Goal: Task Accomplishment & Management: Manage account settings

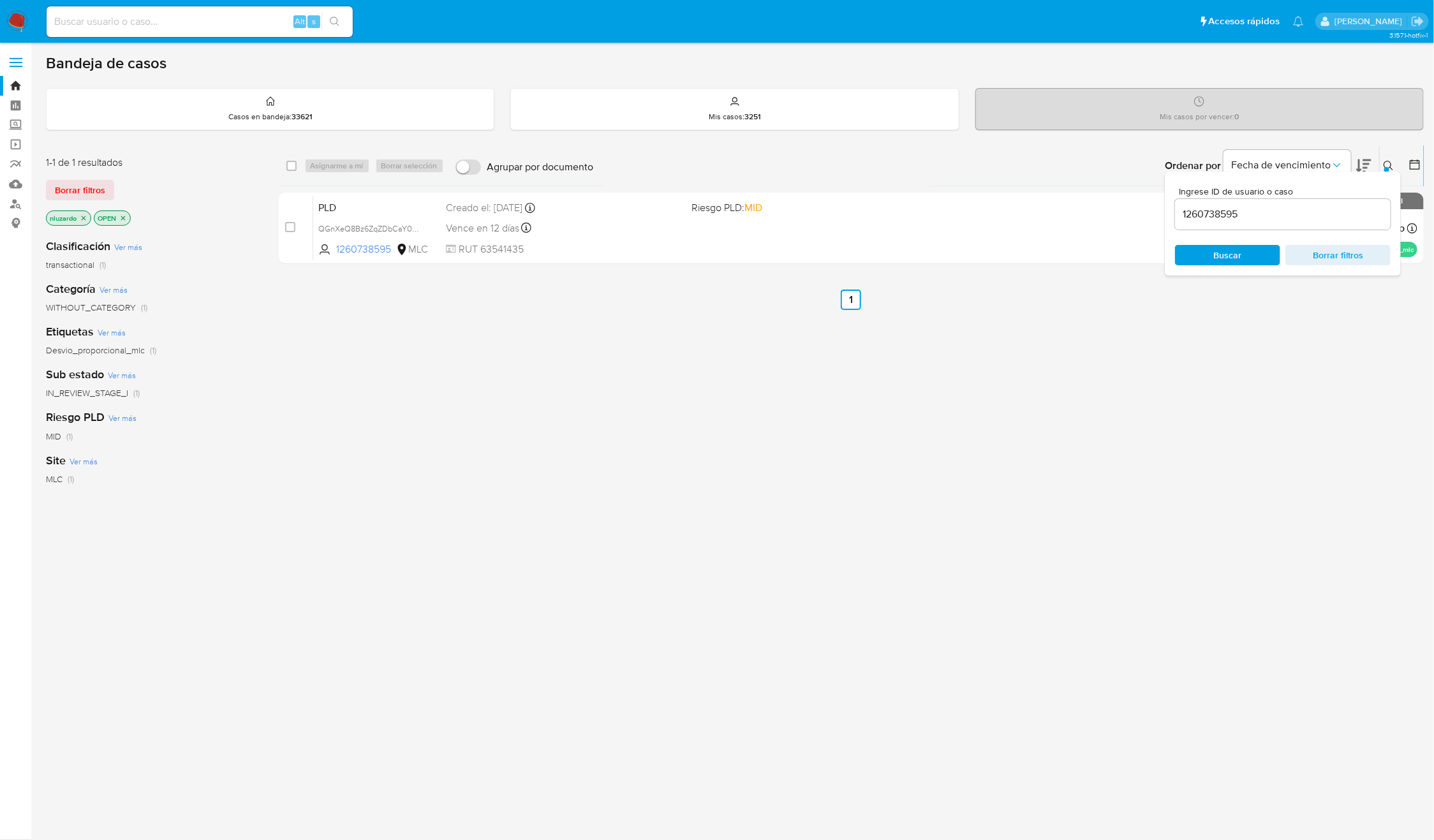
click at [1382, 164] on button at bounding box center [1390, 166] width 21 height 15
click at [1137, 345] on div "select-all-cases-checkbox Asignarme a mí Borrar selección Agrupar por documento…" at bounding box center [851, 434] width 1146 height 578
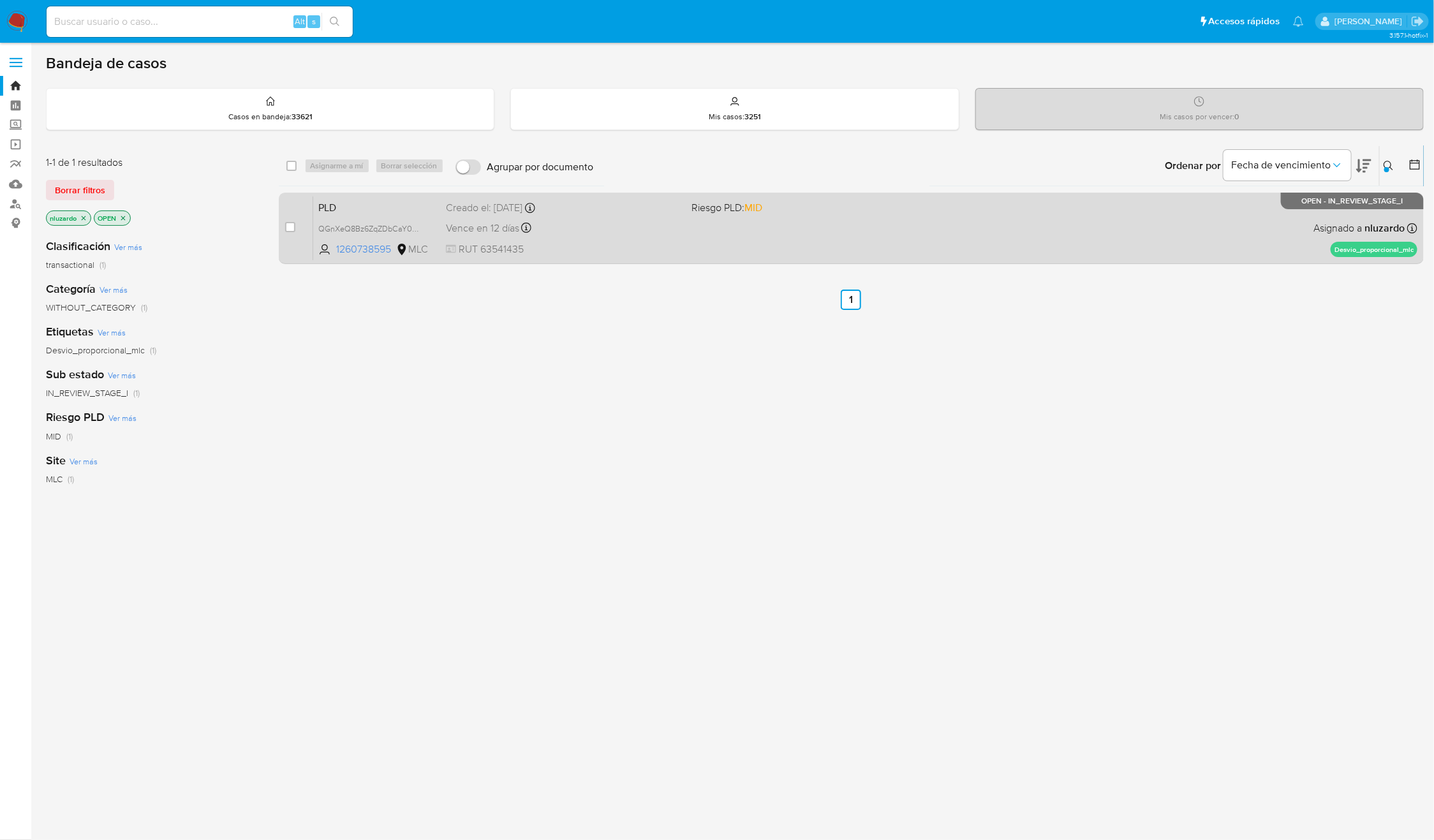
click at [1167, 214] on div "PLD QGnXeQ8Bz6ZqZDbCaY05s7Ov 1260738595 MLC Riesgo PLD: MID Creado el: 12/06/20…" at bounding box center [865, 228] width 1104 height 65
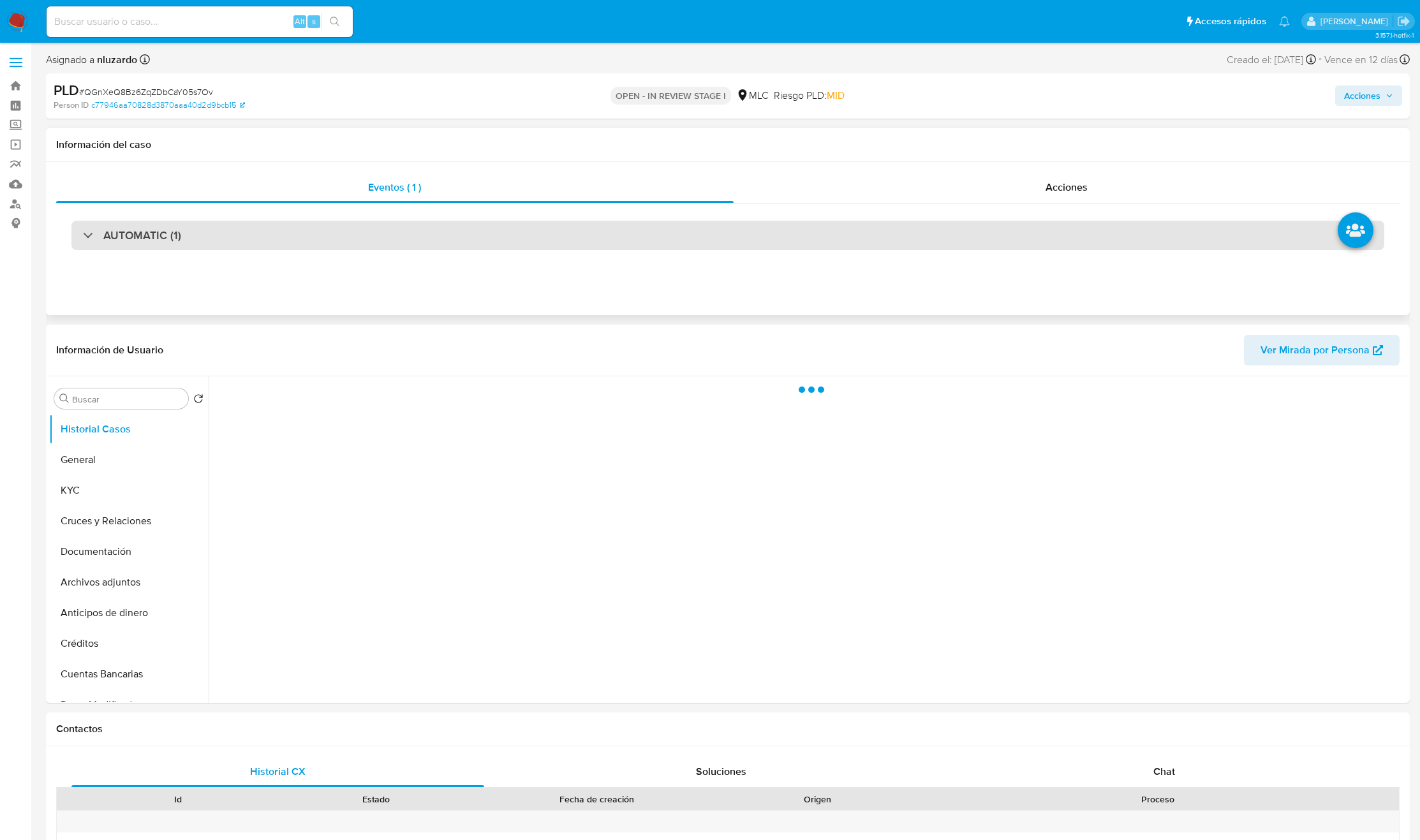
click at [241, 230] on div "AUTOMATIC (1)" at bounding box center [728, 236] width 1313 height 30
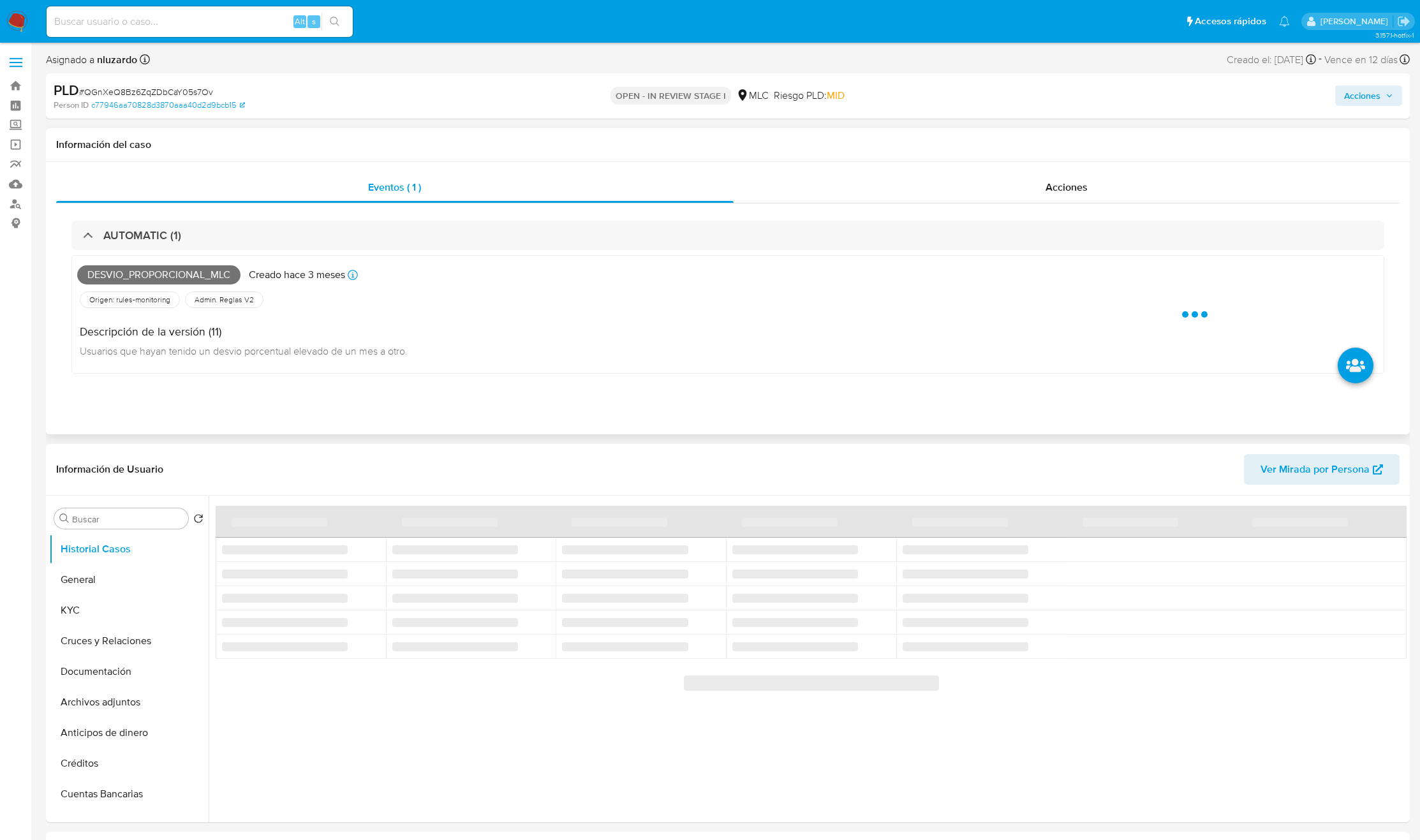
click at [193, 269] on span "Desvio_proporcional_mlc" at bounding box center [159, 275] width 163 height 19
select select "10"
click at [193, 269] on span "Desvio_proporcional_mlc" at bounding box center [159, 275] width 163 height 19
copy span "Desvio_proporcional_mlc"
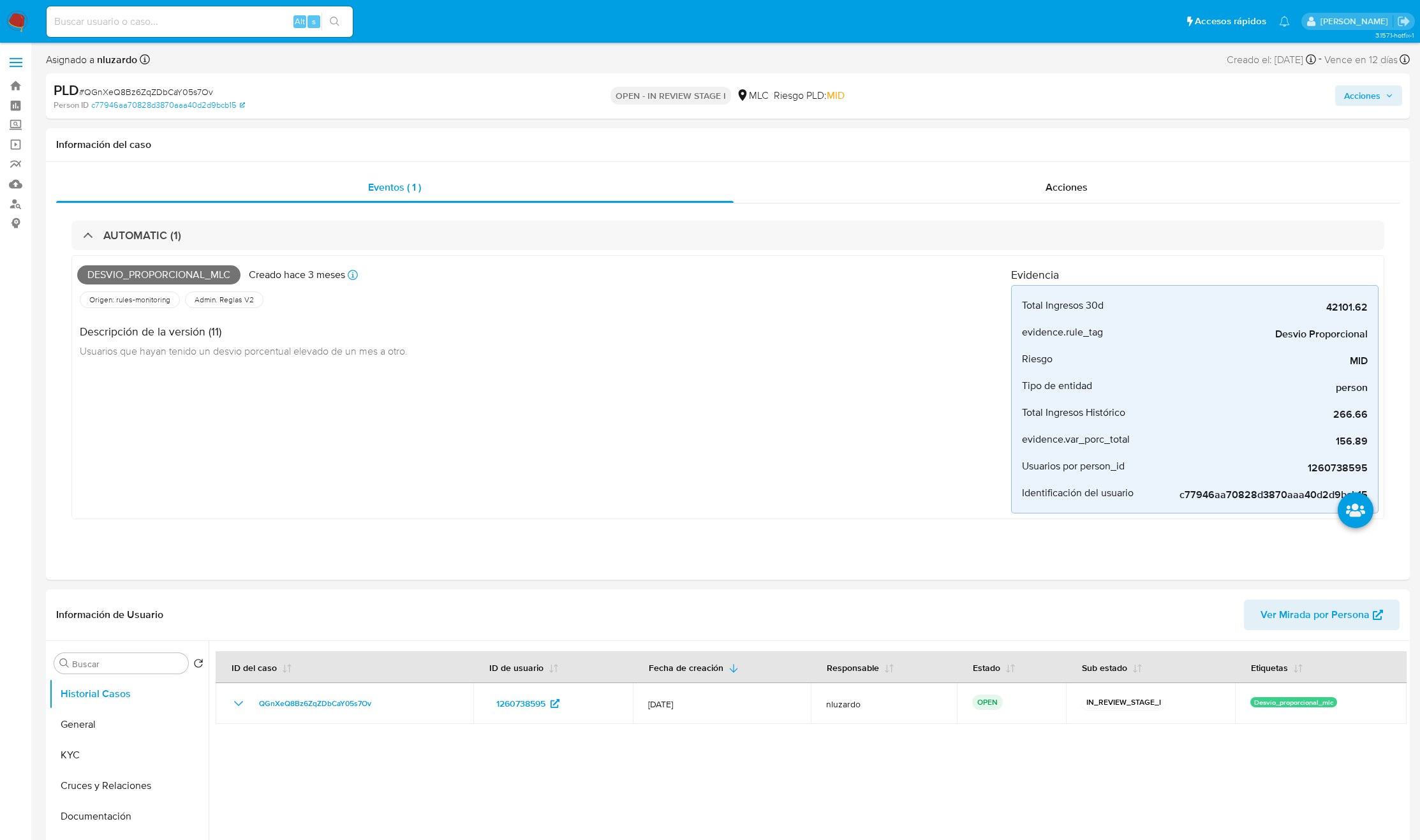
click at [168, 13] on input at bounding box center [199, 22] width 306 height 17
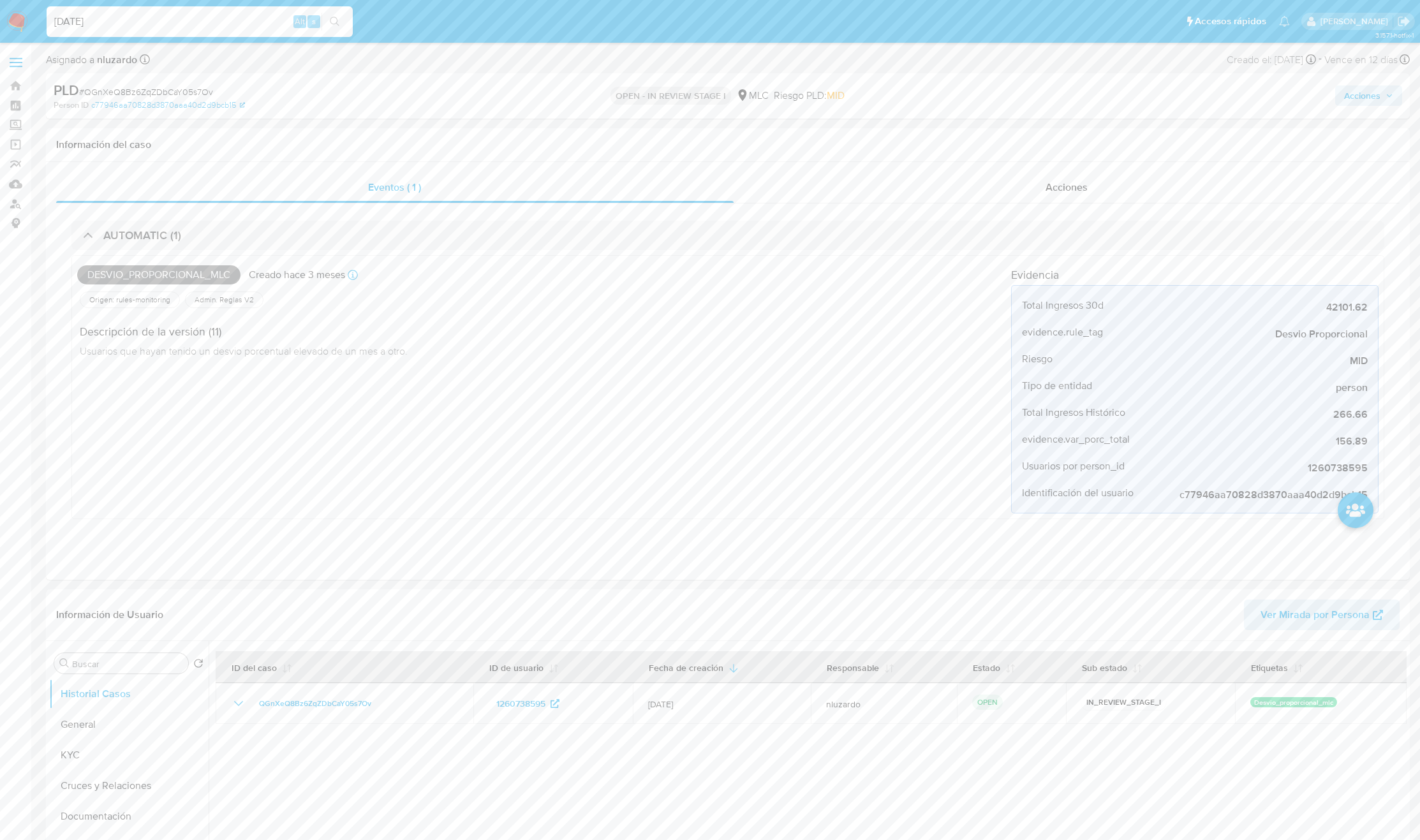
type input "29/08/2025"
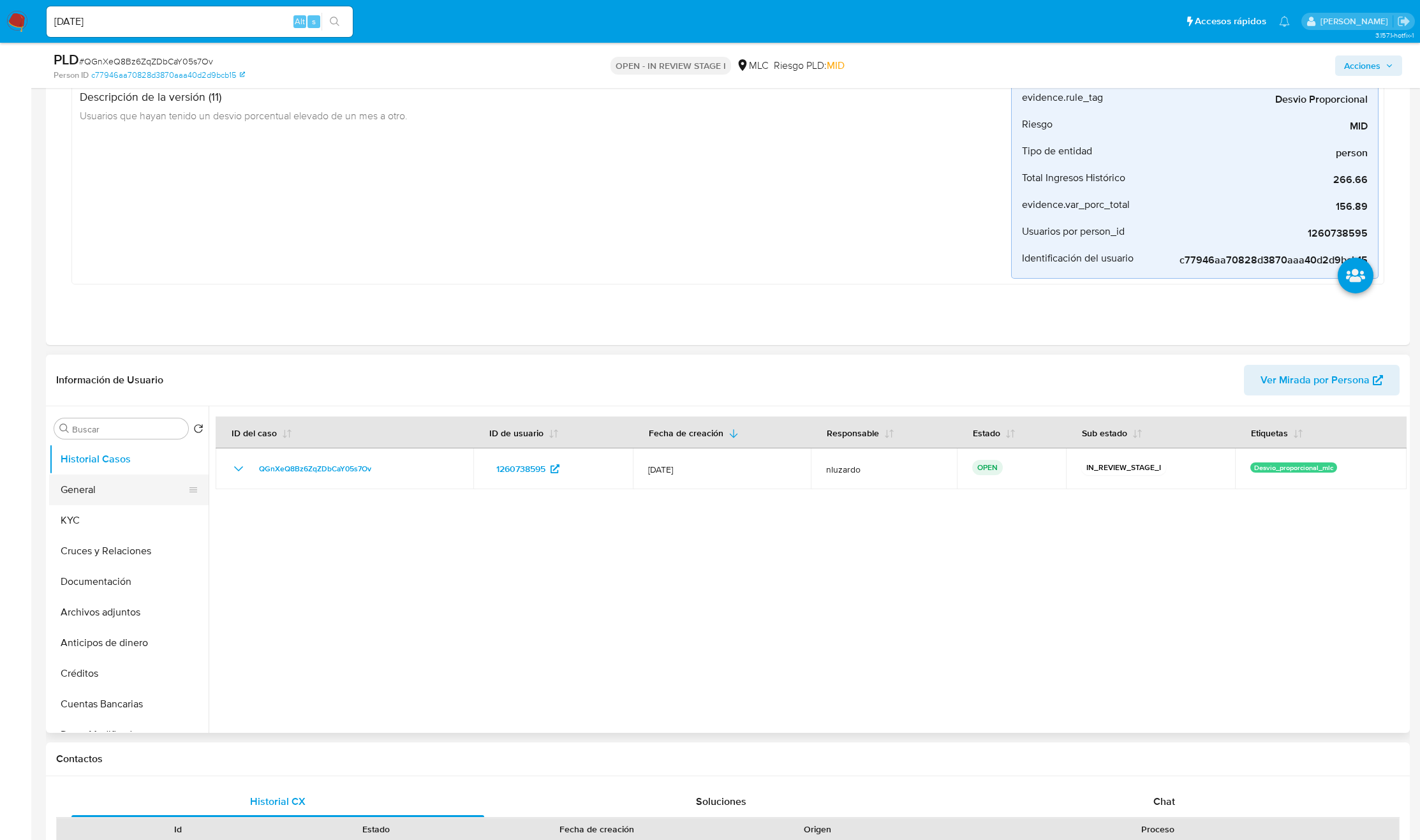
scroll to position [191, 0]
click at [92, 523] on button "KYC" at bounding box center [124, 518] width 150 height 30
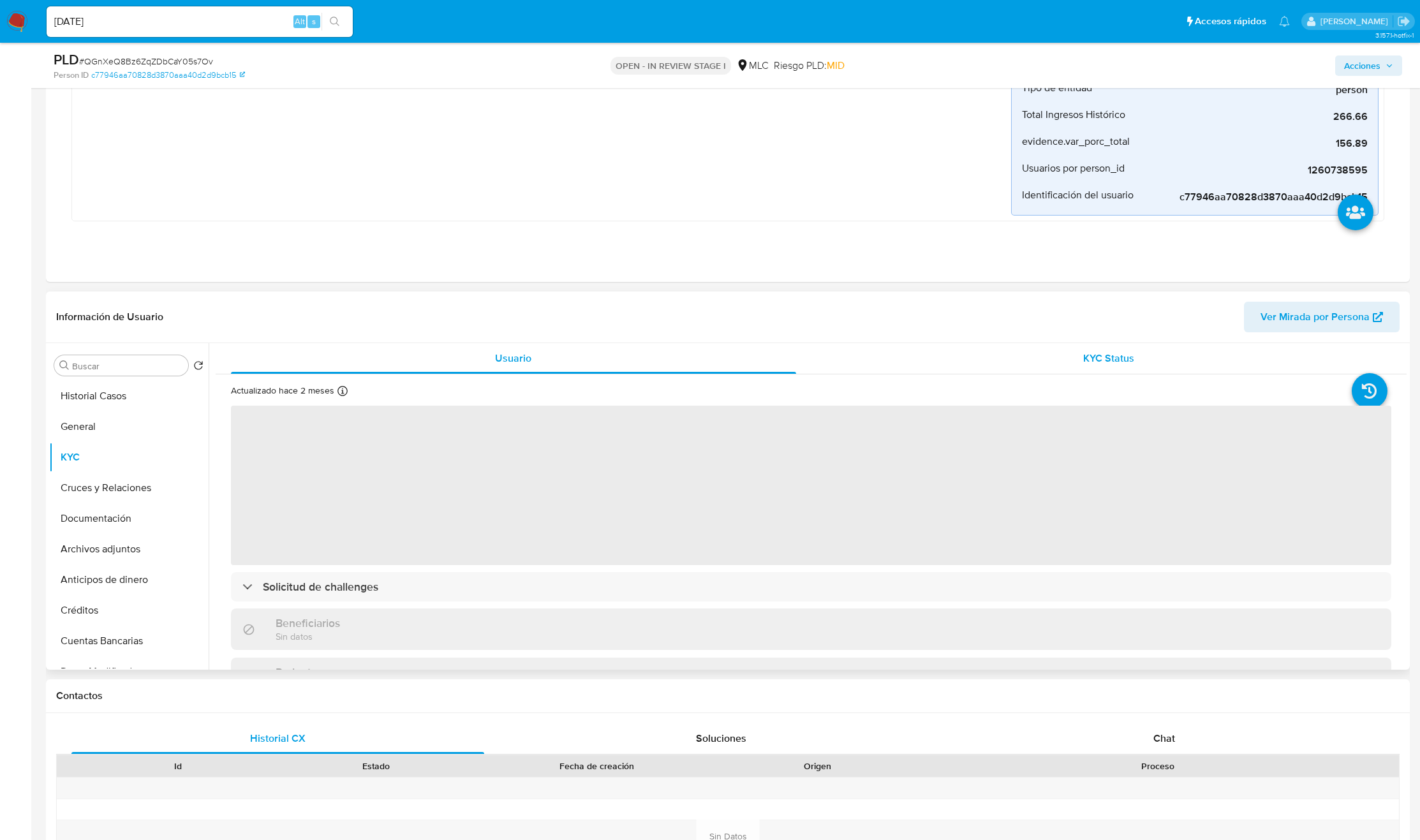
scroll to position [287, 0]
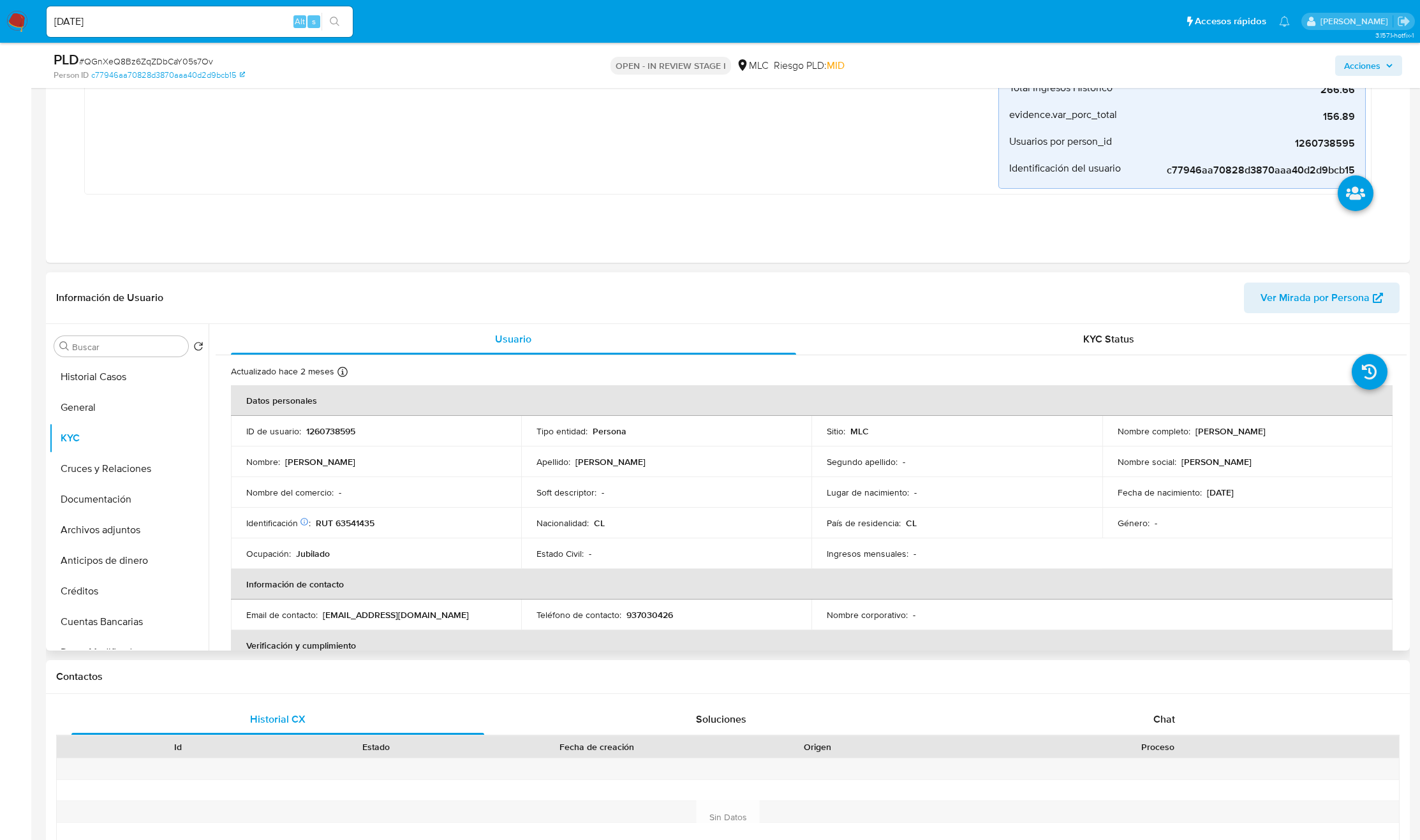
click at [1196, 430] on p "María Elizabeth Zamora Gaete" at bounding box center [1230, 431] width 70 height 11
drag, startPoint x: 1311, startPoint y: 426, endPoint x: 1320, endPoint y: 426, distance: 9.0
click at [1320, 426] on div "Nombre completo : María Elizabeth Zamora Gaete" at bounding box center [1247, 431] width 259 height 11
copy p "María Elizabeth Zamora Gaete"
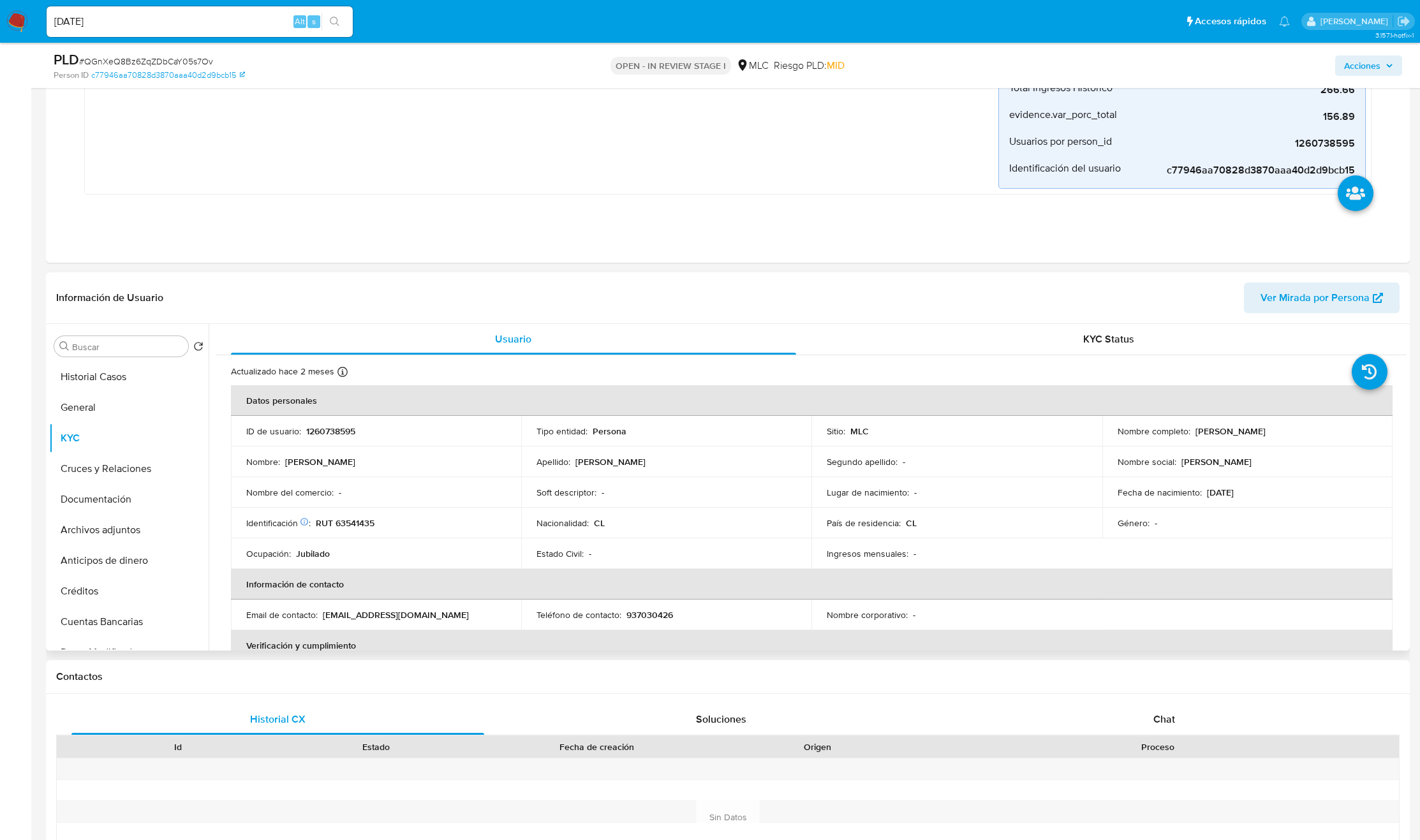
click at [356, 524] on p "RUT 63541435" at bounding box center [345, 523] width 59 height 11
copy p "63541435"
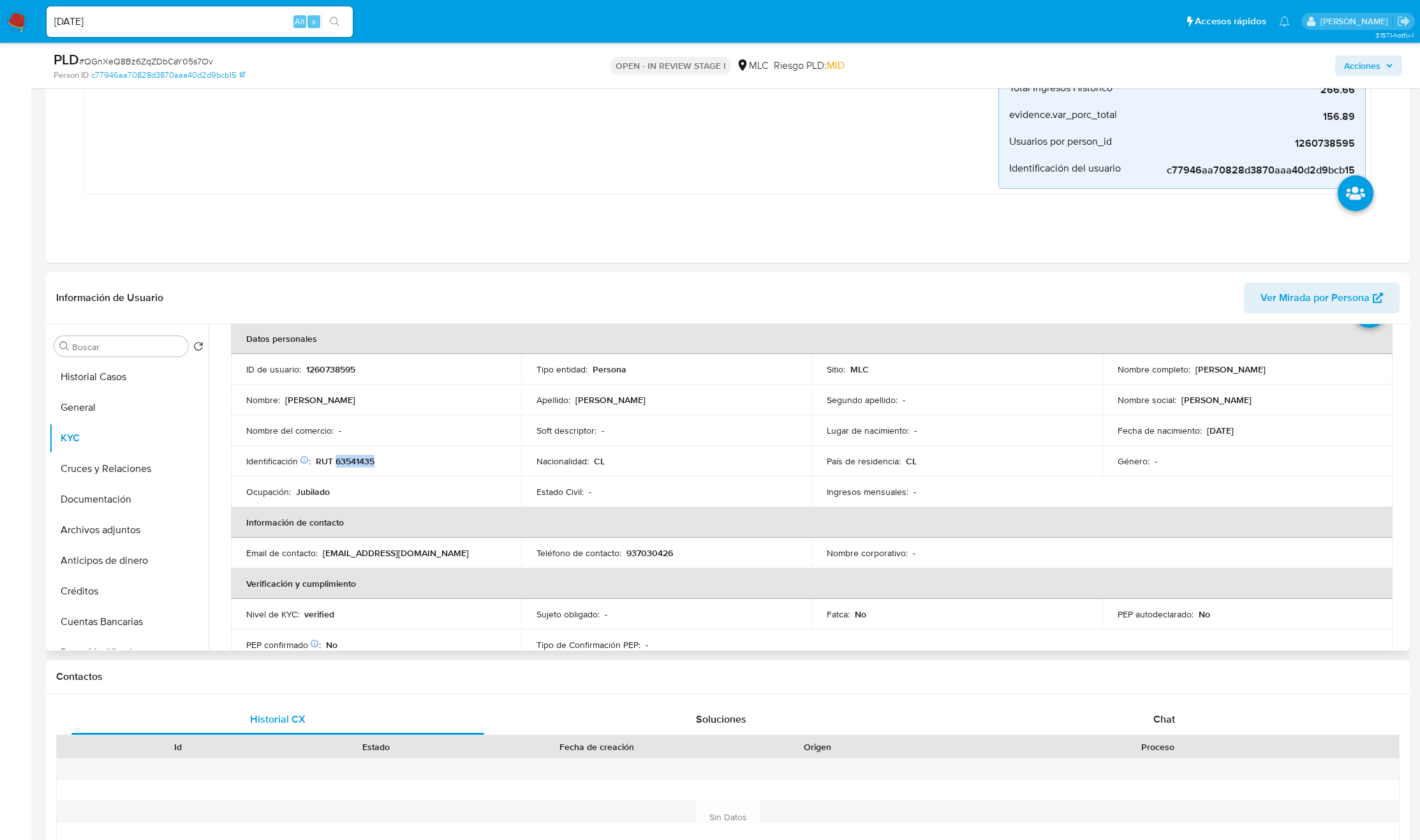
scroll to position [96, 0]
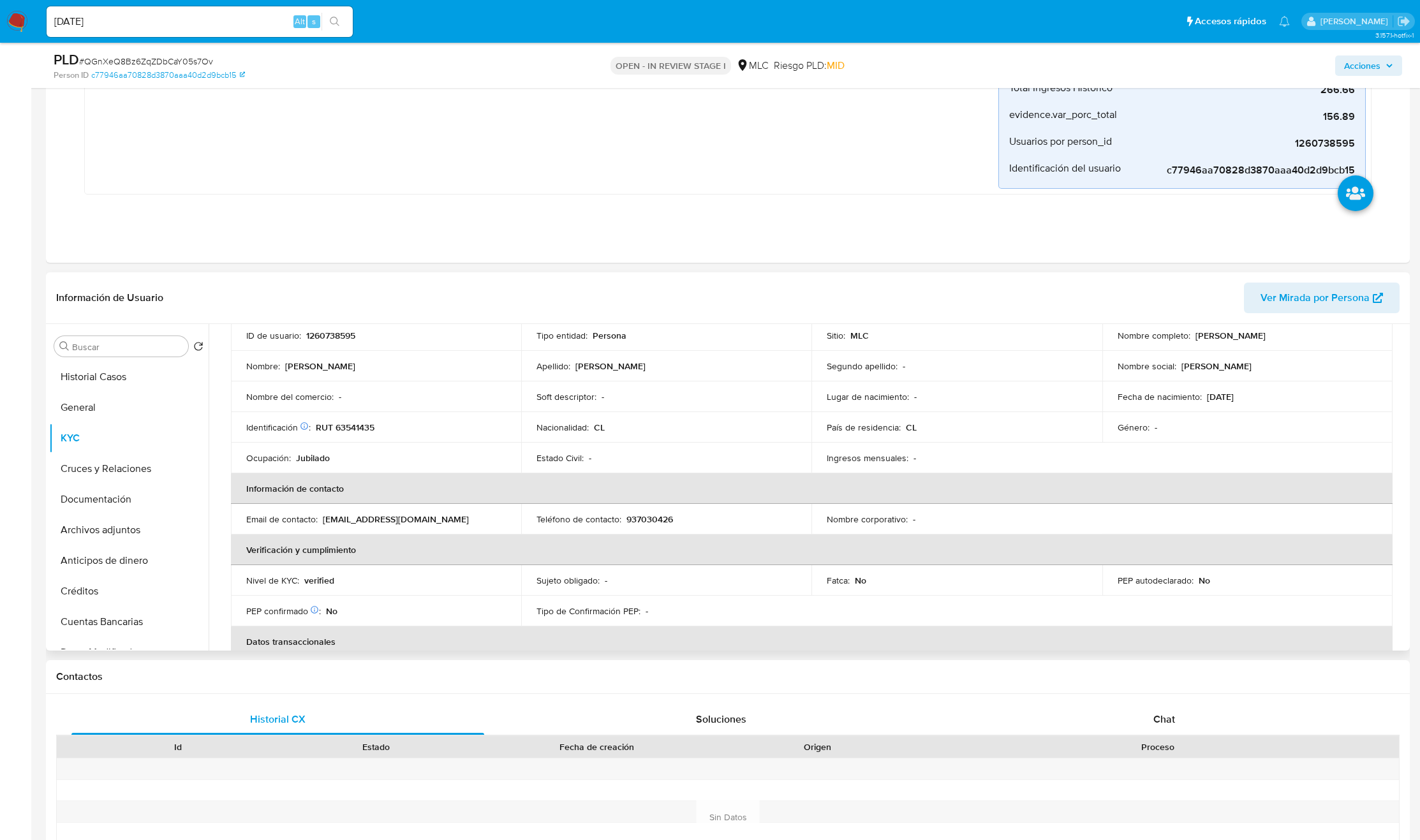
drag, startPoint x: 1397, startPoint y: 444, endPoint x: 1397, endPoint y: 435, distance: 9.0
click at [1397, 435] on div "Actualizado hace 2 meses Creado: 11/12/2022 15:01:33 Actualizado: 16/06/2025 12…" at bounding box center [811, 752] width 1191 height 987
drag, startPoint x: 1400, startPoint y: 442, endPoint x: 1403, endPoint y: 434, distance: 8.5
click at [1403, 434] on div "Usuario KYC Status Actualizado hace 2 meses Creado: 11/12/2022 15:01:33 Actuali…" at bounding box center [808, 487] width 1198 height 327
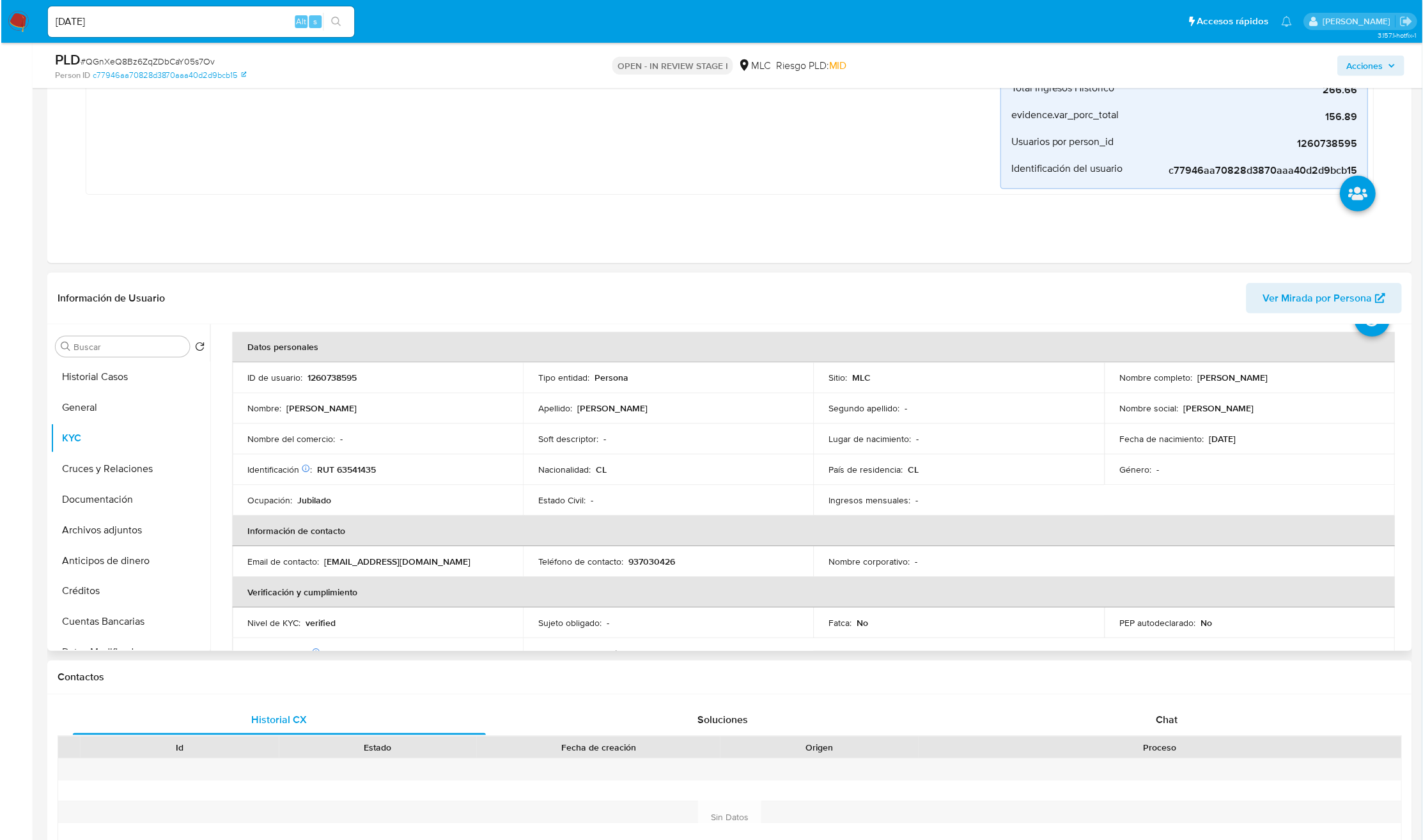
scroll to position [48, 0]
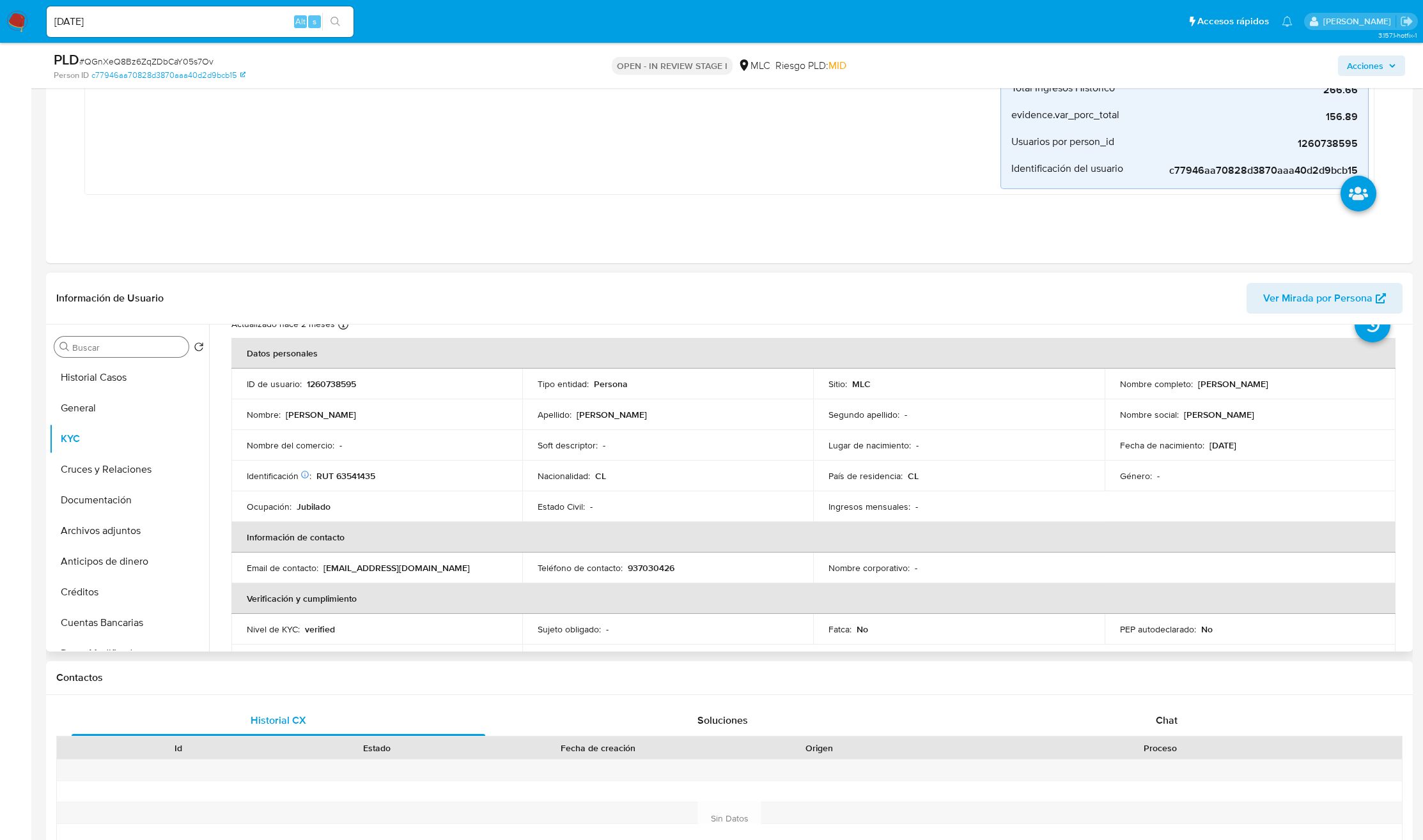
click at [125, 345] on input "Buscar" at bounding box center [128, 347] width 111 height 11
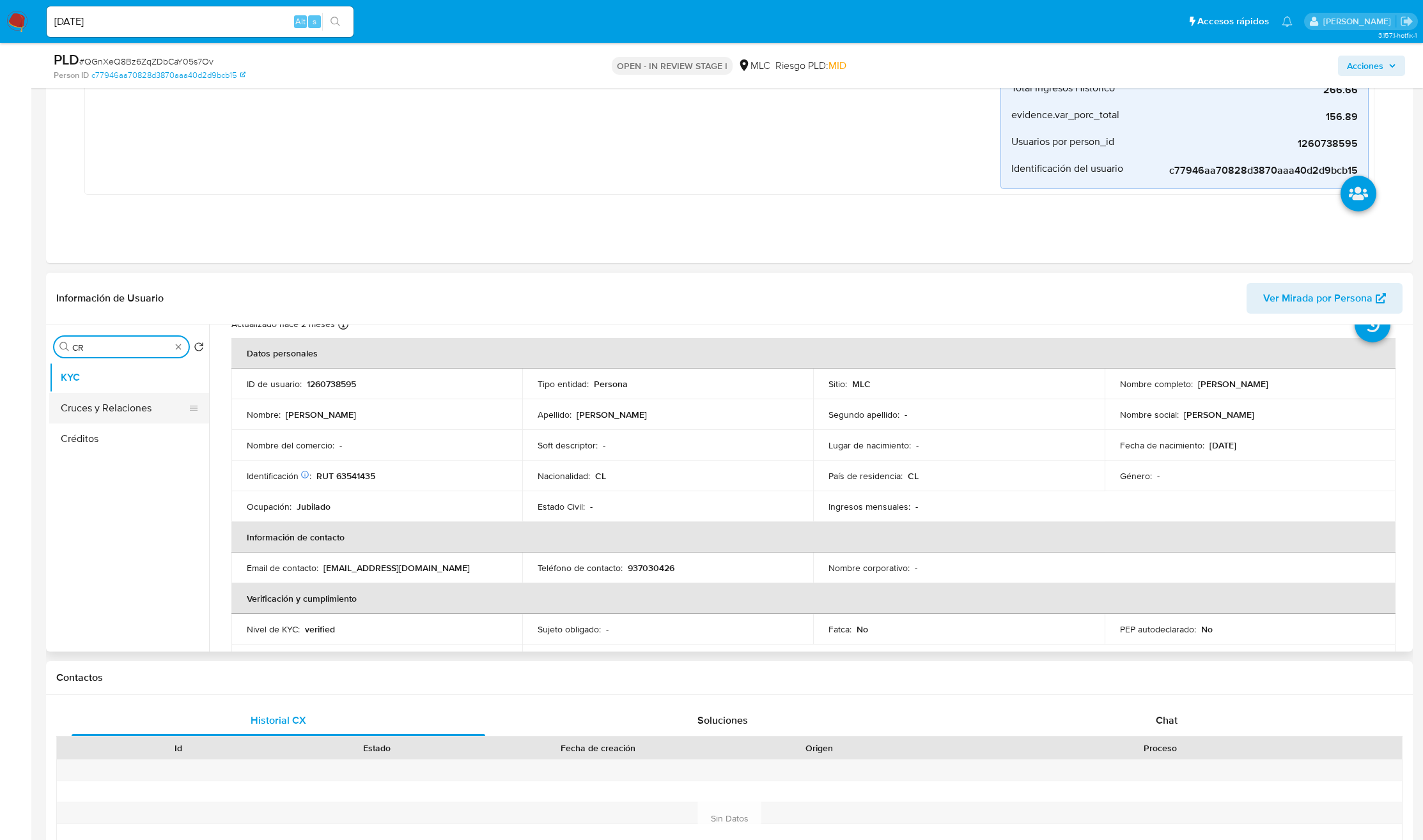
type input "CR"
click at [113, 397] on button "Cruces y Relaciones" at bounding box center [124, 408] width 150 height 30
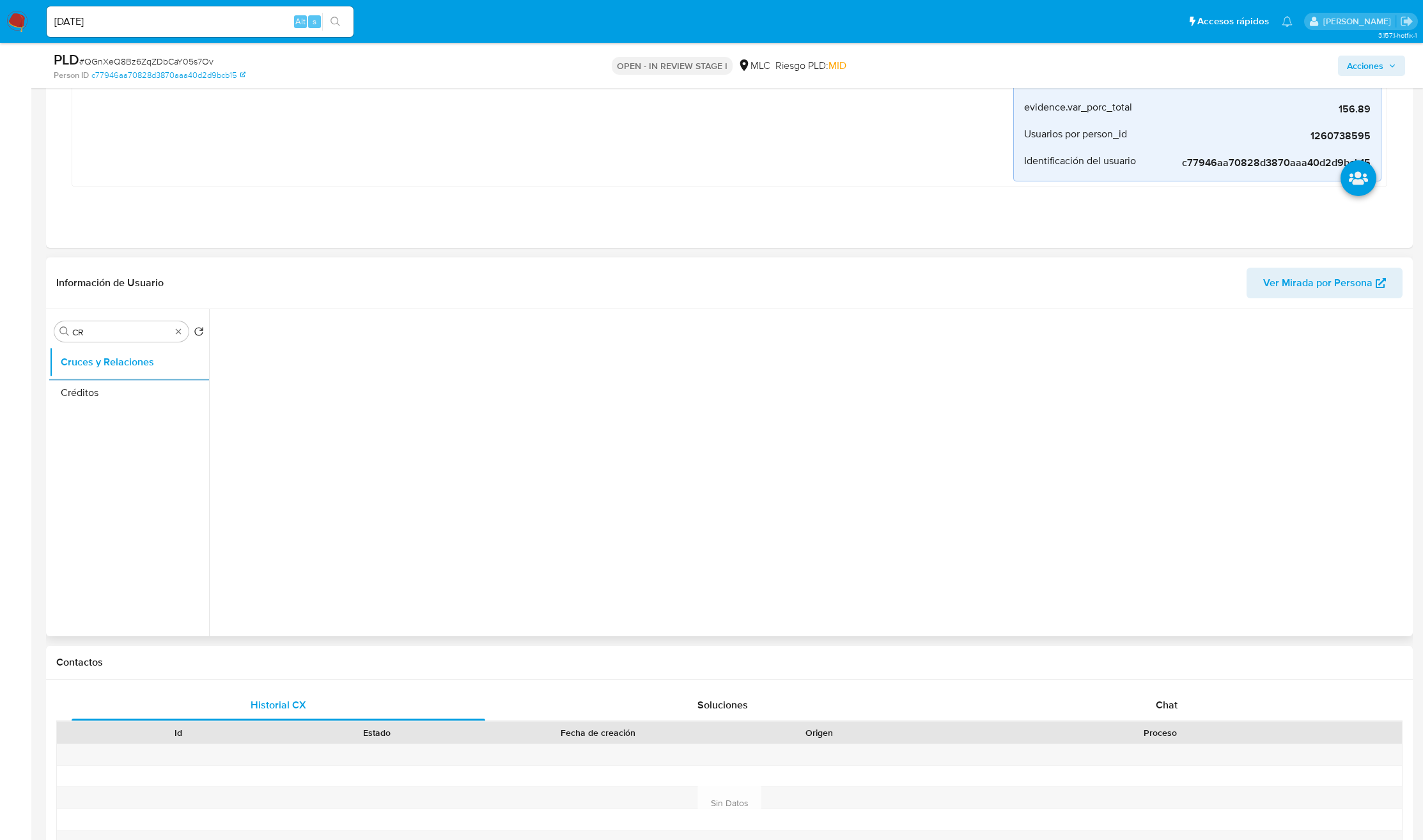
scroll to position [479, 0]
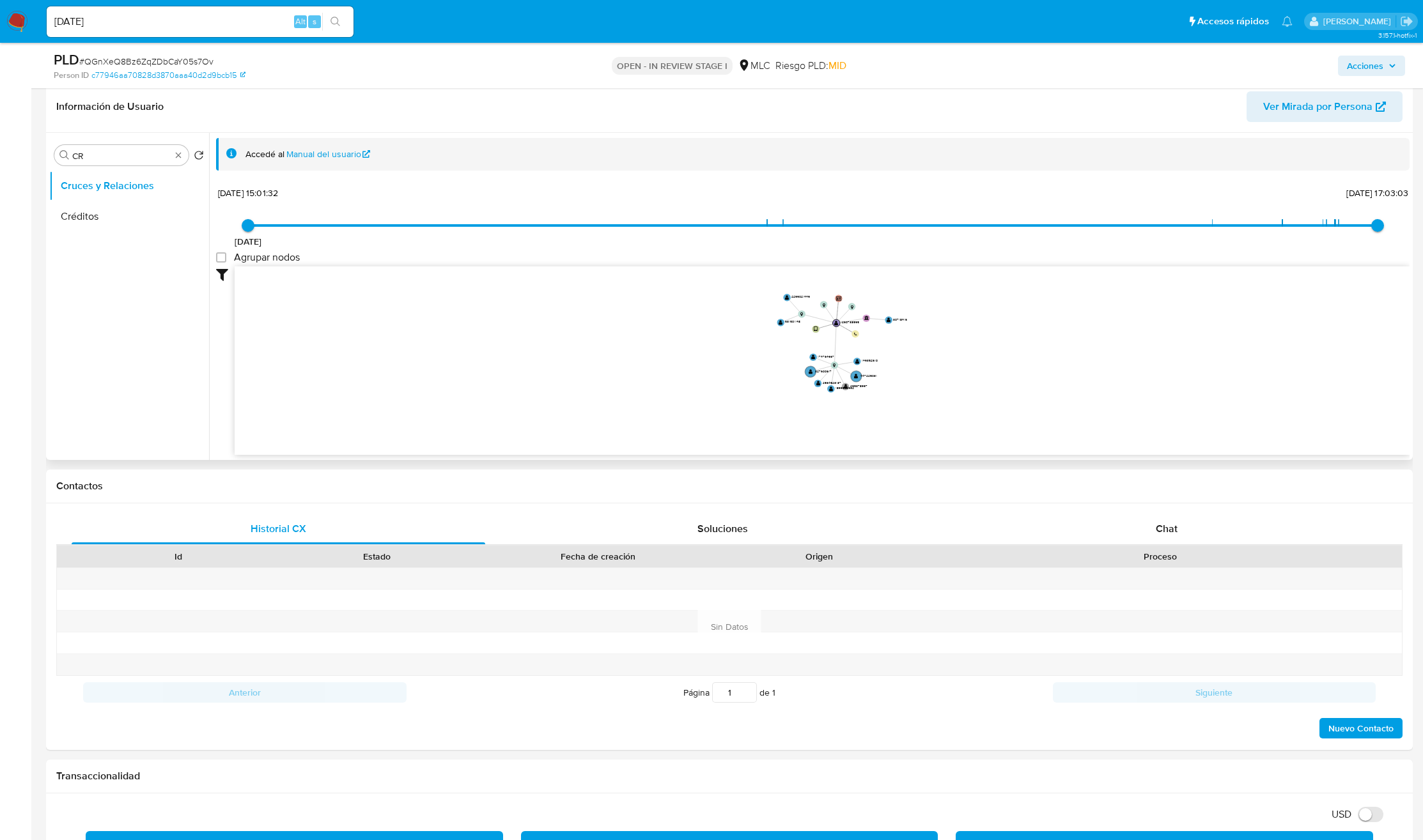
drag, startPoint x: 728, startPoint y: 356, endPoint x: 716, endPoint y: 362, distance: 13.4
click at [716, 362] on icon "device-63961afc08813b0017764fc6  user-1260738595  1260738595 person-c77946aa7…" at bounding box center [822, 359] width 1175 height 186
drag, startPoint x: 951, startPoint y: 343, endPoint x: 930, endPoint y: 370, distance: 34.2
click at [930, 370] on icon "device-63961afc08813b0017764fc6  user-1260738595  1260738595 person-c77946aa7…" at bounding box center [822, 359] width 1175 height 186
click at [930, 384] on icon "device-63961afc08813b0017764fc6  user-1260738595  1260738595 person-c77946aa7…" at bounding box center [822, 359] width 1175 height 186
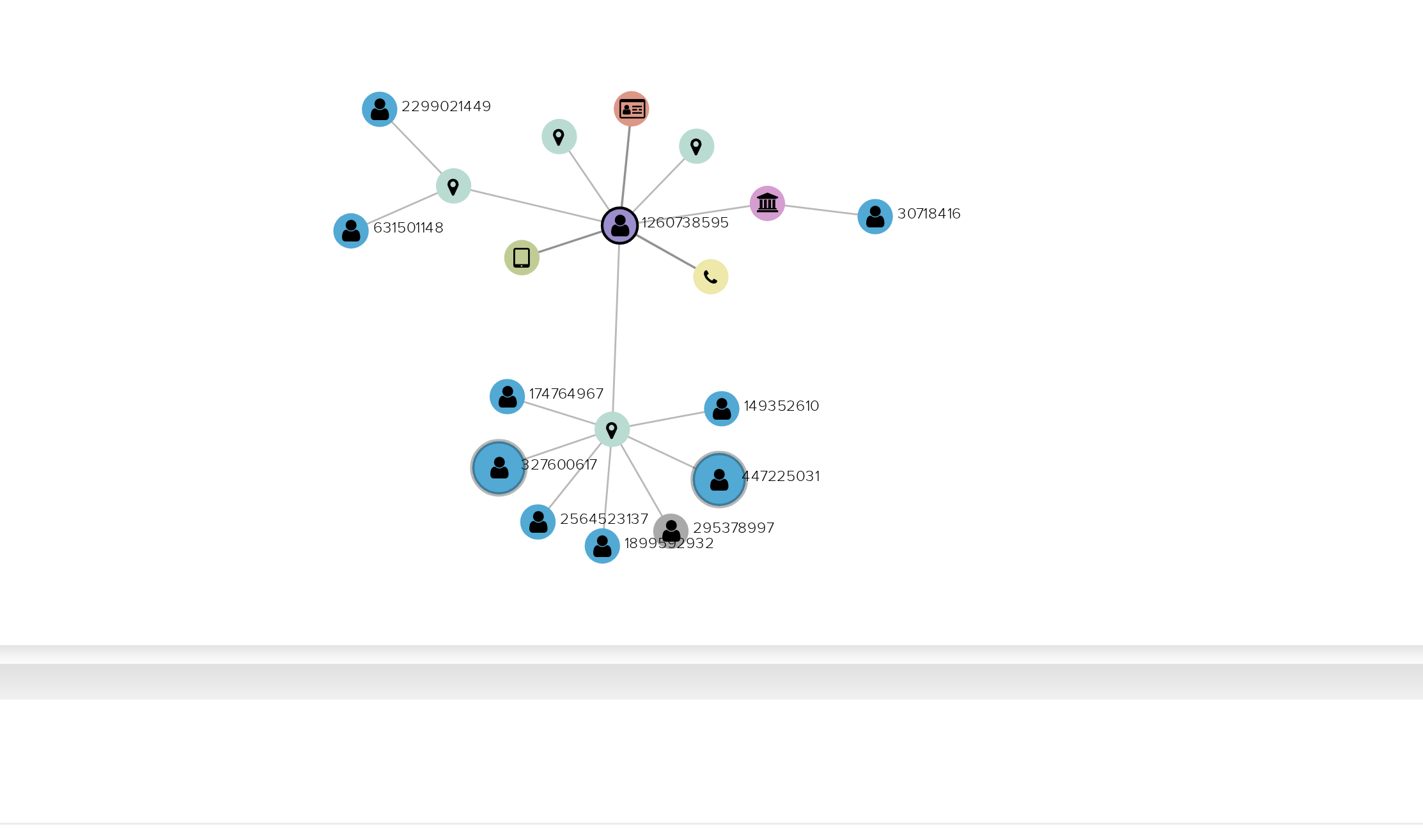
click at [879, 398] on icon "device-63961afc08813b0017764fc6  user-1260738595  1260738595 person-c77946aa7…" at bounding box center [822, 359] width 1175 height 186
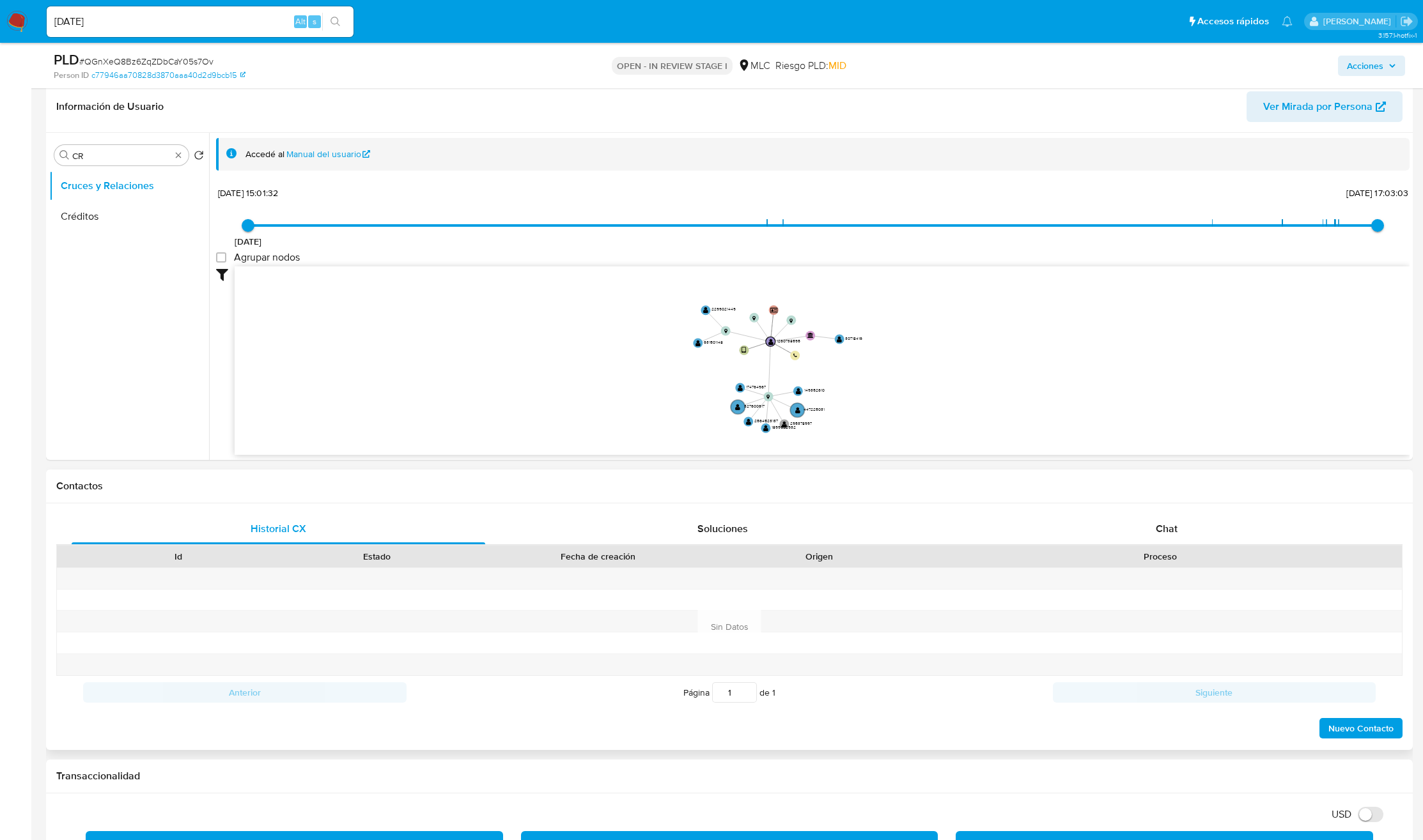
click at [1123, 551] on div "Proceso" at bounding box center [1160, 557] width 483 height 22
click at [1135, 539] on div "Chat" at bounding box center [1166, 528] width 414 height 30
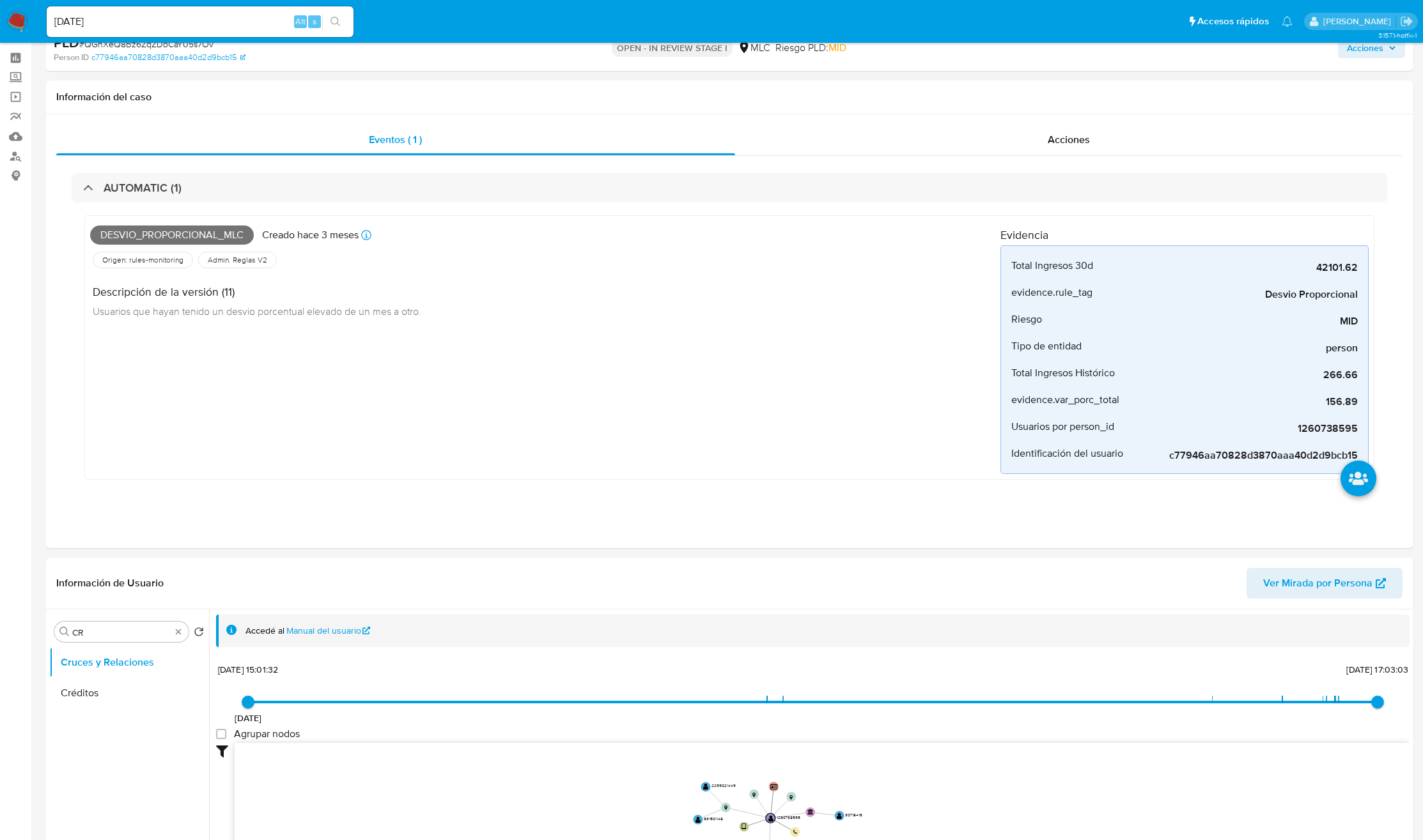
scroll to position [96, 0]
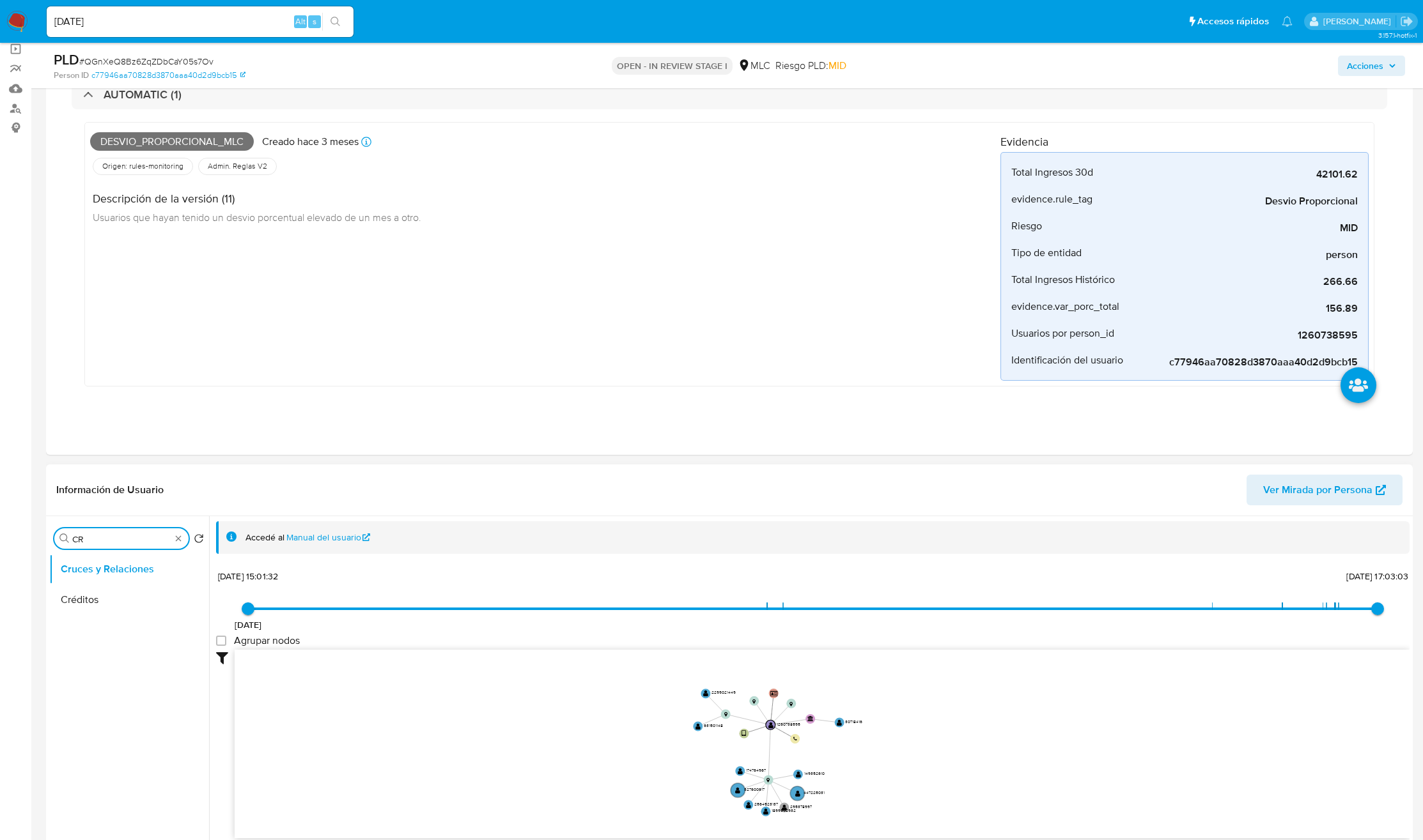
click at [126, 545] on input "CR" at bounding box center [122, 539] width 99 height 11
click at [126, 545] on input "CR" at bounding box center [122, 539] width 99 height 11
click at [99, 605] on button "Documentación" at bounding box center [129, 599] width 160 height 30
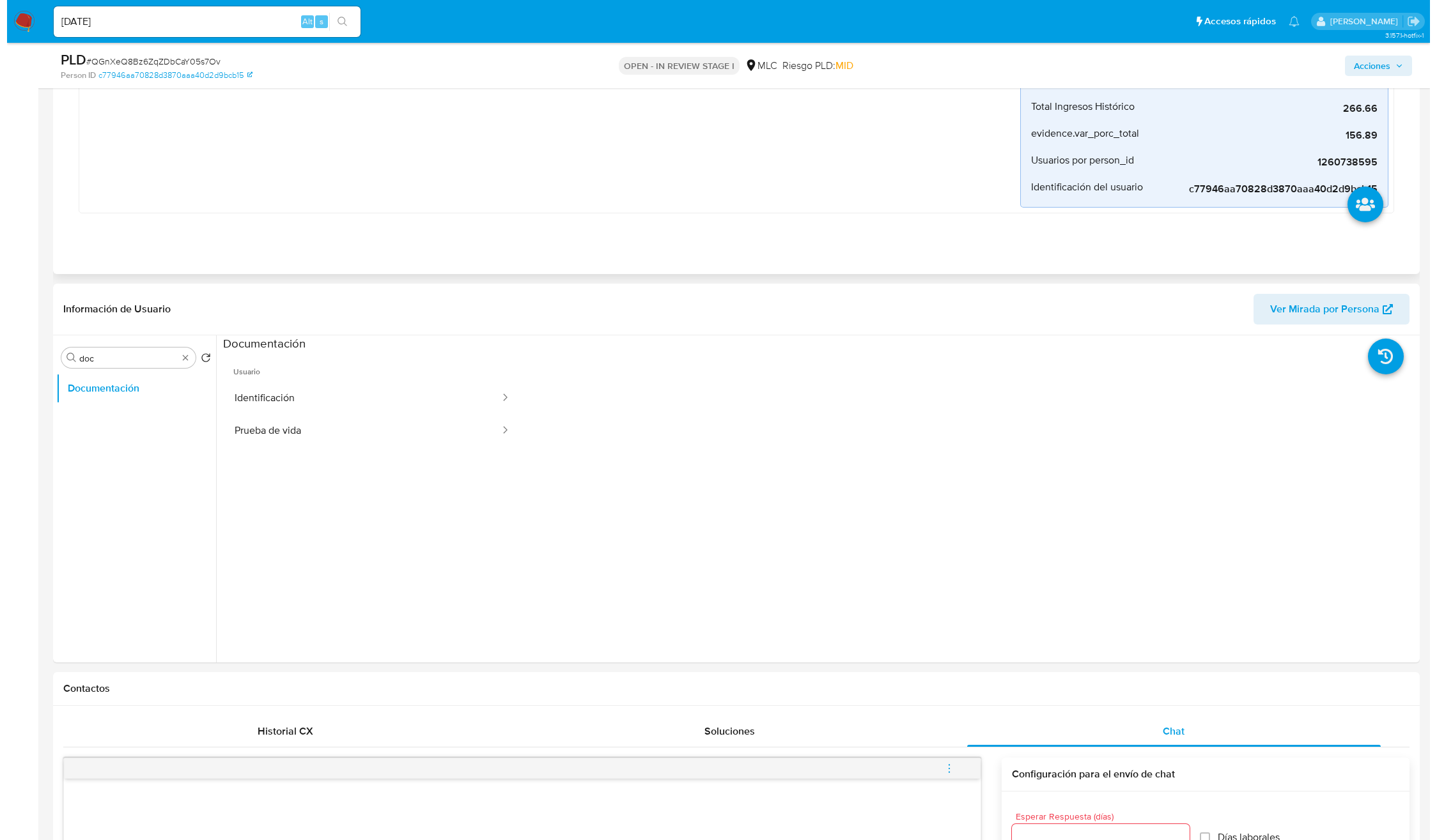
scroll to position [287, 0]
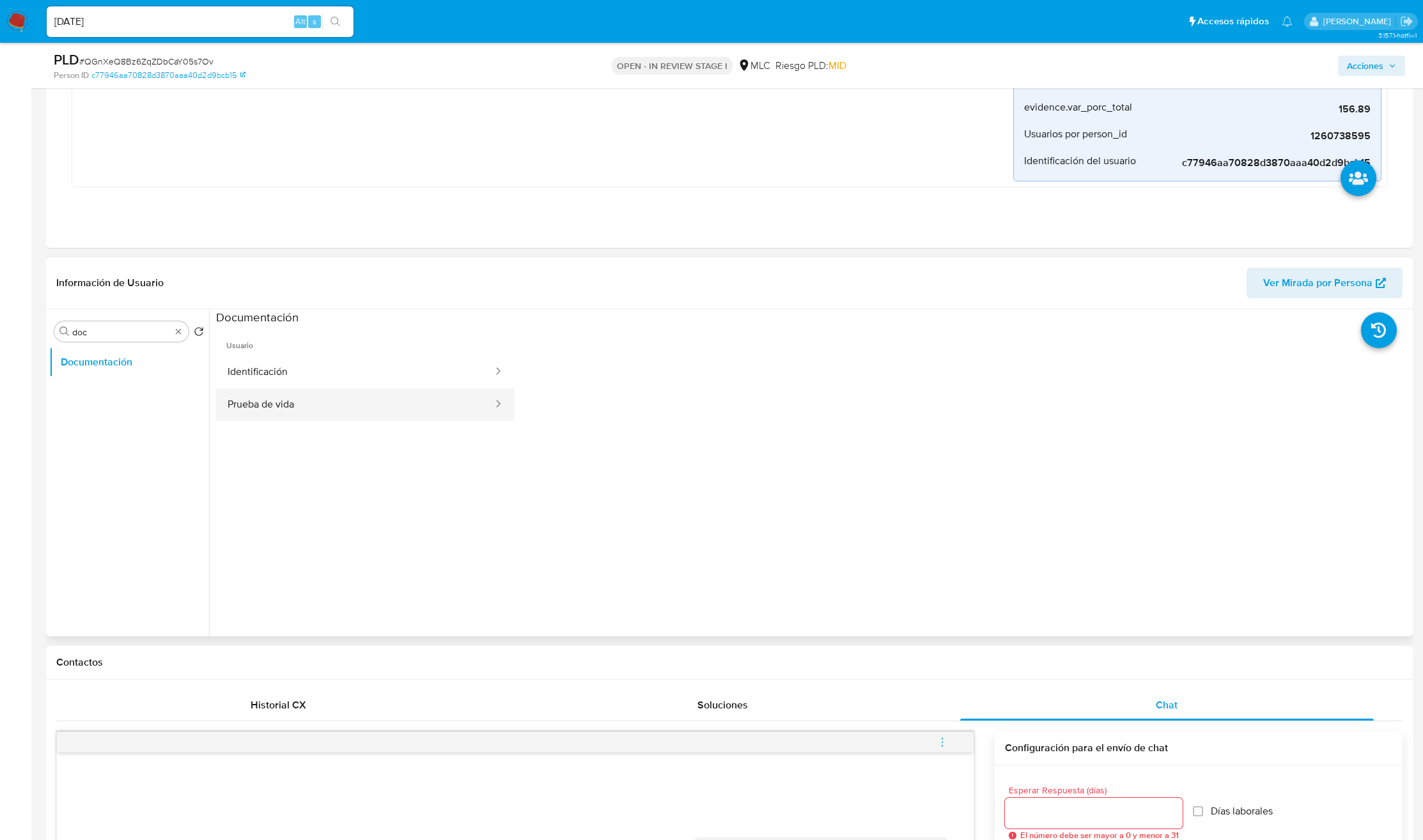
click at [307, 416] on button "Prueba de vida" at bounding box center [355, 405] width 278 height 32
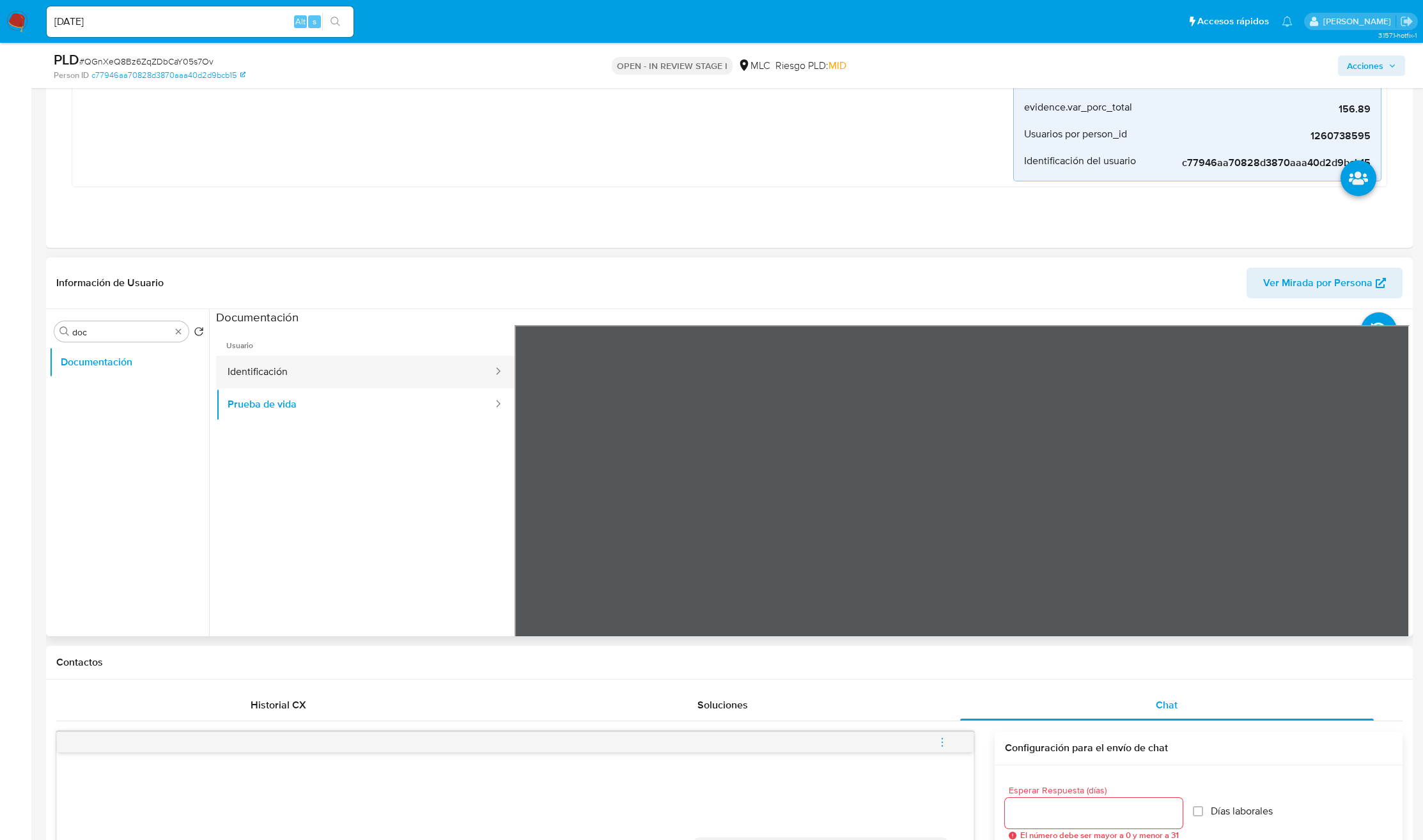
click at [298, 368] on button "Identificación" at bounding box center [355, 372] width 278 height 32
click at [1383, 533] on icon at bounding box center [1393, 533] width 26 height 26
click at [533, 534] on icon at bounding box center [531, 533] width 26 height 26
click at [131, 328] on input "doc" at bounding box center [122, 332] width 99 height 11
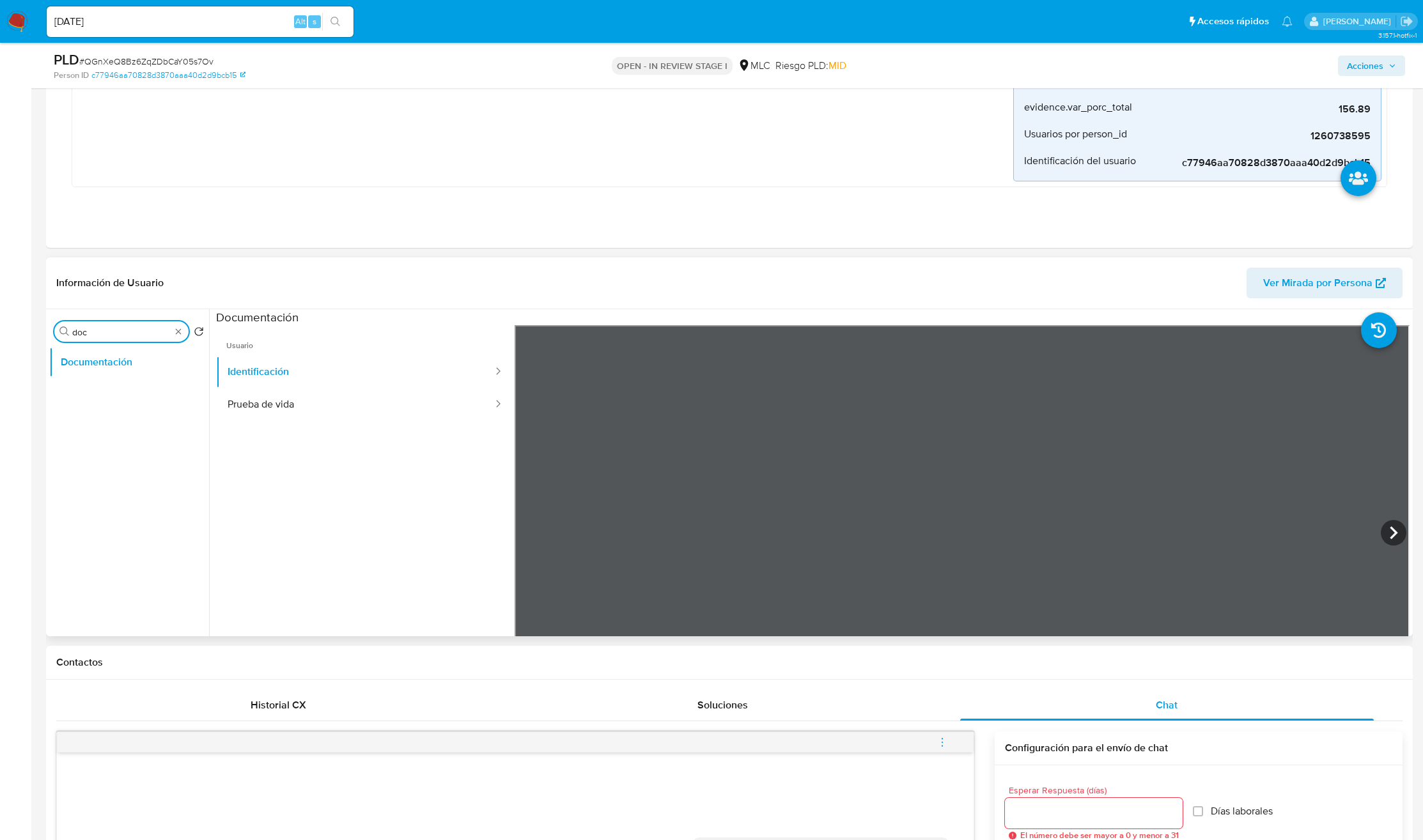
click at [131, 328] on input "doc" at bounding box center [122, 332] width 99 height 11
type input "ad"
click at [119, 387] on button "Archivos adjuntos" at bounding box center [124, 393] width 150 height 30
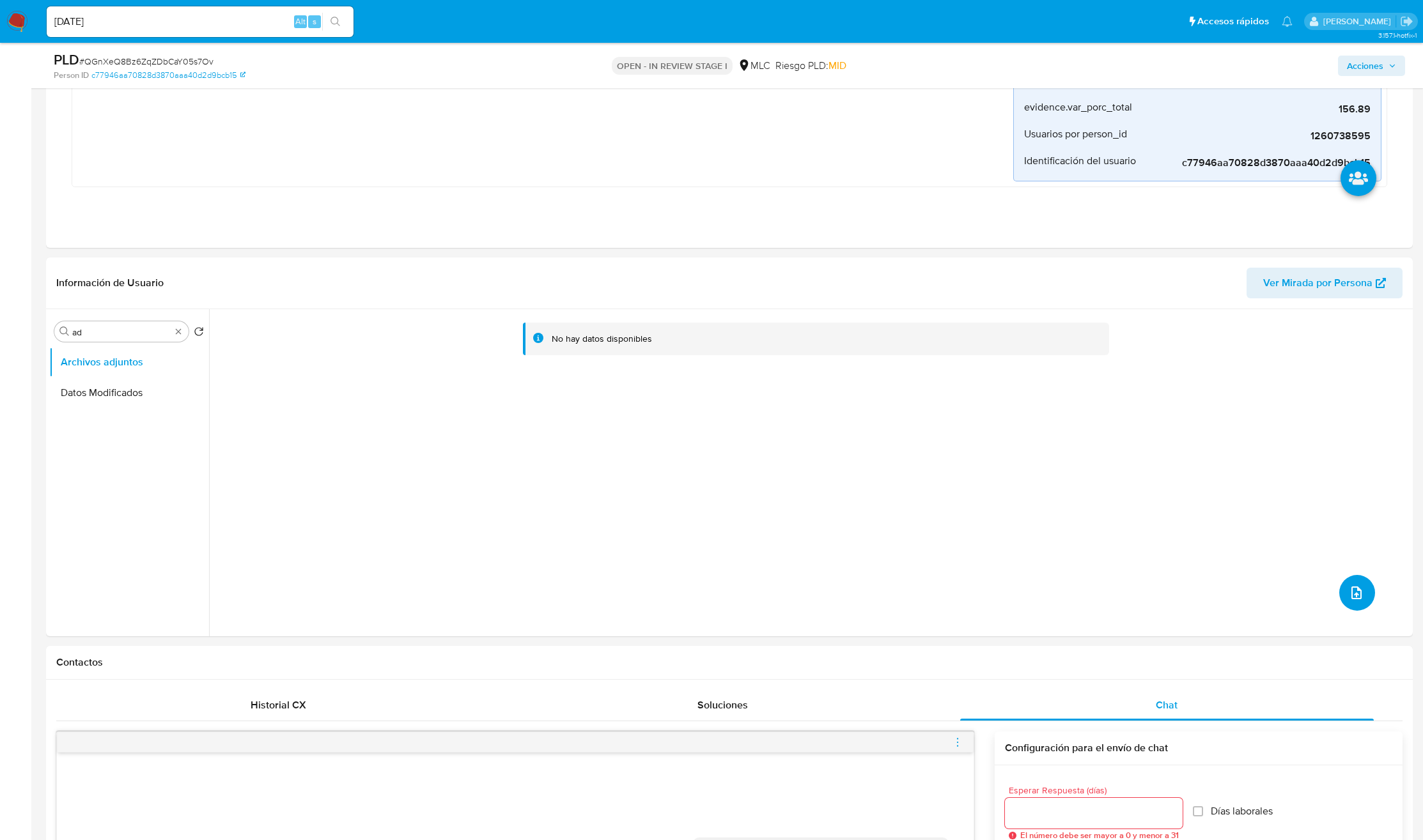
click at [1342, 602] on button "upload-file" at bounding box center [1357, 592] width 36 height 36
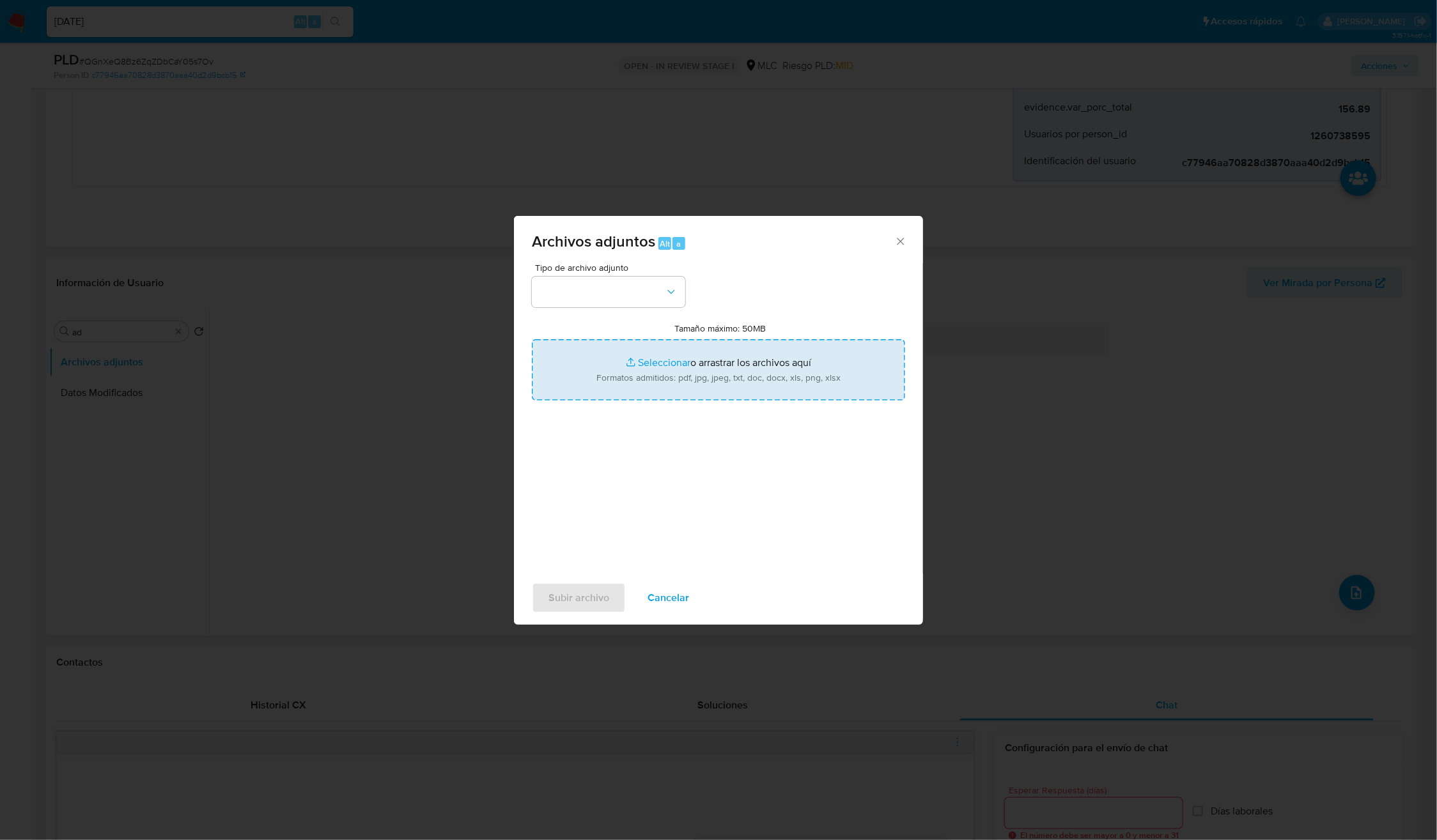
type input "C:\fakepath\1260738595 - Tablas Transaccionales 1.3.0.xlsx"
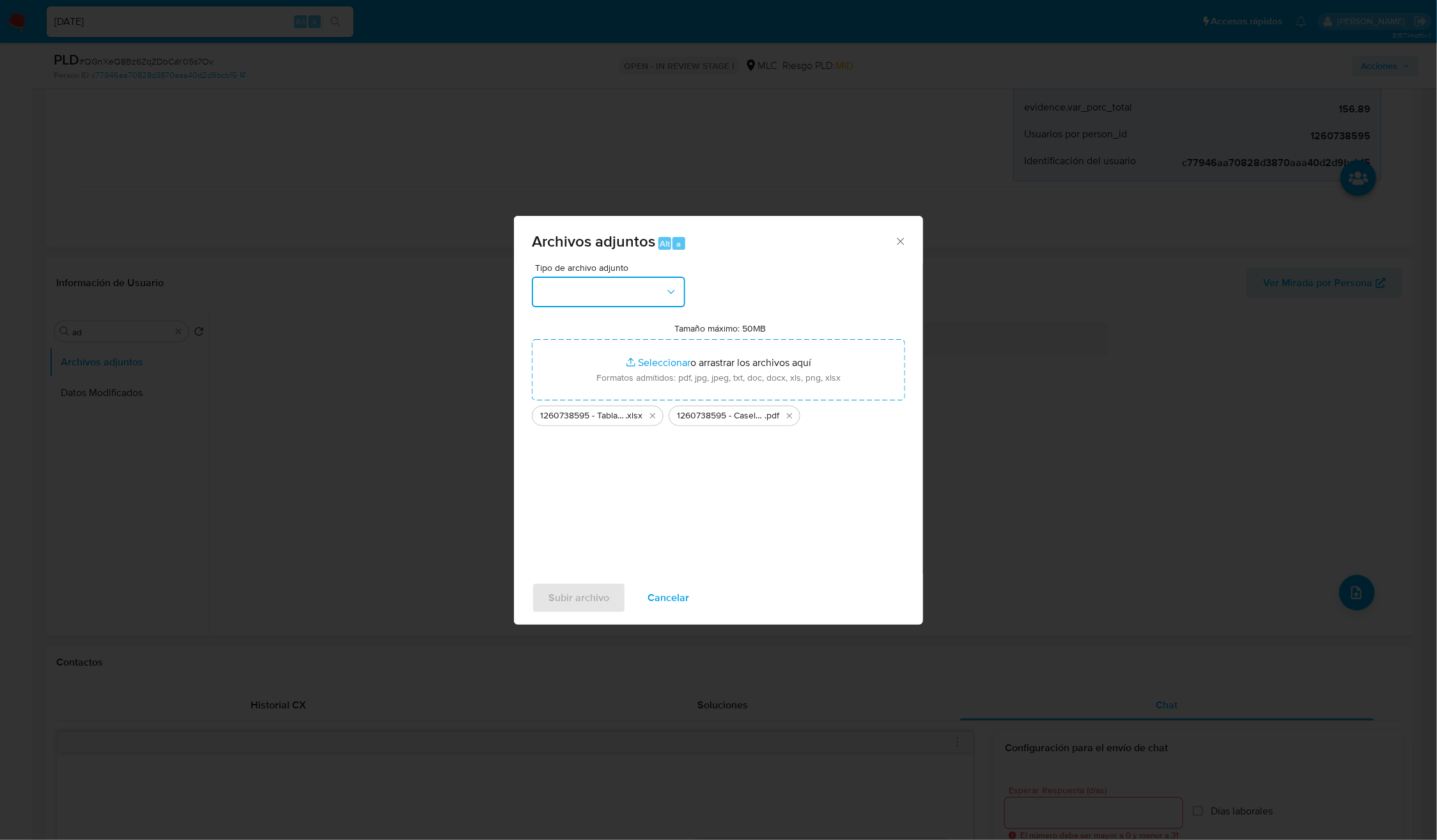
click at [632, 296] on button "button" at bounding box center [608, 291] width 153 height 30
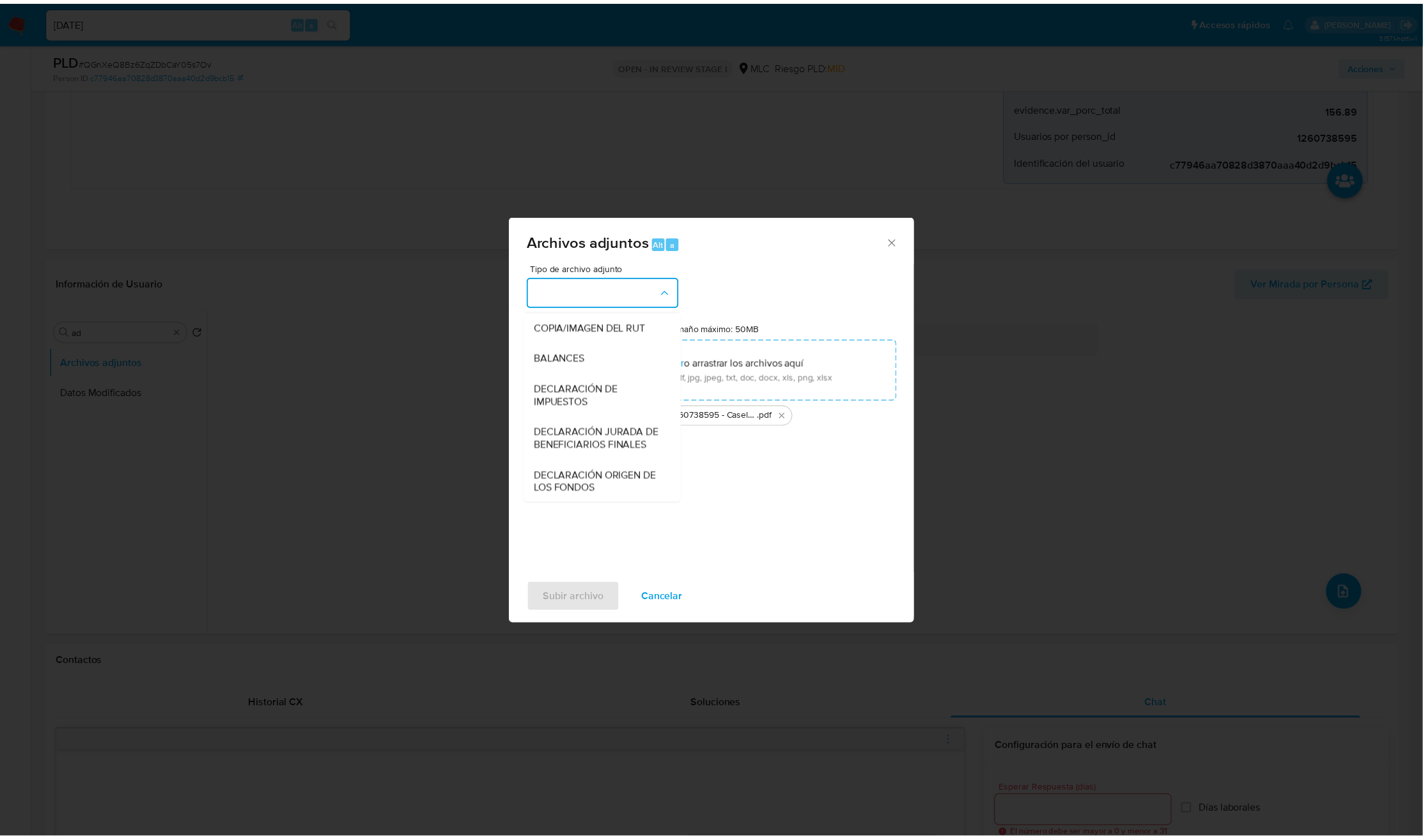
scroll to position [148, 0]
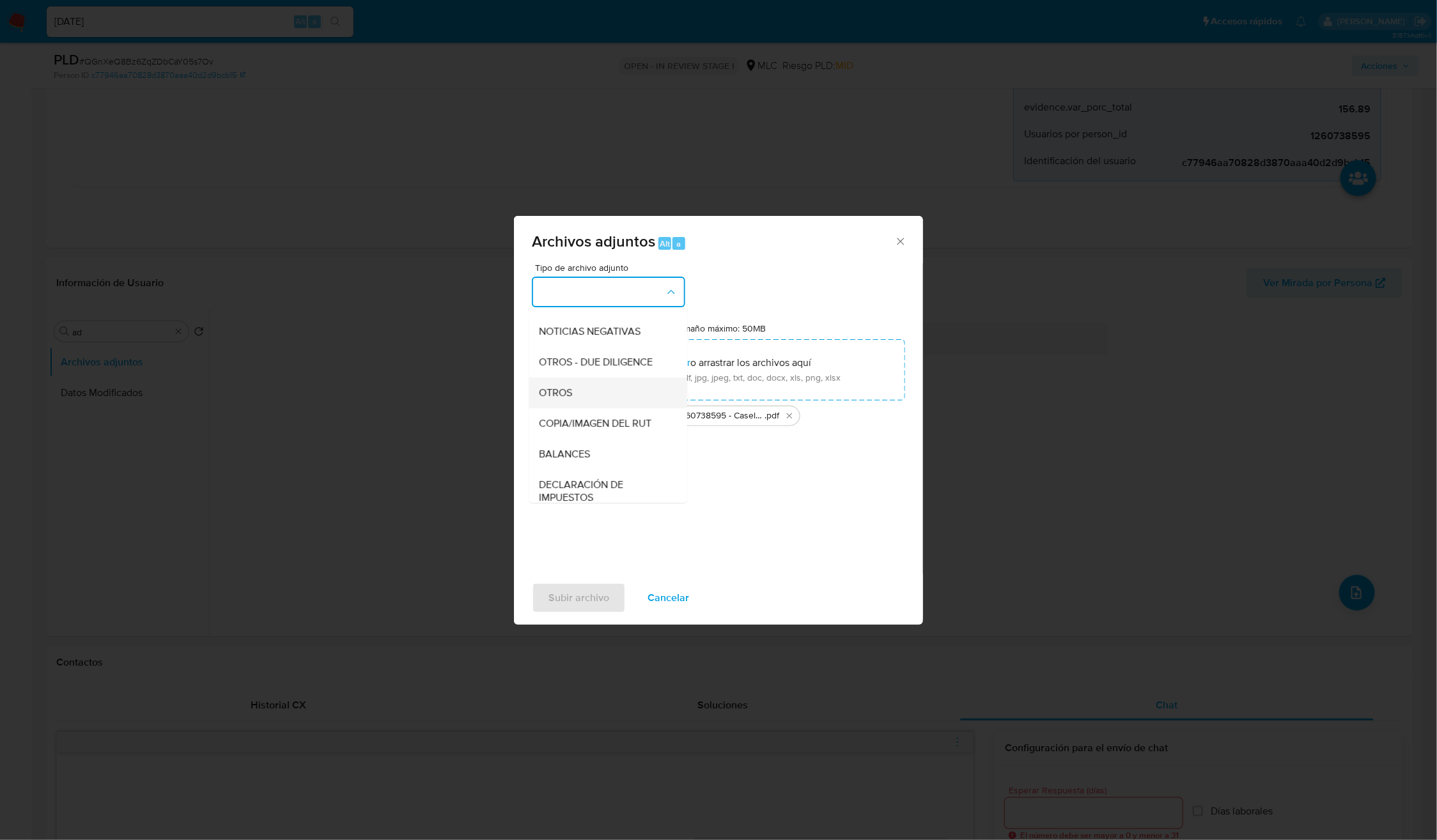
click at [562, 399] on span "OTROS" at bounding box center [555, 393] width 33 height 13
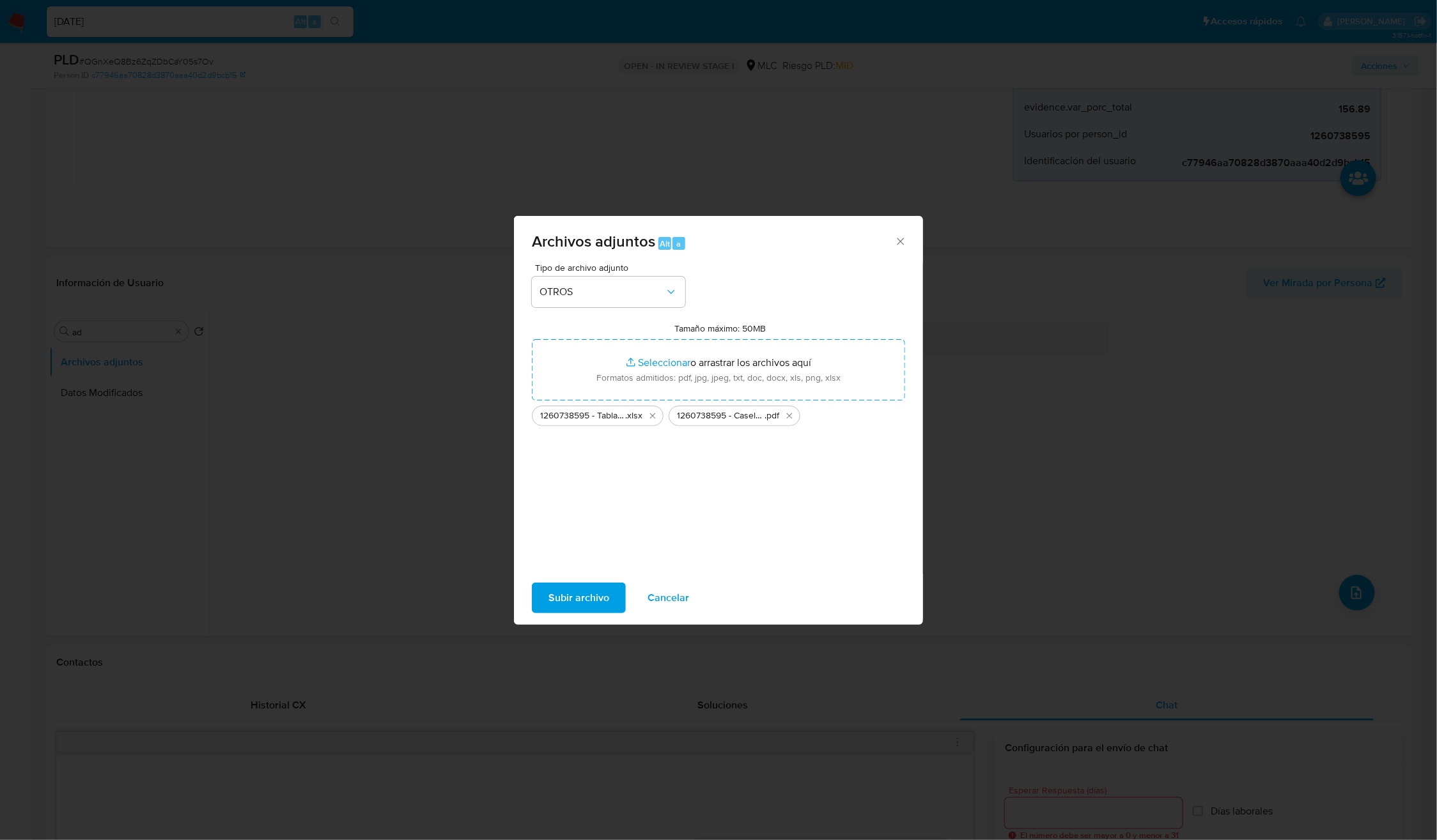
click at [585, 584] on span "Subir archivo" at bounding box center [578, 598] width 61 height 28
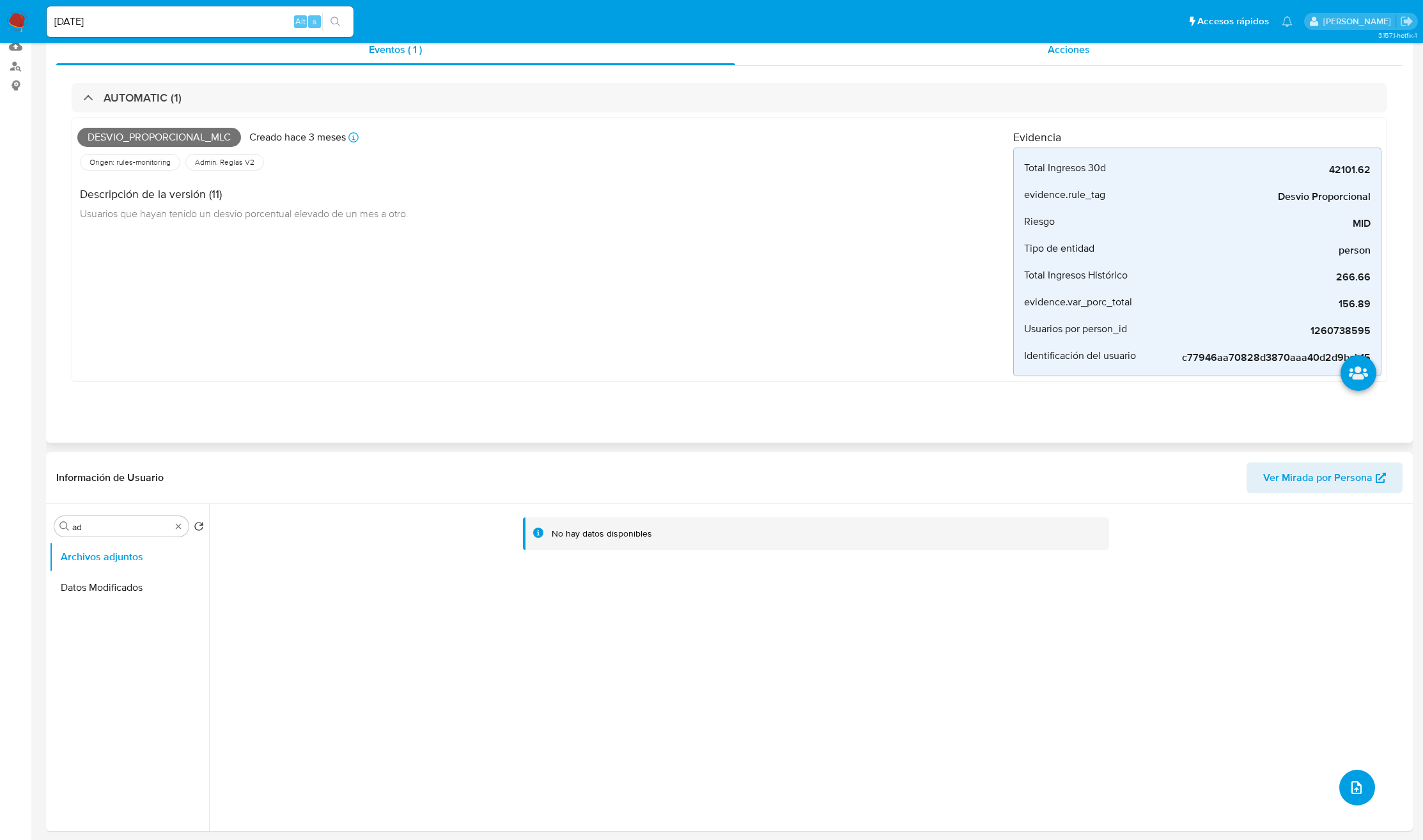
scroll to position [0, 0]
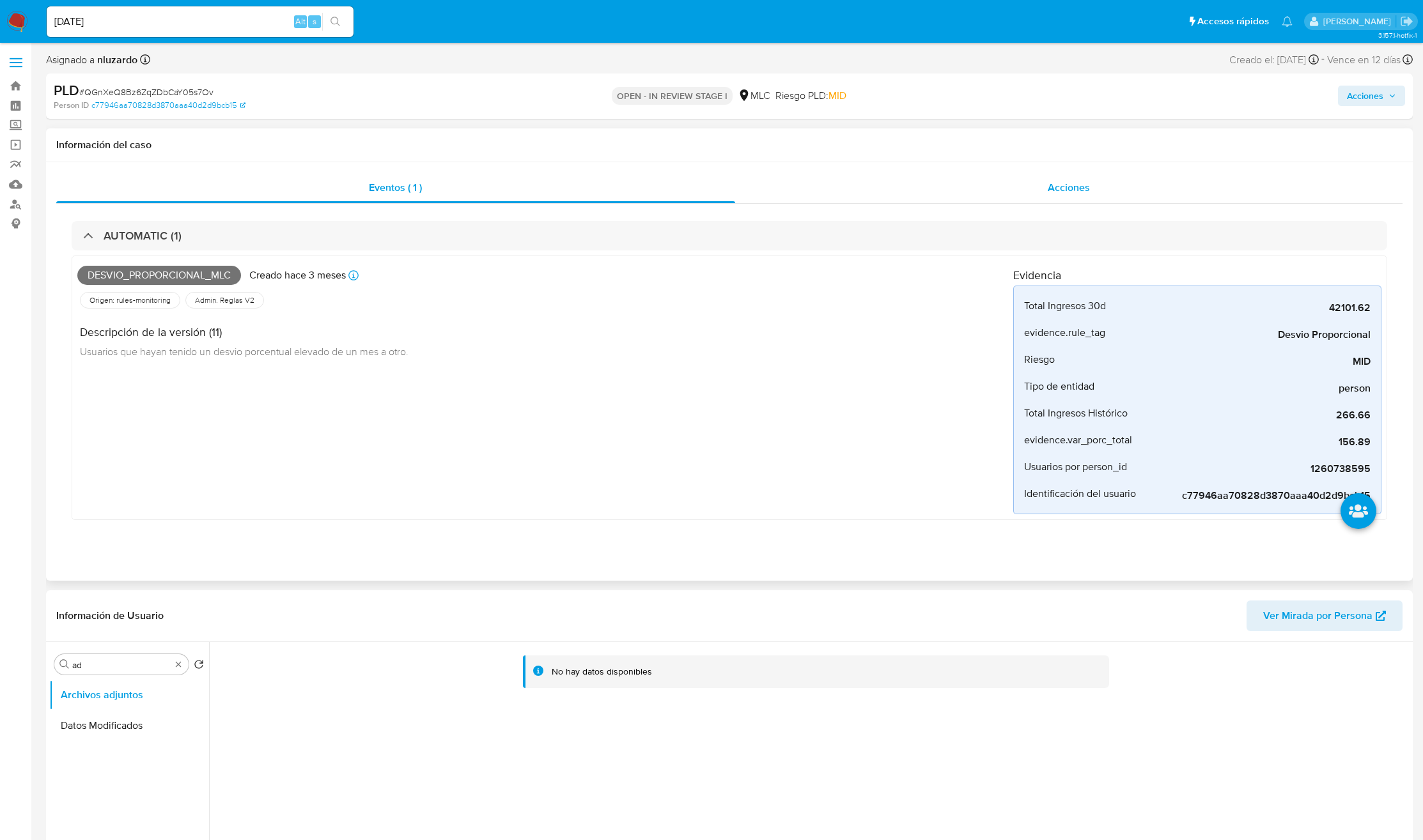
click at [1118, 190] on div "Acciones" at bounding box center [1069, 188] width 668 height 30
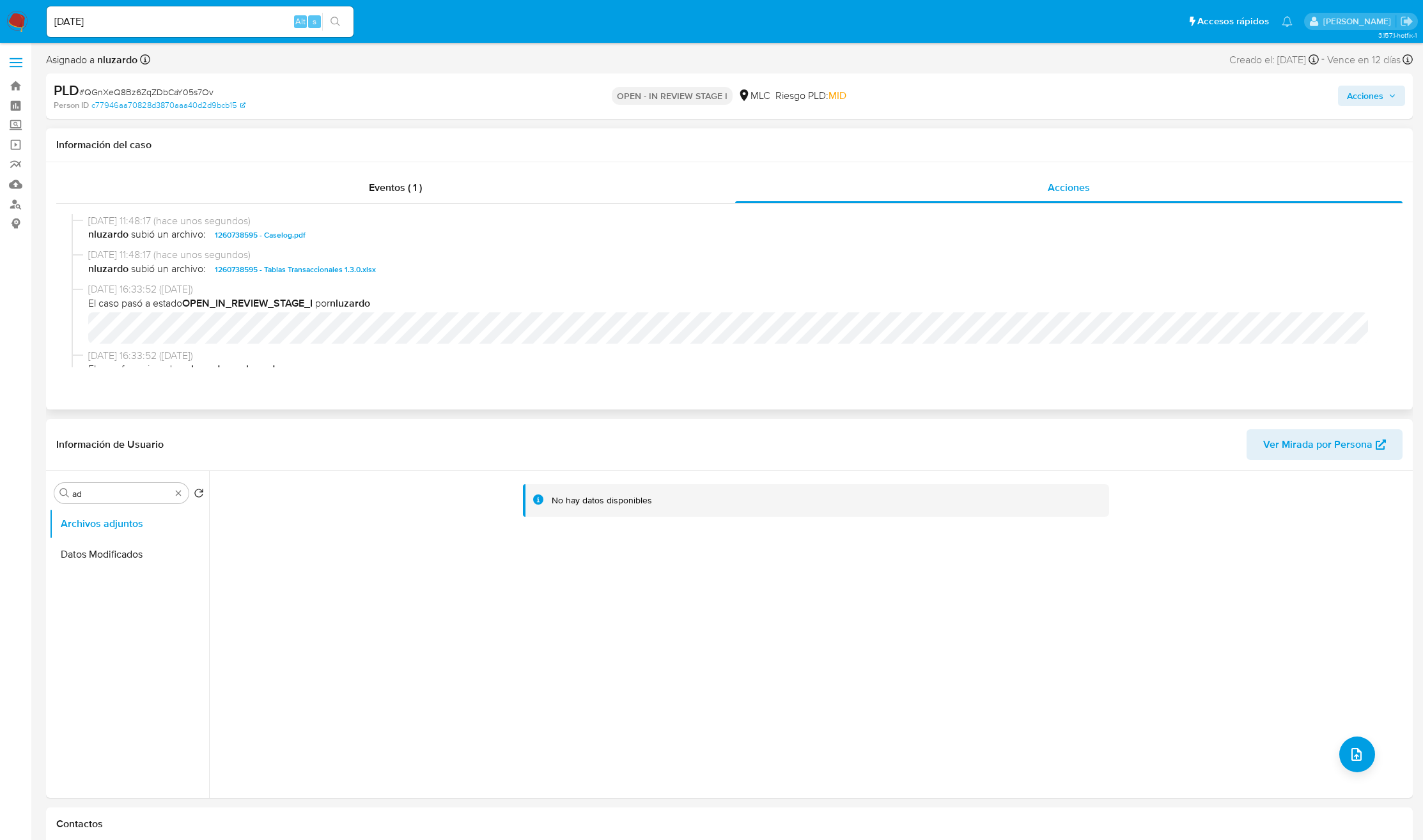
click at [402, 225] on span "29/08/2025 11:48:17 (hace unos segundos)" at bounding box center [735, 221] width 1294 height 14
click at [397, 240] on span "nluzardo subió un archivo: 1260738595 - Caselog.pdf" at bounding box center [735, 235] width 1294 height 16
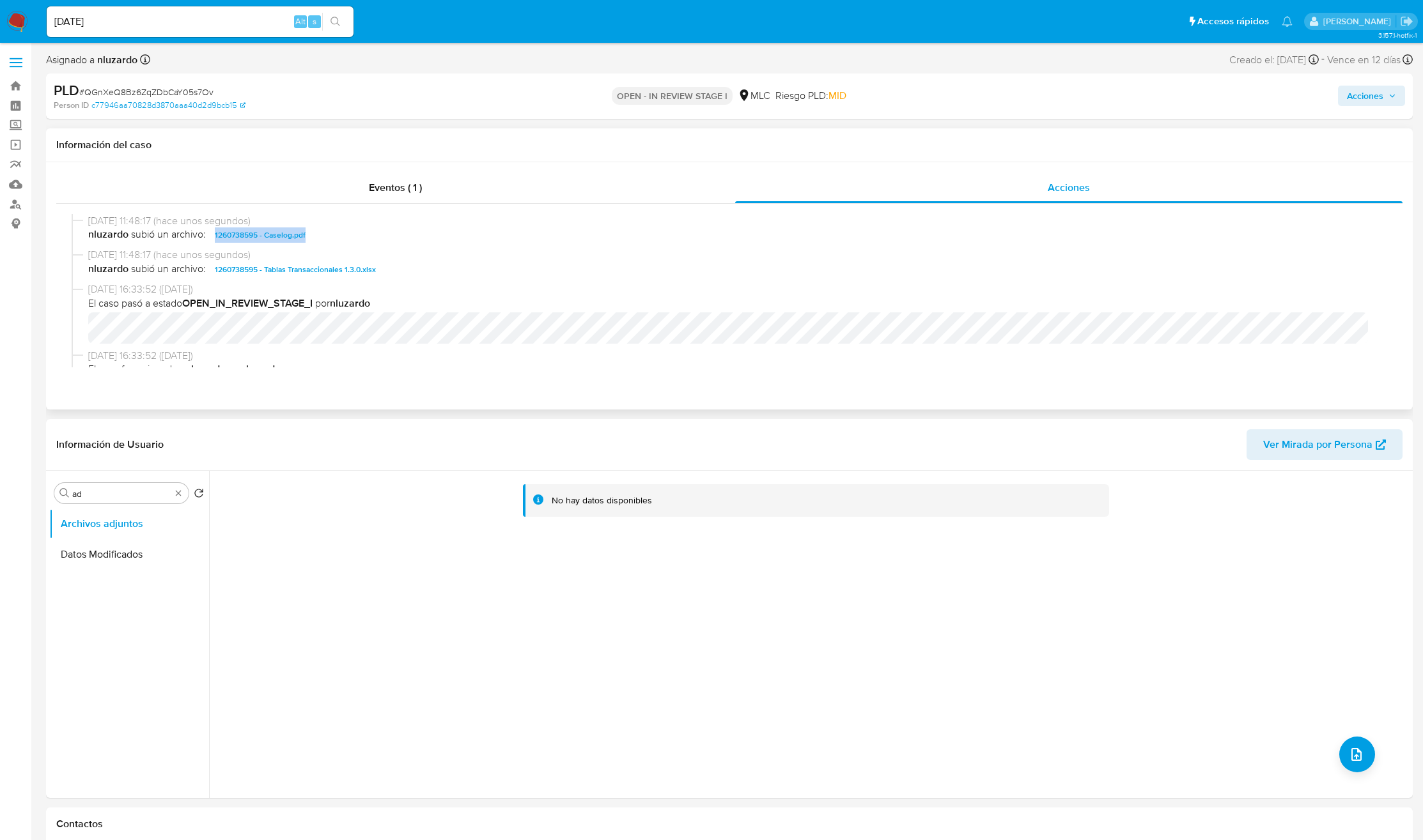
click at [397, 240] on span "nluzardo subió un archivo: 1260738595 - Caselog.pdf" at bounding box center [735, 235] width 1294 height 16
copy span "1260738595 - Caselog.pdf"
click at [1407, 103] on div "PLD # QGnXeQ8Bz6ZqZDbCaY05s7Ov Person ID c77946aa70828d3870aaa40d2d9bcb15 OPEN …" at bounding box center [729, 96] width 1366 height 45
click at [1377, 101] on span "Acciones" at bounding box center [1365, 96] width 36 height 20
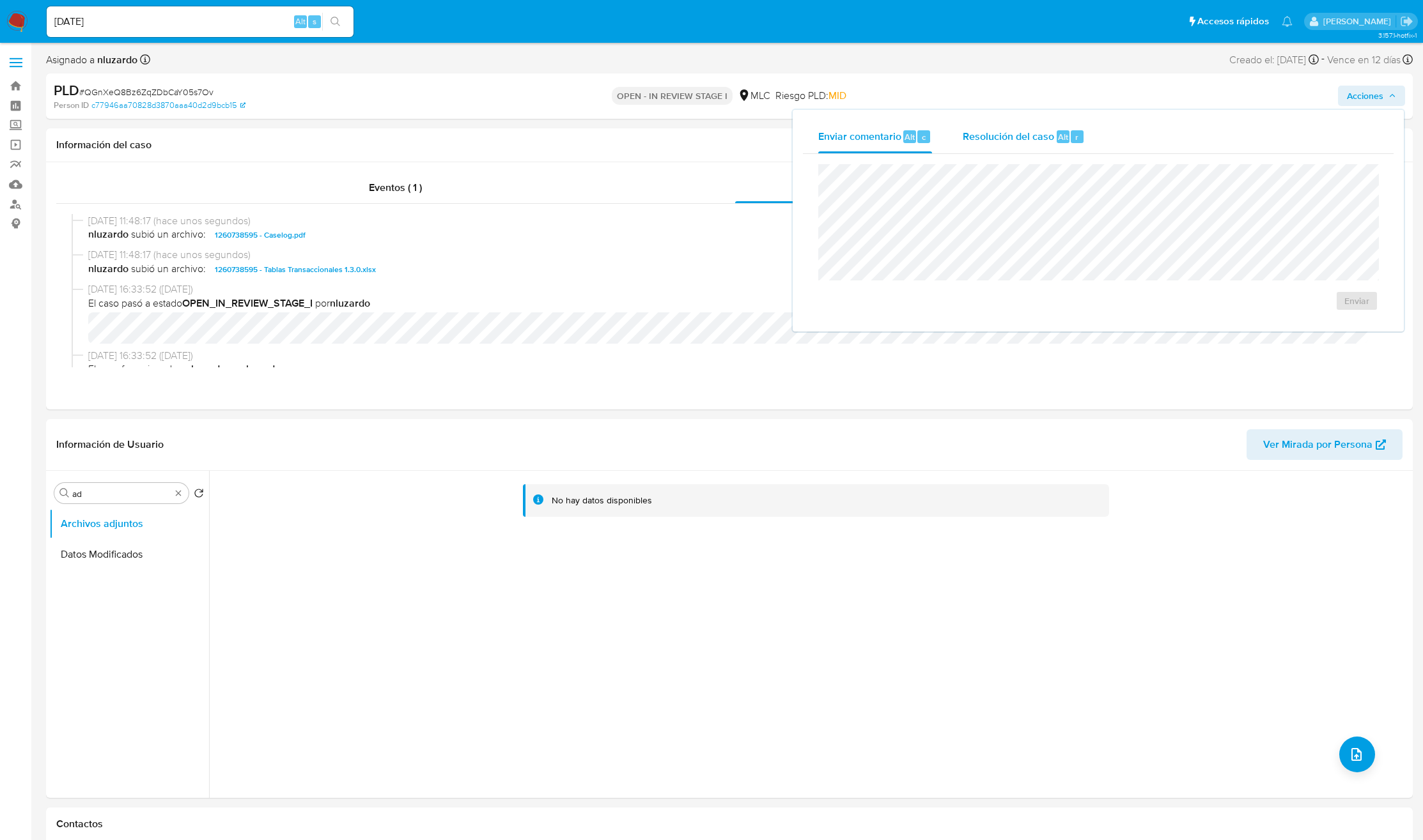
click at [1038, 134] on span "Resolución del caso" at bounding box center [1008, 136] width 91 height 15
click at [865, 301] on div "No ROI ROI Proposal" at bounding box center [1098, 252] width 539 height 155
click at [1372, 219] on div "No ROI ROI Proposal" at bounding box center [1098, 251] width 560 height 175
click at [1070, 296] on div "No ROI ROI Proposal" at bounding box center [1098, 252] width 539 height 155
click at [1218, 323] on span "No ROI" at bounding box center [1213, 314] width 63 height 28
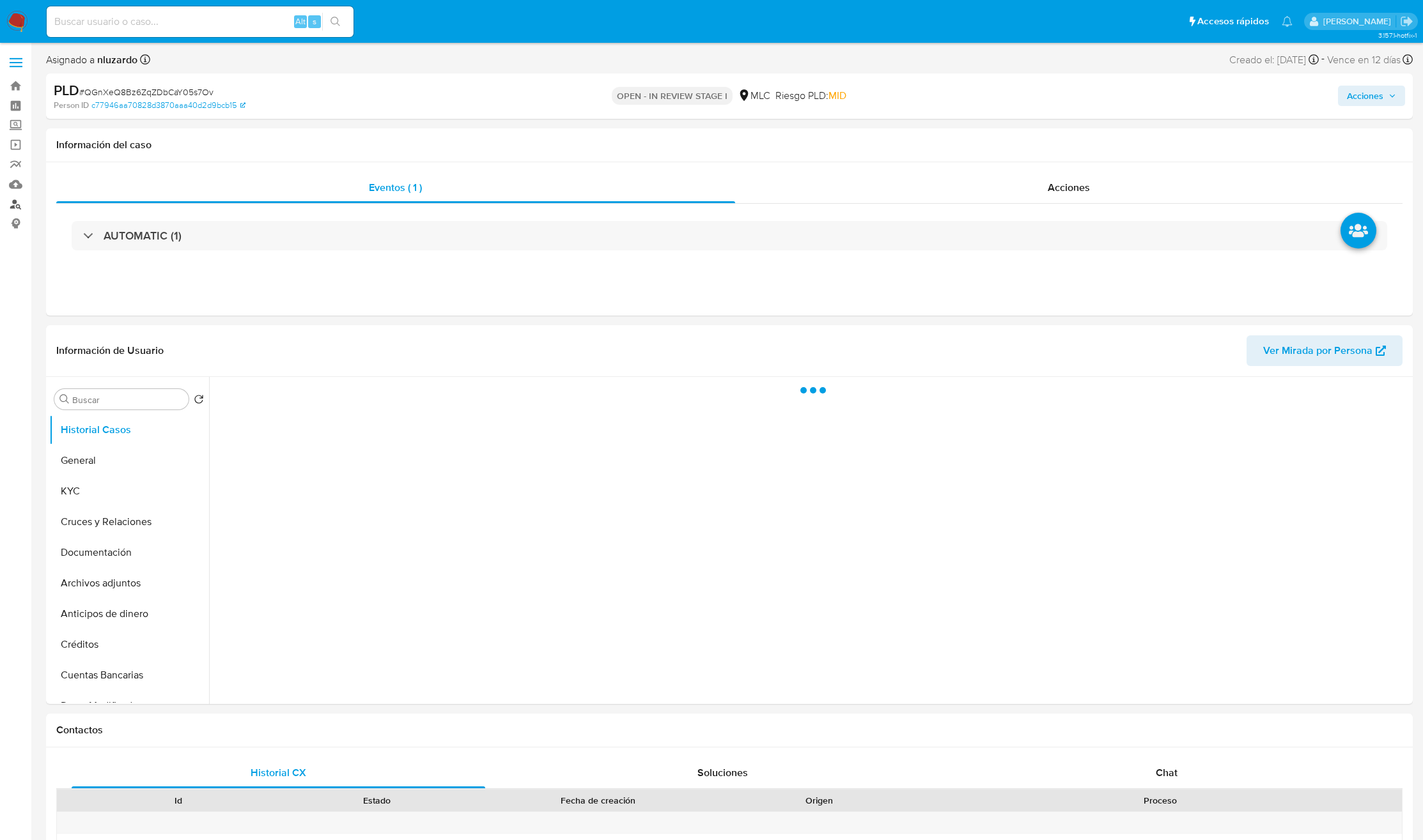
click at [22, 206] on link "Buscador de personas" at bounding box center [76, 204] width 152 height 20
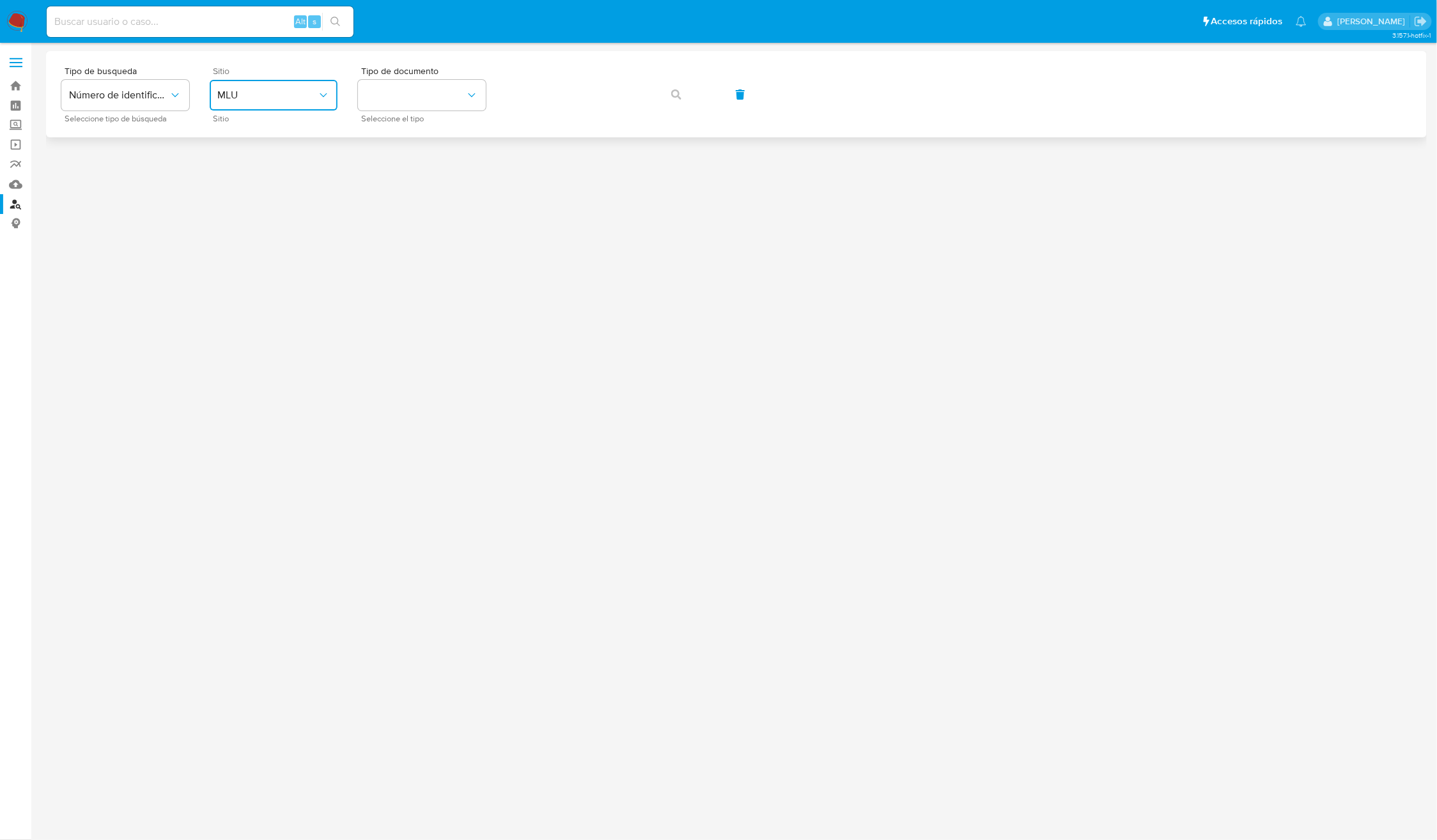
click at [275, 90] on span "MLU" at bounding box center [267, 95] width 100 height 13
click at [249, 306] on div "MLC" at bounding box center [269, 313] width 105 height 30
click at [385, 105] on button "identificationType" at bounding box center [421, 94] width 128 height 30
click at [397, 132] on div "RUT RUT" at bounding box center [418, 136] width 105 height 43
click at [677, 103] on span "button" at bounding box center [676, 94] width 10 height 28
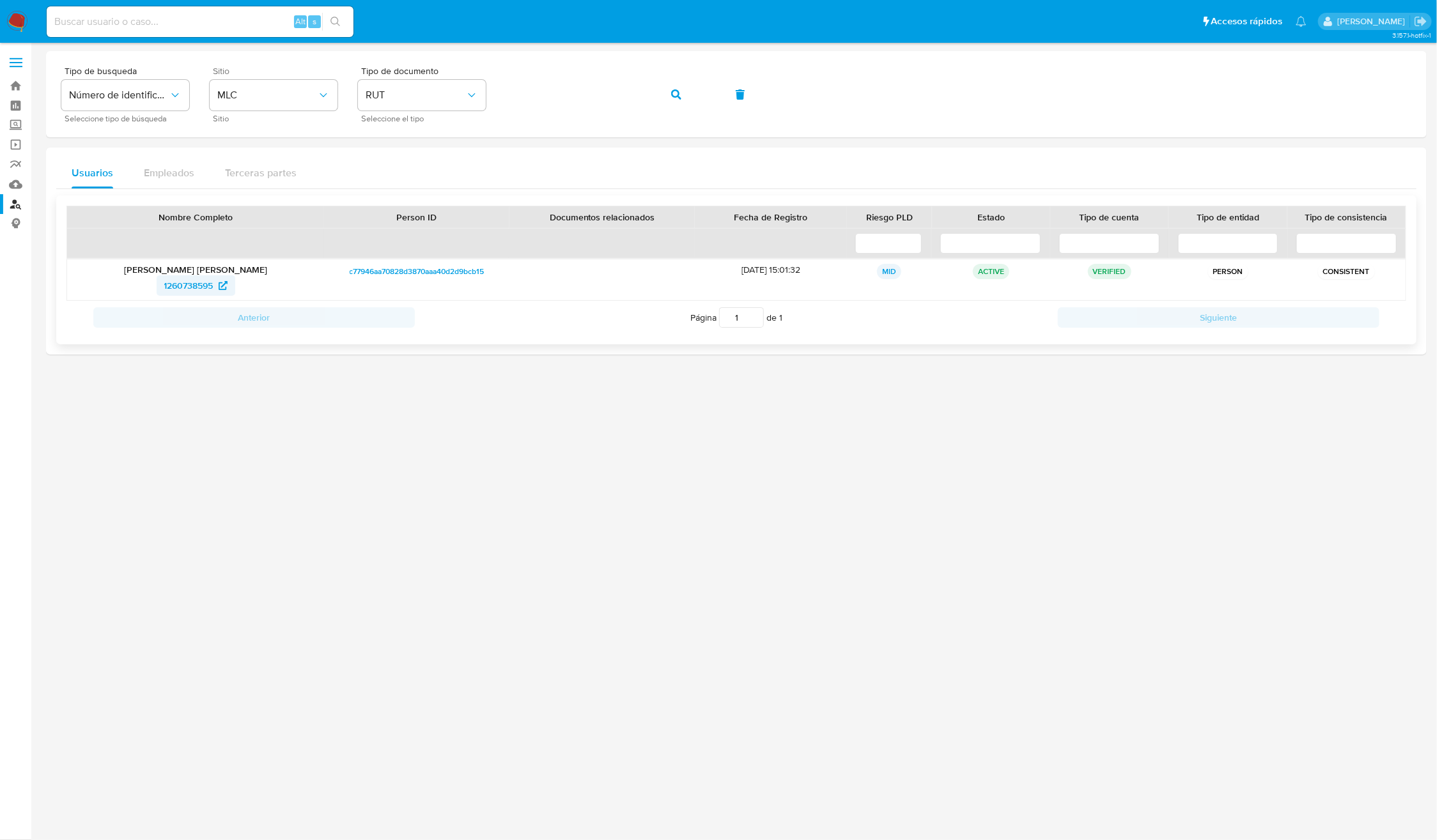
click at [190, 295] on span "1260738595" at bounding box center [188, 285] width 49 height 20
click at [668, 94] on button "button" at bounding box center [676, 94] width 43 height 30
click at [190, 287] on span "30718416" at bounding box center [188, 285] width 37 height 20
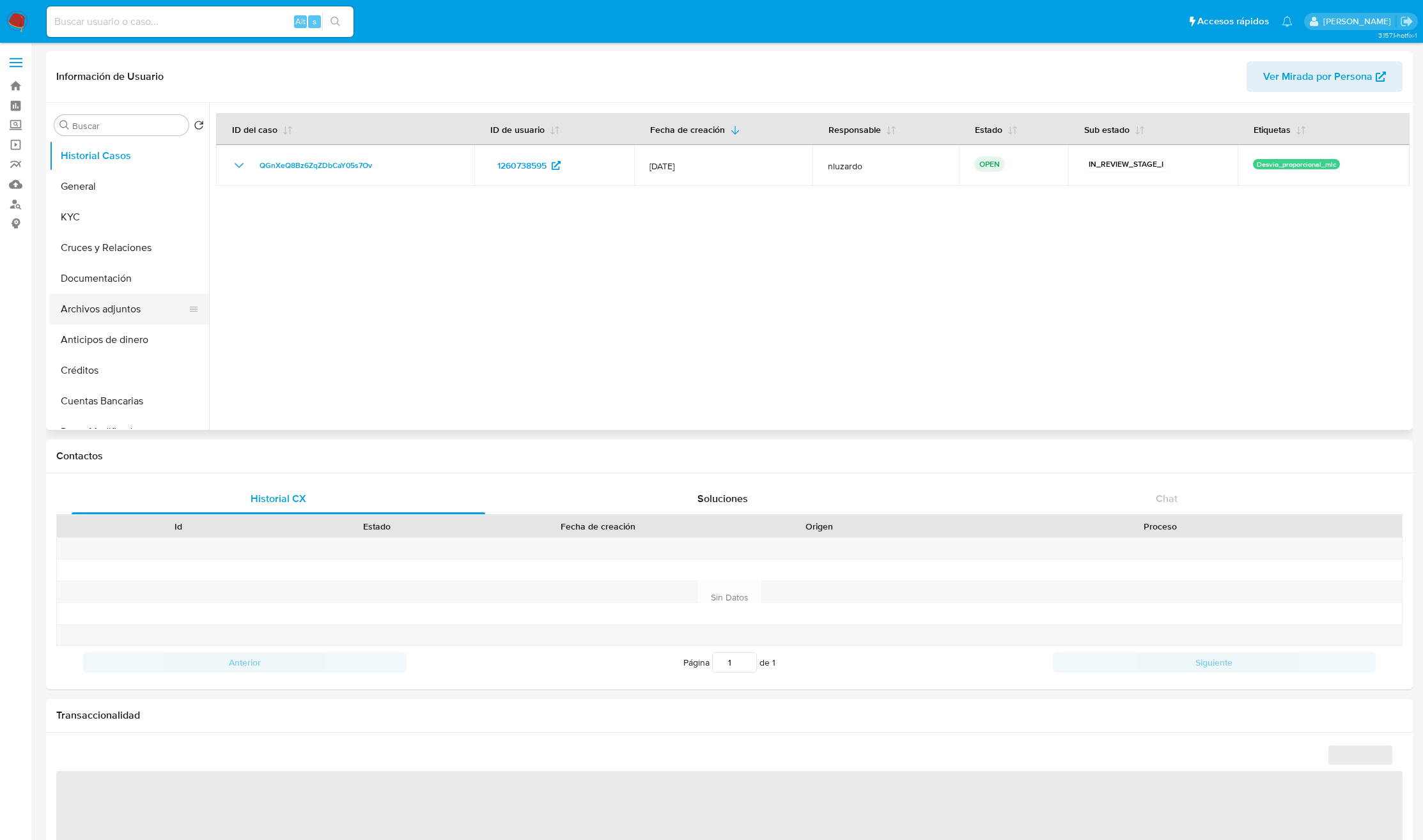
select select "10"
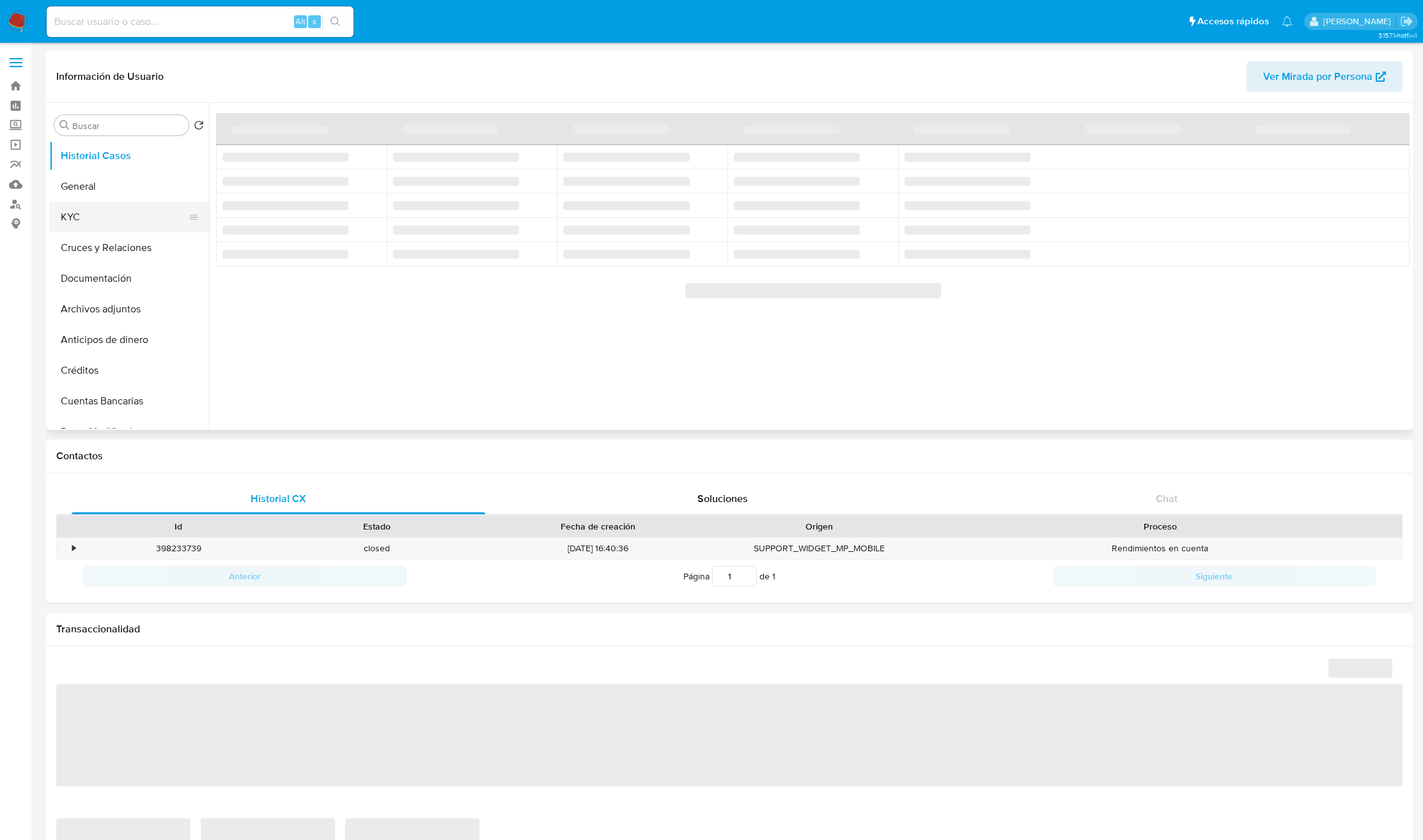
click at [75, 217] on button "KYC" at bounding box center [124, 217] width 150 height 30
select select "10"
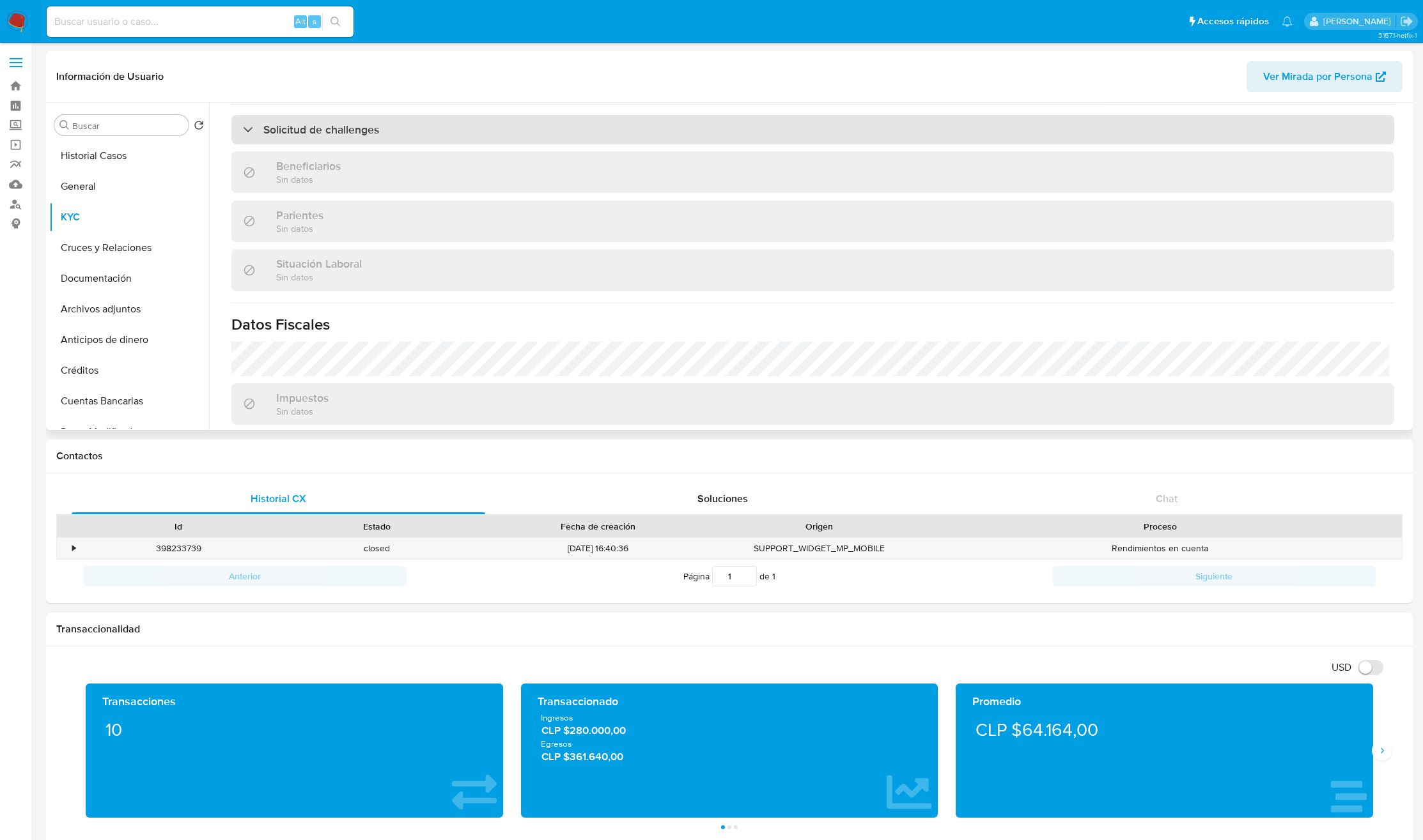
scroll to position [309, 0]
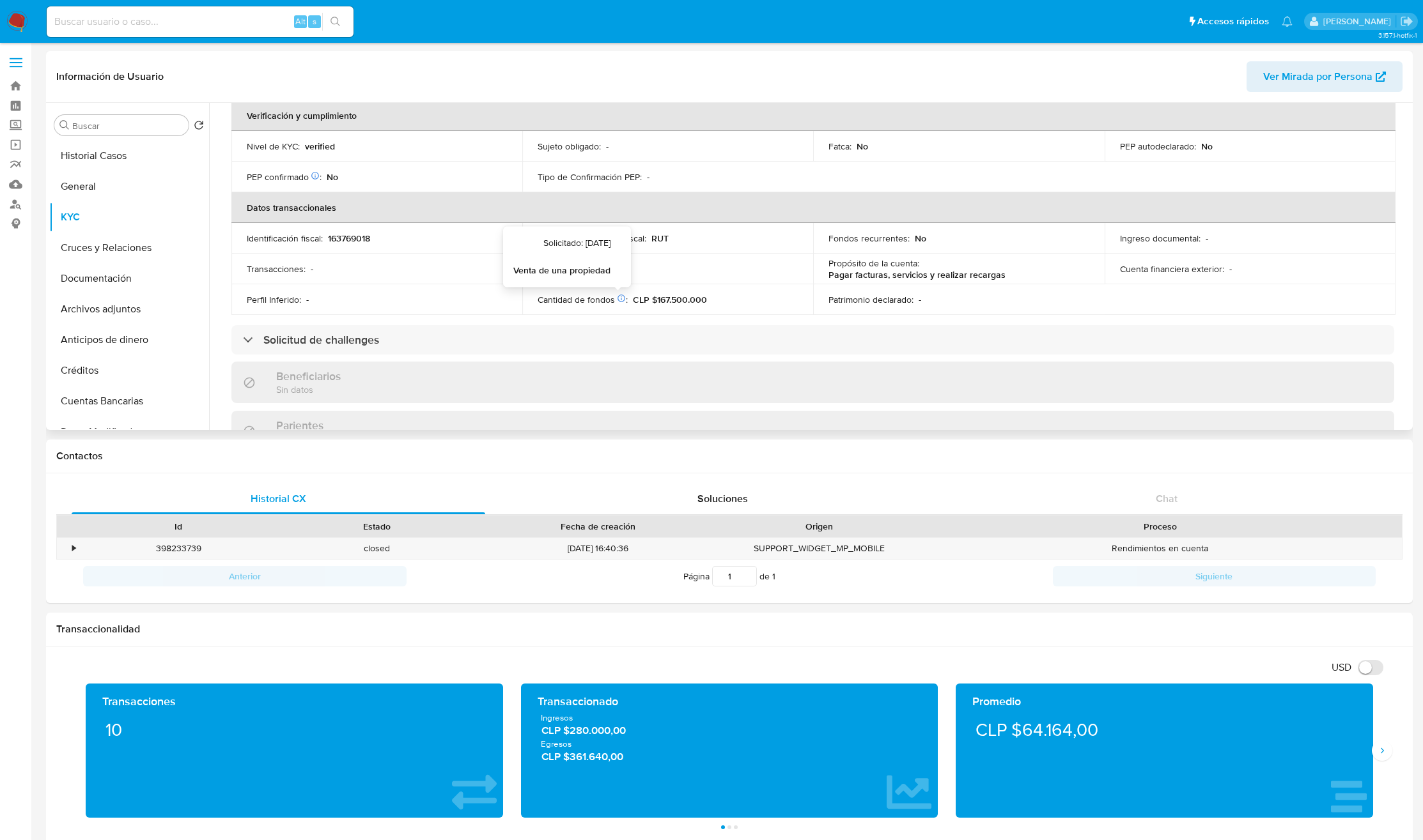
click at [623, 299] on icon at bounding box center [621, 298] width 7 height 7
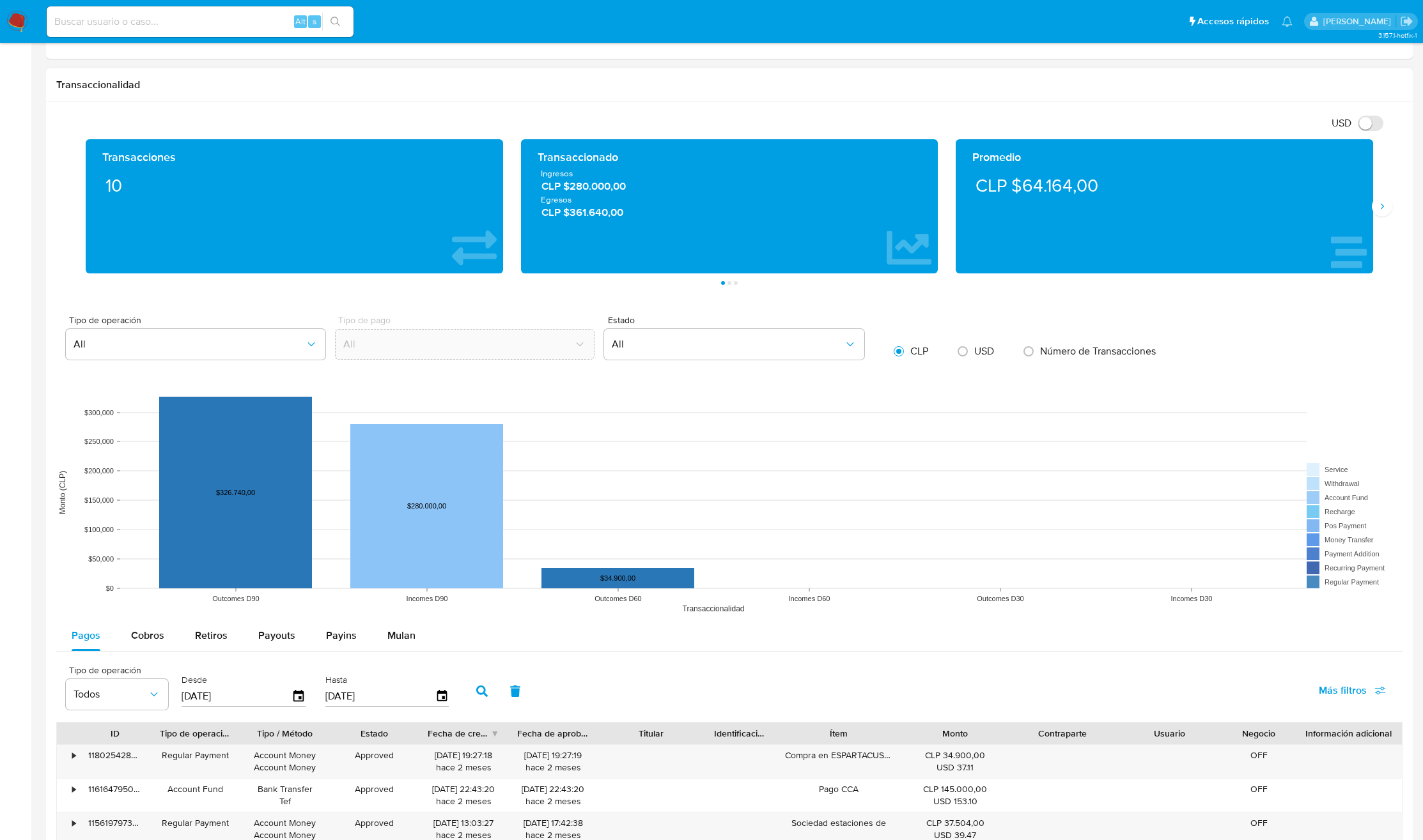
scroll to position [0, 0]
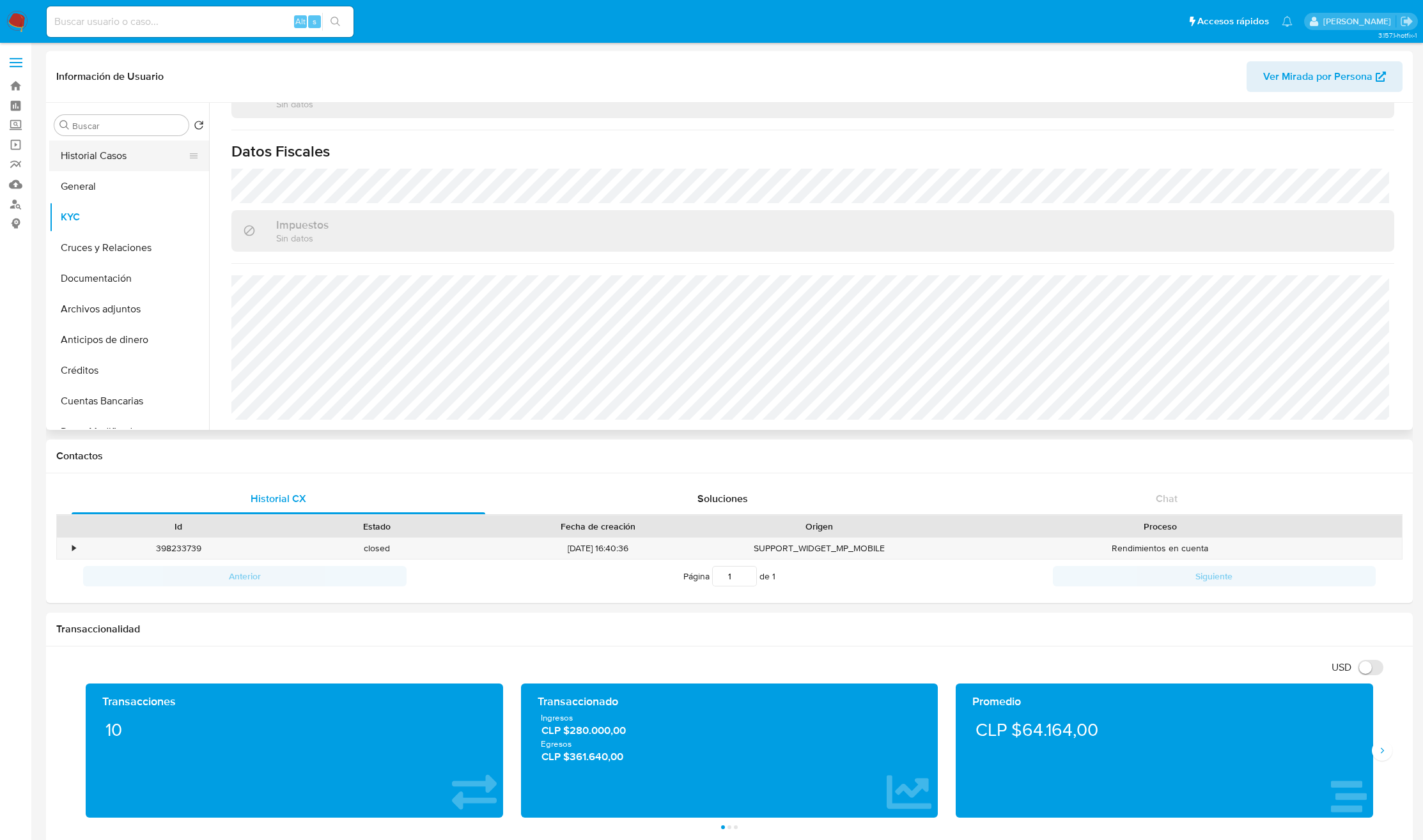
click at [140, 156] on button "Historial Casos" at bounding box center [124, 155] width 150 height 30
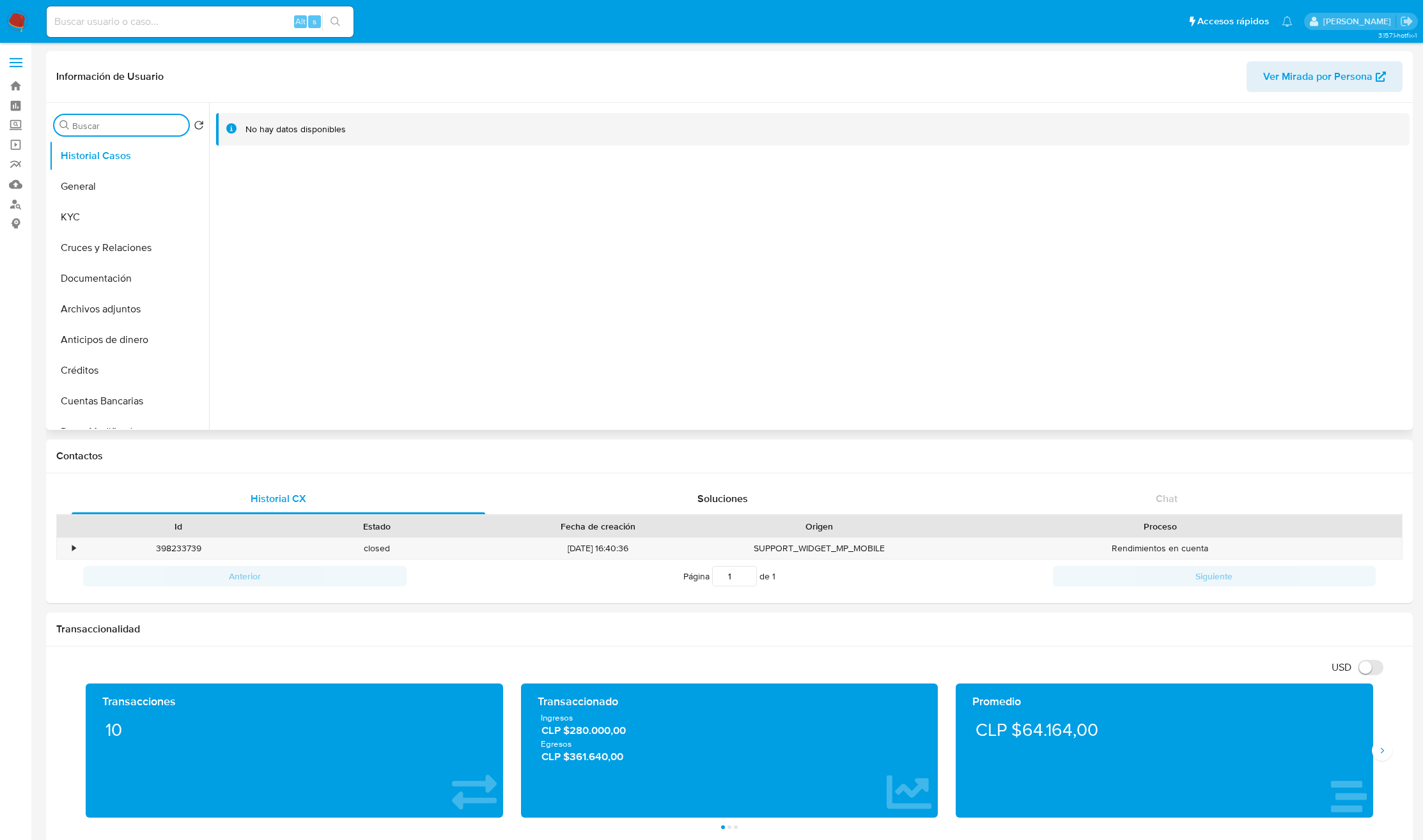
click at [110, 123] on input "Buscar" at bounding box center [128, 125] width 111 height 11
type input "doc"
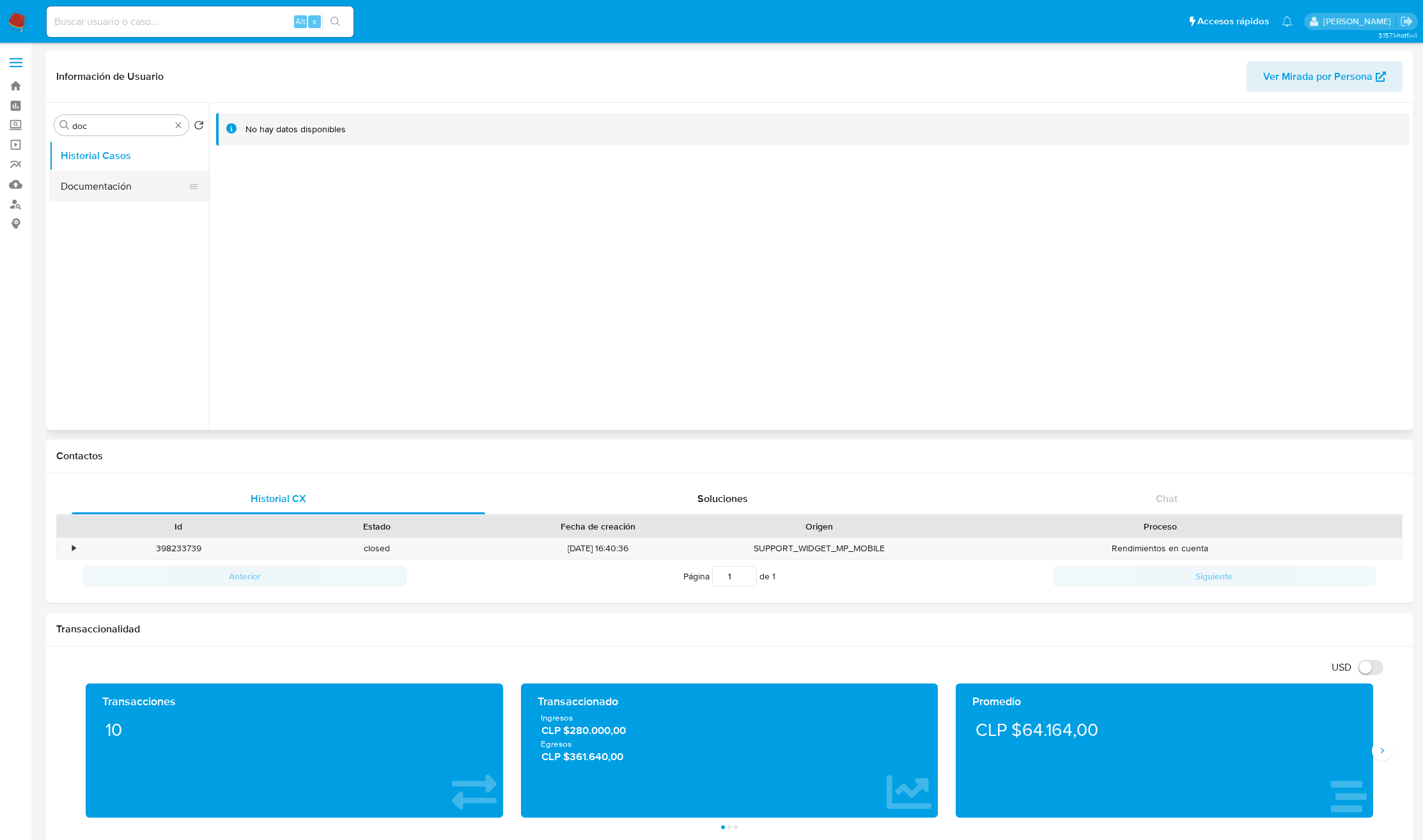
click at [55, 175] on button "Documentación" at bounding box center [124, 186] width 150 height 30
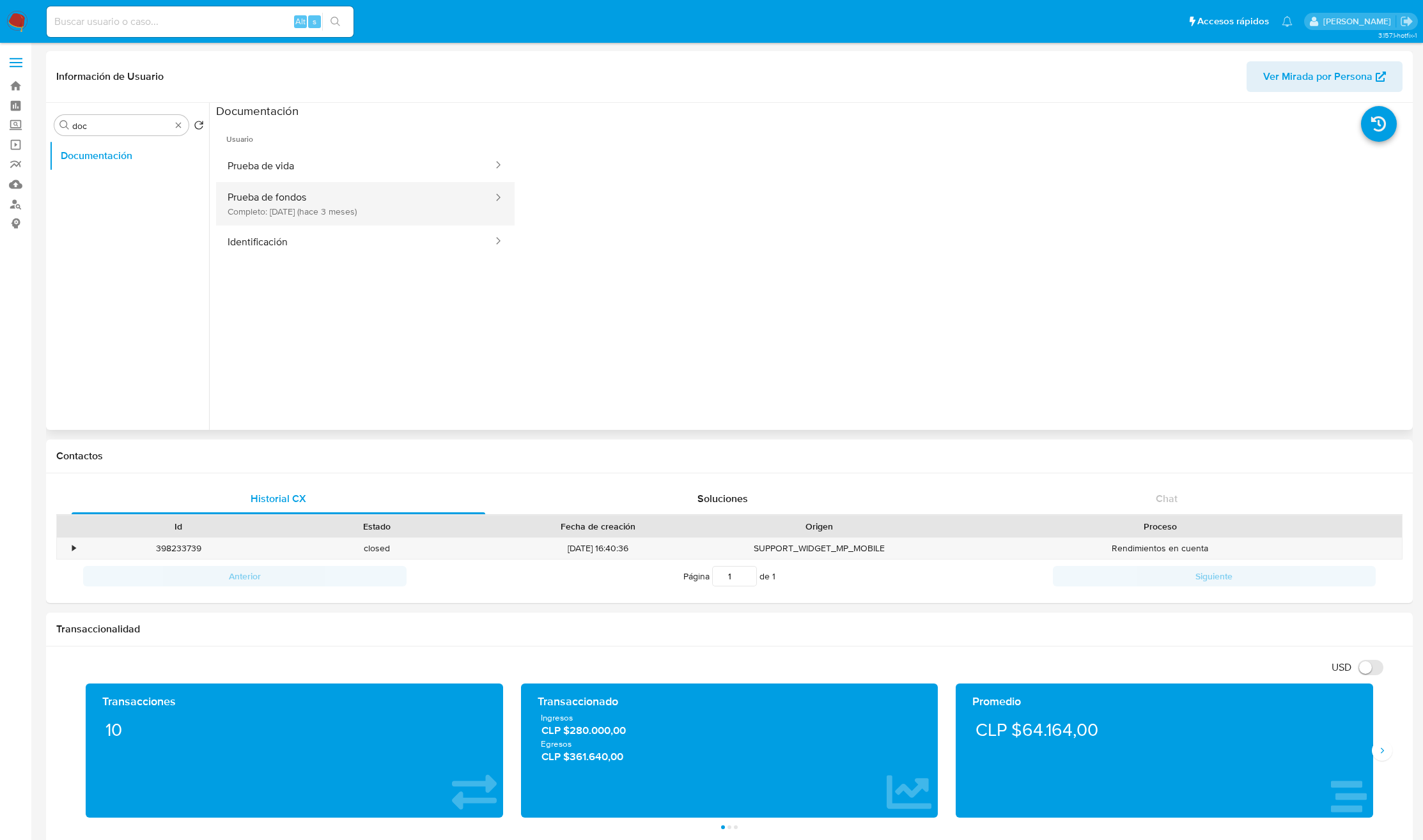
click at [355, 194] on button "Prueba de fondos Completo: 12/06/2025 (hace 3 meses)" at bounding box center [355, 204] width 278 height 43
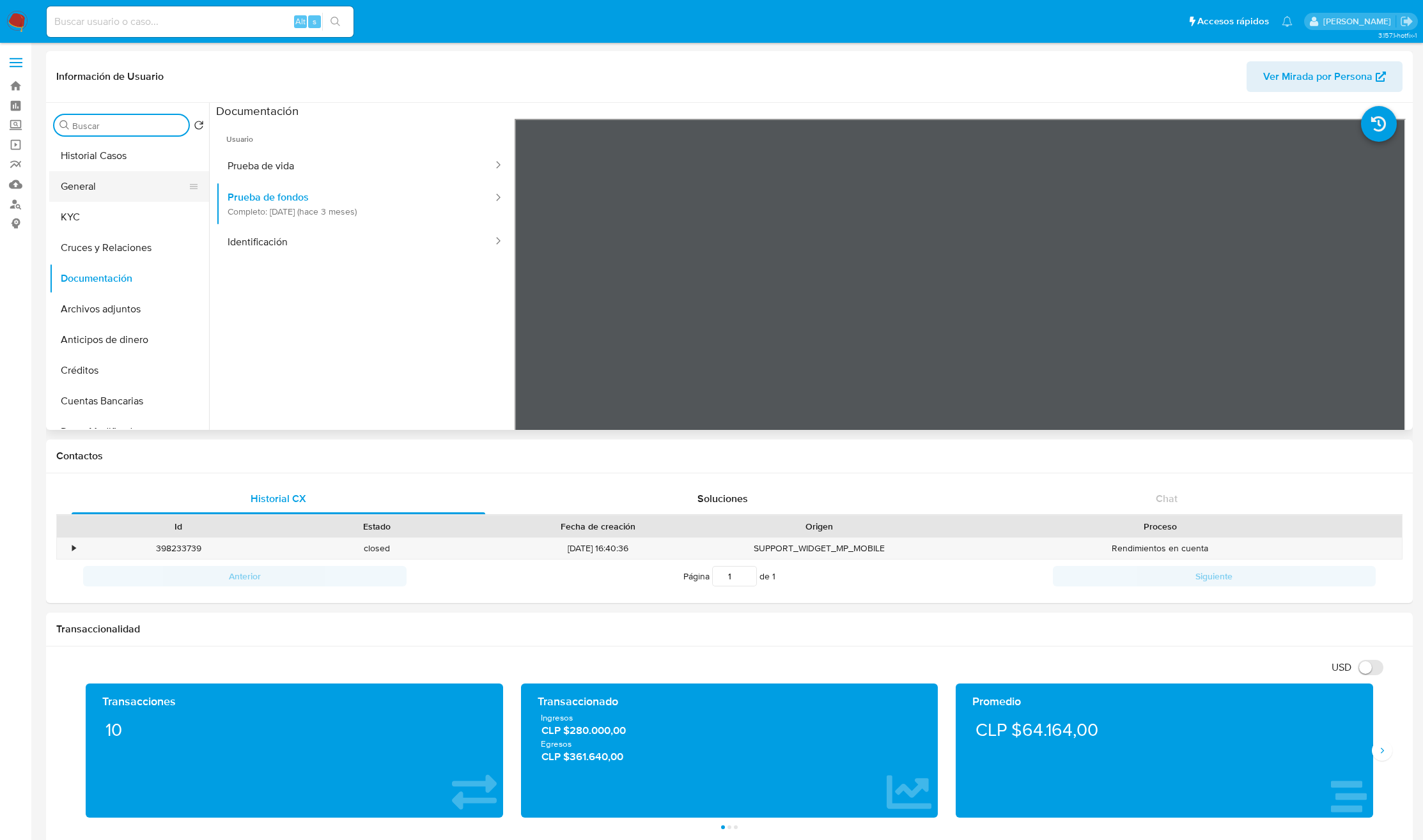
click at [134, 178] on button "General" at bounding box center [124, 186] width 150 height 30
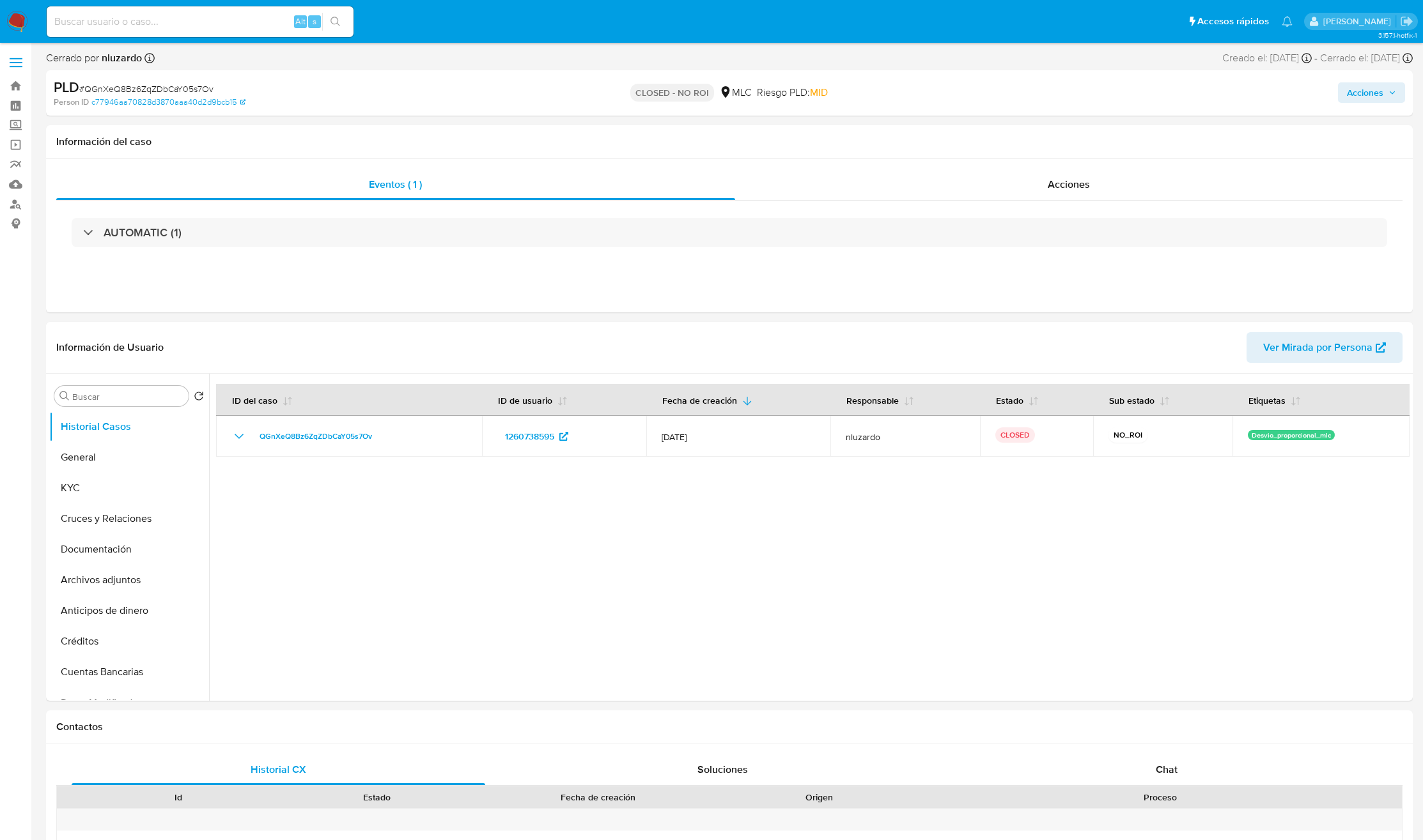
select select "10"
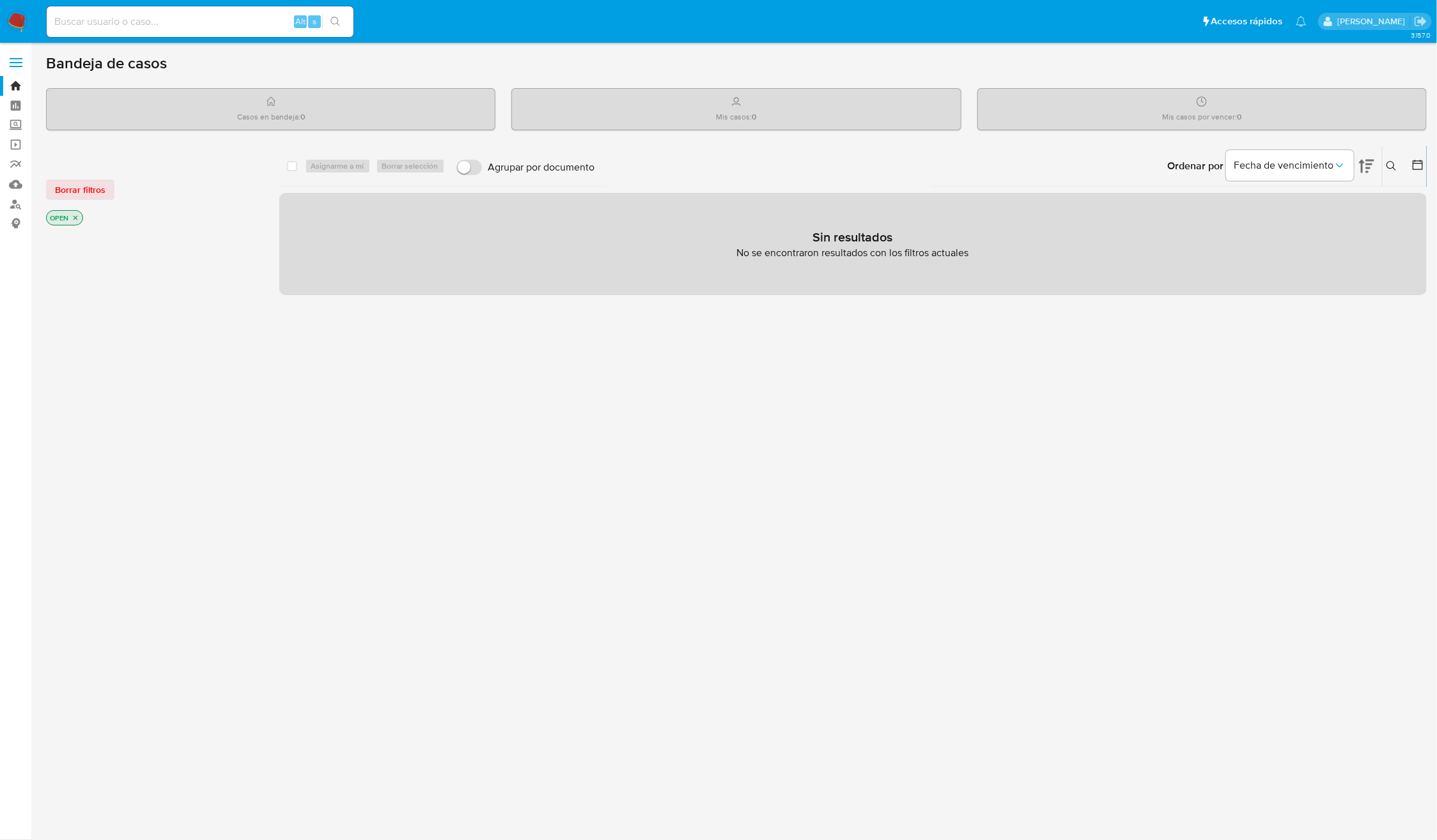
click at [71, 219] on p "OPEN" at bounding box center [64, 217] width 36 height 14
click at [74, 219] on icon "close-filter" at bounding box center [75, 217] width 7 height 7
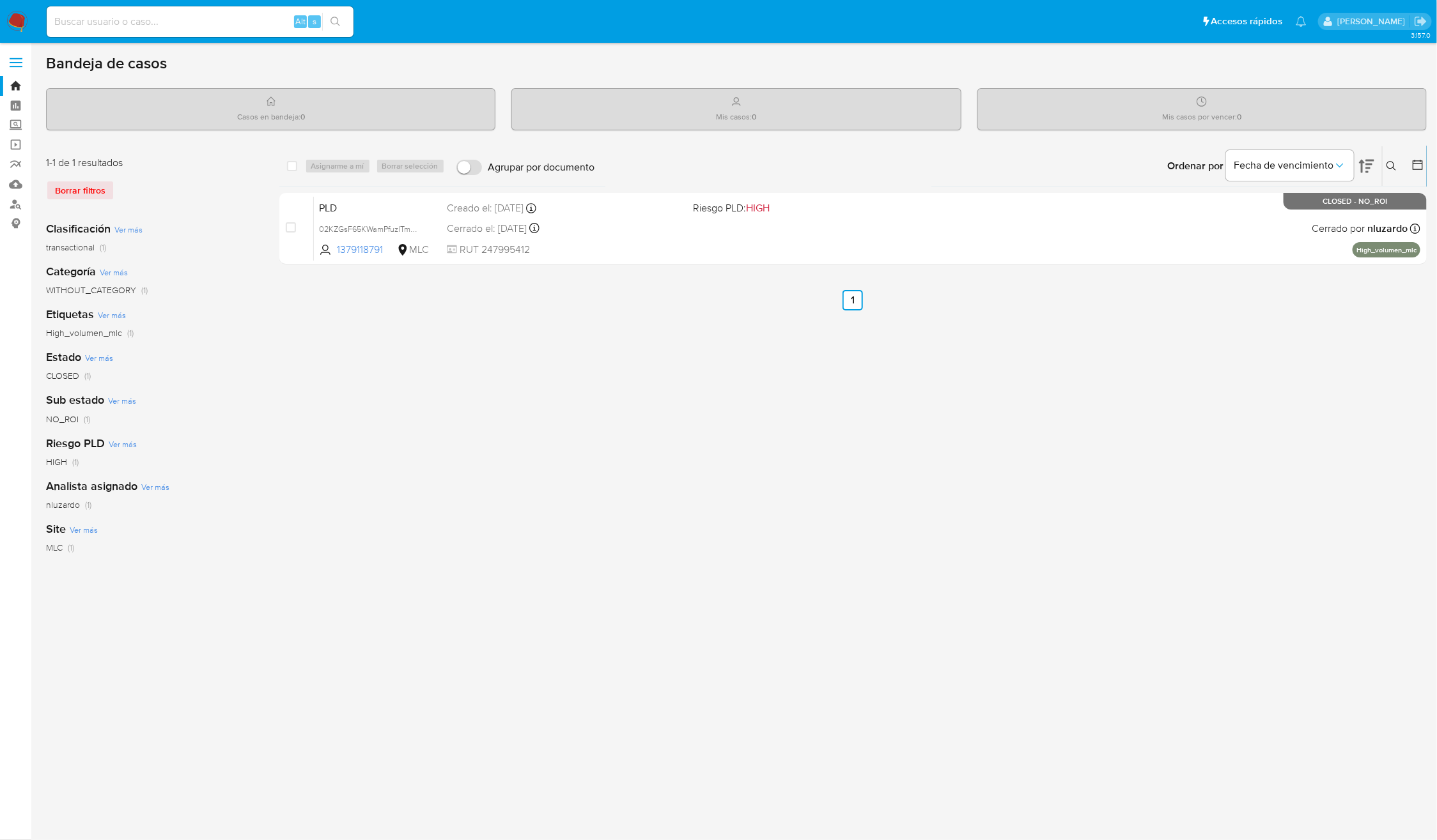
click at [1413, 167] on icon at bounding box center [1417, 165] width 10 height 10
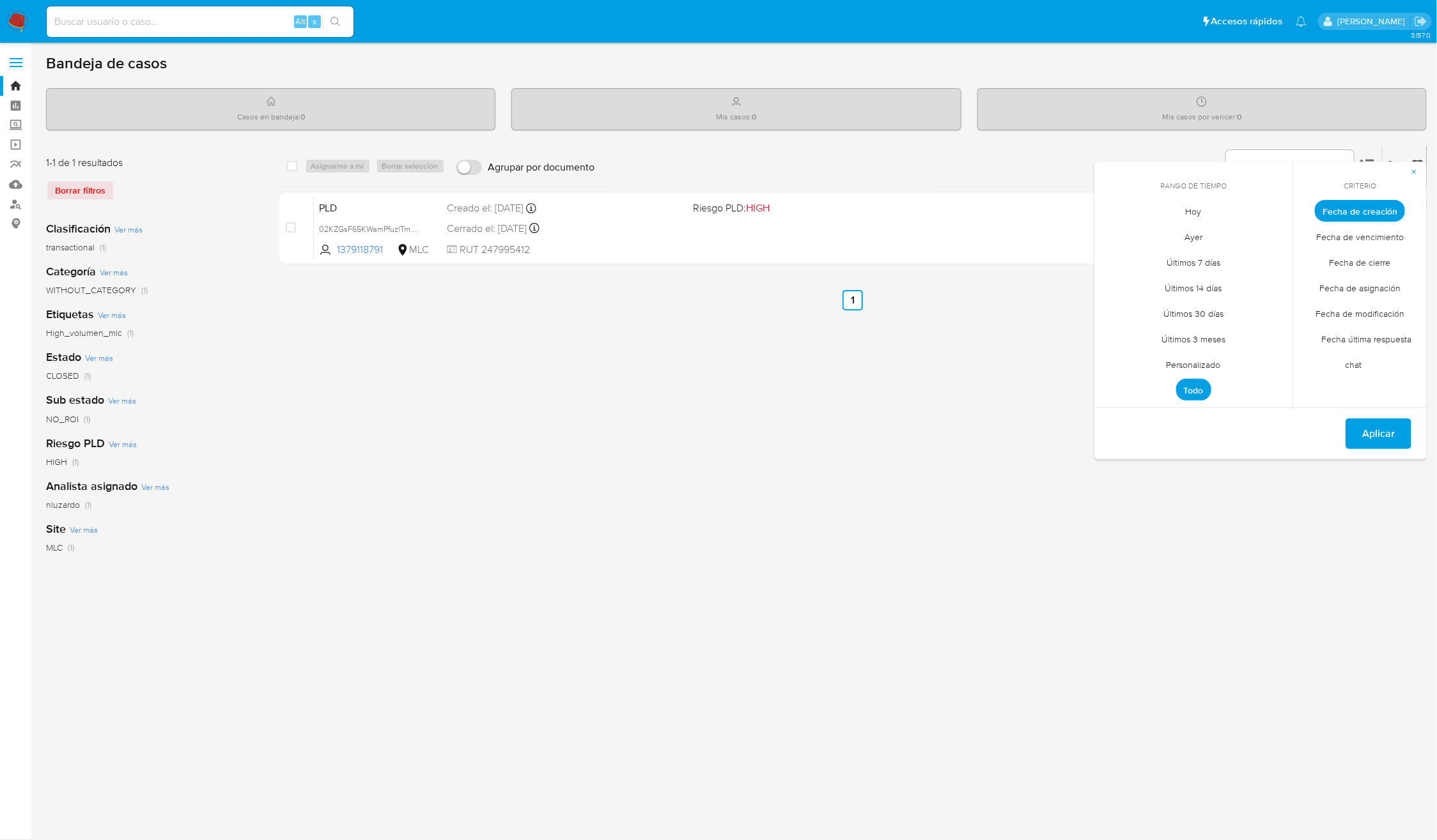
click at [1184, 365] on span "Personalizado" at bounding box center [1193, 365] width 81 height 26
click at [1246, 535] on div "select-all-cases-checkbox Asignarme a mí Borrar selección Agrupar por documento…" at bounding box center [853, 426] width 1148 height 561
click at [1414, 165] on span "button" at bounding box center [1413, 171] width 7 height 18
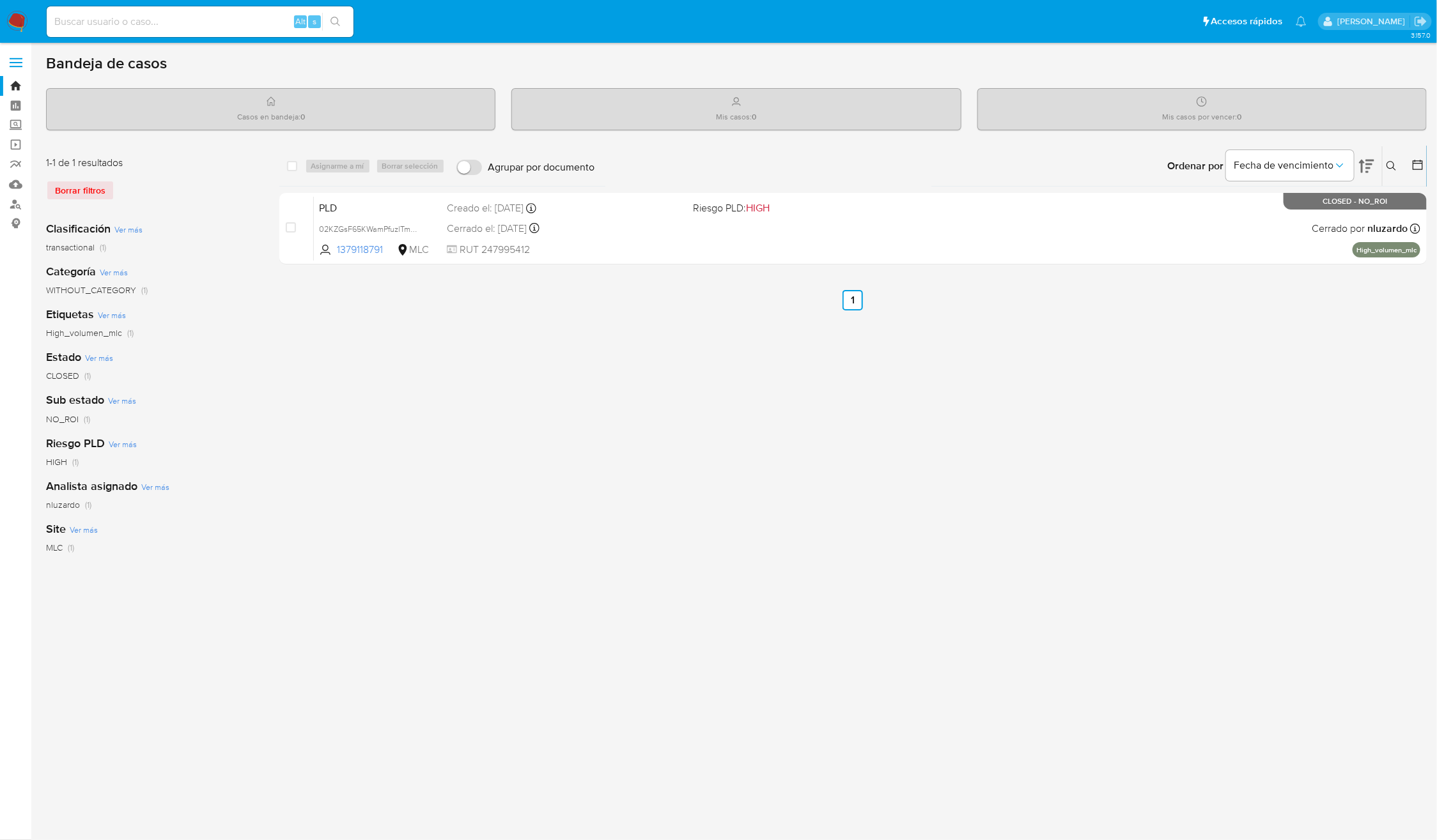
click at [1392, 167] on icon at bounding box center [1391, 166] width 10 height 10
click at [1350, 261] on span "Borrar filtros" at bounding box center [1340, 256] width 88 height 18
click at [1197, 259] on span "Buscar" at bounding box center [1230, 256] width 88 height 18
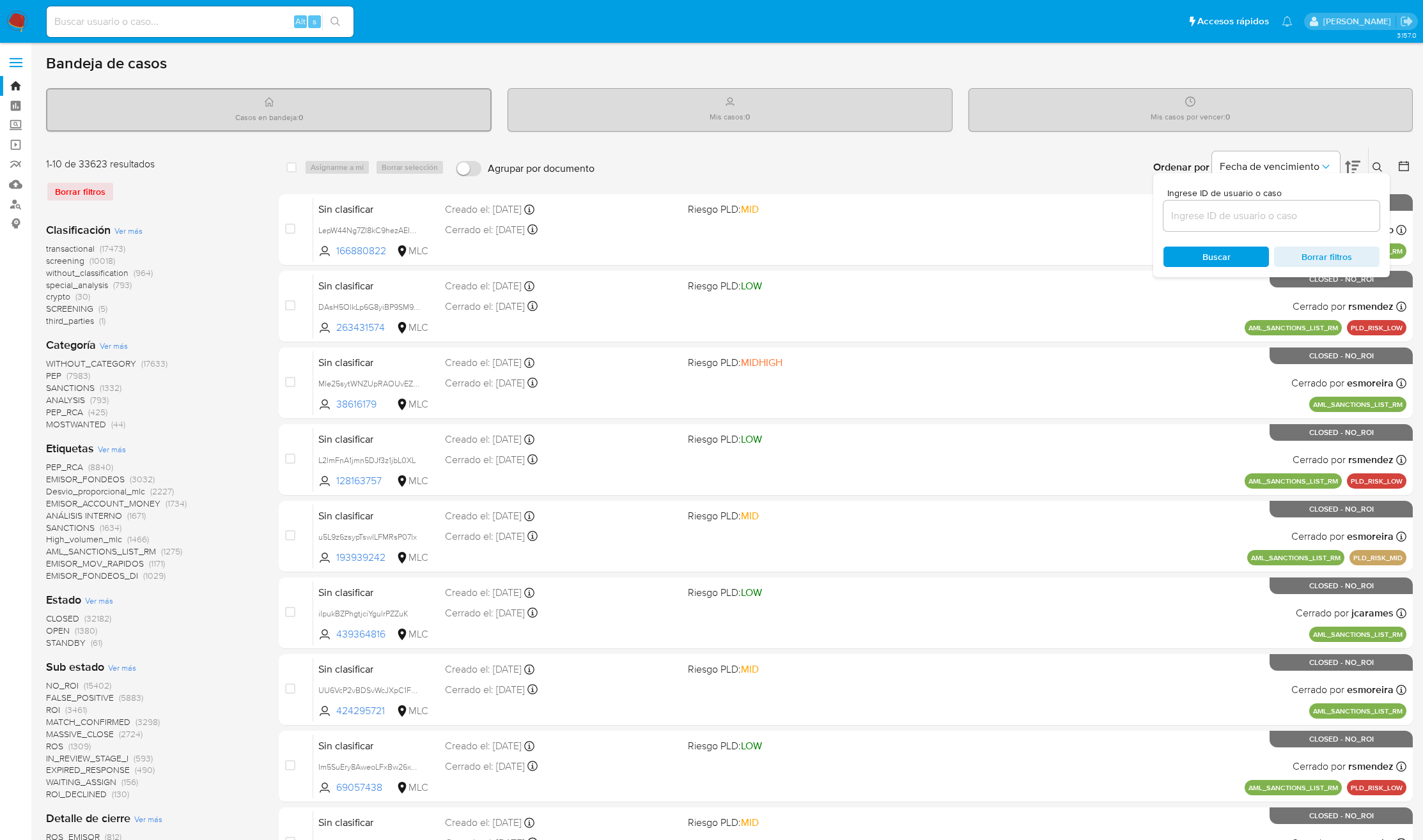
click at [1197, 259] on span "Buscar" at bounding box center [1216, 256] width 88 height 18
click at [1399, 163] on icon at bounding box center [1403, 166] width 13 height 13
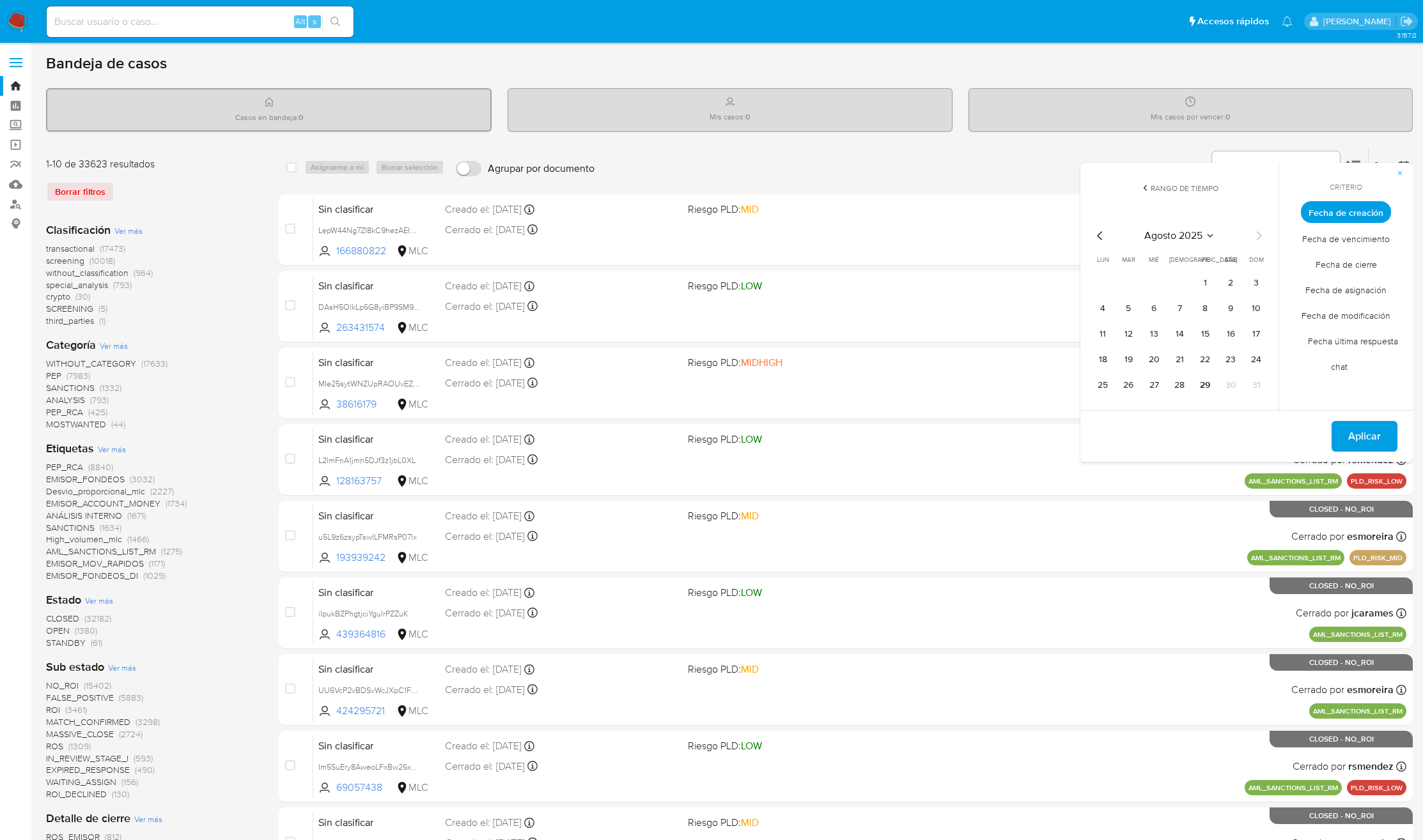
click at [1318, 260] on span "Fecha de cierre" at bounding box center [1346, 264] width 88 height 26
click at [1200, 283] on button "1" at bounding box center [1205, 283] width 20 height 20
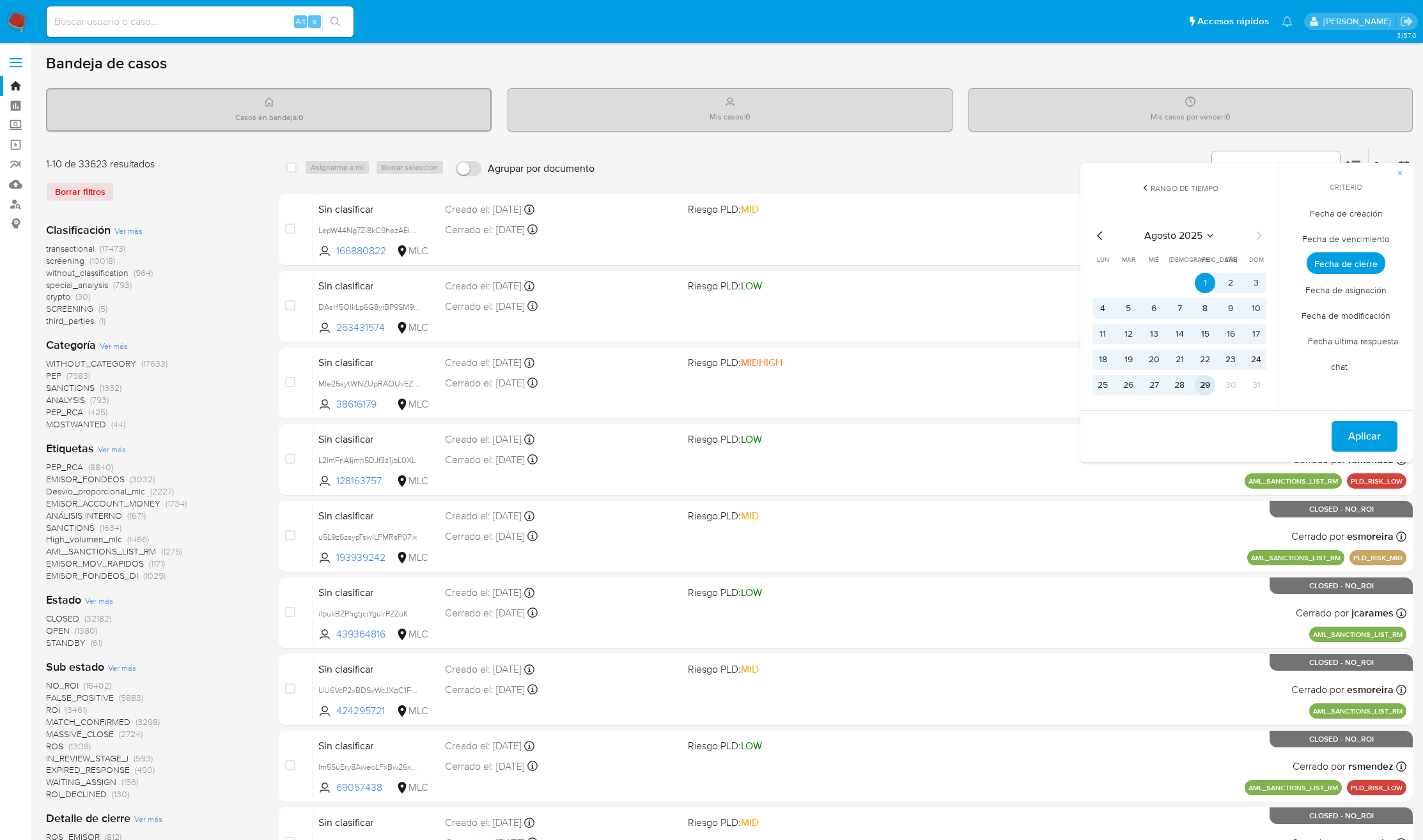
click at [1195, 384] on button "29" at bounding box center [1205, 385] width 20 height 20
click at [1356, 443] on span "Aplicar" at bounding box center [1364, 437] width 32 height 28
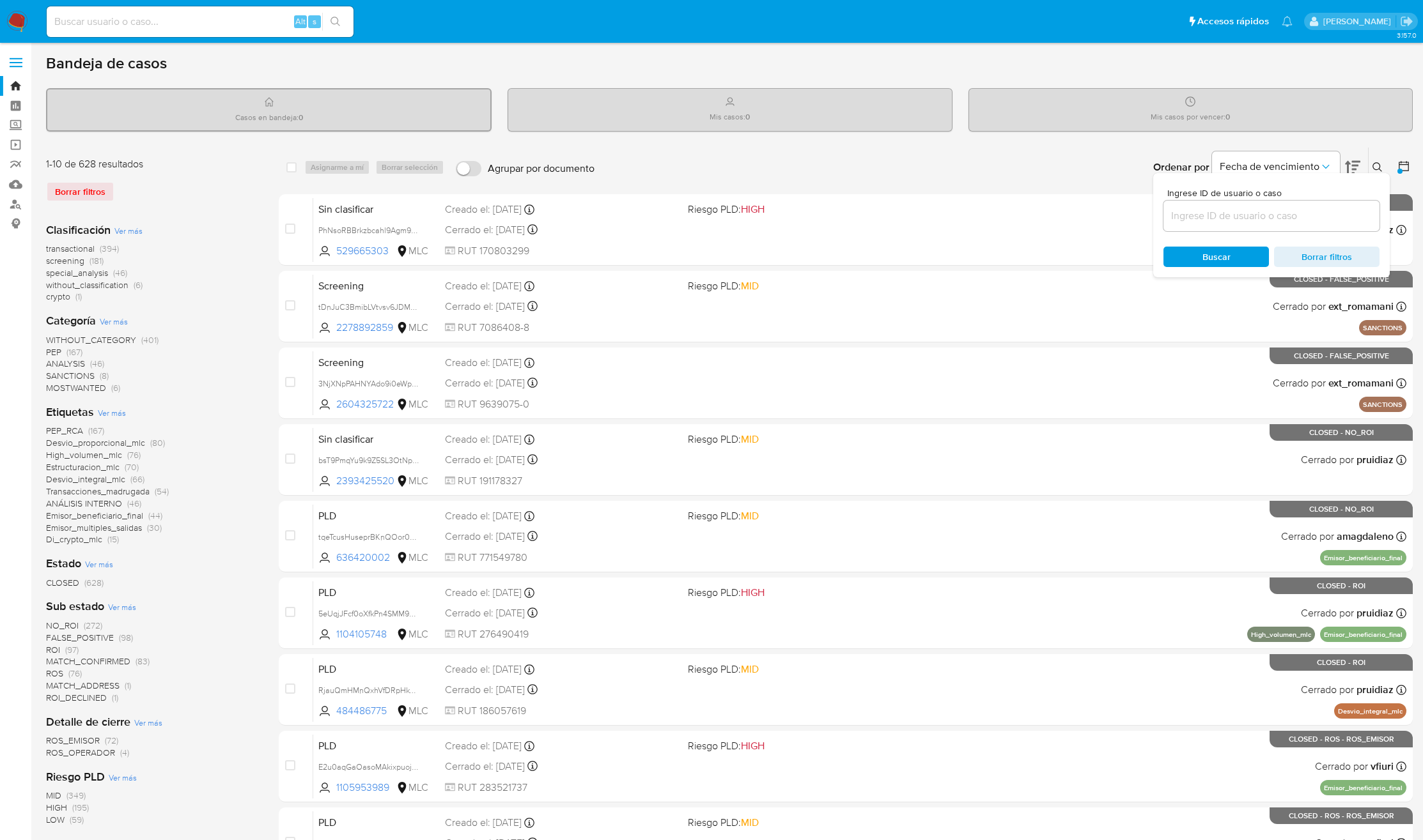
click at [231, 590] on div "Clasificación Ver más transactional (394) screening (181) special_analysis (46)…" at bounding box center [152, 616] width 212 height 809
click at [1378, 163] on icon at bounding box center [1377, 167] width 10 height 10
click at [1379, 167] on icon at bounding box center [1377, 167] width 10 height 10
click at [1353, 248] on span "Borrar filtros" at bounding box center [1326, 256] width 88 height 18
click at [1226, 256] on span "Buscar" at bounding box center [1216, 257] width 28 height 20
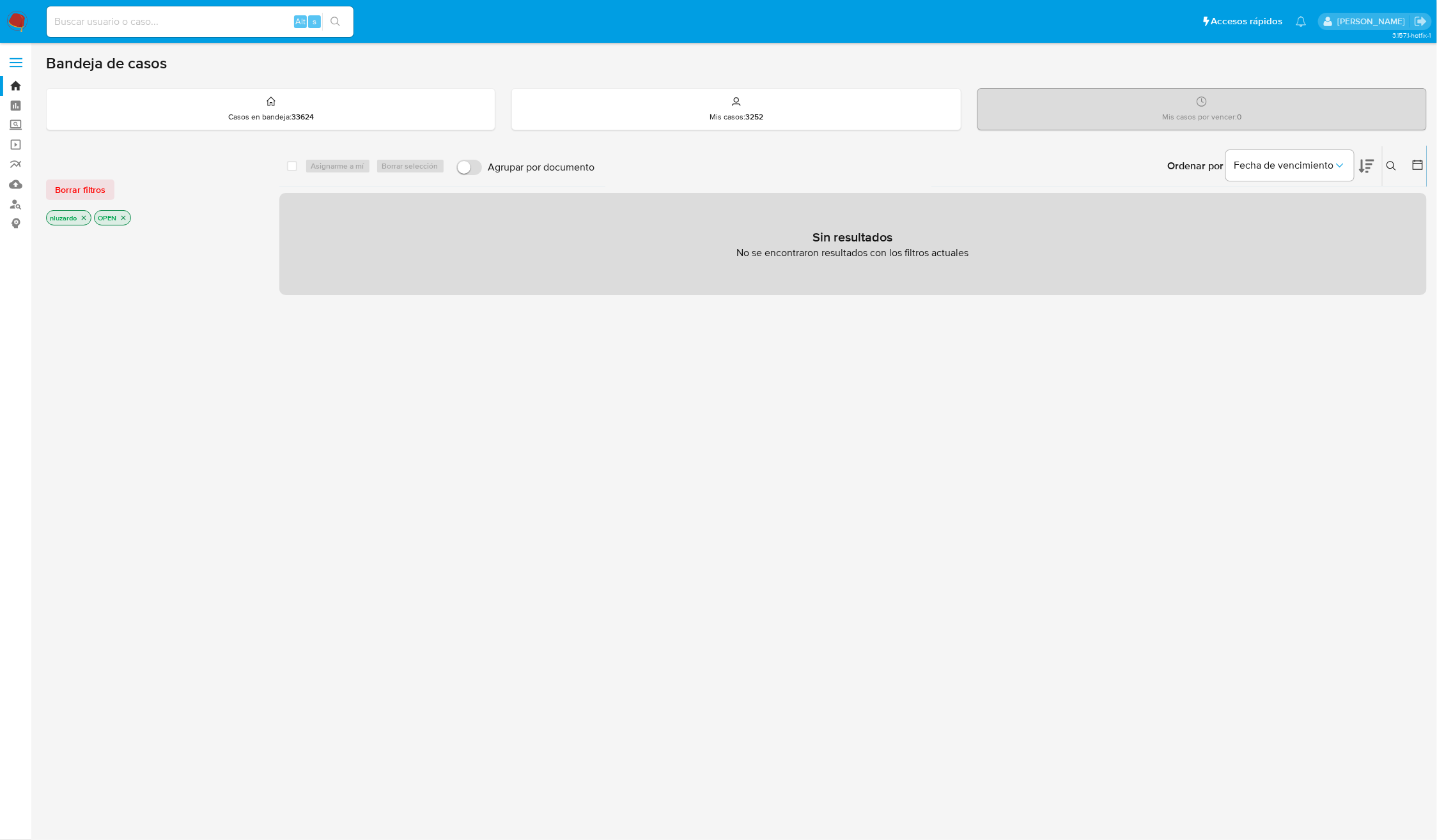
click at [1394, 161] on icon at bounding box center [1391, 166] width 10 height 10
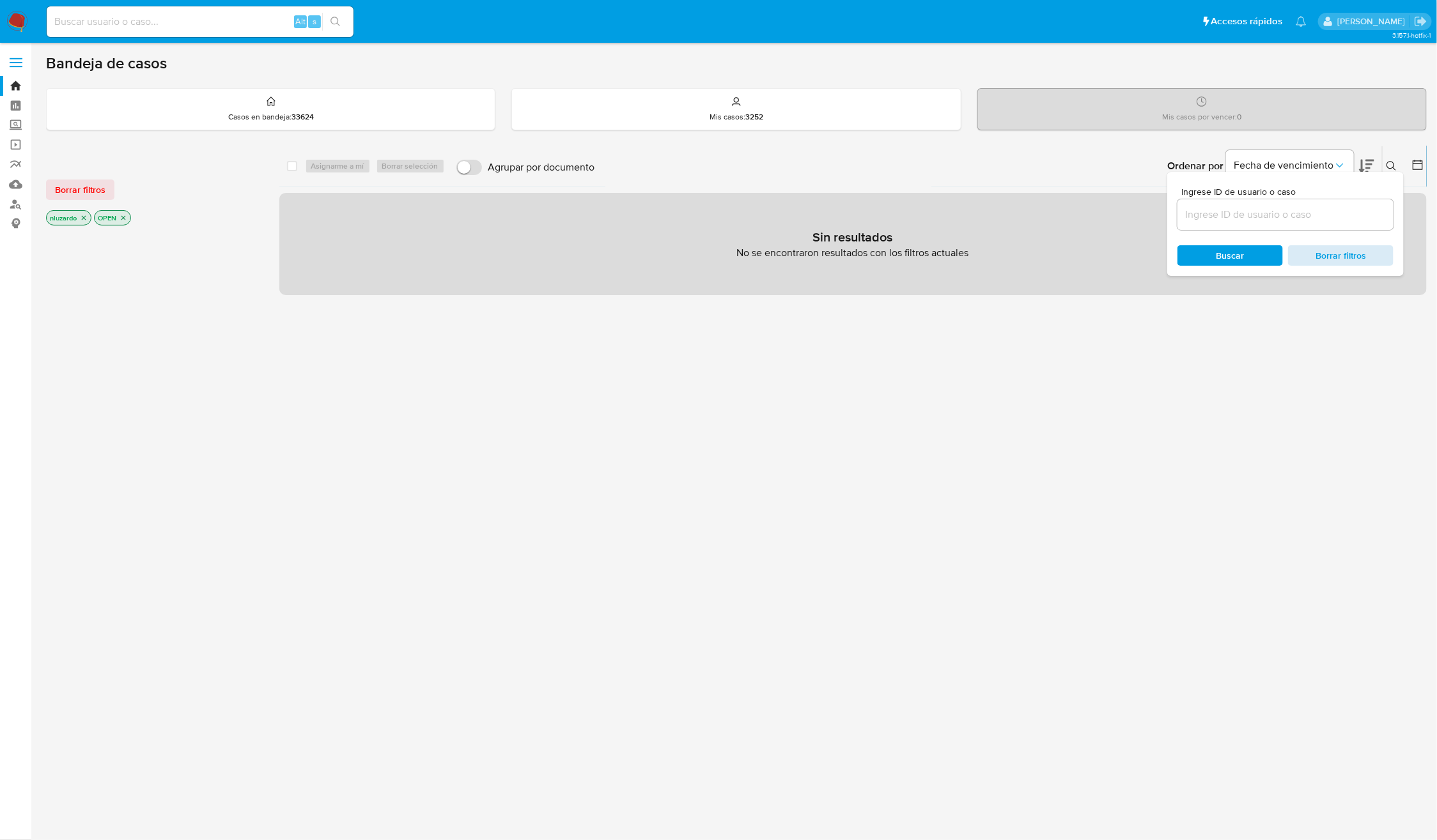
click at [1357, 249] on span "Borrar filtros" at bounding box center [1340, 256] width 88 height 18
click at [1237, 252] on span "Buscar" at bounding box center [1230, 256] width 28 height 20
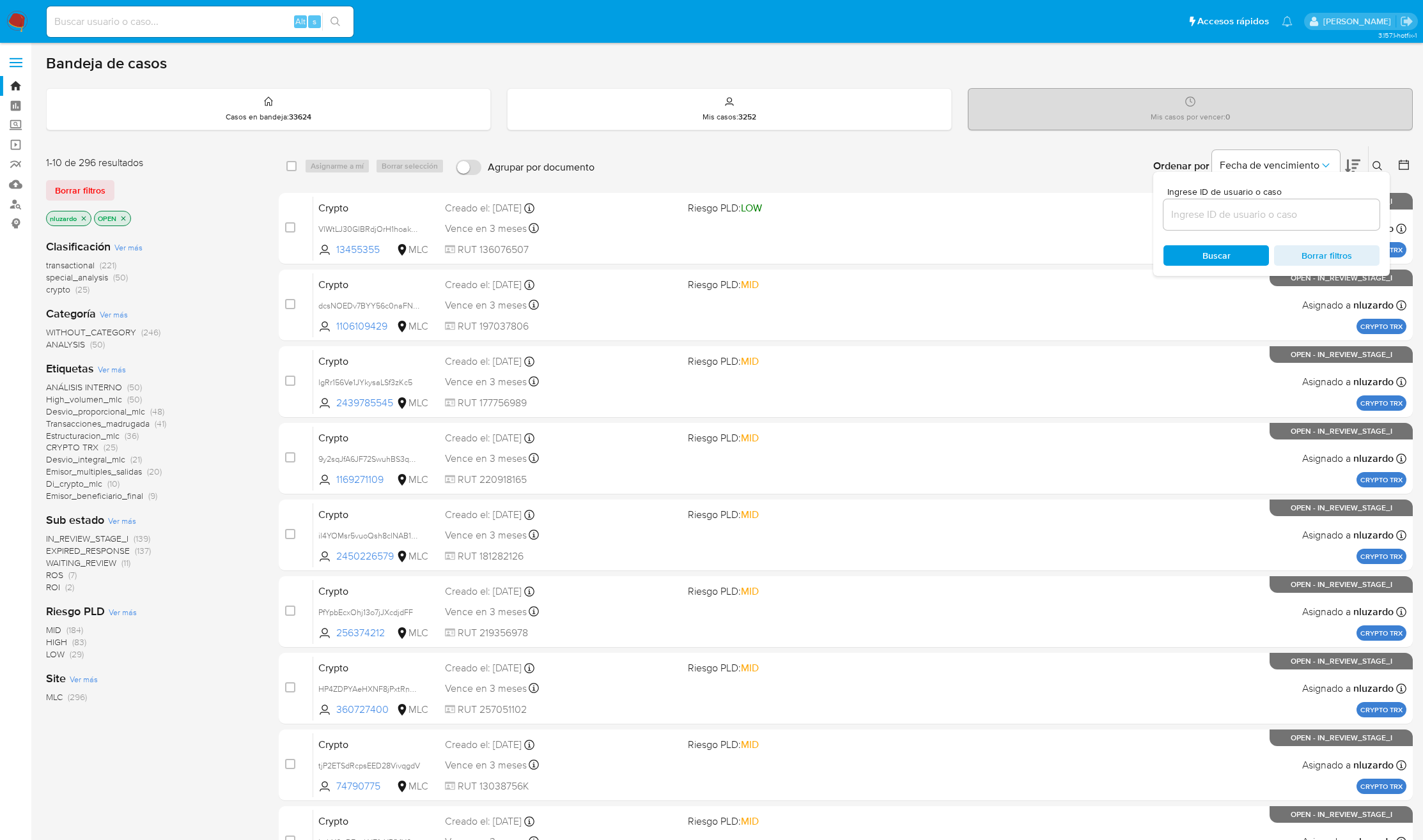
click at [1381, 163] on icon at bounding box center [1377, 166] width 10 height 10
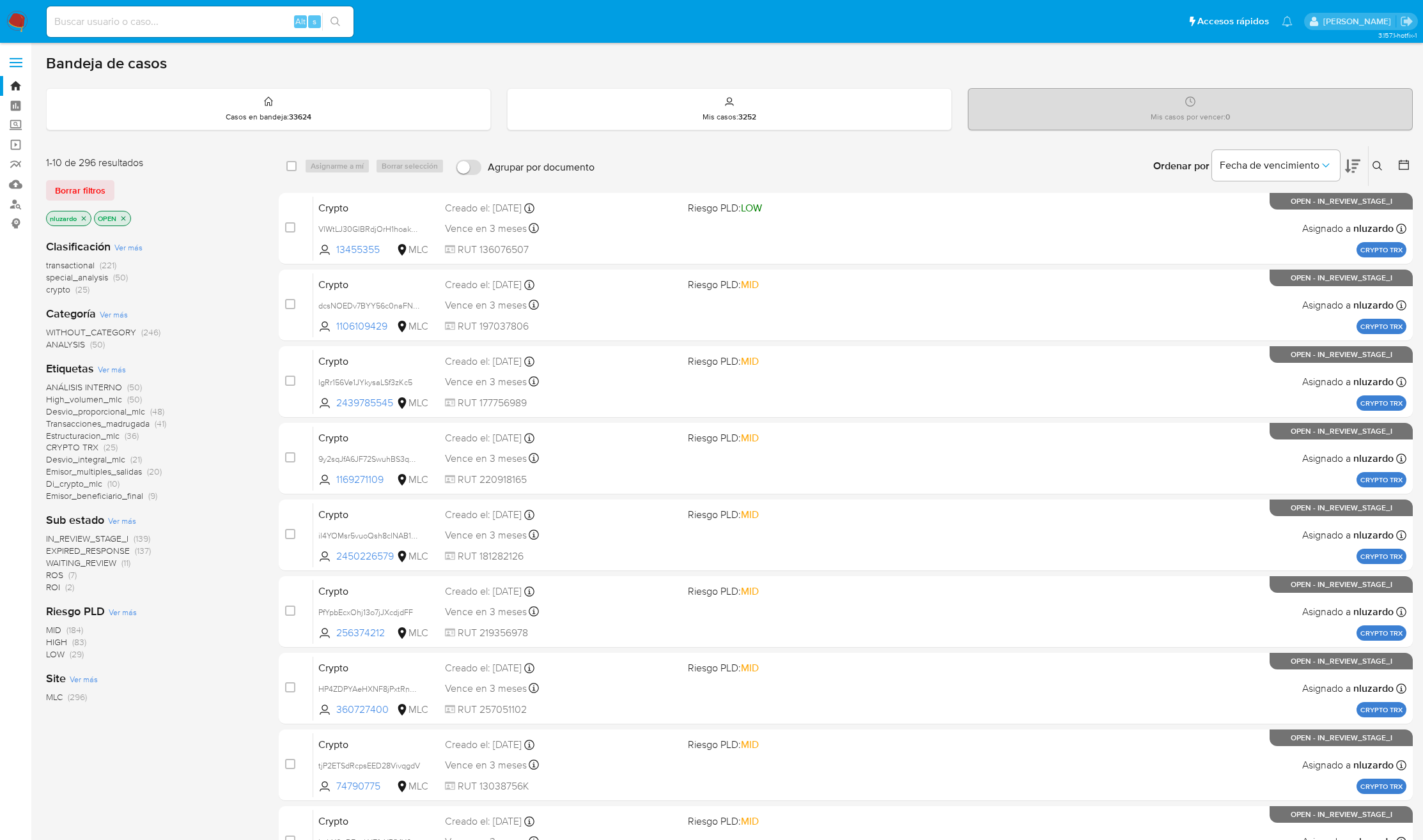
click at [1353, 165] on icon at bounding box center [1352, 166] width 16 height 16
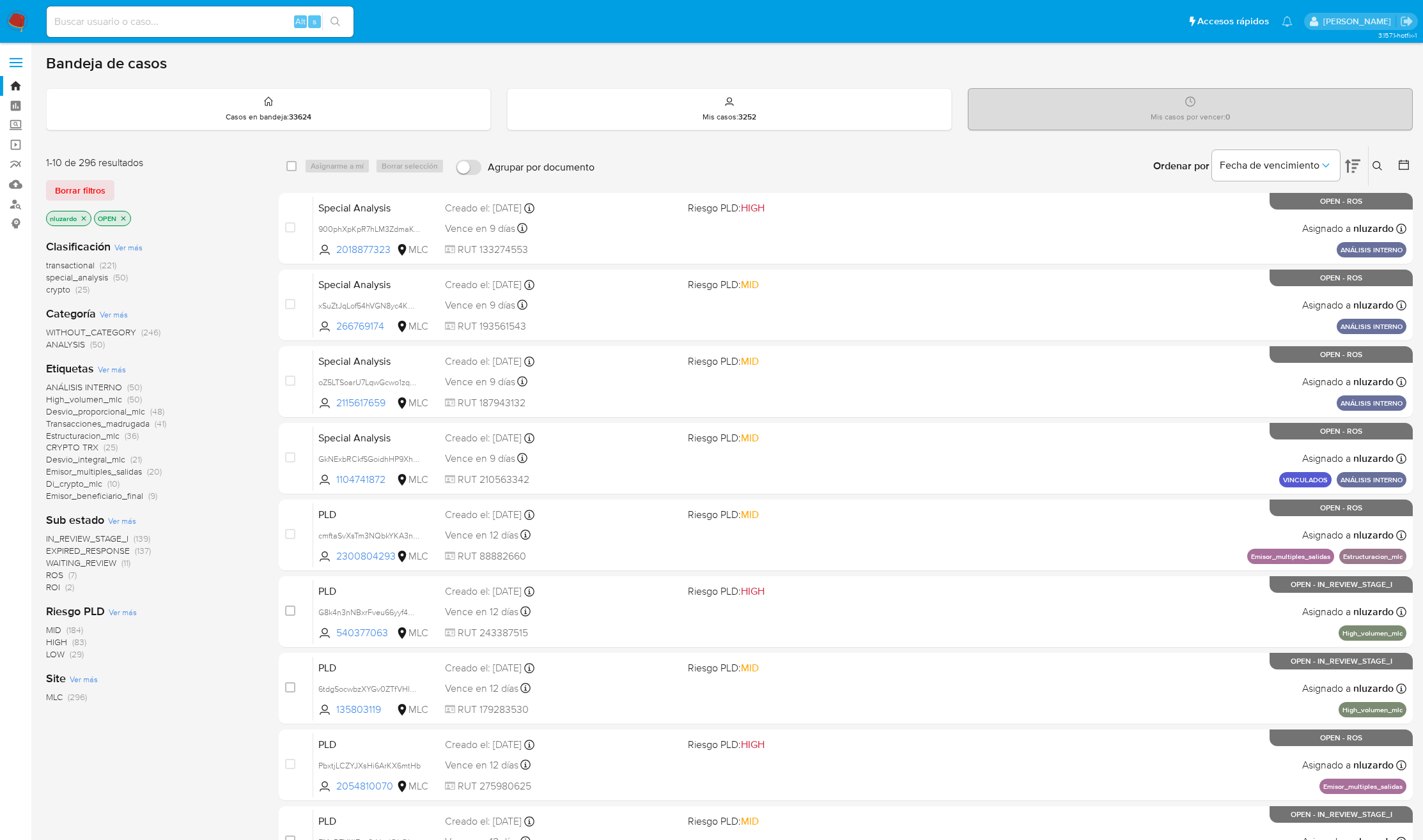
click at [47, 584] on span "ROI" at bounding box center [53, 587] width 14 height 13
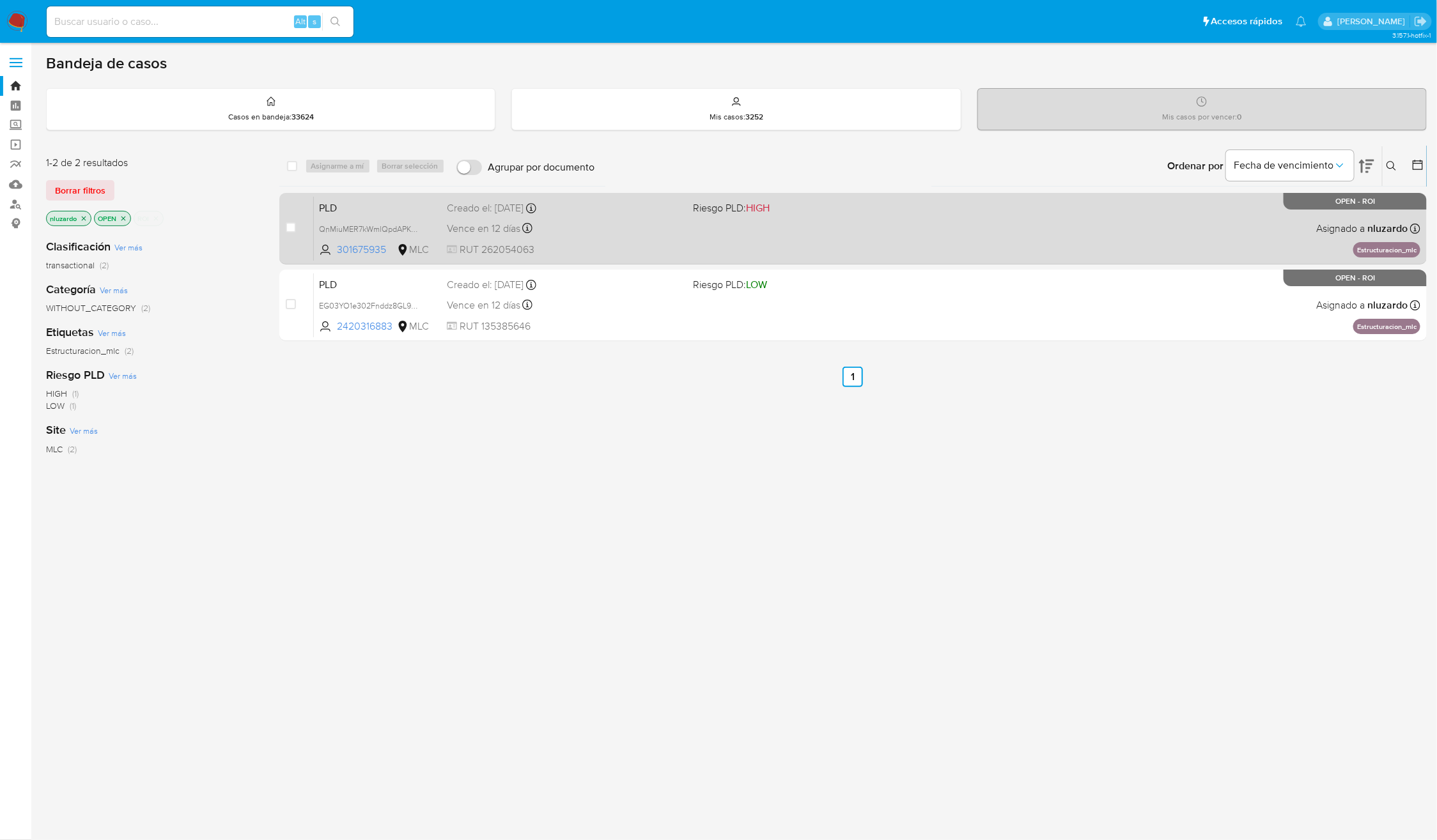
click at [769, 219] on div "PLD QnMiuMER7kWmlQpdAPKwoSGF 301675935 MLC Riesgo PLD: HIGH Creado el: 12/06/20…" at bounding box center [867, 229] width 1106 height 65
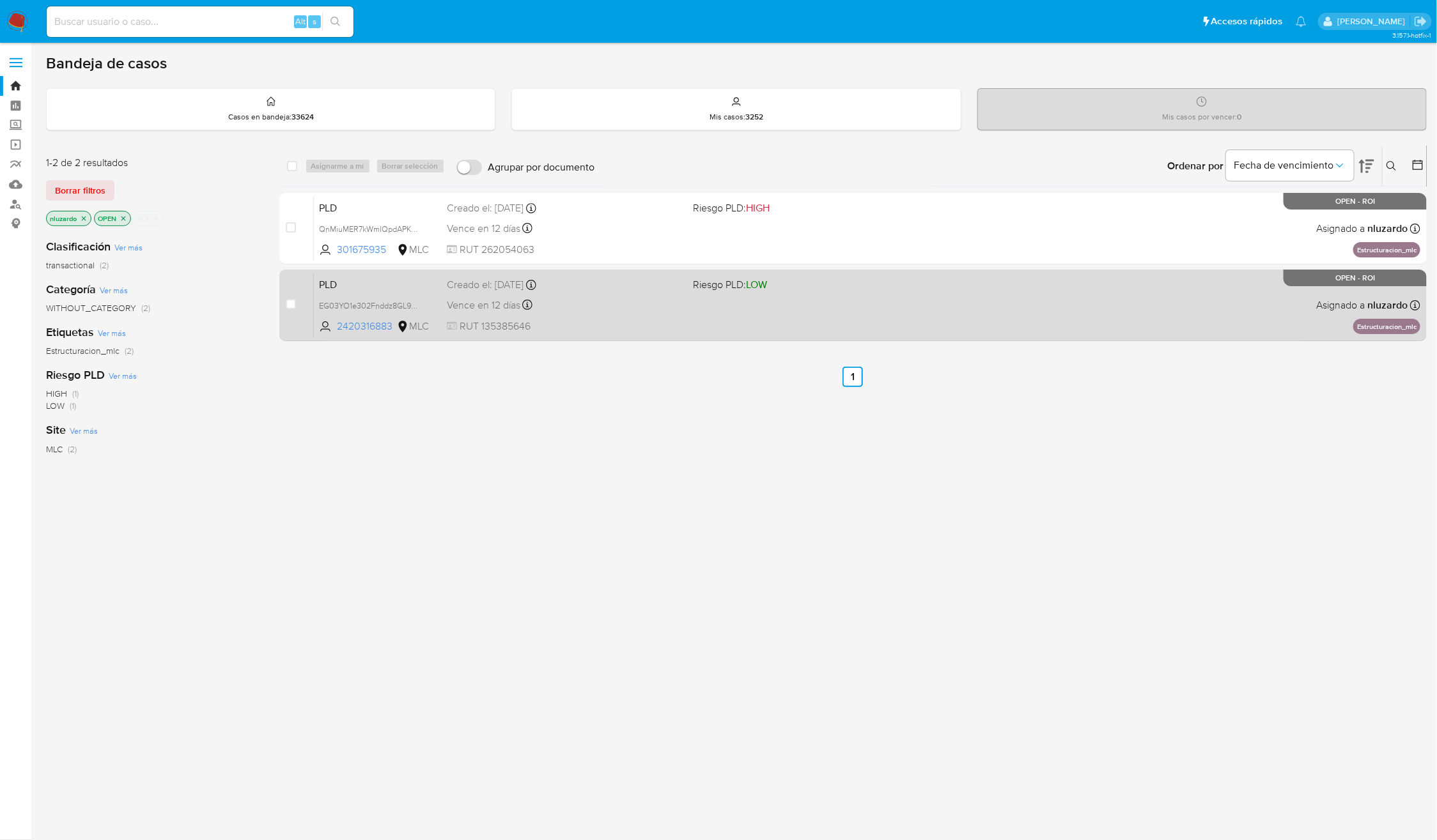
click at [729, 289] on span "Riesgo PLD: LOW" at bounding box center [730, 284] width 74 height 14
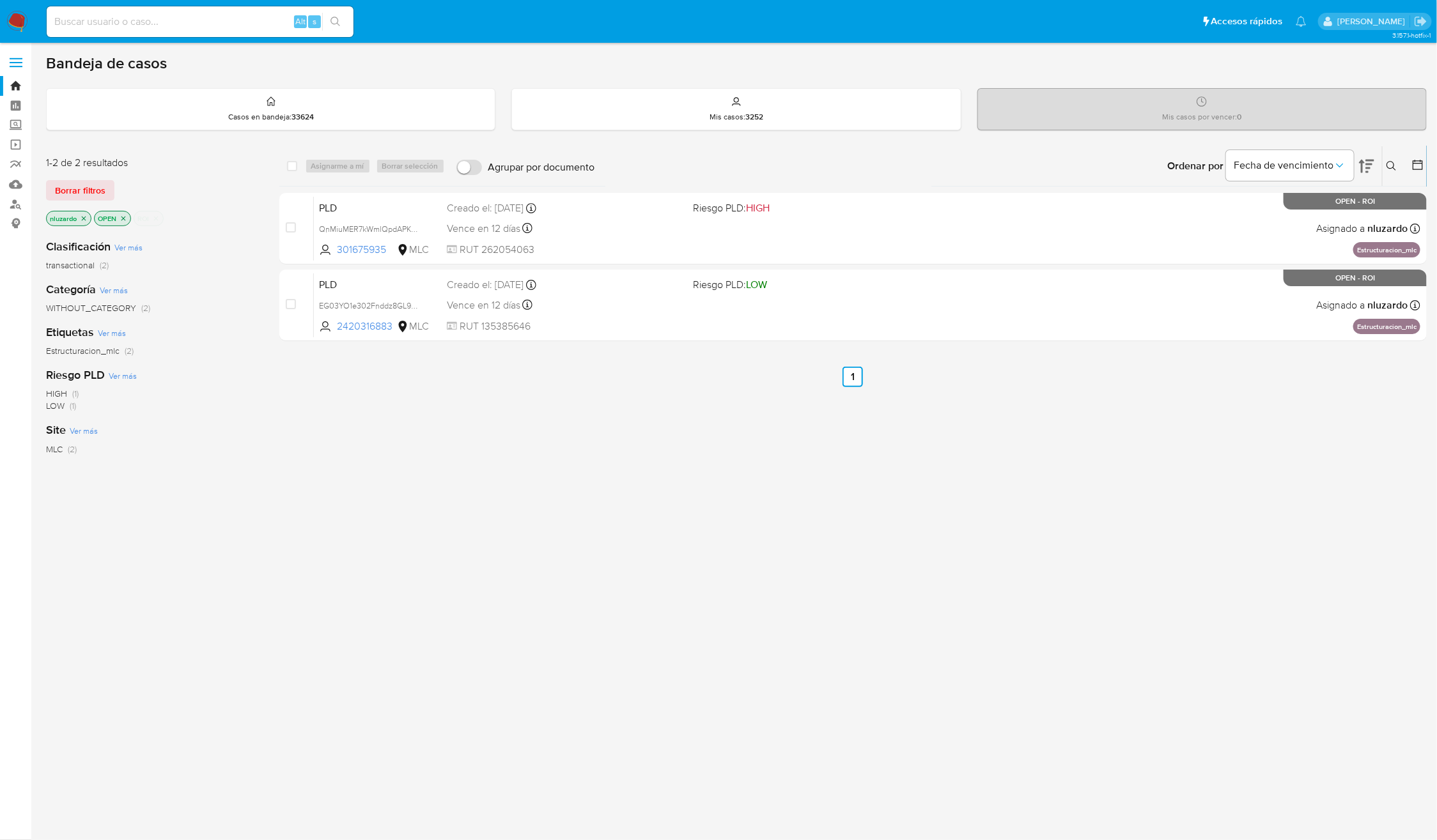
click at [158, 217] on icon "close-filter" at bounding box center [155, 218] width 7 height 7
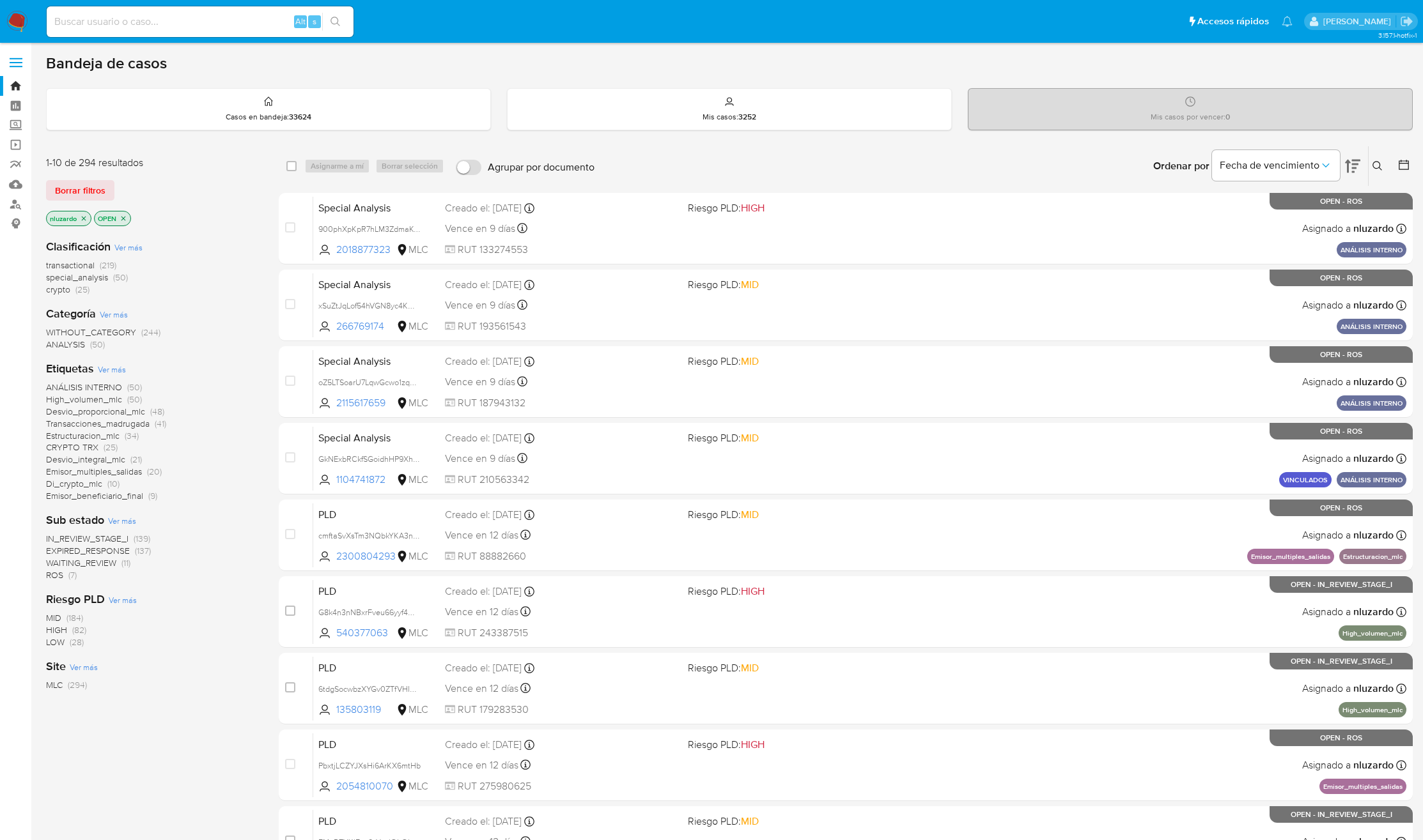
click at [56, 577] on span "ROS" at bounding box center [55, 575] width 18 height 13
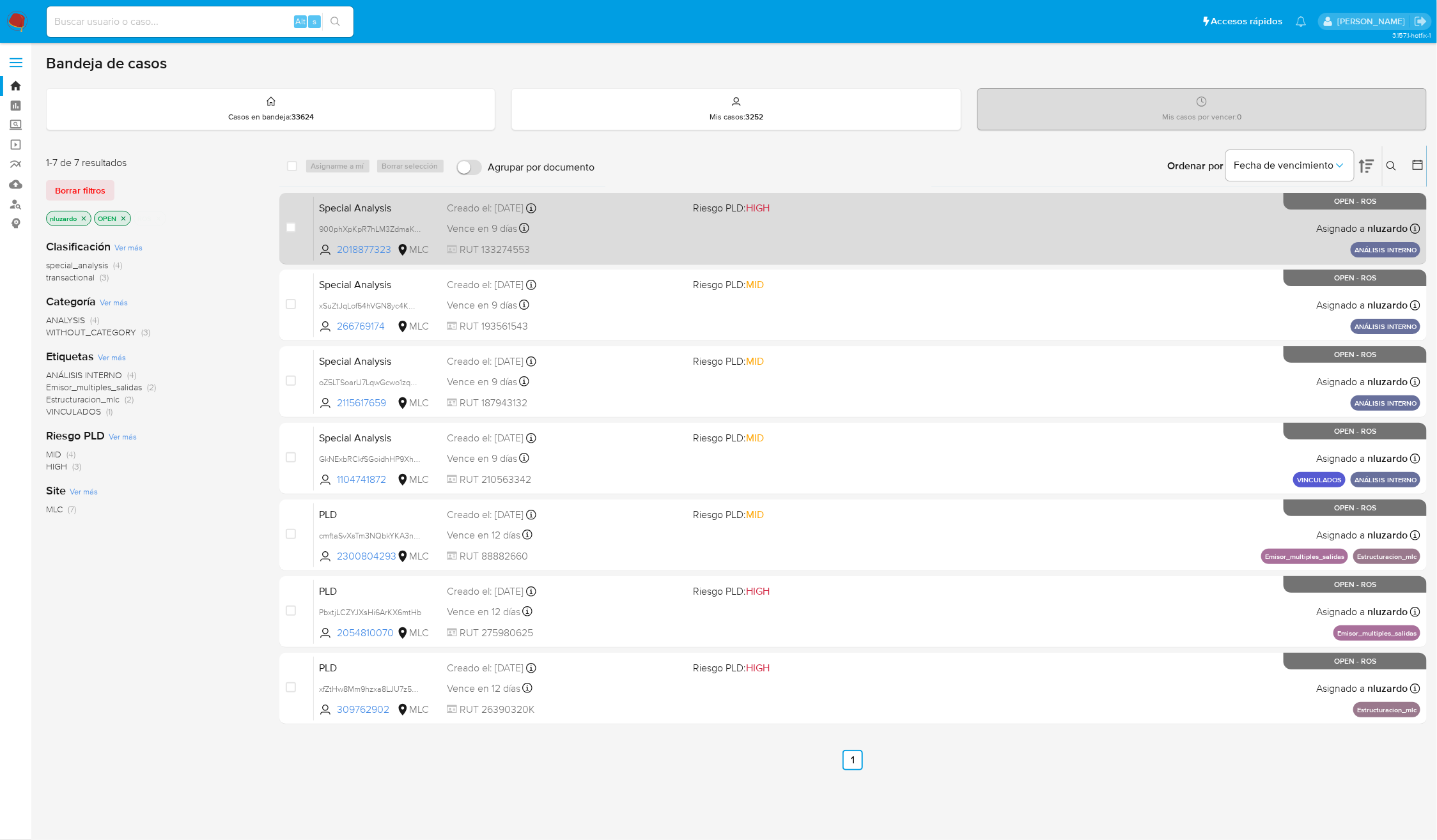
click at [1025, 246] on div "Special Analysis 900phXpKpR7hLM3ZdmaKOKZg 2018877323 MLC Riesgo PLD: HIGH Cread…" at bounding box center [867, 229] width 1106 height 65
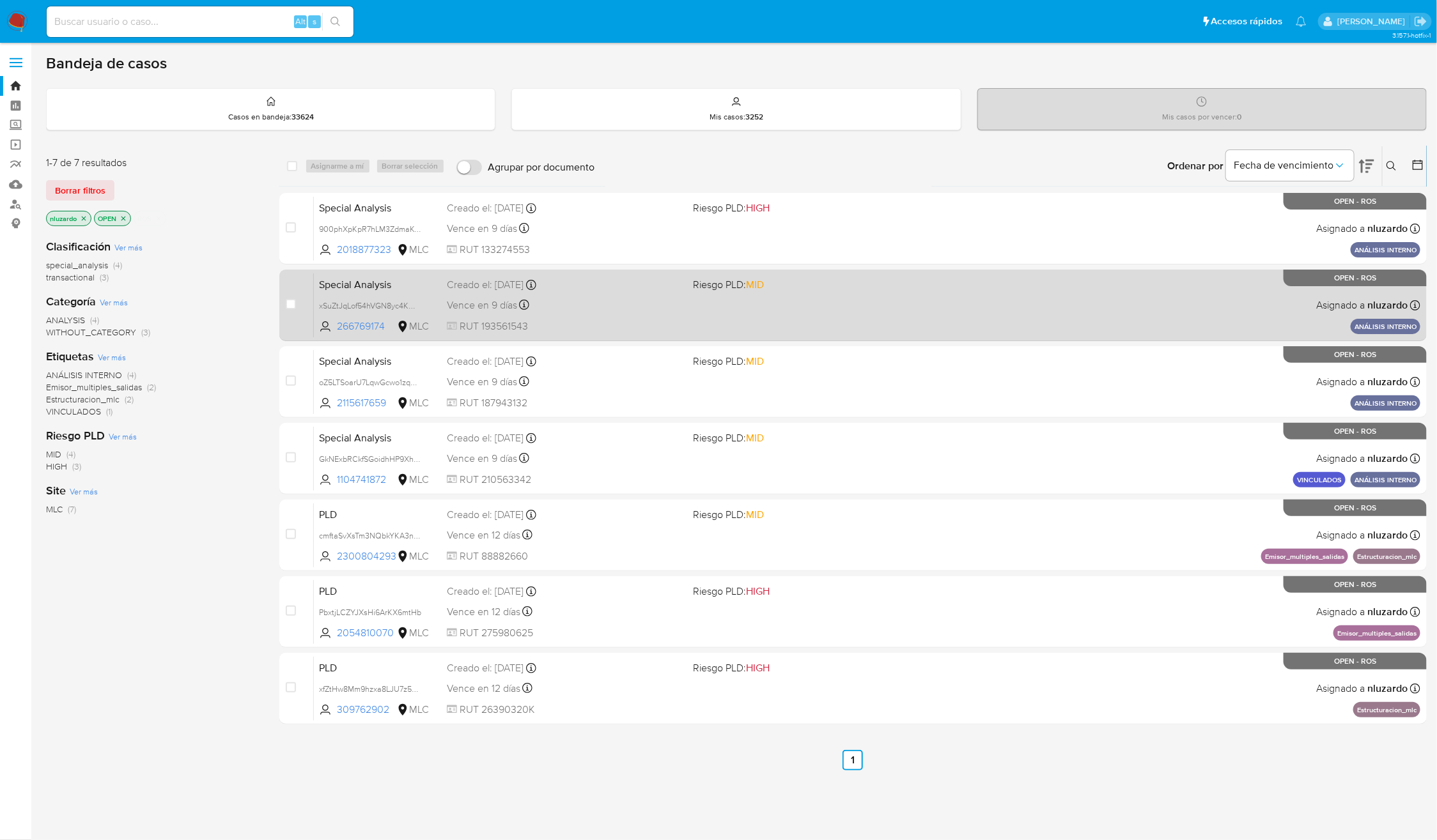
click at [1011, 309] on div "Special Analysis xSuZtJqLof54hVGN8yc4KM31 266769174 MLC Riesgo PLD: MID Creado …" at bounding box center [867, 305] width 1106 height 65
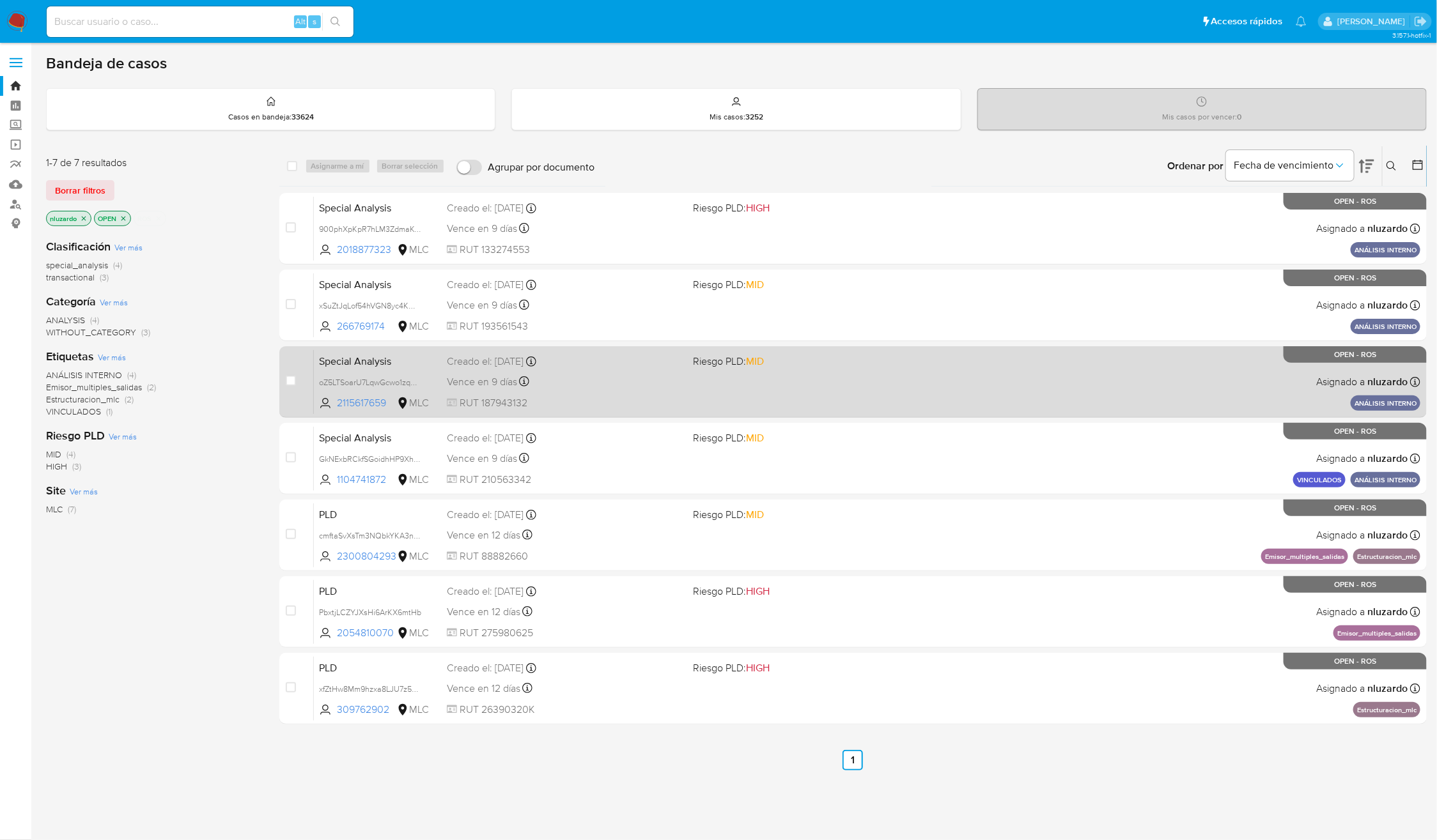
click at [990, 364] on div "Special Analysis oZ5LTSoarU7LqwGcwo1zqpo7 2115617659 MLC Riesgo PLD: MID Creado…" at bounding box center [867, 382] width 1106 height 65
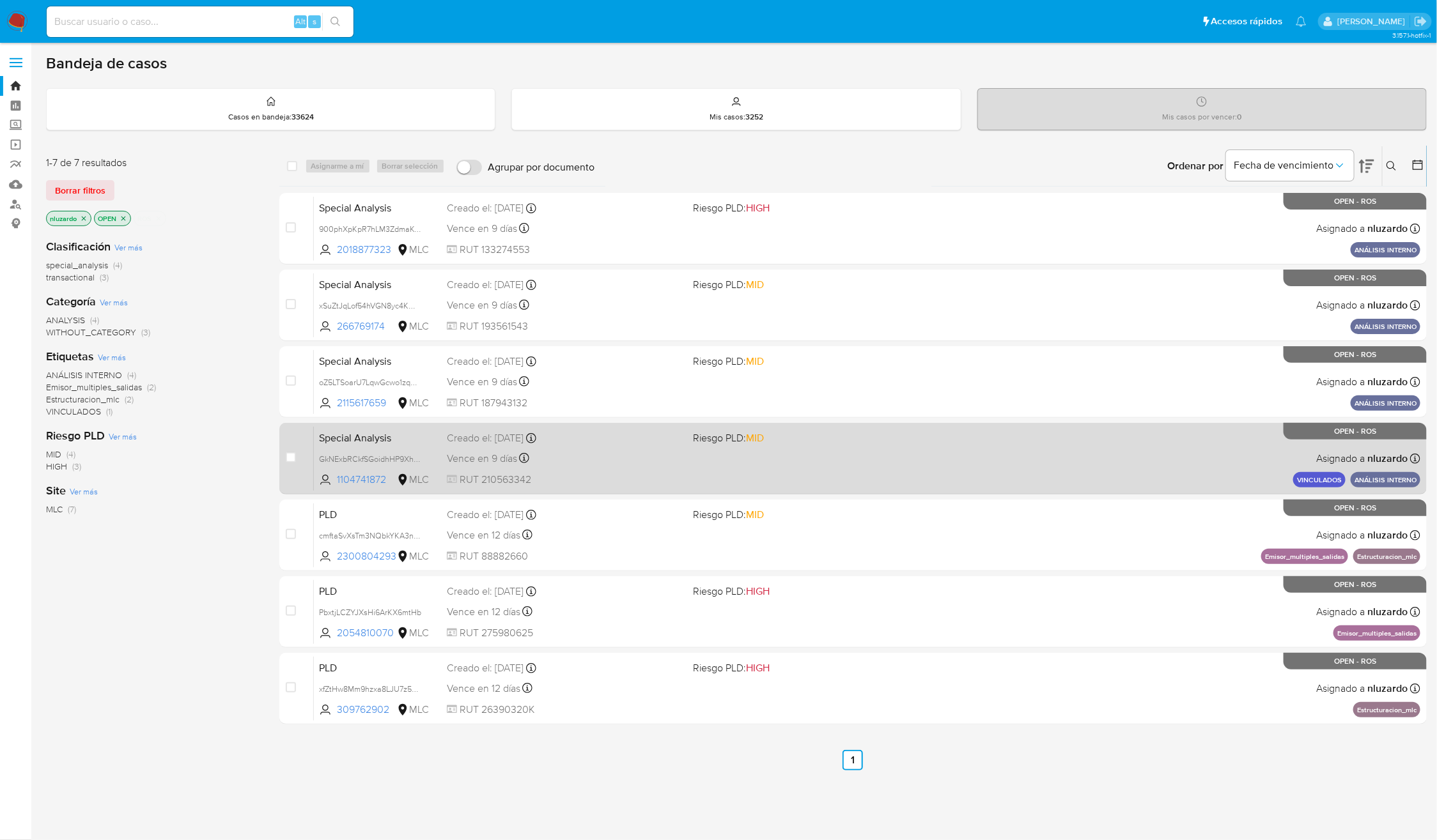
click at [919, 466] on div "Special Analysis GkNExbRCkfSGoidhHP9XhyNn 1104741872 MLC Riesgo PLD: MID Creado…" at bounding box center [867, 459] width 1106 height 65
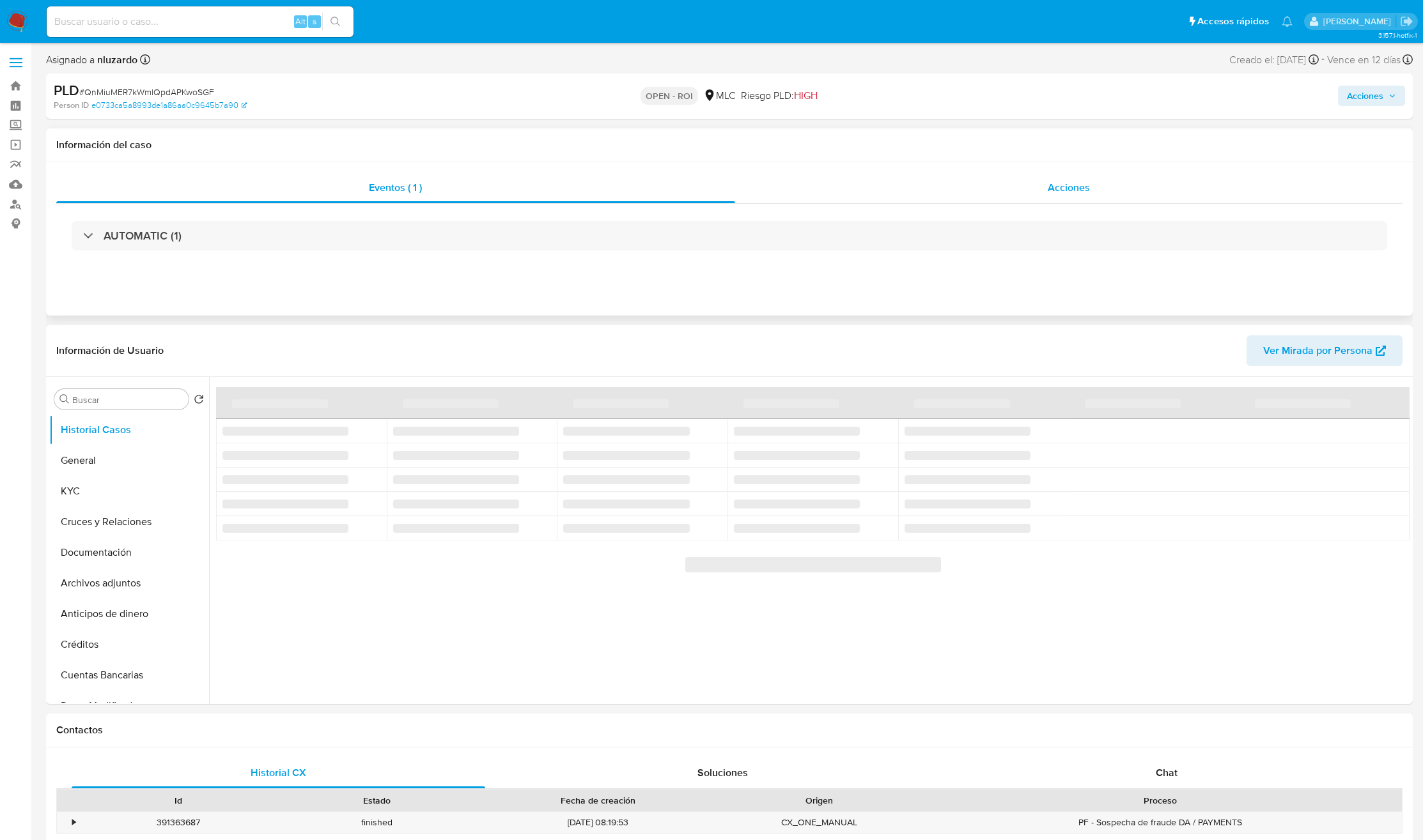
click at [948, 190] on div "Acciones" at bounding box center [1069, 188] width 668 height 30
select select "10"
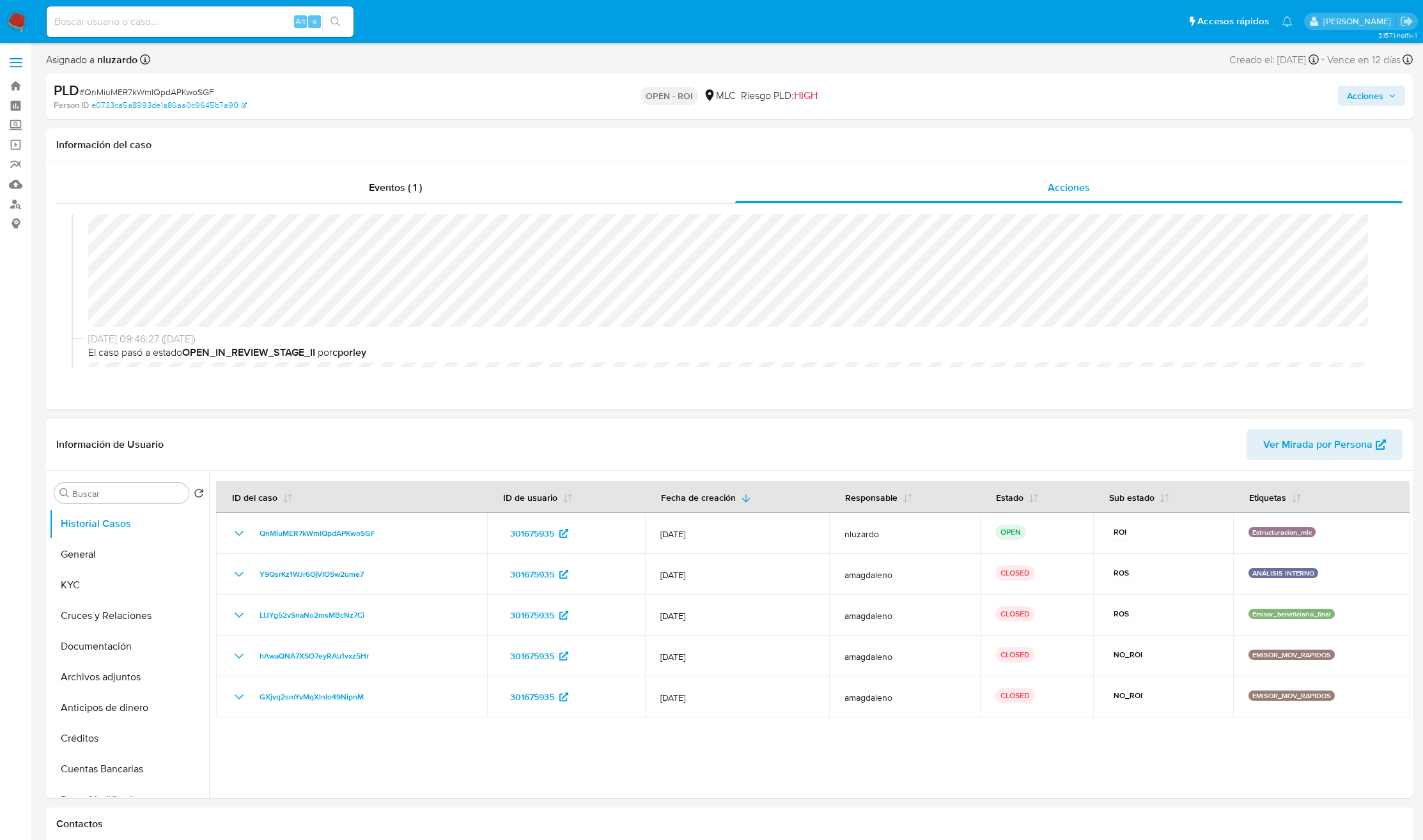
scroll to position [96, 0]
click at [844, 312] on span "El caso pasó a estado OPEN_IN_REVIEW_STAGE_II por cporley" at bounding box center [735, 318] width 1294 height 14
click at [948, 100] on span "Acciones" at bounding box center [1365, 96] width 36 height 20
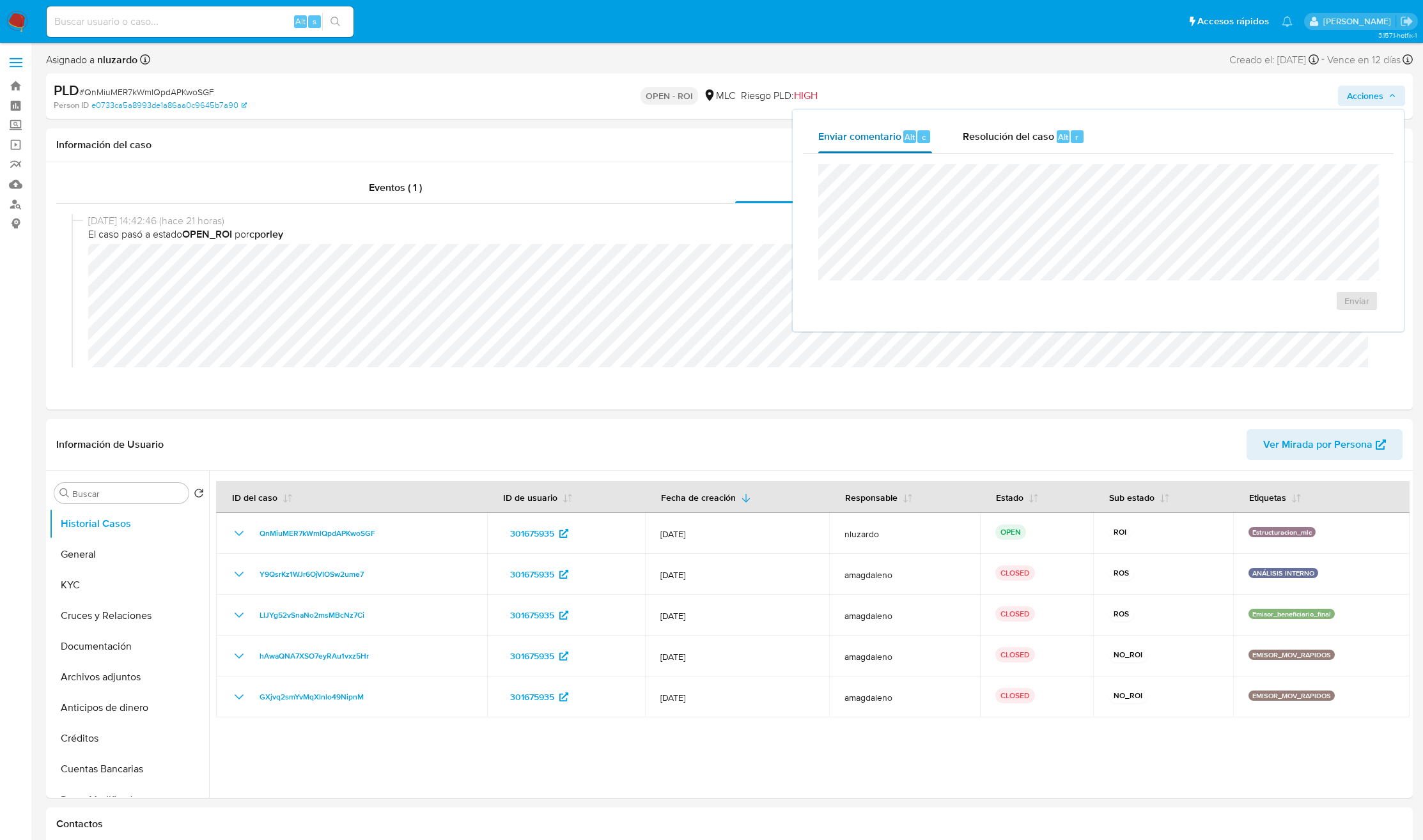
drag, startPoint x: 1342, startPoint y: 102, endPoint x: 938, endPoint y: 138, distance: 405.6
click at [876, 135] on span "Enviar comentario" at bounding box center [859, 136] width 83 height 15
drag, startPoint x: 1027, startPoint y: 136, endPoint x: 1013, endPoint y: 155, distance: 23.6
click at [948, 136] on span "Resolución del caso" at bounding box center [1008, 136] width 91 height 15
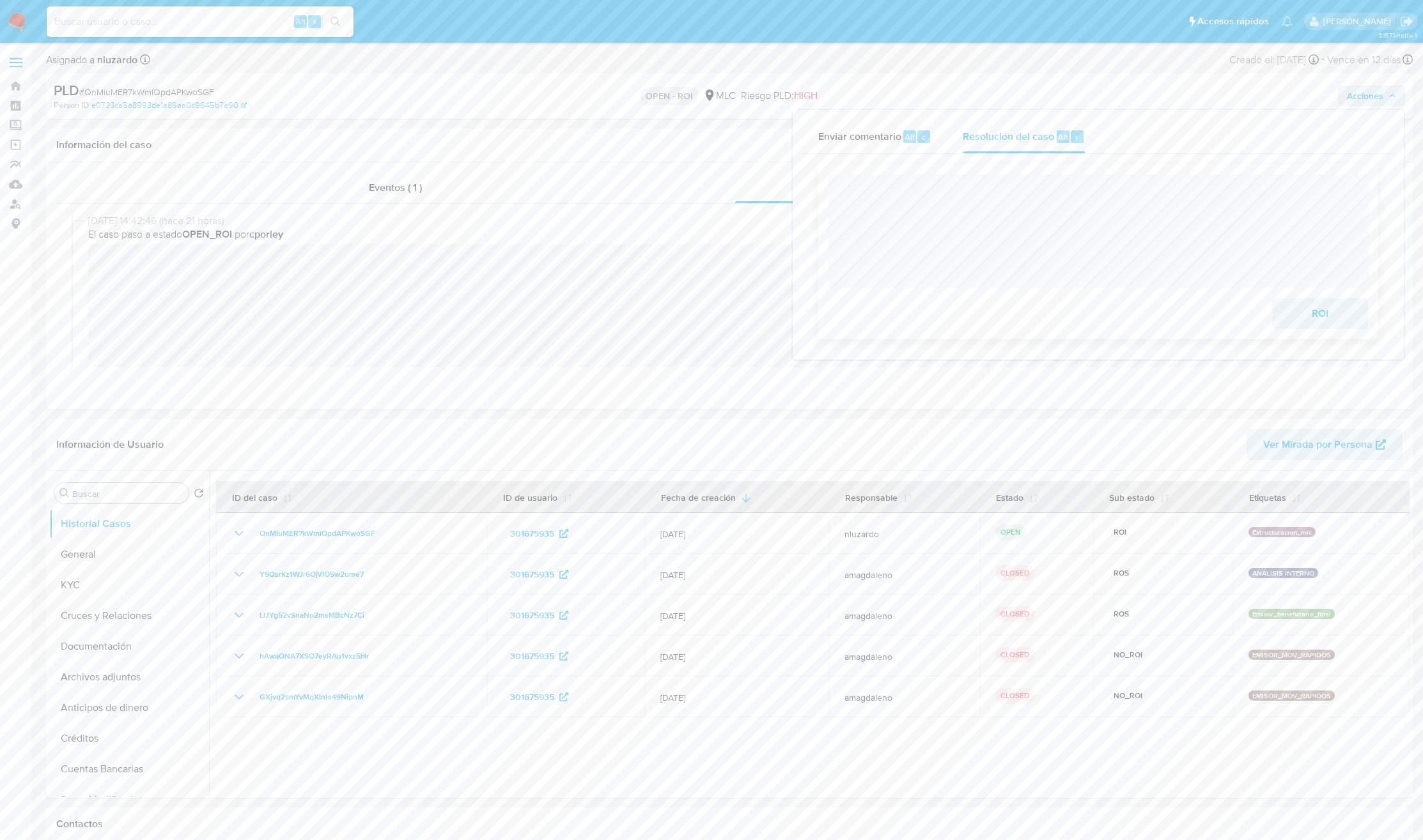
click at [948, 315] on span "ROI" at bounding box center [1320, 314] width 63 height 28
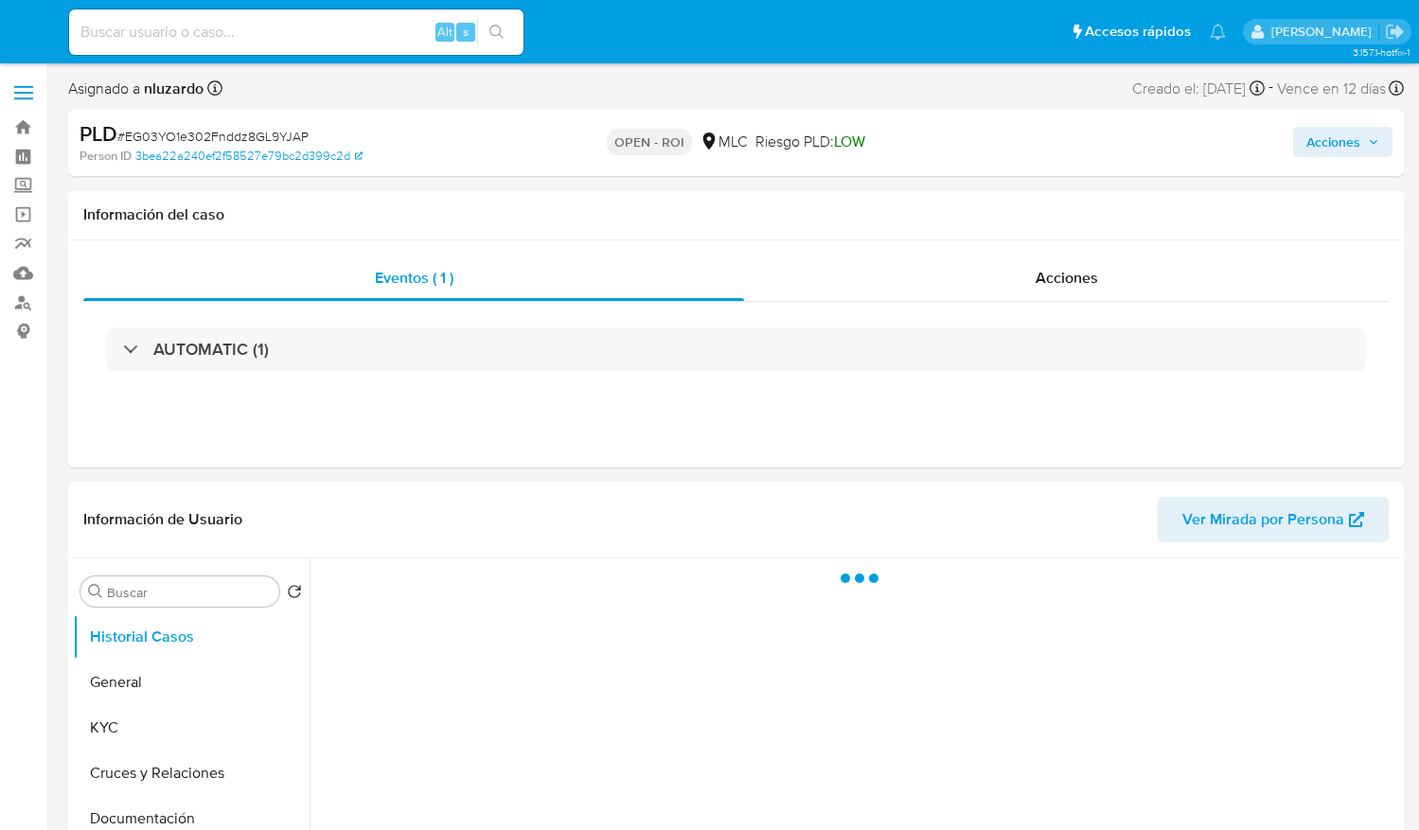
select select "10"
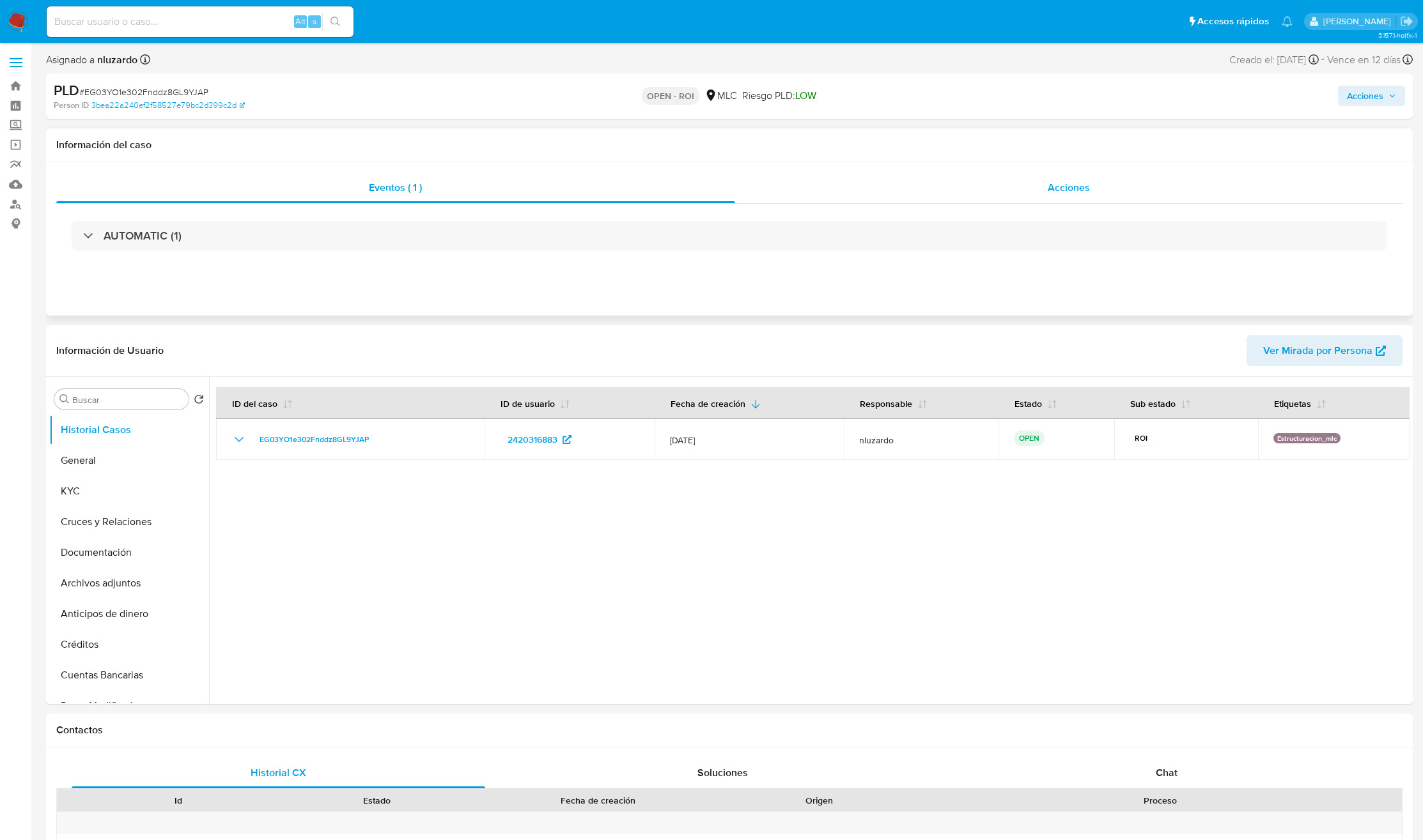
click at [957, 192] on div "Acciones" at bounding box center [1069, 188] width 668 height 30
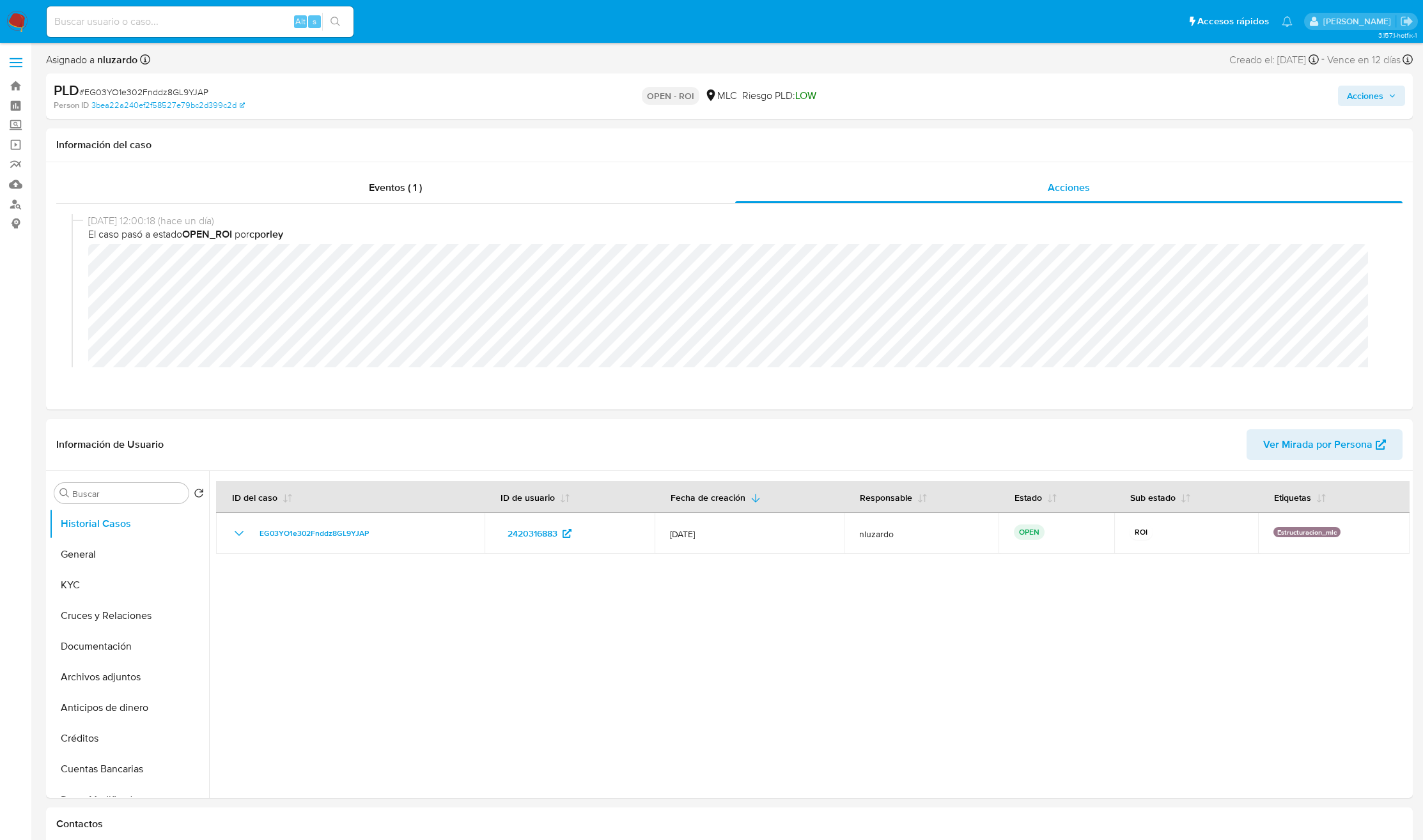
click at [957, 94] on span "Acciones" at bounding box center [1365, 96] width 36 height 20
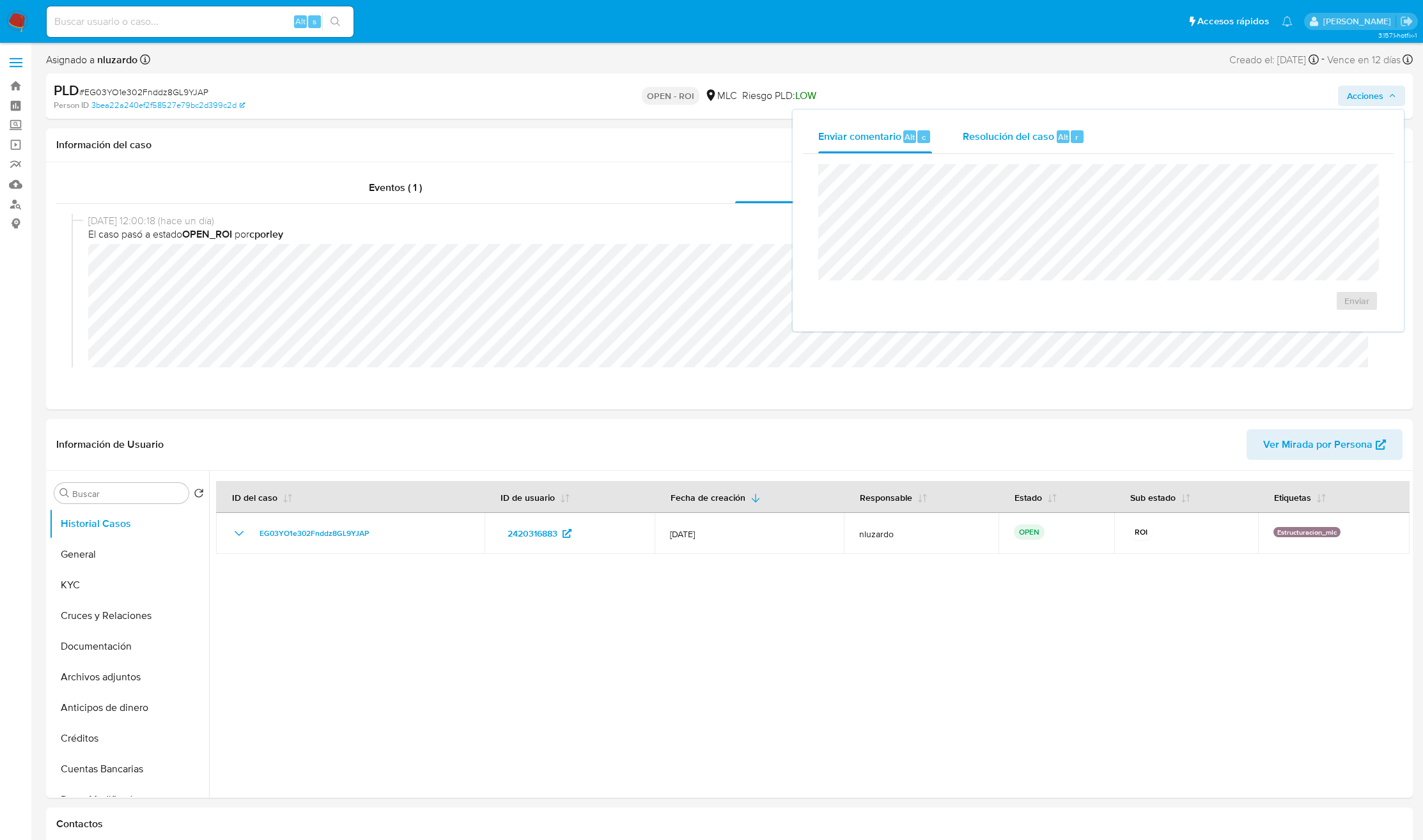
click at [957, 148] on div "Resolución del caso Alt r" at bounding box center [1023, 136] width 122 height 33
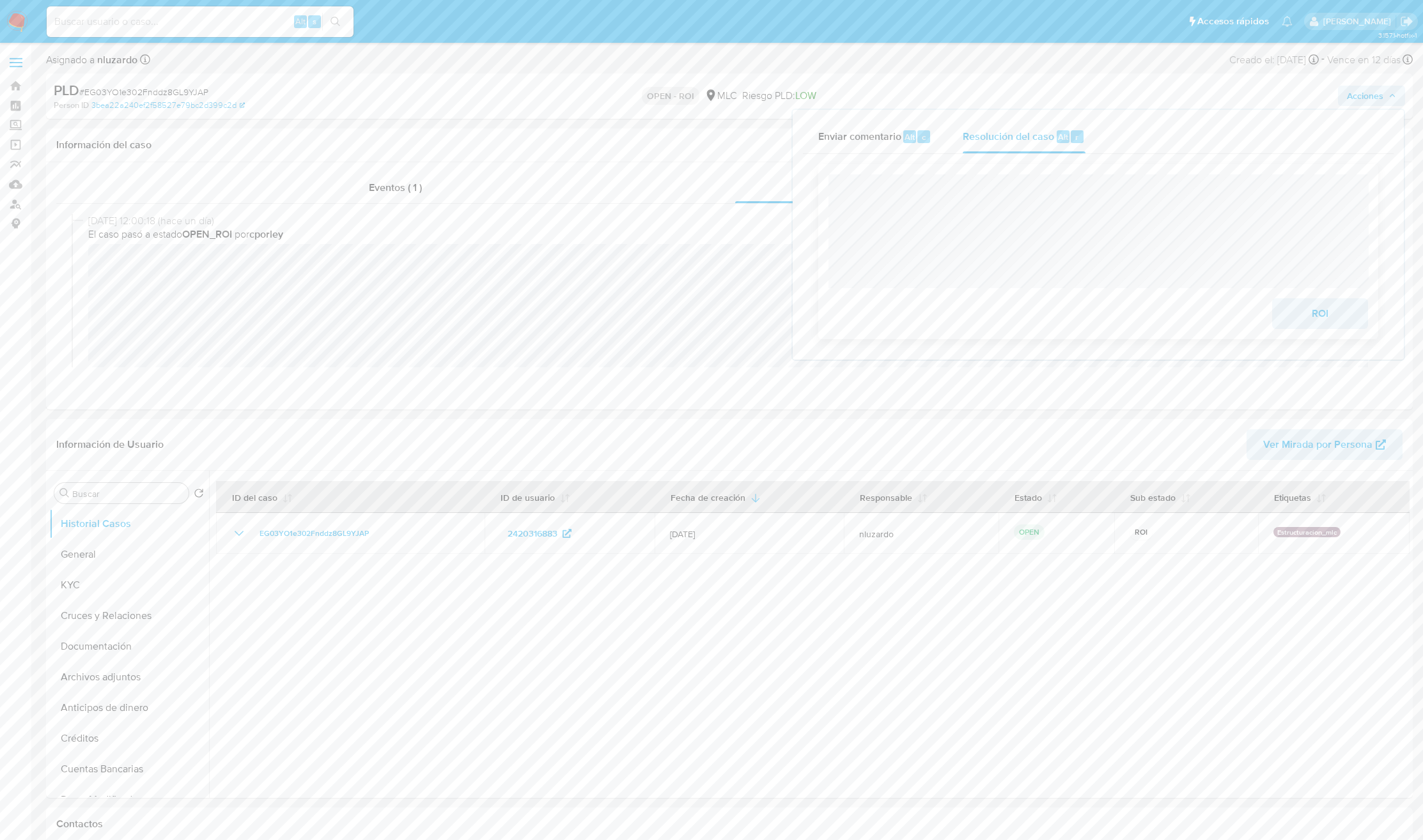
click at [957, 323] on span "ROI" at bounding box center [1320, 314] width 63 height 28
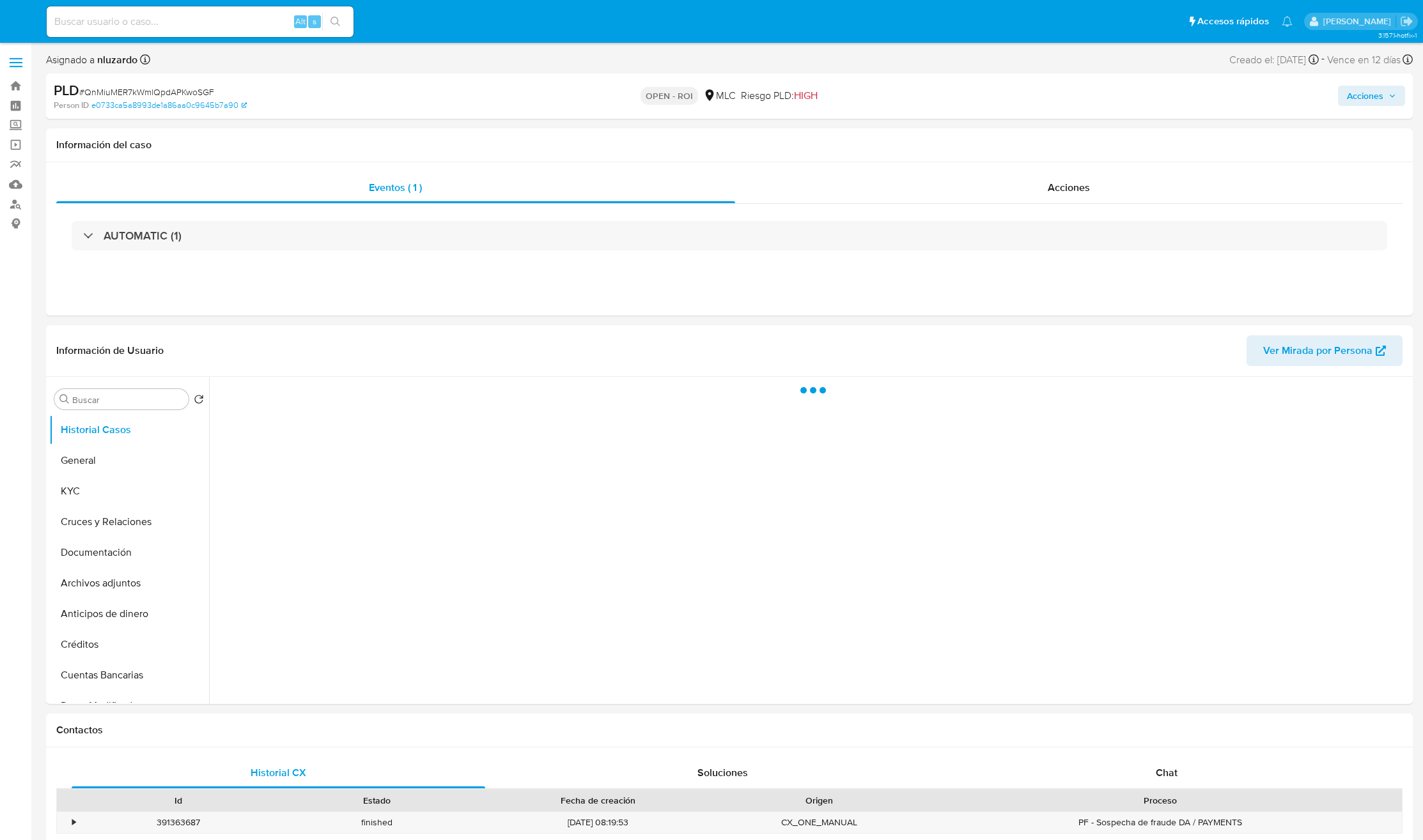
select select "10"
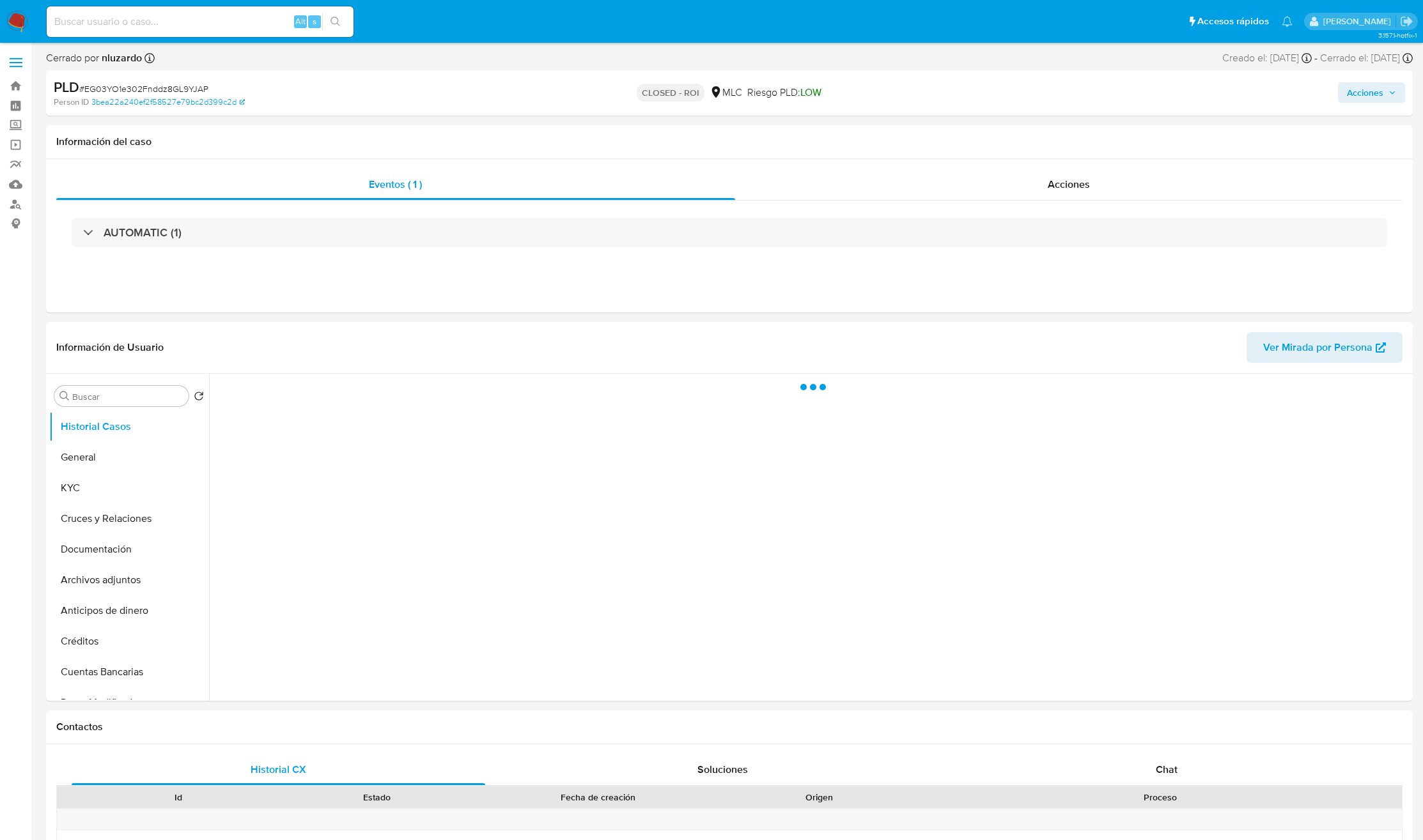
select select "10"
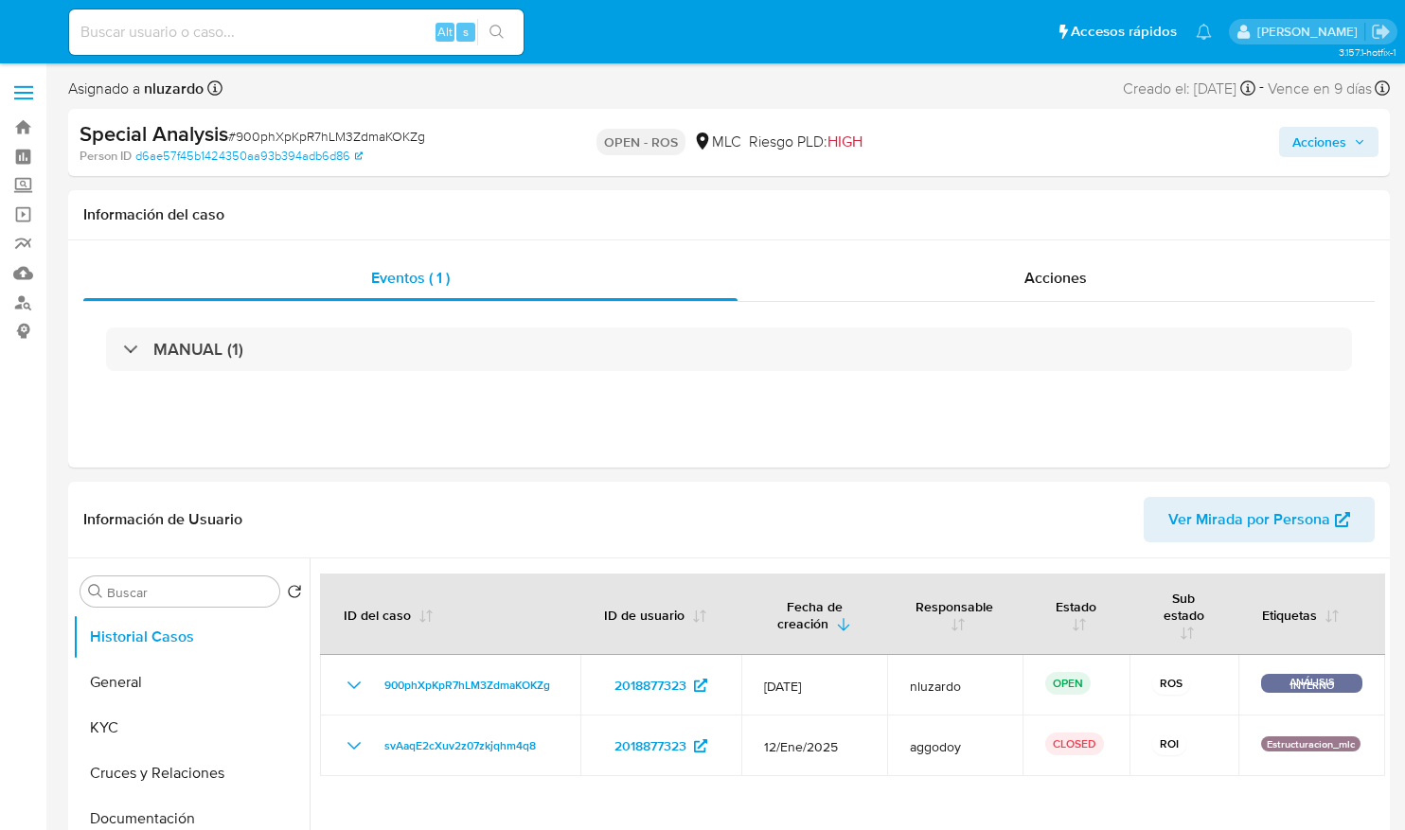
select select "10"
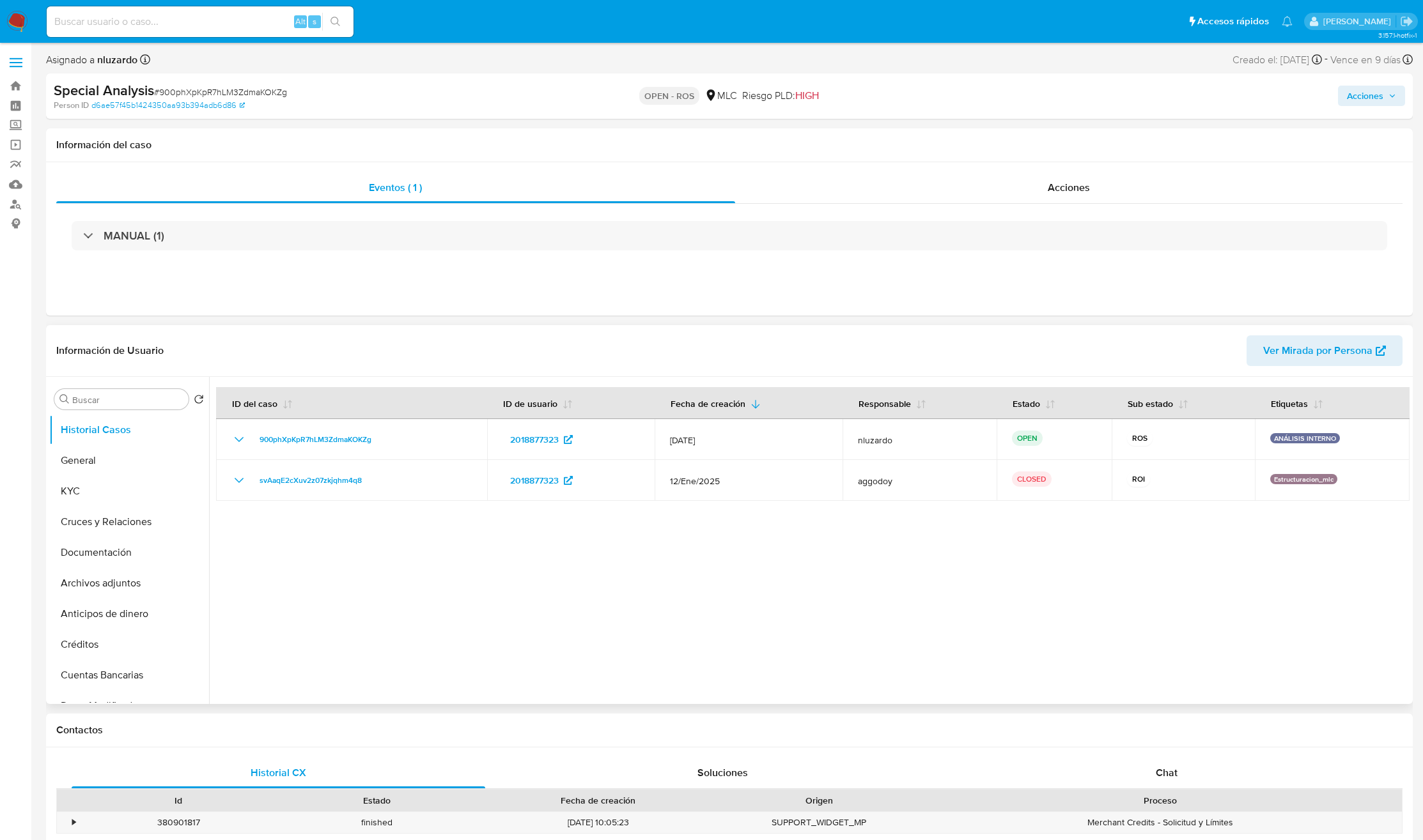
click at [948, 559] on div at bounding box center [809, 540] width 1200 height 327
click at [630, 559] on div at bounding box center [809, 540] width 1200 height 327
drag, startPoint x: 493, startPoint y: 445, endPoint x: 461, endPoint y: 590, distance: 148.5
click at [462, 559] on div at bounding box center [809, 540] width 1200 height 327
drag, startPoint x: 461, startPoint y: 594, endPoint x: 944, endPoint y: 96, distance: 693.8
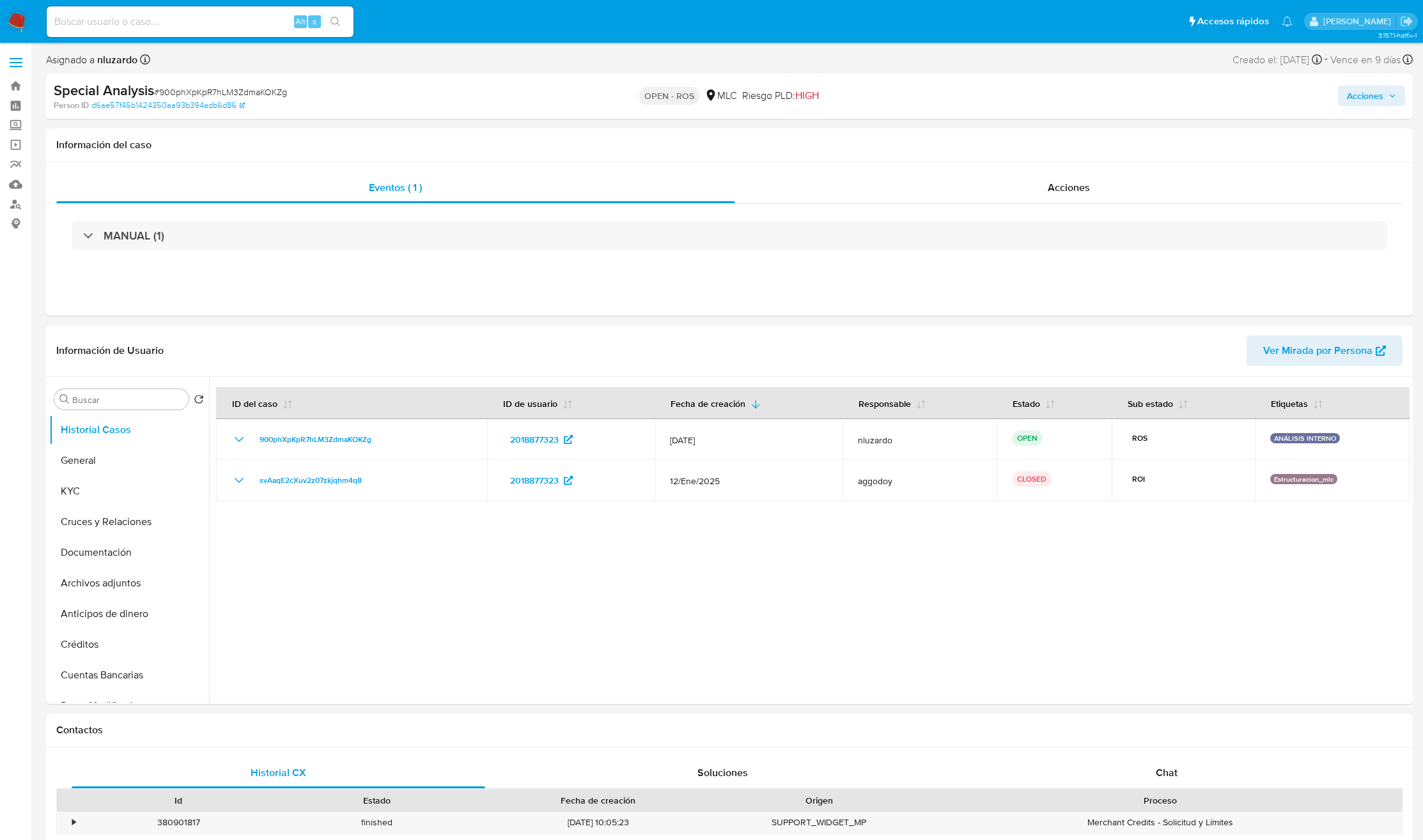
click at [462, 559] on div at bounding box center [809, 540] width 1200 height 327
click at [948, 181] on div "Acciones" at bounding box center [1069, 188] width 668 height 30
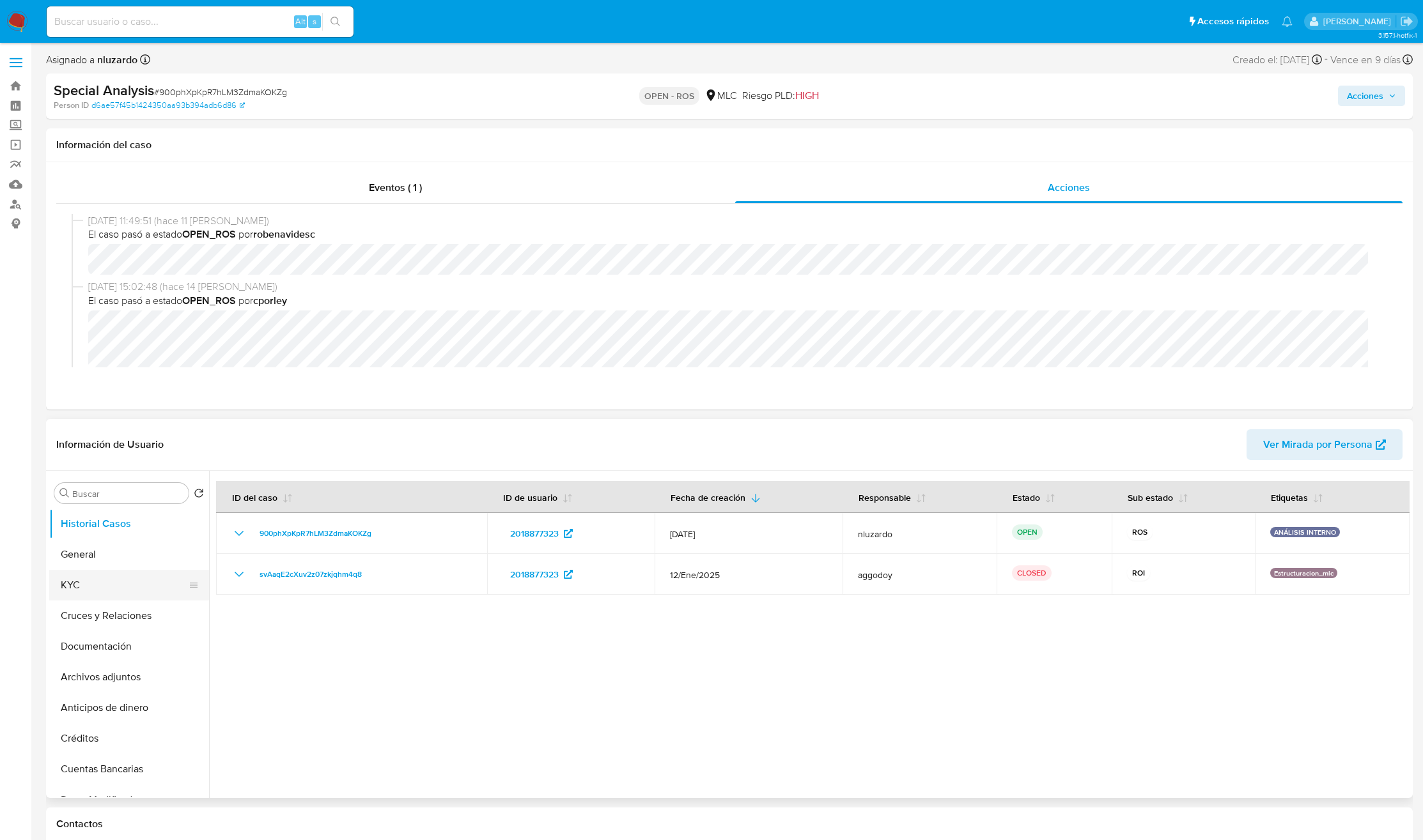
click at [106, 559] on button "KYC" at bounding box center [124, 585] width 150 height 30
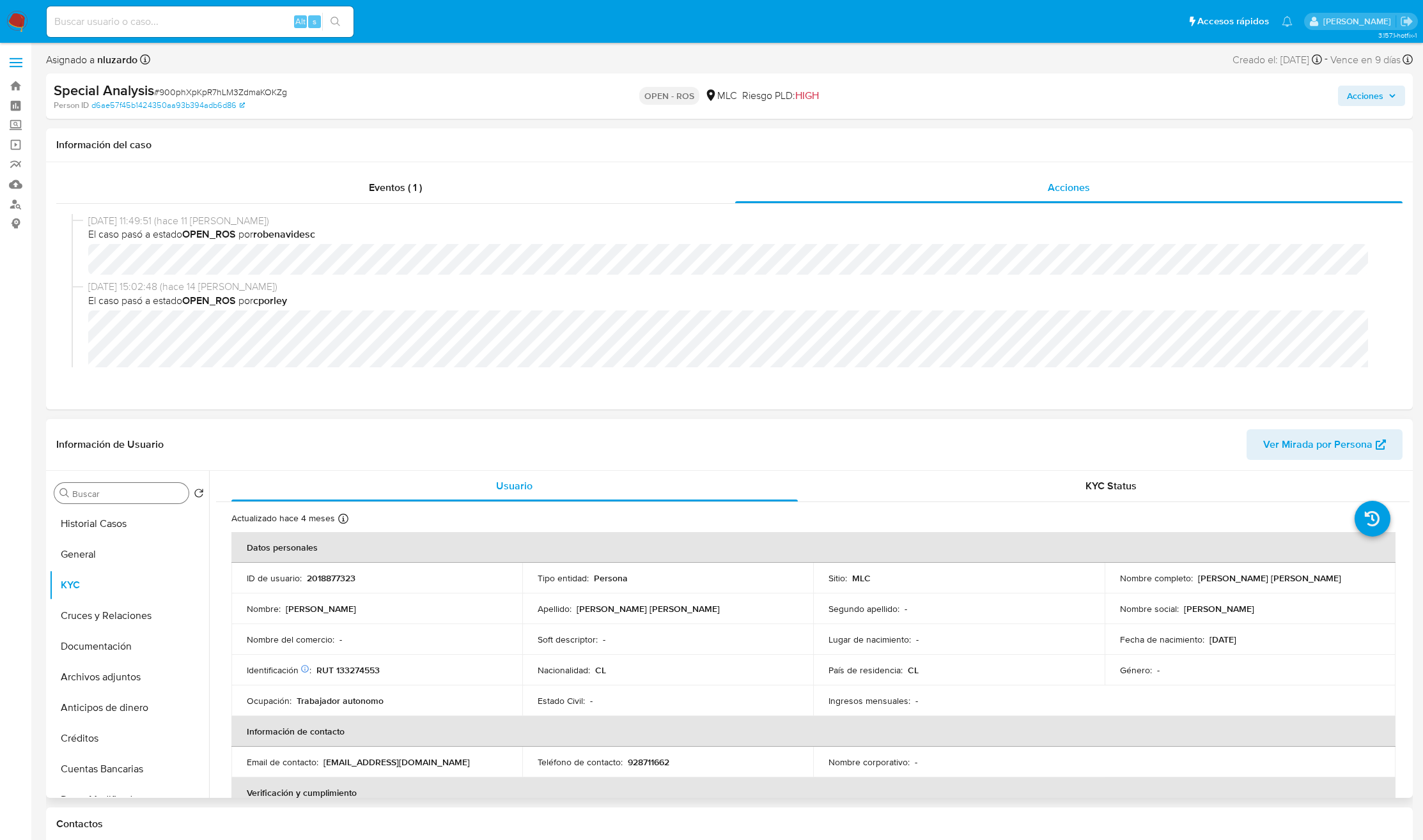
click at [126, 493] on input "Buscar" at bounding box center [128, 493] width 111 height 11
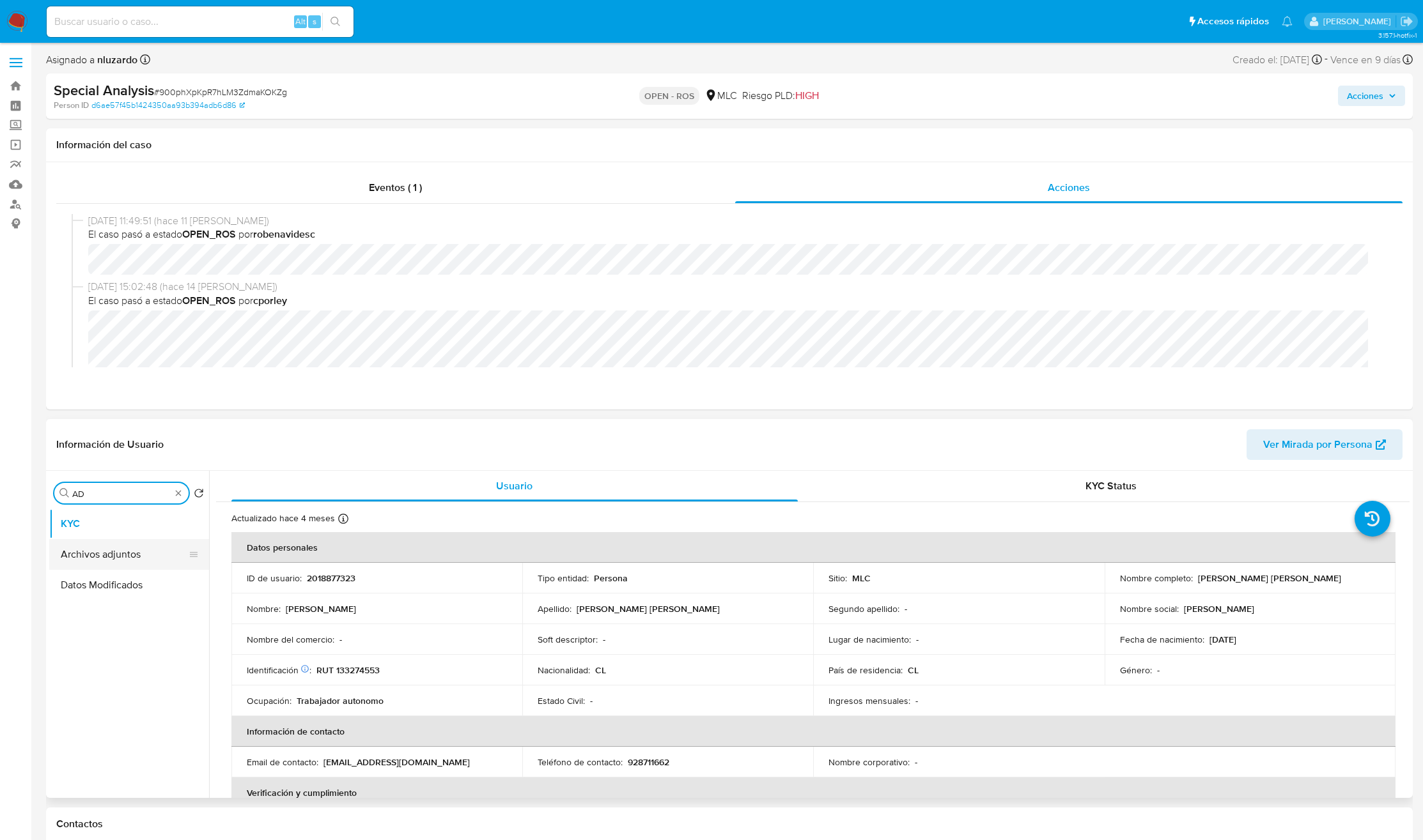
type input "AD"
click at [128, 552] on button "Archivos adjuntos" at bounding box center [124, 554] width 150 height 30
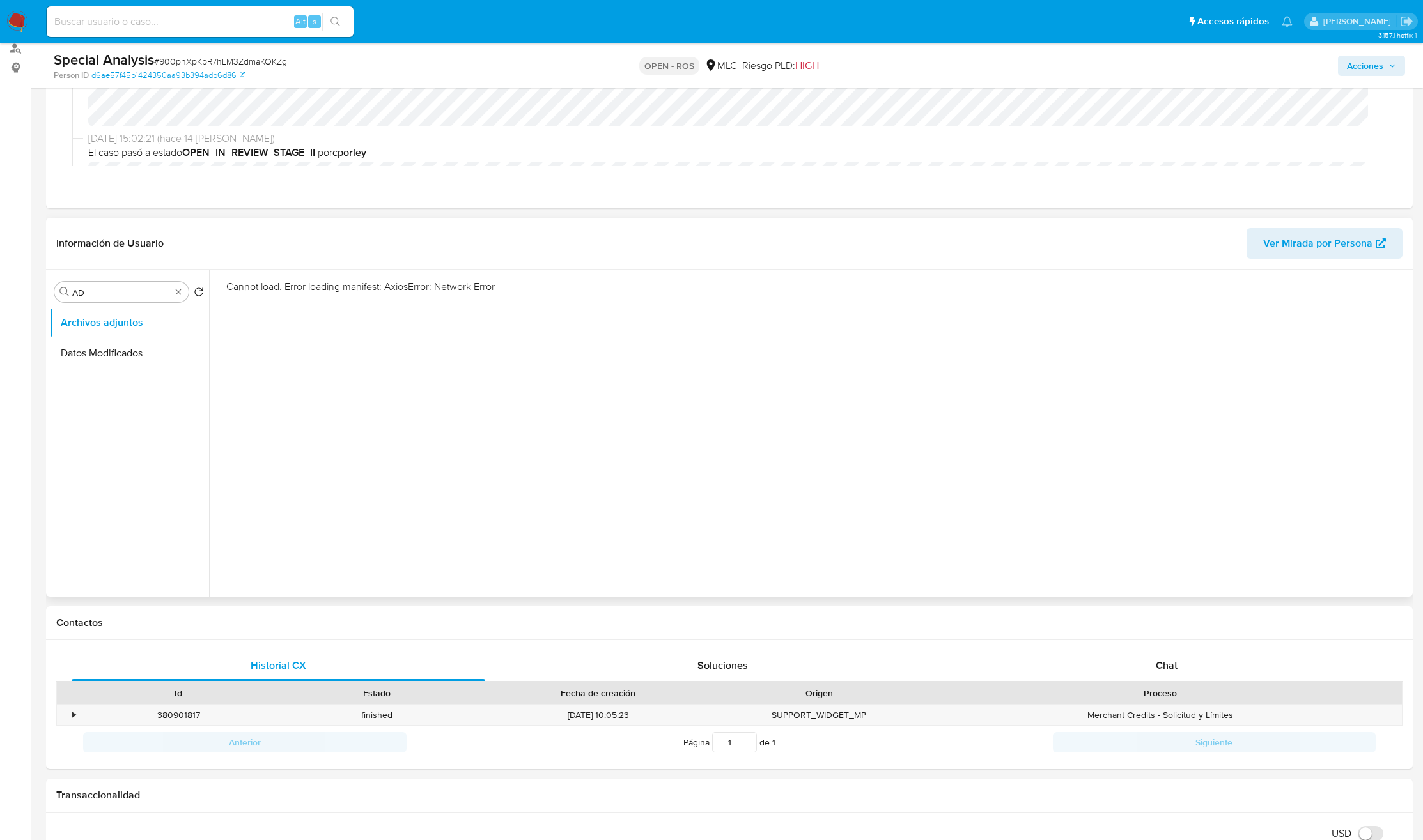
scroll to position [192, 0]
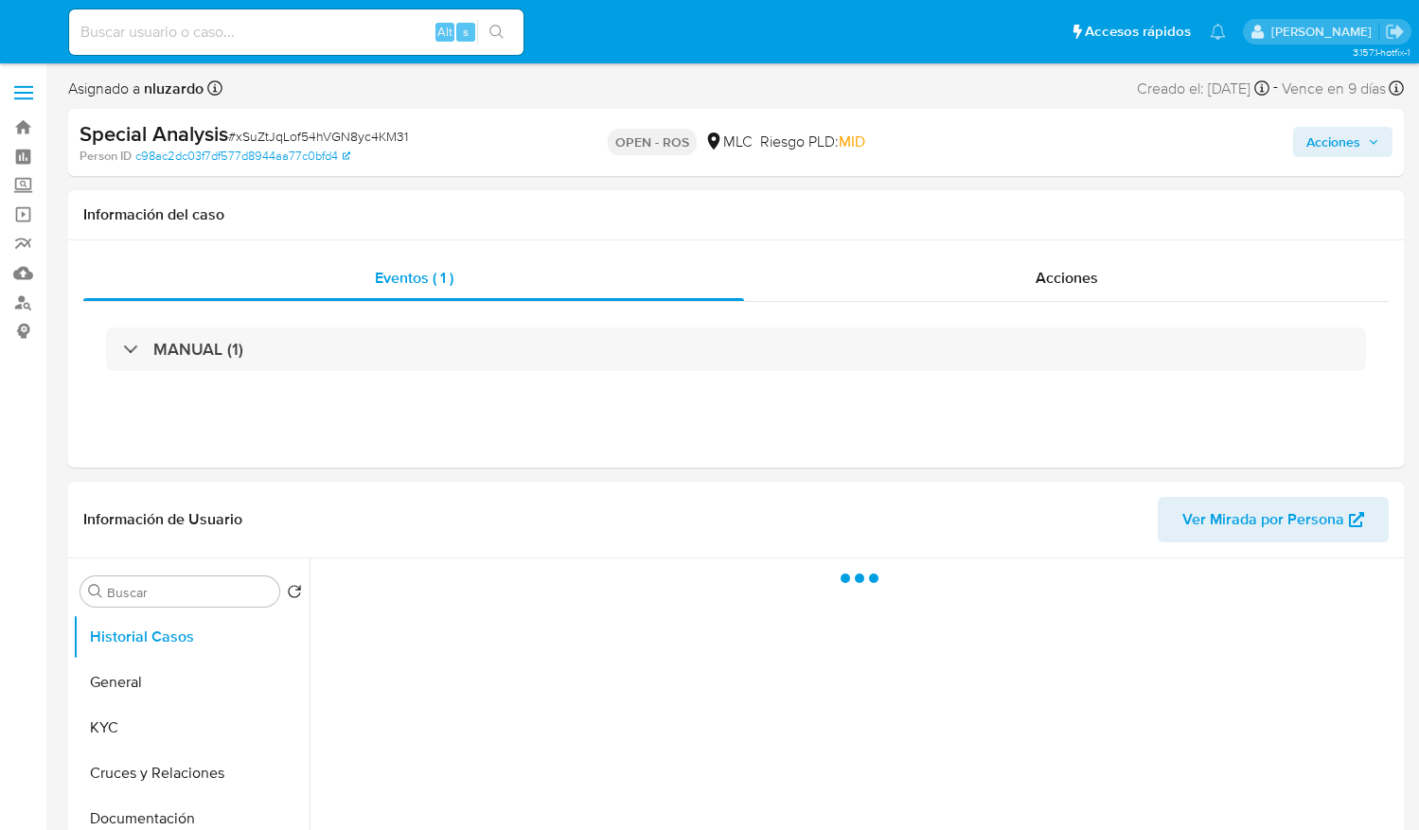
select select "10"
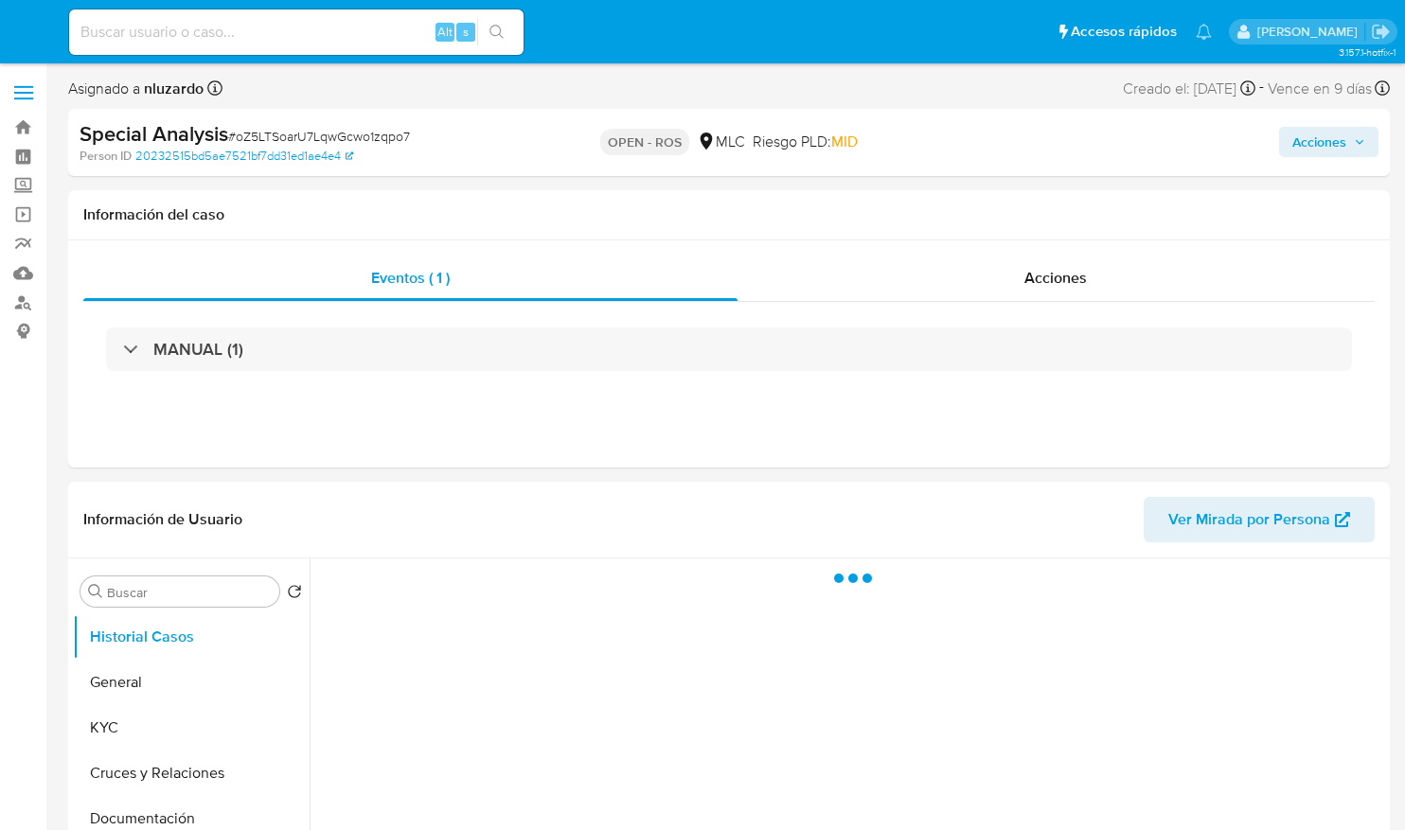
select select "10"
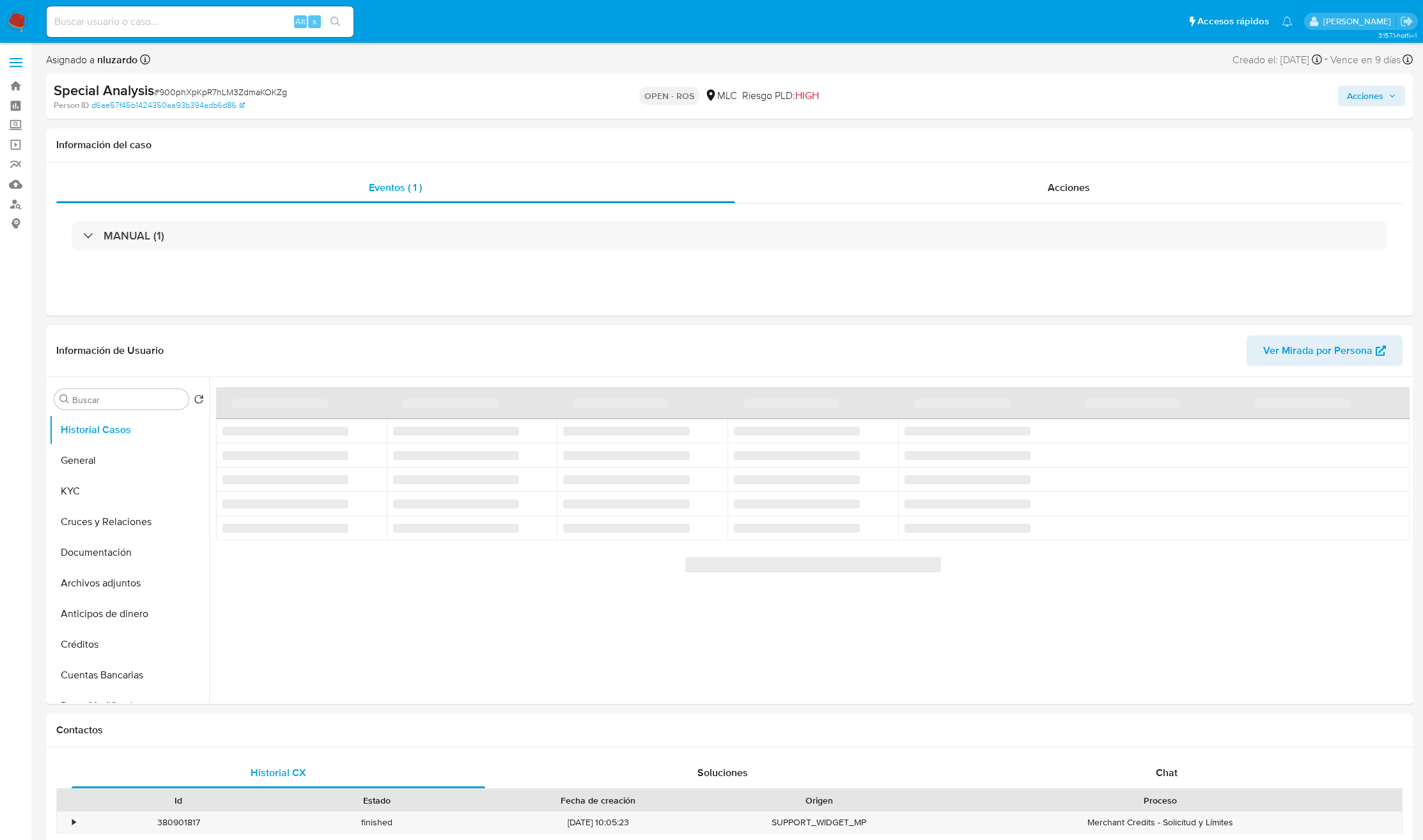
select select "10"
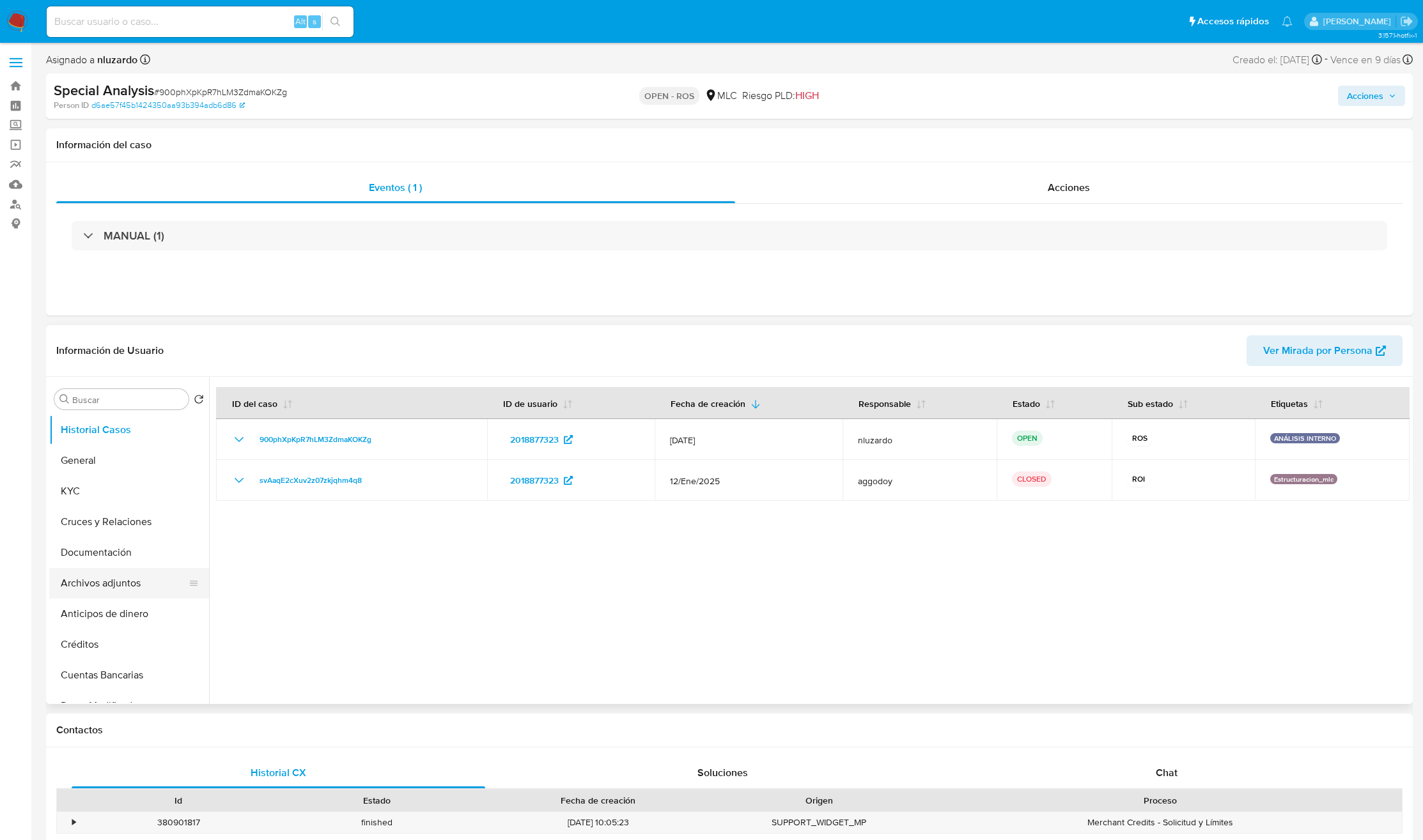
click at [126, 582] on button "Archivos adjuntos" at bounding box center [124, 583] width 150 height 30
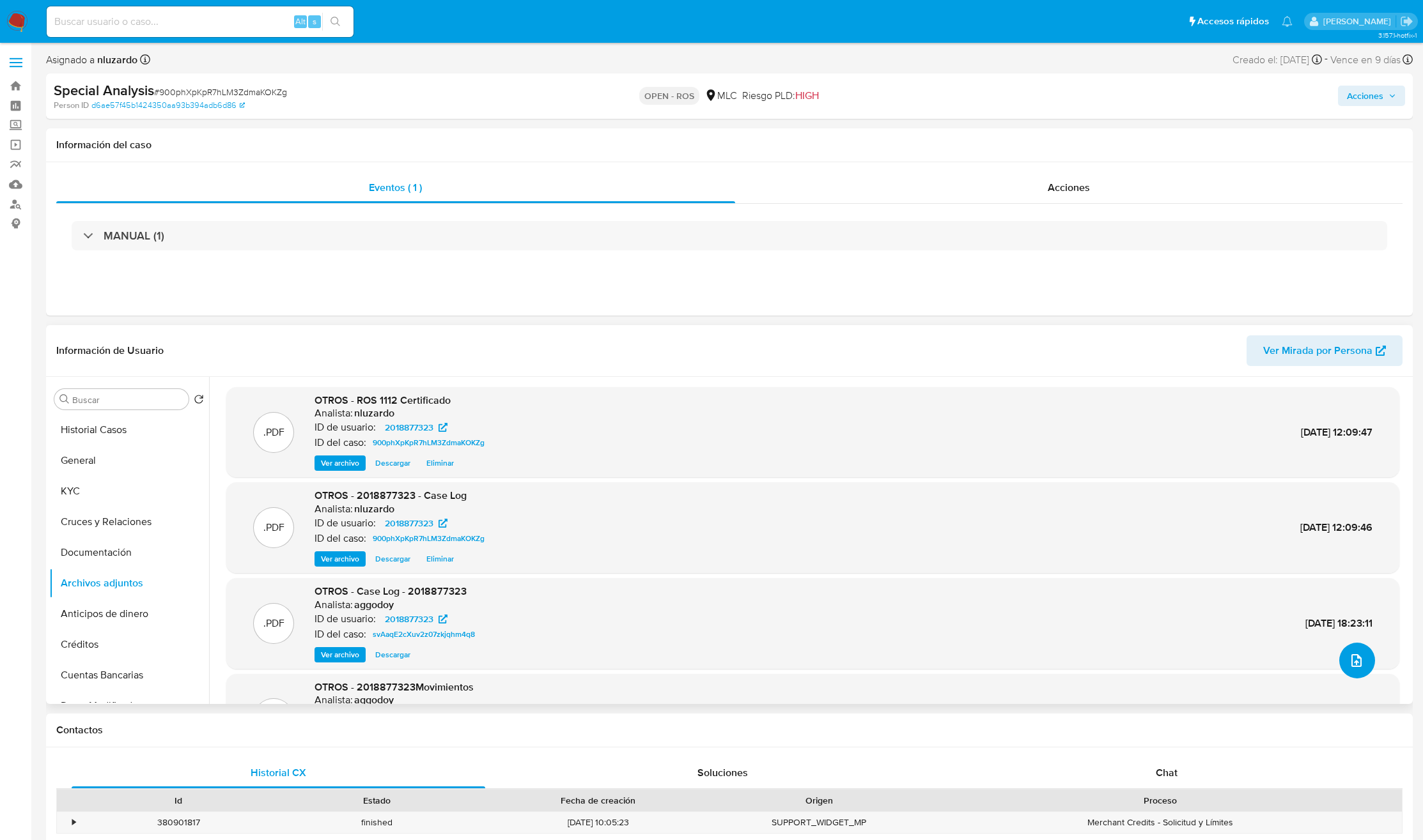
drag, startPoint x: 1348, startPoint y: 671, endPoint x: 701, endPoint y: 464, distance: 679.3
click at [701, 464] on div ".PDF OTROS - ROS 1112 Certificado Analista: nluzardo ID de usuario: 2018877323 …" at bounding box center [813, 576] width 1173 height 377
click at [1088, 181] on span "Acciones" at bounding box center [1069, 188] width 42 height 15
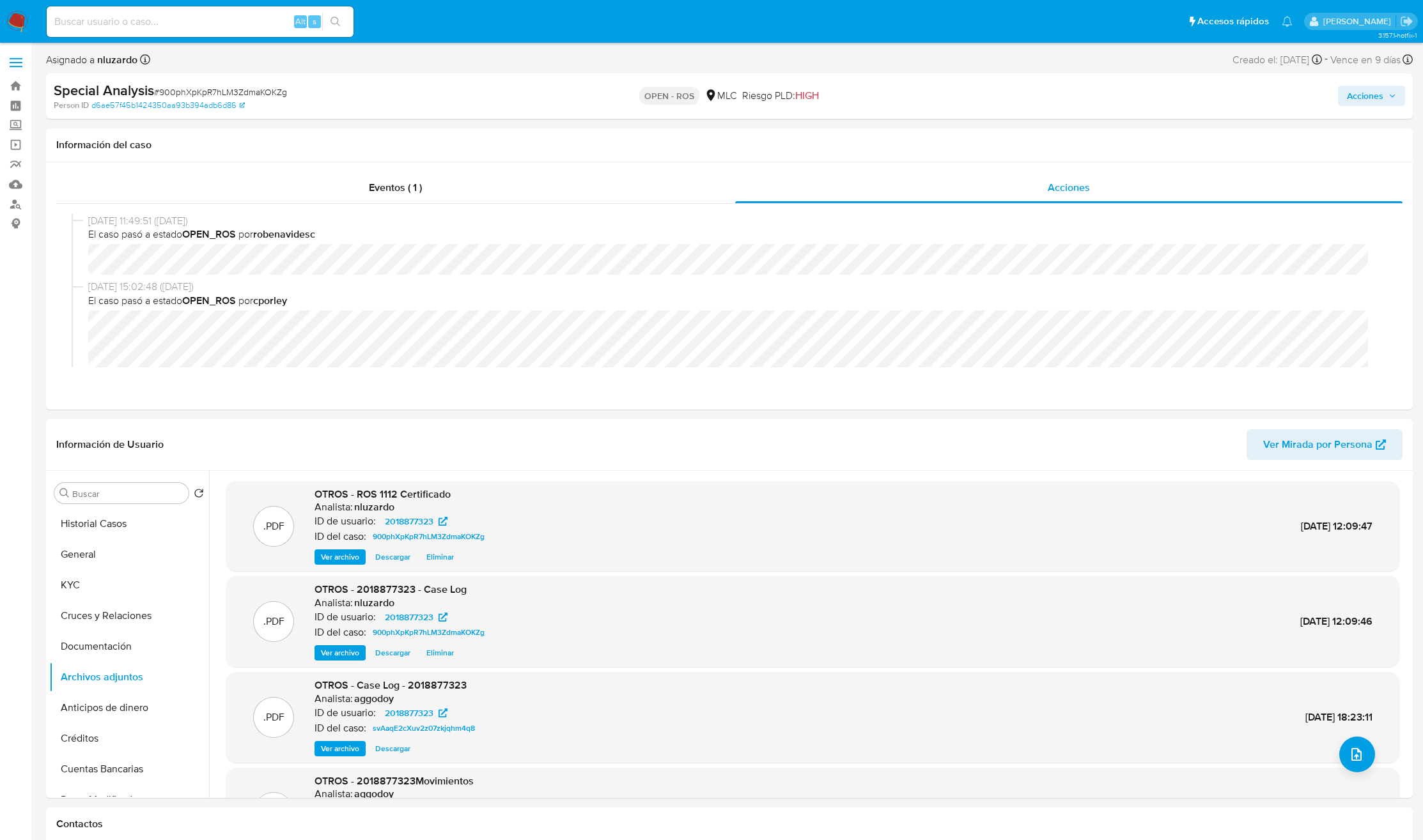
click at [1356, 99] on span "Acciones" at bounding box center [1365, 96] width 36 height 20
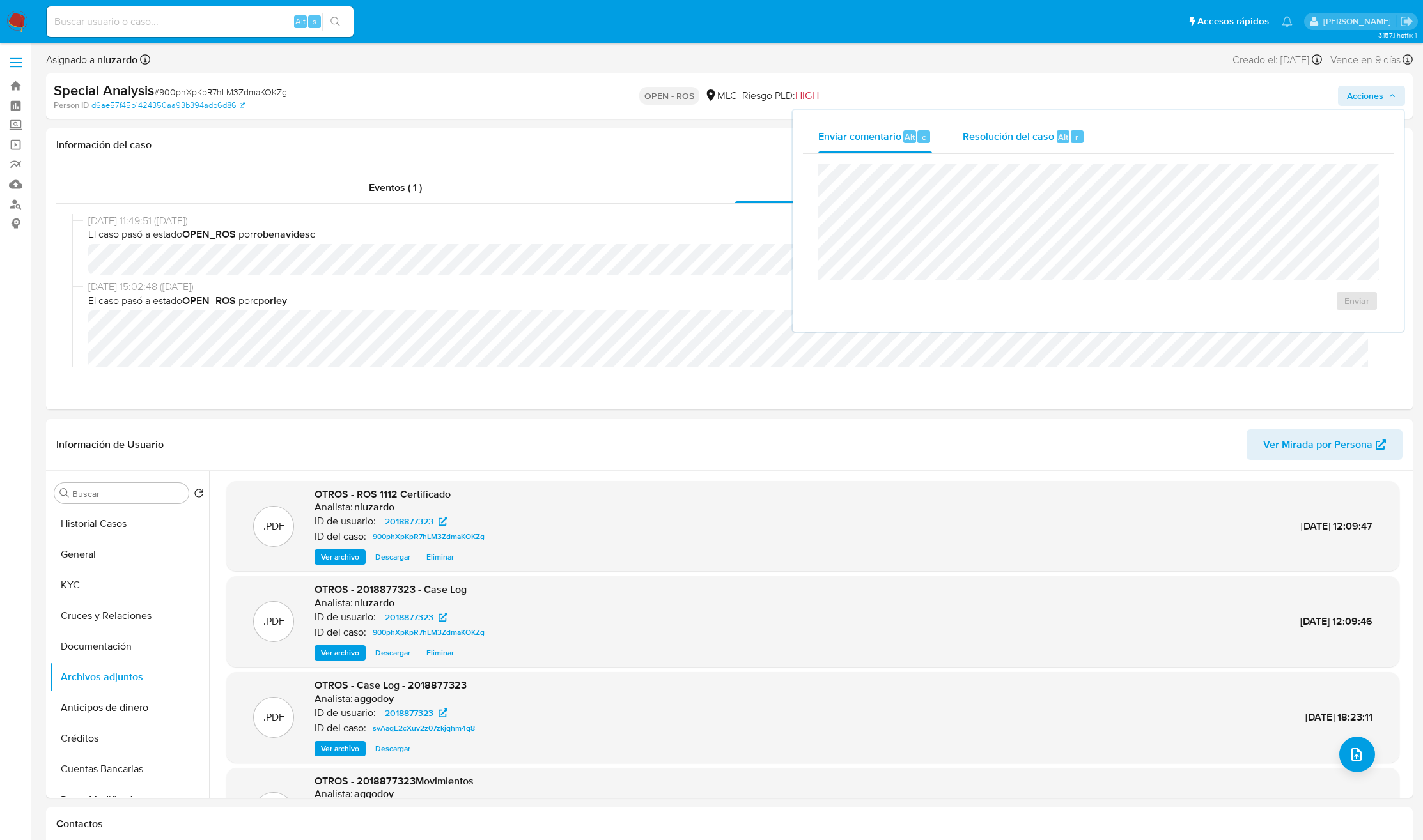
click at [1059, 146] on div "Resolución del caso Alt r" at bounding box center [1023, 136] width 122 height 33
click at [1319, 318] on span "ROS" at bounding box center [1320, 314] width 63 height 28
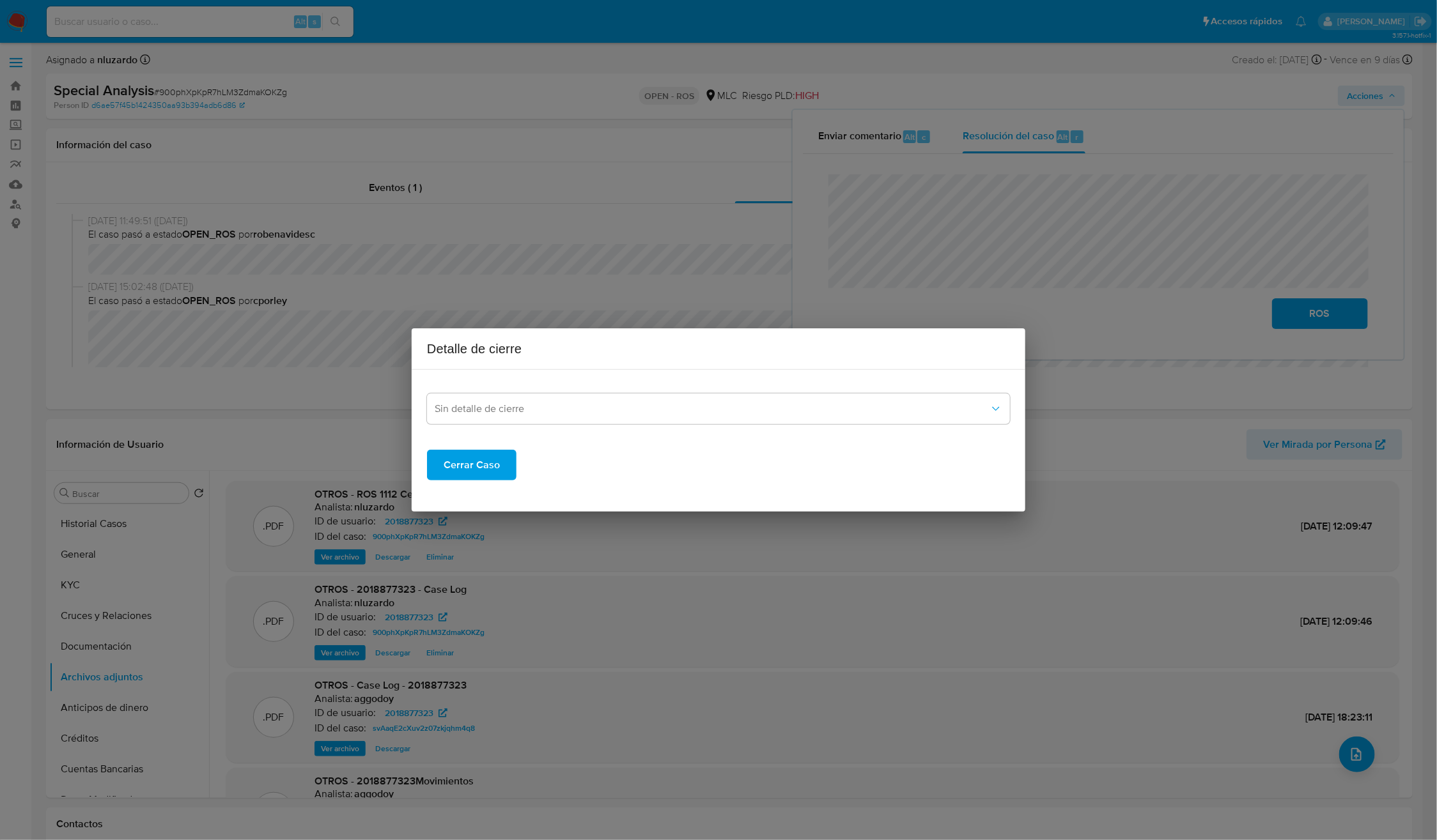
click at [605, 426] on div "Sin detalle de cierre Cerrar Caso" at bounding box center [719, 430] width 583 height 101
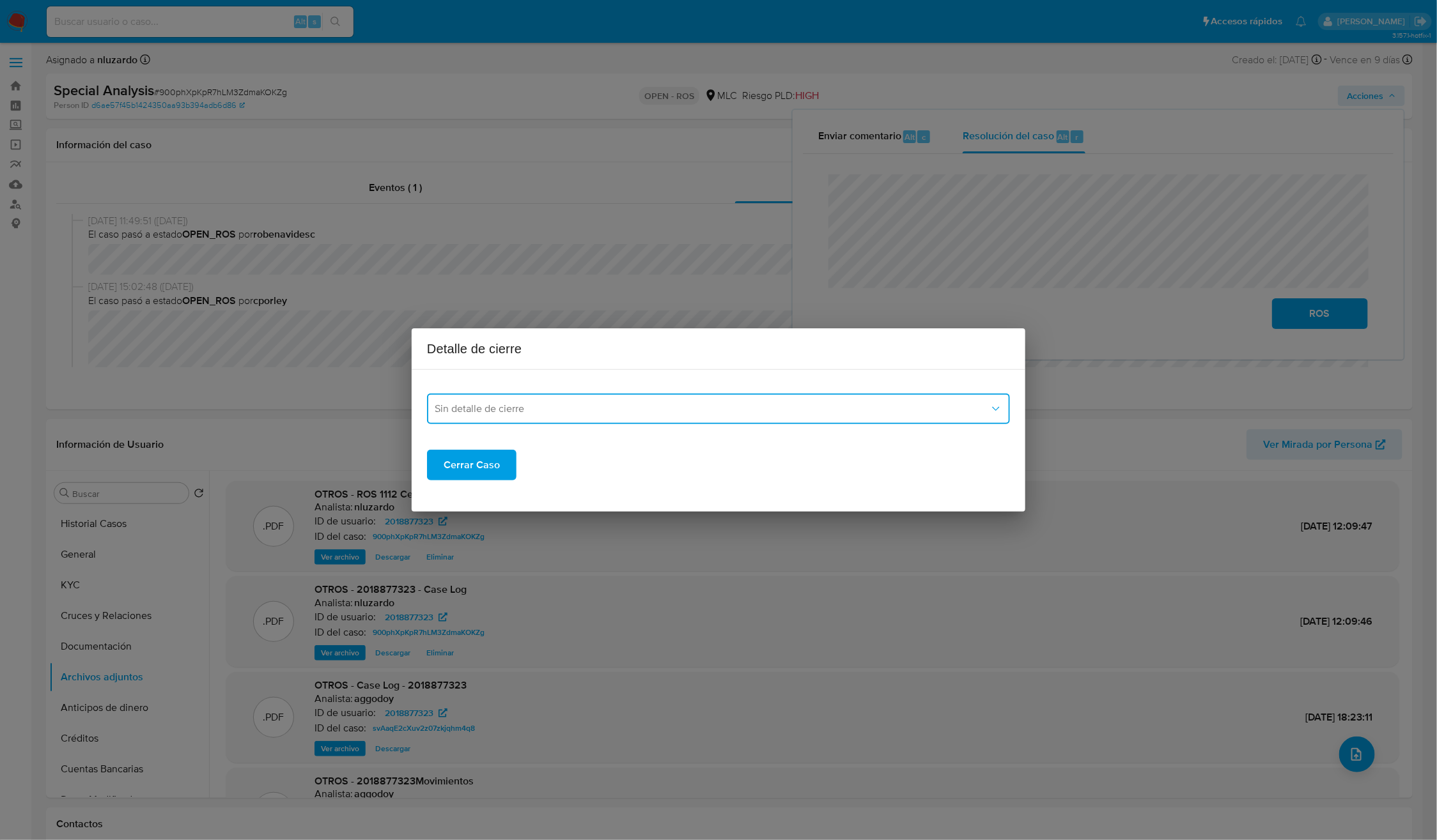
click at [566, 420] on button "Sin detalle de cierre" at bounding box center [719, 408] width 583 height 30
click at [480, 468] on span "ROS_EMISOR" at bounding box center [466, 474] width 62 height 13
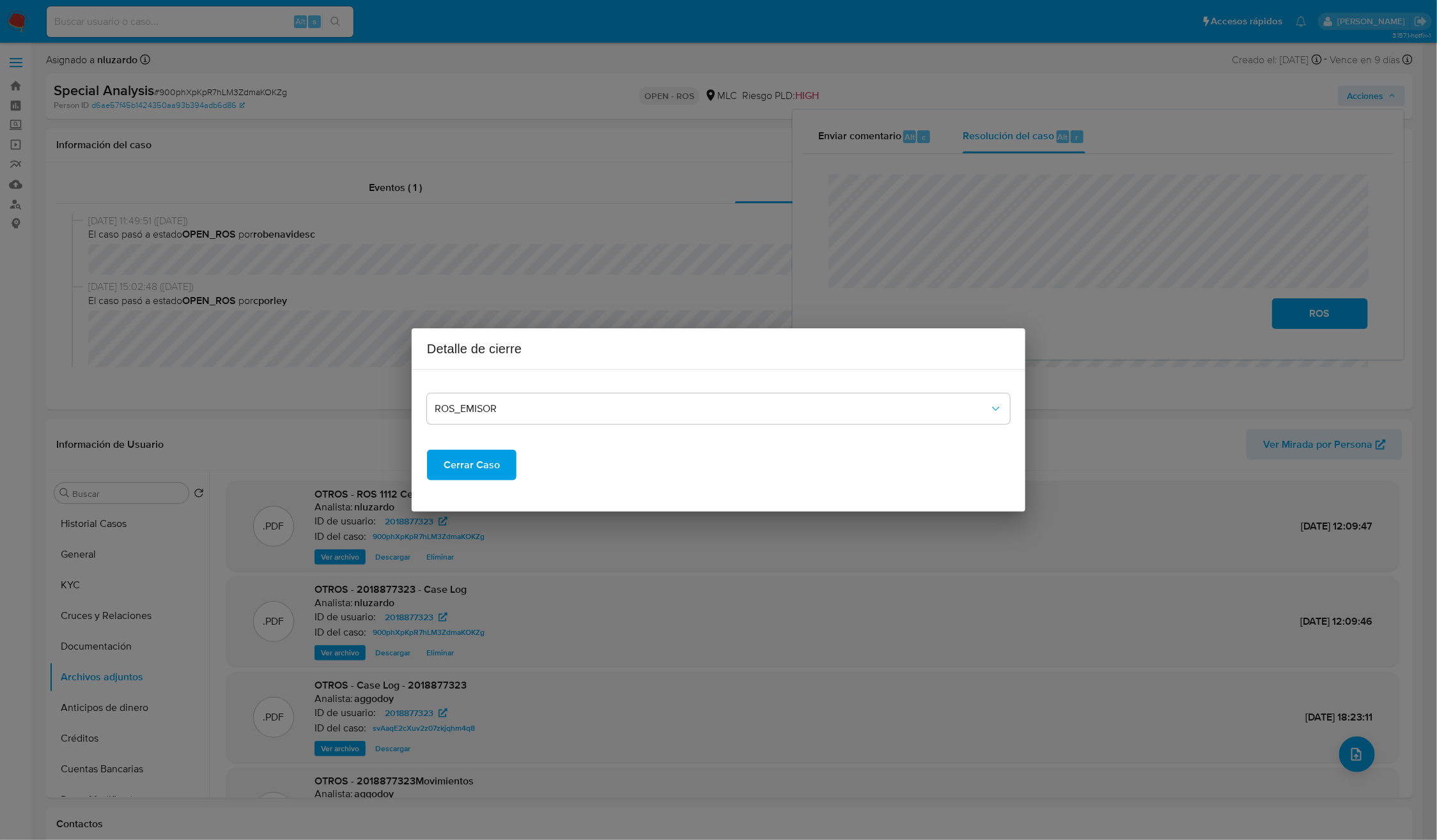
click at [464, 481] on div "ROS_EMISOR Cerrar Caso" at bounding box center [719, 440] width 583 height 121
click at [466, 472] on span "Cerrar Caso" at bounding box center [471, 466] width 56 height 28
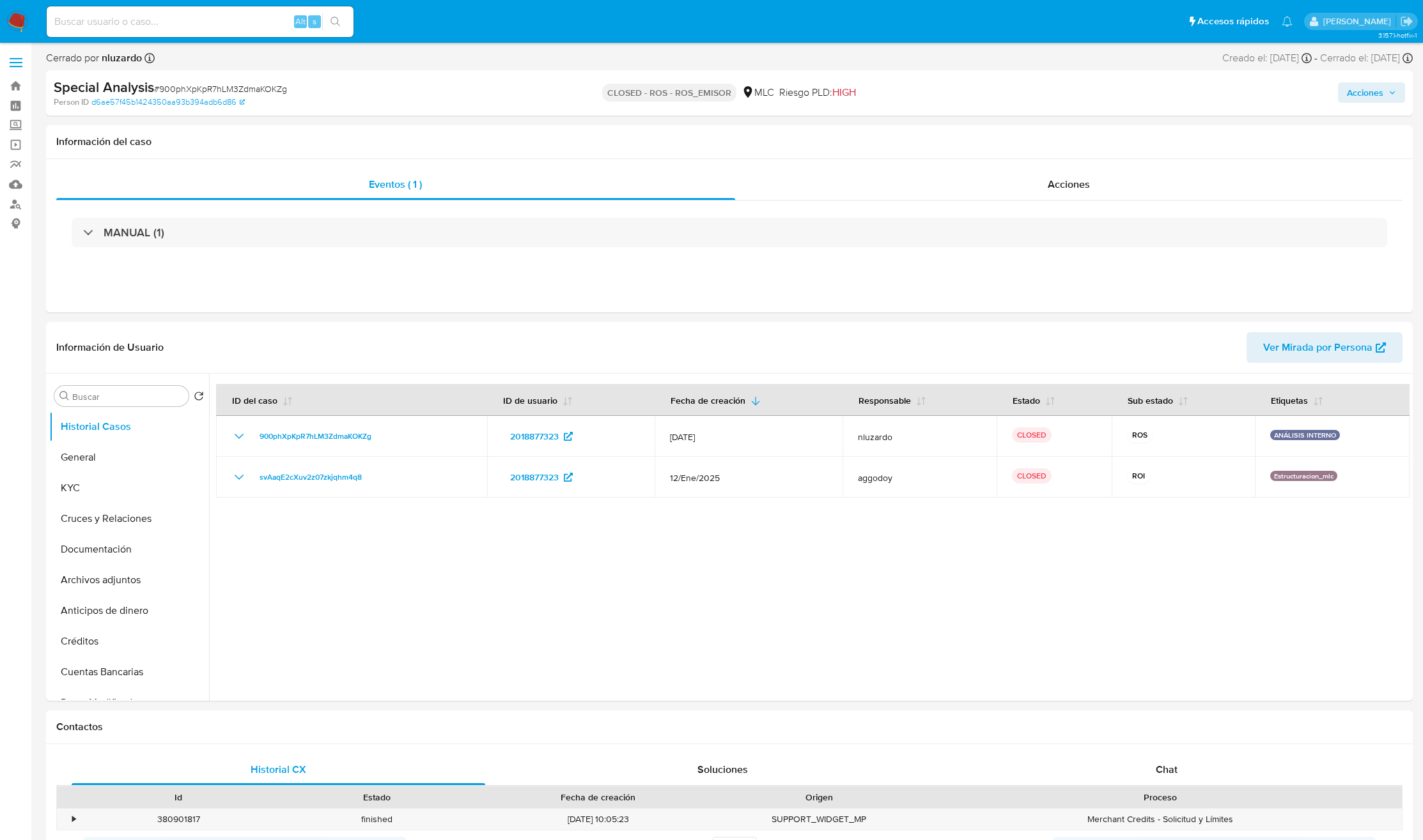
select select "10"
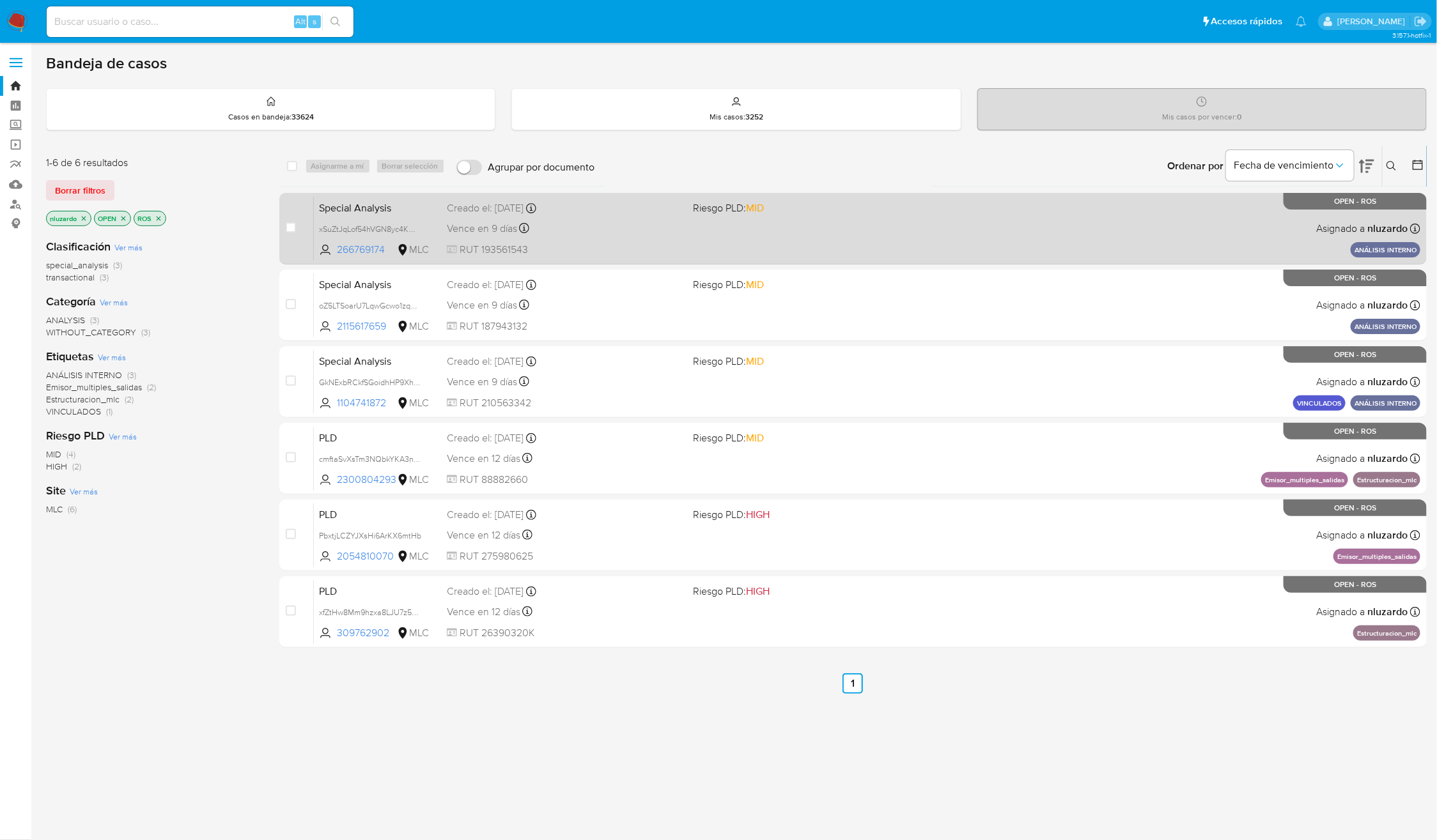
click at [643, 237] on div "Special Analysis xSuZtJqLof54hVGN8yc4KM31 266769174 MLC Riesgo PLD: MID Creado …" at bounding box center [867, 229] width 1106 height 65
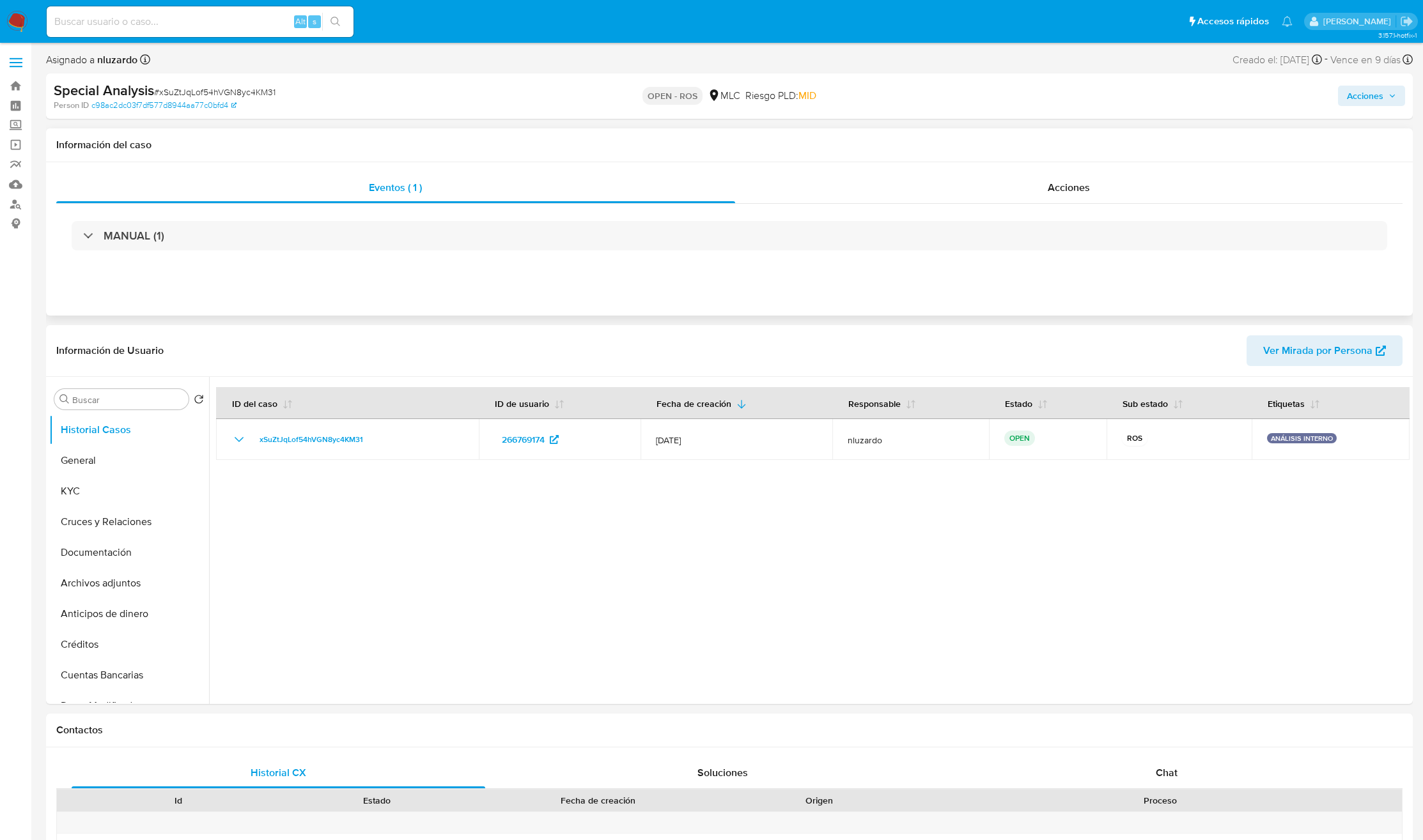
select select "10"
click at [1050, 190] on span "Acciones" at bounding box center [1069, 188] width 42 height 15
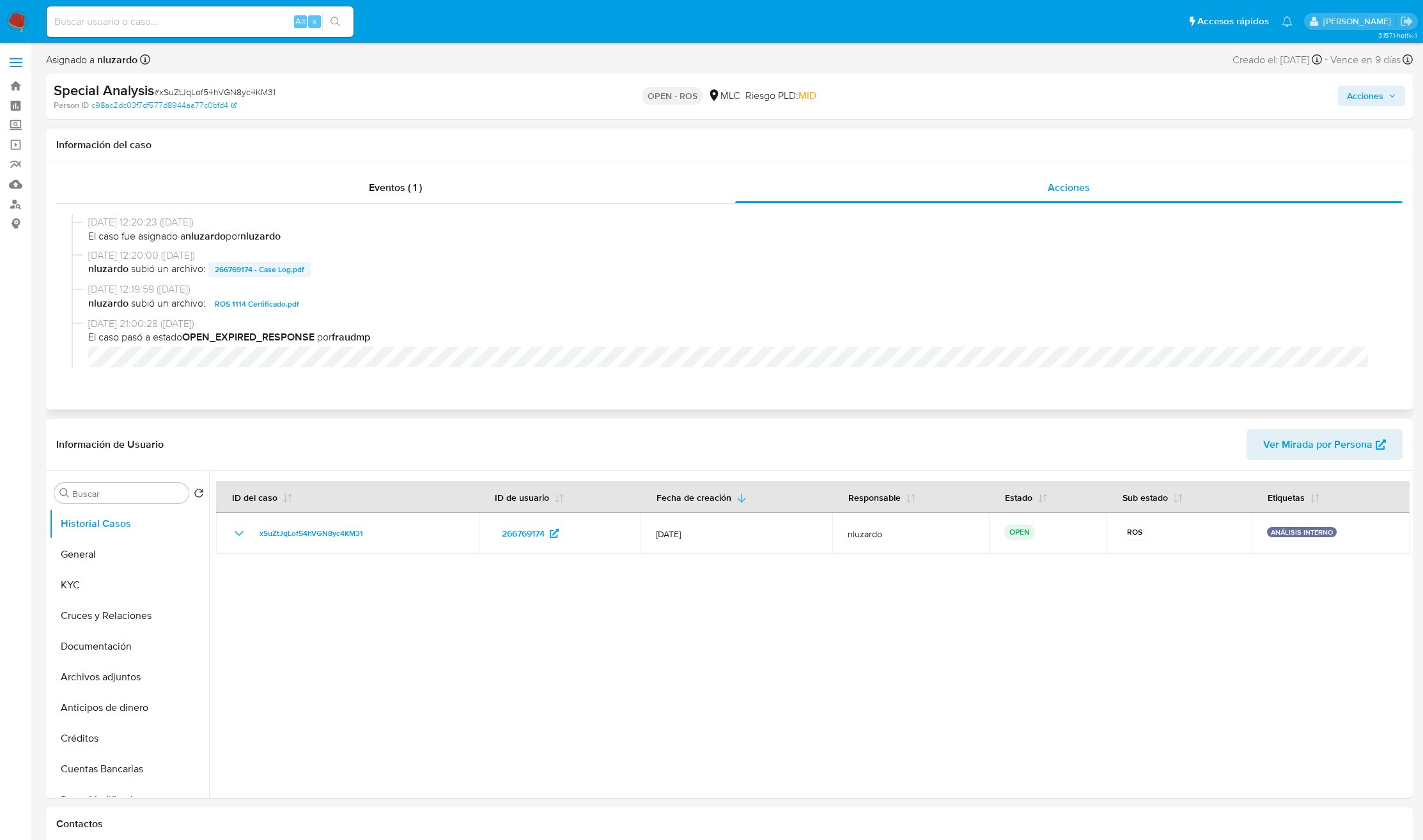
scroll to position [479, 0]
click at [263, 272] on span "ROS 1114 Certificado.pdf" at bounding box center [257, 269] width 84 height 16
click at [1395, 98] on icon "button" at bounding box center [1392, 95] width 7 height 7
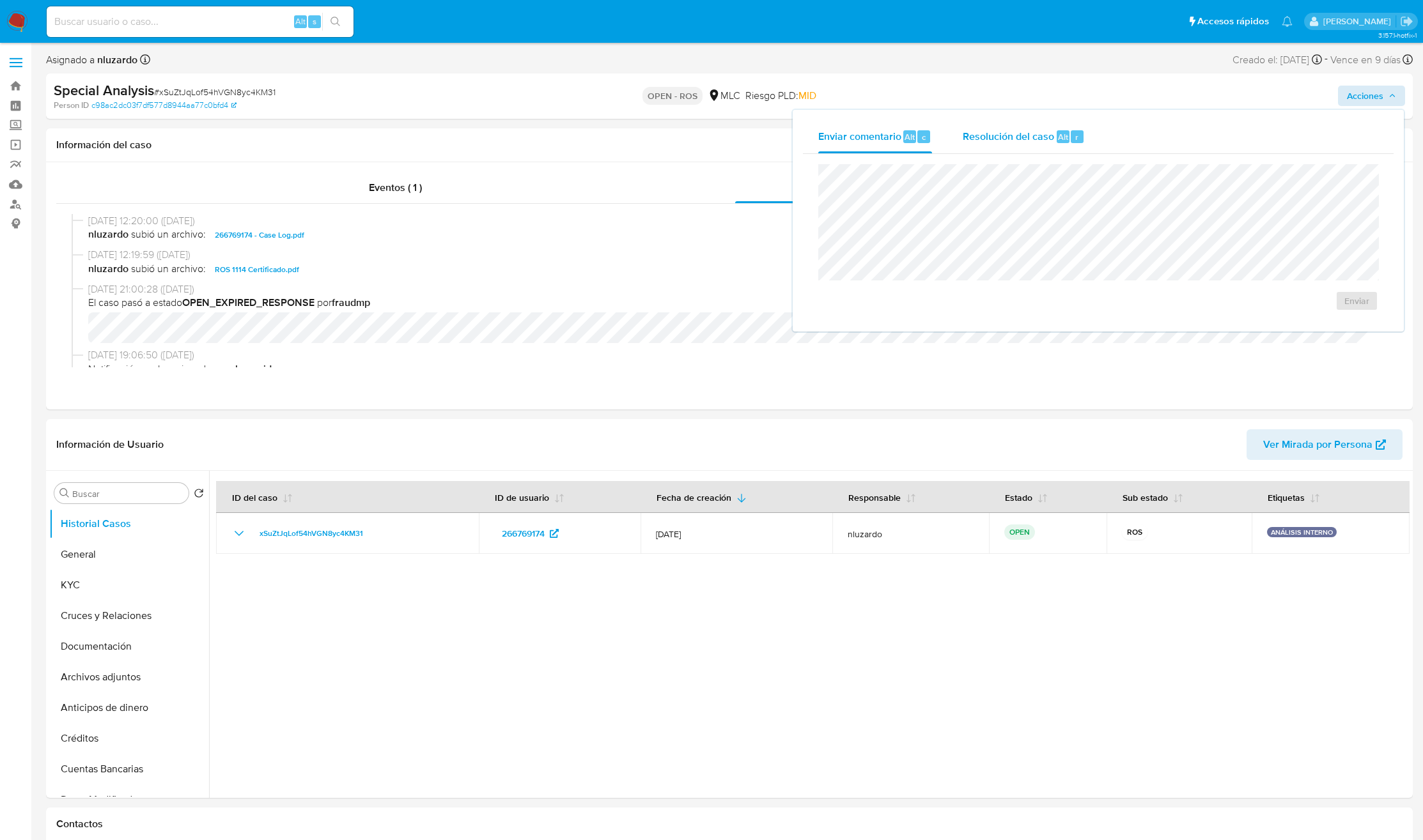
click at [1078, 135] on div "r" at bounding box center [1077, 136] width 13 height 13
click at [628, 244] on div "[DATE] 12:20:00 ([DATE]) nluzardo subió un archivo: 266769174 - Case Log.pdf" at bounding box center [729, 231] width 1316 height 34
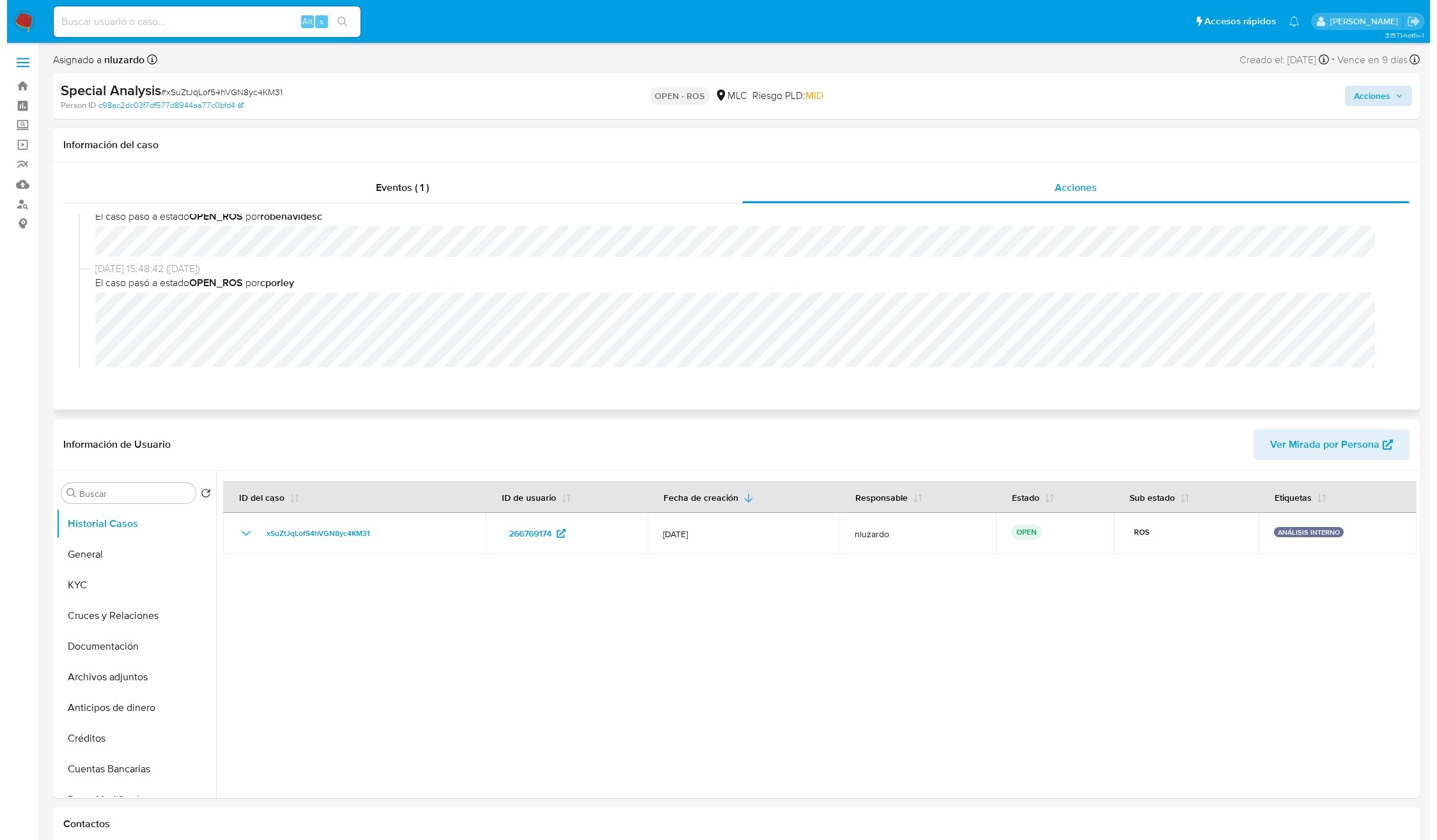
scroll to position [0, 0]
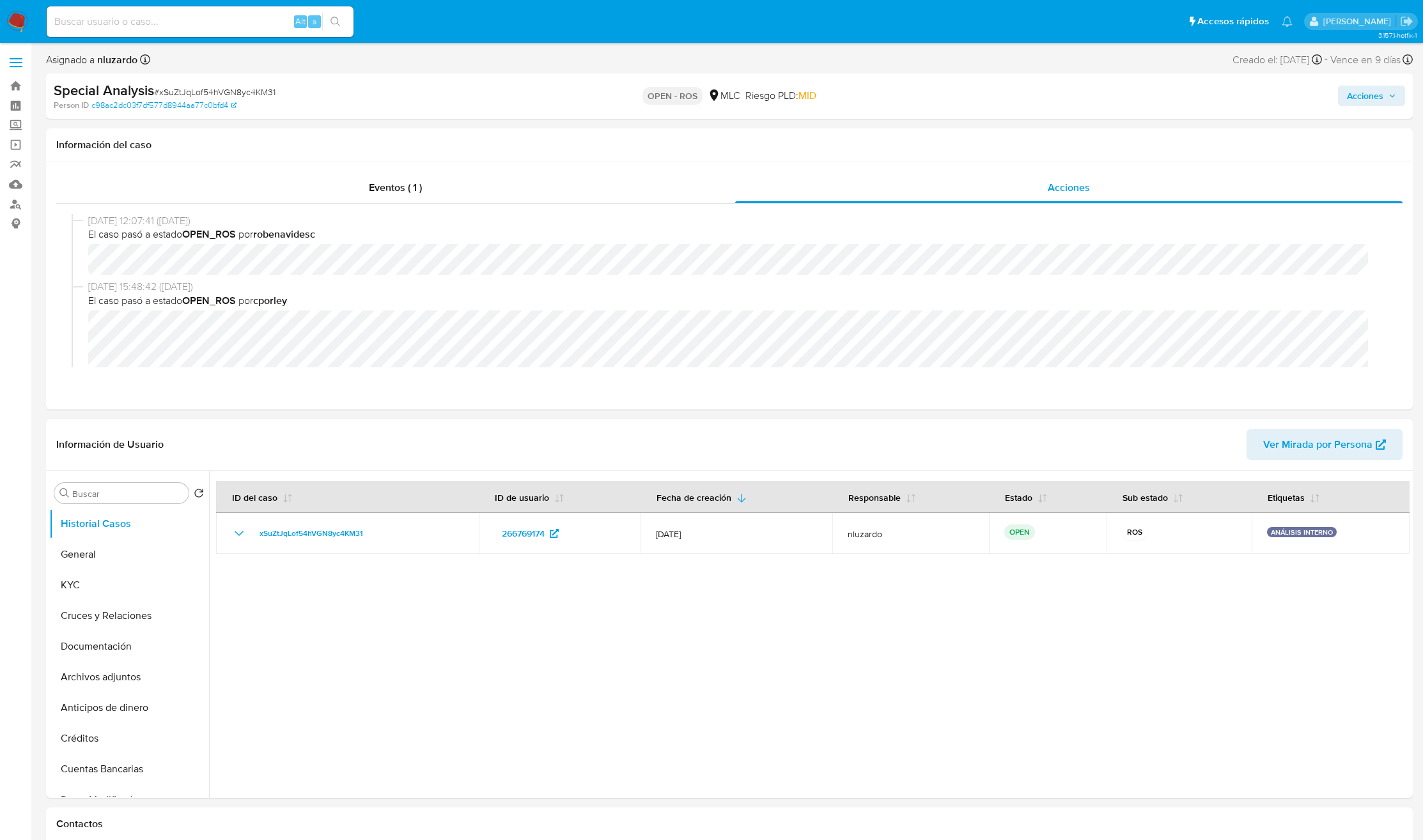
click at [1375, 100] on span "Acciones" at bounding box center [1365, 96] width 36 height 20
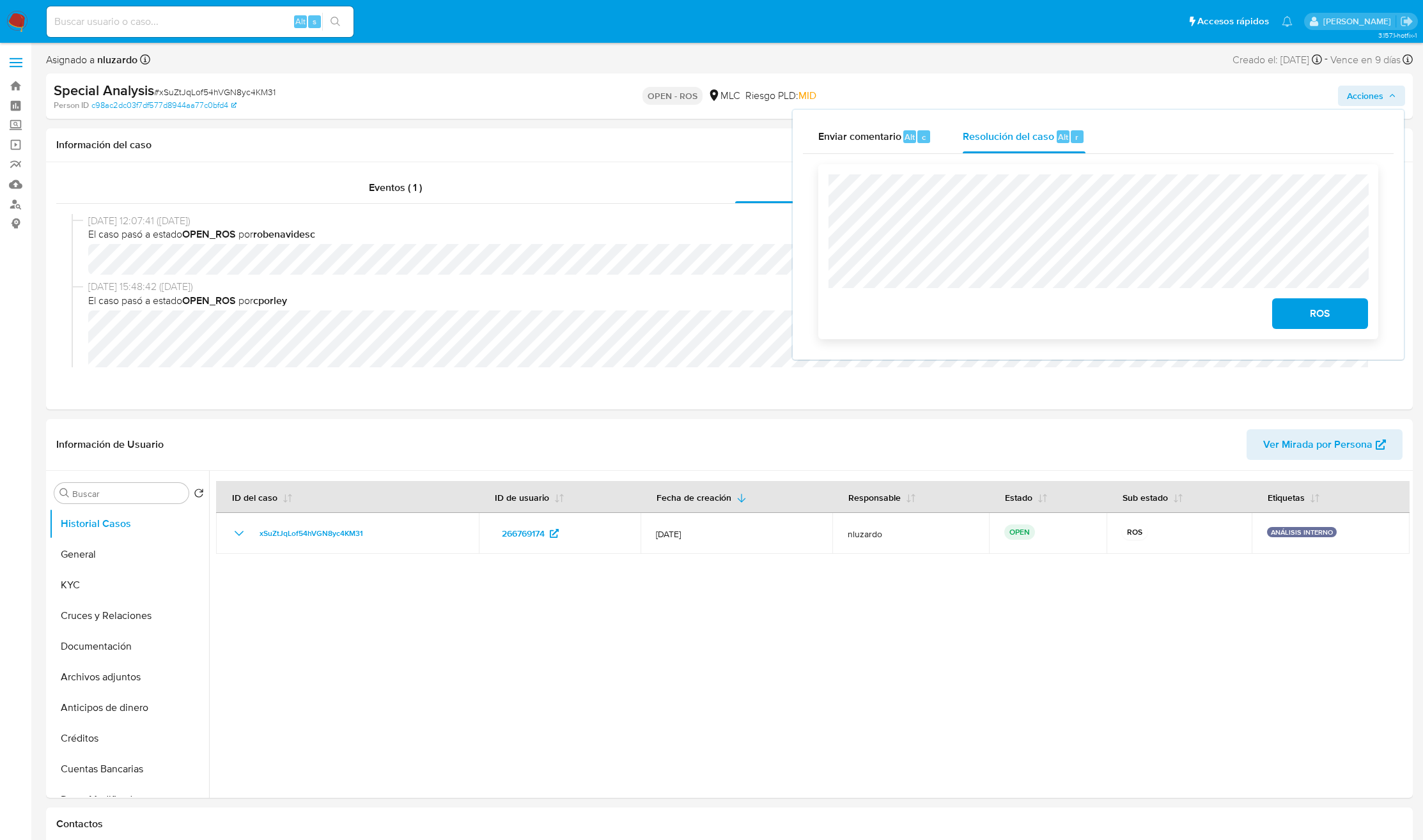
click at [1310, 313] on span "ROS" at bounding box center [1320, 314] width 63 height 28
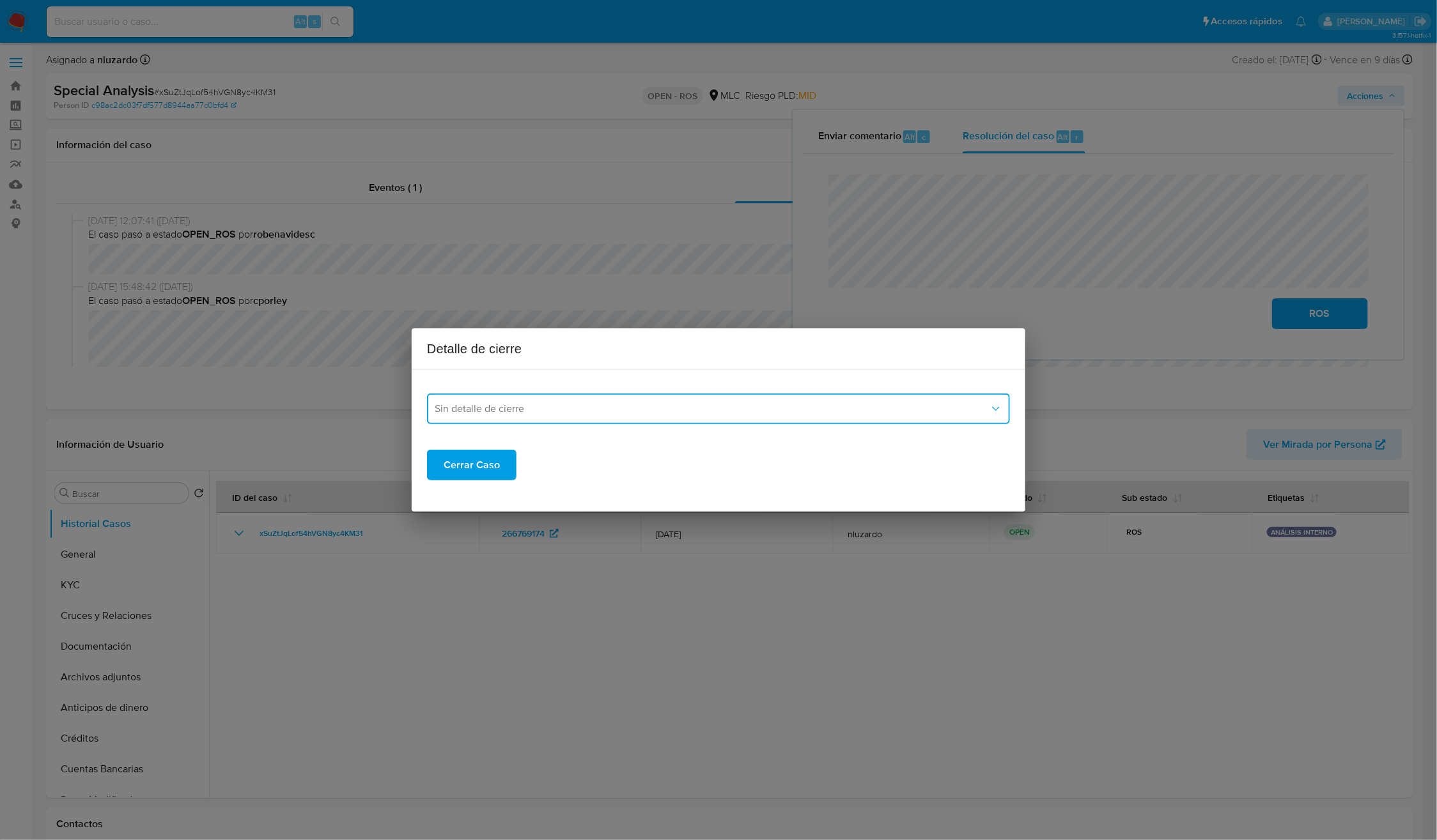
click at [493, 408] on span "Sin detalle de cierre" at bounding box center [712, 409] width 555 height 13
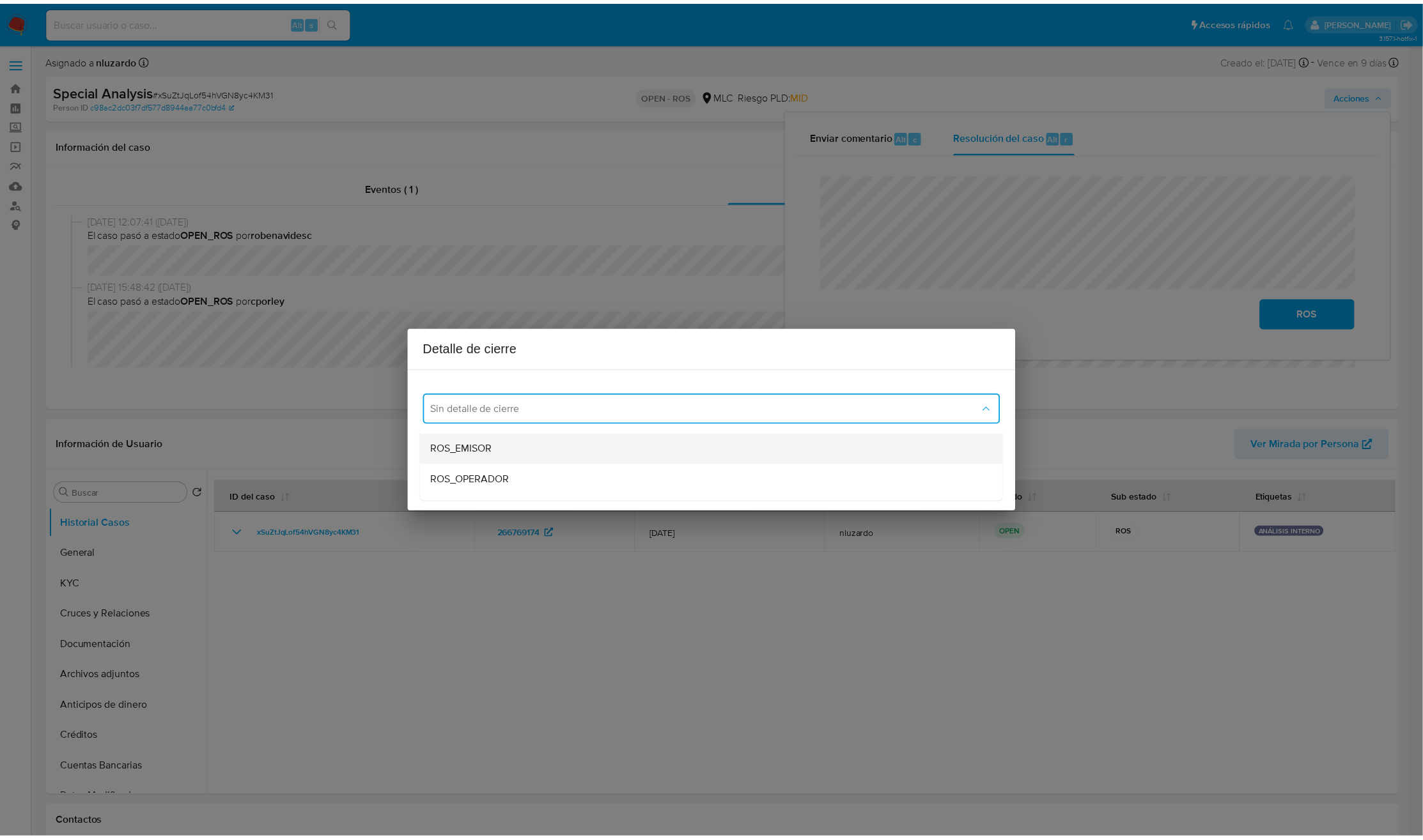
scroll to position [49, 0]
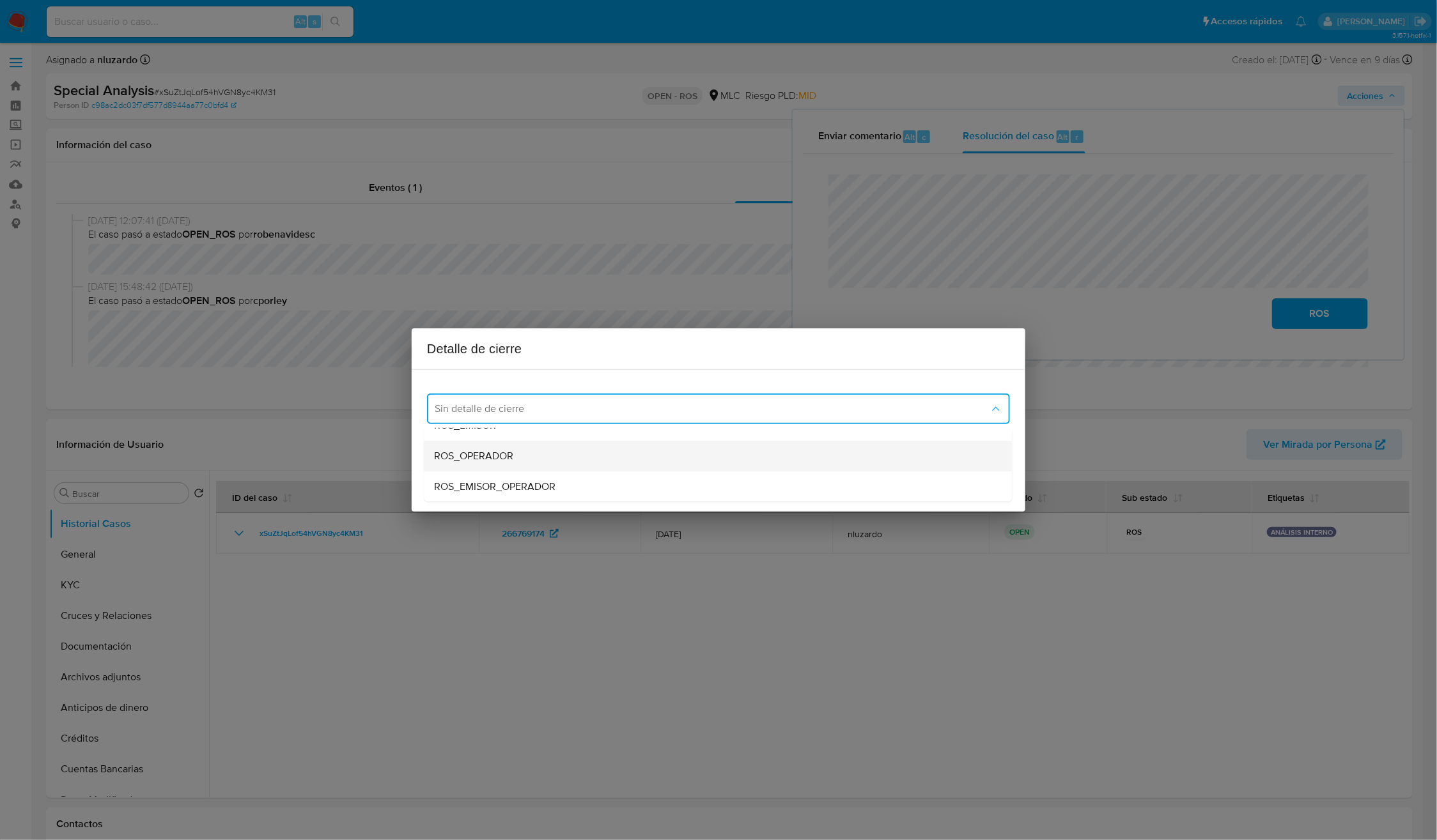
click at [524, 466] on div "ROS_OPERADOR" at bounding box center [714, 455] width 560 height 30
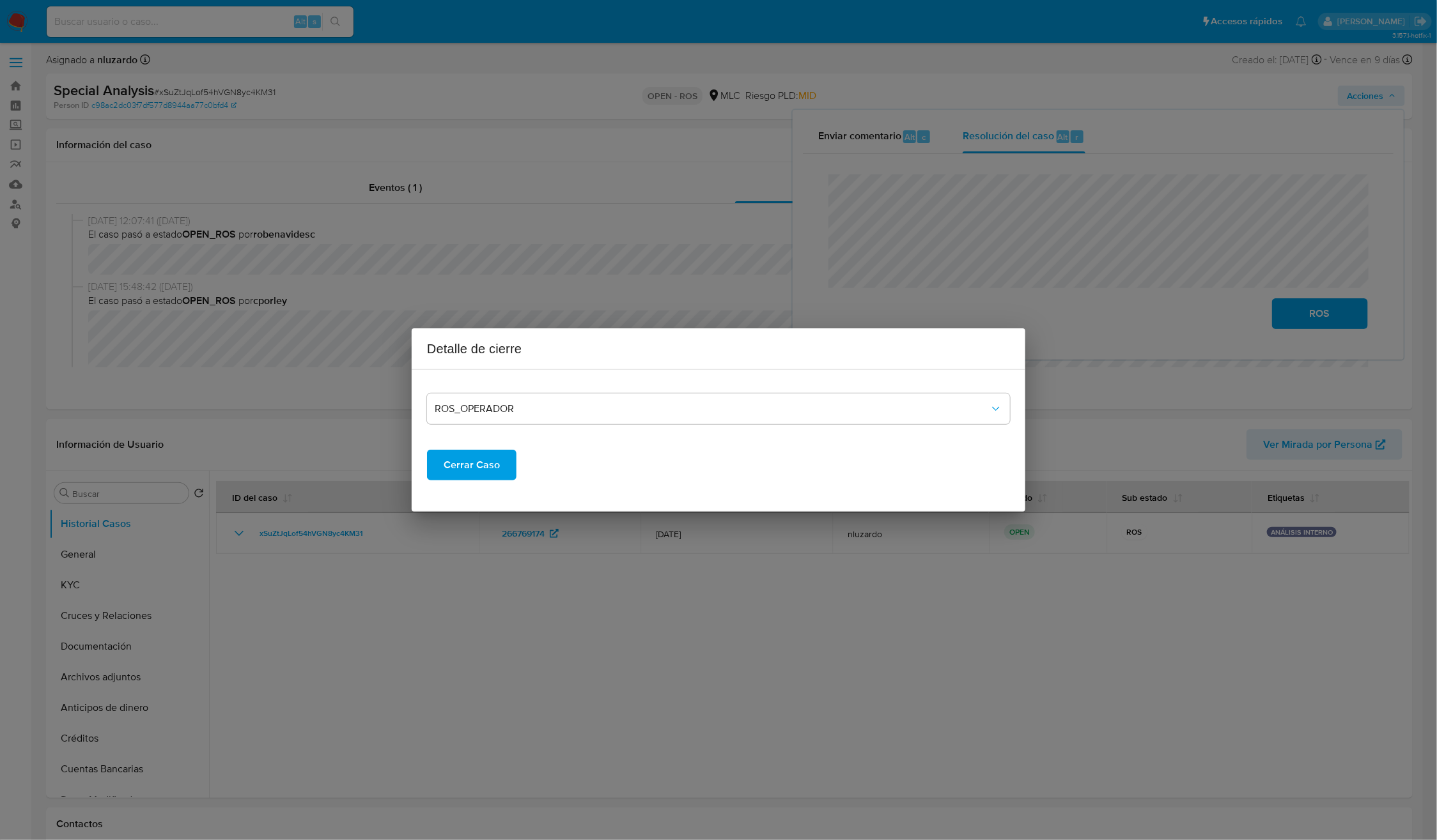
click at [480, 472] on span "Cerrar Caso" at bounding box center [471, 466] width 56 height 28
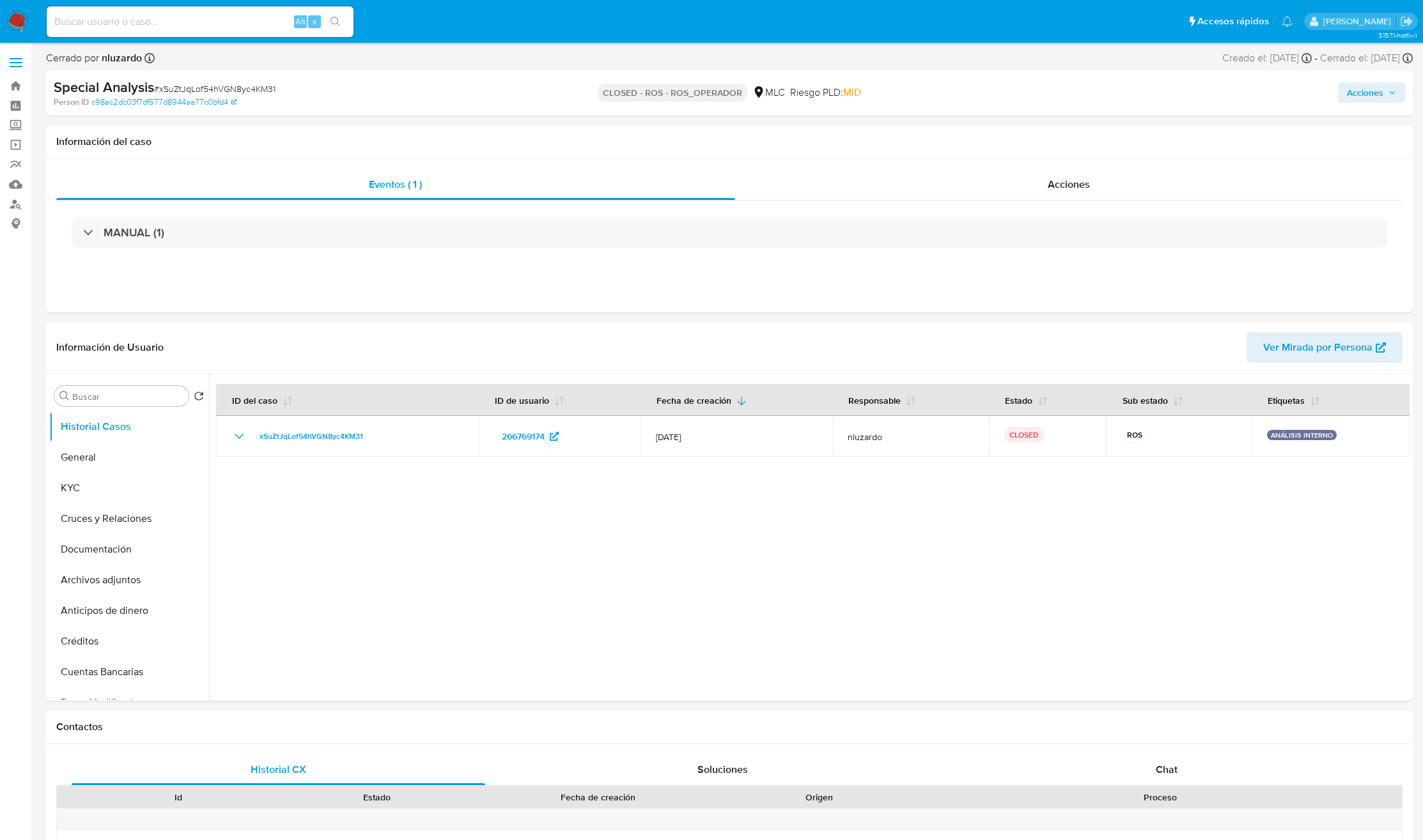
select select "10"
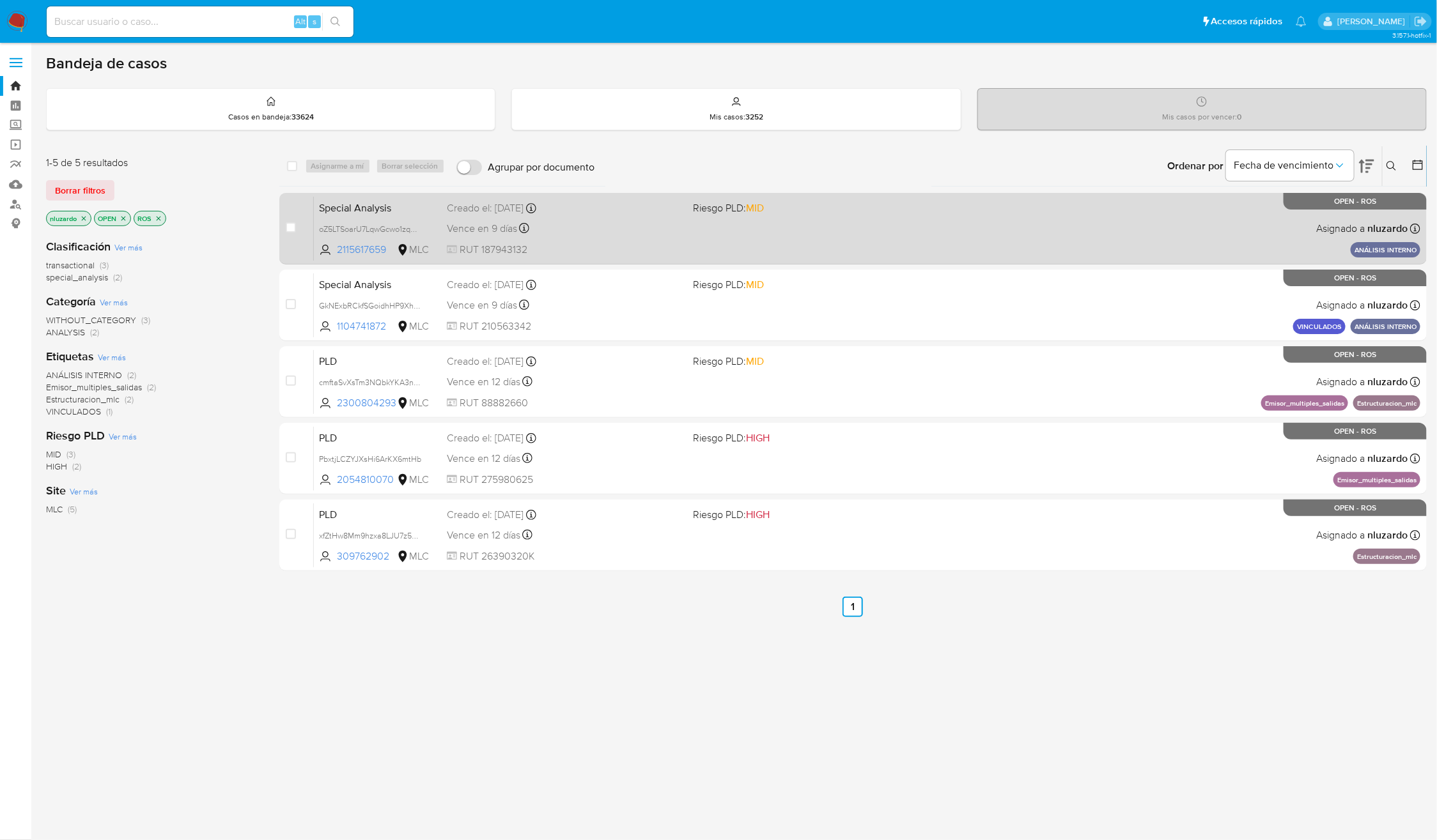
click at [655, 246] on span "RUT 187943132" at bounding box center [564, 250] width 236 height 14
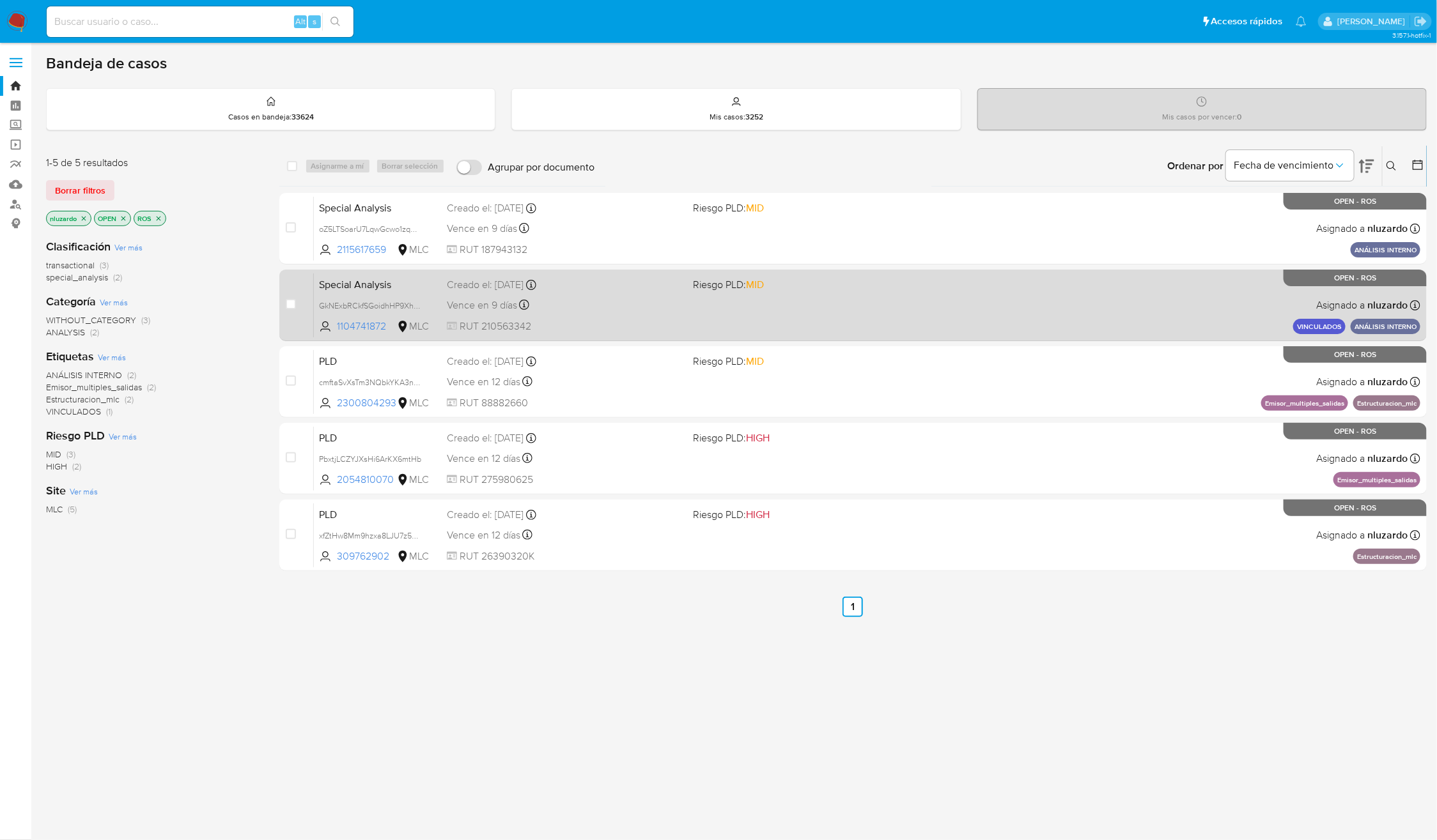
click at [888, 301] on div "Special Analysis GkNExbRCkfSGoidhHP9XhyNn 1104741872 MLC Riesgo PLD: MID Creado…" at bounding box center [867, 305] width 1106 height 65
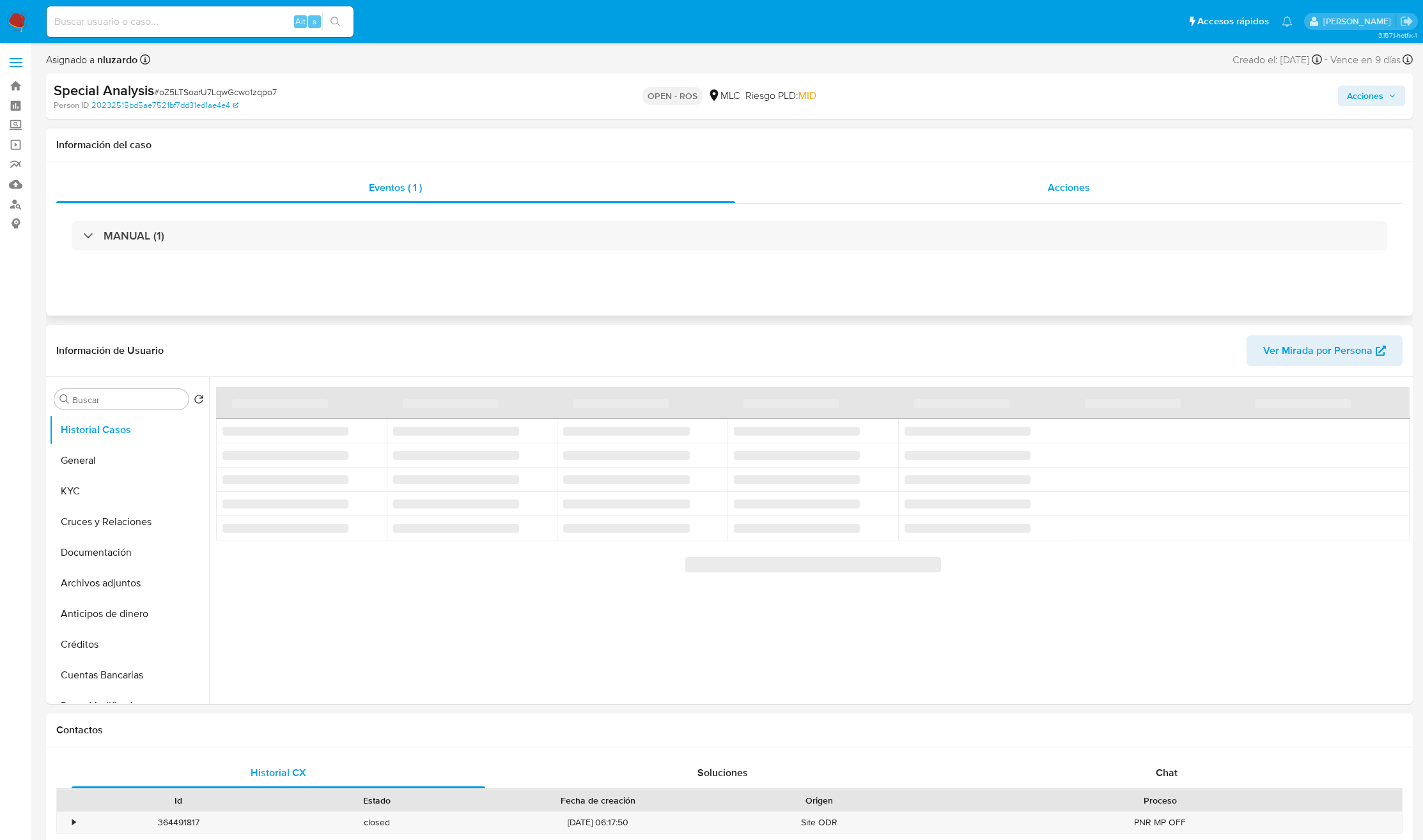
select select "10"
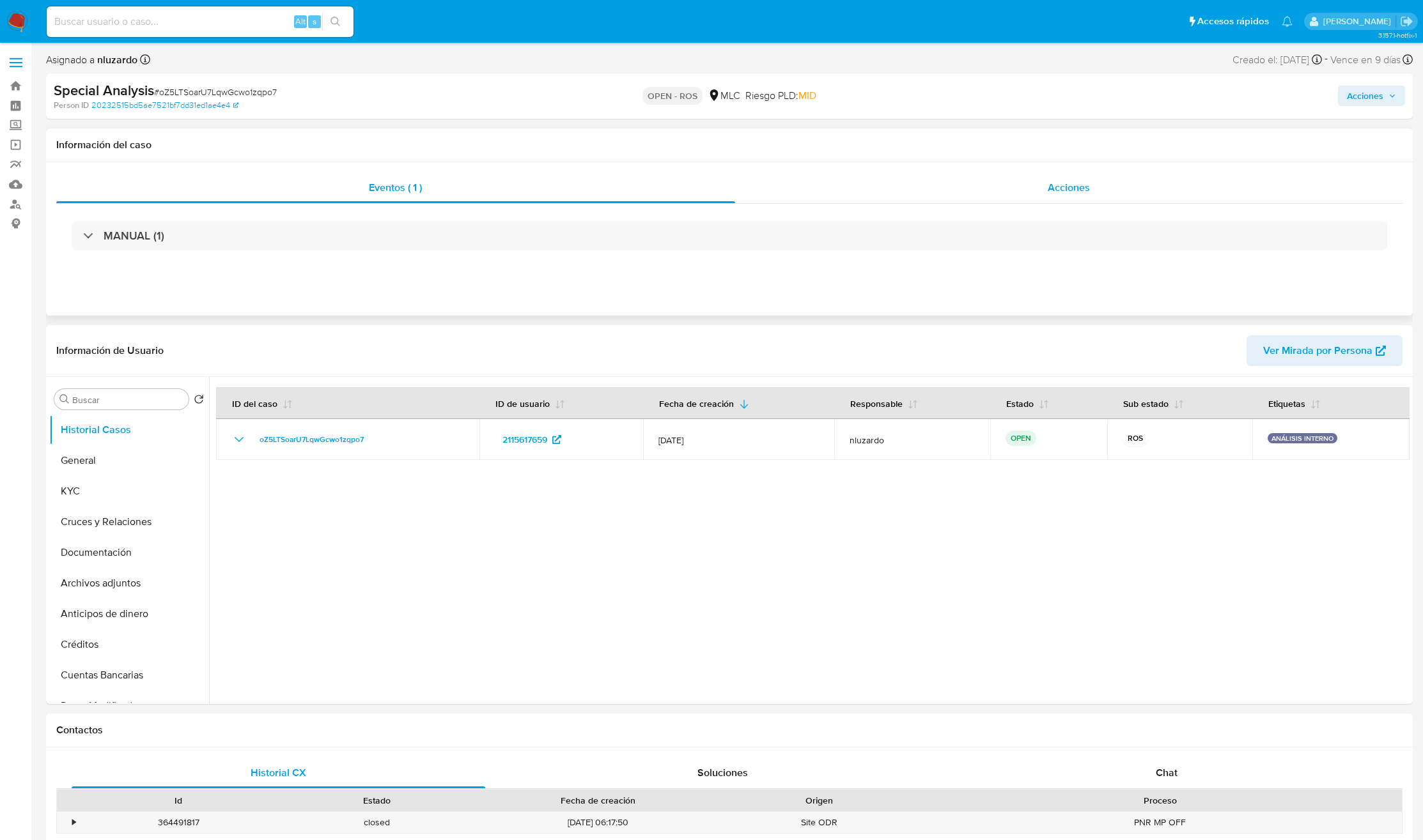
click at [957, 182] on div "Acciones" at bounding box center [1069, 188] width 668 height 30
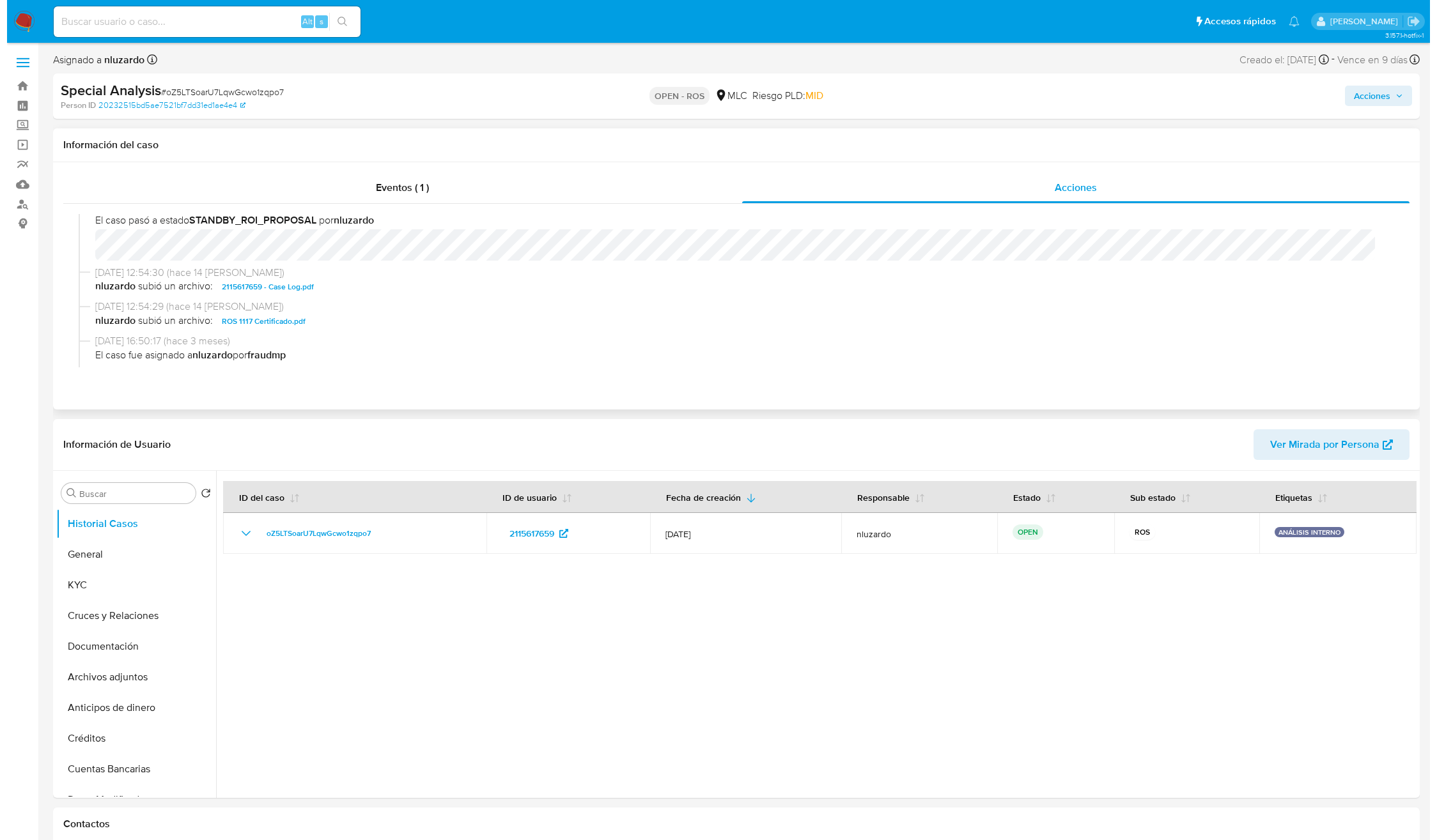
scroll to position [383, 0]
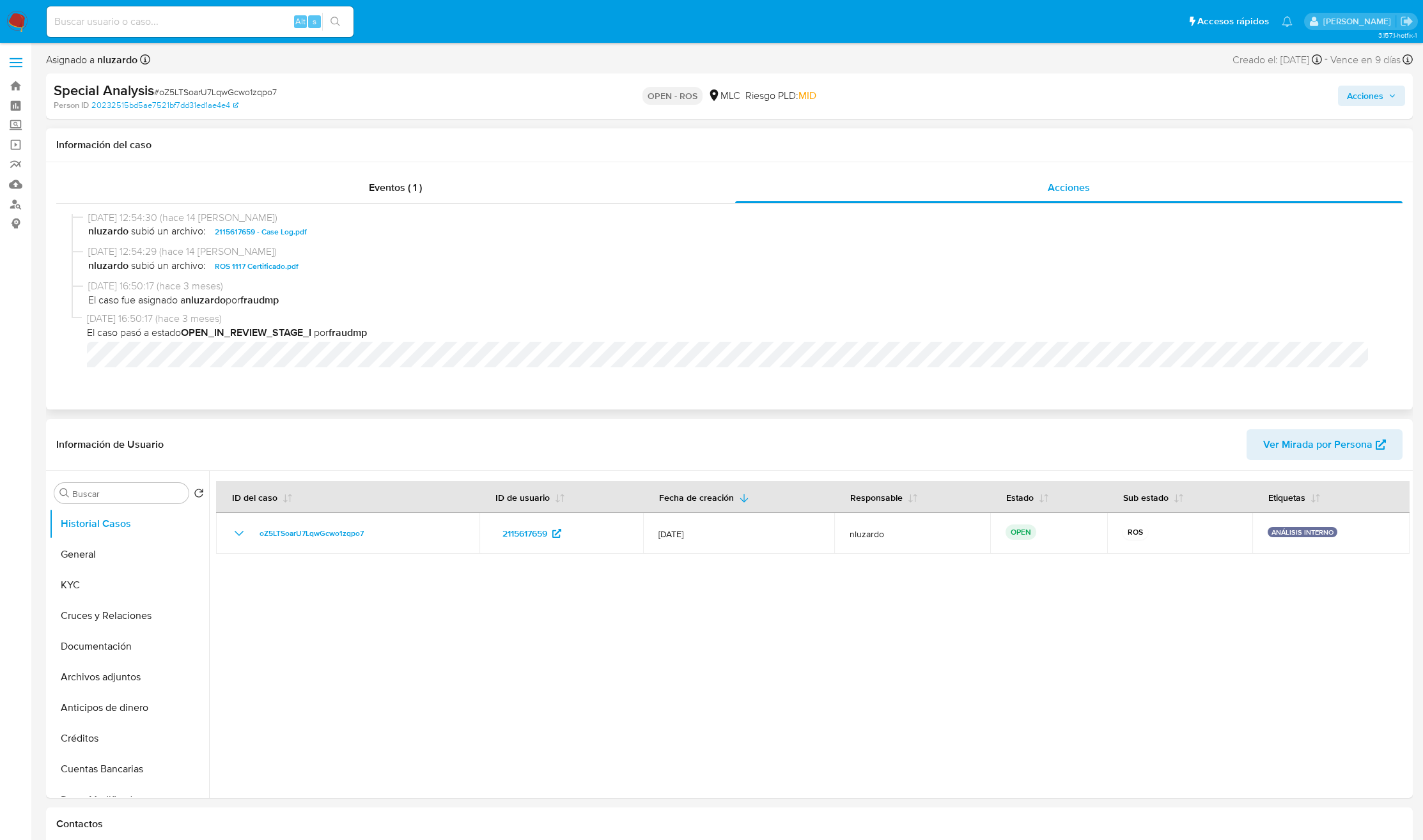
click at [253, 267] on span "ROS 1117 Certificado.pdf" at bounding box center [257, 266] width 84 height 16
click at [957, 106] on div "Acciones" at bounding box center [1181, 96] width 447 height 30
click at [957, 96] on span "Acciones" at bounding box center [1365, 96] width 36 height 20
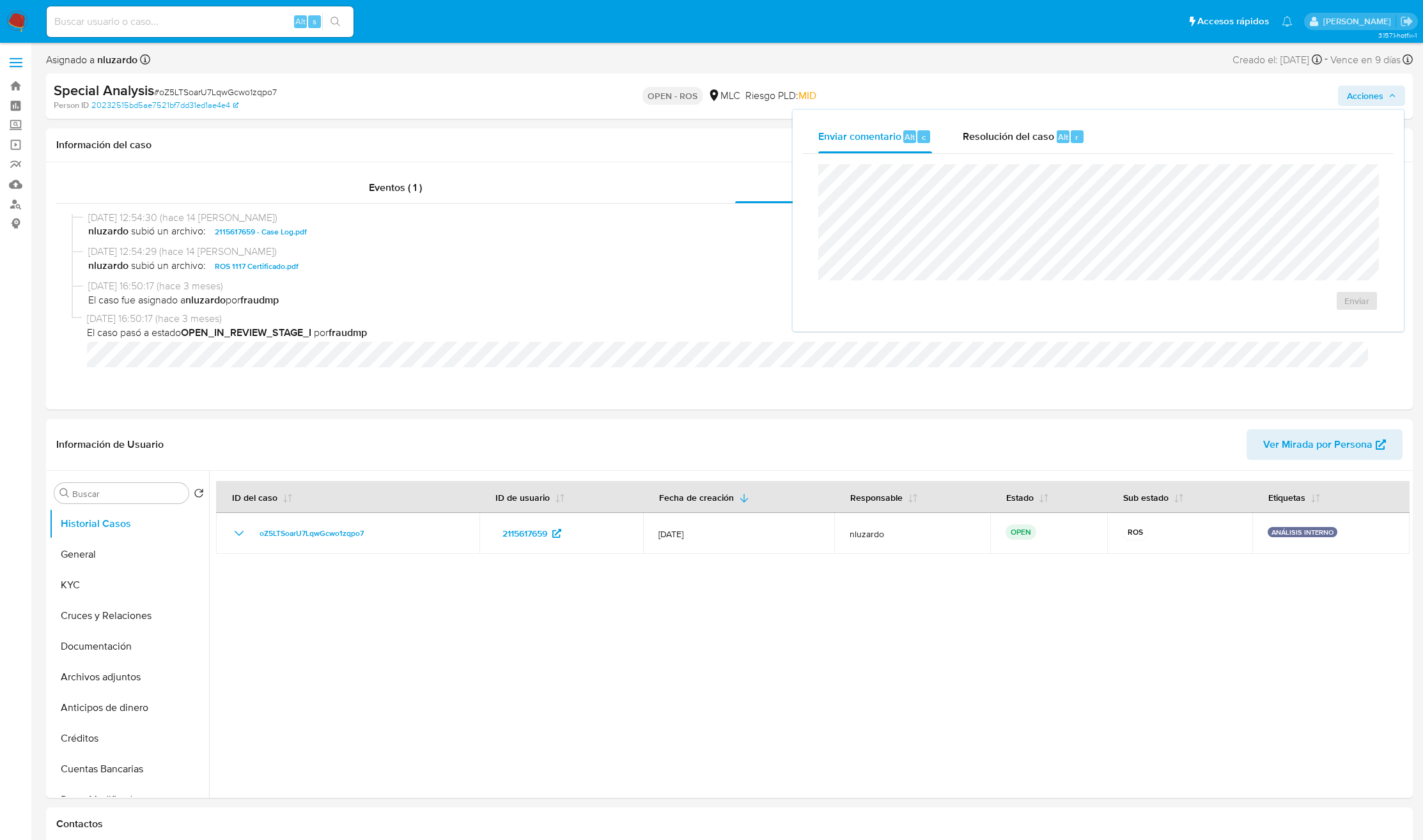
click at [957, 136] on div "r" at bounding box center [1077, 136] width 13 height 13
click at [957, 313] on span "ROS" at bounding box center [1320, 314] width 63 height 28
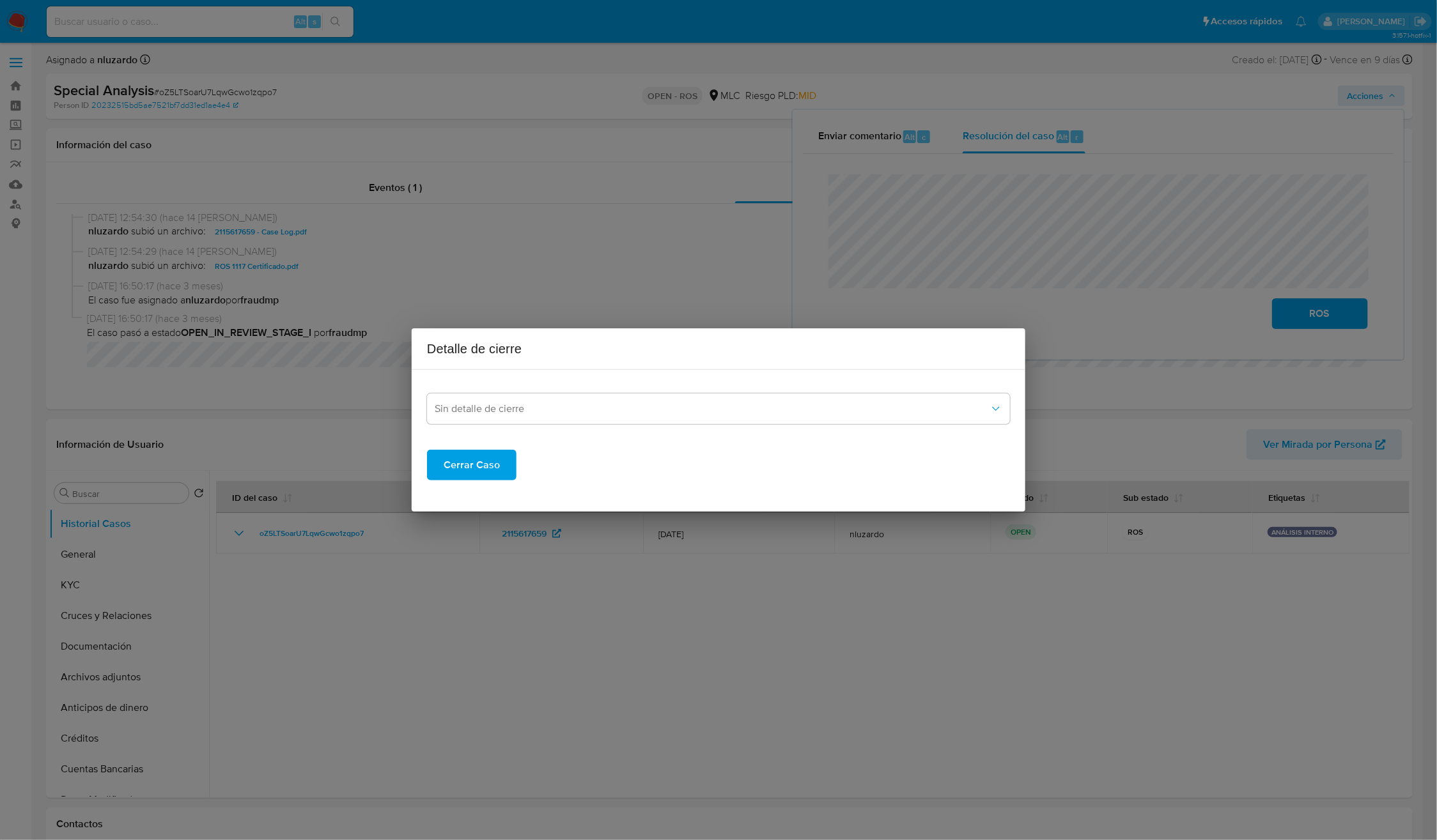
click at [620, 432] on div "Cerrar Caso" at bounding box center [719, 455] width 583 height 51
click at [614, 424] on div "Sin detalle de cierre Cerrar Caso" at bounding box center [719, 430] width 583 height 101
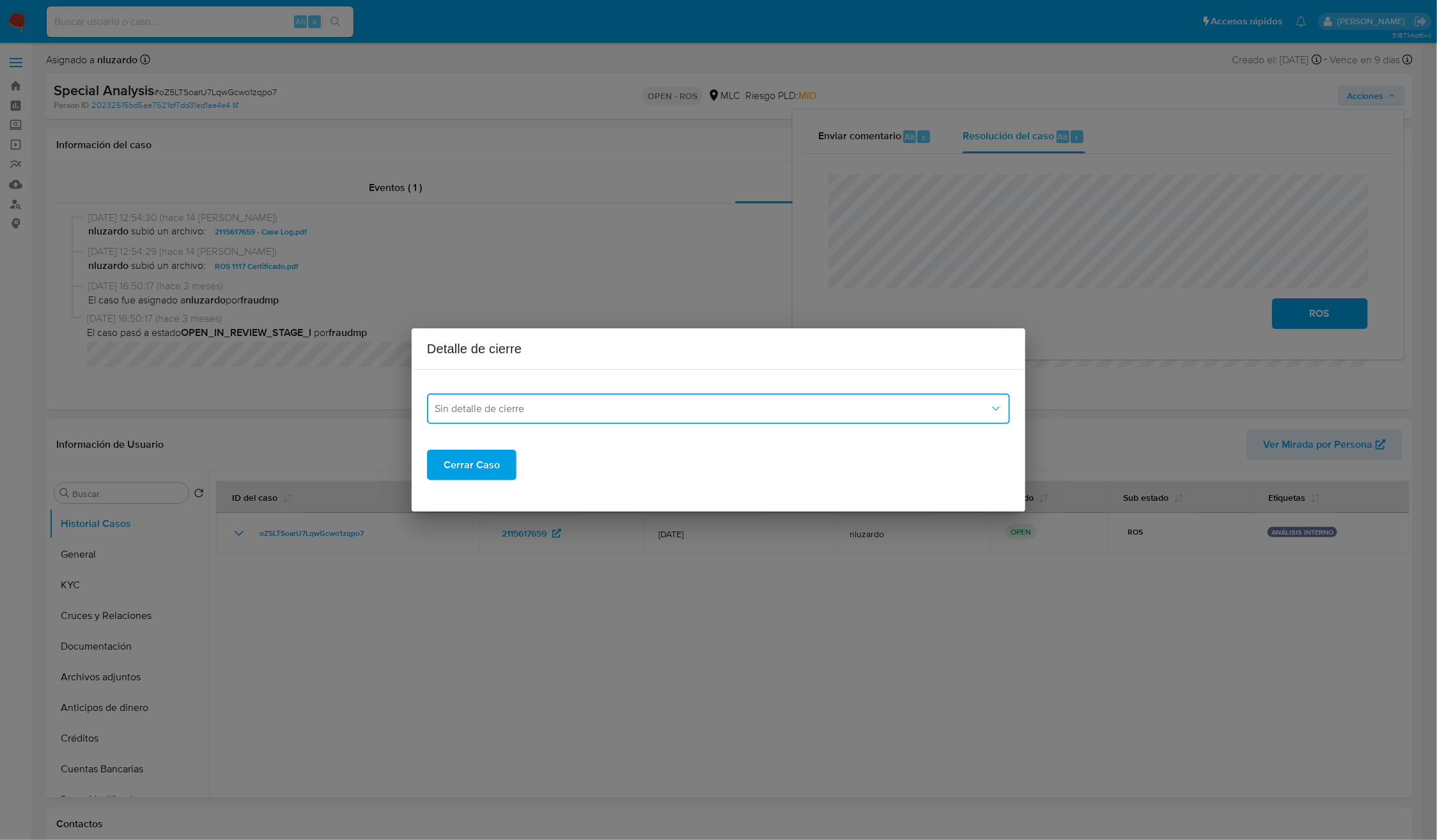
click at [610, 416] on button "Sin detalle de cierre" at bounding box center [719, 408] width 583 height 30
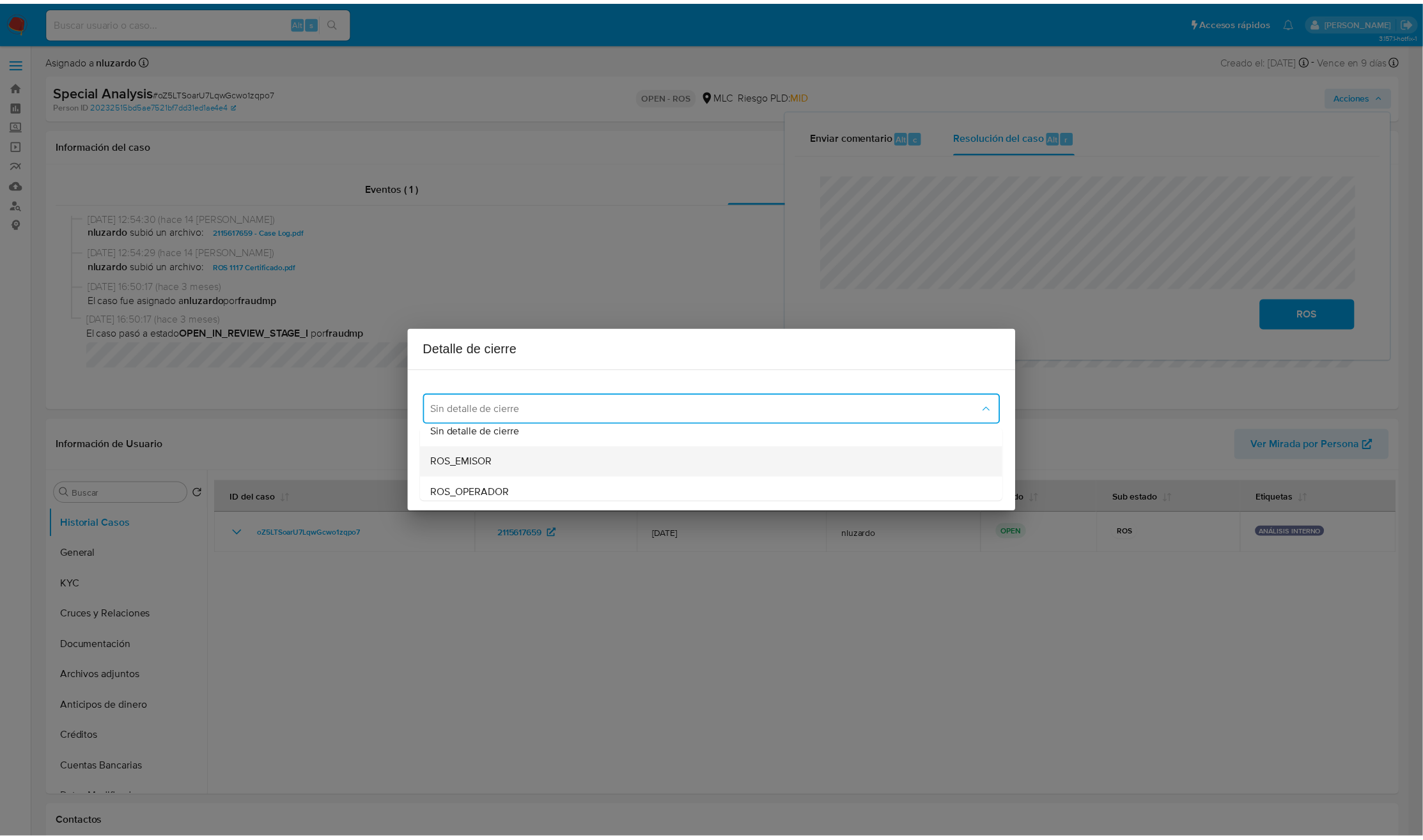
scroll to position [0, 0]
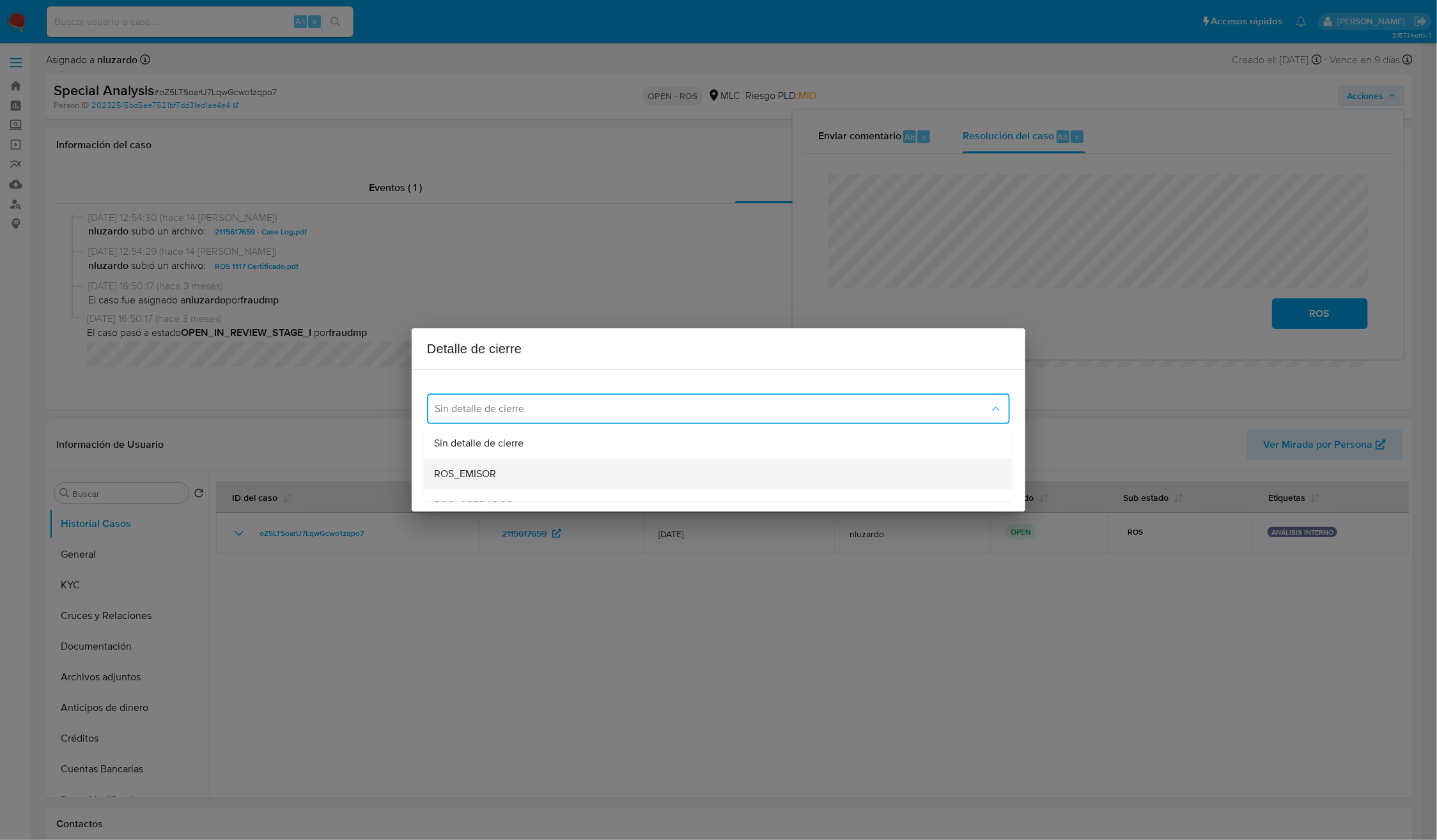
click at [573, 474] on div "ROS_EMISOR" at bounding box center [714, 474] width 560 height 30
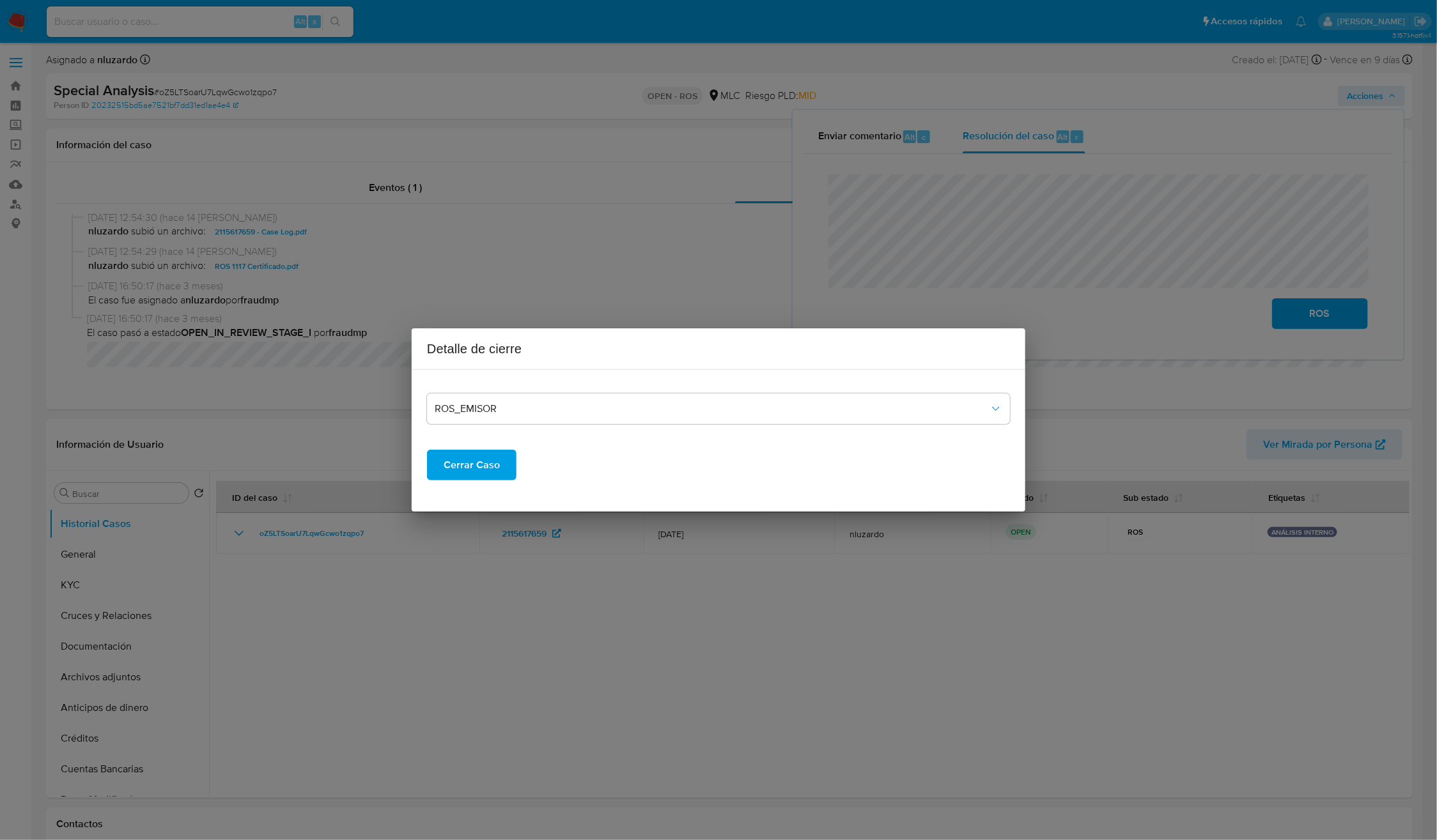
click at [480, 476] on span "Cerrar Caso" at bounding box center [471, 466] width 56 height 28
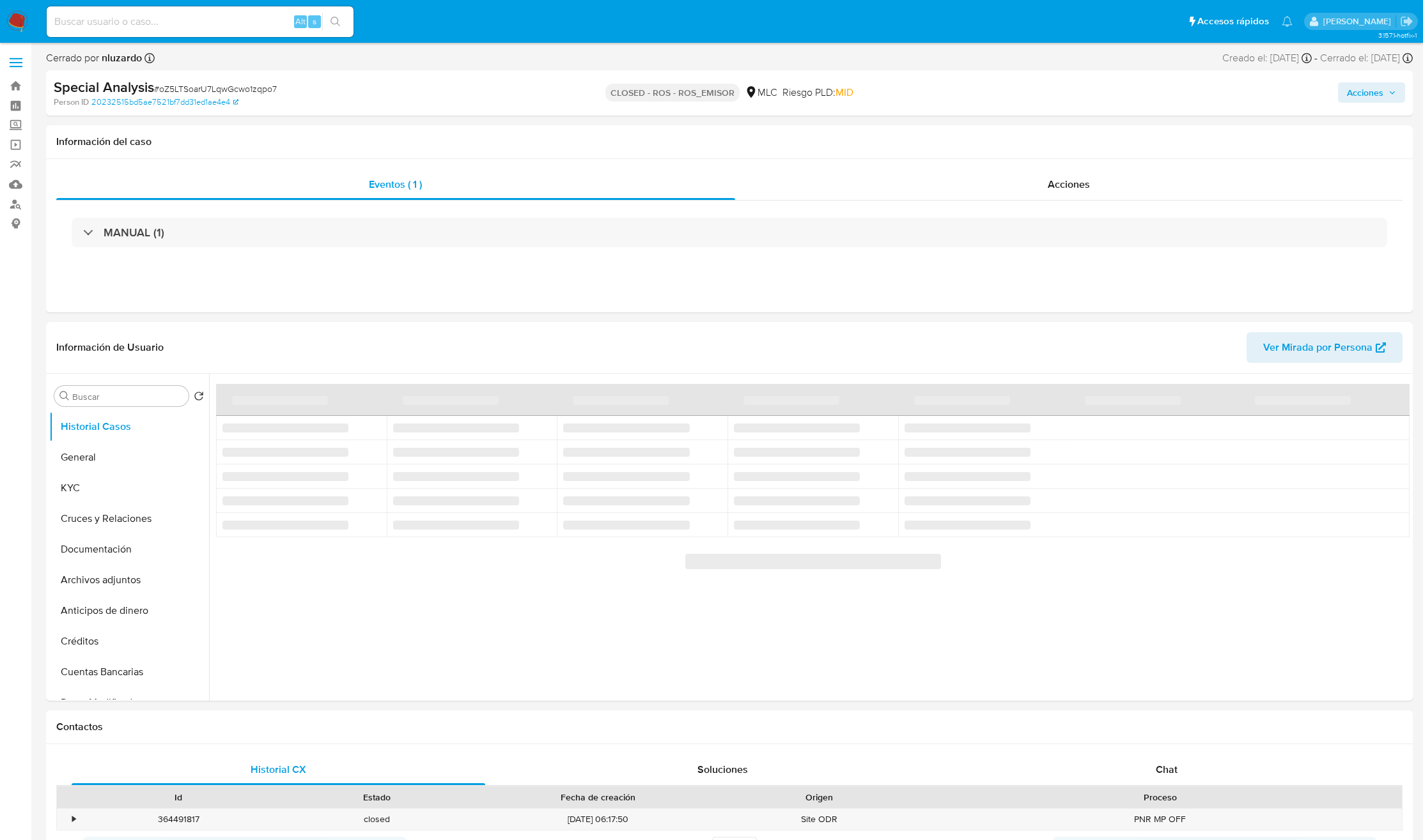
select select "10"
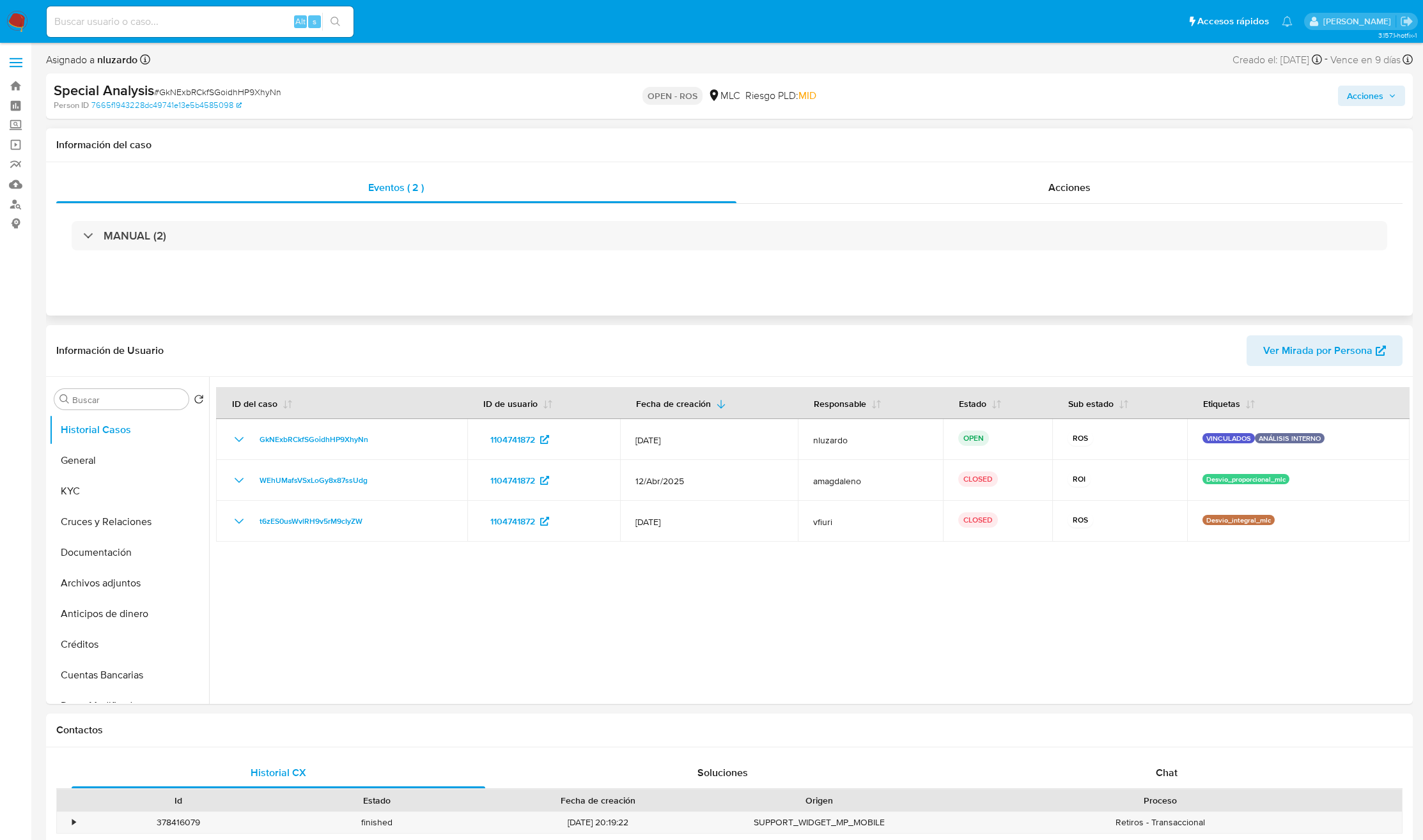
select select "10"
drag, startPoint x: 757, startPoint y: 451, endPoint x: 1152, endPoint y: 584, distance: 416.8
click at [957, 559] on div at bounding box center [809, 540] width 1200 height 327
drag, startPoint x: 1109, startPoint y: 638, endPoint x: 919, endPoint y: 639, distance: 190.0
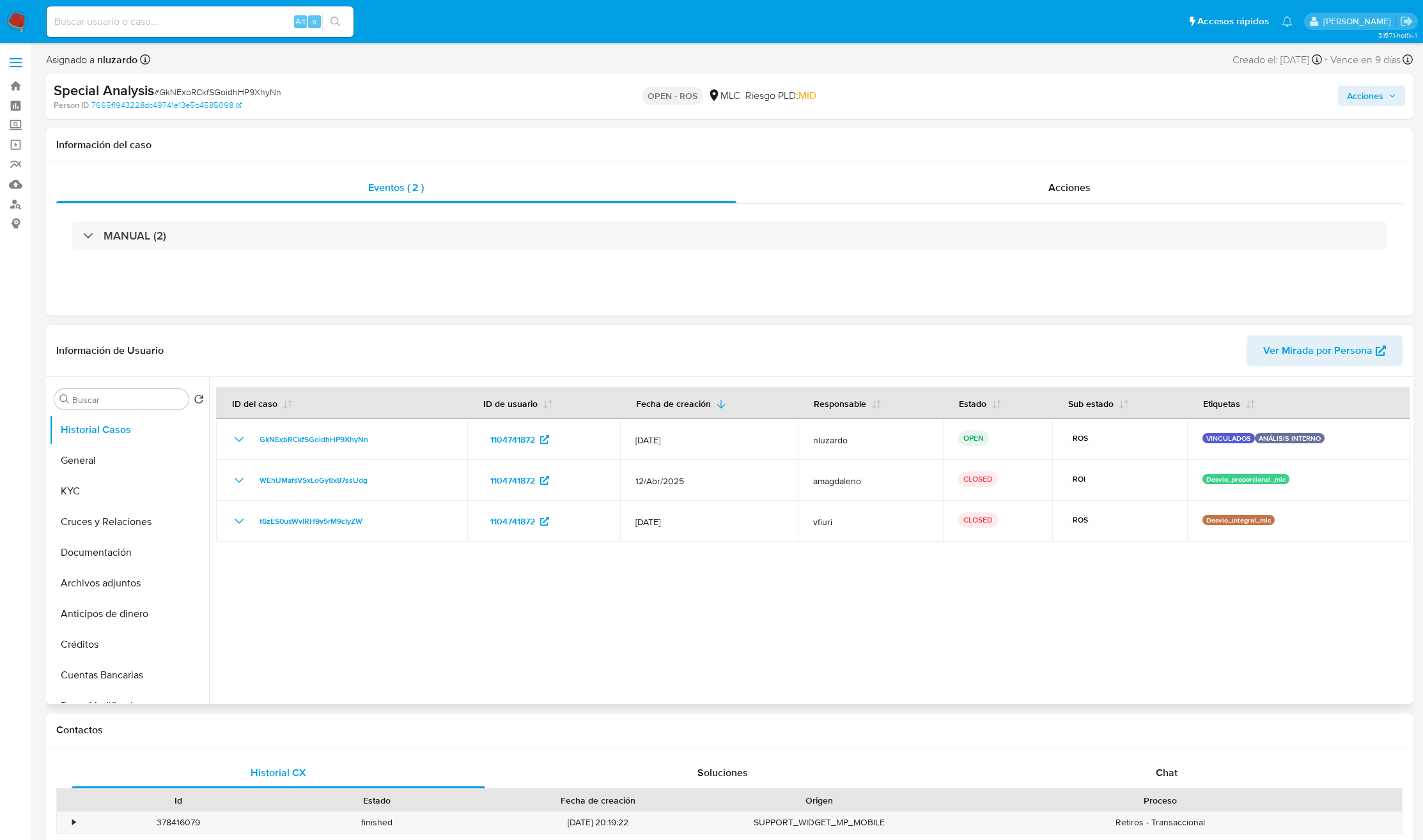
click at [919, 559] on div at bounding box center [809, 540] width 1200 height 327
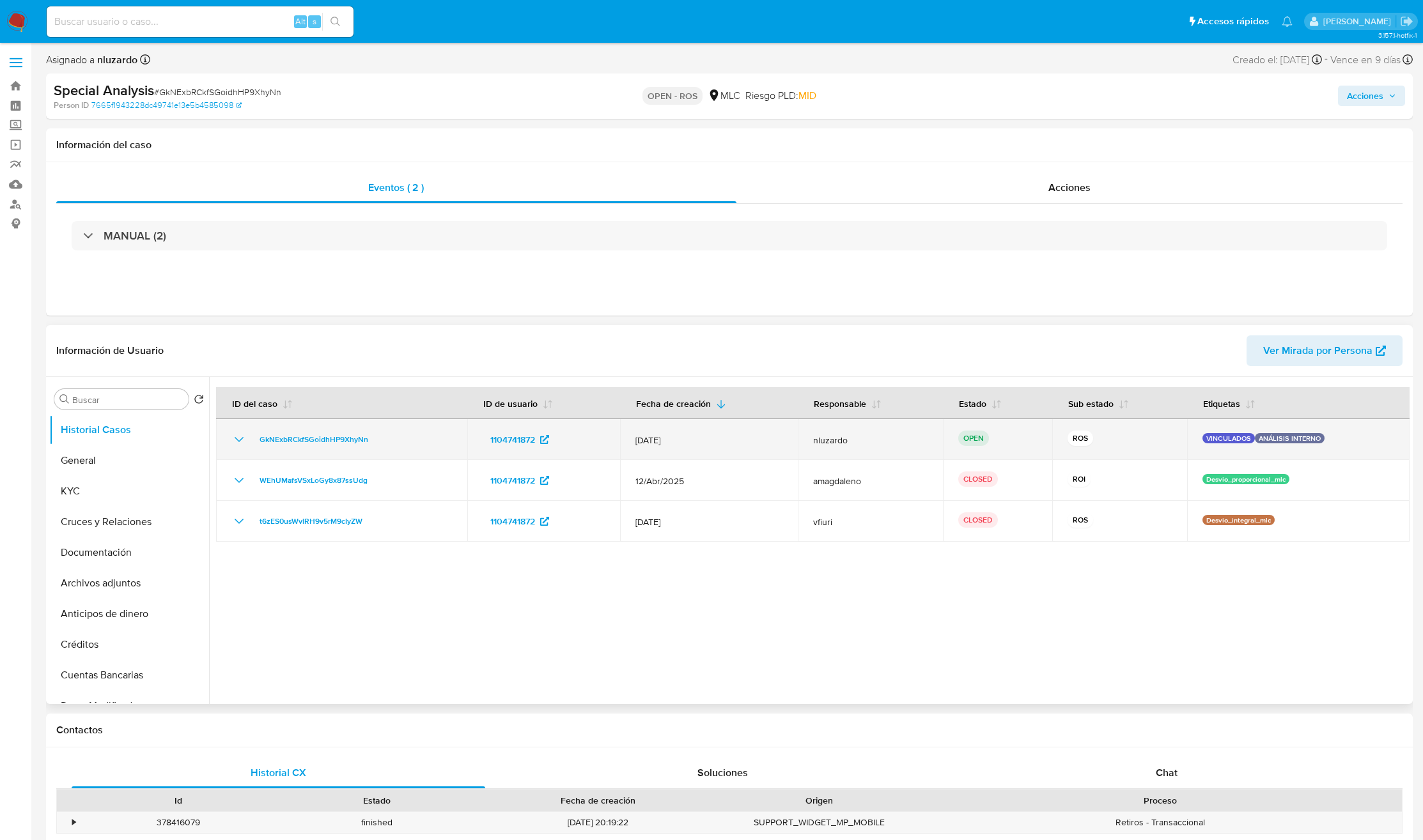
click at [666, 445] on span "09/Jun/2025" at bounding box center [709, 440] width 147 height 11
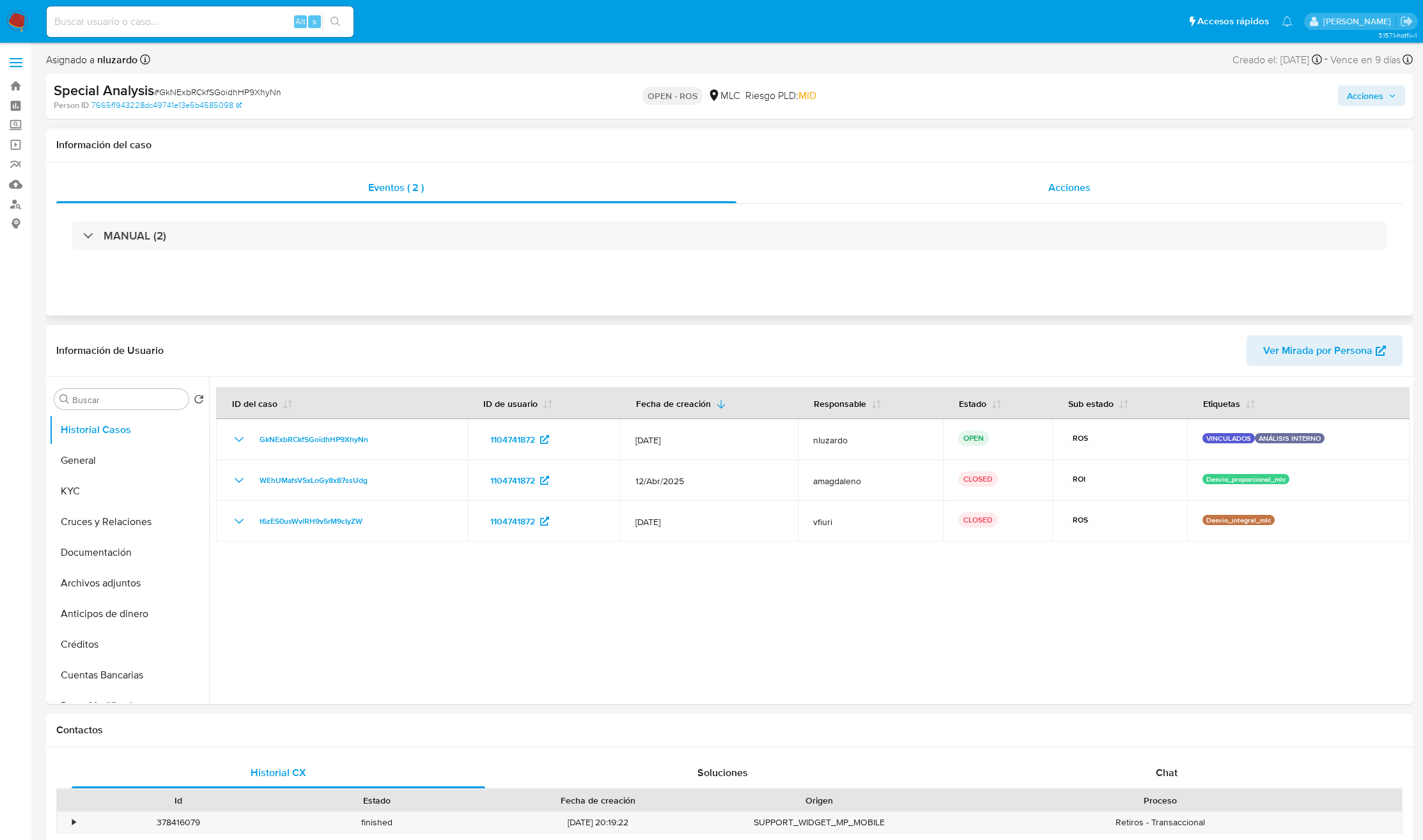
click at [957, 180] on span "Acciones" at bounding box center [1069, 188] width 42 height 15
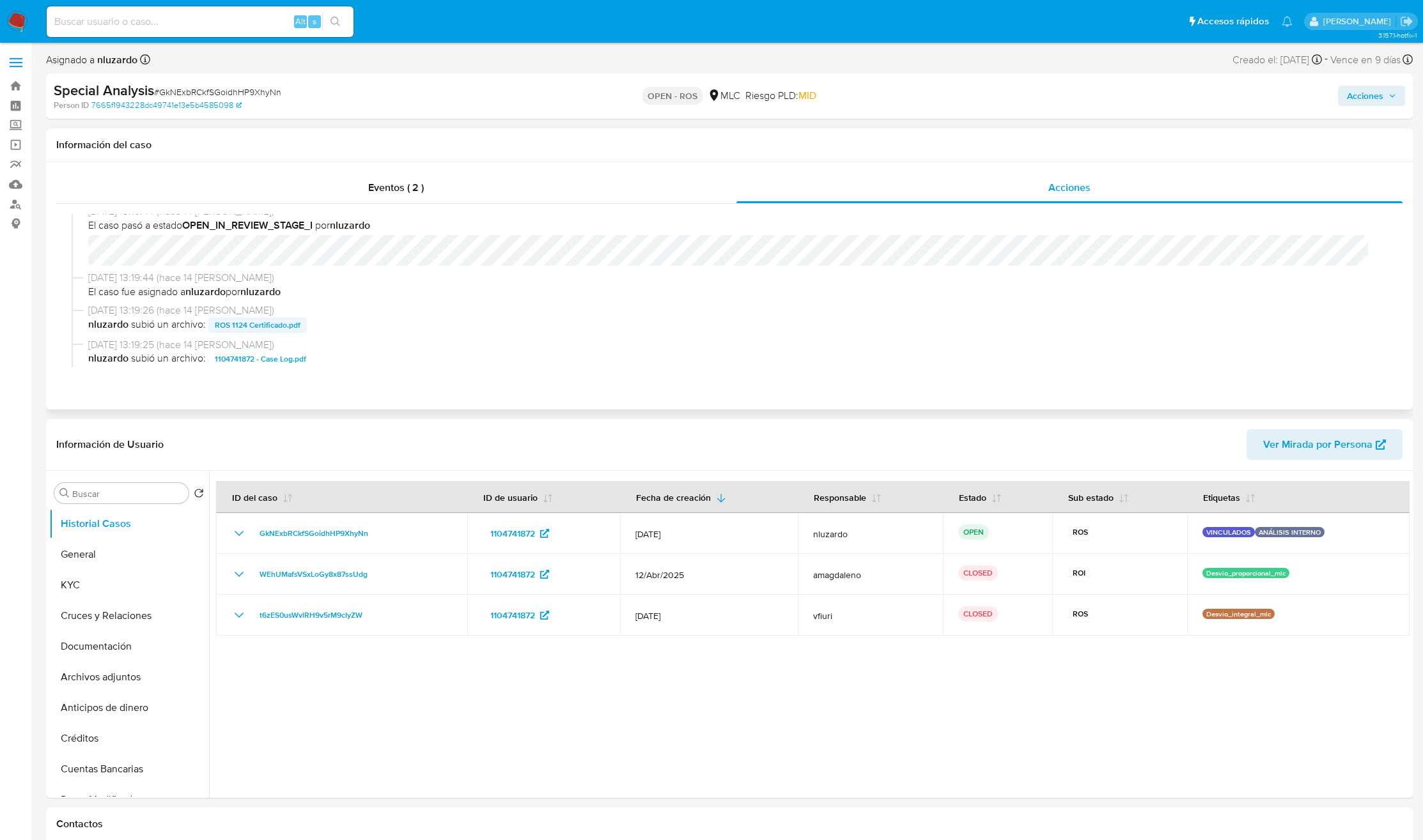
scroll to position [383, 0]
click at [248, 308] on span "ROS 1124 Certificado.pdf" at bounding box center [257, 310] width 86 height 16
click at [957, 96] on span "Acciones" at bounding box center [1365, 96] width 36 height 20
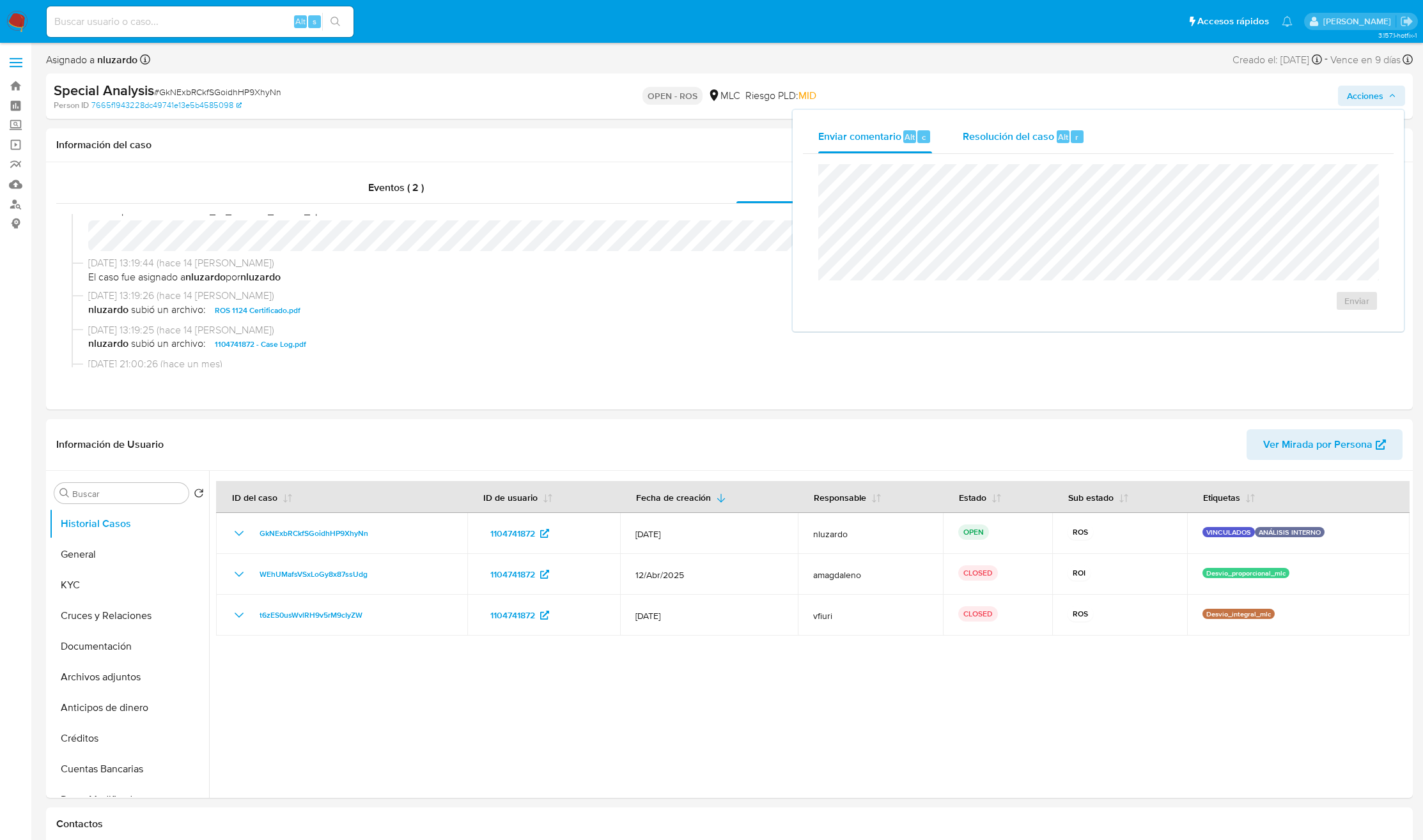
click at [957, 129] on div "Resolución del caso Alt r" at bounding box center [1023, 136] width 122 height 33
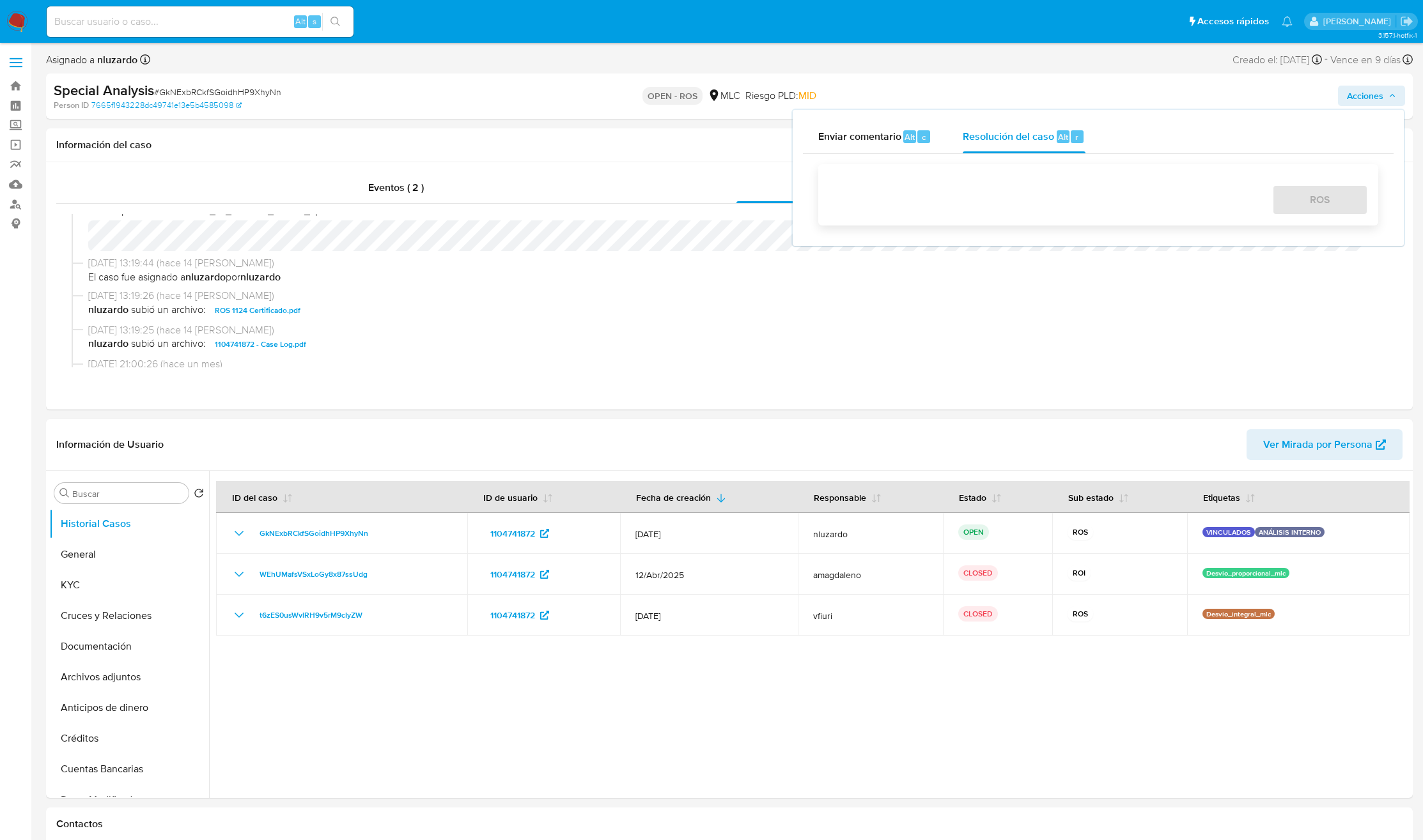
click at [957, 173] on div "ROS" at bounding box center [1098, 194] width 560 height 61
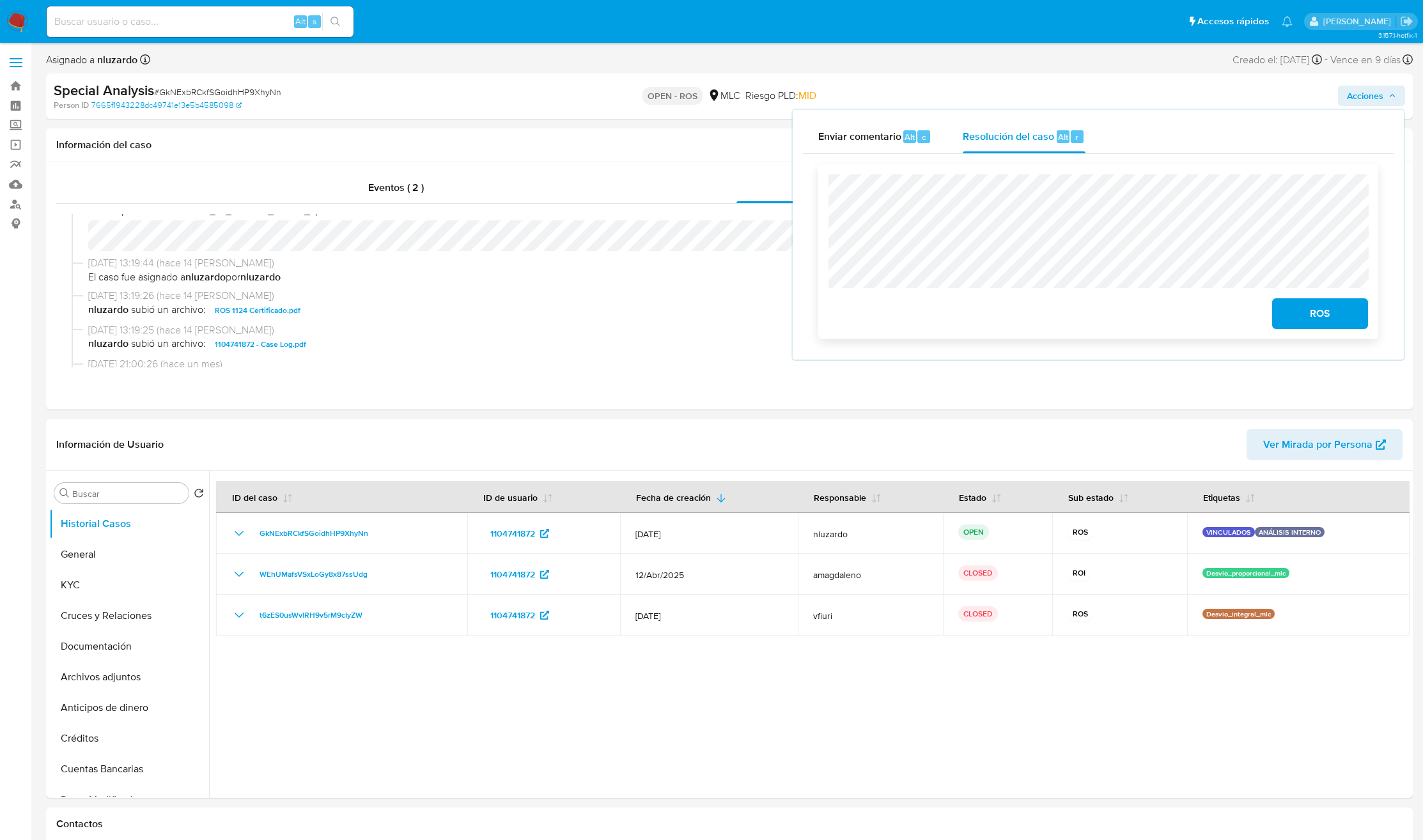
click at [957, 316] on span "ROS" at bounding box center [1320, 314] width 63 height 28
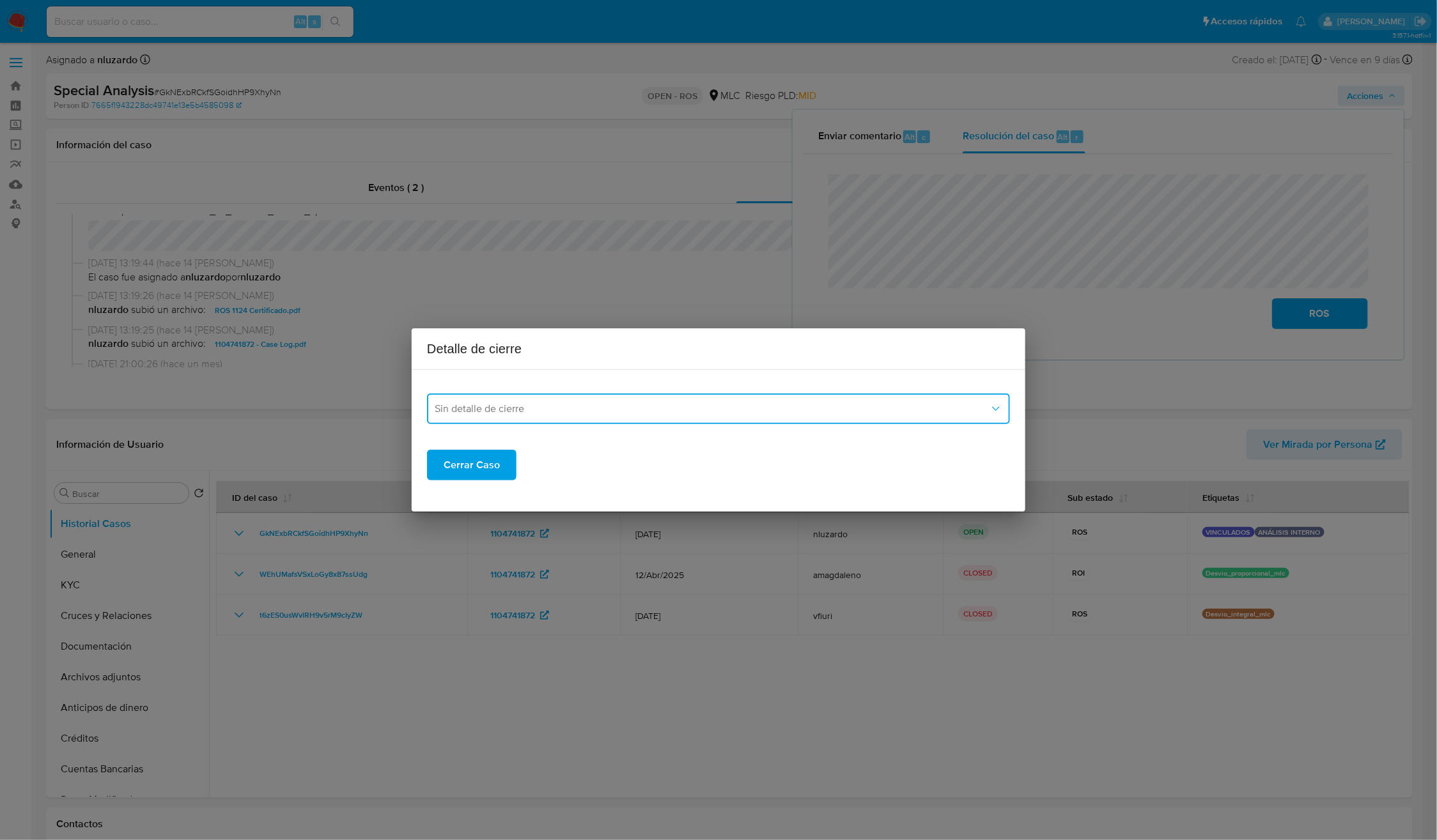
click at [499, 411] on span "Sin detalle de cierre" at bounding box center [712, 409] width 555 height 13
click at [487, 474] on span "ROS_EMISOR" at bounding box center [466, 474] width 62 height 13
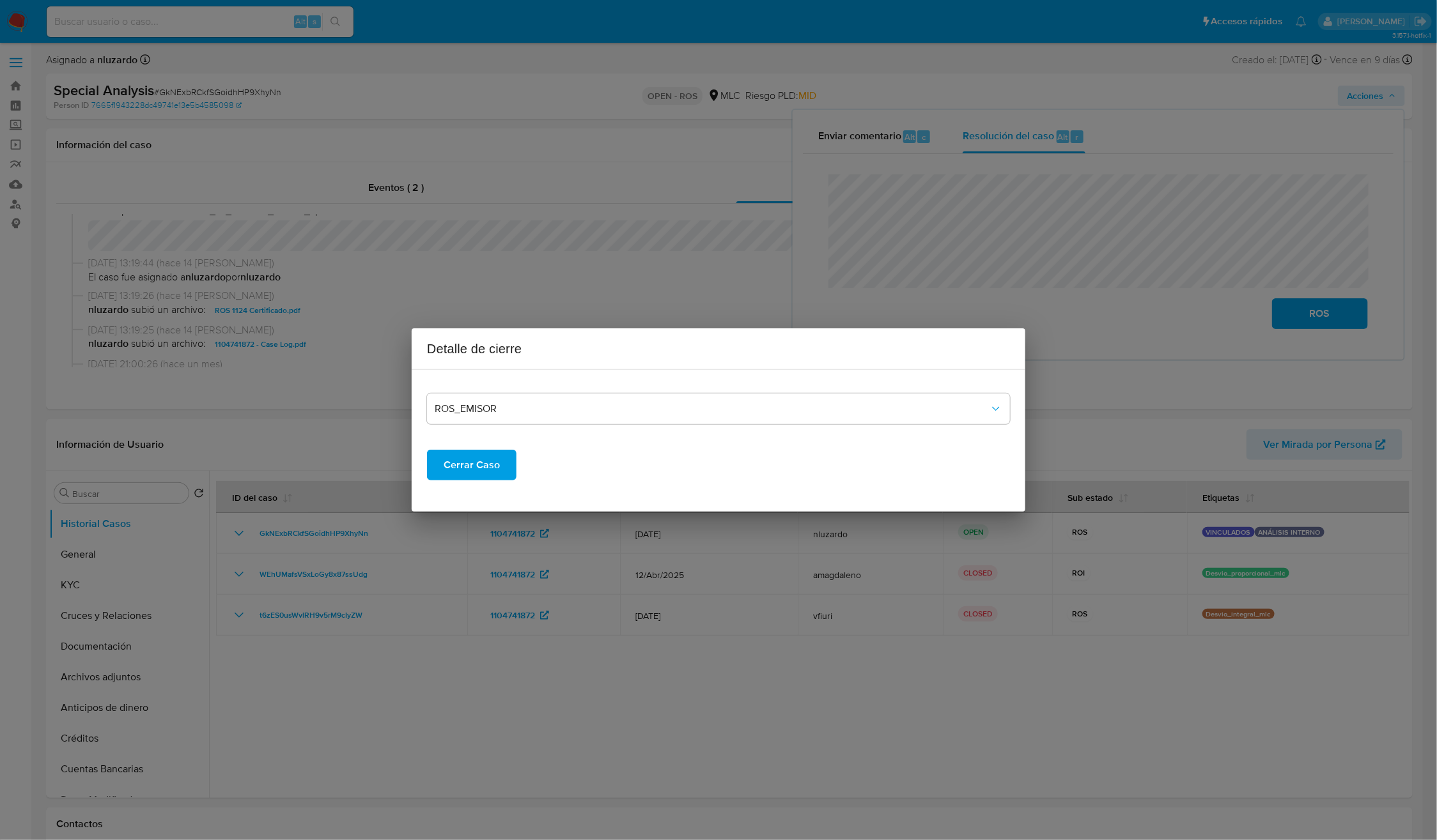
click at [448, 470] on span "Cerrar Caso" at bounding box center [471, 466] width 56 height 28
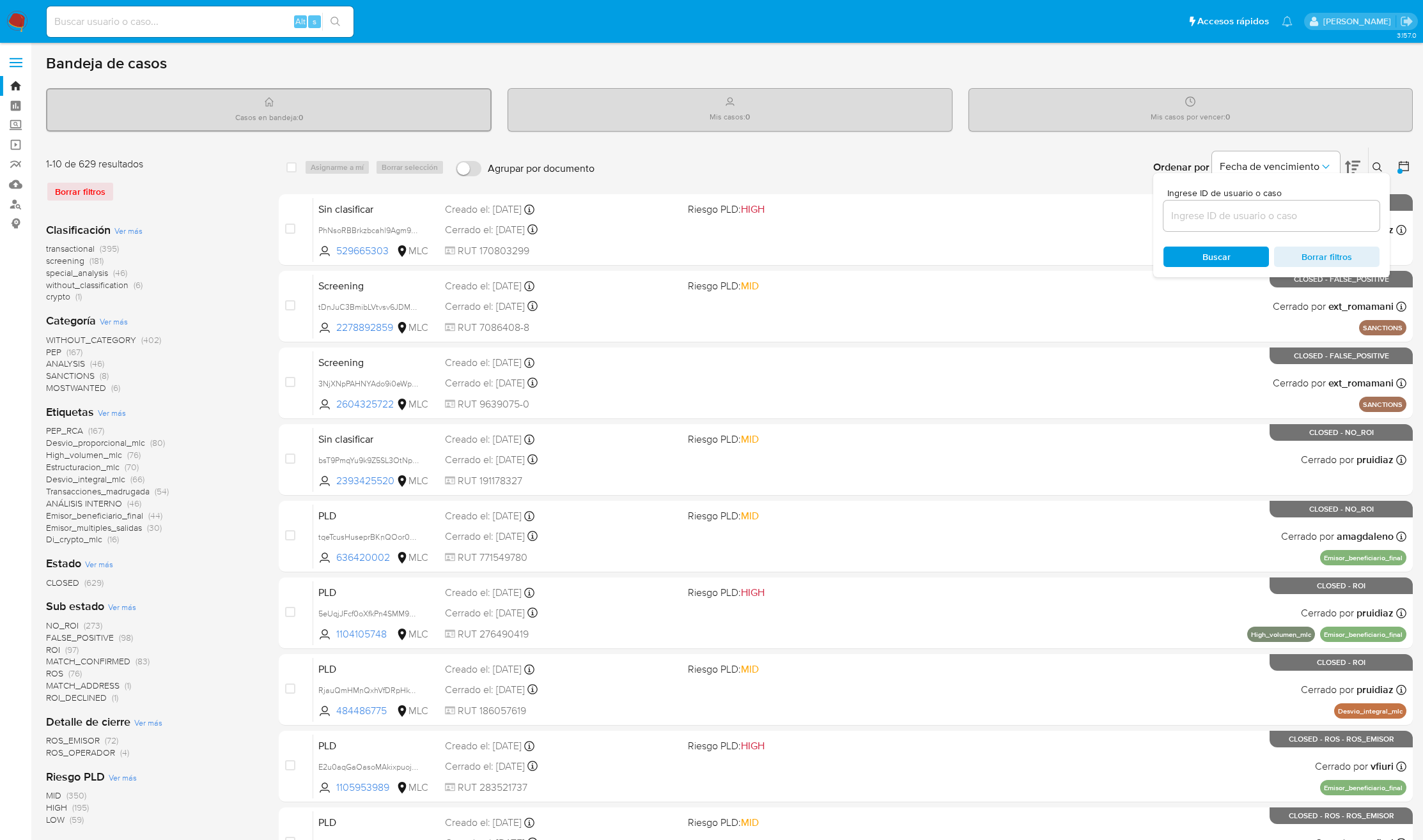
scroll to position [247, 0]
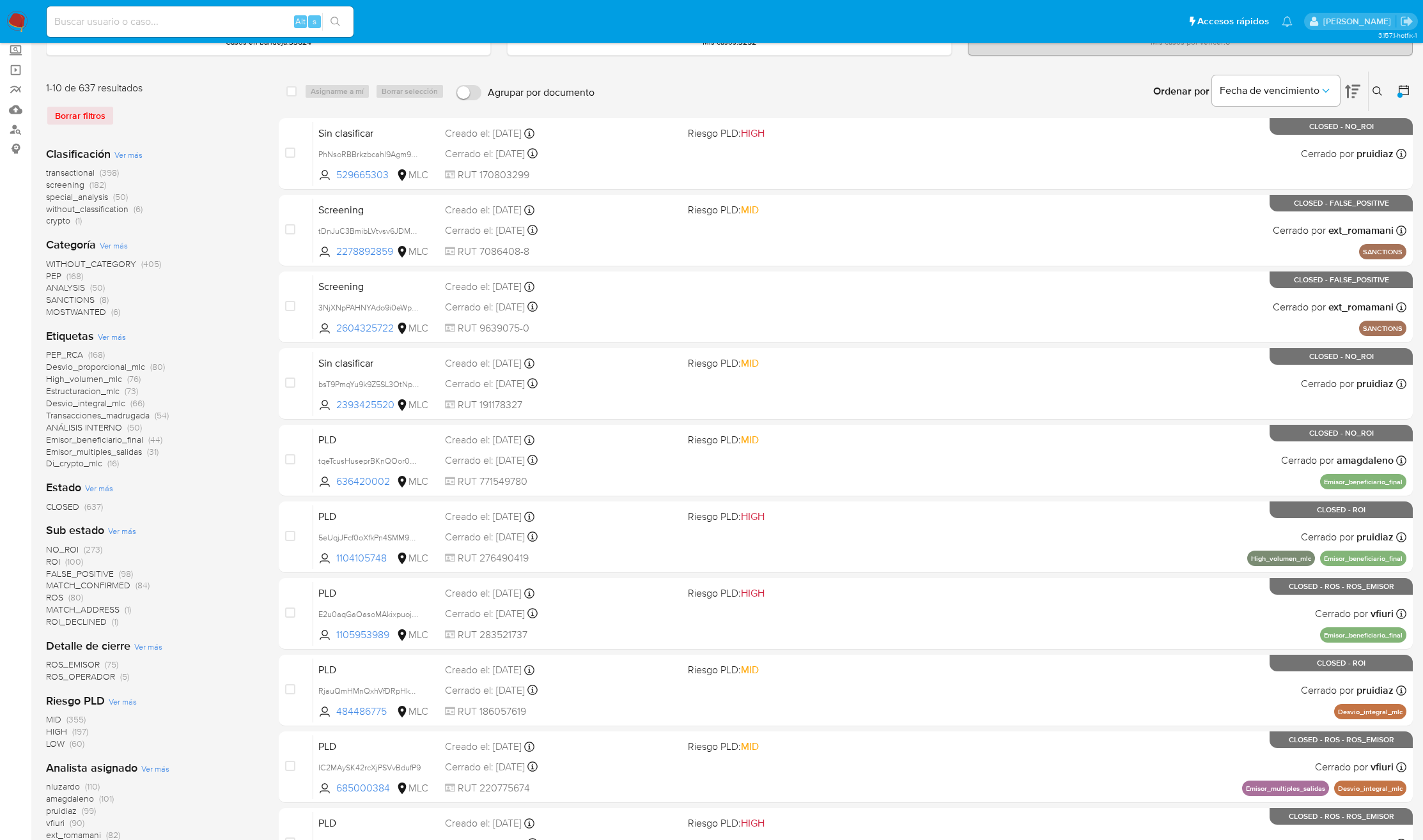
scroll to position [192, 0]
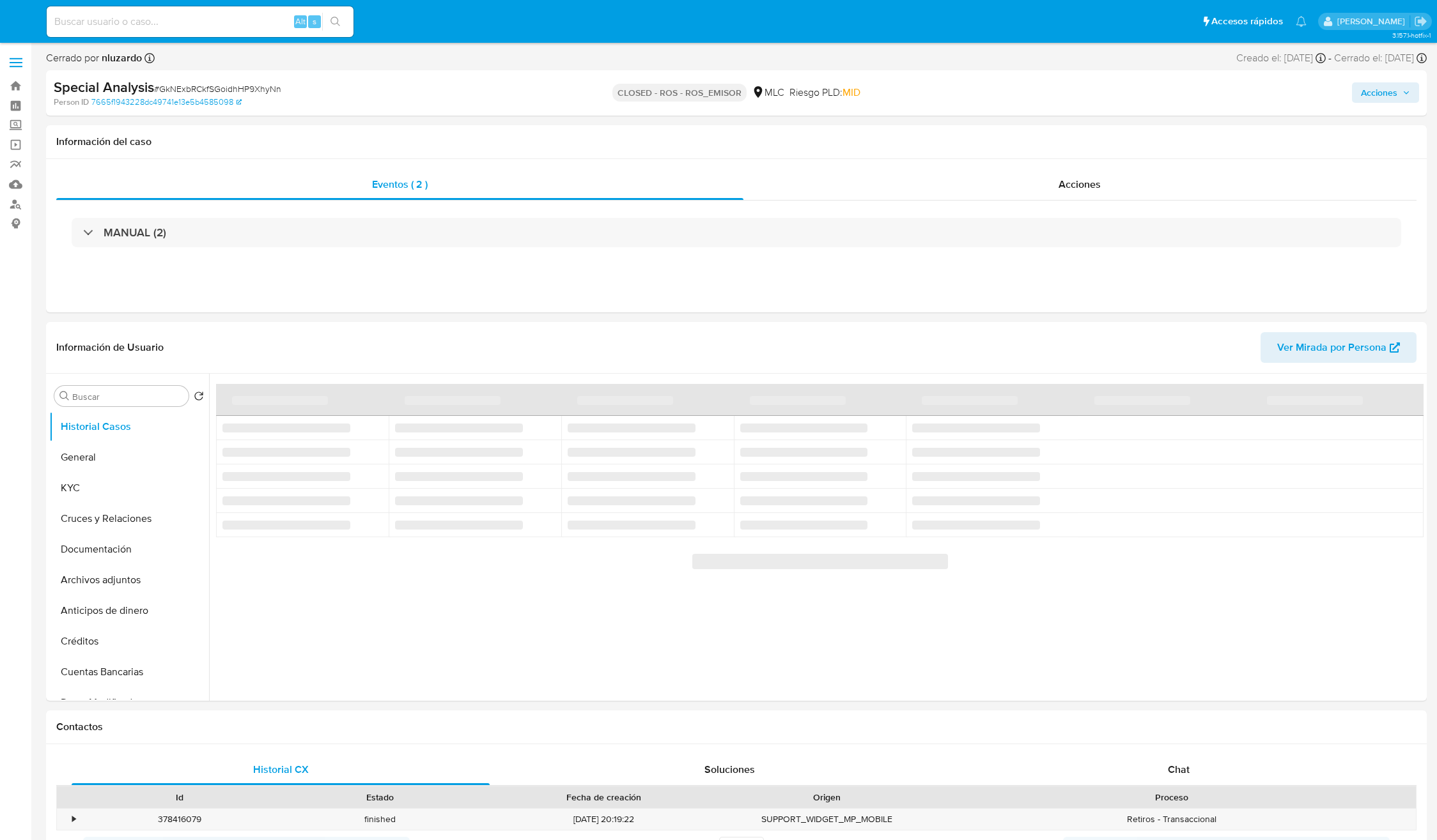
select select "10"
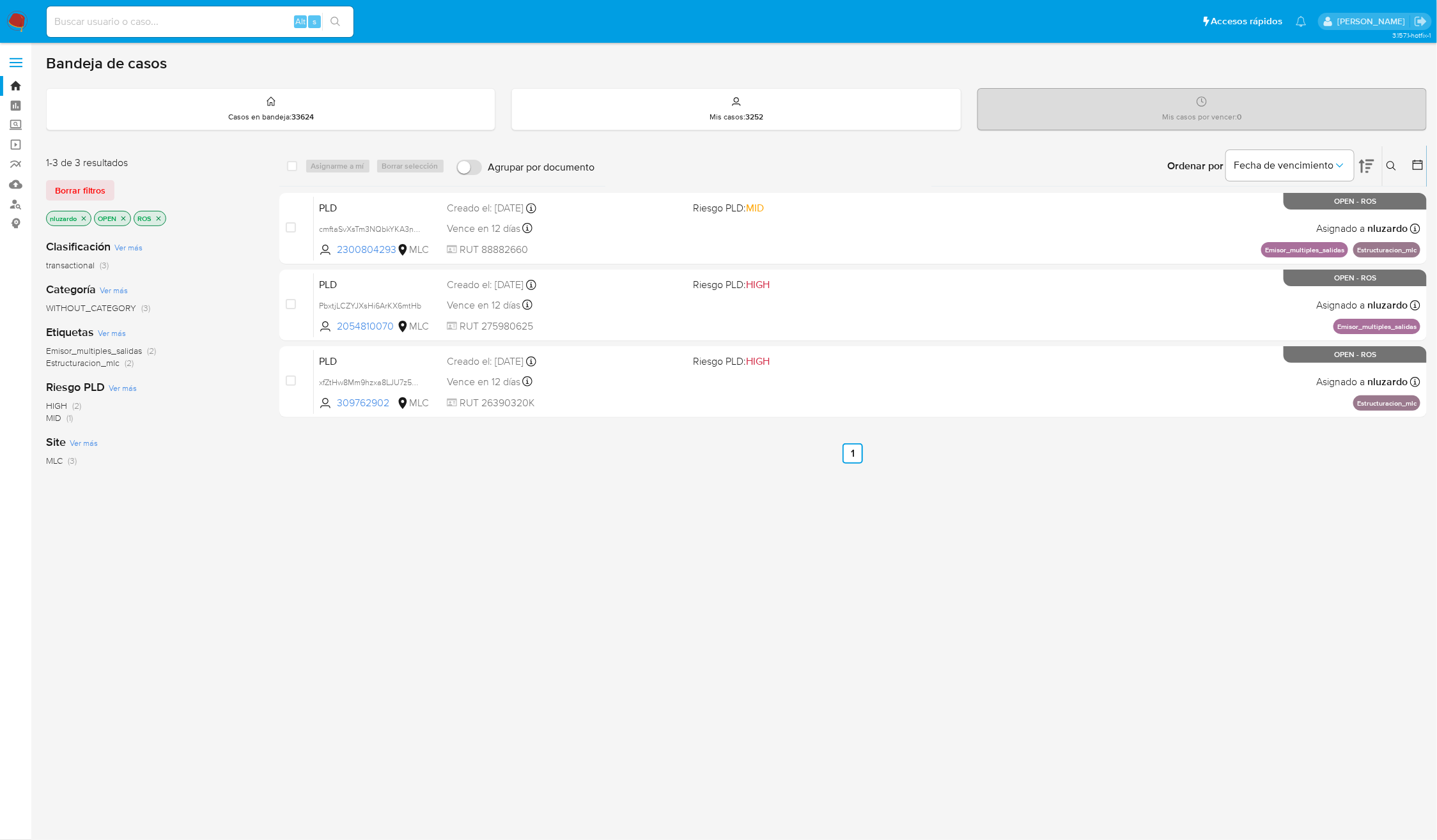
click at [158, 219] on icon "close-filter" at bounding box center [158, 218] width 7 height 7
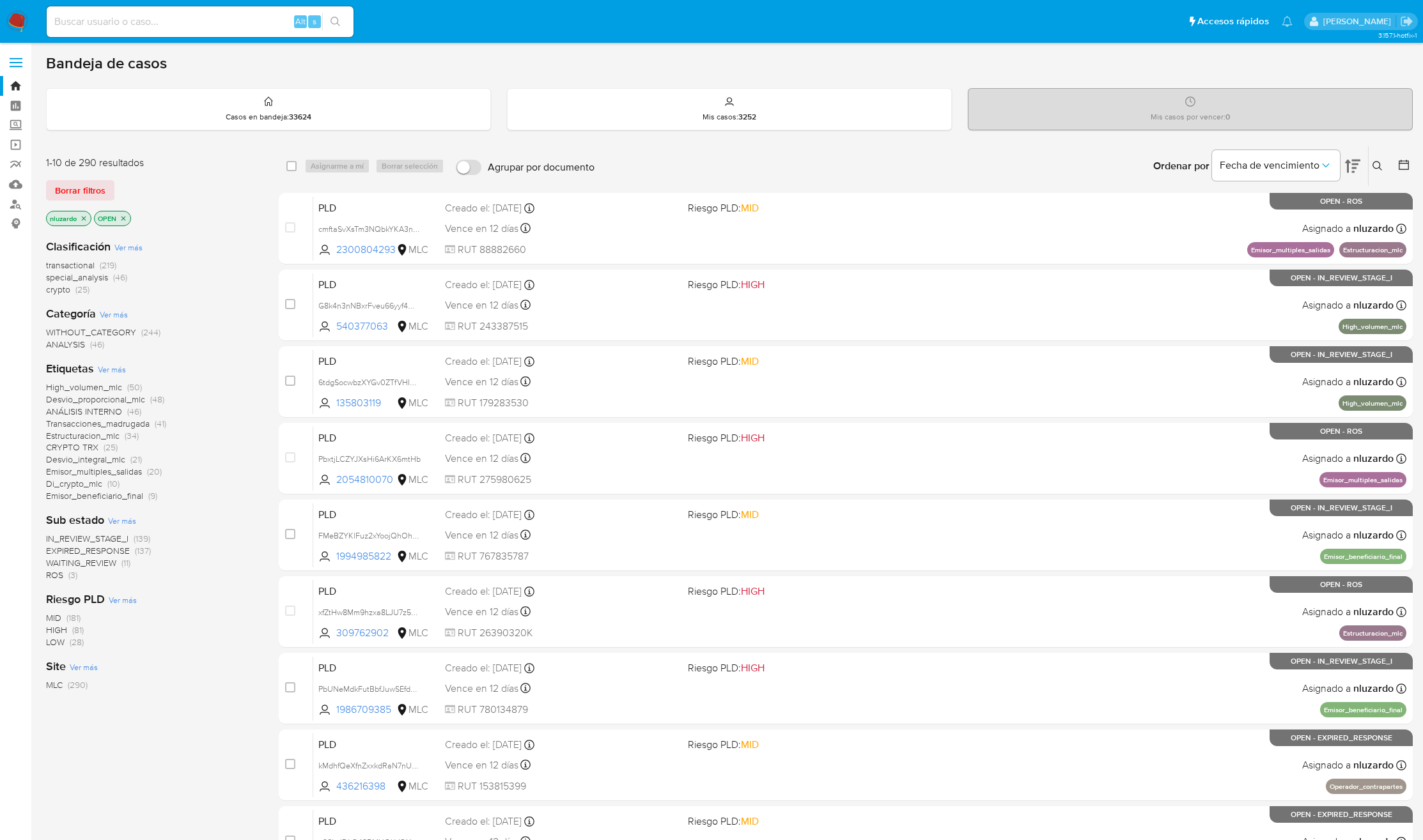
click at [102, 422] on span "Transacciones_madrugada" at bounding box center [97, 423] width 103 height 13
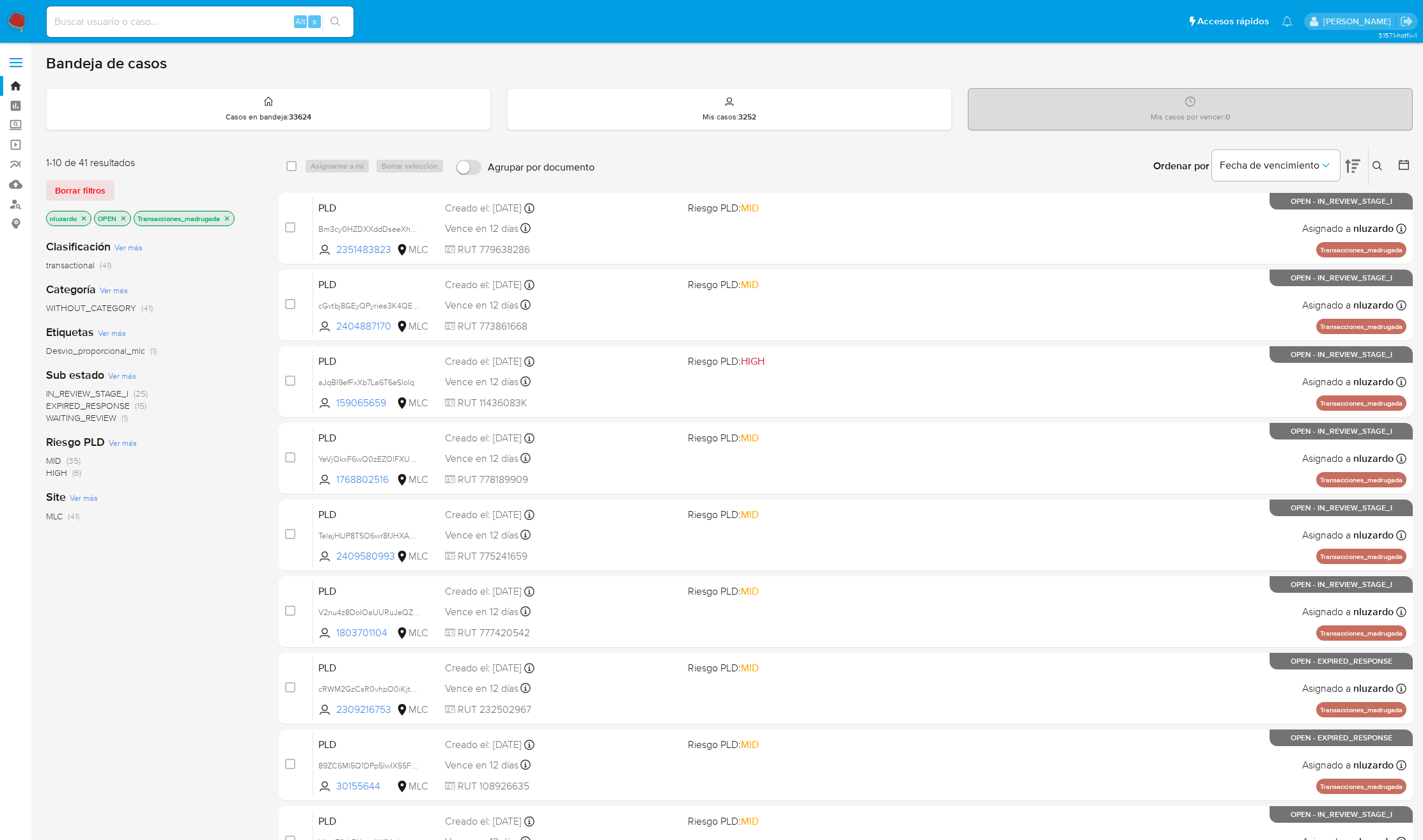
click at [1402, 159] on icon at bounding box center [1403, 165] width 13 height 13
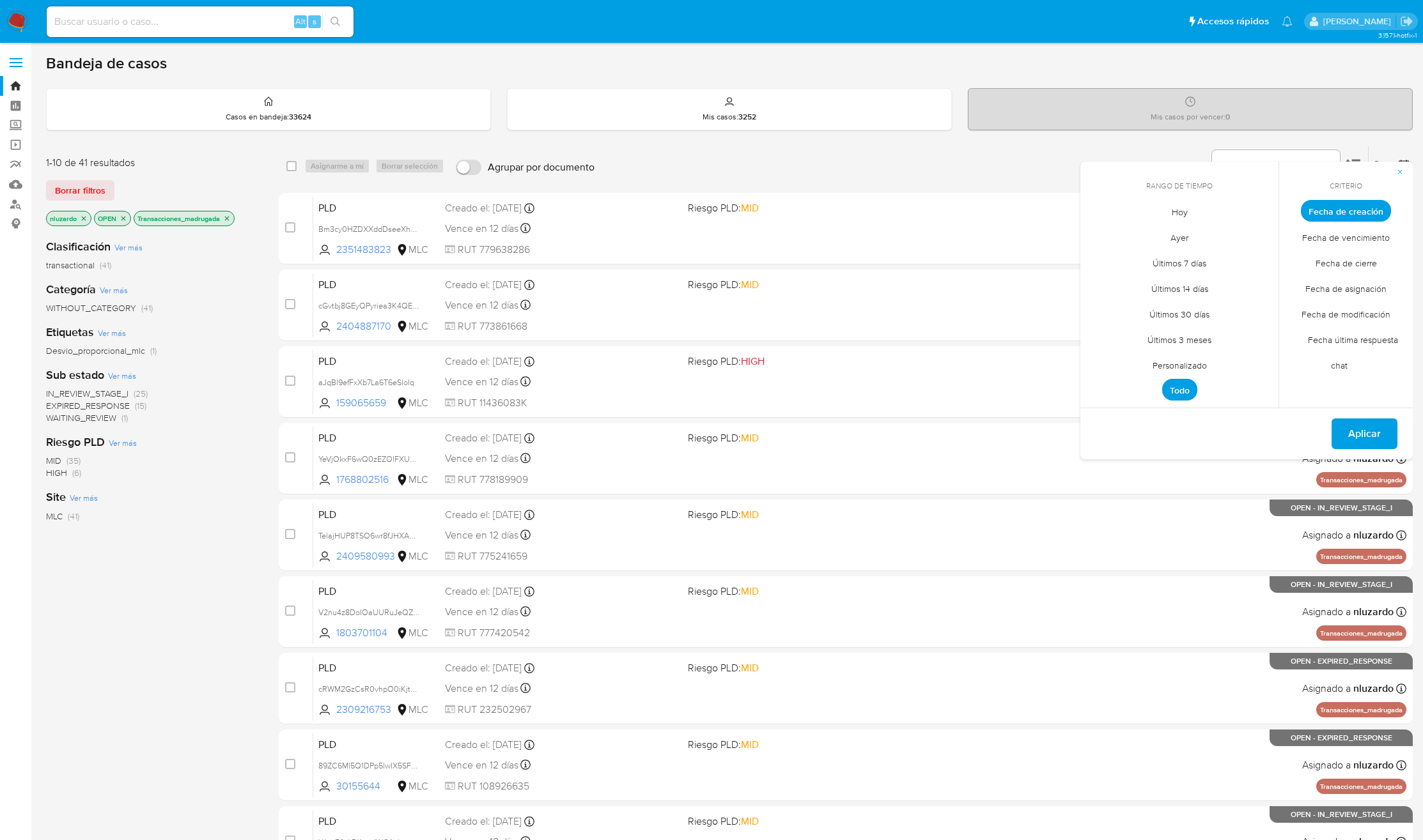
click at [1182, 390] on span "Todo" at bounding box center [1179, 390] width 35 height 22
click at [1378, 441] on span "Aplicar" at bounding box center [1364, 434] width 32 height 28
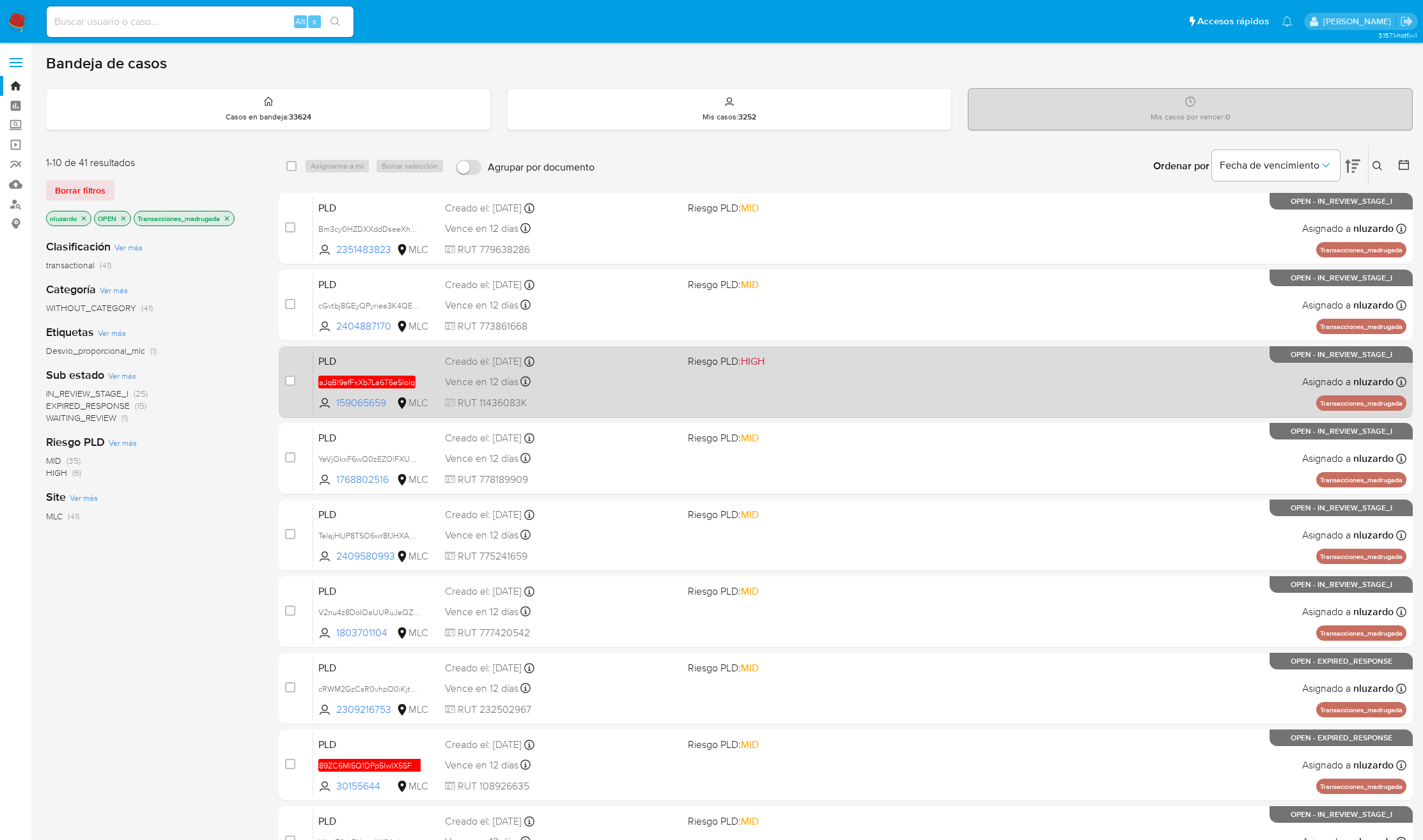
click at [840, 383] on div "PLD aJqBI9efFxXb7La6T6eSloIq 159065659 MLC Riesgo PLD: HIGH Creado el: 12/06/20…" at bounding box center [859, 382] width 1093 height 65
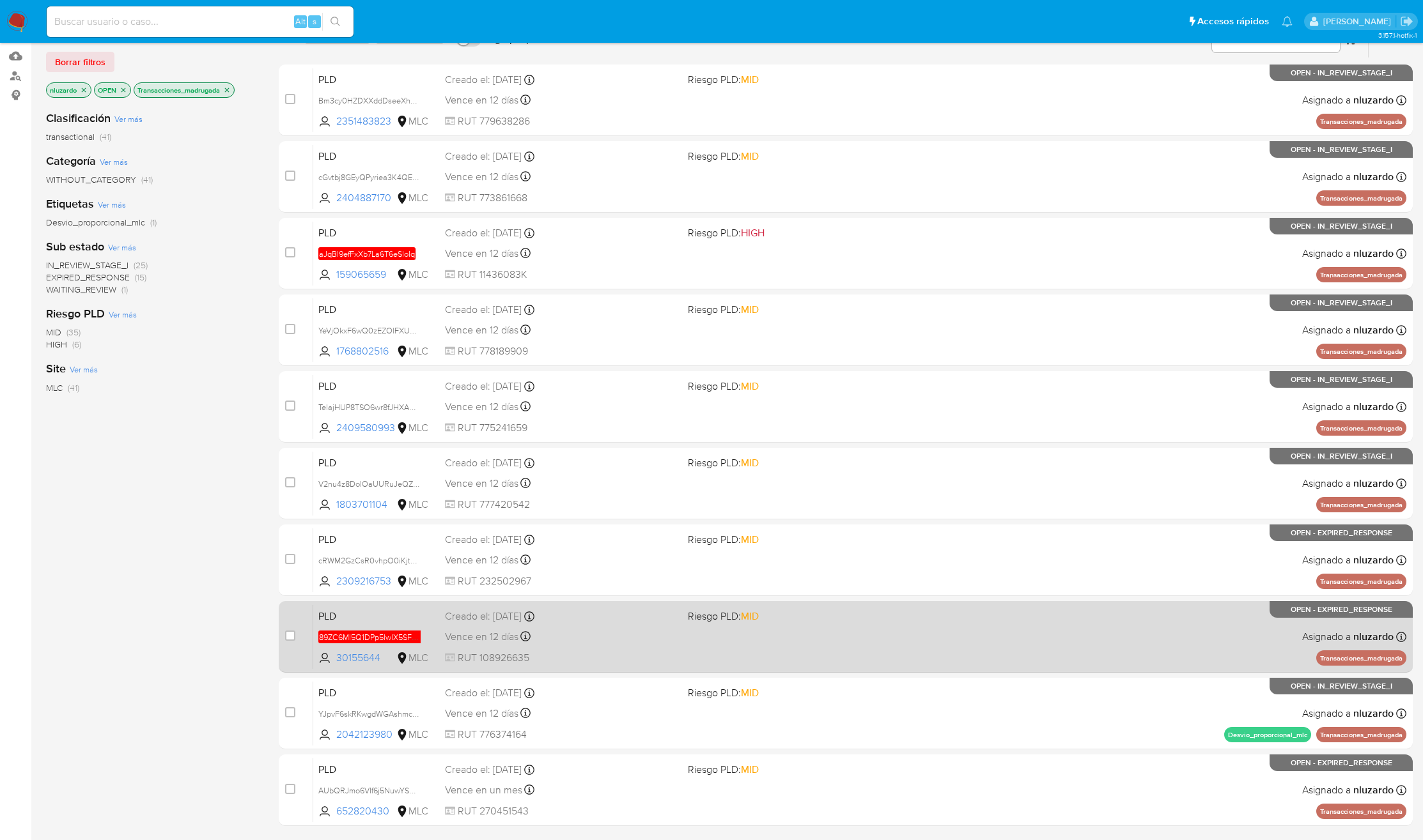
scroll to position [167, 0]
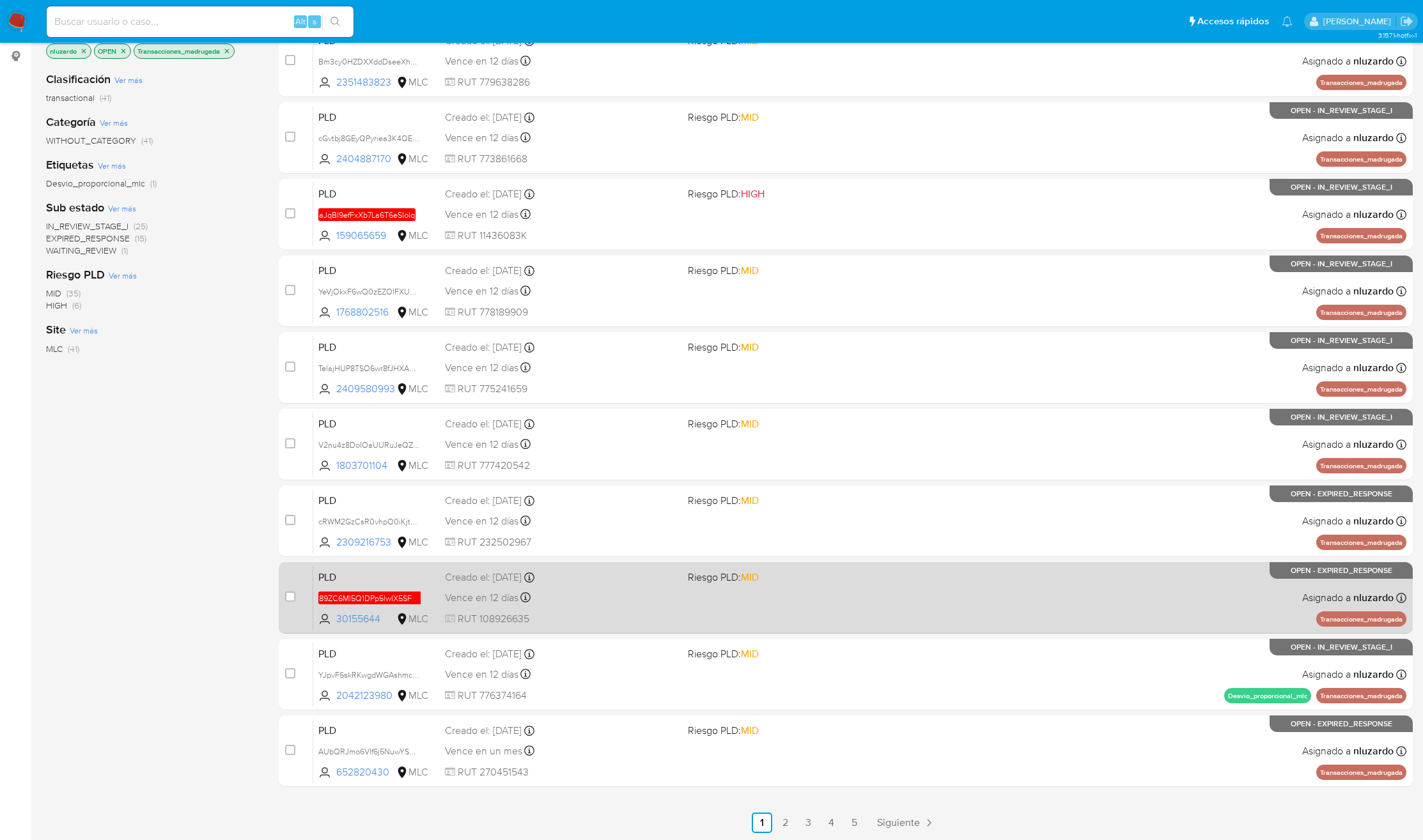
click at [815, 592] on div "PLD 89ZC6Ml5Q1DPp5lwIX5SFEG4 30155644 MLC Riesgo PLD: MID Creado el: 12/06/2025…" at bounding box center [859, 598] width 1093 height 65
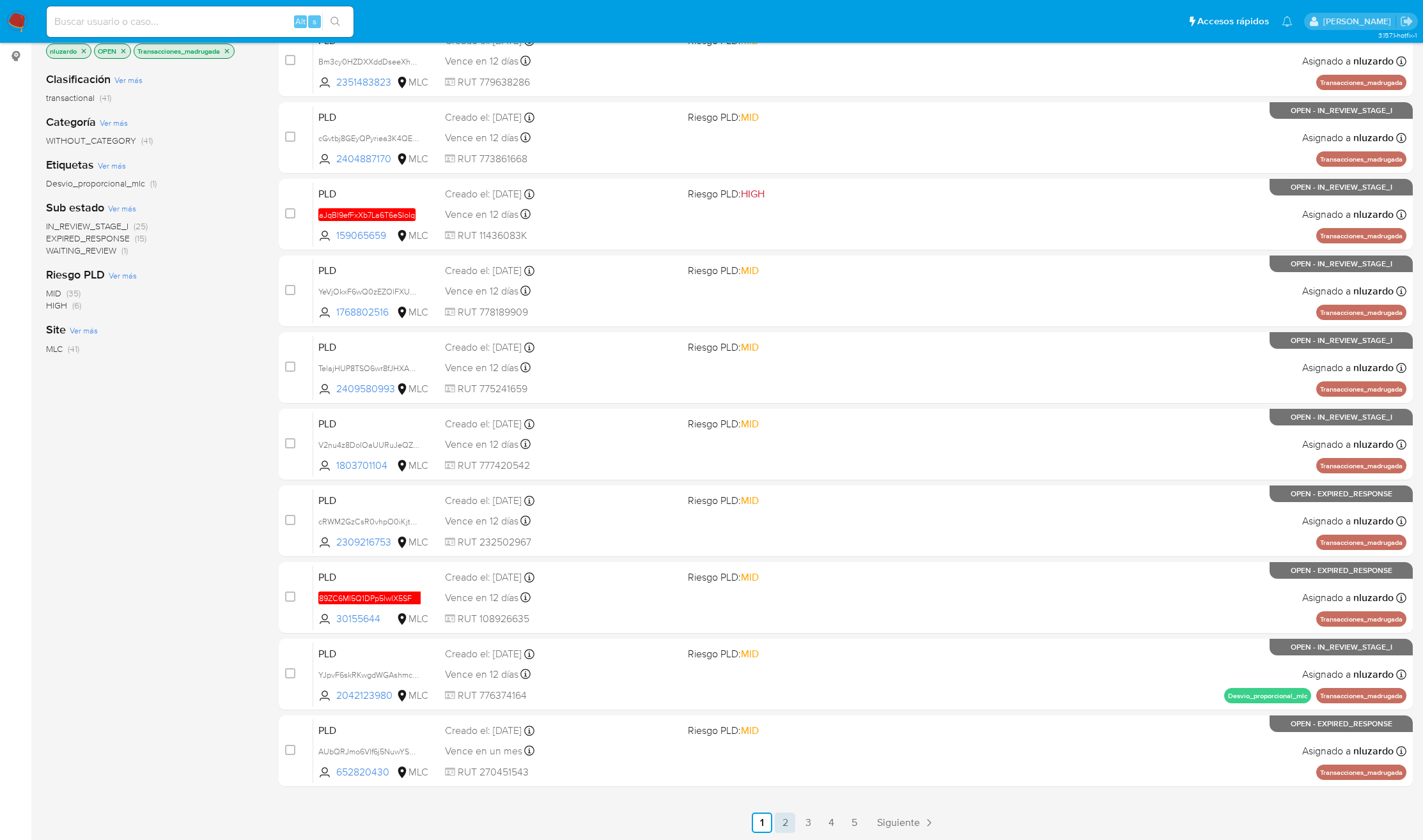
click at [787, 826] on link "2" at bounding box center [785, 822] width 20 height 20
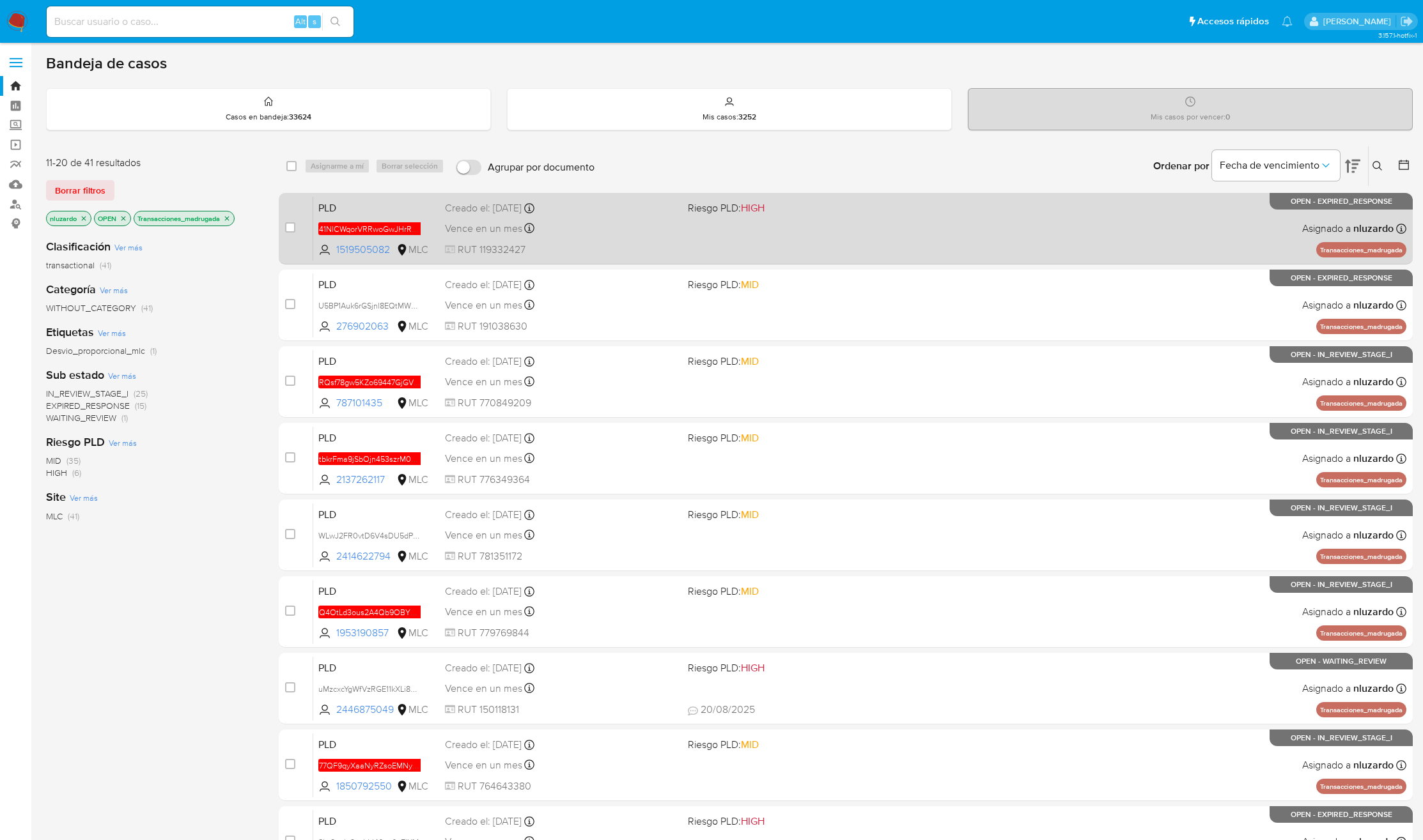
click at [768, 237] on div "PLD 41NlCWqorVRRwoGwJHrRJtUy 1519505082 MLC Riesgo PLD: HIGH Creado el: 12/07/2…" at bounding box center [859, 229] width 1093 height 65
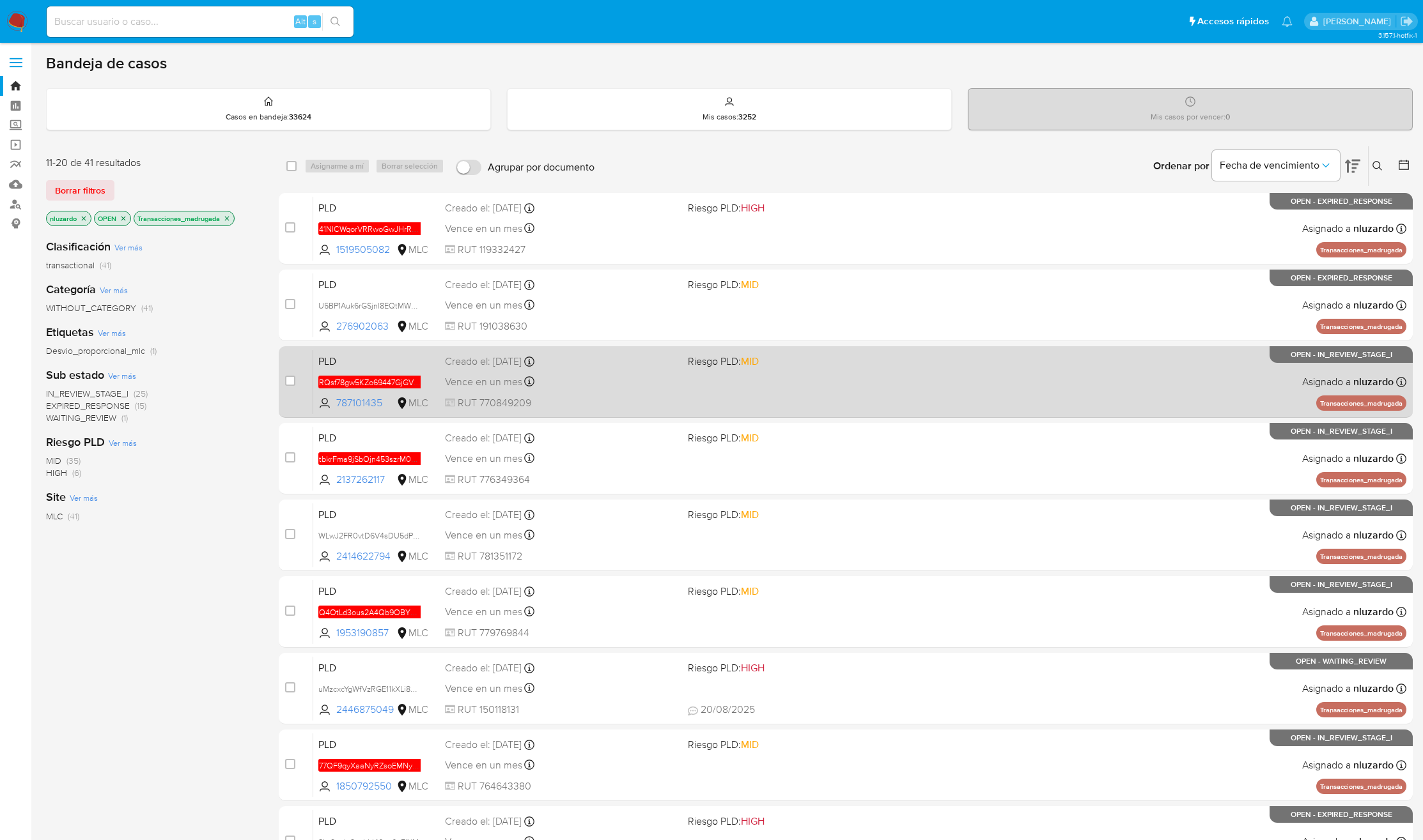
click at [618, 395] on div "PLD RQsf78gw5KZo69447GjGVQg4 787101435 MLC Riesgo PLD: MID Creado el: 12/07/202…" at bounding box center [859, 382] width 1093 height 65
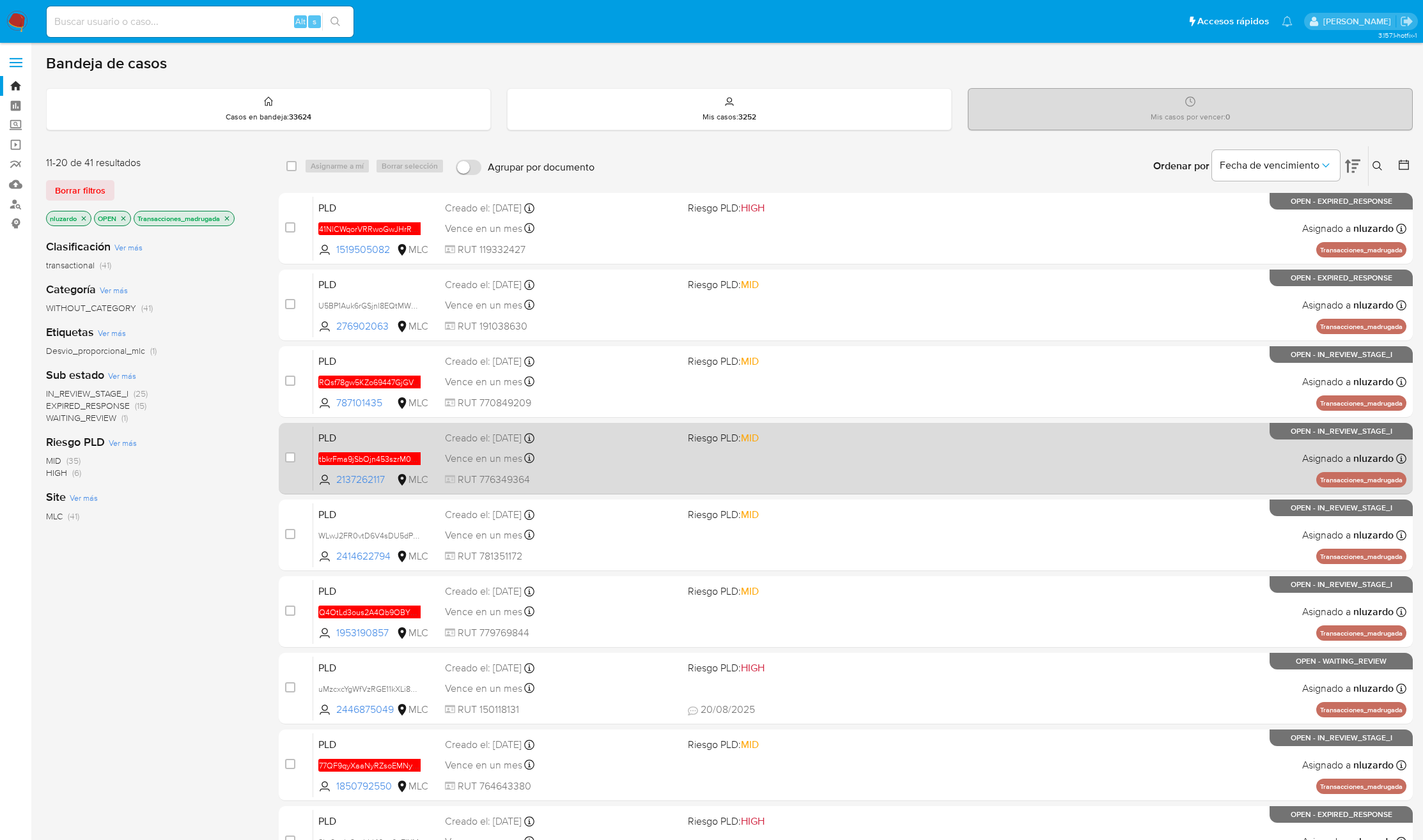
click at [572, 470] on div "PLD tbkrFma9jSbOjn453szrM0UZ 2137262117 MLC Riesgo PLD: MID Creado el: 12/07/20…" at bounding box center [859, 459] width 1093 height 65
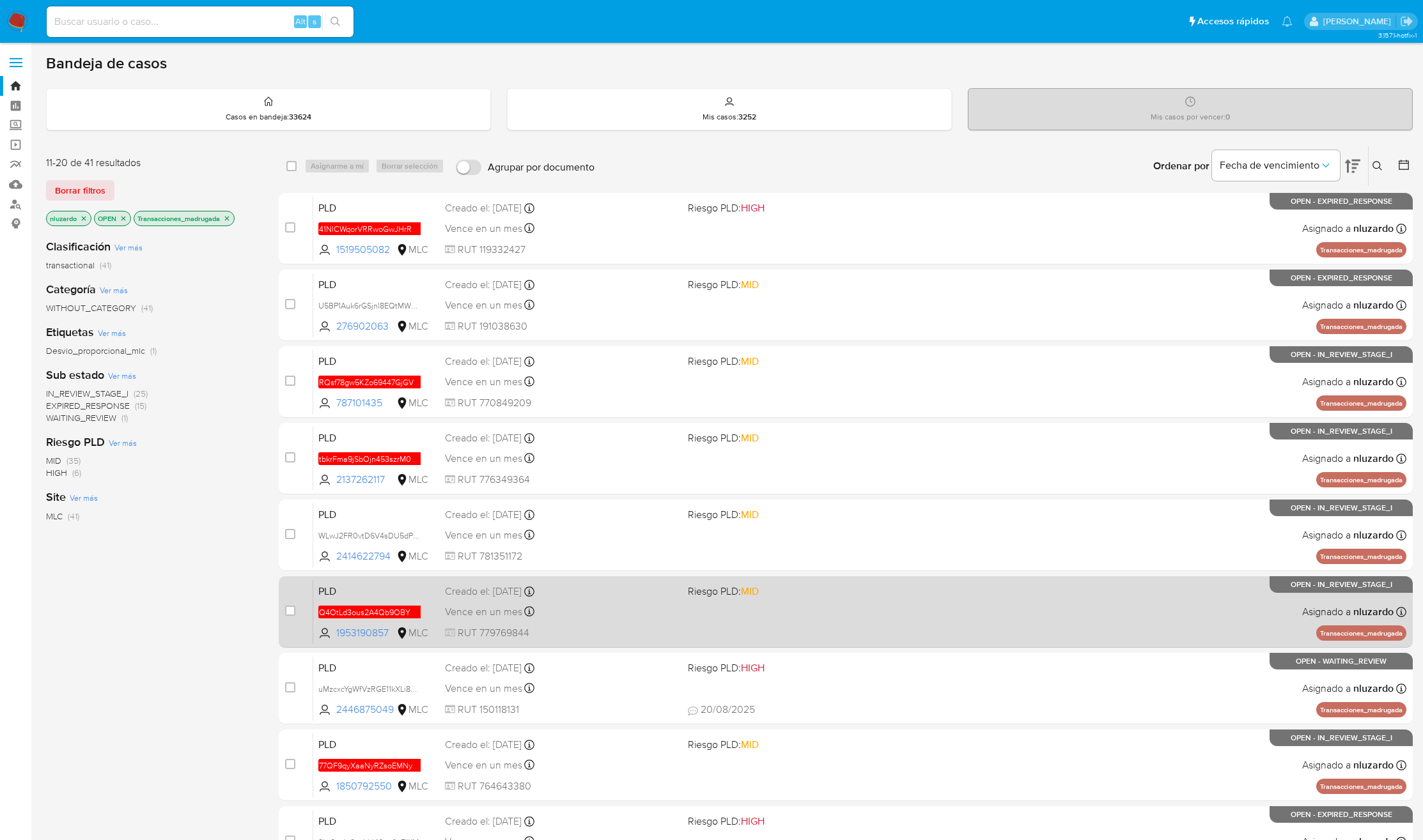
click at [603, 611] on div "Vence en un mes Vence el 10/10/2025 16:08:08" at bounding box center [561, 612] width 233 height 18
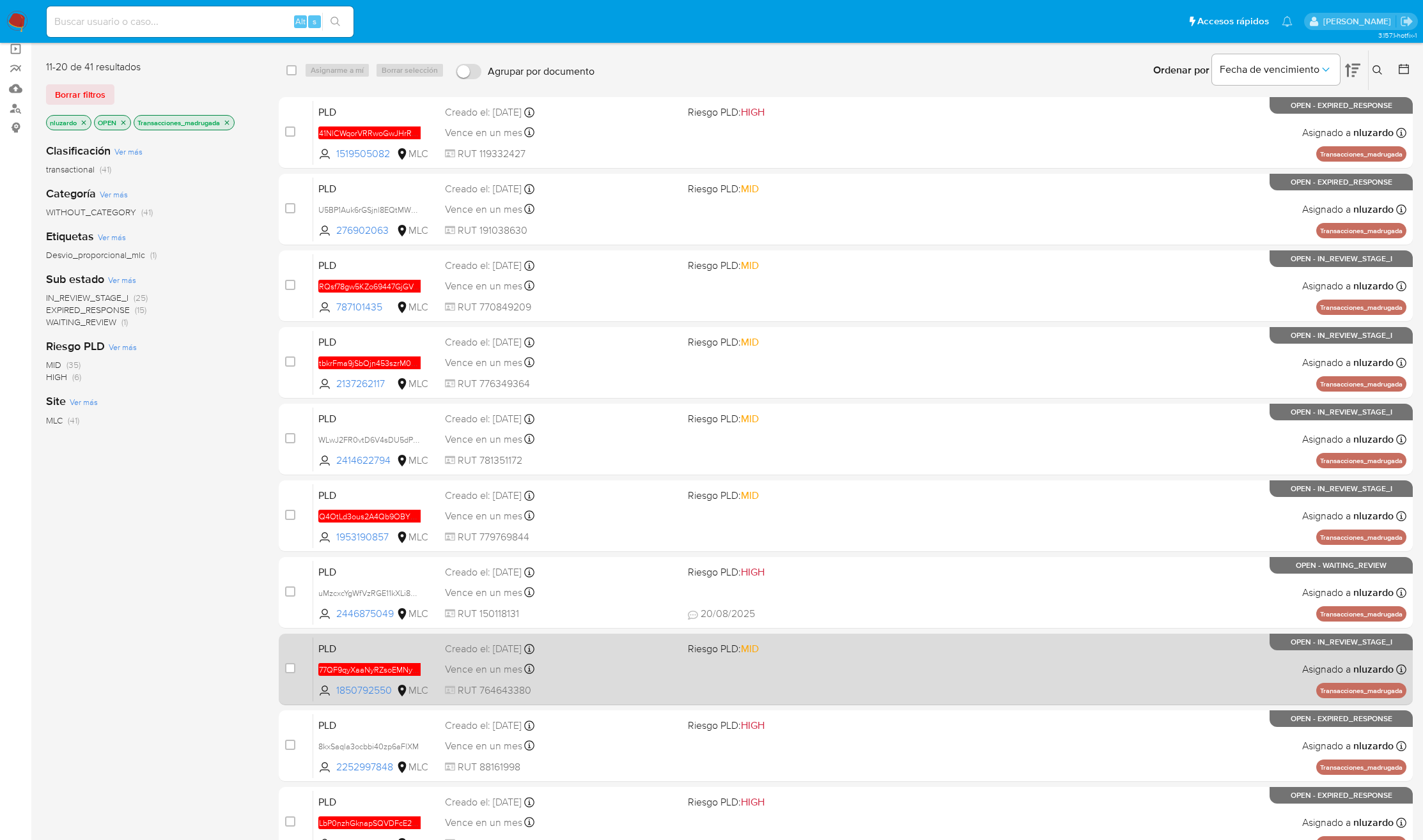
click at [620, 675] on div "Vence en un mes Vence el 10/10/2025 16:08:49" at bounding box center [561, 669] width 233 height 18
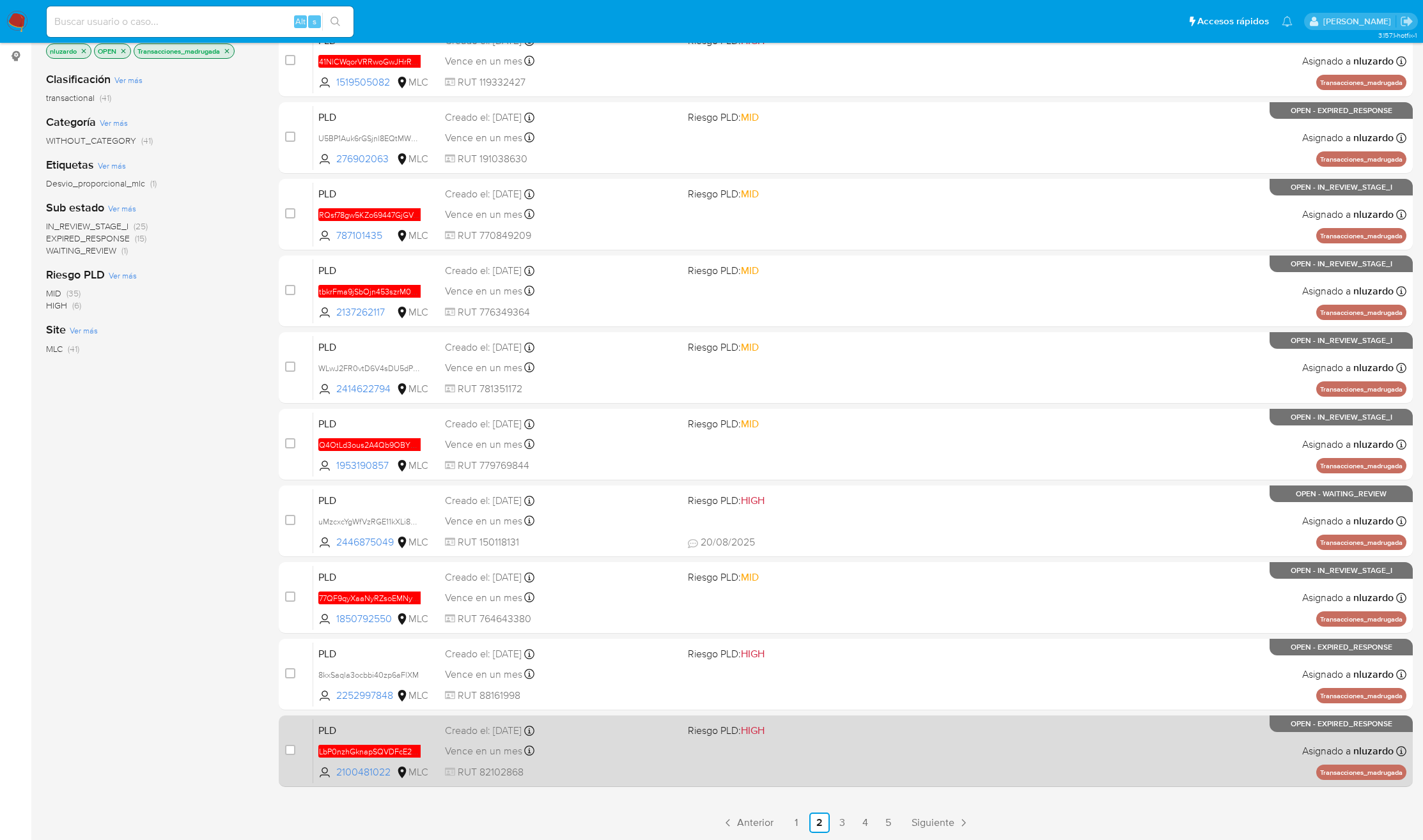
click at [625, 742] on div "Vence en un mes Vence el 10/10/2025 16:09:15" at bounding box center [561, 751] width 233 height 18
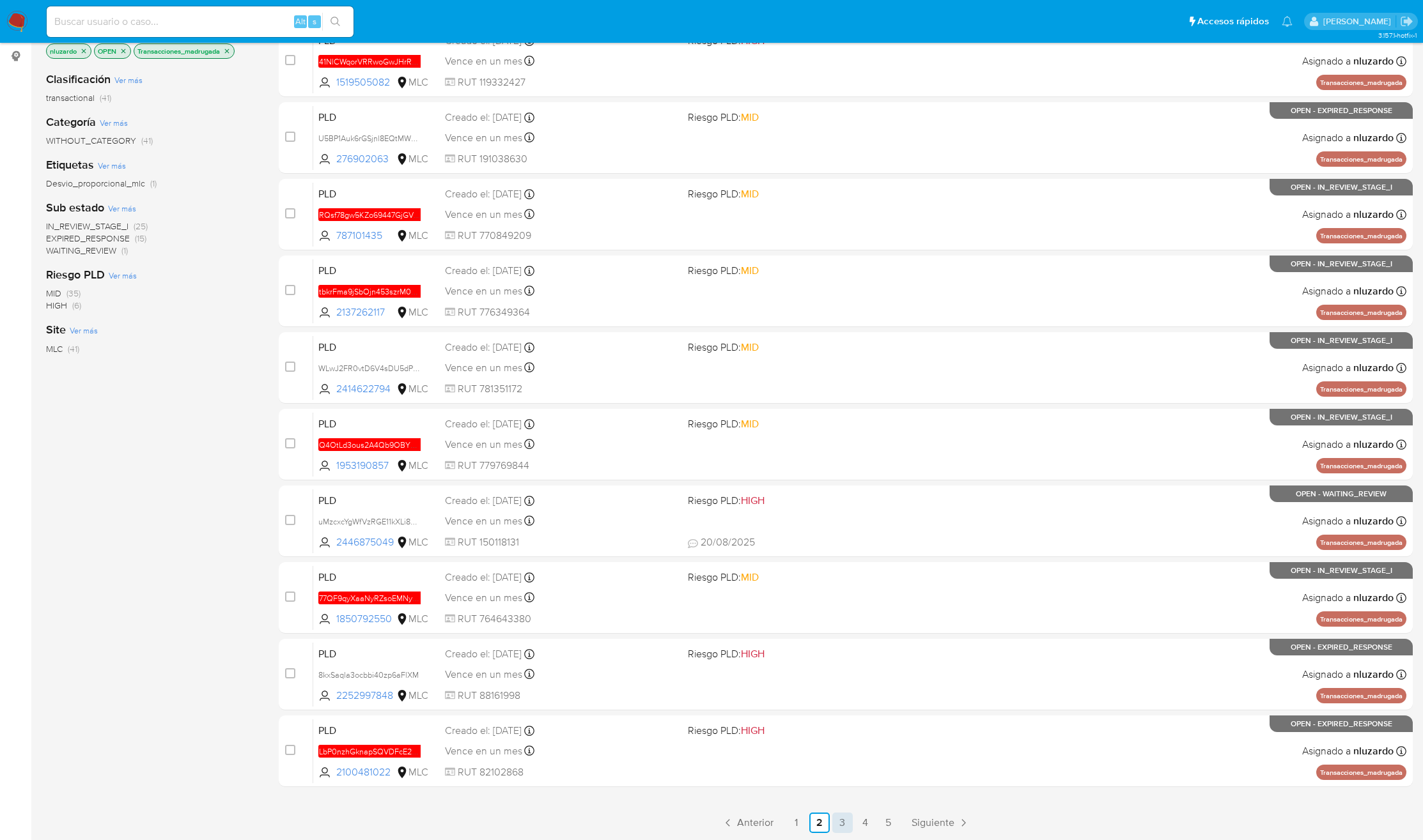
click at [849, 820] on link "3" at bounding box center [842, 822] width 20 height 20
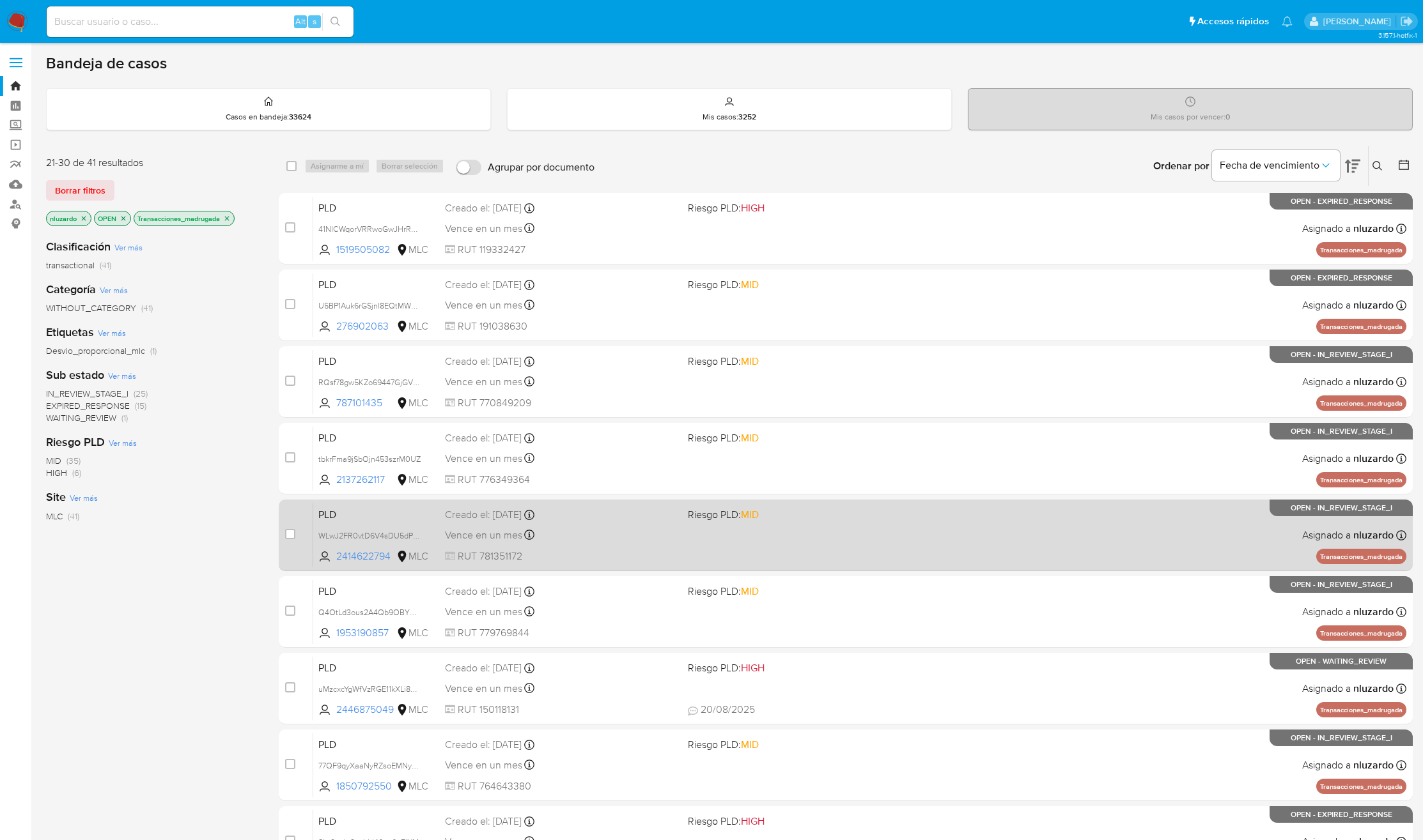
scroll to position [167, 0]
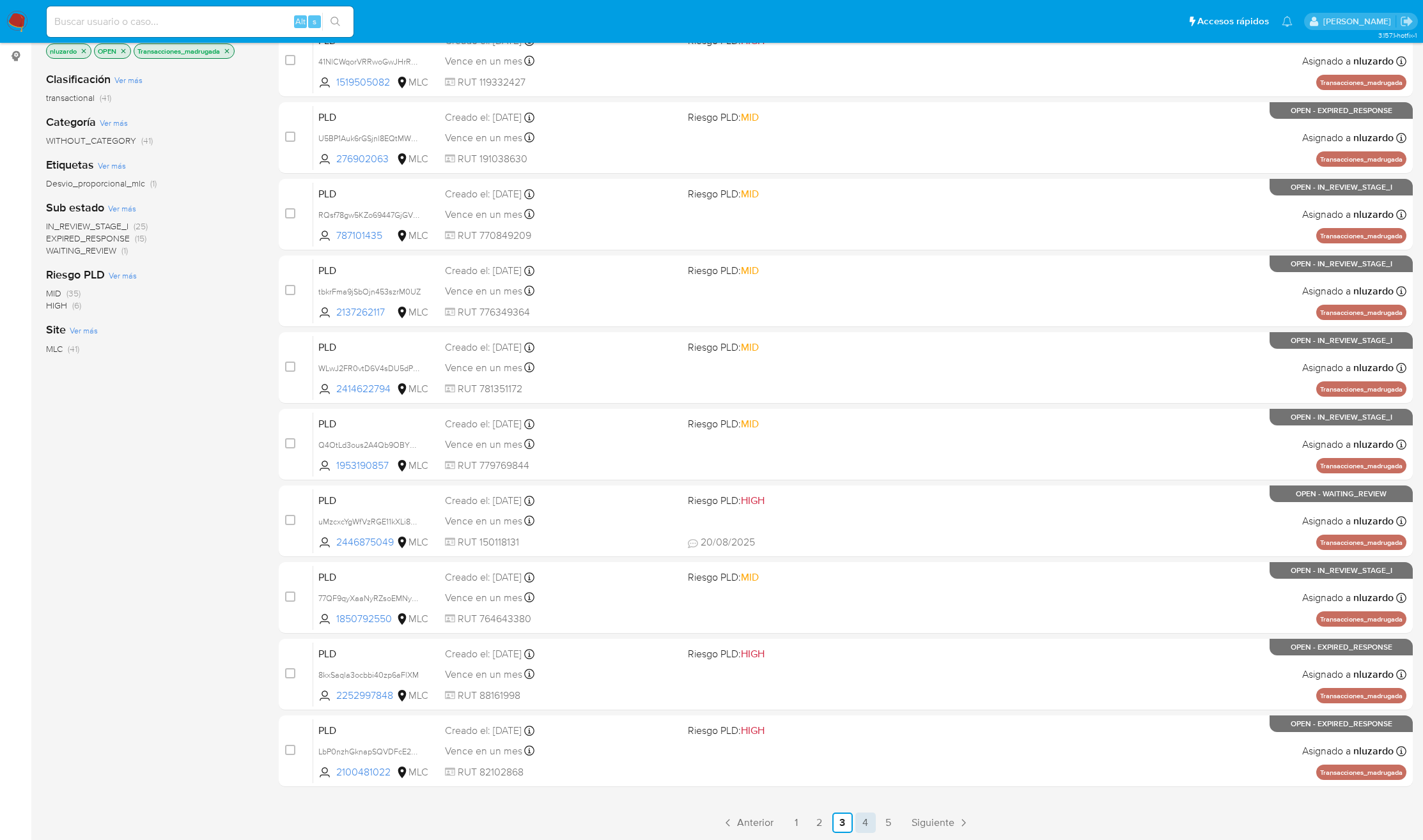
click at [867, 829] on link "4" at bounding box center [865, 822] width 20 height 20
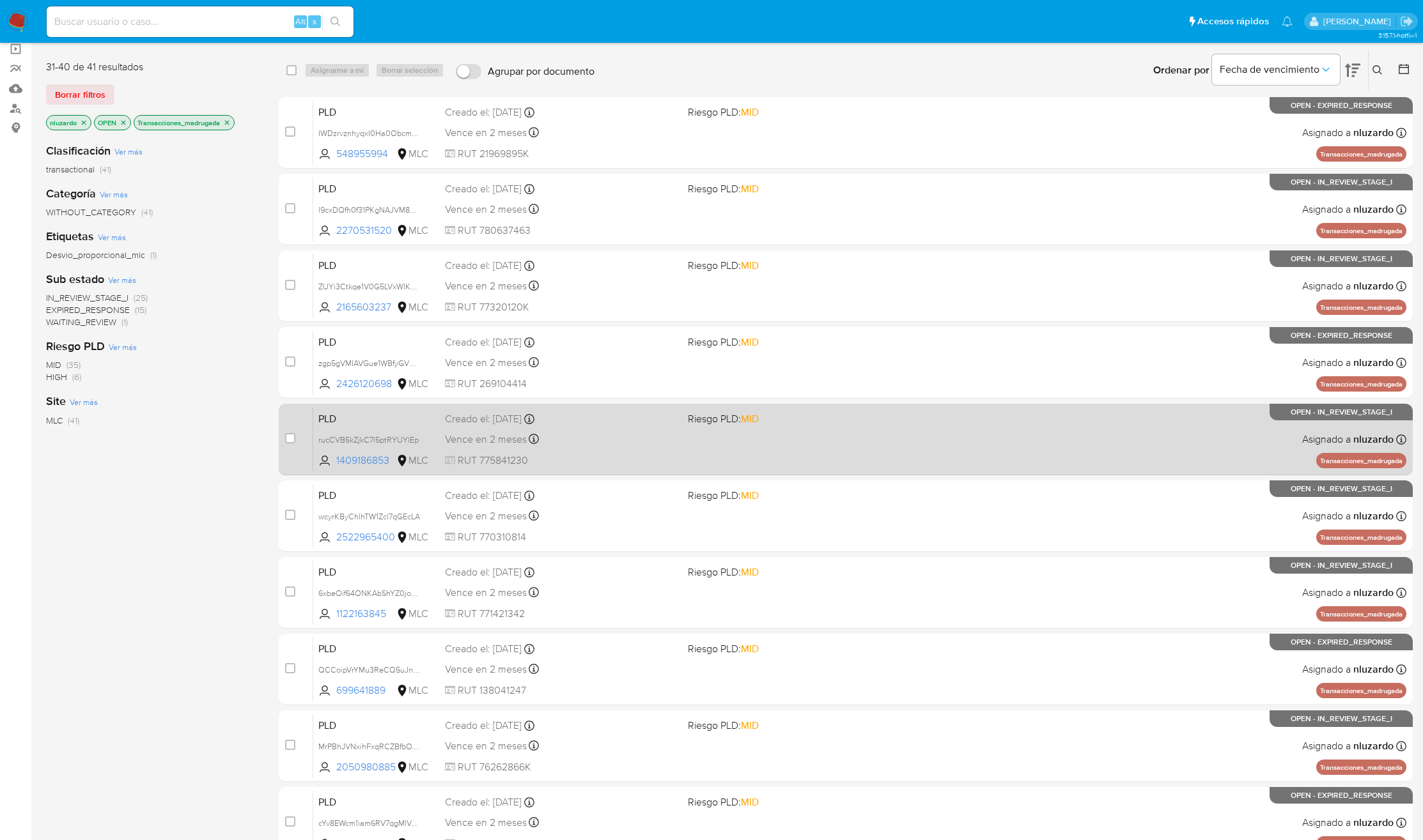
scroll to position [167, 0]
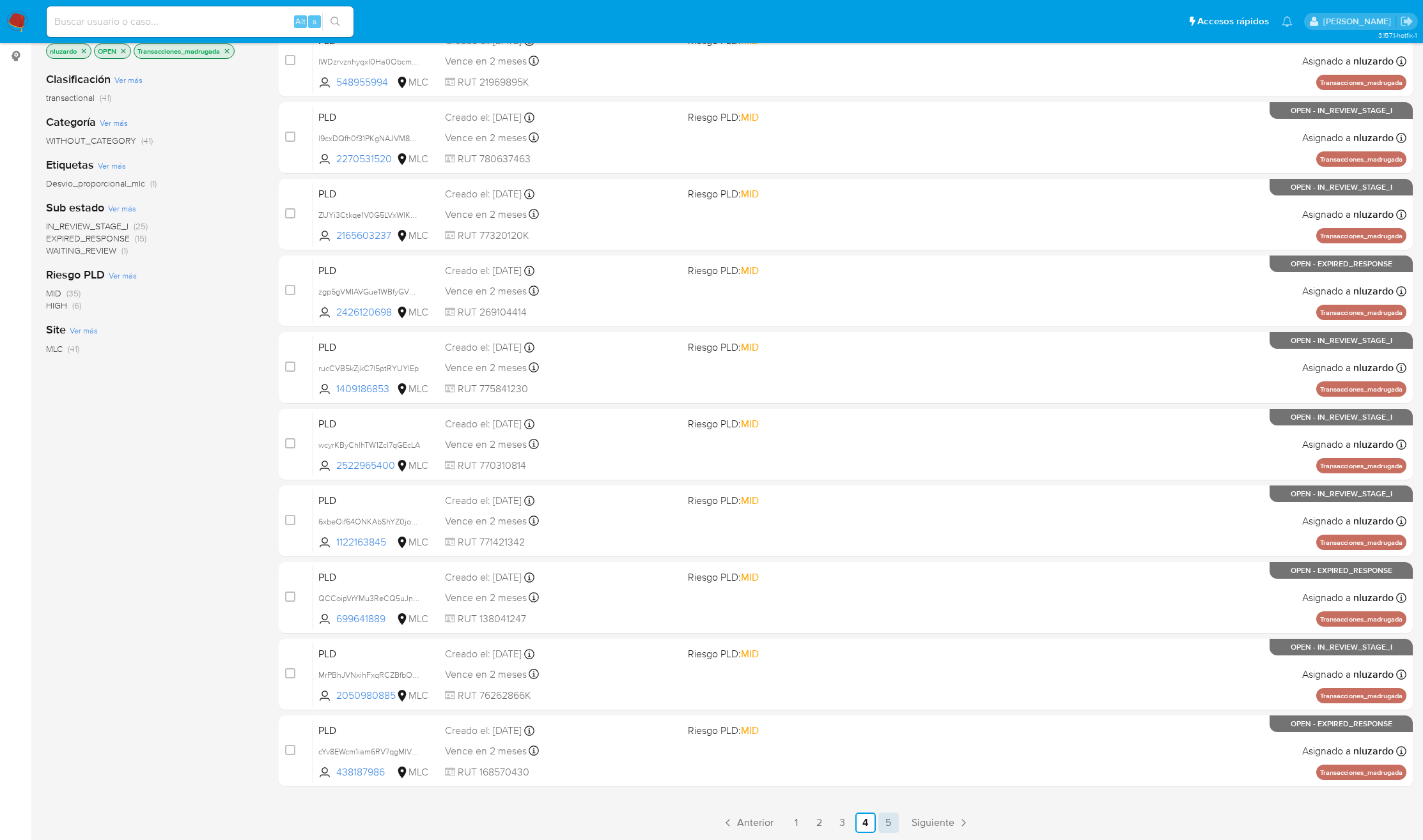
click at [885, 821] on link "5" at bounding box center [888, 822] width 20 height 20
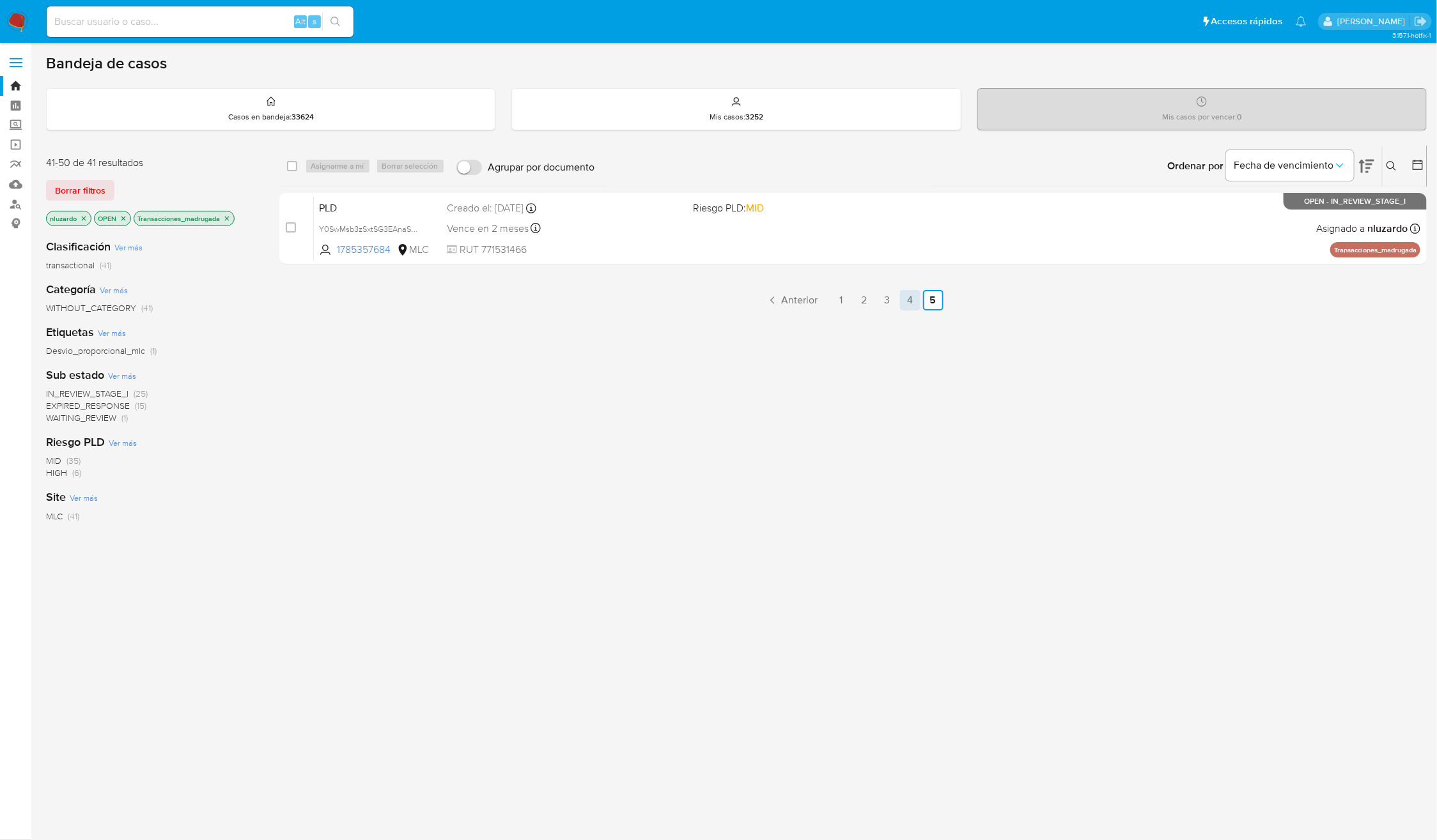
click at [913, 301] on link "4" at bounding box center [910, 300] width 20 height 20
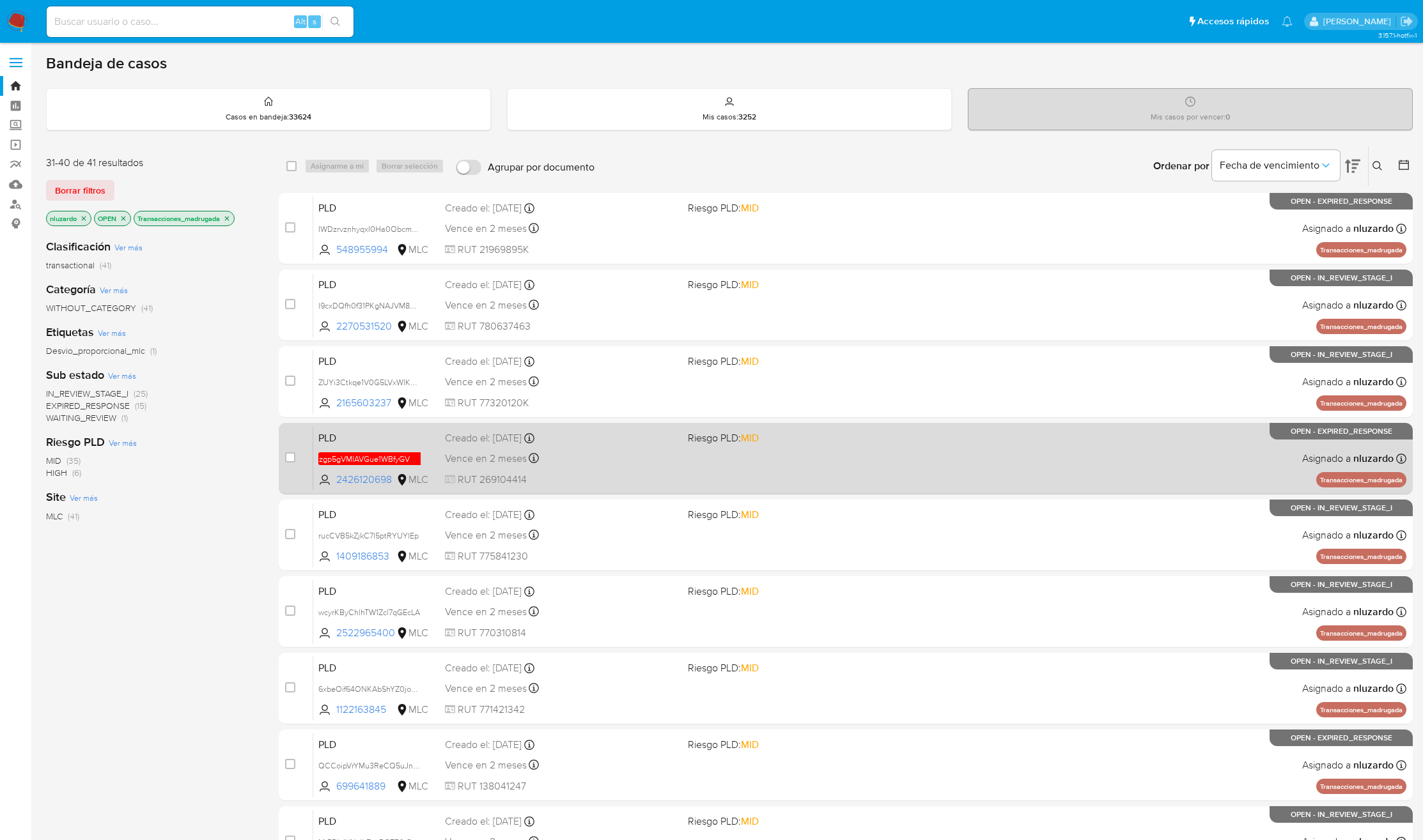
click at [822, 466] on div "PLD zgp5gVMIAVGue1WBfyGVOYFO 2426120698 MLC Riesgo PLD: MID Creado el: 12/08/20…" at bounding box center [859, 459] width 1093 height 65
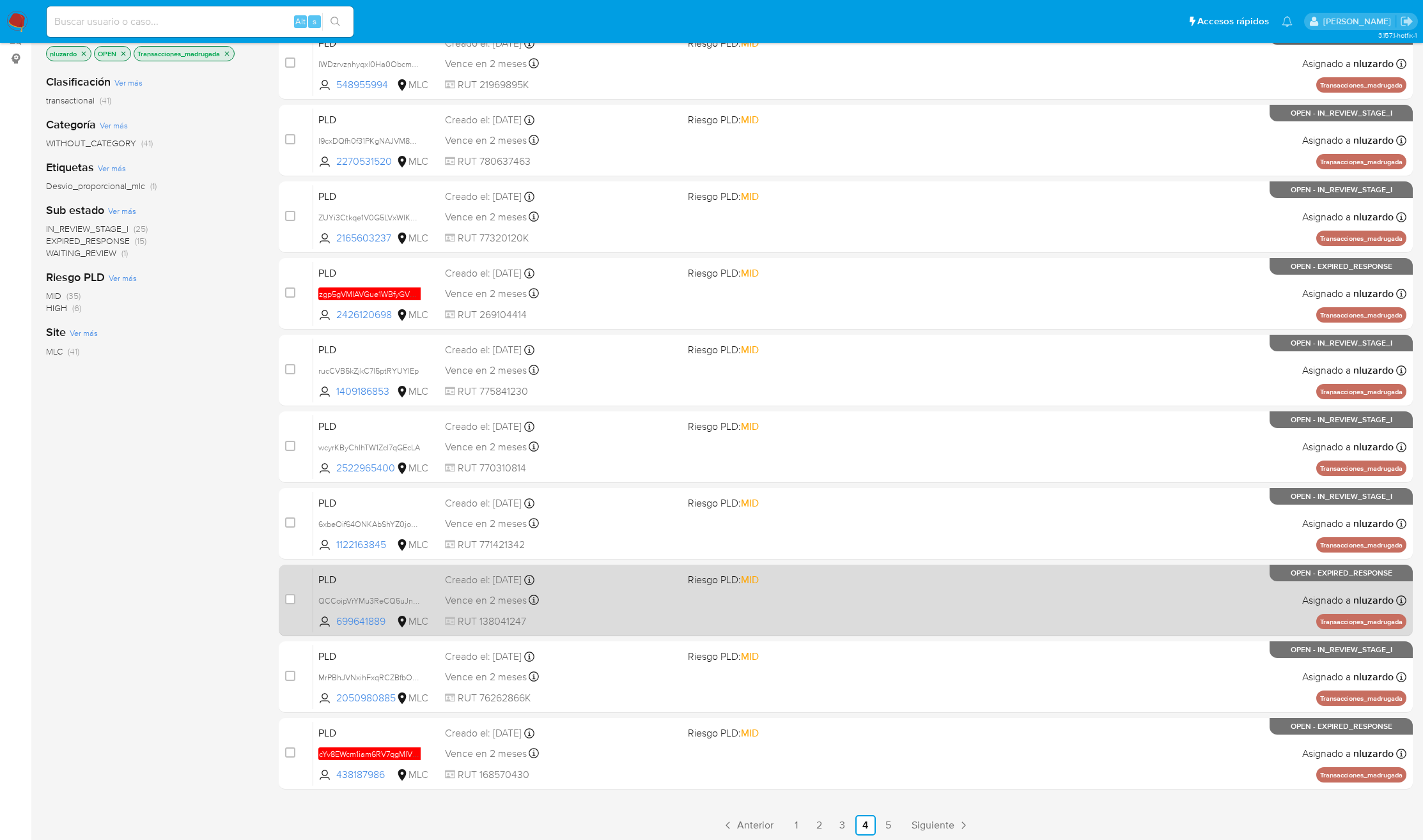
scroll to position [167, 0]
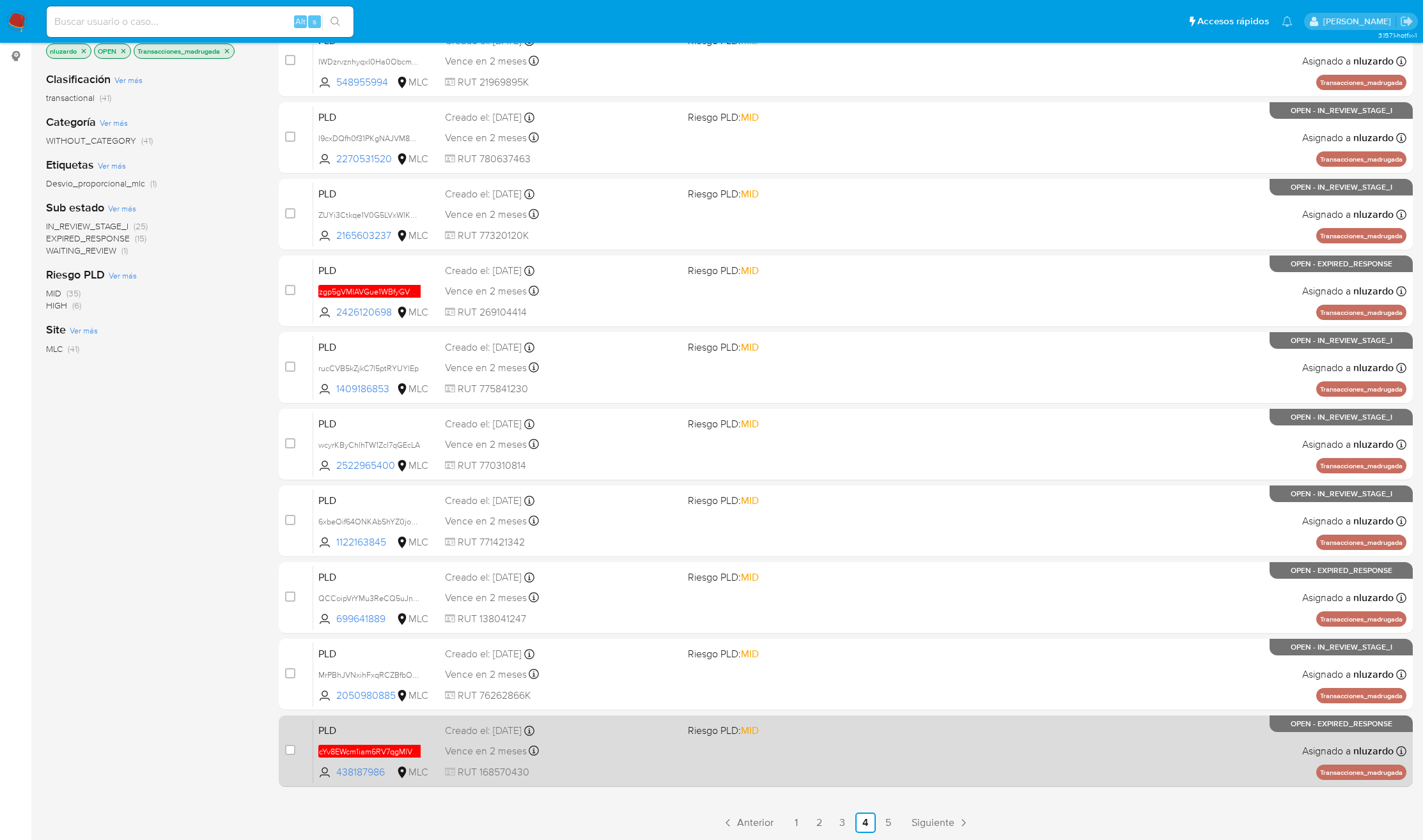
click at [840, 769] on div "PLD cYv8EWcm1iam6RV7qgMlV6aA 438187986 MLC Riesgo PLD: MID Creado el: 12/08/202…" at bounding box center [859, 751] width 1093 height 65
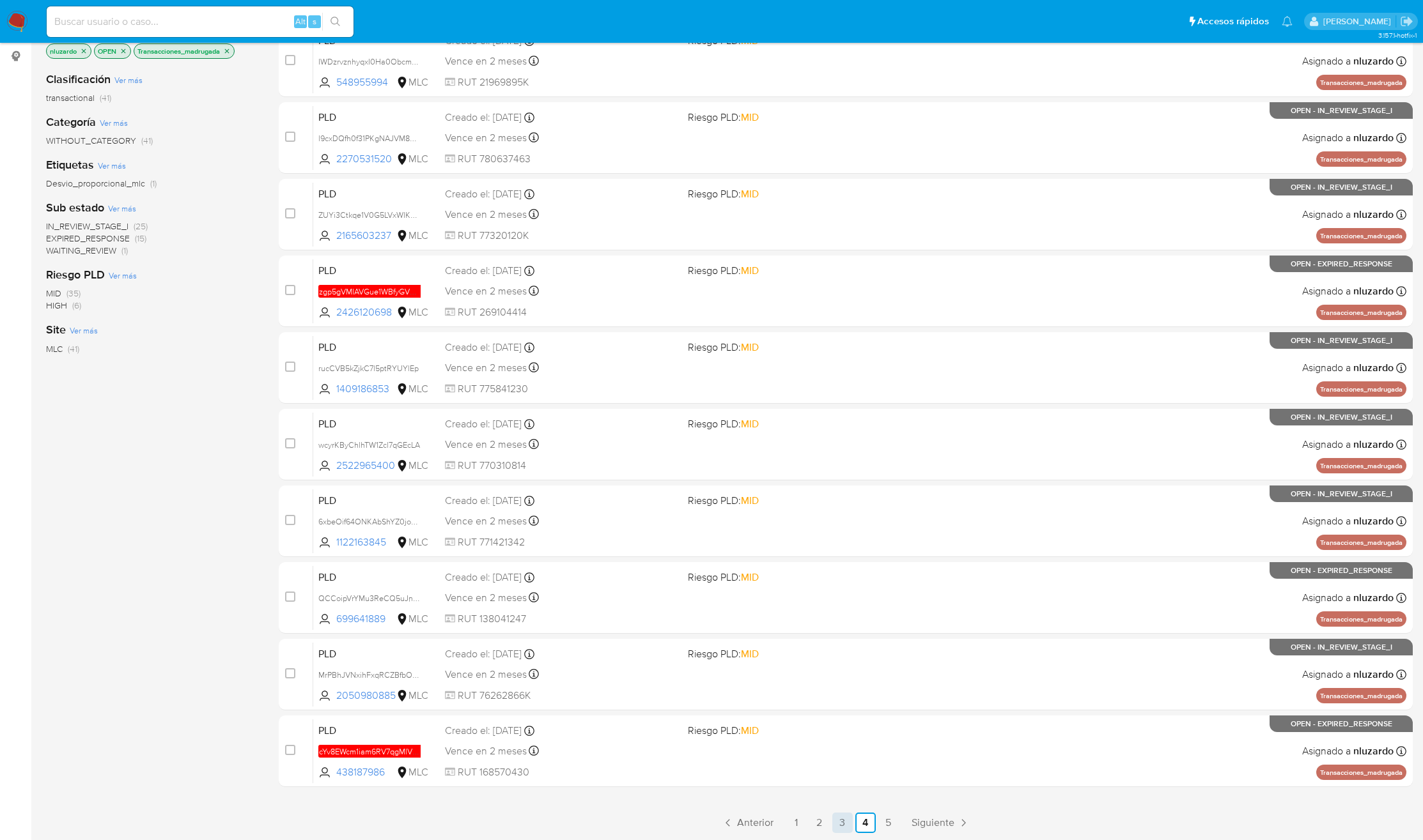
click at [849, 829] on link "3" at bounding box center [842, 822] width 20 height 20
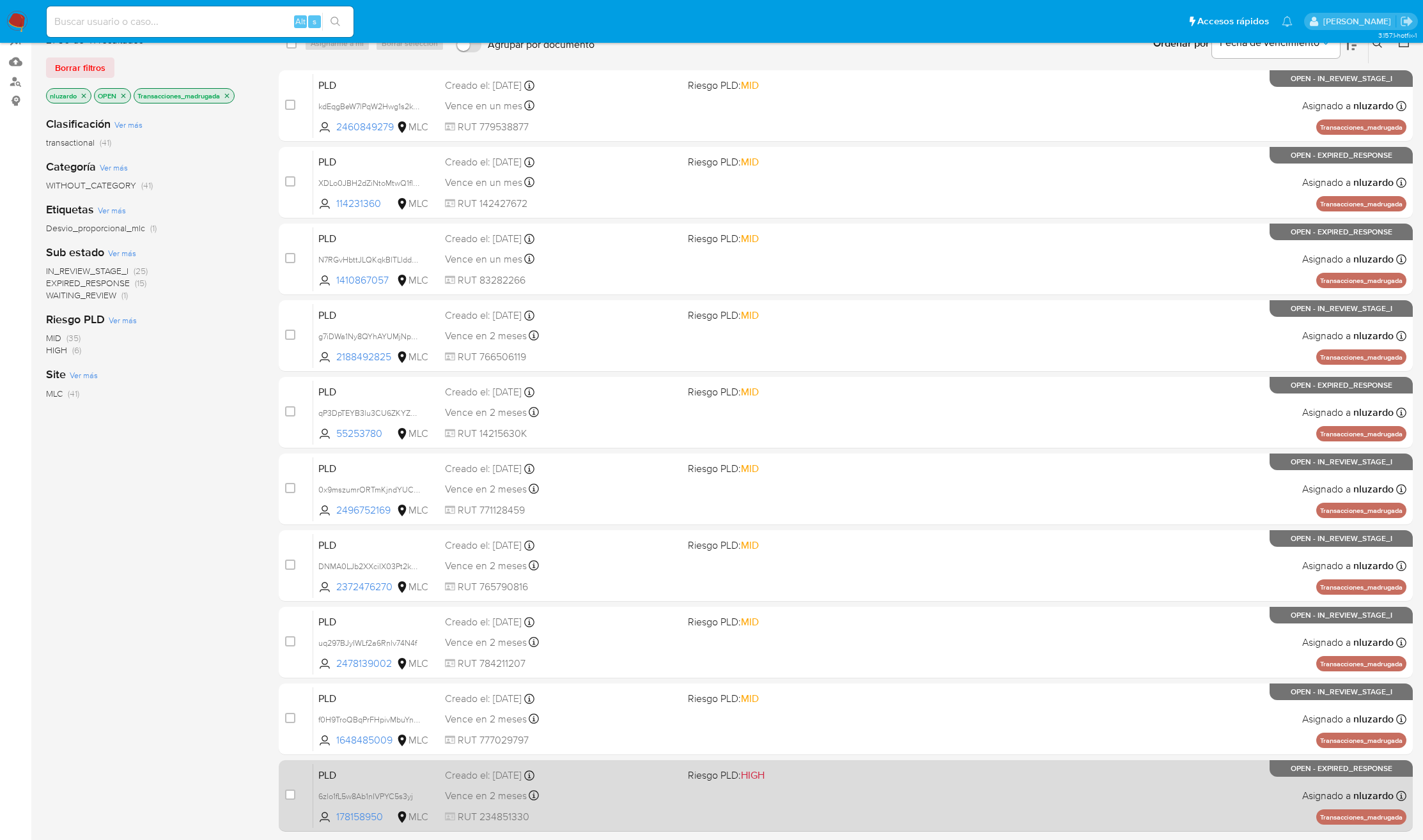
scroll to position [167, 0]
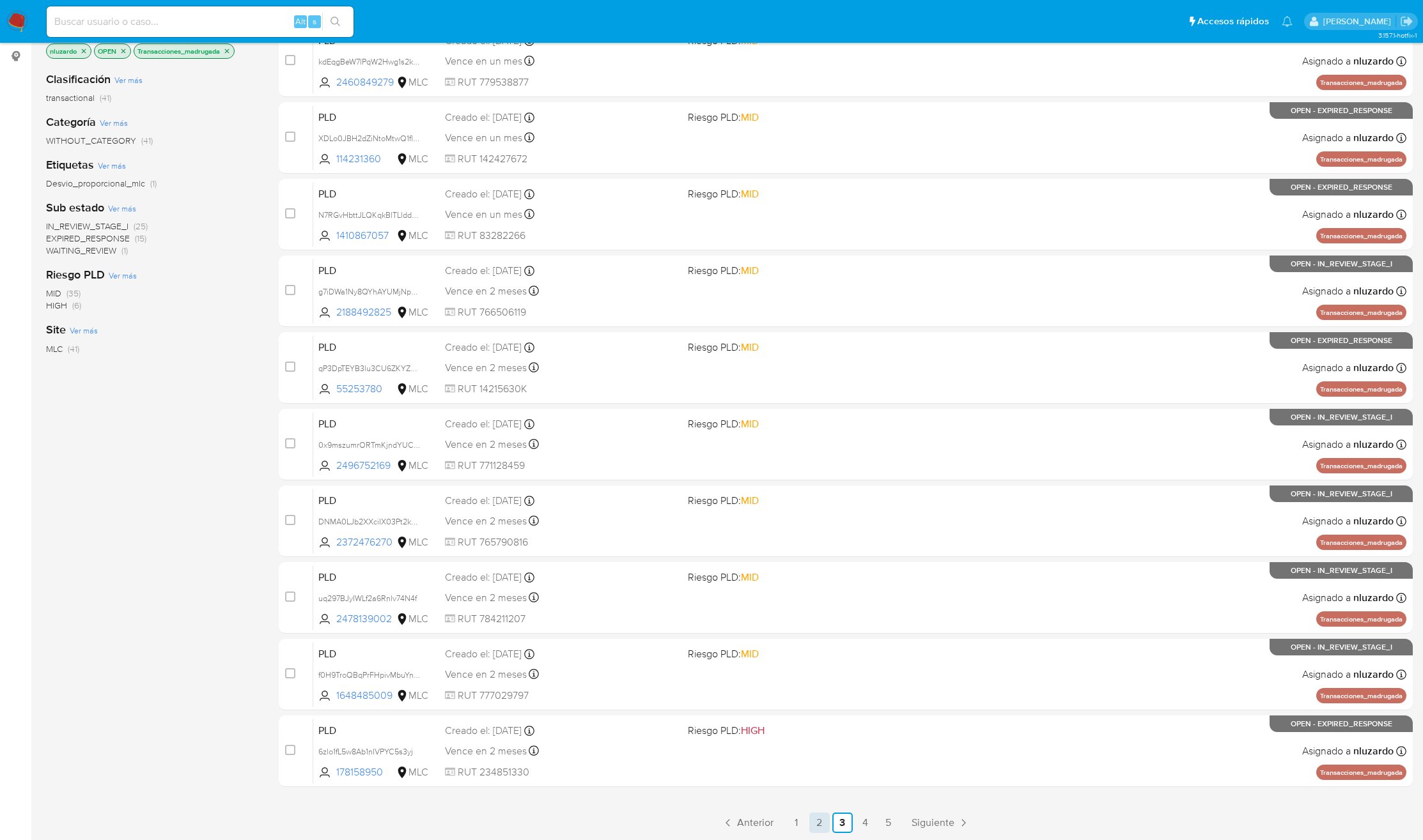
click at [813, 818] on link "2" at bounding box center [820, 822] width 20 height 20
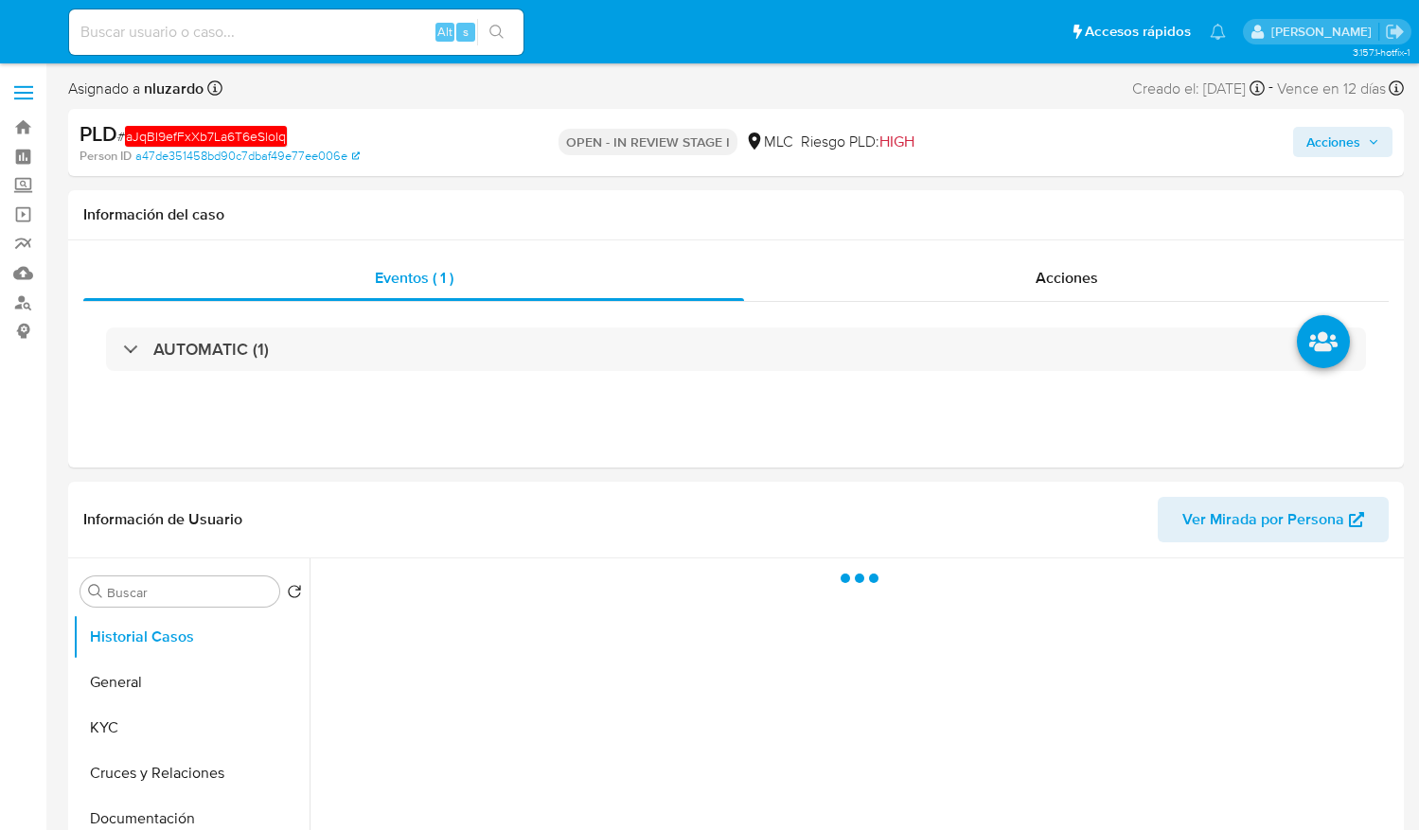
select select "10"
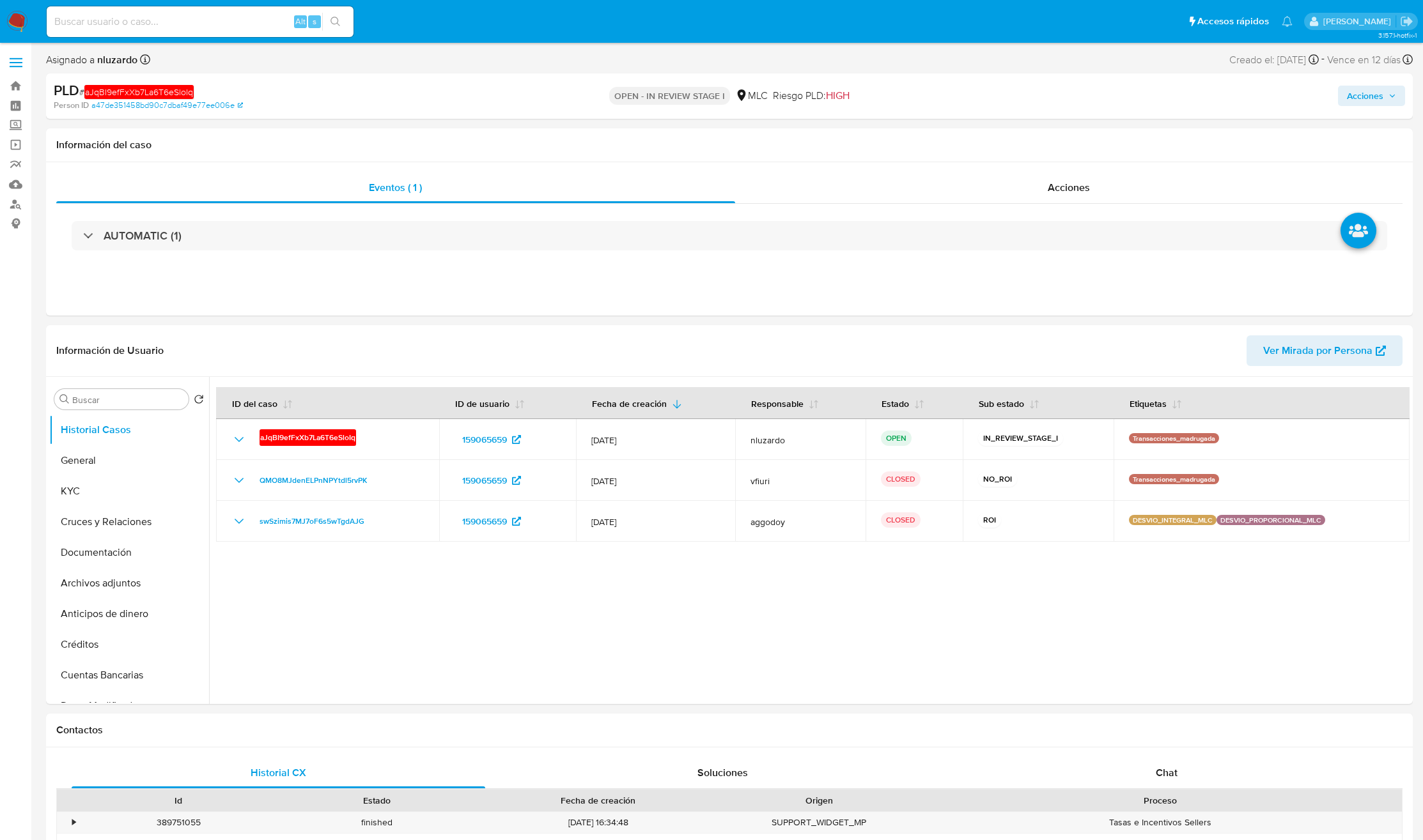
click at [957, 96] on span "Acciones" at bounding box center [1365, 96] width 36 height 20
click at [957, 136] on span "Resolución del caso" at bounding box center [1008, 136] width 91 height 15
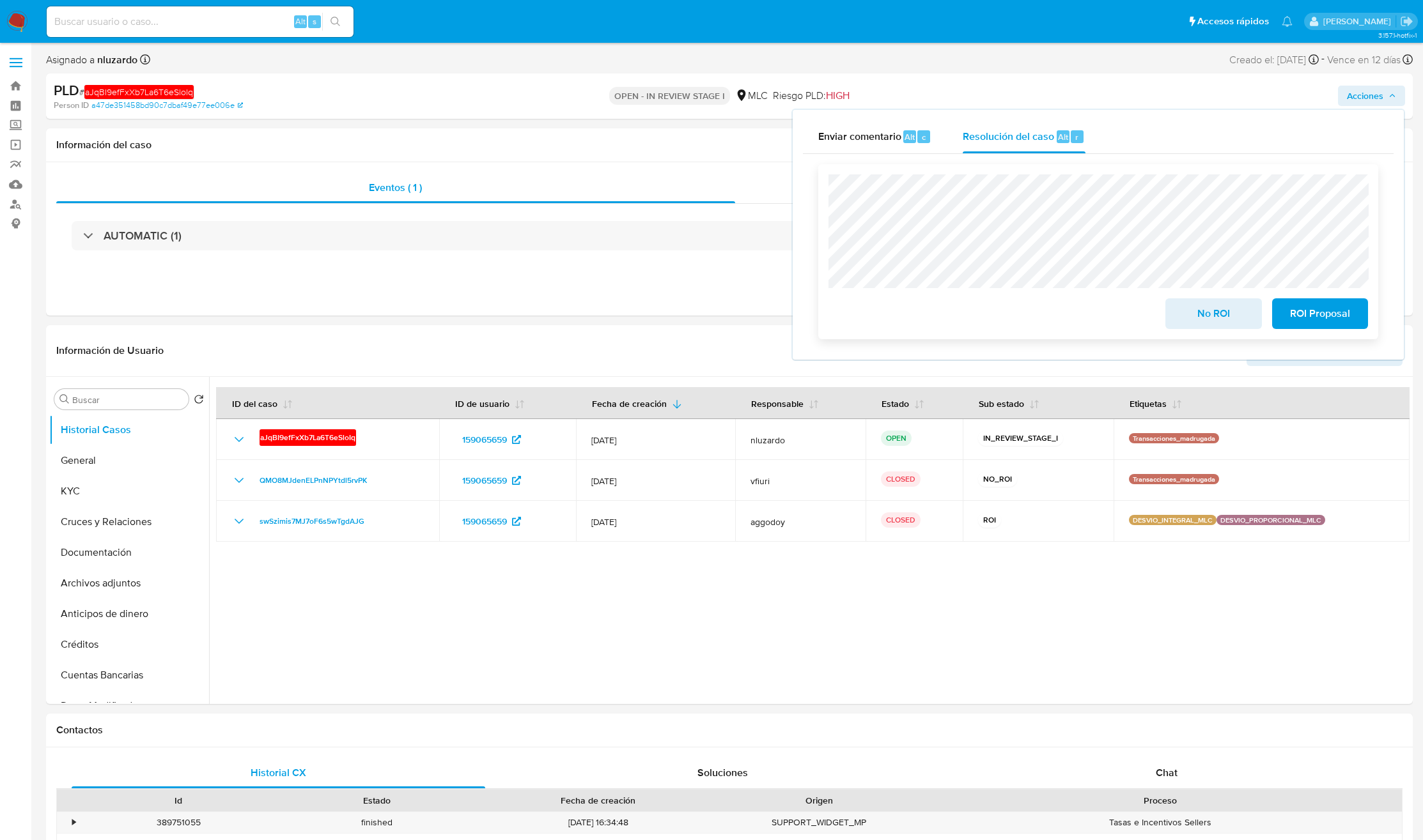
click at [957, 316] on span "No ROI" at bounding box center [1213, 314] width 63 height 28
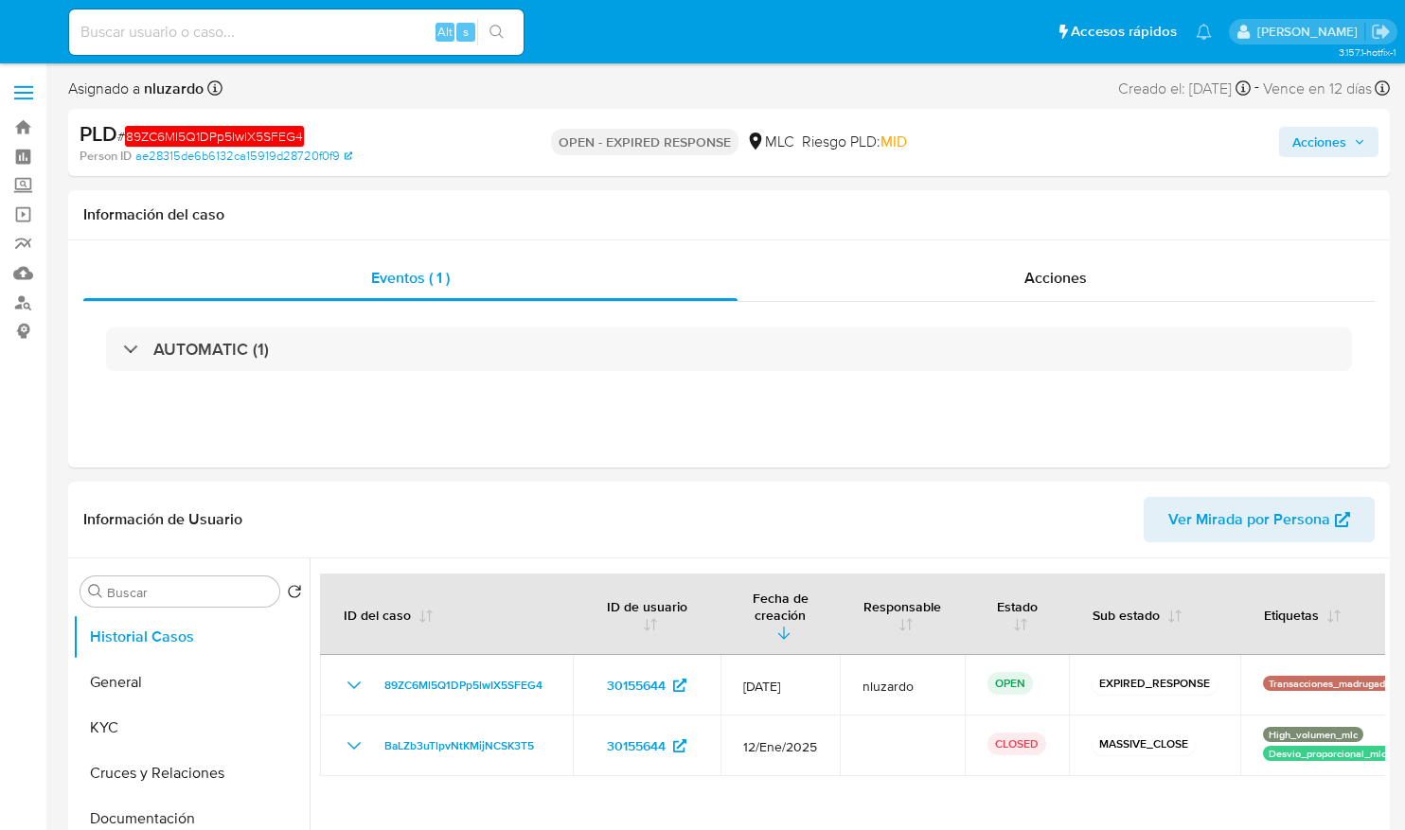
select select "10"
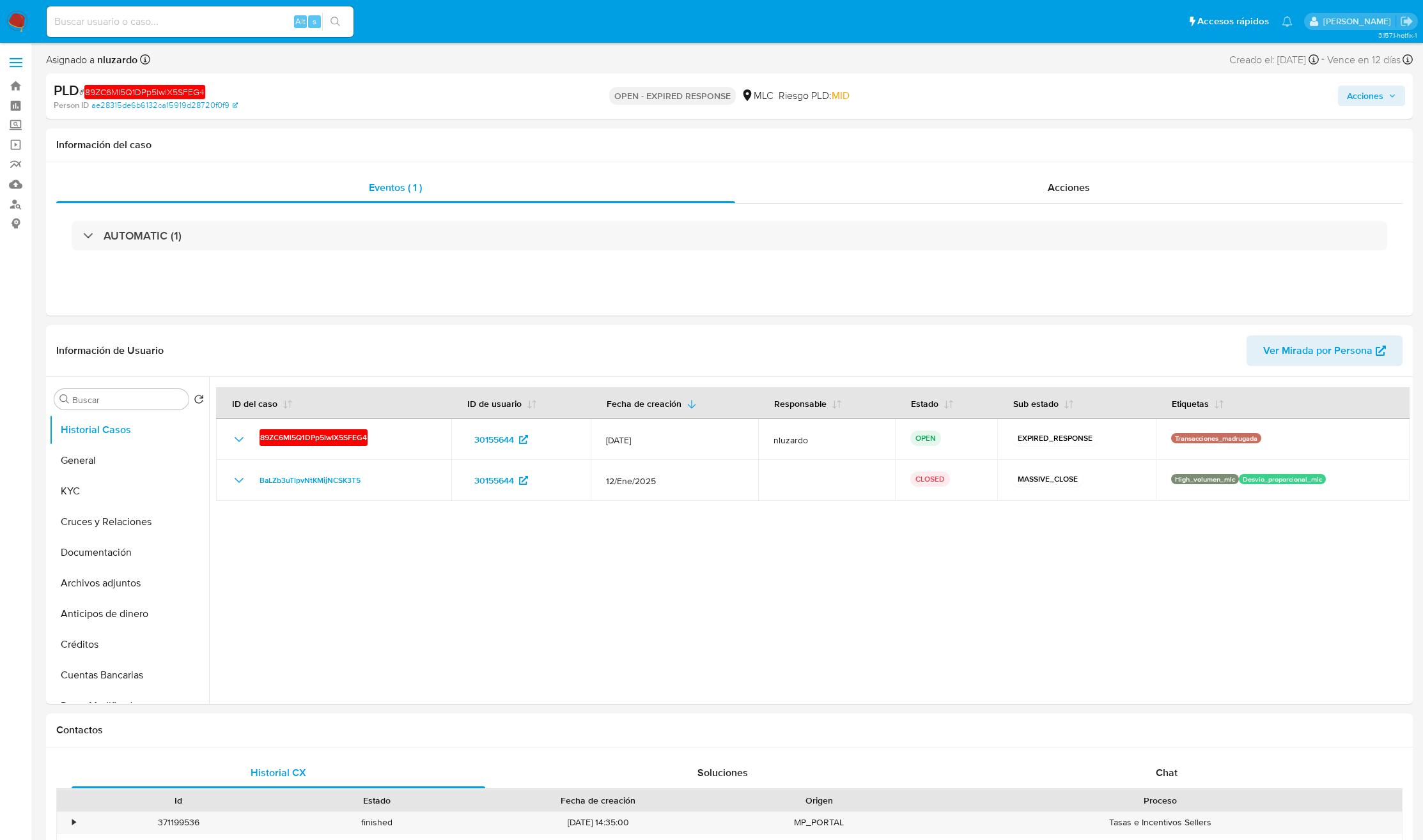
click at [948, 102] on span "Acciones" at bounding box center [1365, 96] width 36 height 20
click at [948, 142] on span "Alt" at bounding box center [1063, 137] width 10 height 12
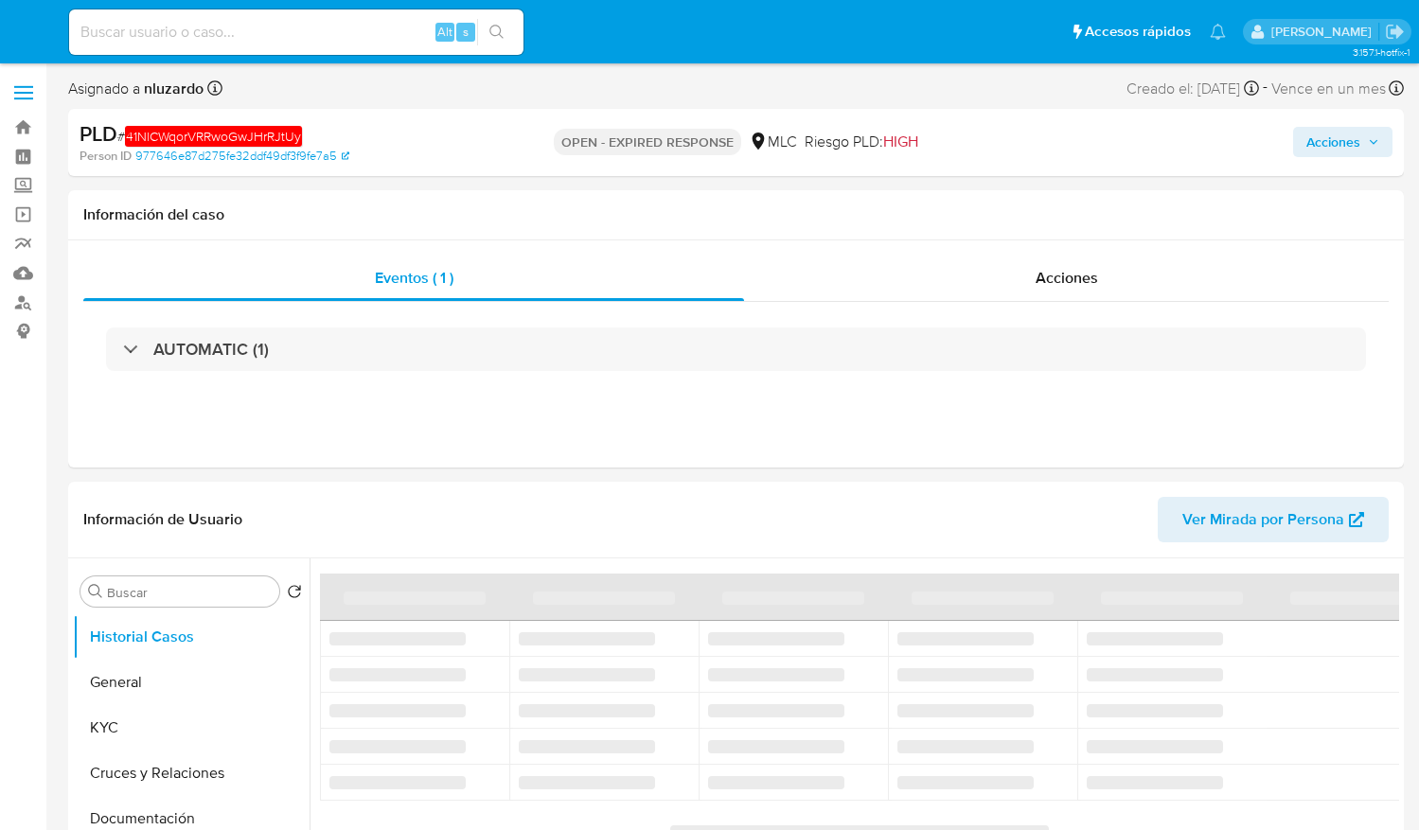
select select "10"
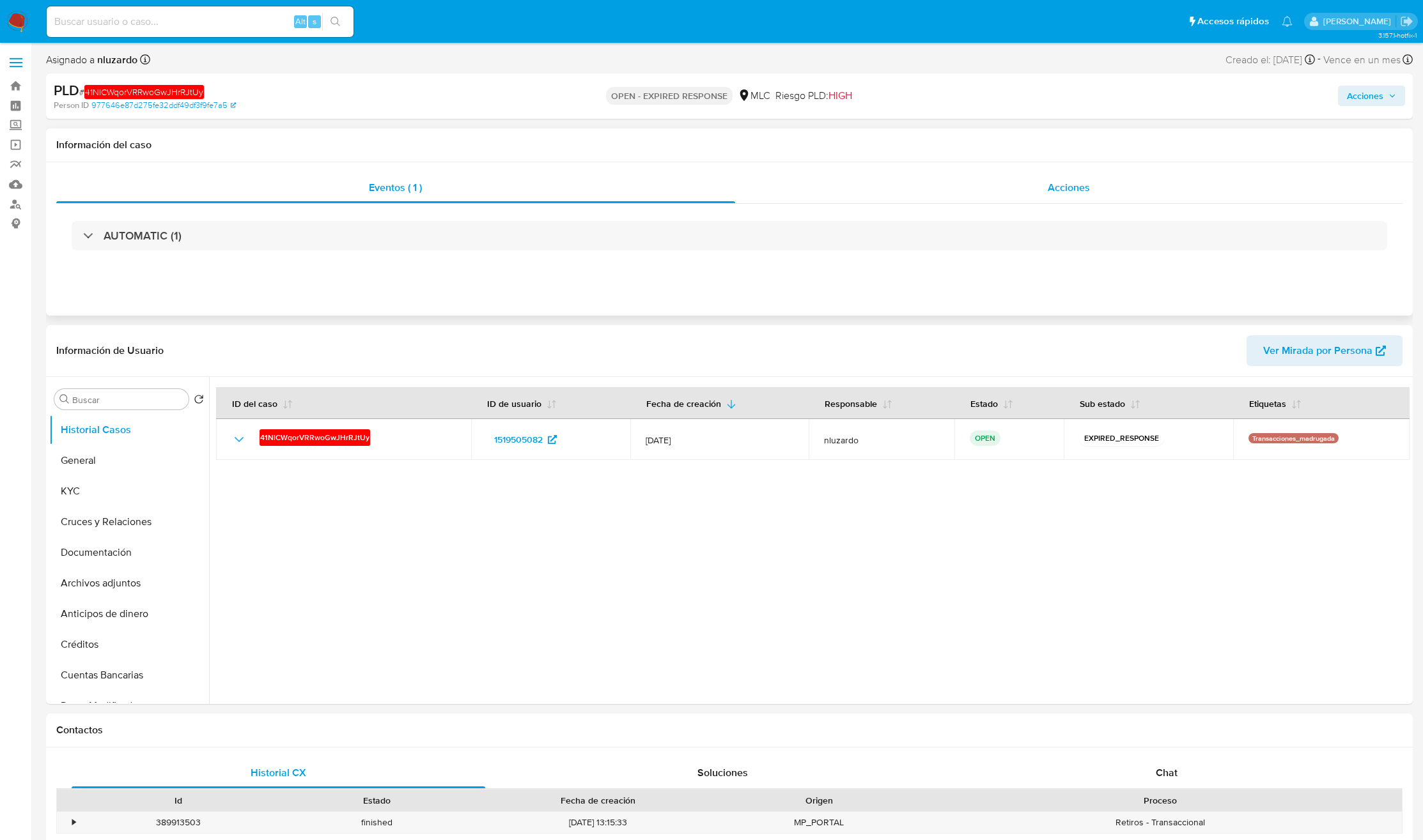
click at [957, 184] on div "Acciones" at bounding box center [1069, 188] width 668 height 30
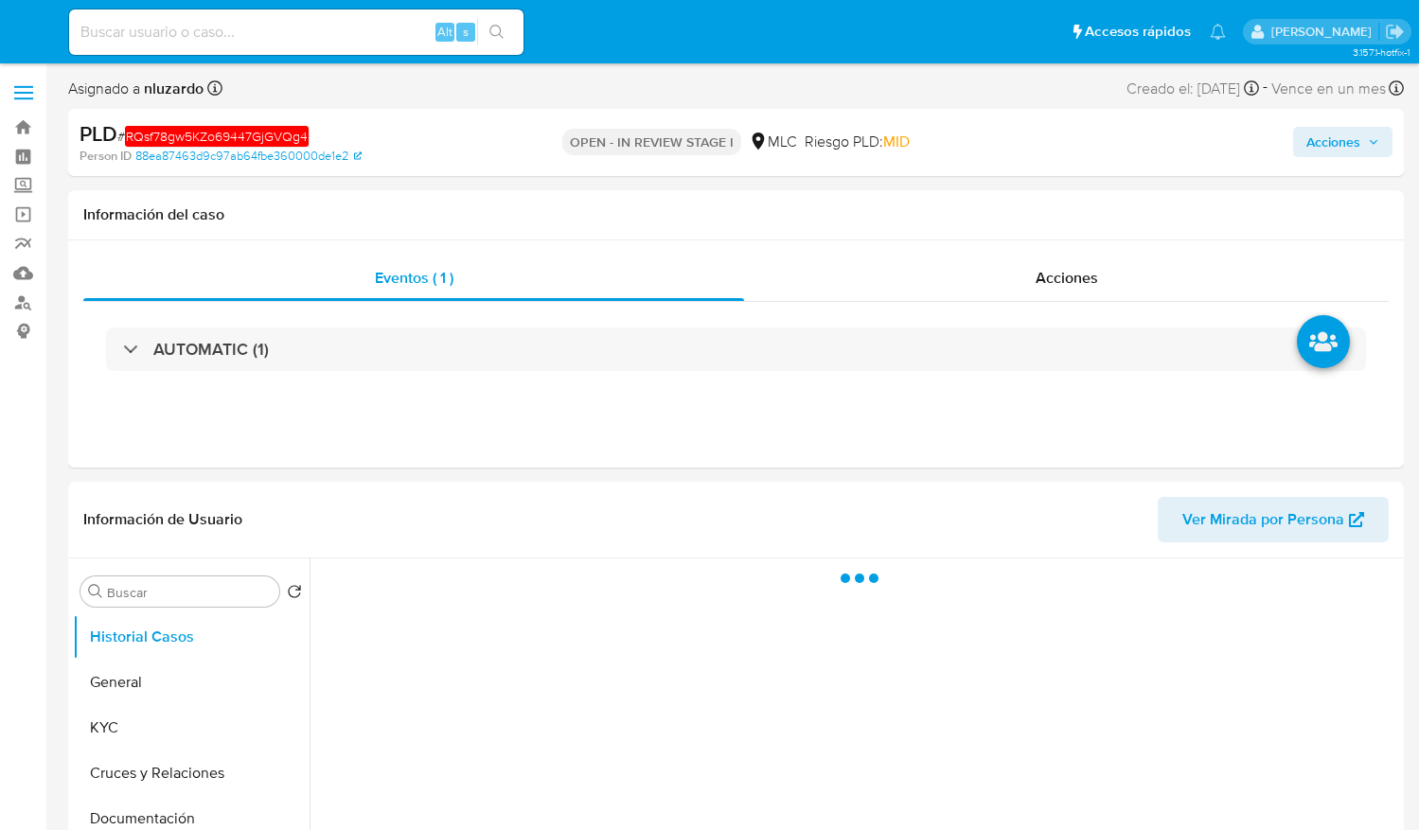
select select "10"
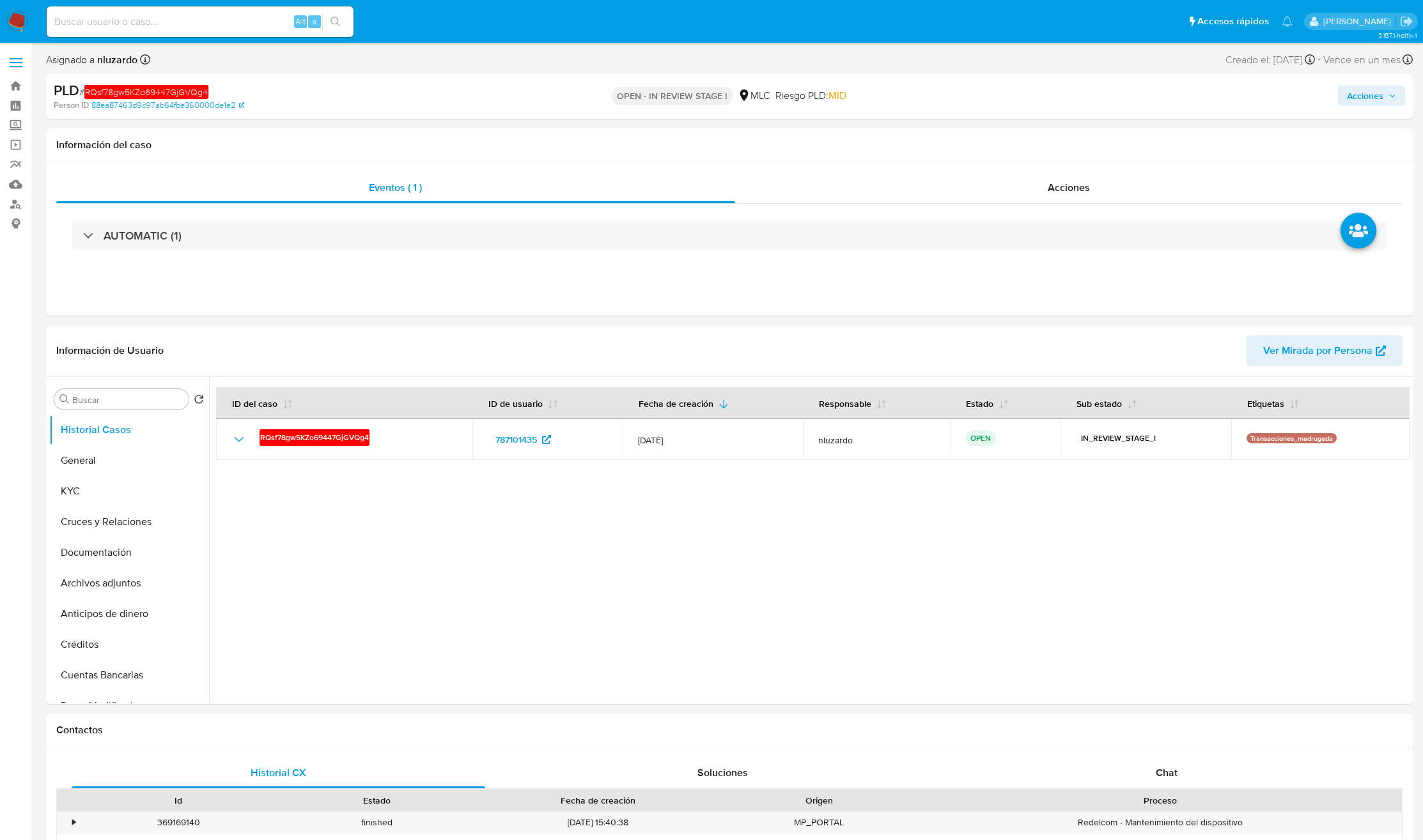
click at [957, 96] on span "Acciones" at bounding box center [1365, 96] width 36 height 20
click at [957, 132] on span "Alt" at bounding box center [1063, 137] width 10 height 12
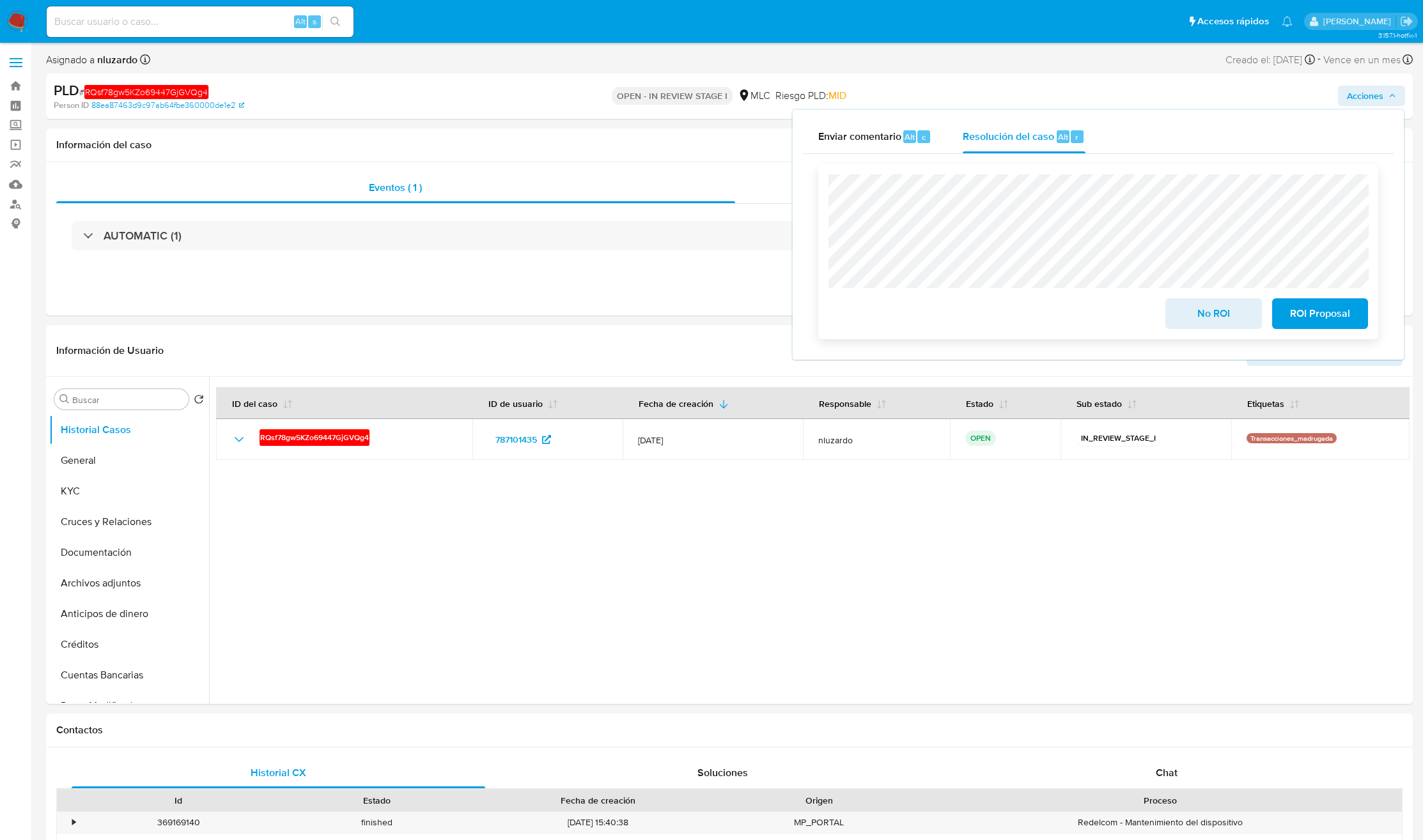
click at [957, 309] on span "No ROI" at bounding box center [1213, 314] width 63 height 28
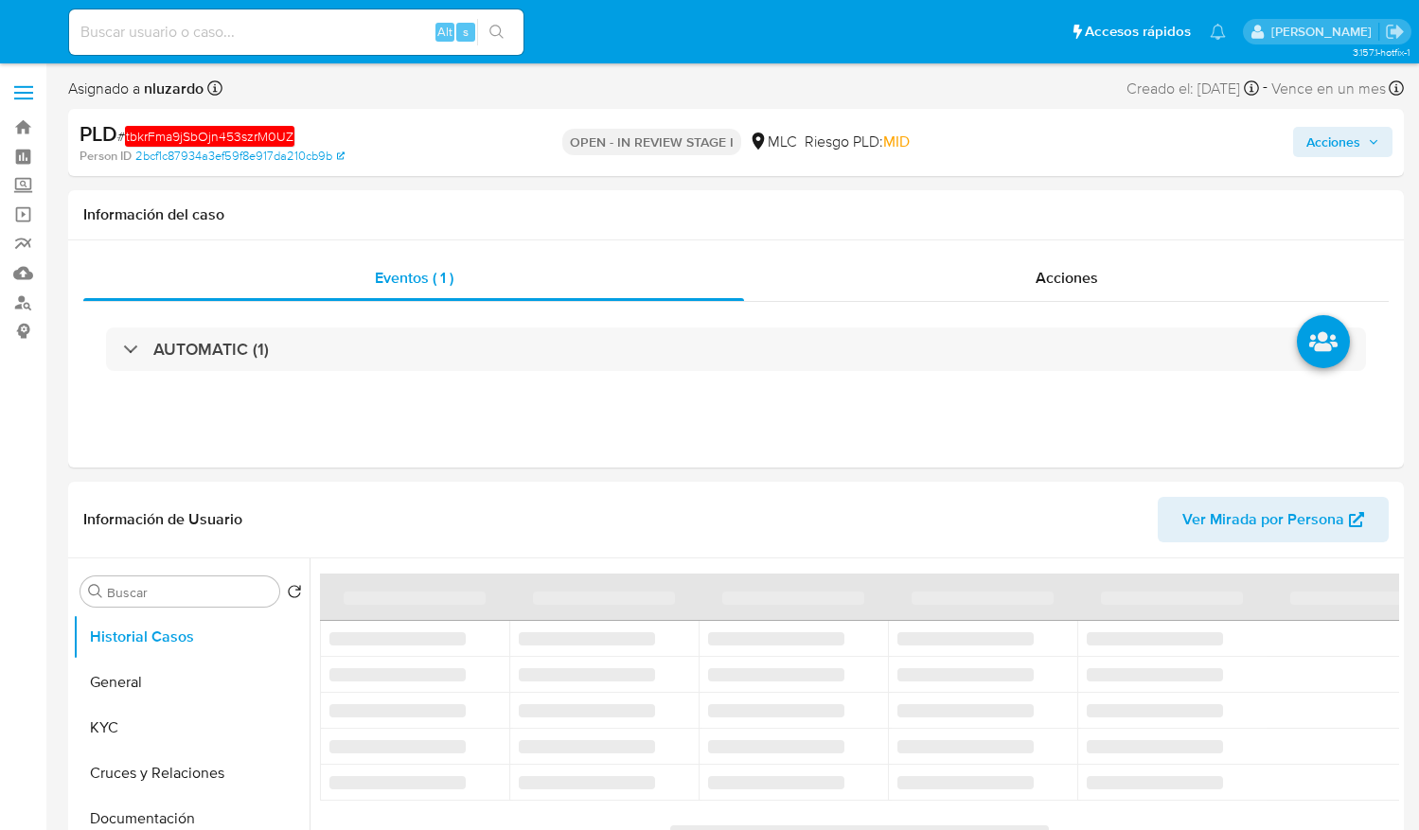
select select "10"
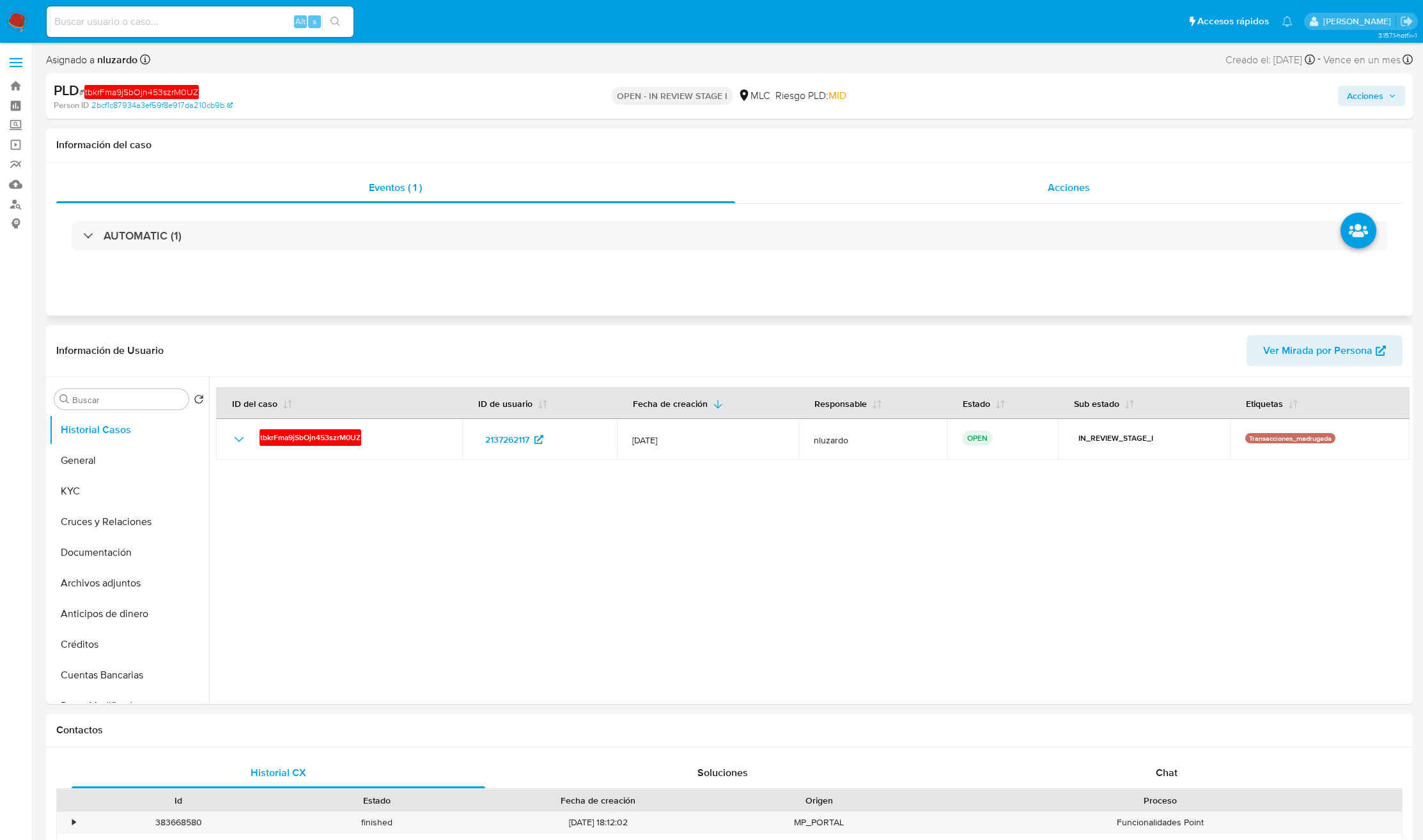
click at [957, 180] on span "Acciones" at bounding box center [1069, 188] width 42 height 15
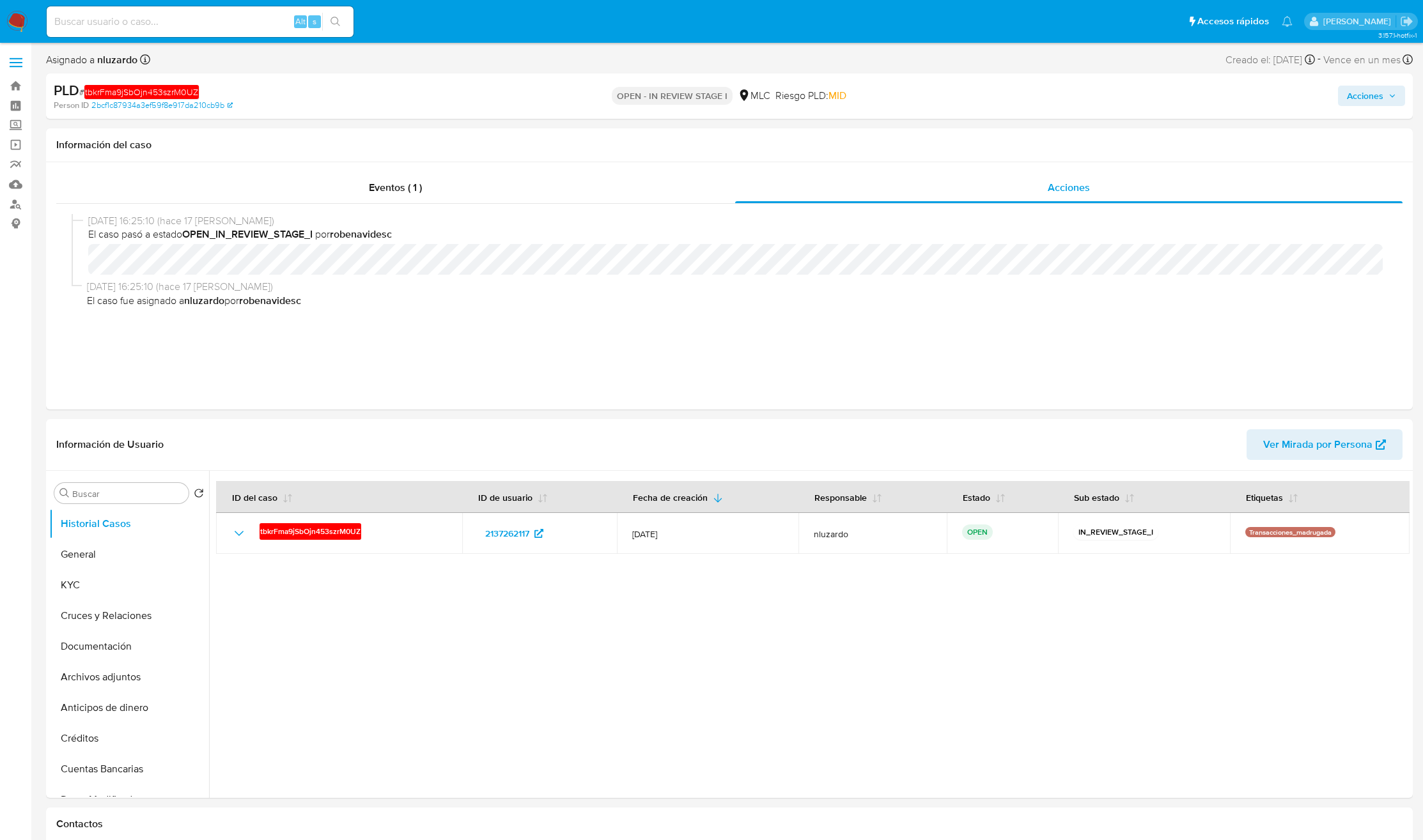
drag, startPoint x: 1358, startPoint y: 88, endPoint x: 1351, endPoint y: 98, distance: 12.2
click at [957, 89] on span "Acciones" at bounding box center [1365, 96] width 36 height 20
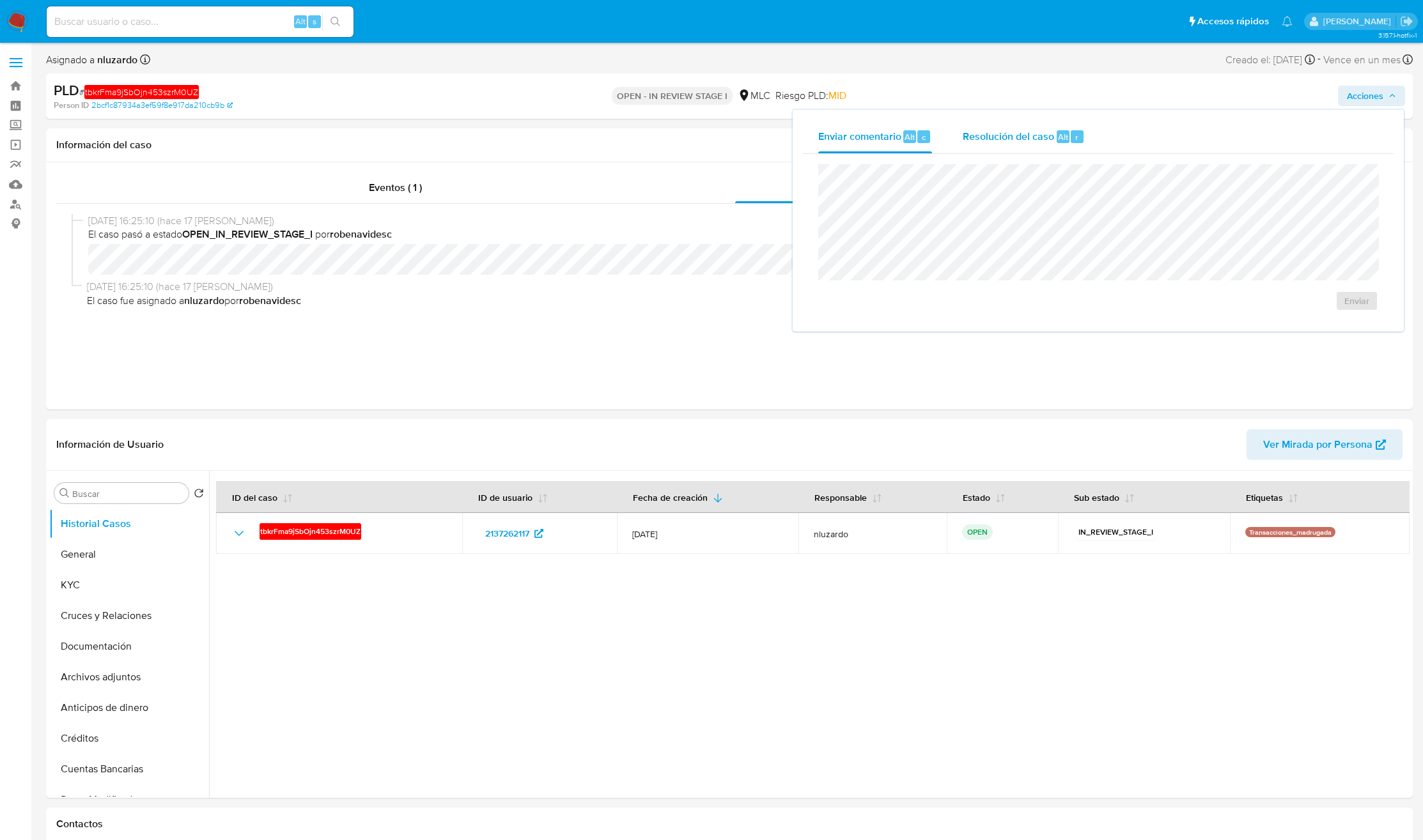
drag, startPoint x: 1065, startPoint y: 114, endPoint x: 1063, endPoint y: 123, distance: 9.2
click at [957, 115] on div "Enviar comentario Alt c Resolución del caso Alt r Enviar" at bounding box center [1098, 221] width 611 height 222
click at [957, 142] on span "Resolución del caso" at bounding box center [1008, 136] width 91 height 15
click at [957, 324] on span "No ROI" at bounding box center [1213, 314] width 63 height 28
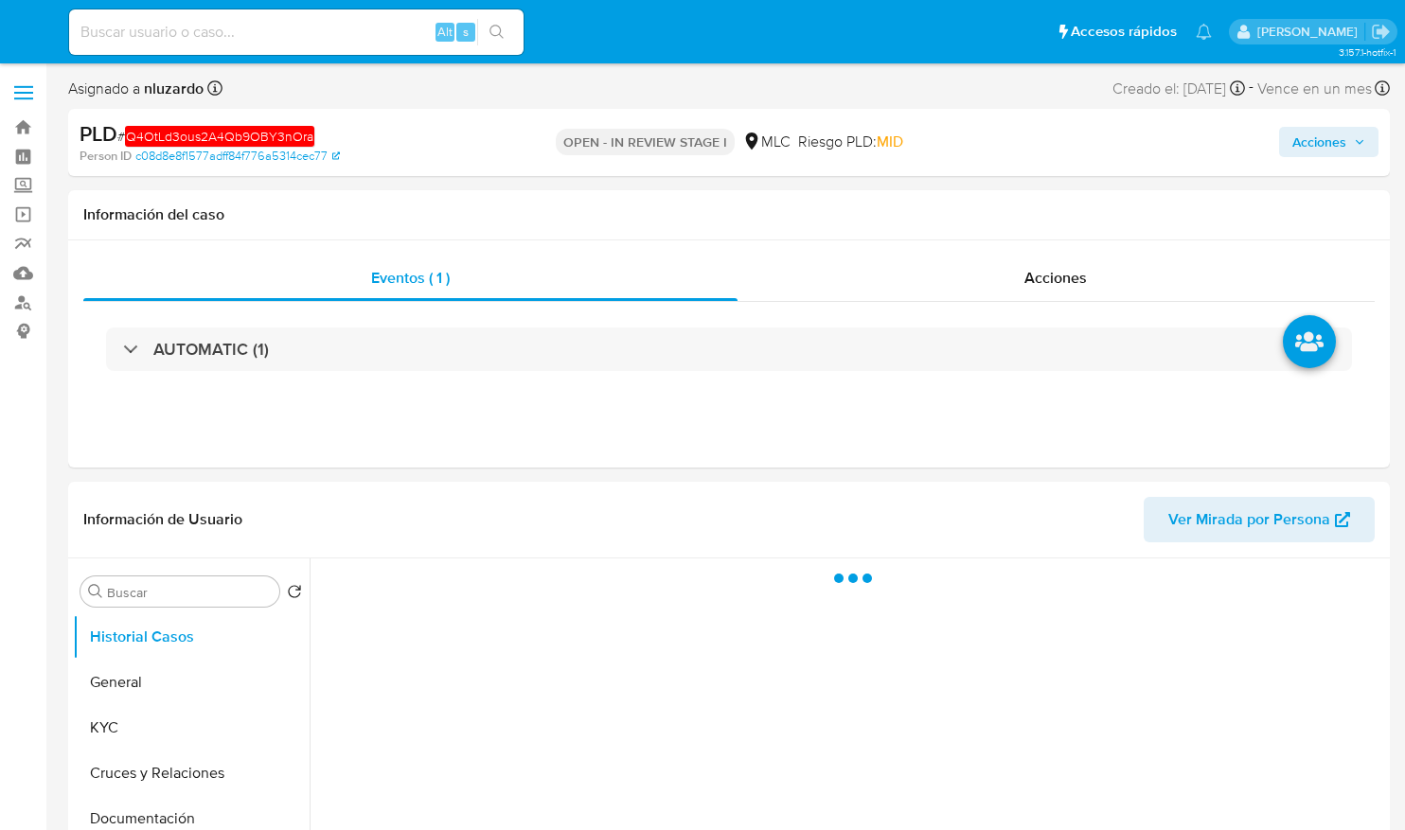
select select "10"
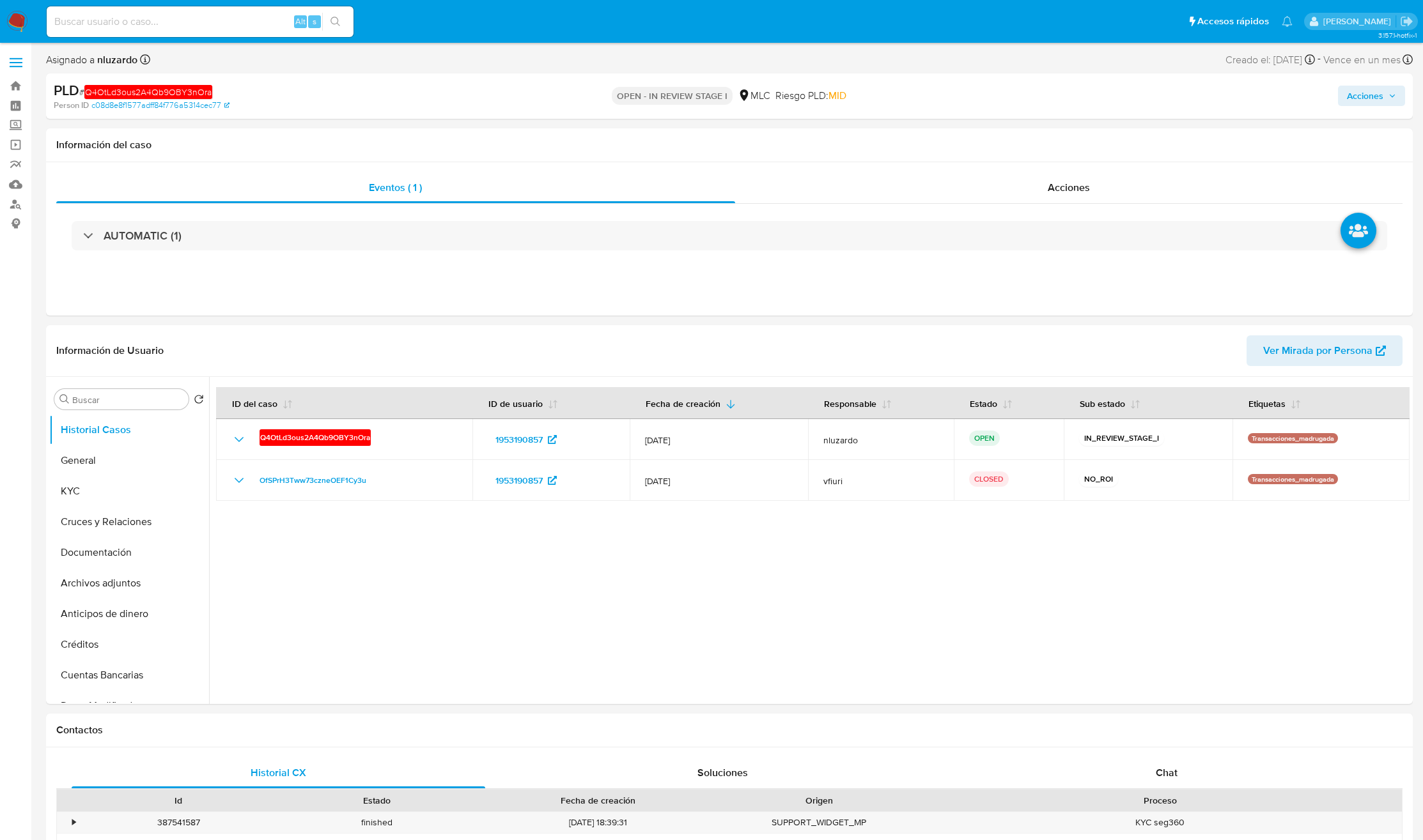
click at [948, 90] on span "Acciones" at bounding box center [1365, 96] width 36 height 20
click at [948, 146] on div "Resolución del caso Alt r" at bounding box center [1023, 136] width 122 height 33
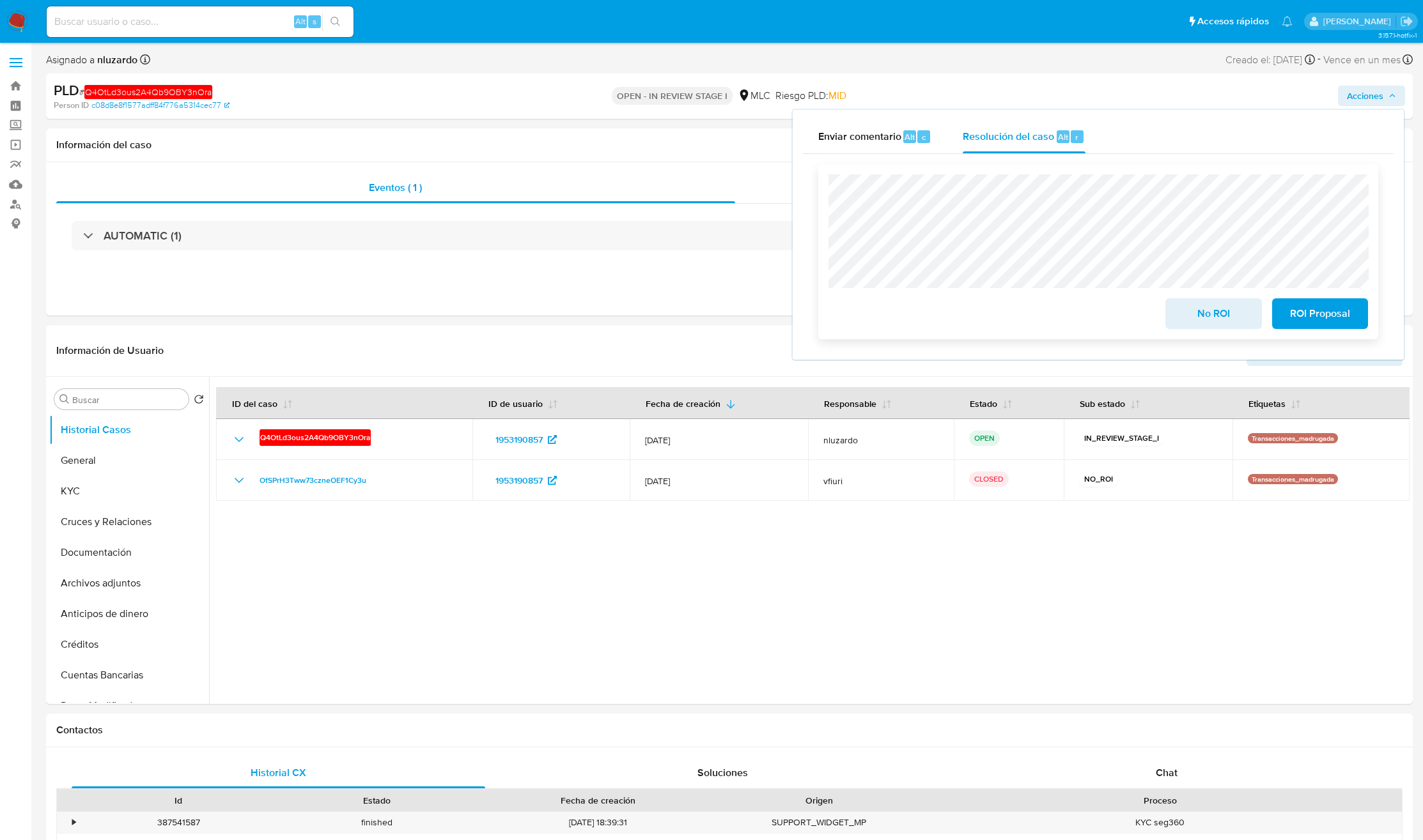
click at [948, 311] on span "No ROI" at bounding box center [1213, 314] width 63 height 28
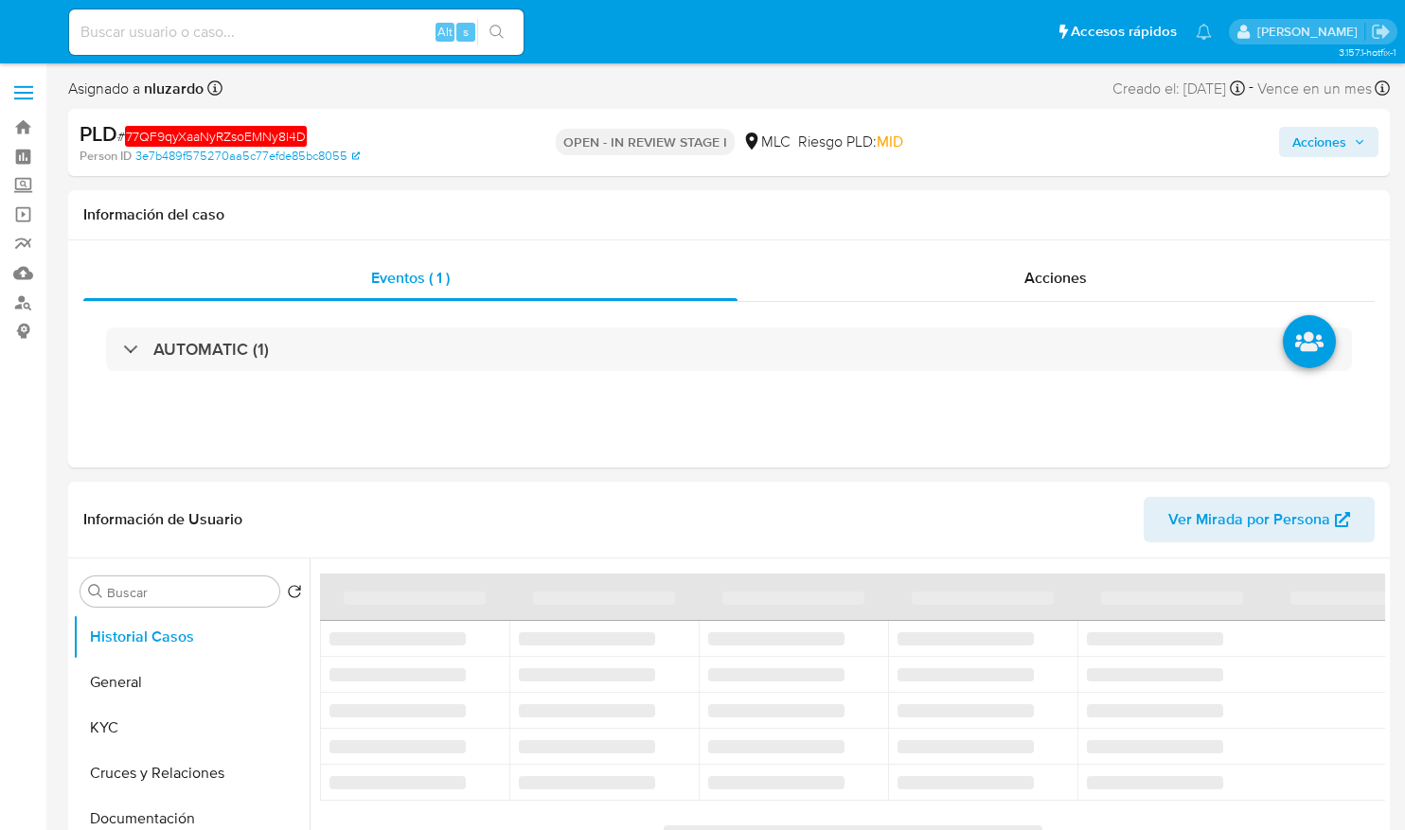
select select "10"
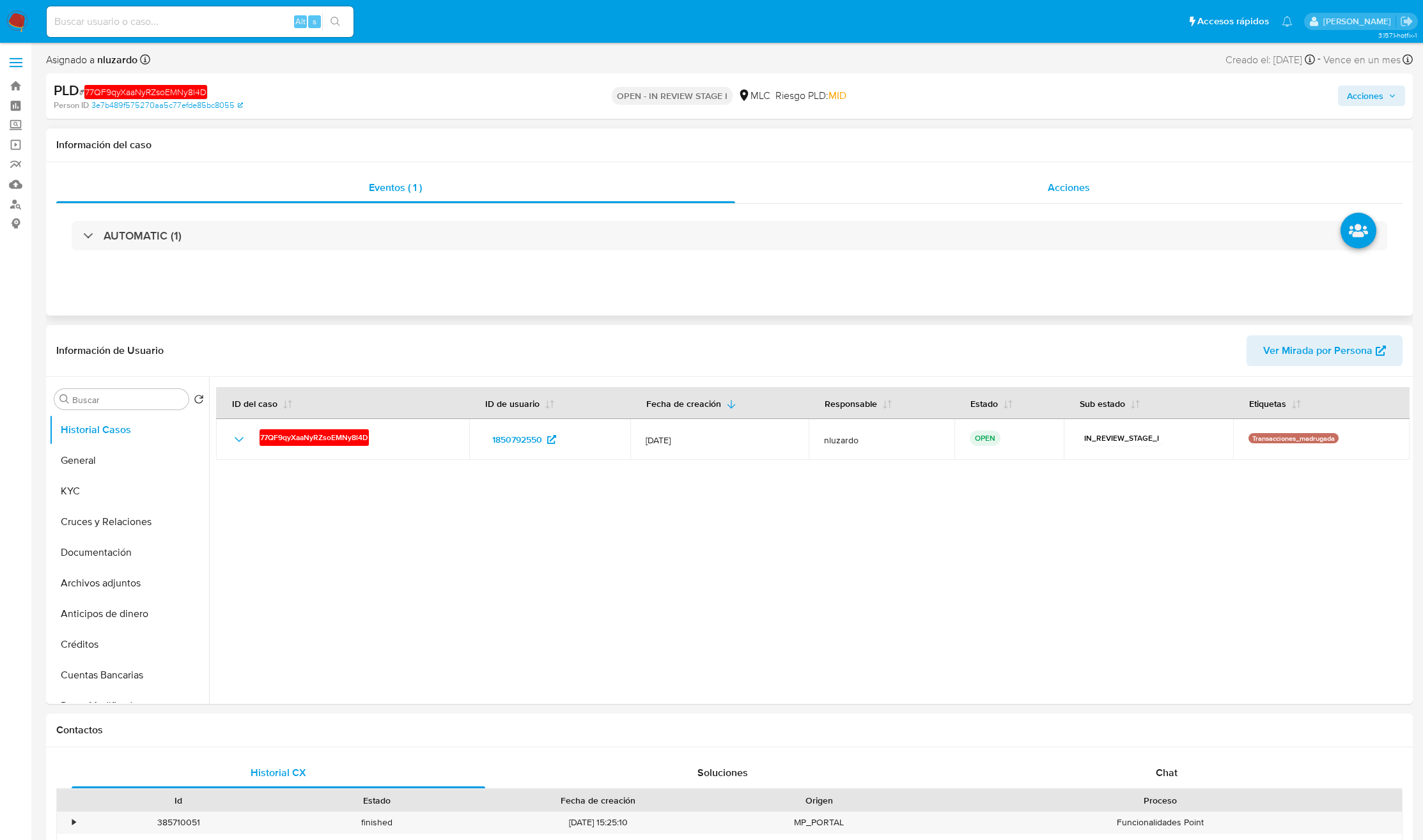
click at [948, 188] on span "Acciones" at bounding box center [1069, 188] width 42 height 15
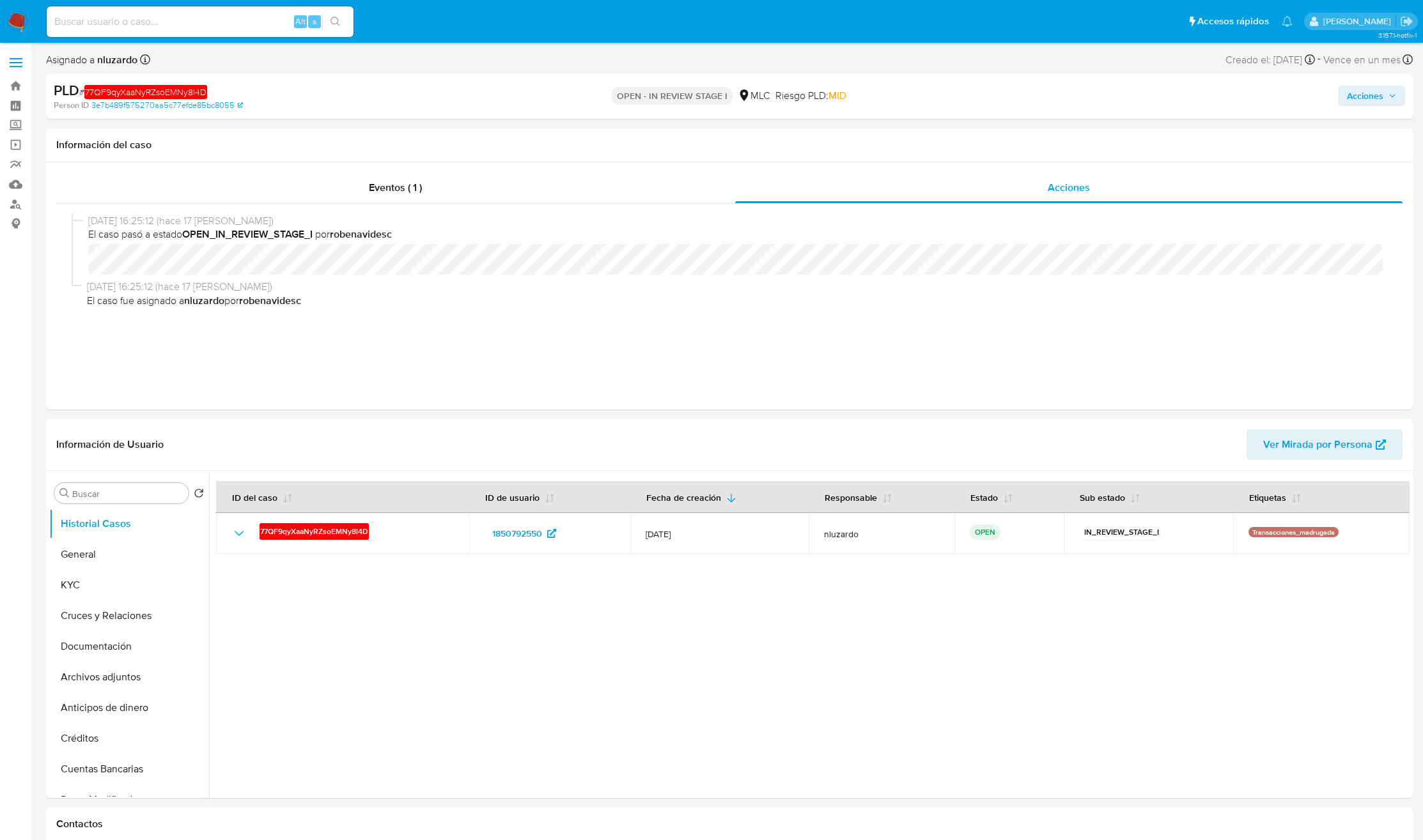
click at [948, 94] on span "Acciones" at bounding box center [1365, 96] width 36 height 20
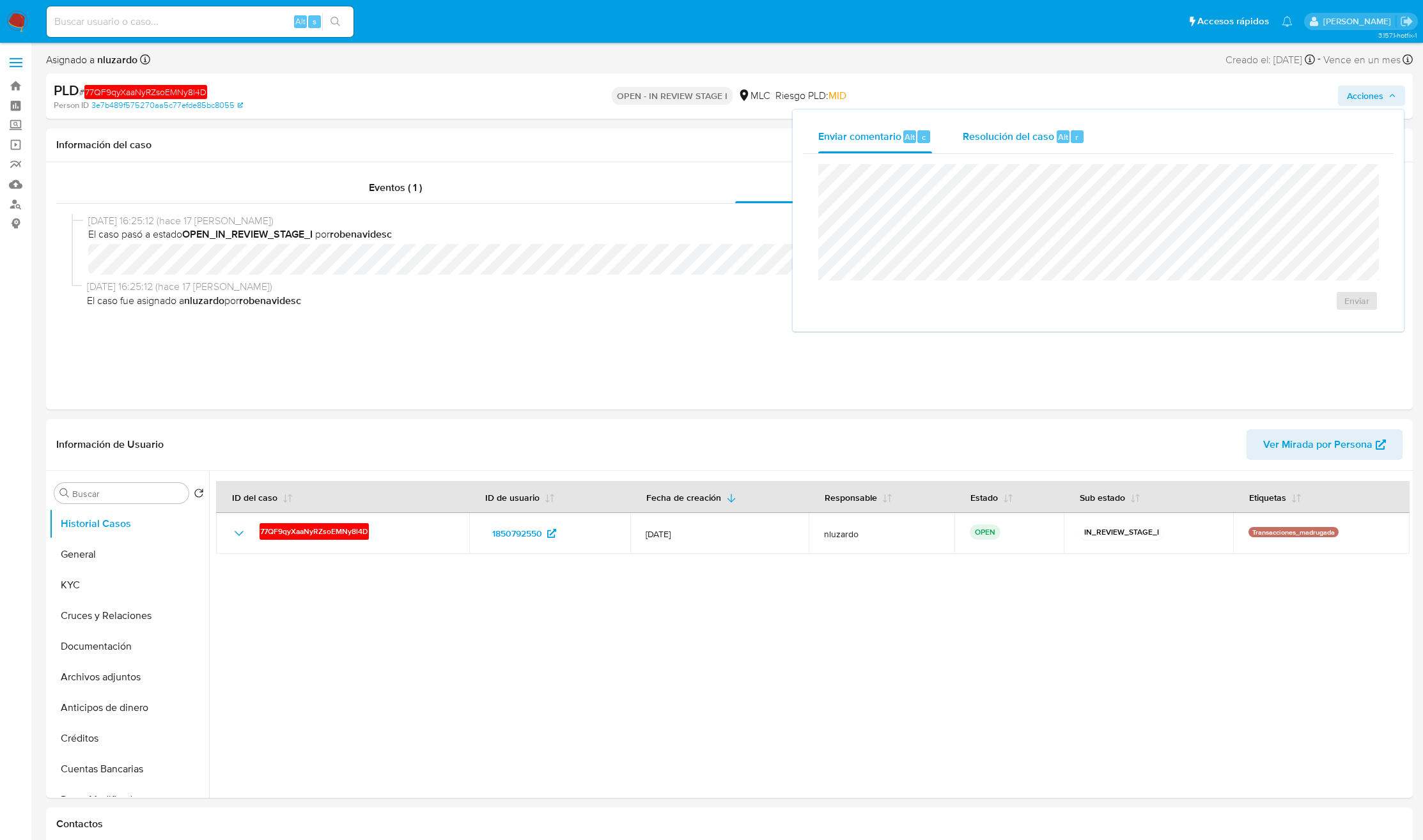
drag, startPoint x: 1050, startPoint y: 137, endPoint x: 1042, endPoint y: 144, distance: 10.6
click at [948, 137] on span "Resolución del caso" at bounding box center [1008, 136] width 91 height 15
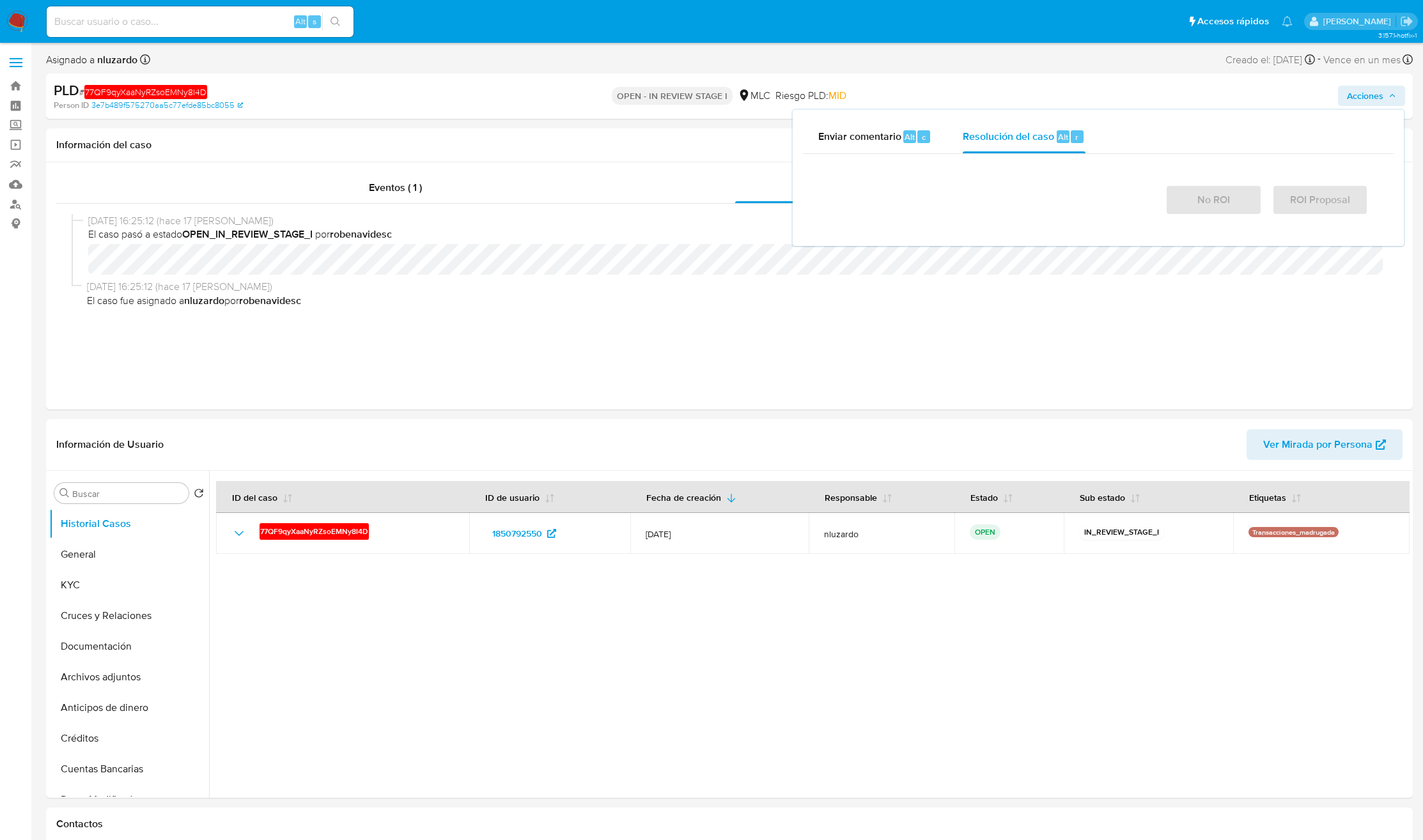
click at [948, 175] on div at bounding box center [1098, 175] width 539 height 0
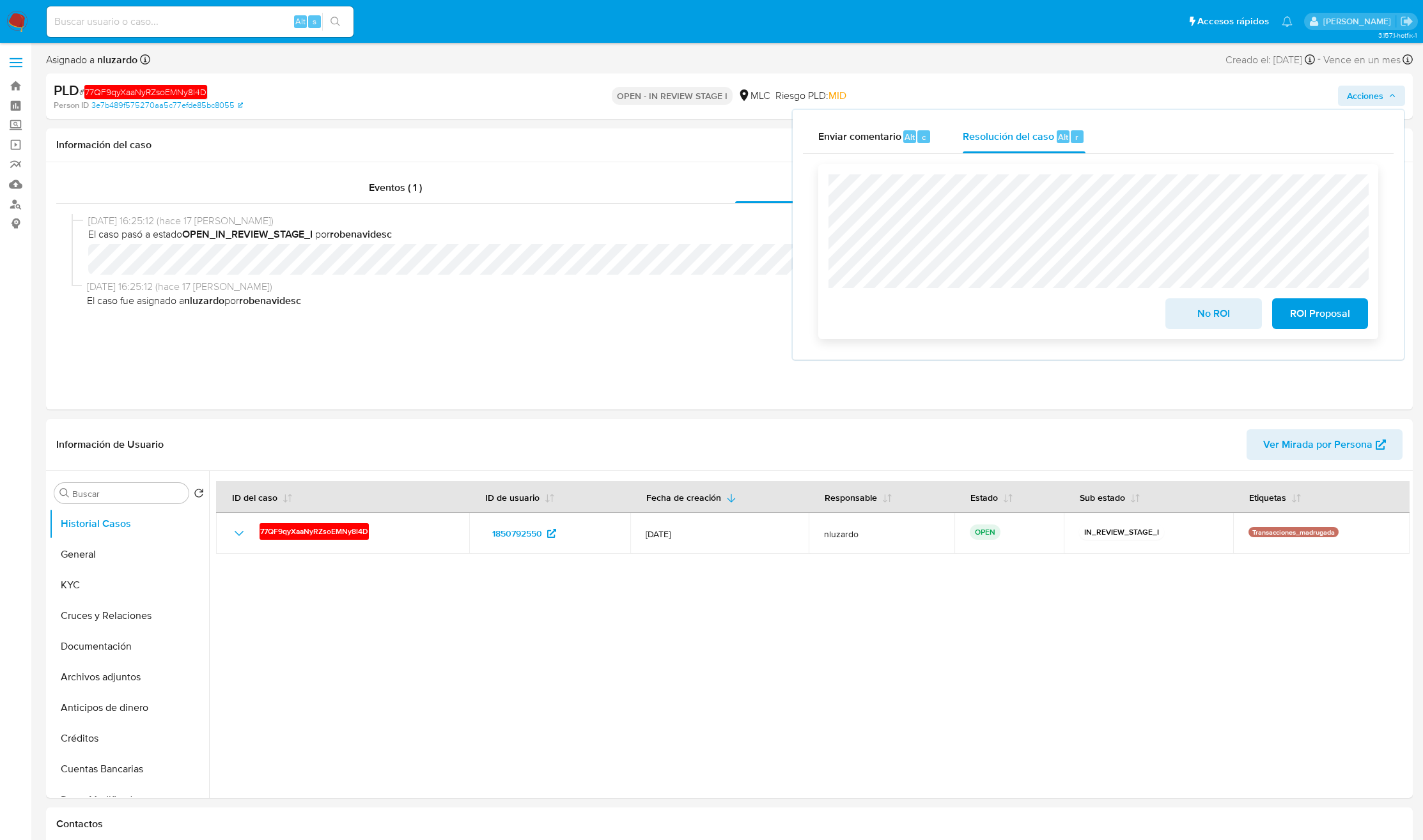
click at [948, 309] on span "No ROI" at bounding box center [1213, 314] width 63 height 28
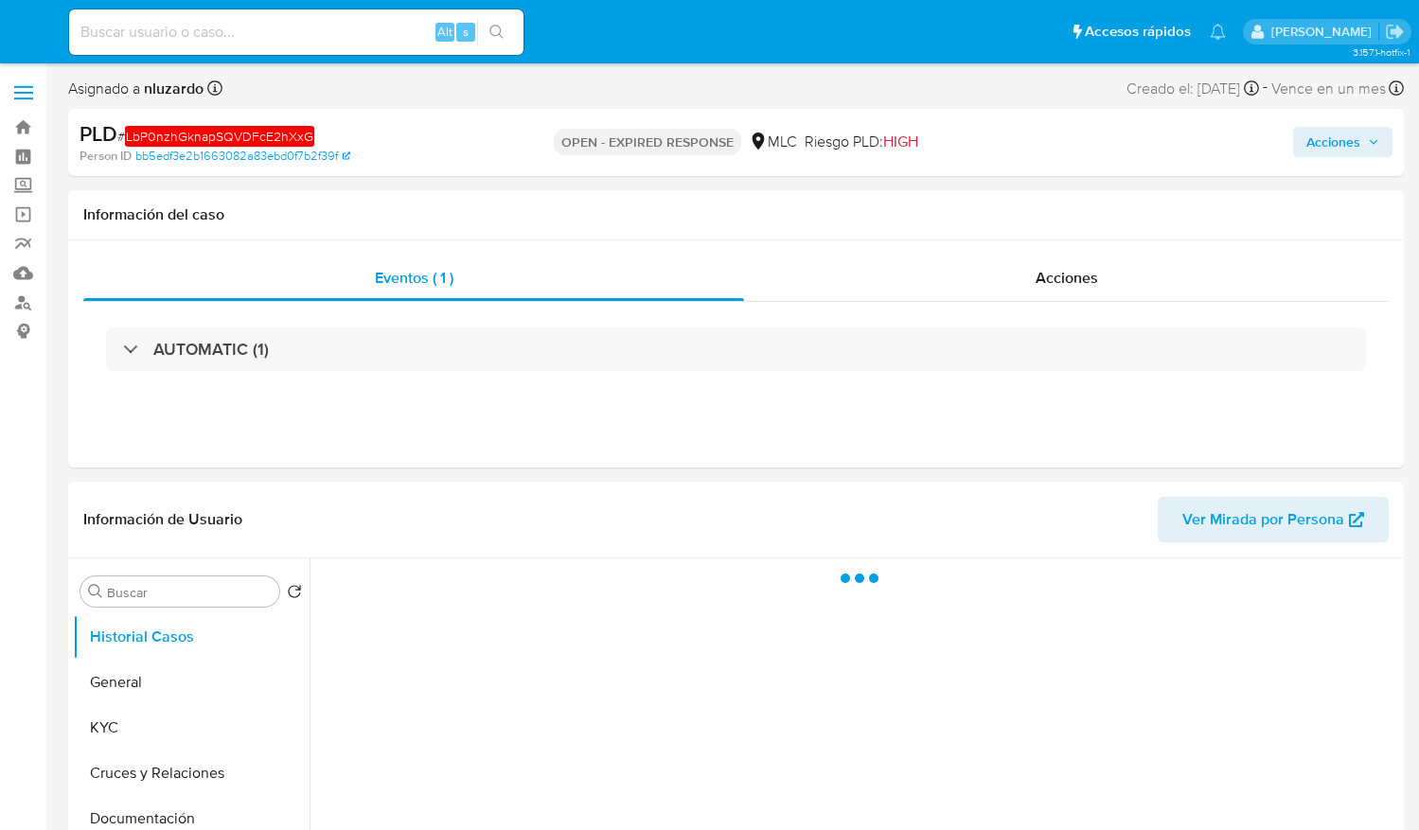
select select "10"
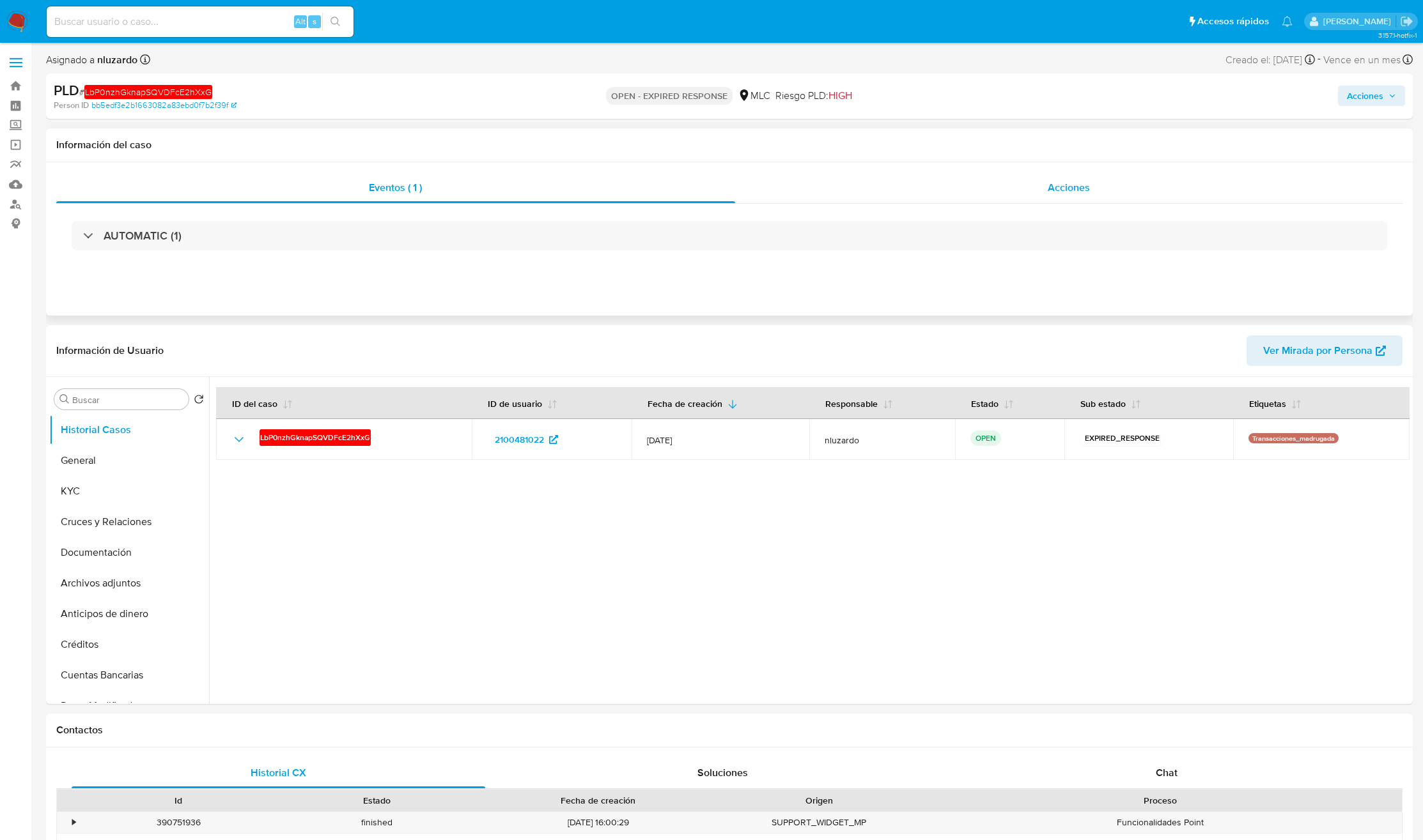
click at [957, 184] on div "Acciones" at bounding box center [1069, 188] width 668 height 30
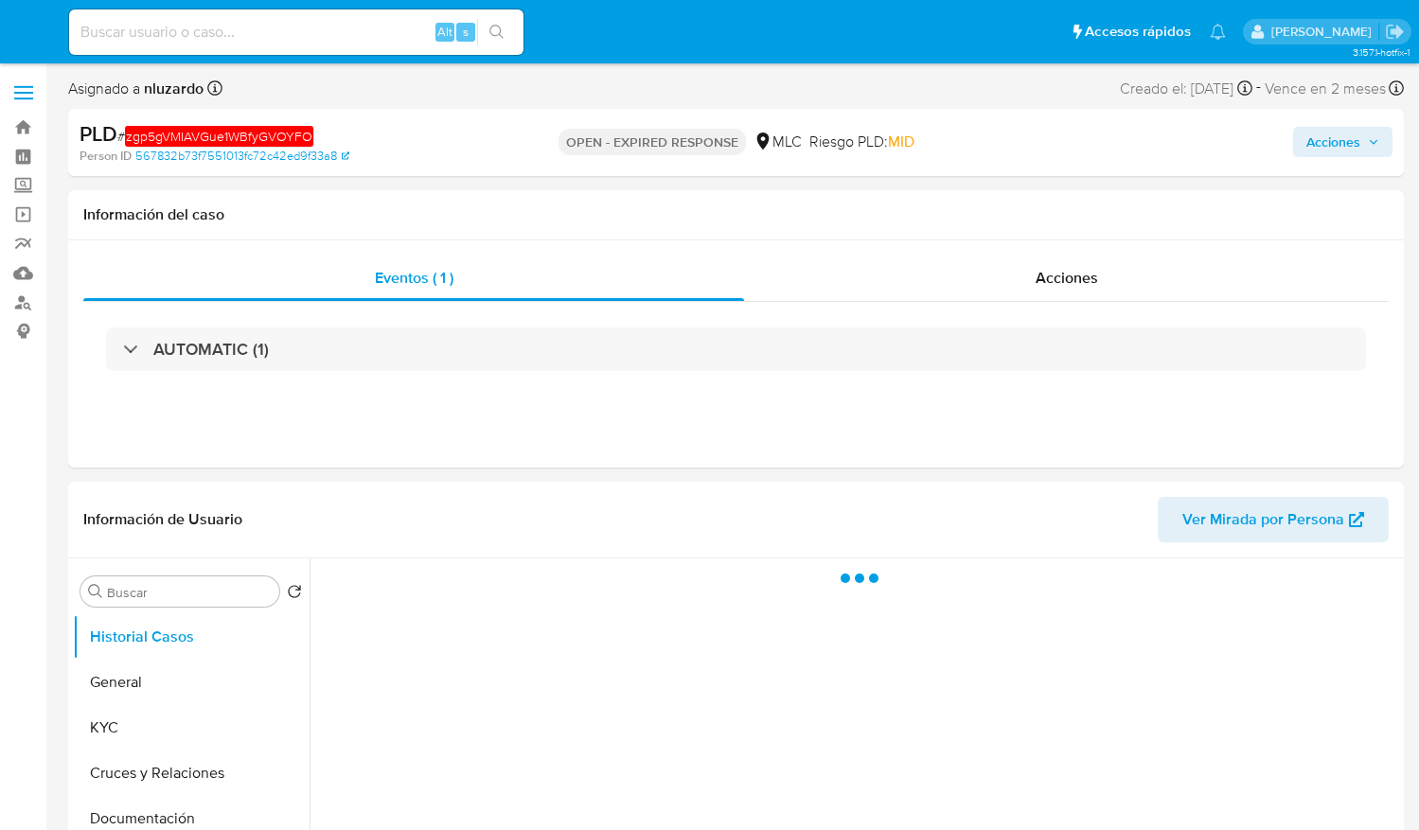
select select "10"
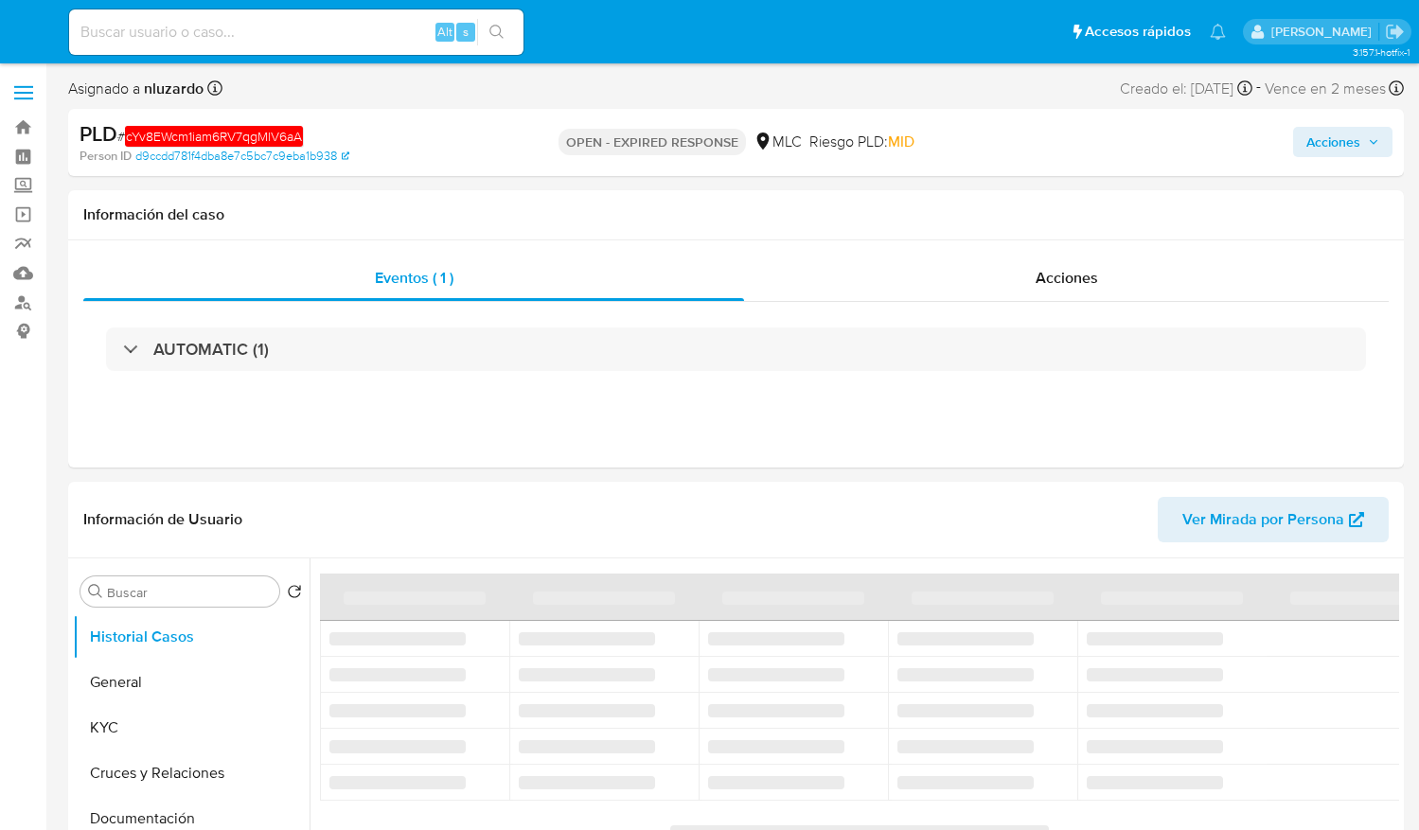
select select "10"
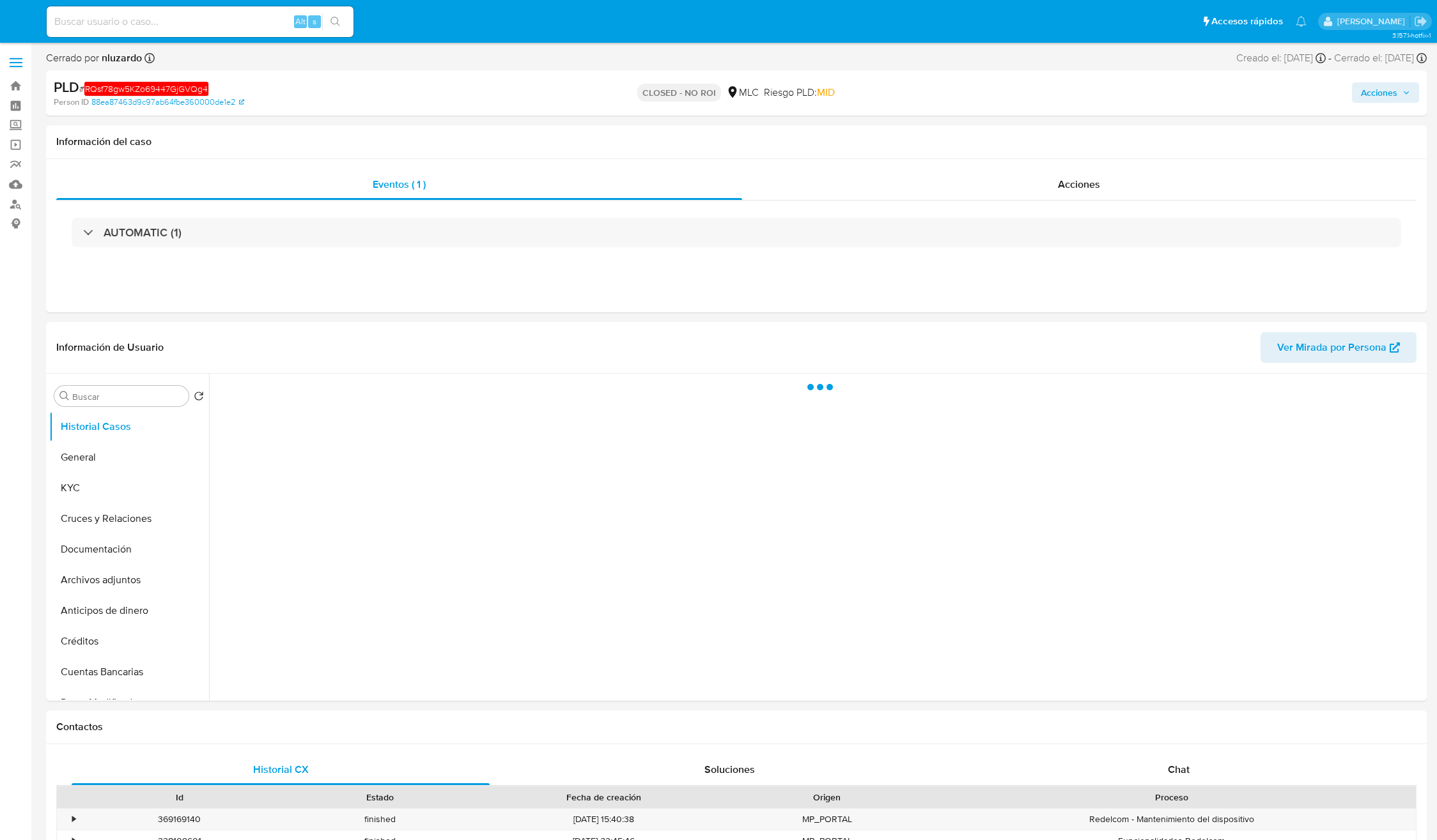
select select "10"
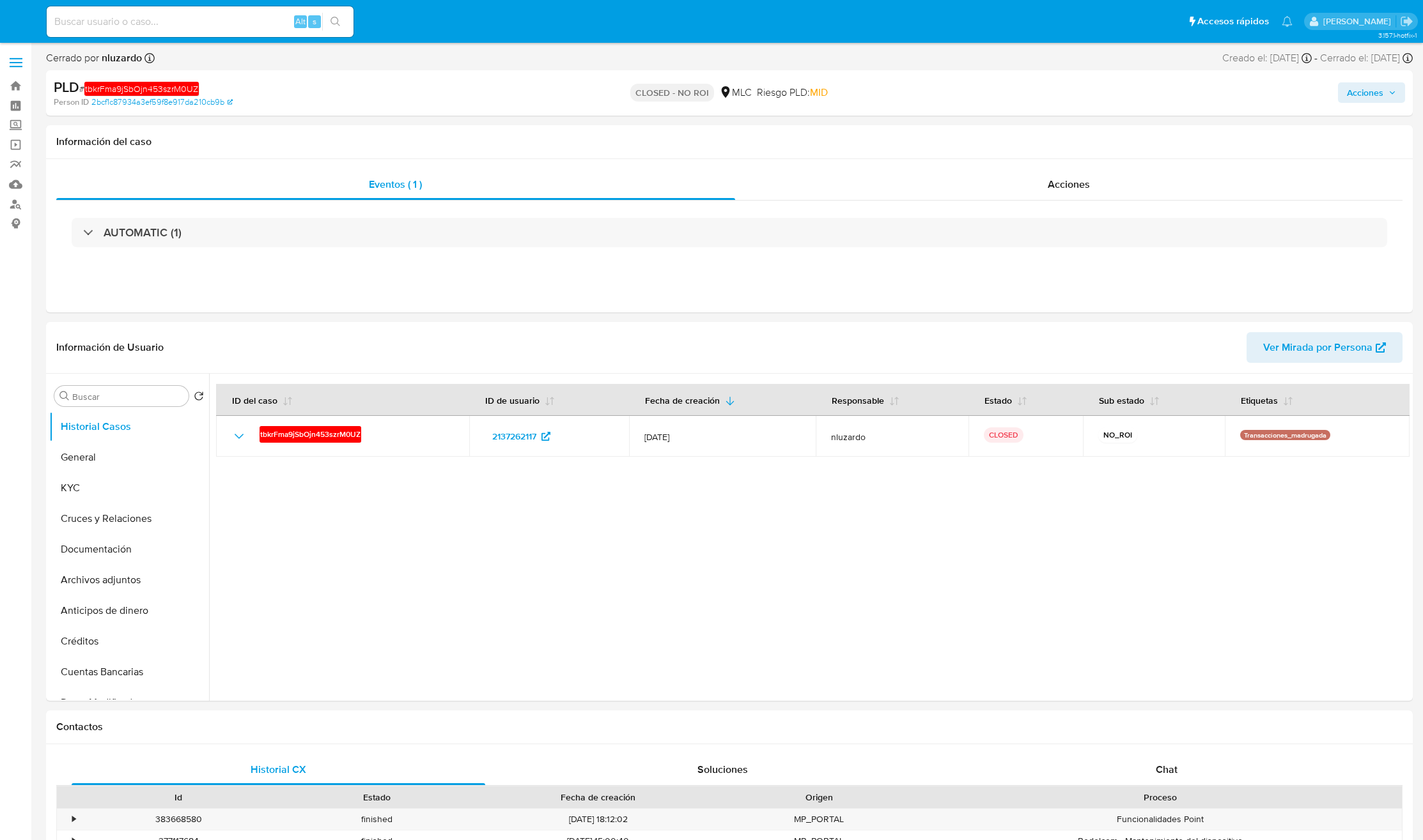
select select "10"
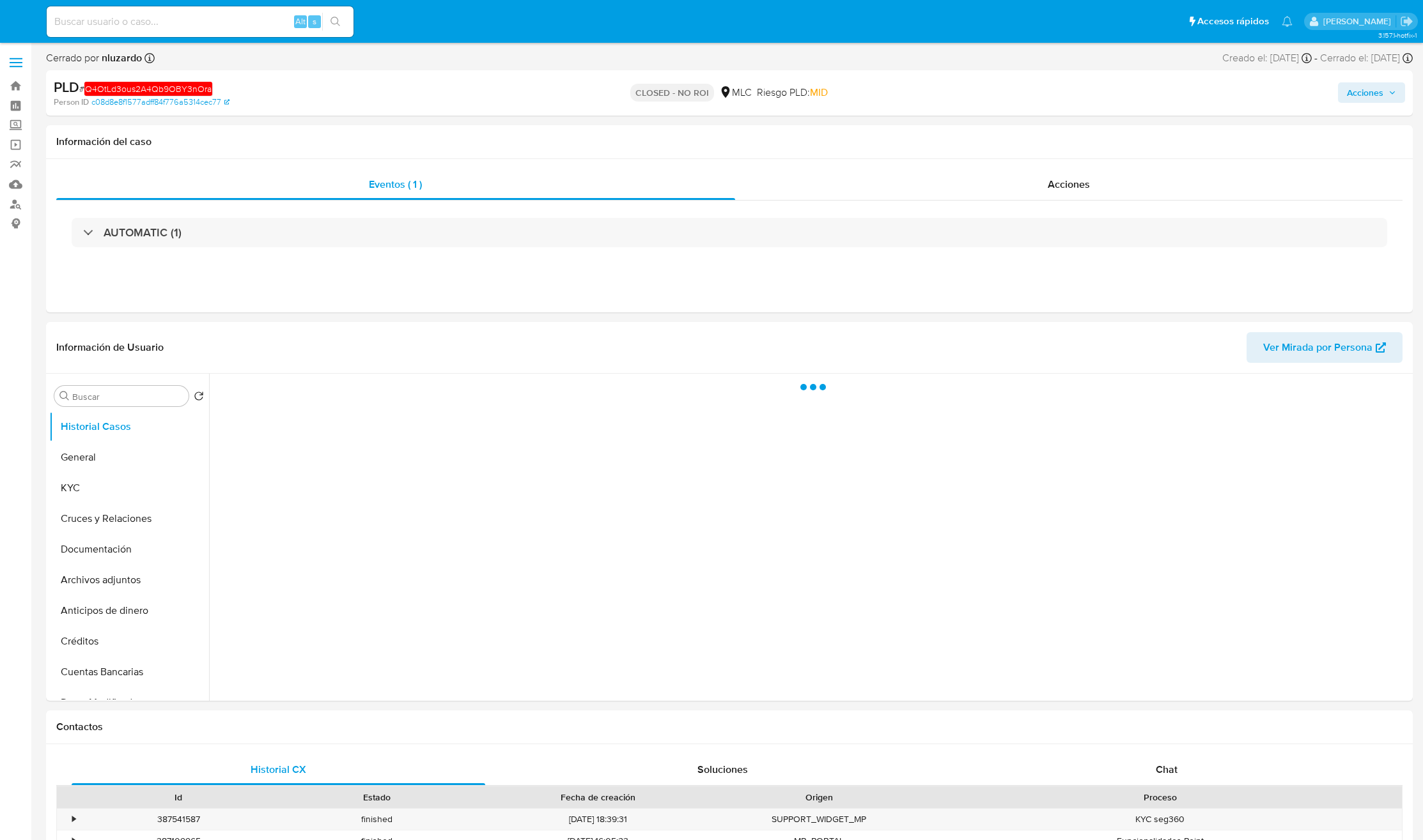
select select "10"
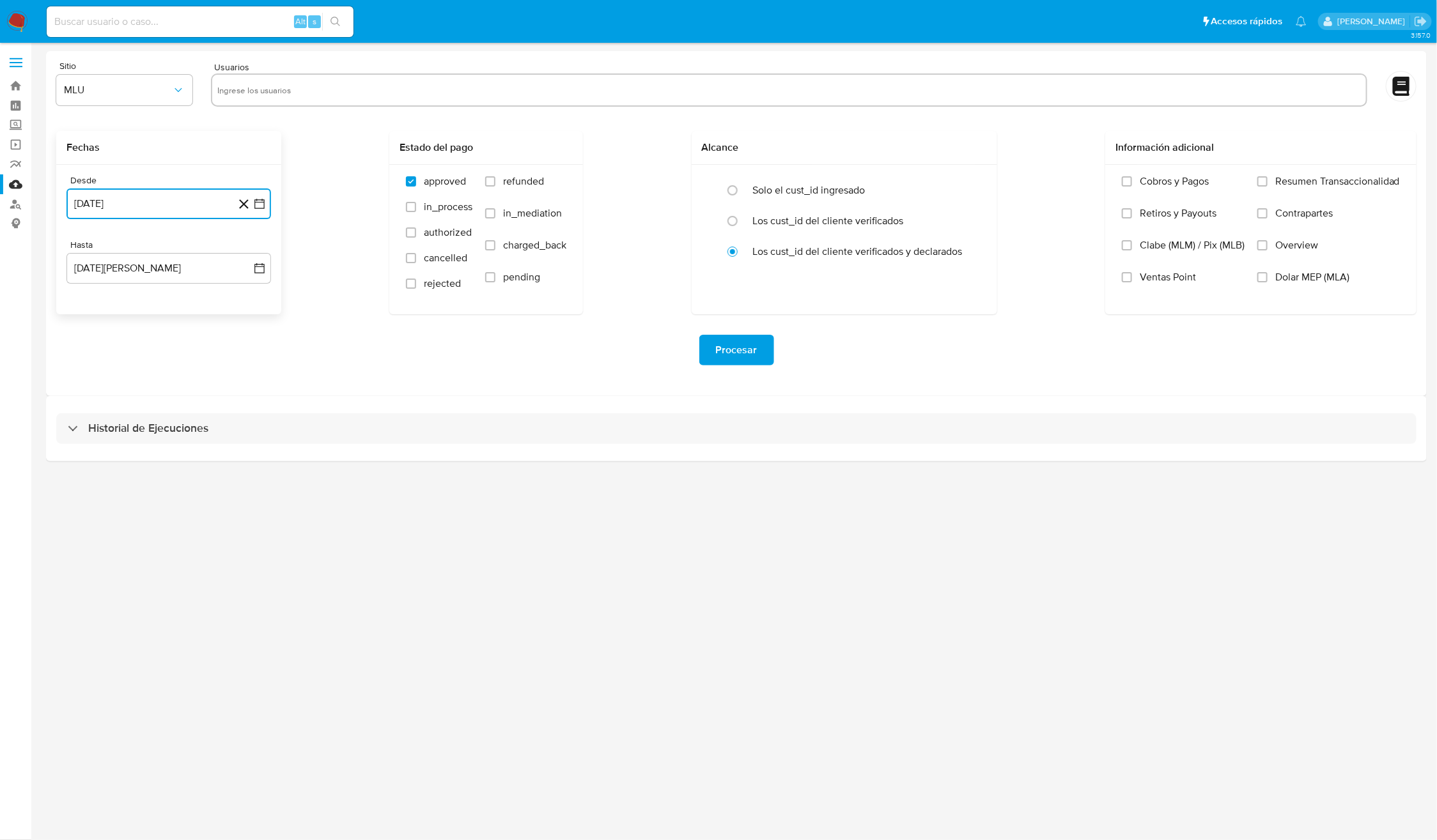
click at [157, 202] on button "28 de julio de 2024" at bounding box center [168, 203] width 205 height 30
click at [248, 252] on icon "Mes siguiente" at bounding box center [249, 250] width 5 height 9
click at [144, 347] on button "14" at bounding box center [143, 348] width 20 height 20
click at [134, 251] on div "Hasta 29 de agosto de 2025 28-08-2025" at bounding box center [168, 261] width 205 height 44
click at [132, 263] on button "29 de agosto de 2025" at bounding box center [168, 268] width 205 height 30
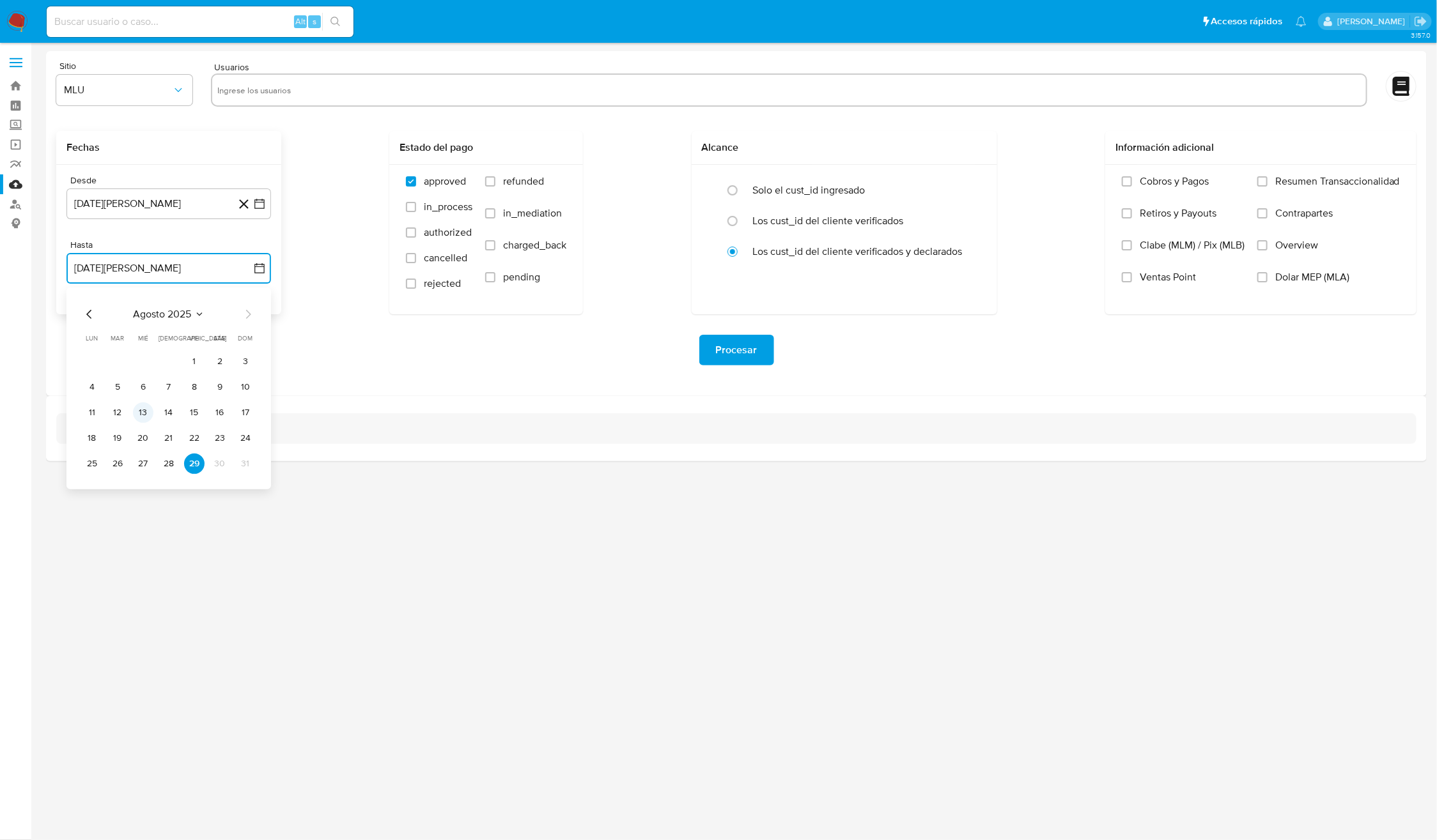
click at [138, 412] on button "13" at bounding box center [143, 413] width 20 height 20
click at [129, 92] on span "MLU" at bounding box center [118, 90] width 108 height 13
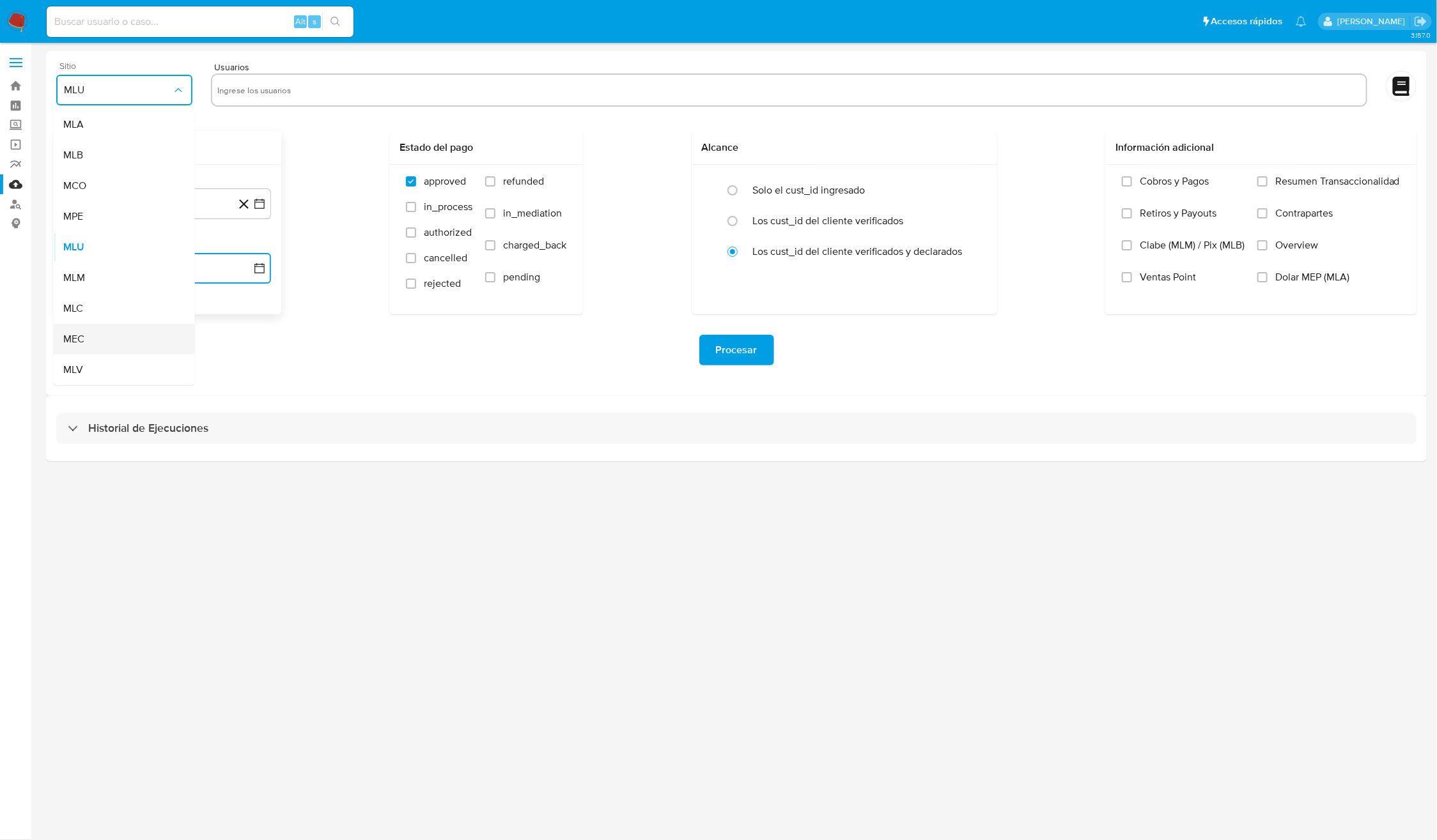
click at [101, 343] on div "MEC" at bounding box center [121, 339] width 113 height 30
click at [99, 86] on span "MEC" at bounding box center [118, 90] width 108 height 13
click at [96, 304] on div "MLC" at bounding box center [121, 308] width 113 height 30
click at [252, 85] on input "text" at bounding box center [789, 90] width 1143 height 20
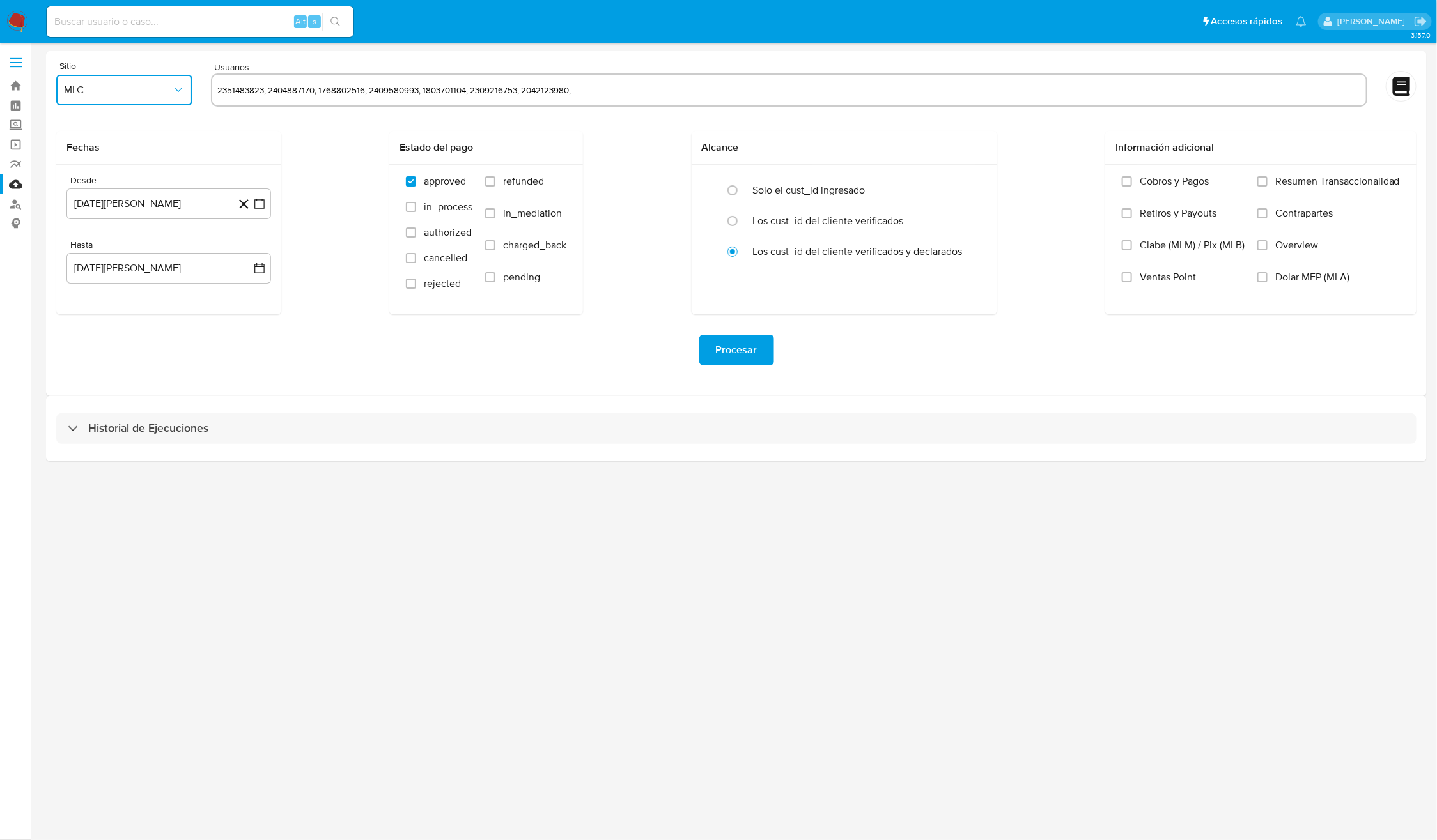
type input "2351483823, 2404887170, 1768802516, 2409580993, 1803701104, 2309216753, 2042123…"
click at [321, 237] on div "Fechas Desde 14 de agosto de 2024 28-07-2024 Hasta 13 de agosto de 2025 28-08-2…" at bounding box center [736, 223] width 1360 height 184
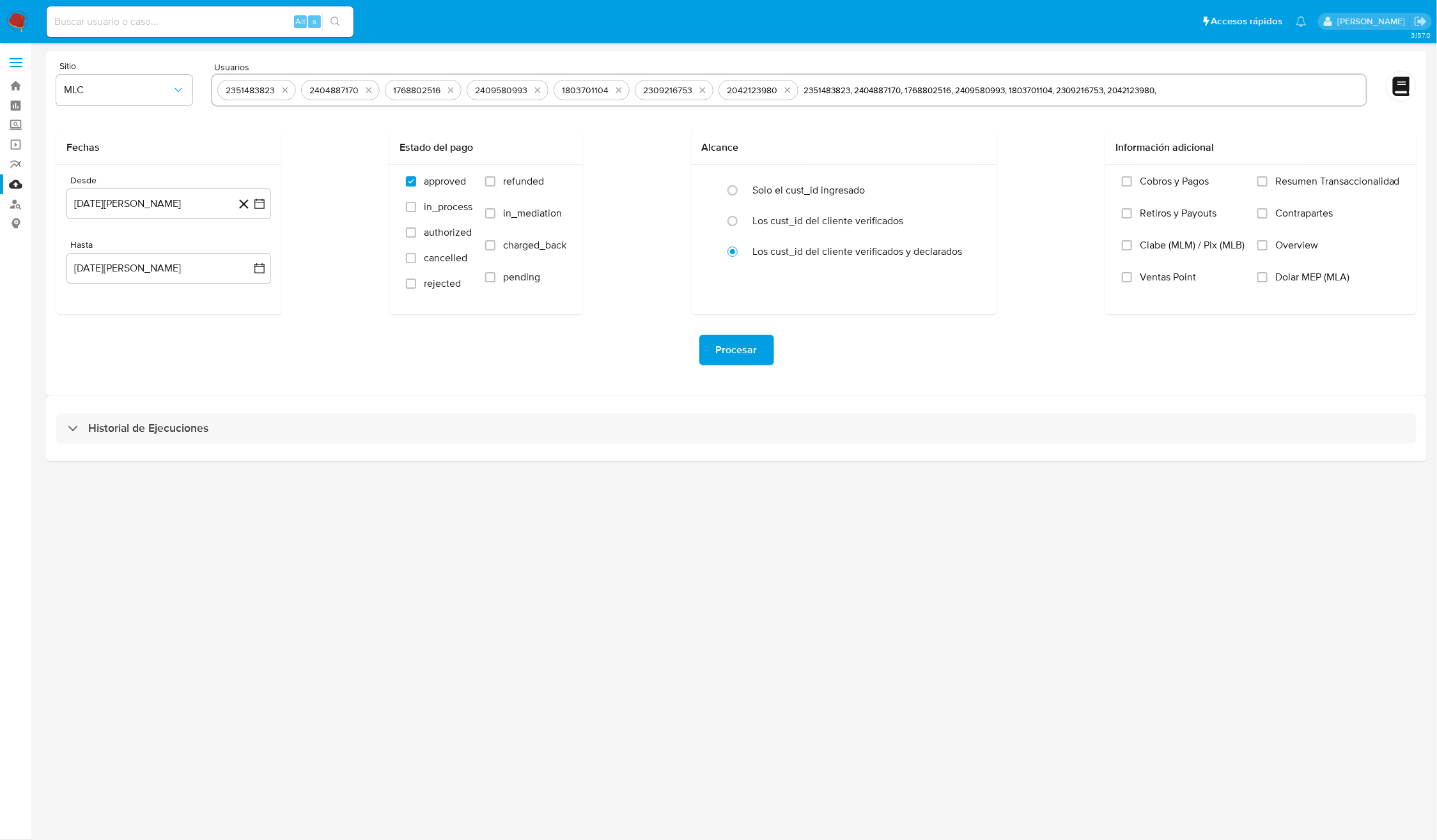
click at [747, 362] on span "Procesar" at bounding box center [737, 350] width 42 height 28
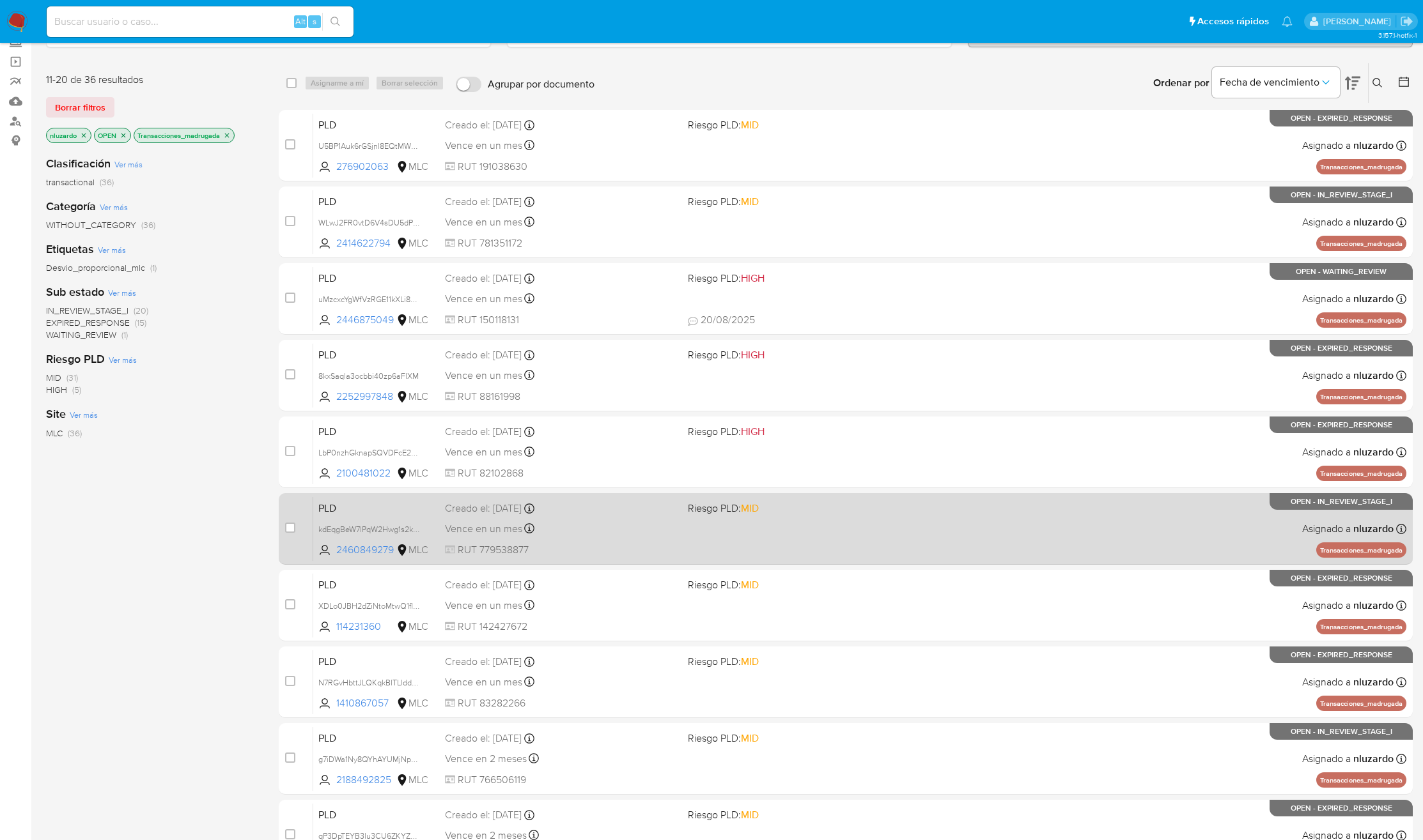
scroll to position [167, 0]
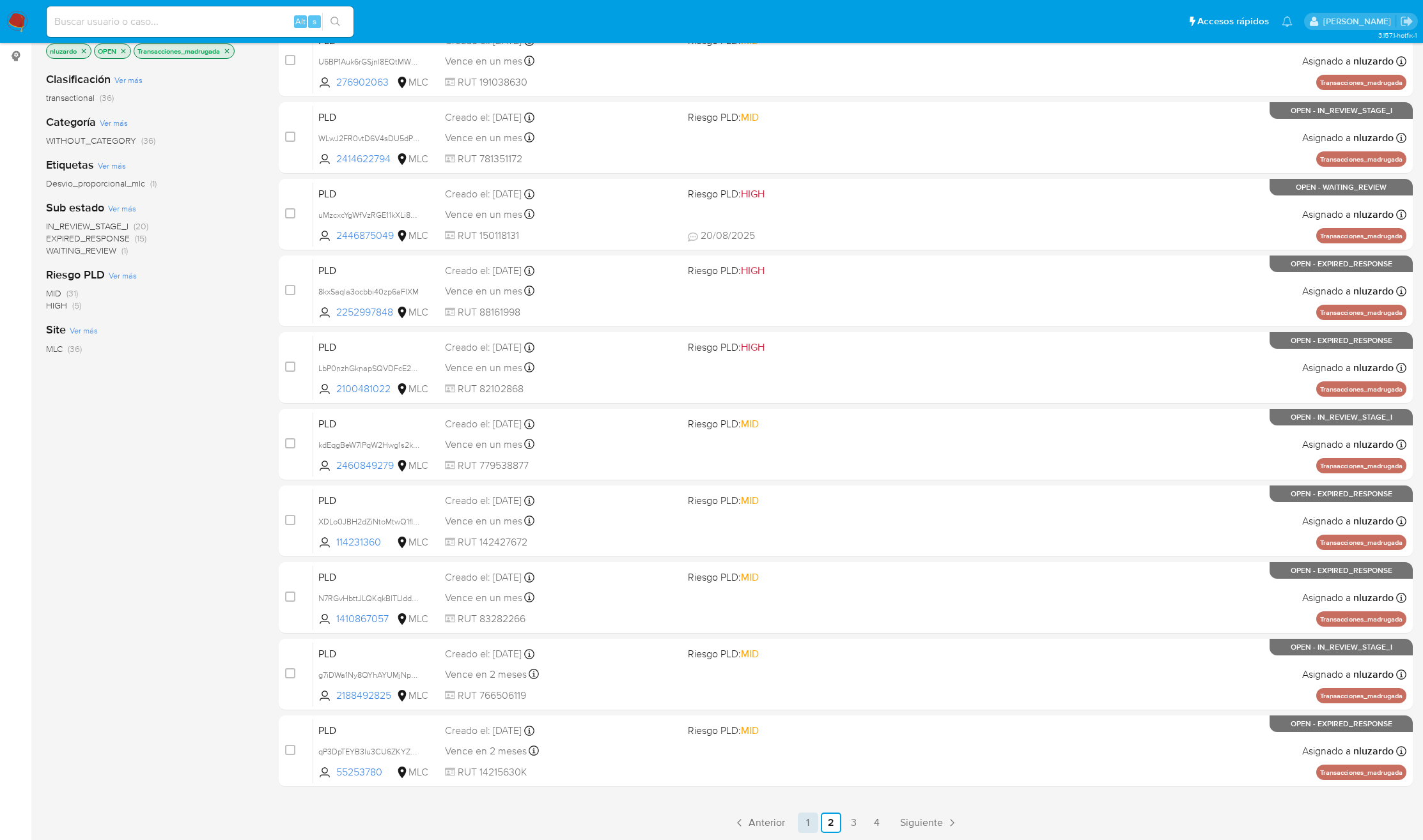
click at [813, 820] on link "1" at bounding box center [808, 822] width 20 height 20
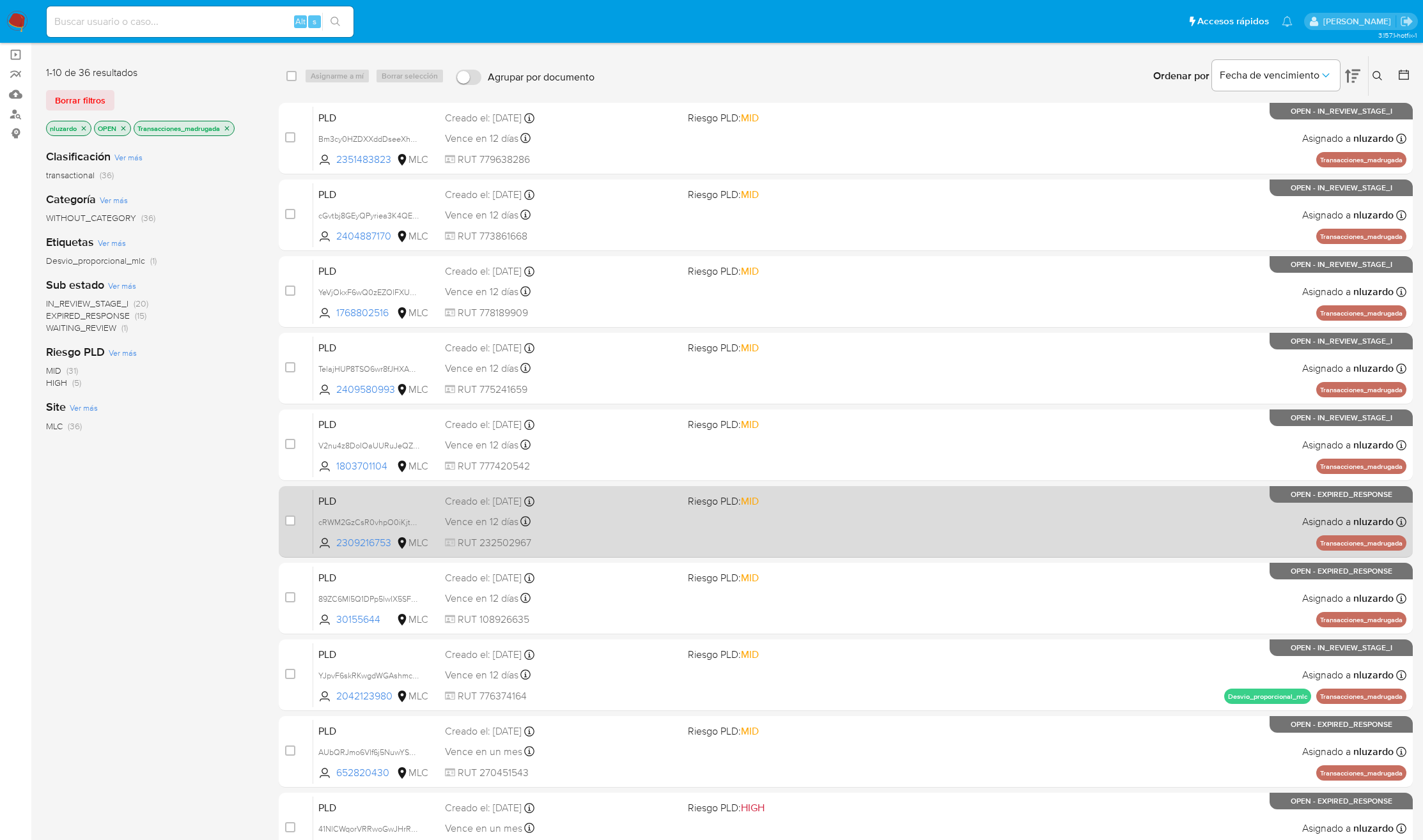
scroll to position [167, 0]
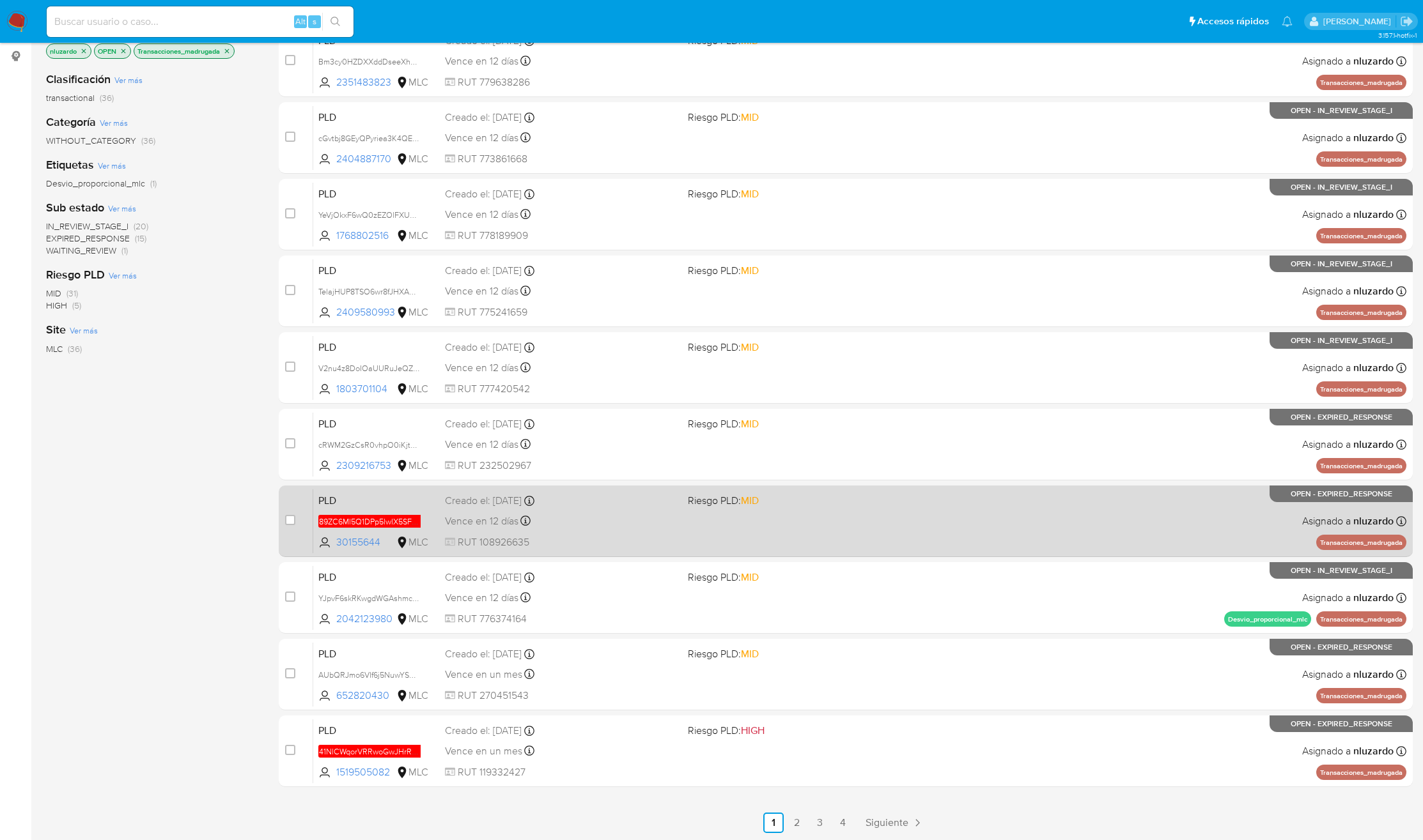
click at [716, 513] on div "PLD 89ZC6Ml5Q1DPp5lwIX5SFEG4 30155644 MLC Riesgo PLD: MID Creado el: 12/06/2025…" at bounding box center [859, 521] width 1093 height 65
click at [290, 517] on input "checkbox" at bounding box center [290, 520] width 10 height 10
checkbox input "true"
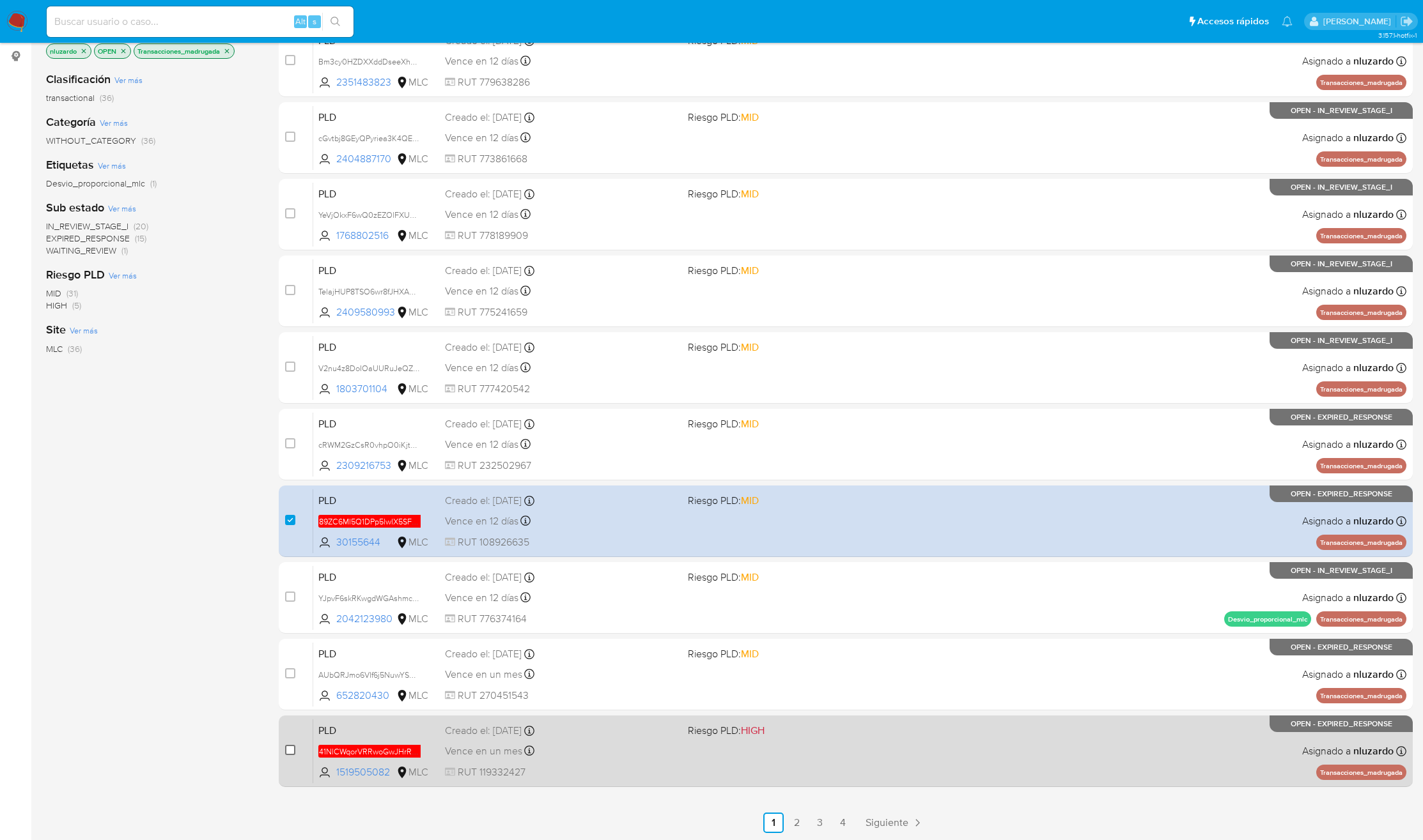
click at [288, 748] on input "checkbox" at bounding box center [290, 750] width 10 height 10
checkbox input "true"
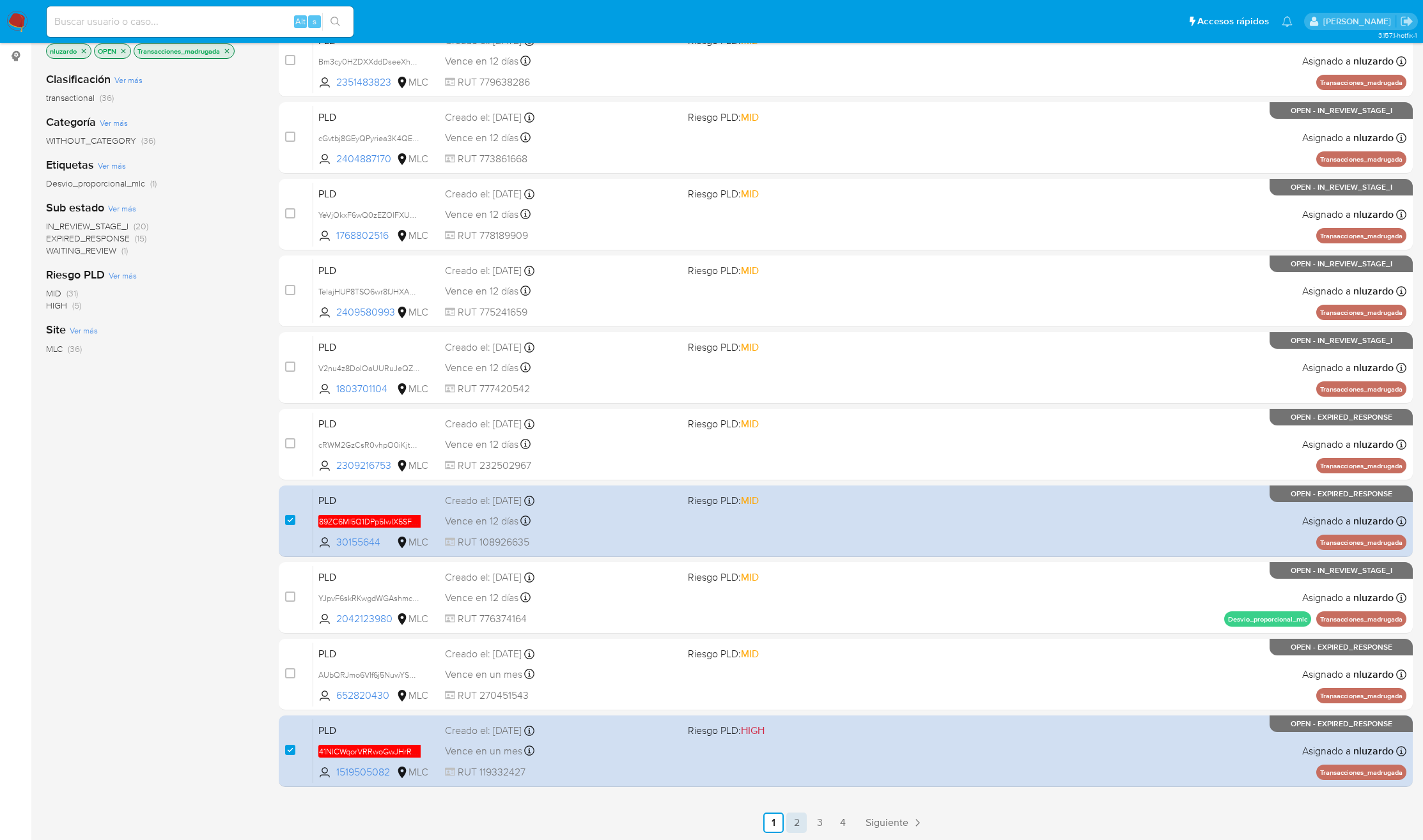
click at [795, 819] on link "2" at bounding box center [797, 822] width 20 height 20
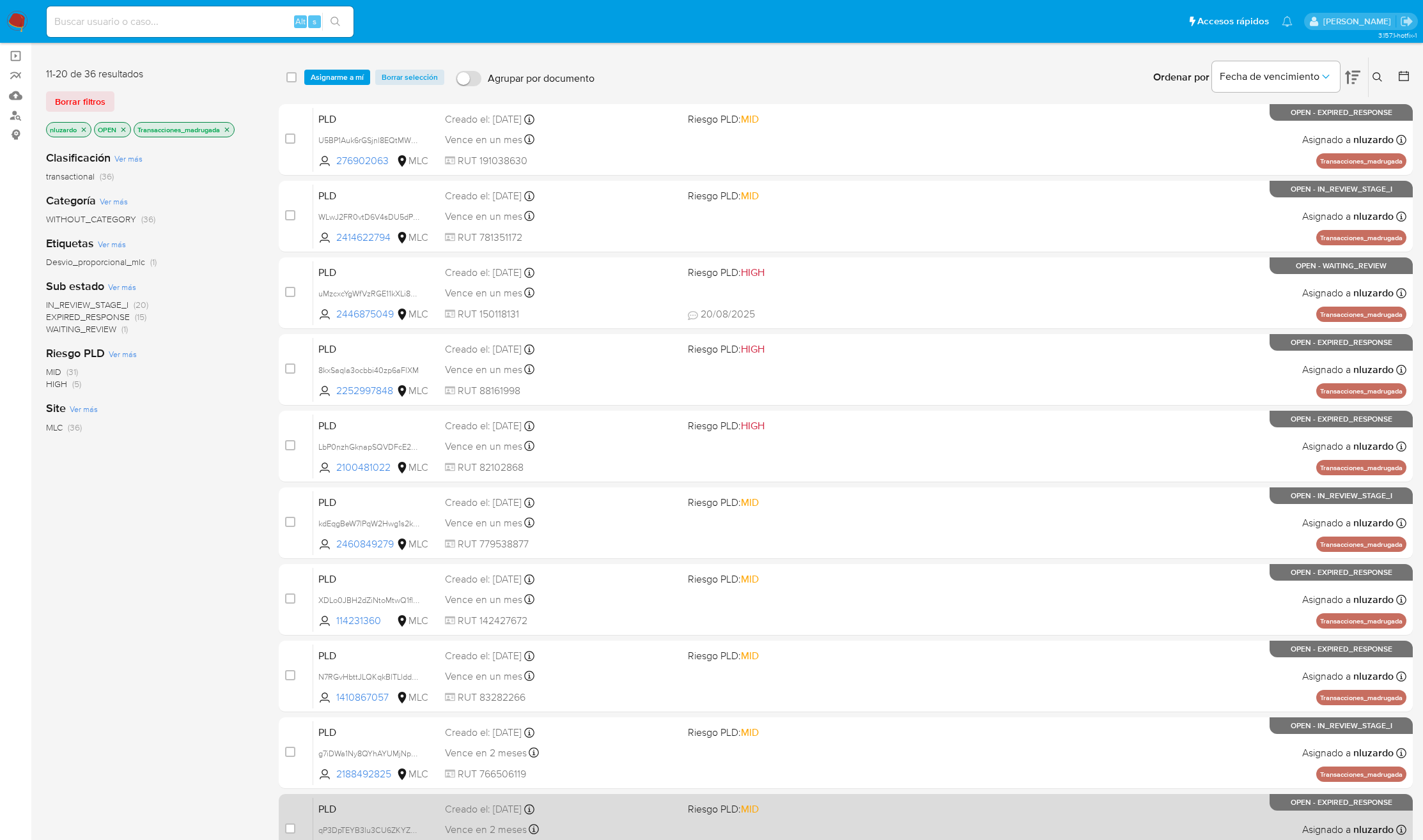
scroll to position [167, 0]
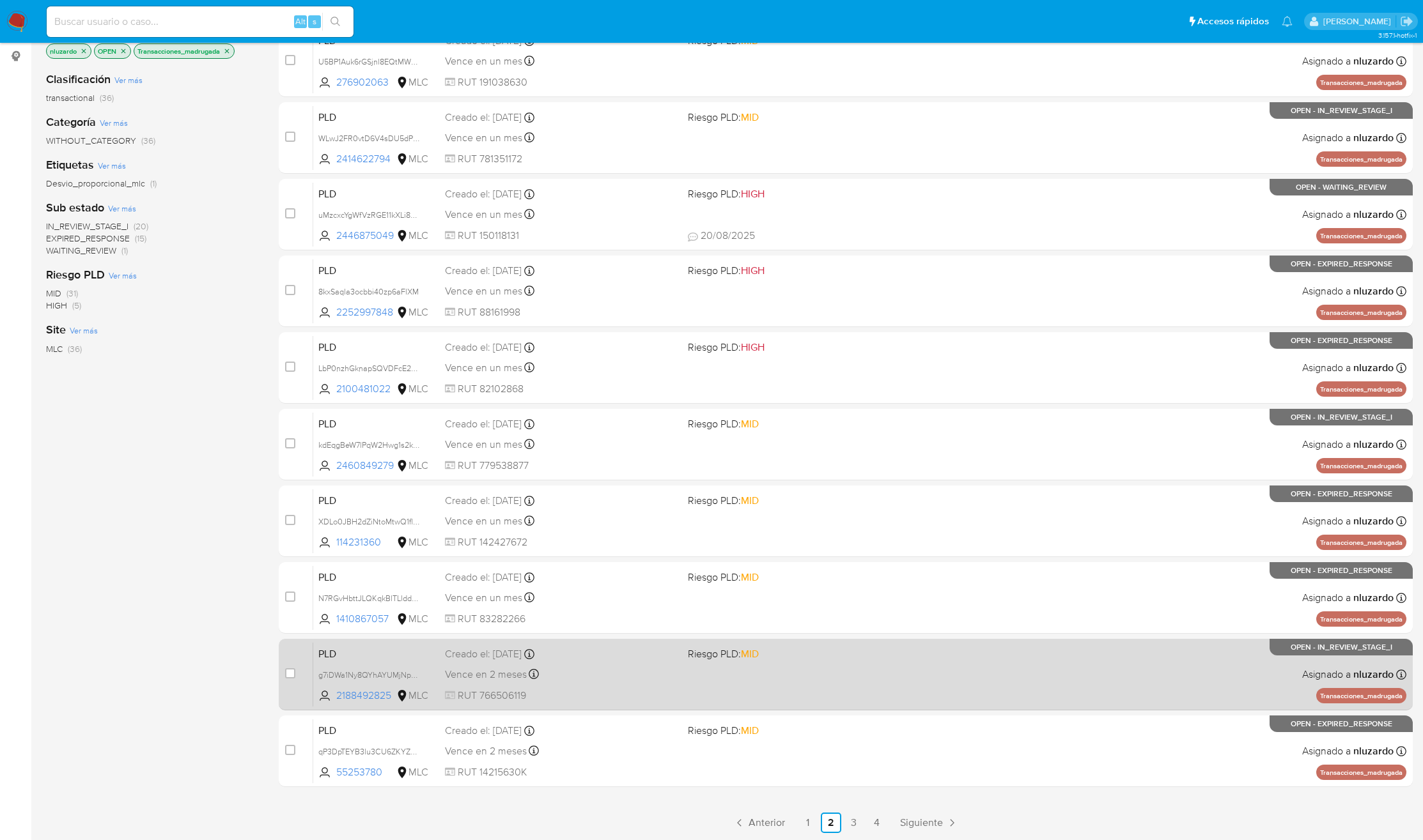
click at [807, 830] on link "1" at bounding box center [808, 822] width 20 height 20
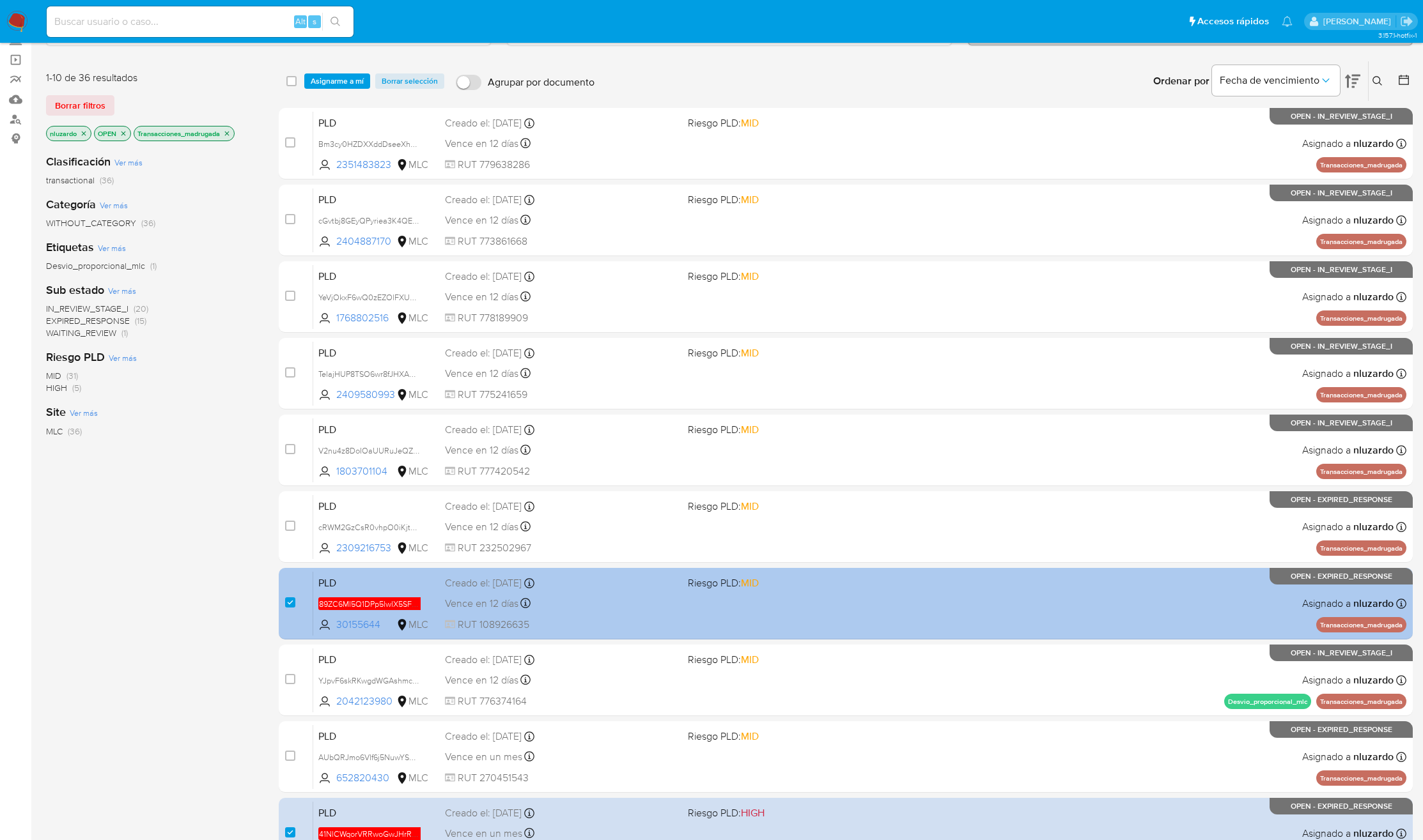
scroll to position [167, 0]
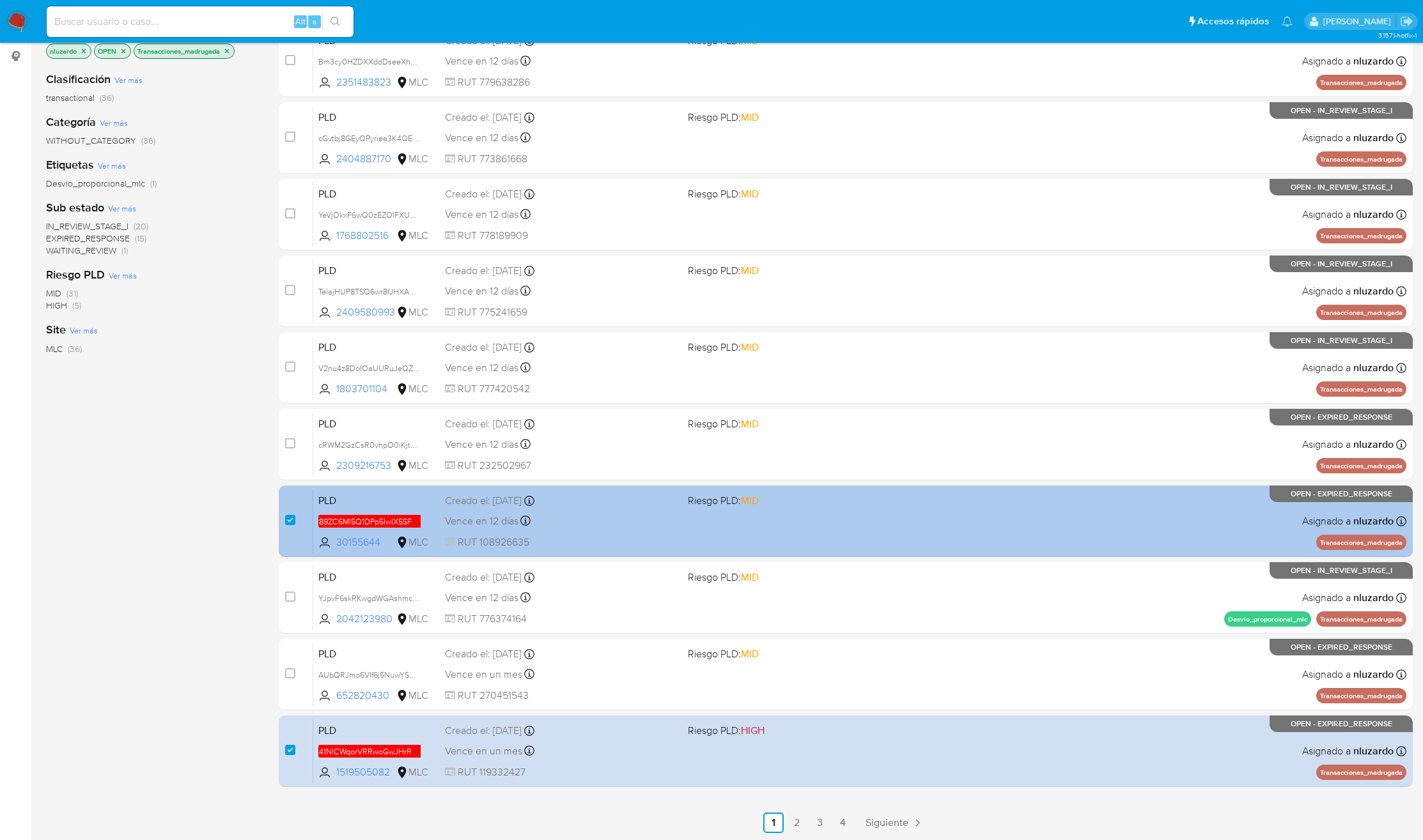
click at [631, 511] on div "PLD 89ZC6Ml5Q1DPp5lwIX5SFEG4 30155644 MLC Riesgo PLD: MID Creado el: 12/06/2025…" at bounding box center [859, 521] width 1093 height 65
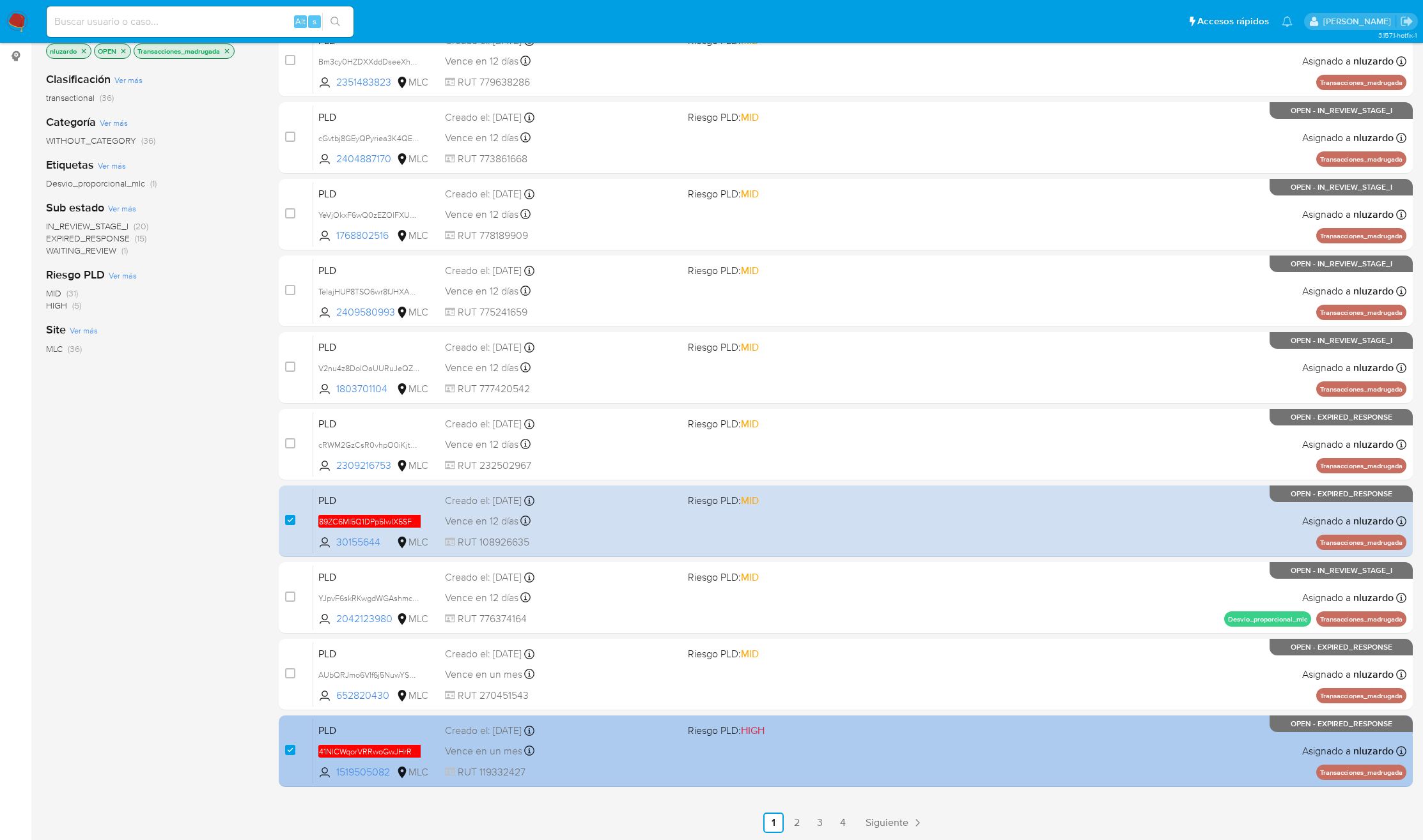
click at [602, 742] on div "Vence en un mes Vence el 10/10/2025 16:06:19" at bounding box center [561, 751] width 233 height 18
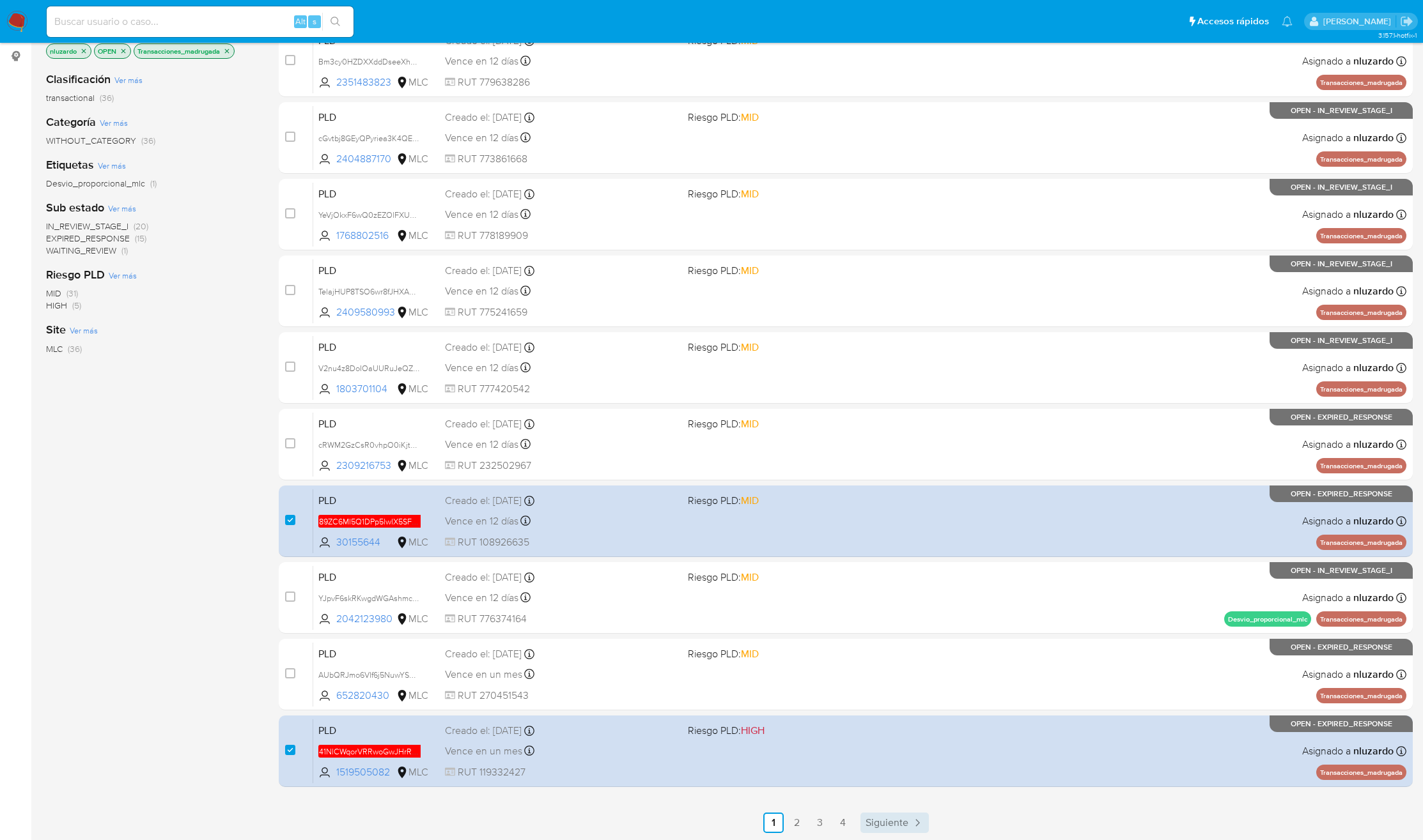
click at [905, 820] on span "Siguiente" at bounding box center [886, 822] width 43 height 10
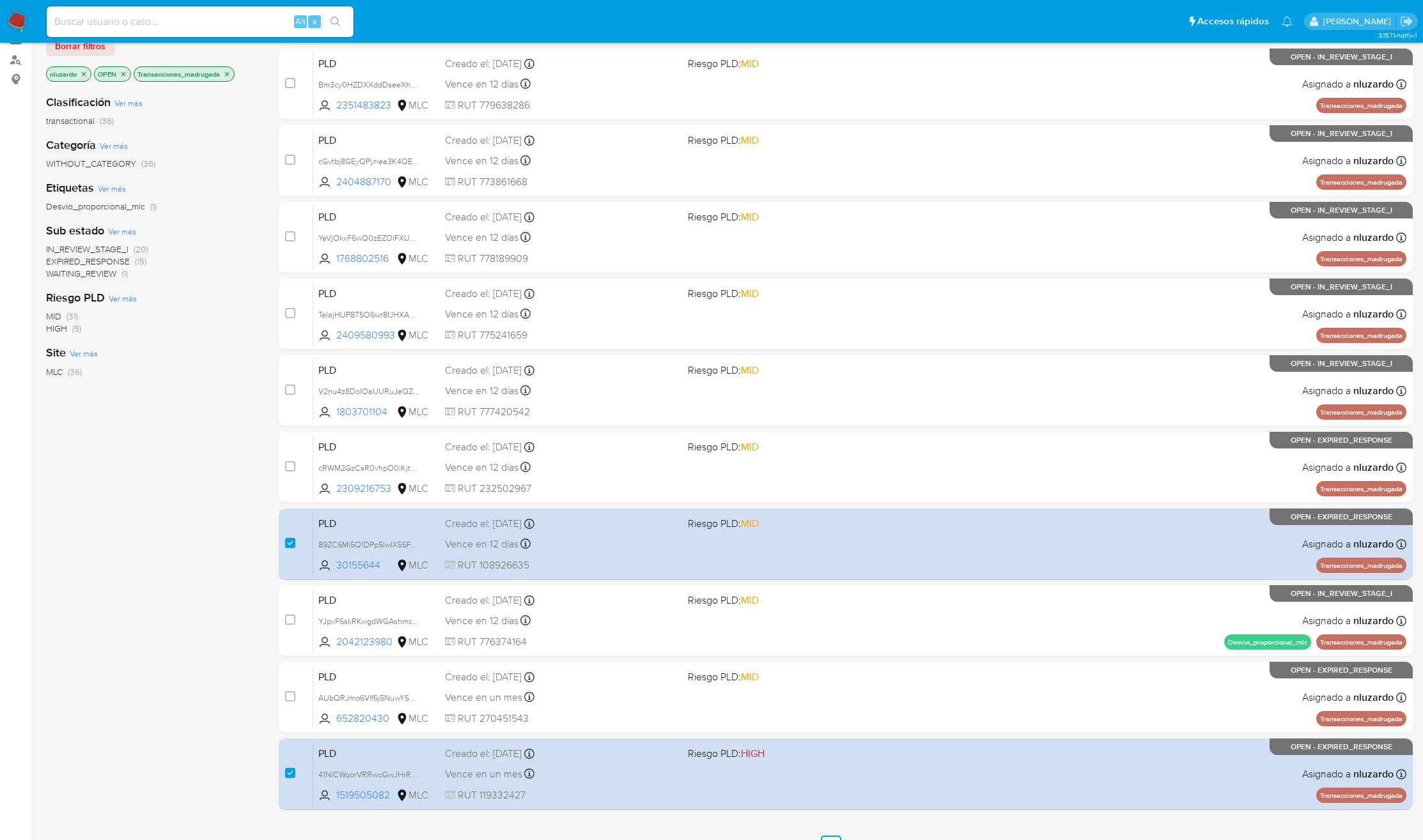
scroll to position [167, 0]
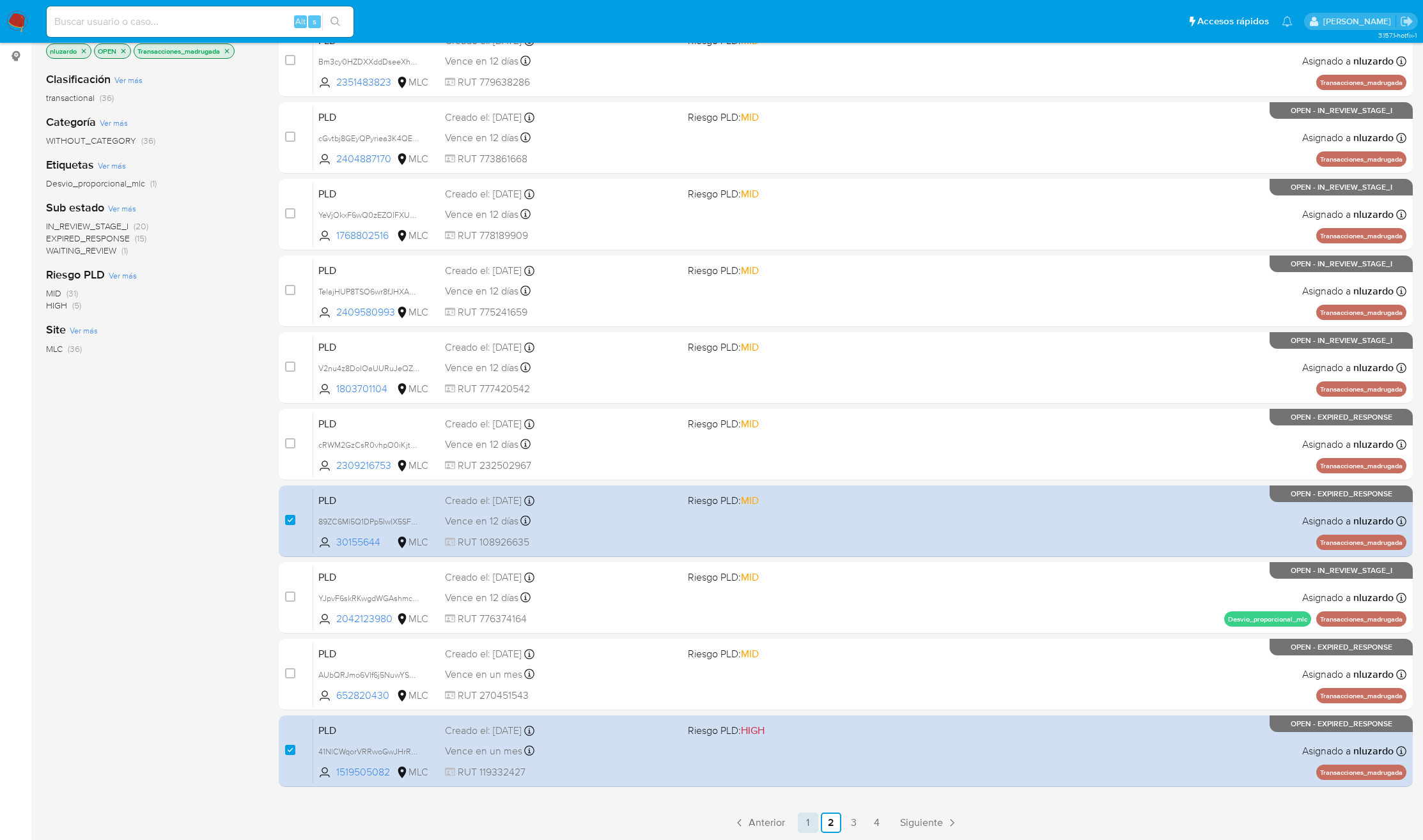
click at [810, 829] on link "1" at bounding box center [808, 822] width 20 height 20
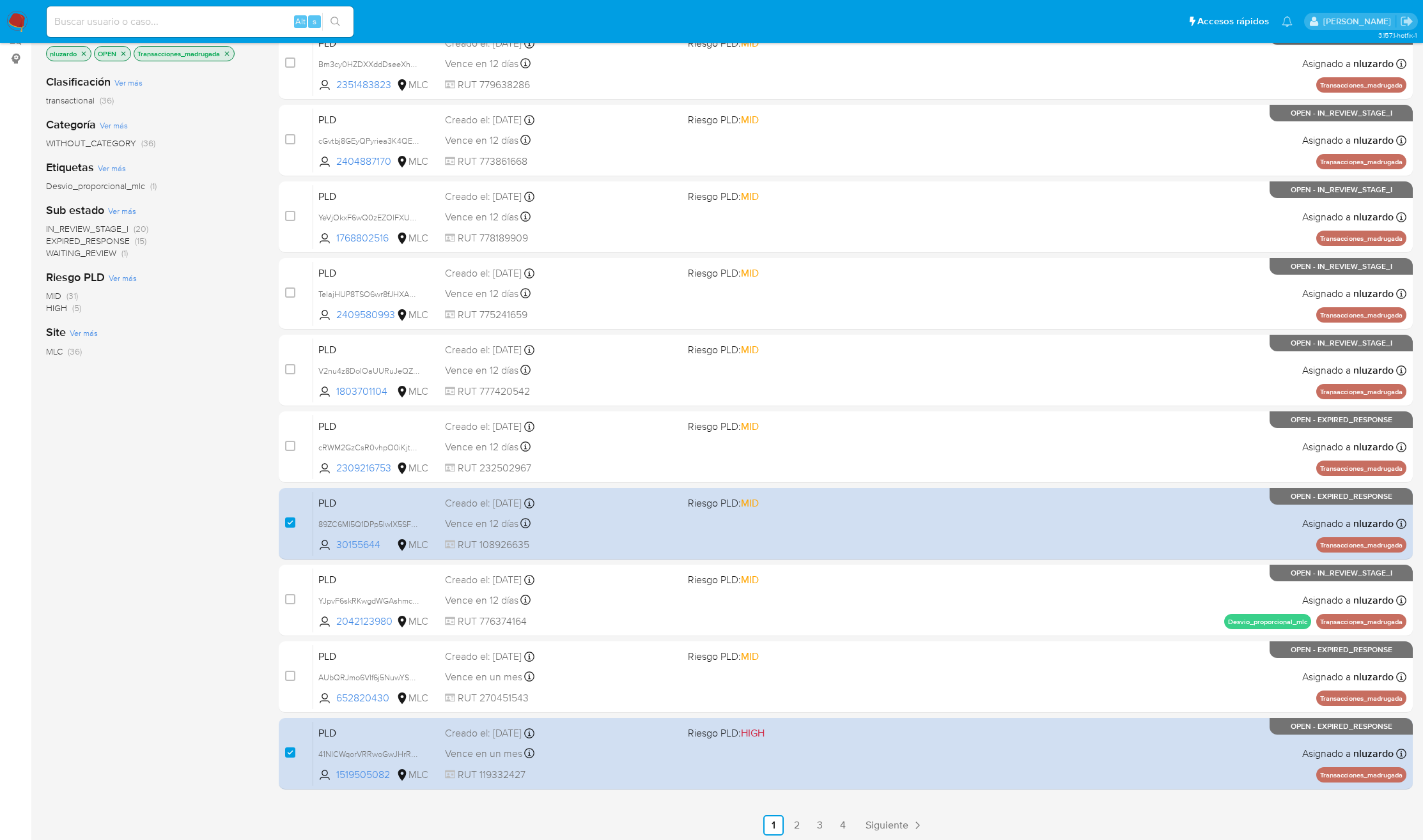
scroll to position [167, 0]
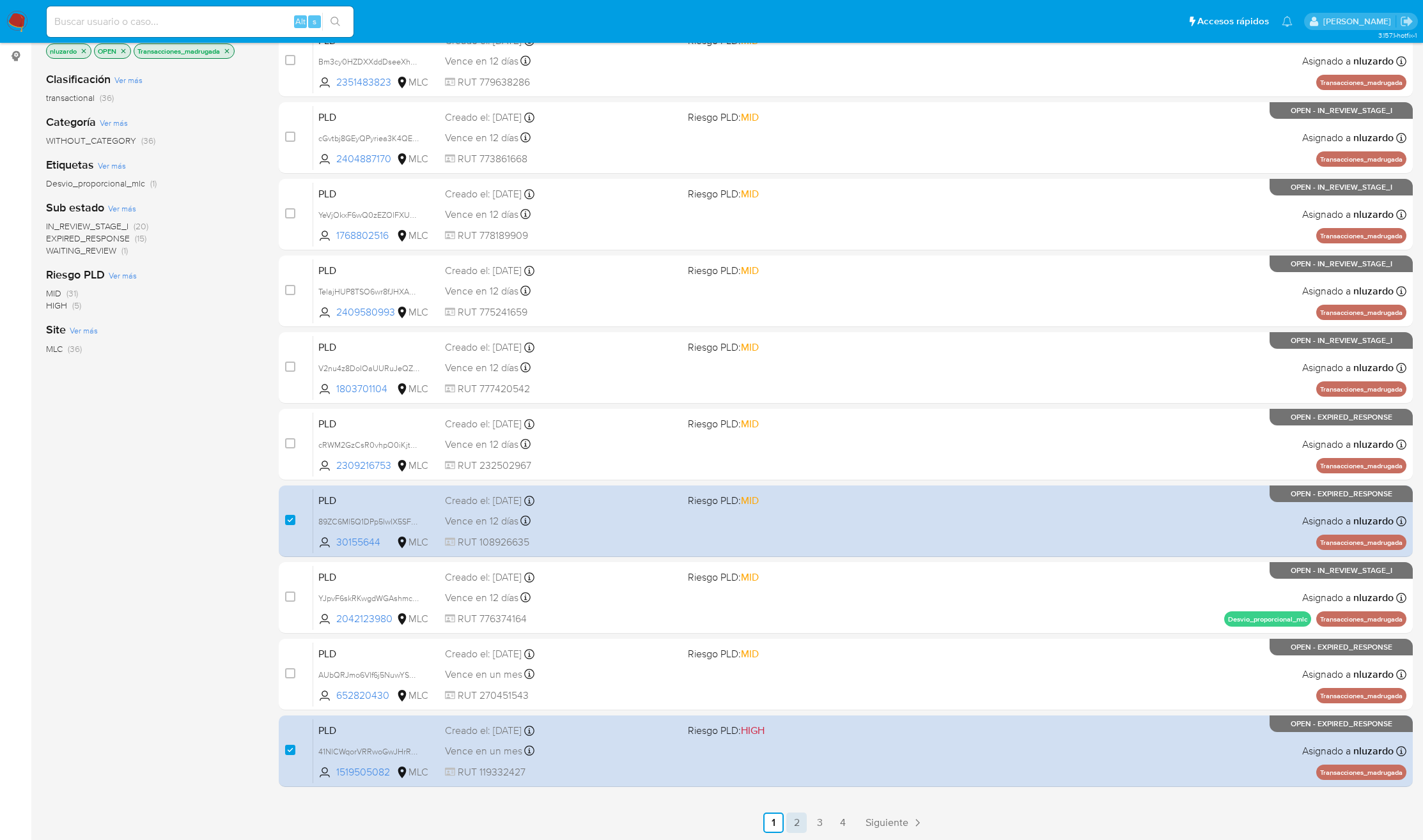
click at [793, 819] on link "2" at bounding box center [797, 822] width 20 height 20
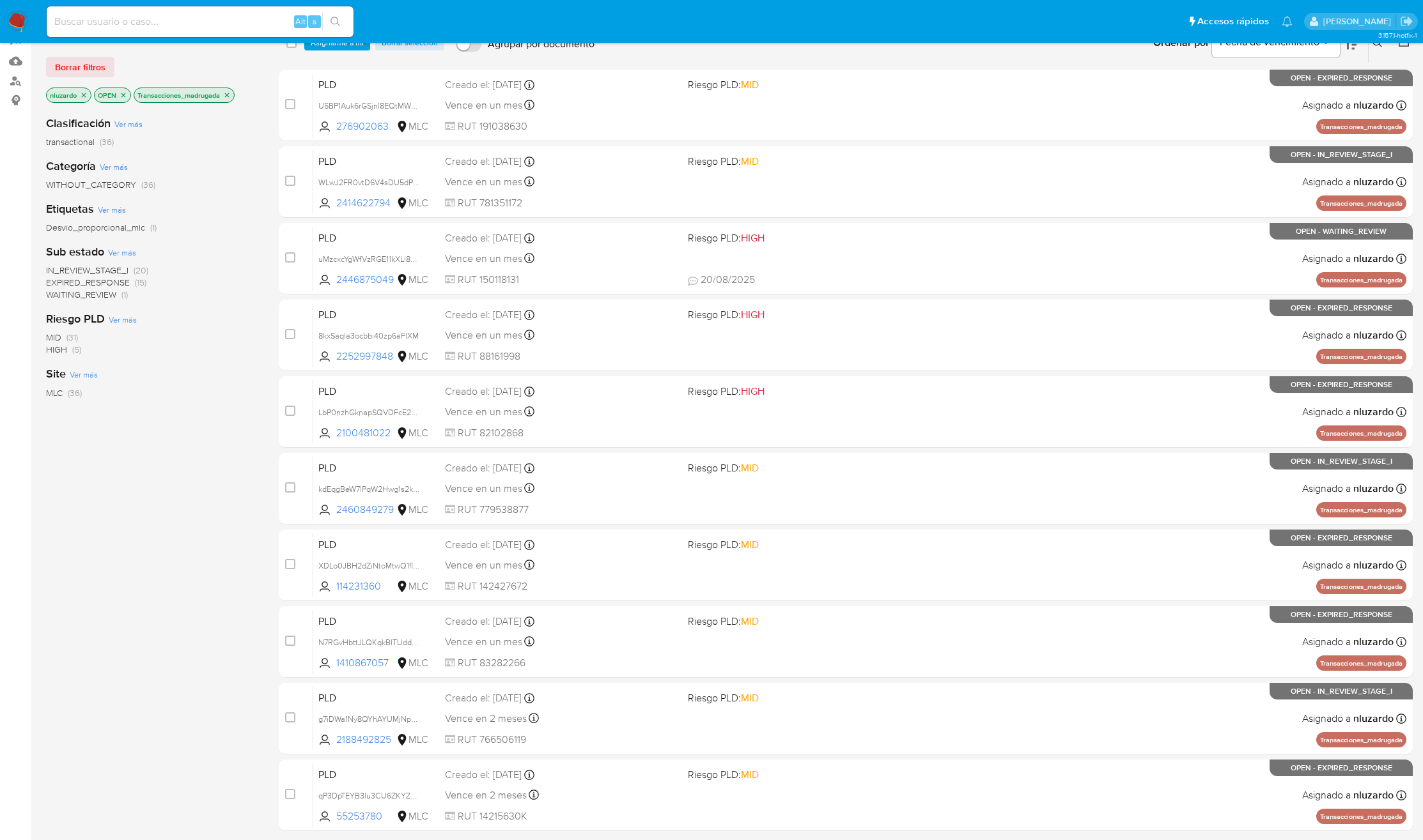
scroll to position [167, 0]
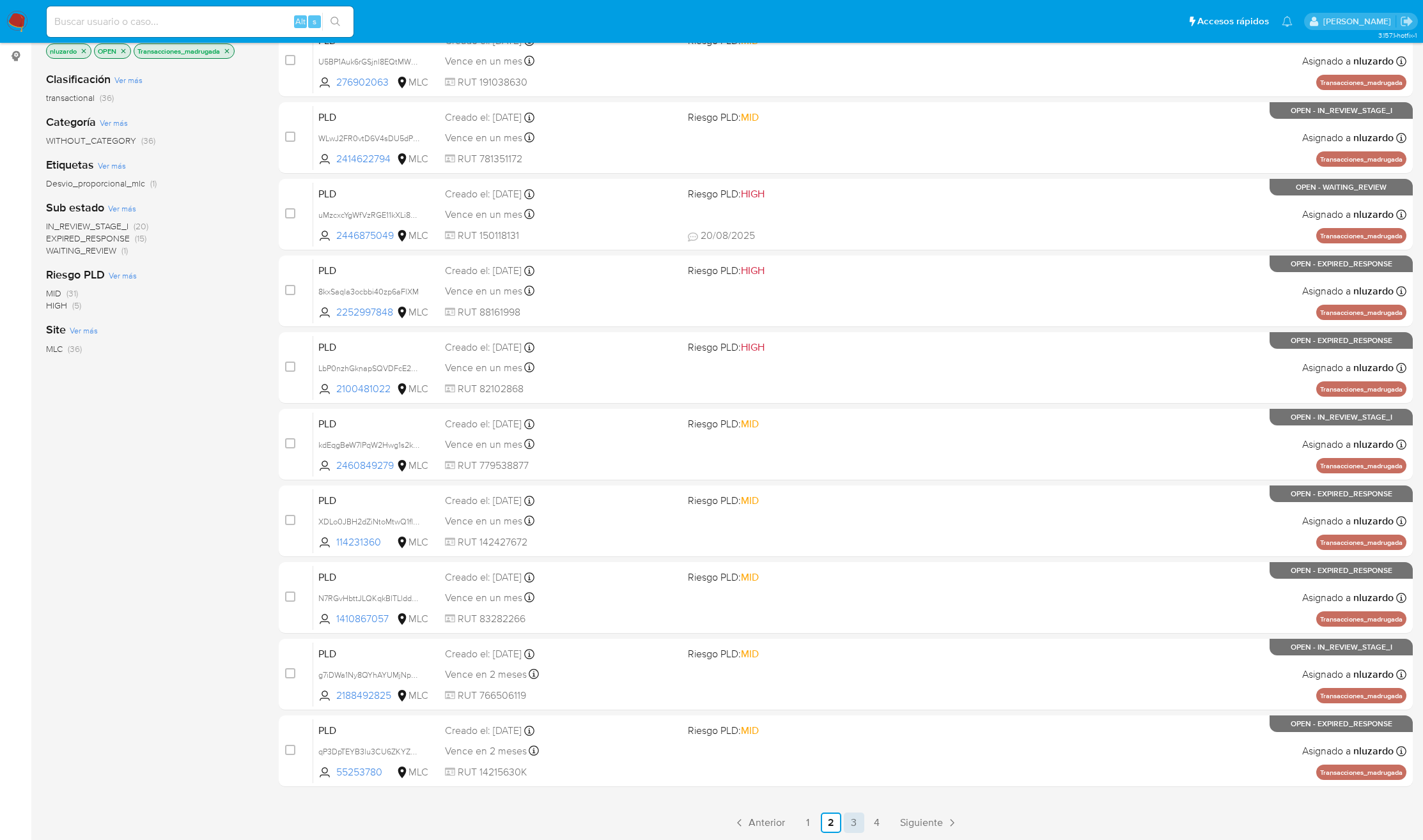
click at [858, 822] on link "3" at bounding box center [854, 822] width 20 height 20
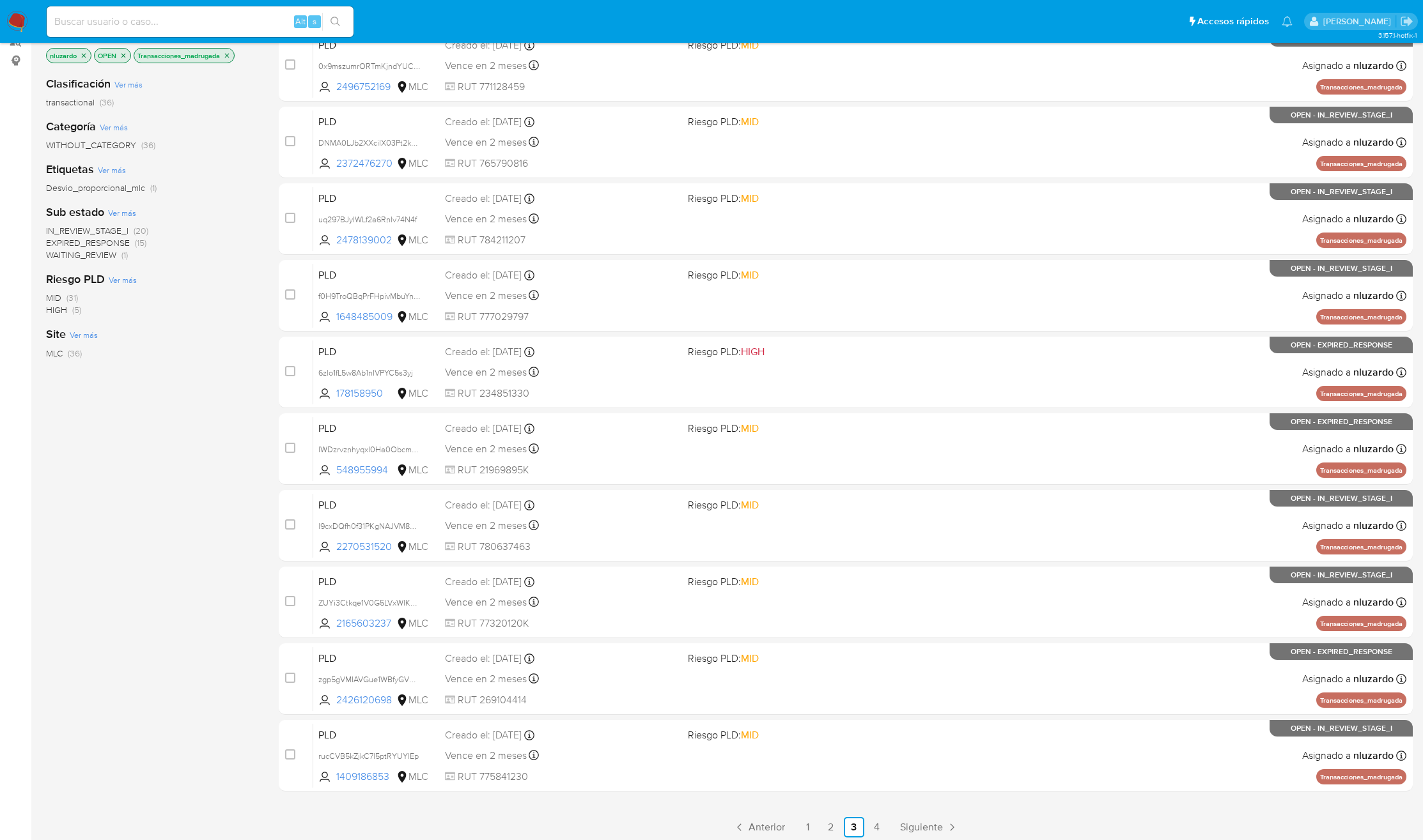
scroll to position [167, 0]
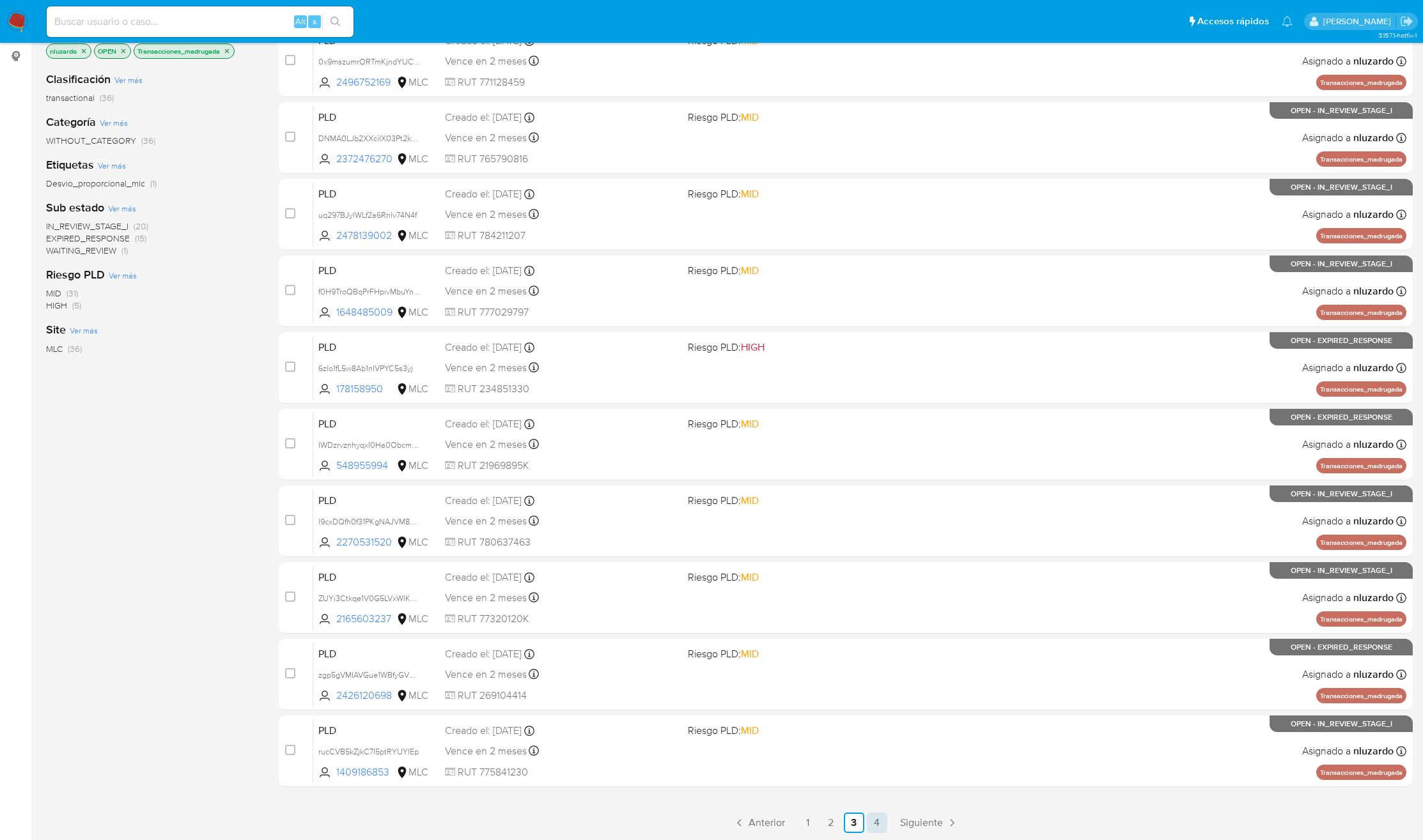
click at [881, 823] on link "4" at bounding box center [877, 822] width 20 height 20
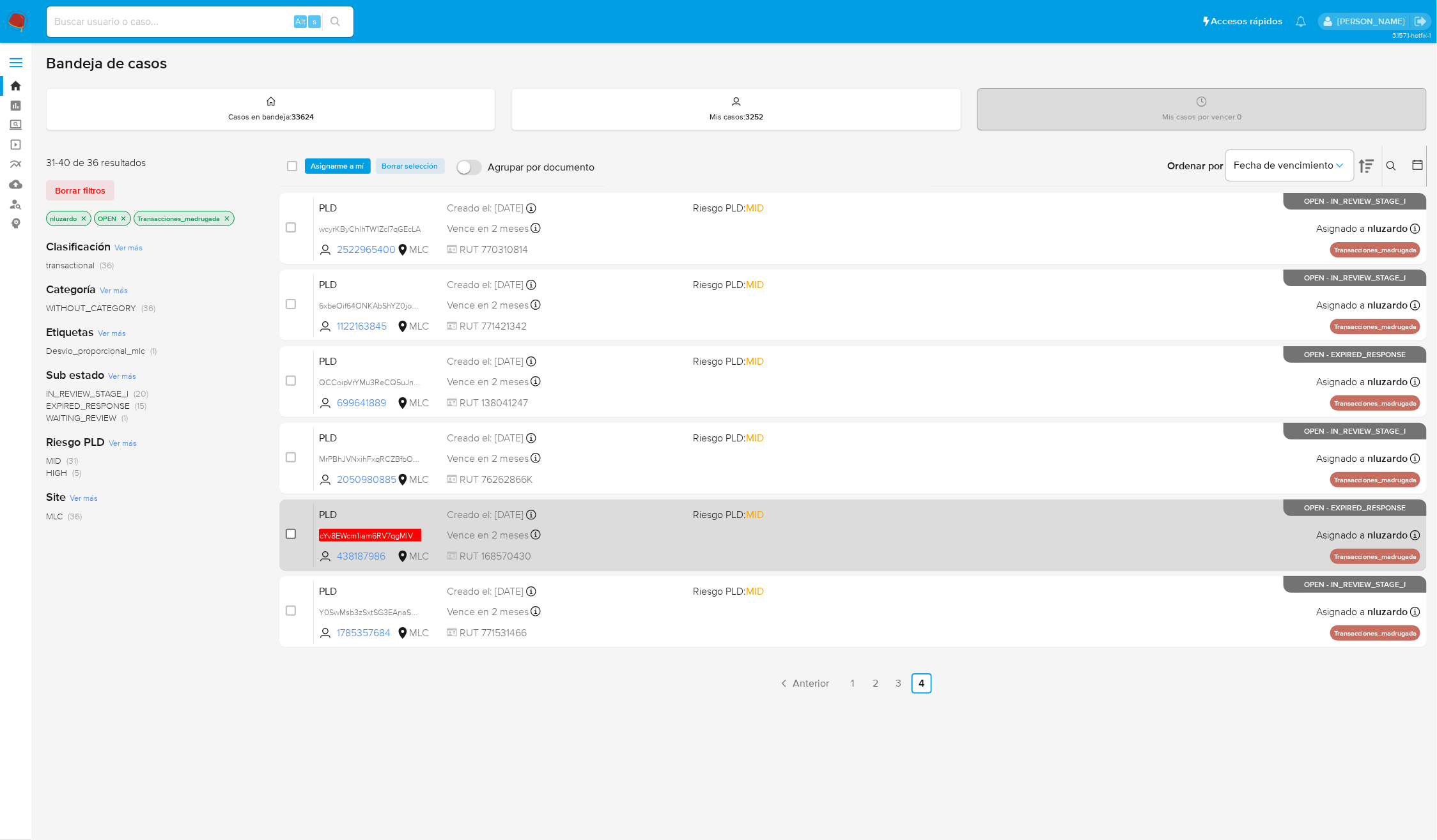
click at [288, 532] on input "checkbox" at bounding box center [290, 534] width 10 height 10
checkbox input "true"
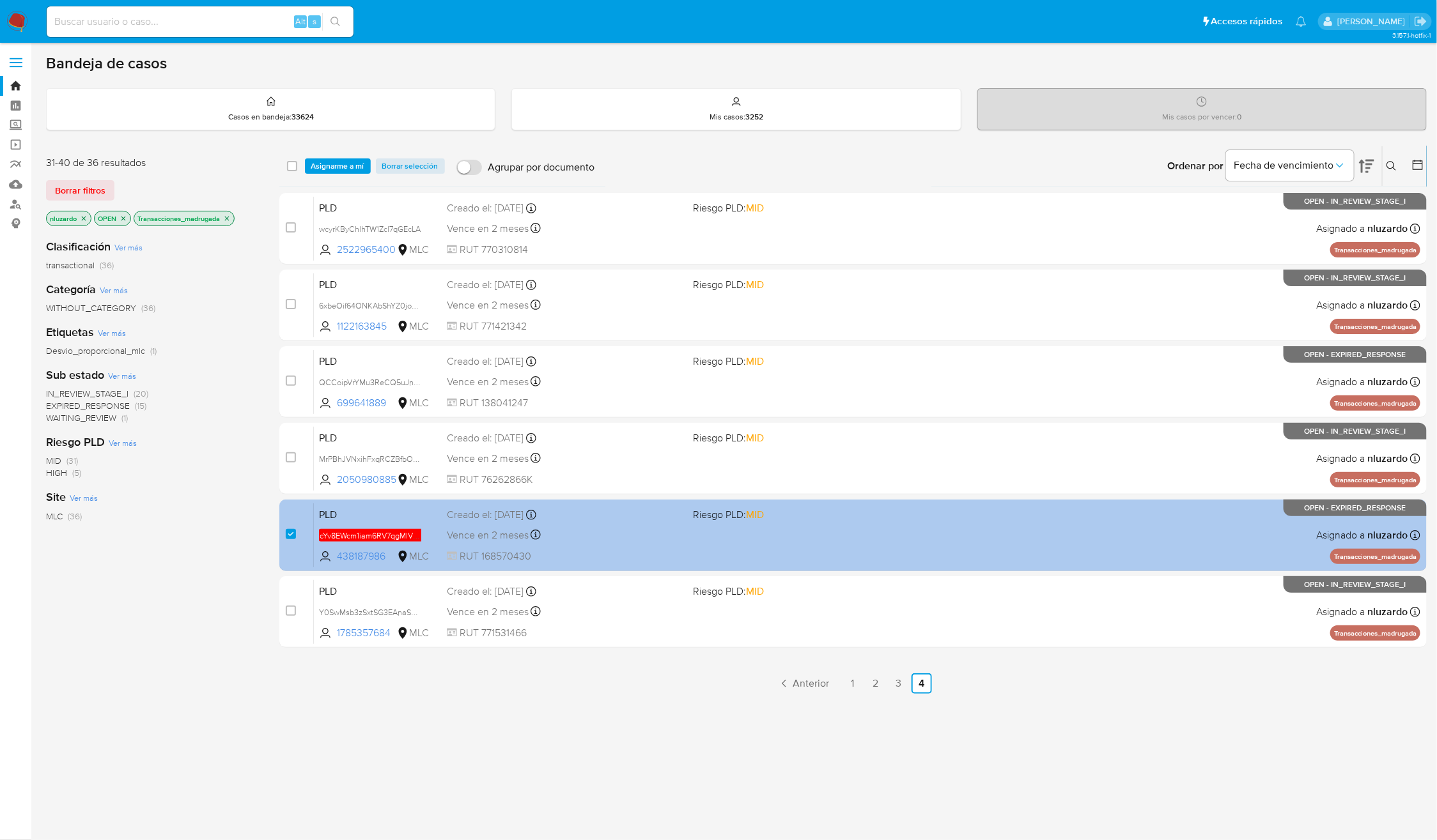
click at [652, 522] on div "Creado el: 12/08/2025 Creado el: 12/08/2025 06:08:09" at bounding box center [564, 515] width 236 height 14
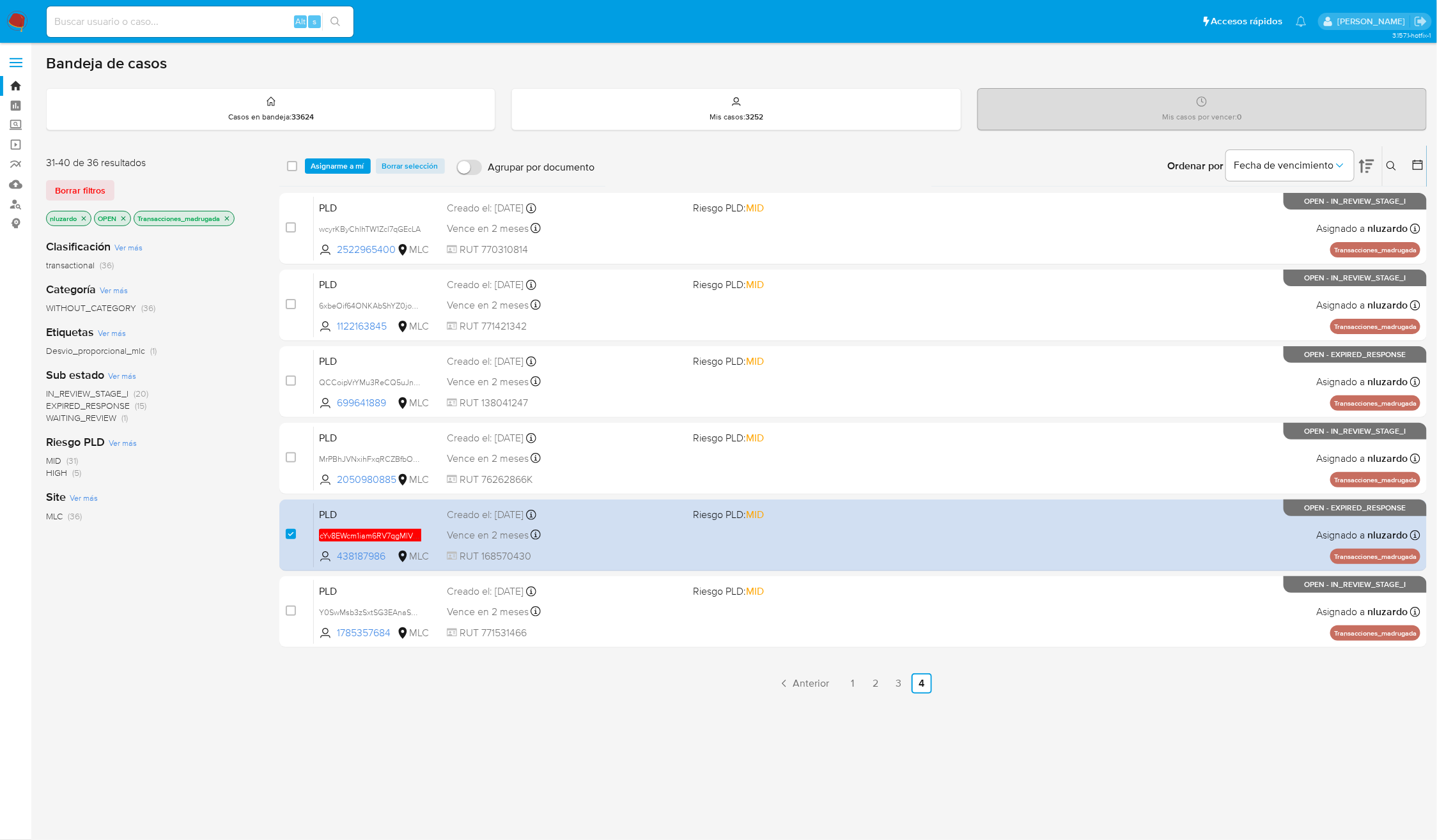
click at [315, 161] on span "Asignarme a mí" at bounding box center [337, 166] width 53 height 13
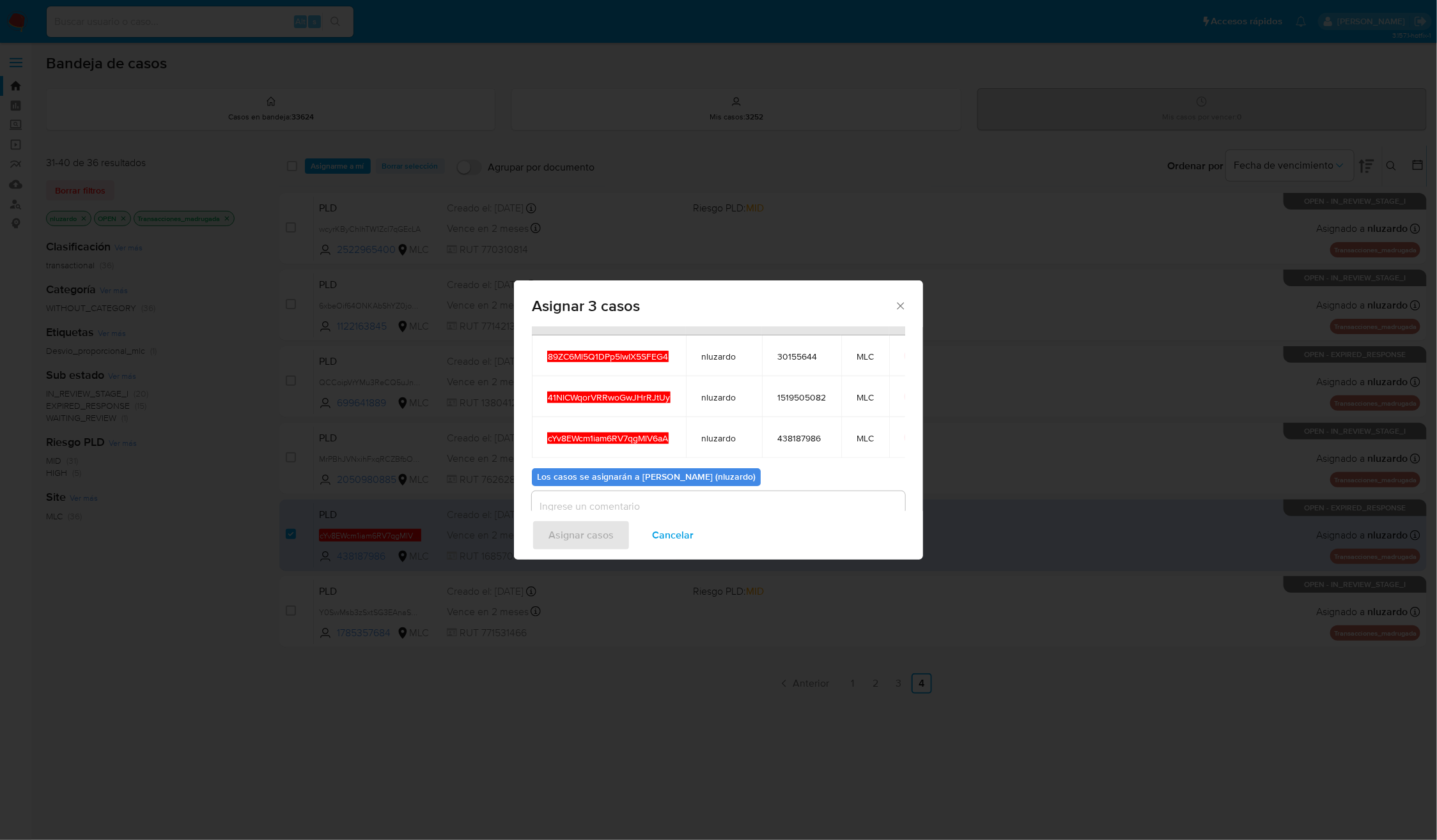
scroll to position [117, 0]
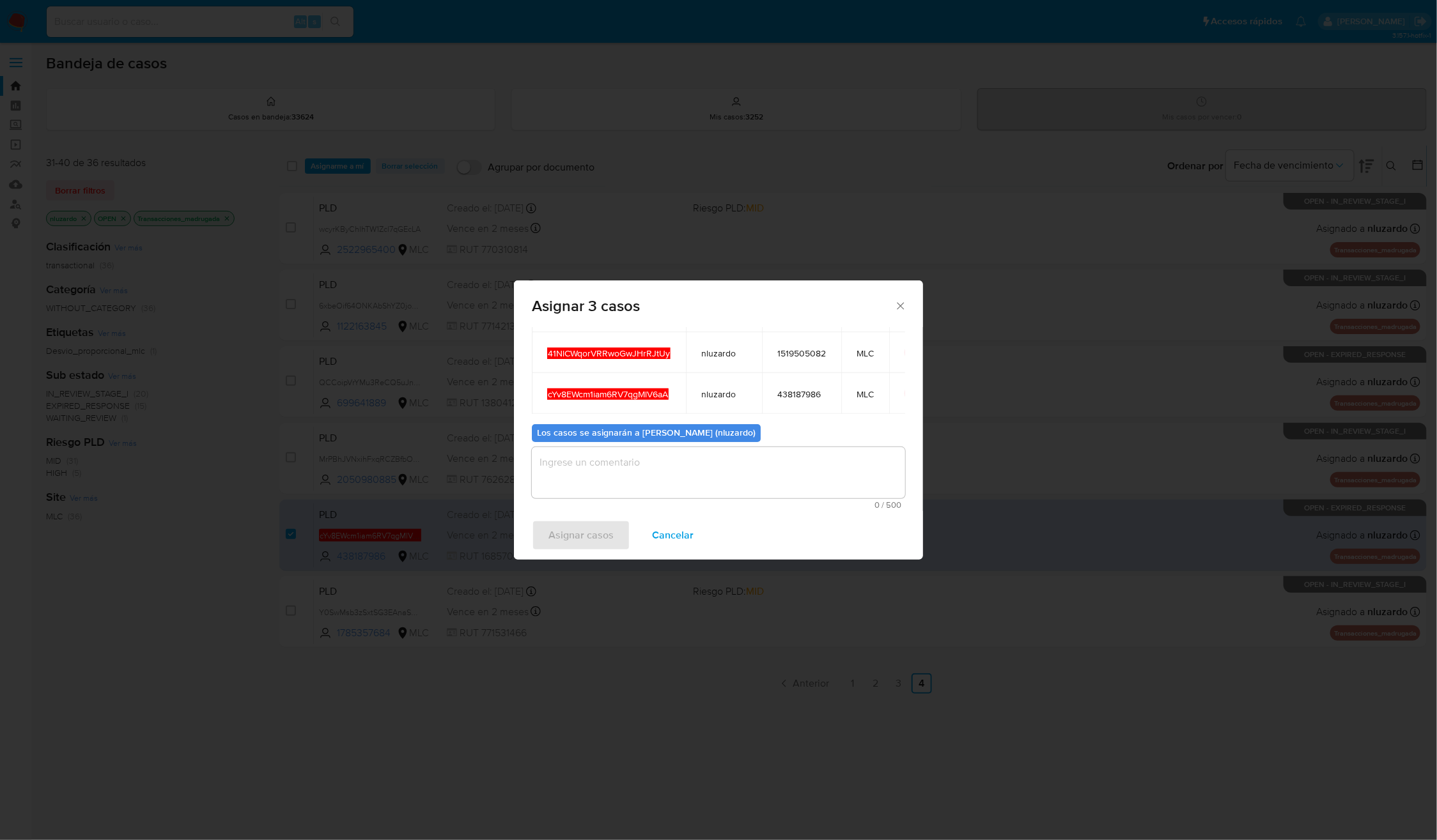
click at [576, 480] on textarea "assign-modal" at bounding box center [718, 473] width 373 height 51
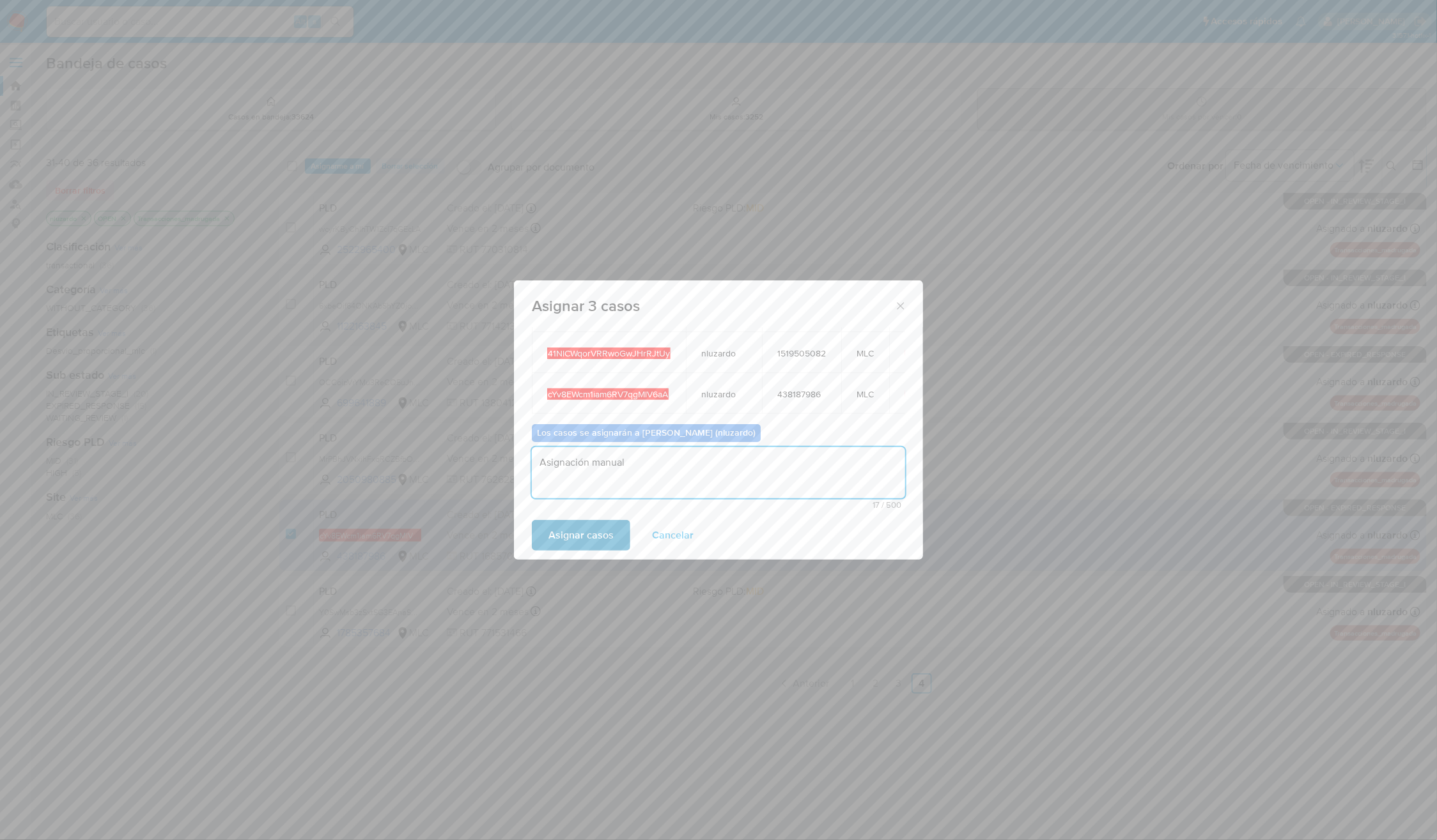
type textarea "Asignación manual"
click at [568, 530] on span "Asignar casos" at bounding box center [580, 536] width 65 height 28
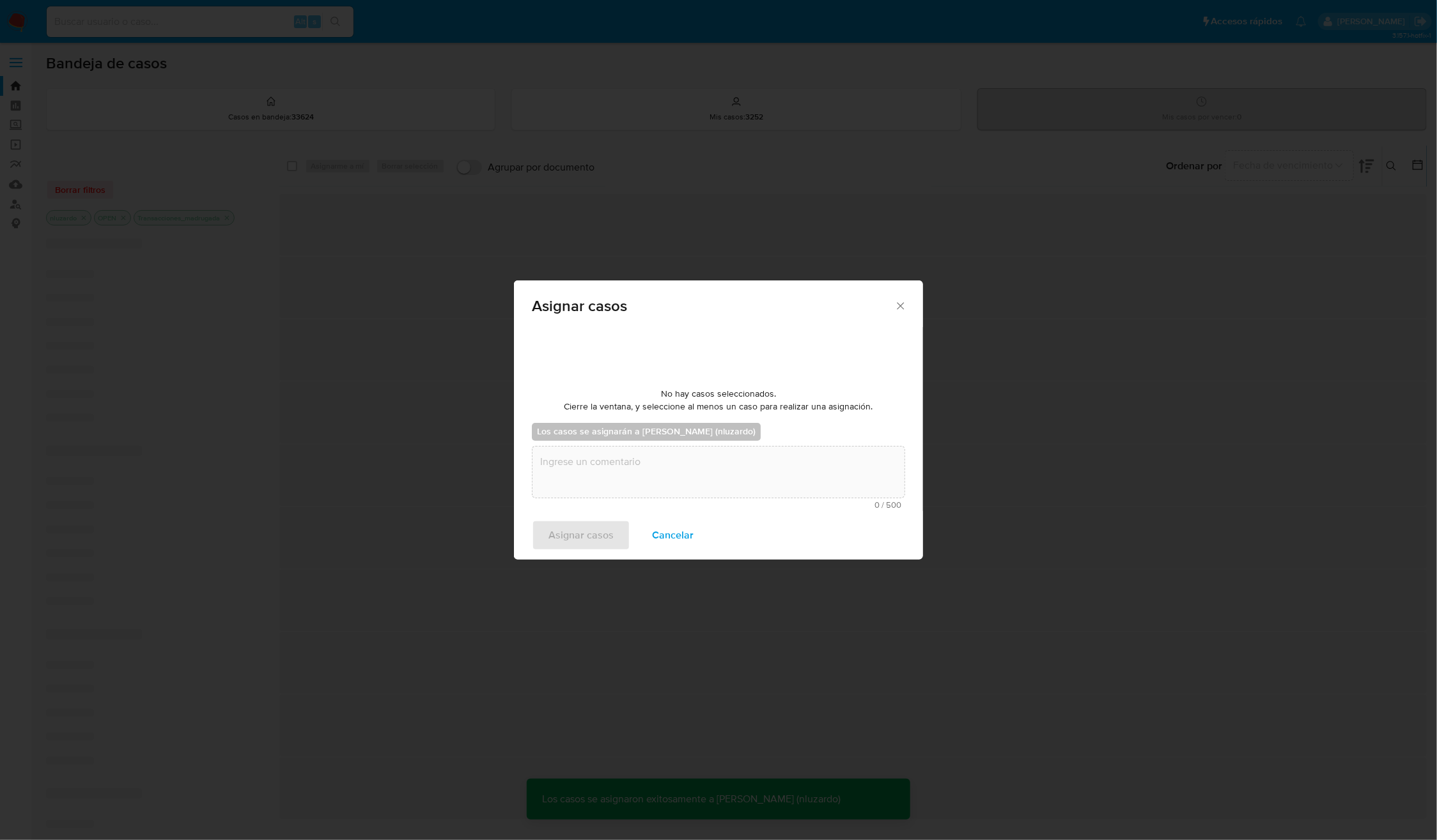
scroll to position [77, 0]
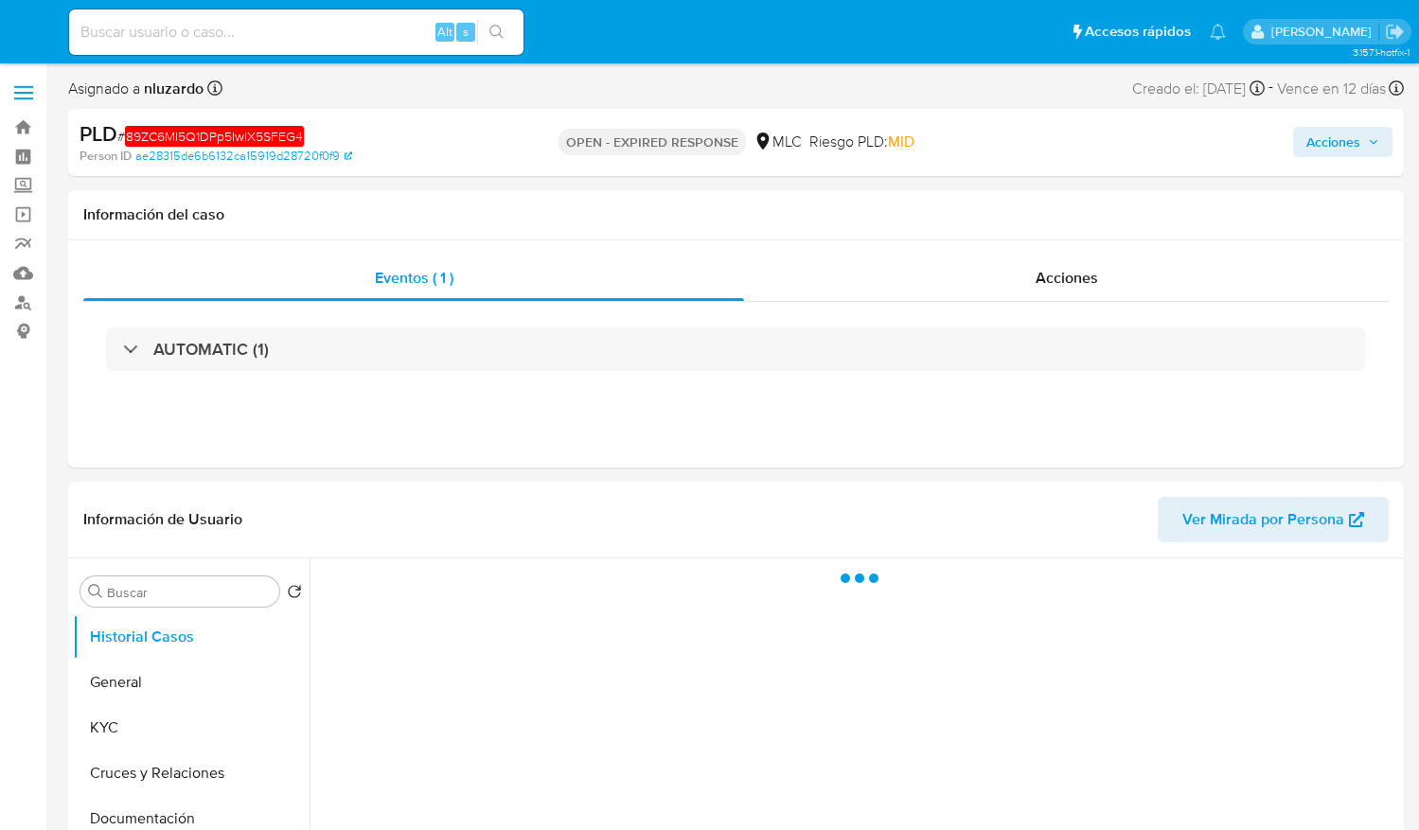
select select "10"
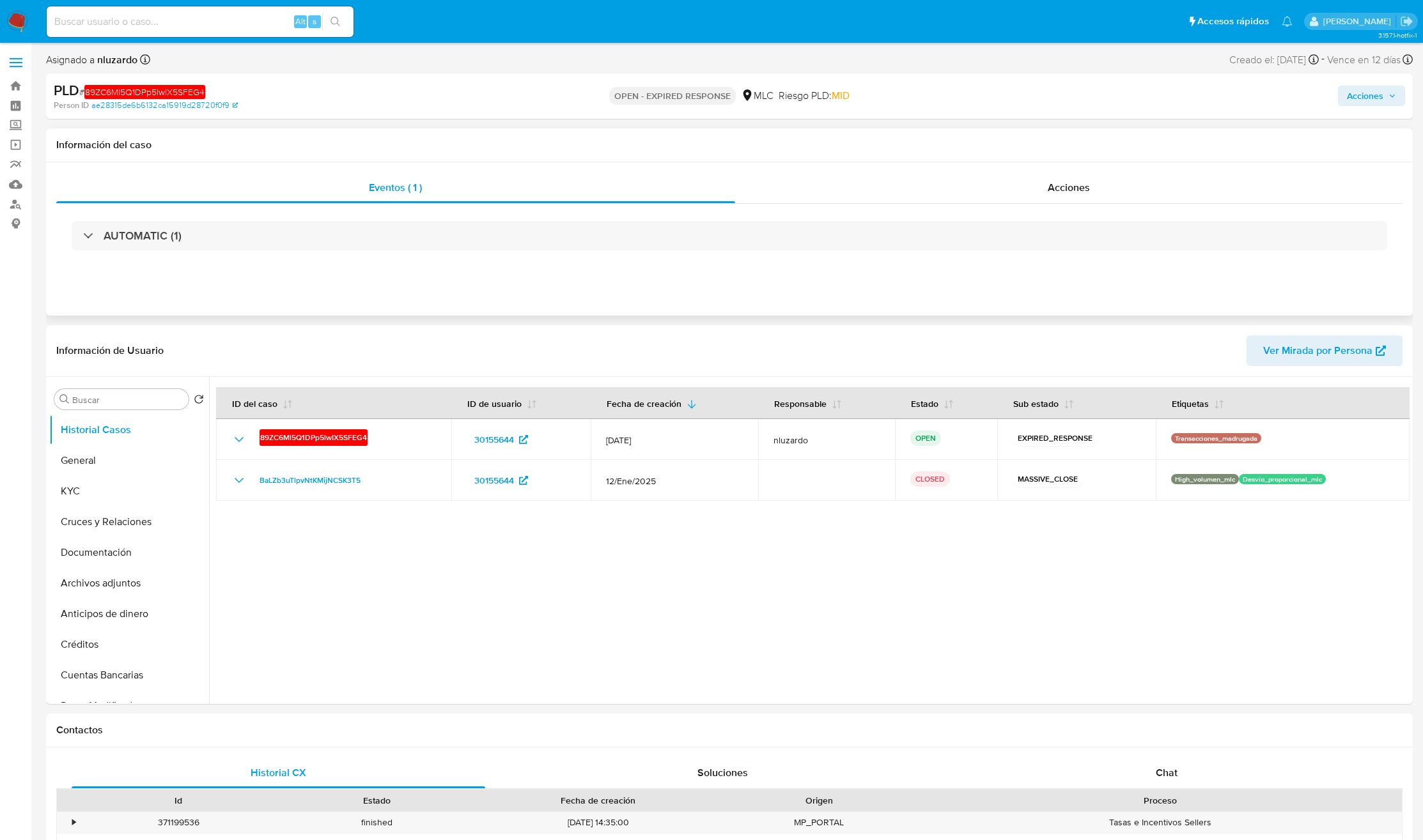
click at [957, 167] on div "Eventos ( 1 ) Acciones AUTOMATIC (1)" at bounding box center [729, 239] width 1366 height 153
click at [957, 173] on div "Acciones" at bounding box center [1069, 188] width 668 height 30
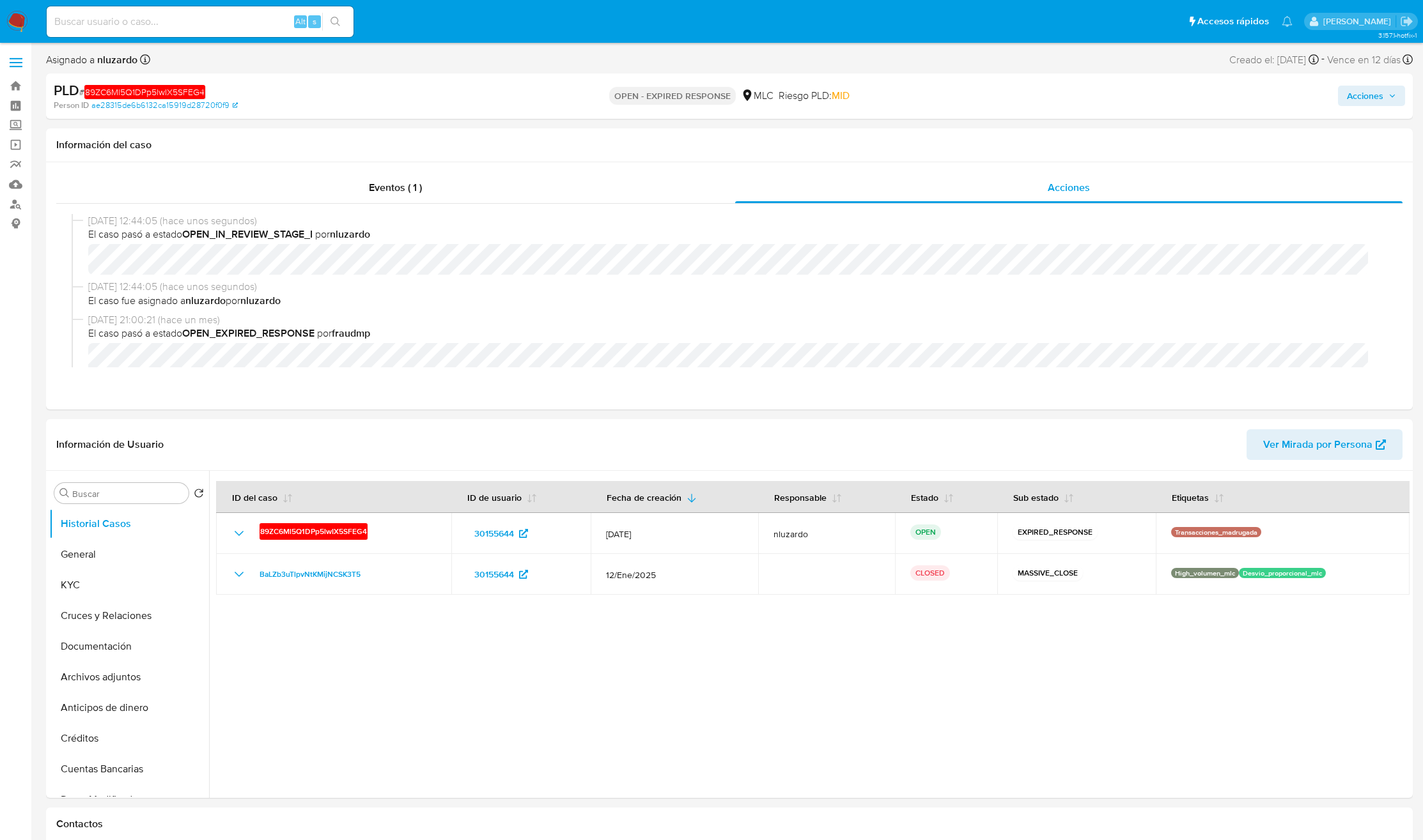
click at [957, 94] on span "Acciones" at bounding box center [1365, 96] width 36 height 20
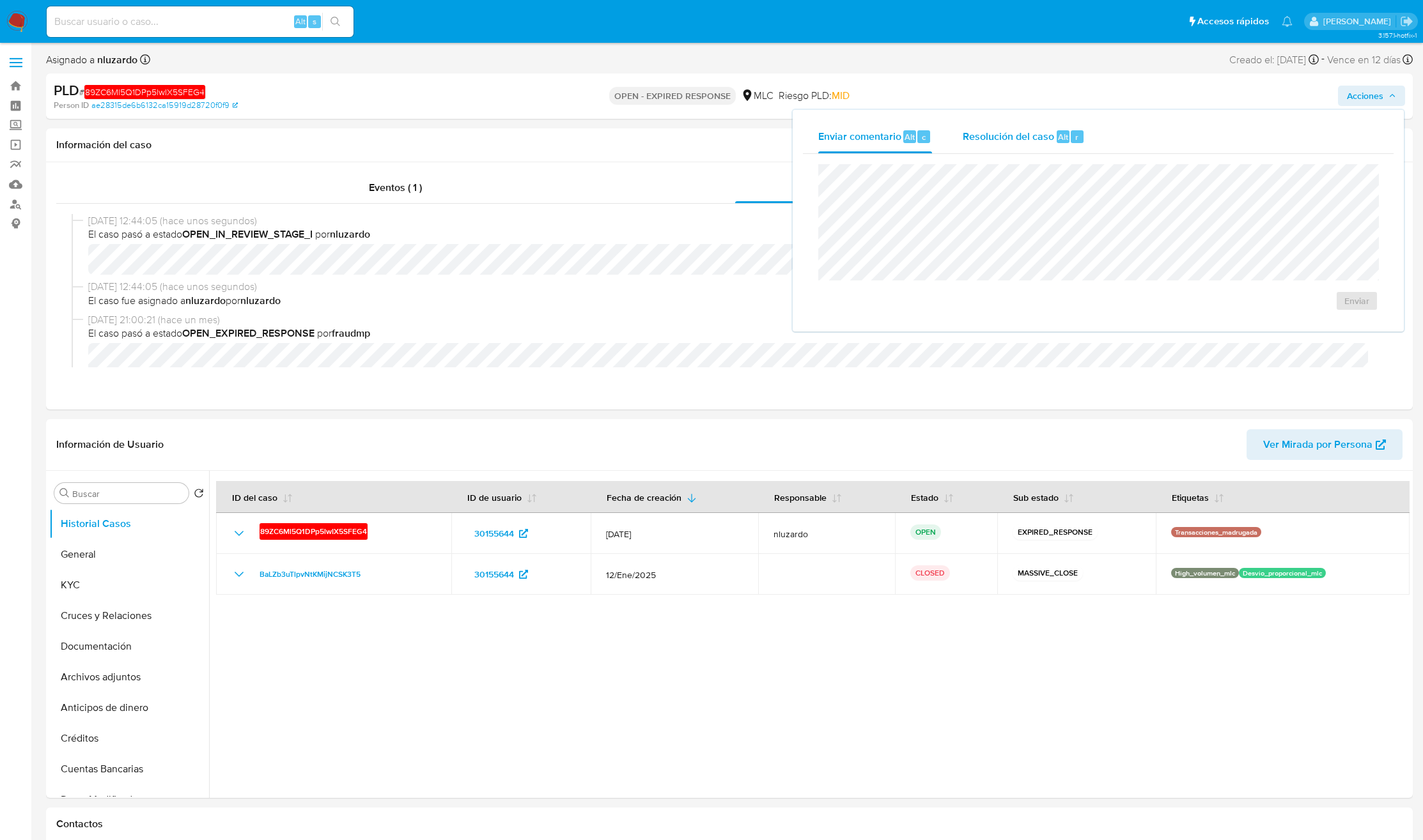
click at [957, 146] on div "Resolución del caso Alt r" at bounding box center [1023, 136] width 122 height 33
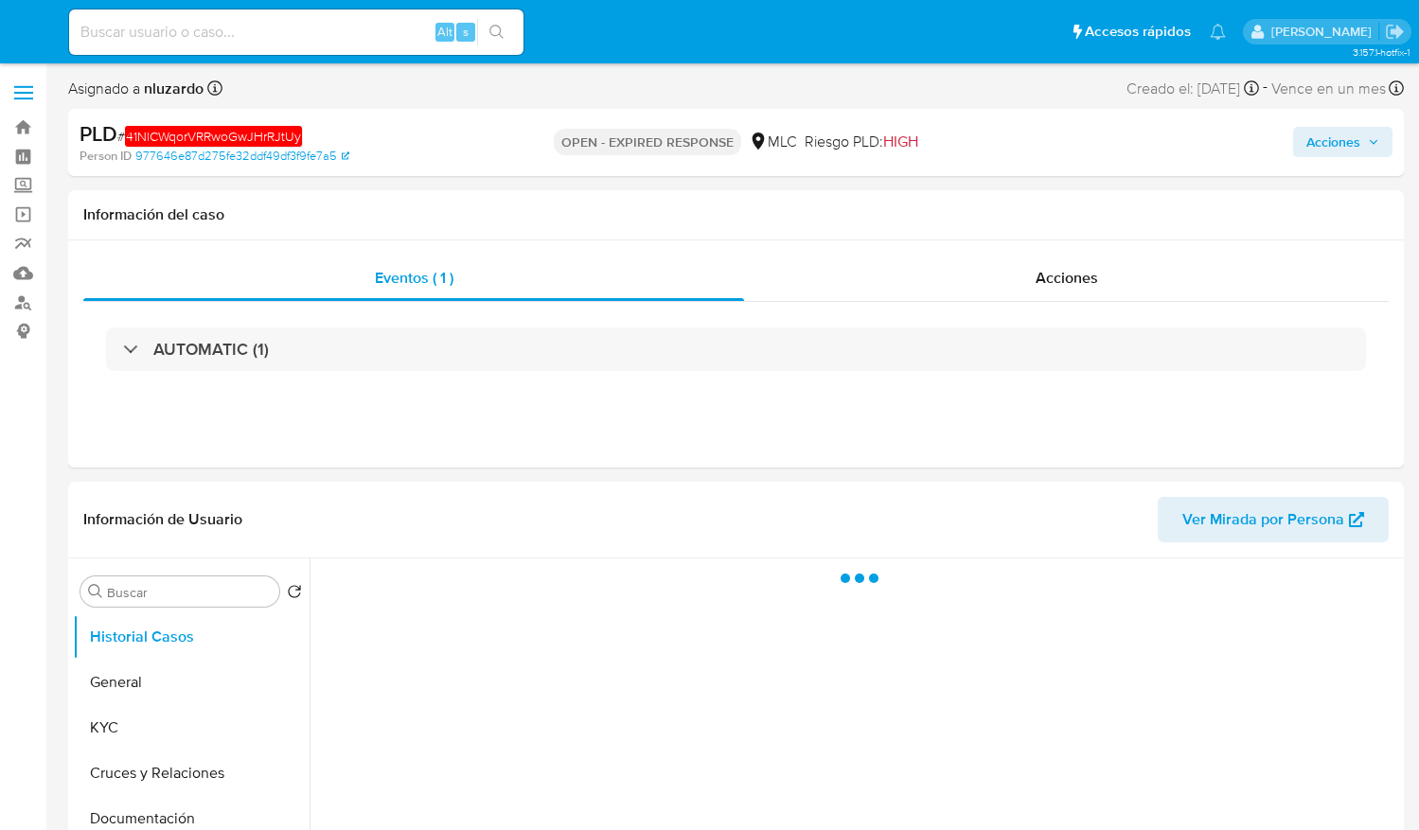
select select "10"
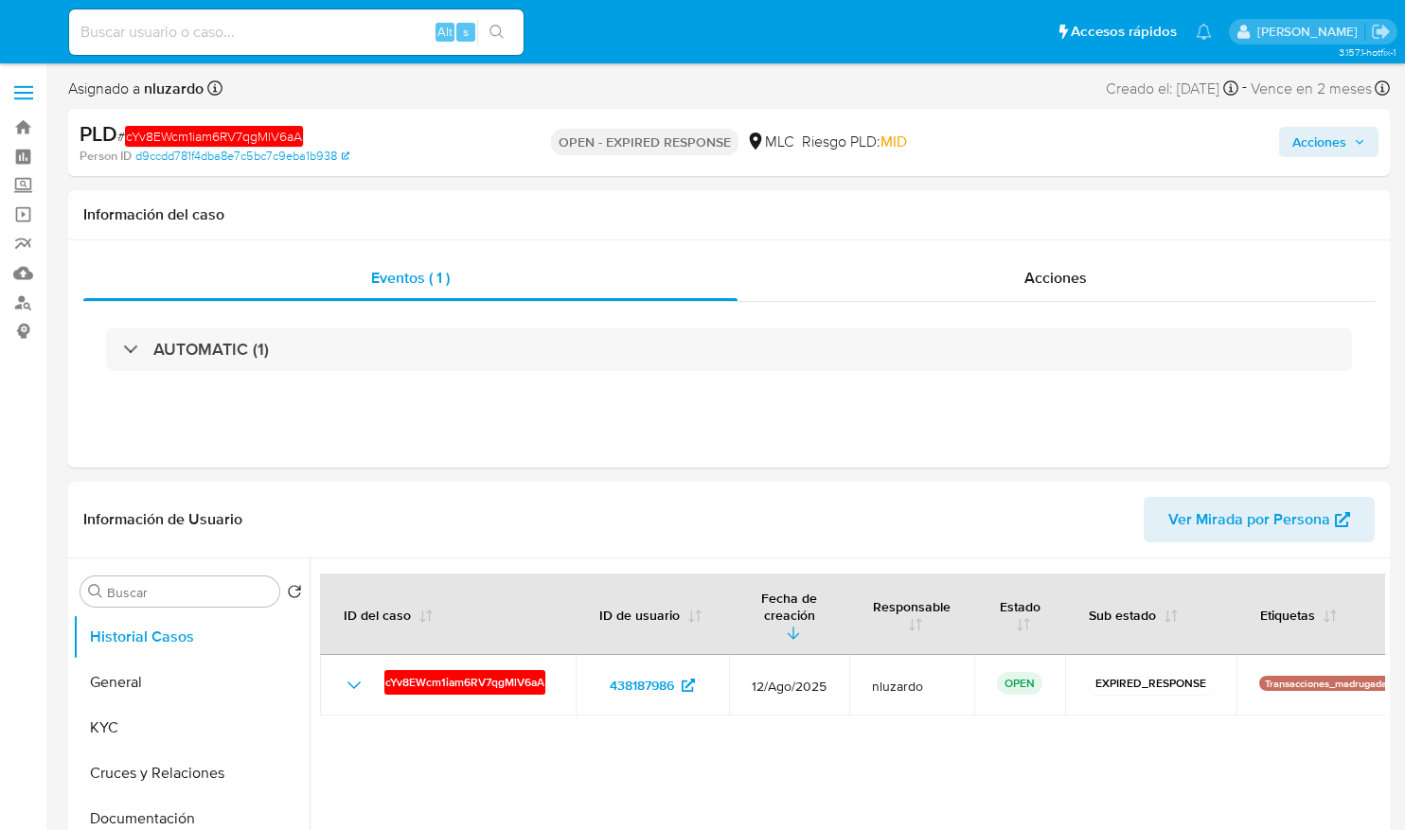
select select "10"
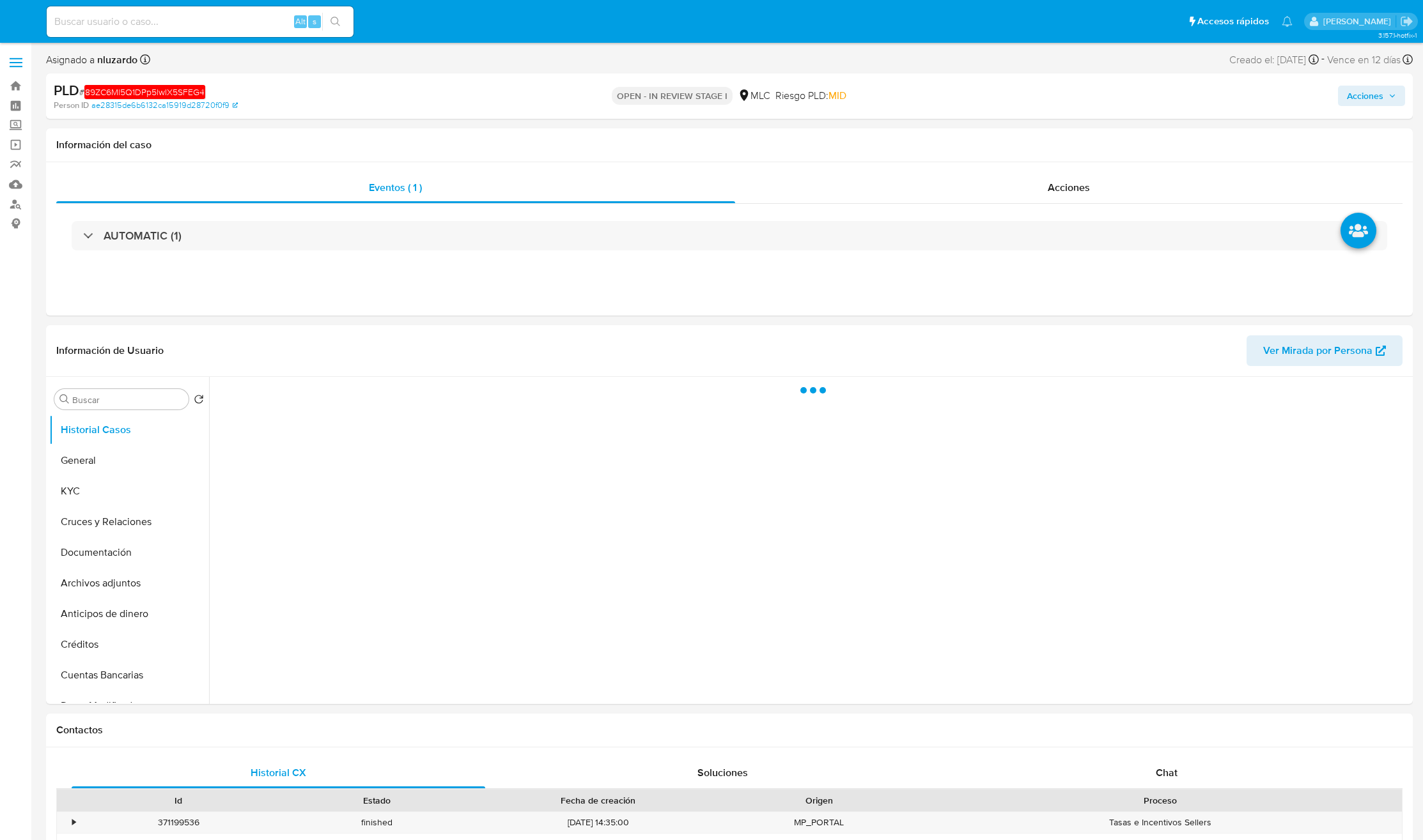
select select "10"
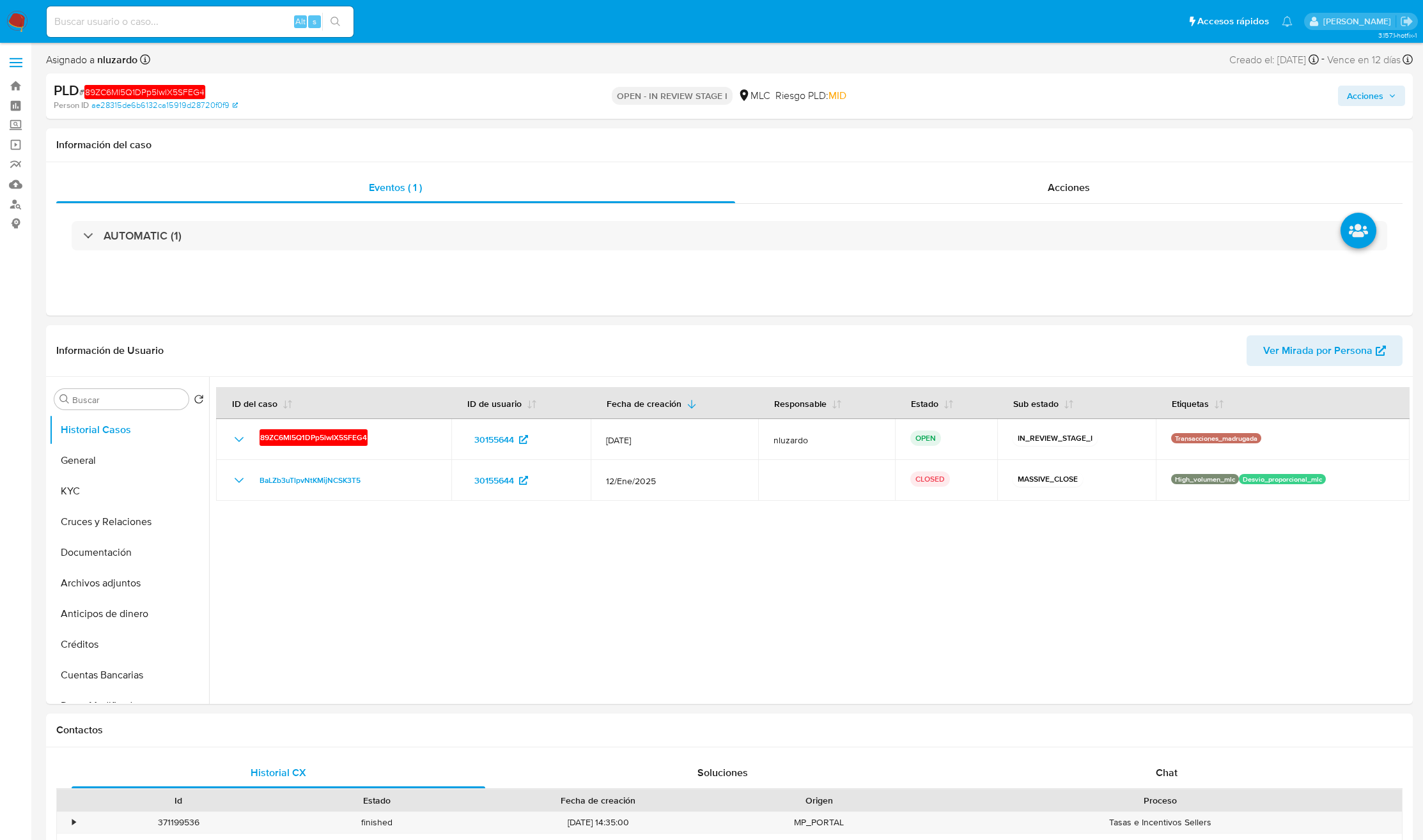
click at [1358, 92] on span "Acciones" at bounding box center [1365, 96] width 36 height 20
click at [1022, 140] on span "Resolución del caso" at bounding box center [1008, 136] width 91 height 15
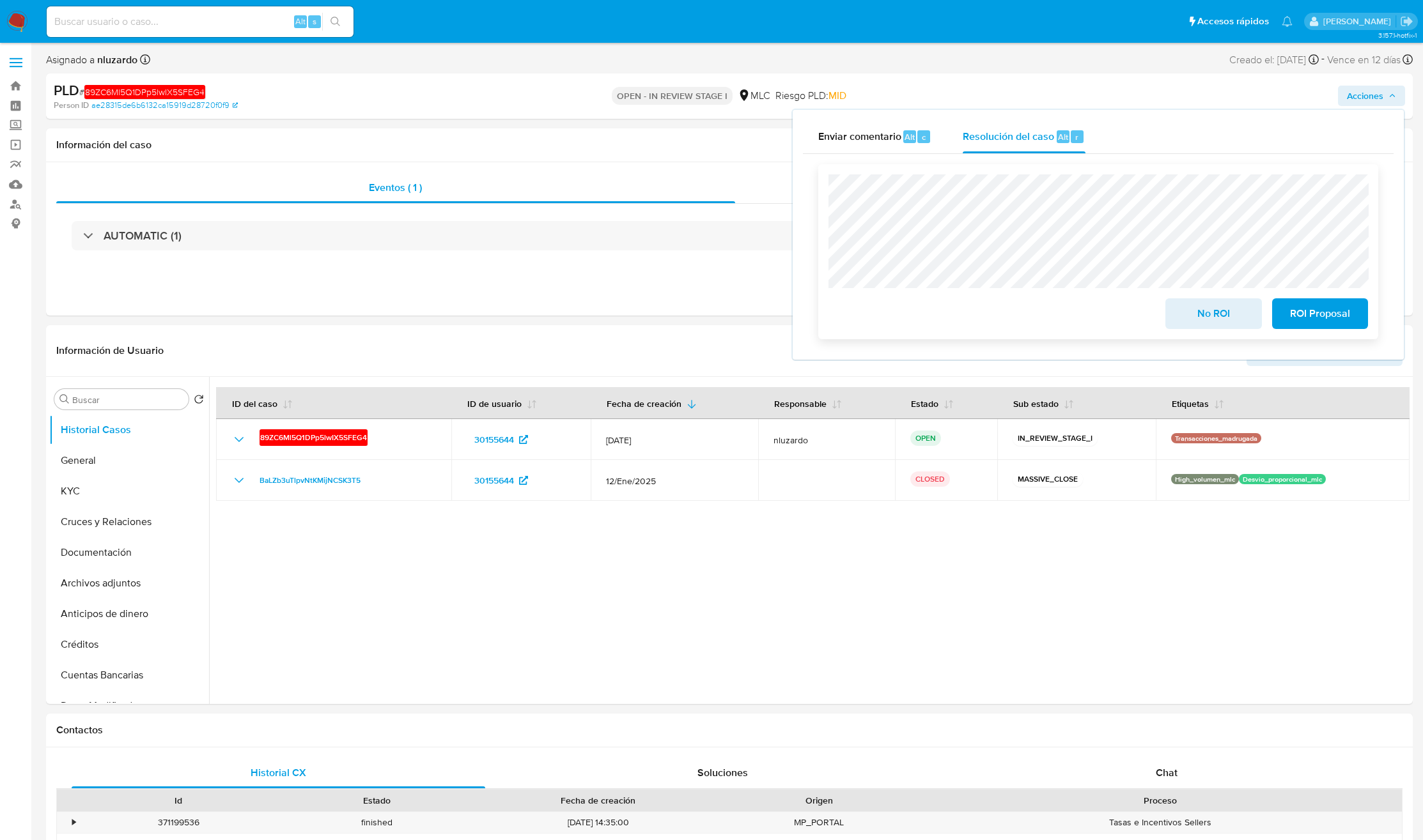
click at [1184, 312] on span "No ROI" at bounding box center [1213, 314] width 63 height 28
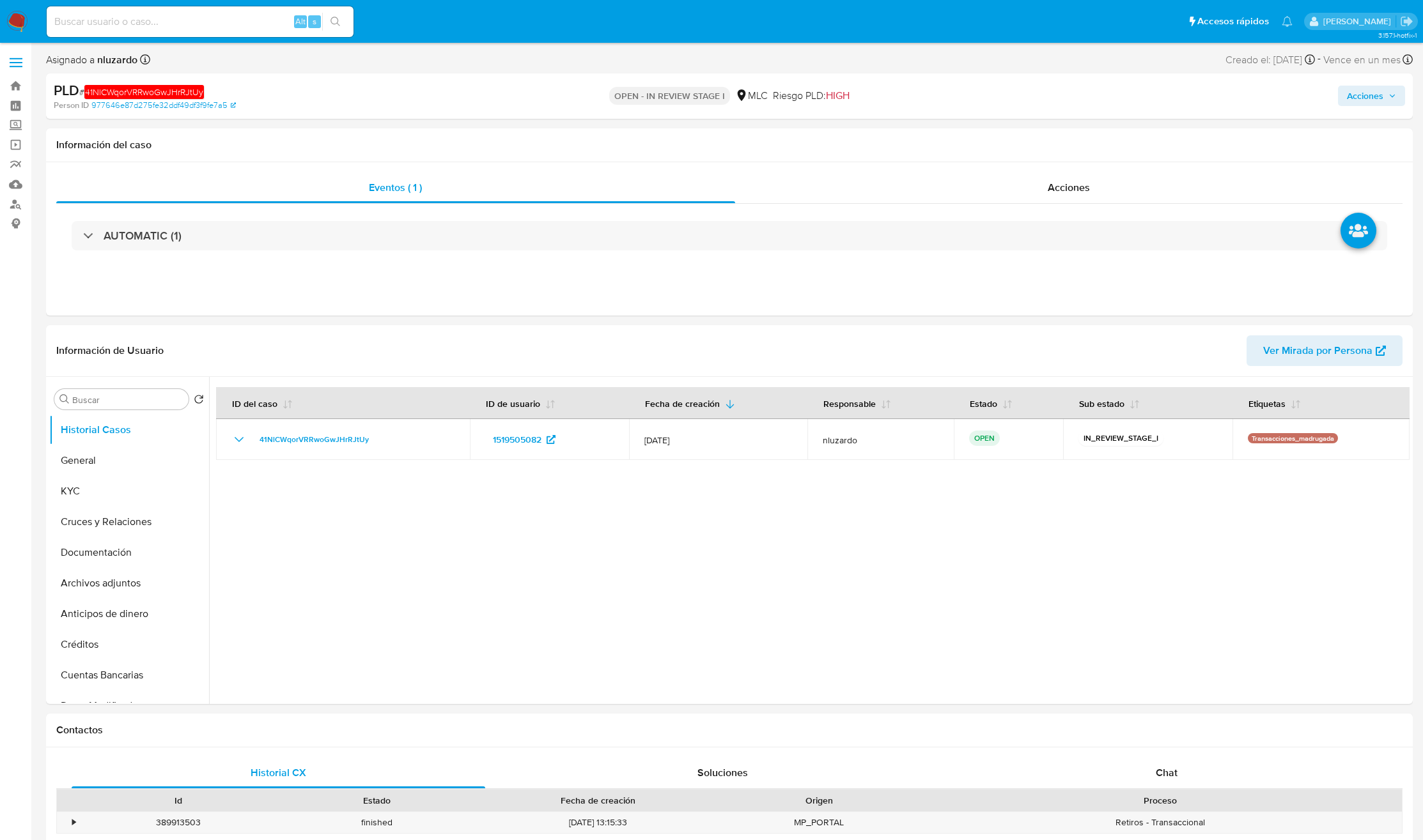
select select "10"
drag, startPoint x: 1354, startPoint y: 81, endPoint x: 1356, endPoint y: 94, distance: 13.2
click at [1354, 83] on div "Acciones" at bounding box center [1181, 96] width 447 height 30
click at [1356, 94] on span "Acciones" at bounding box center [1365, 96] width 36 height 20
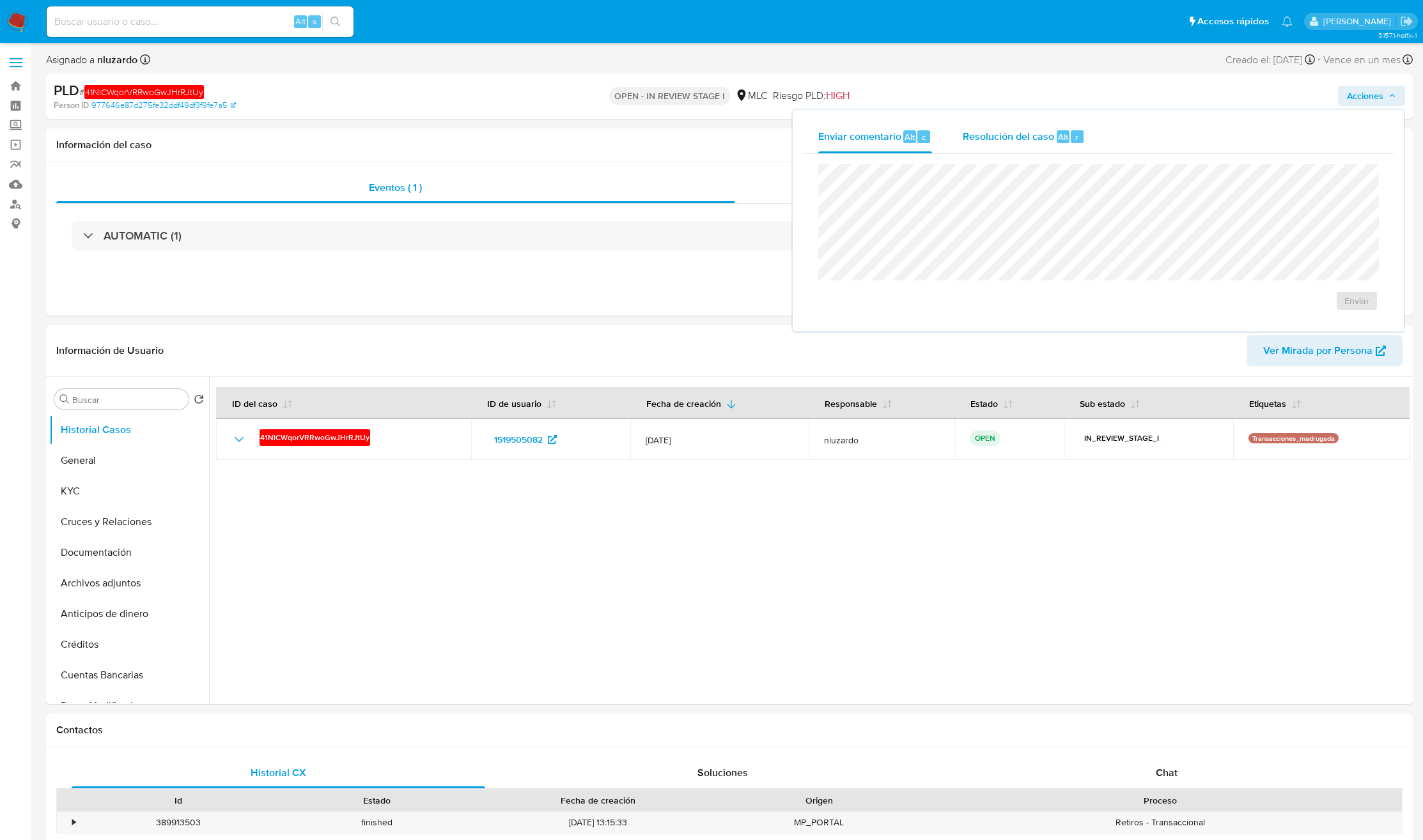
click at [1031, 140] on span "Resolución del caso" at bounding box center [1008, 136] width 91 height 15
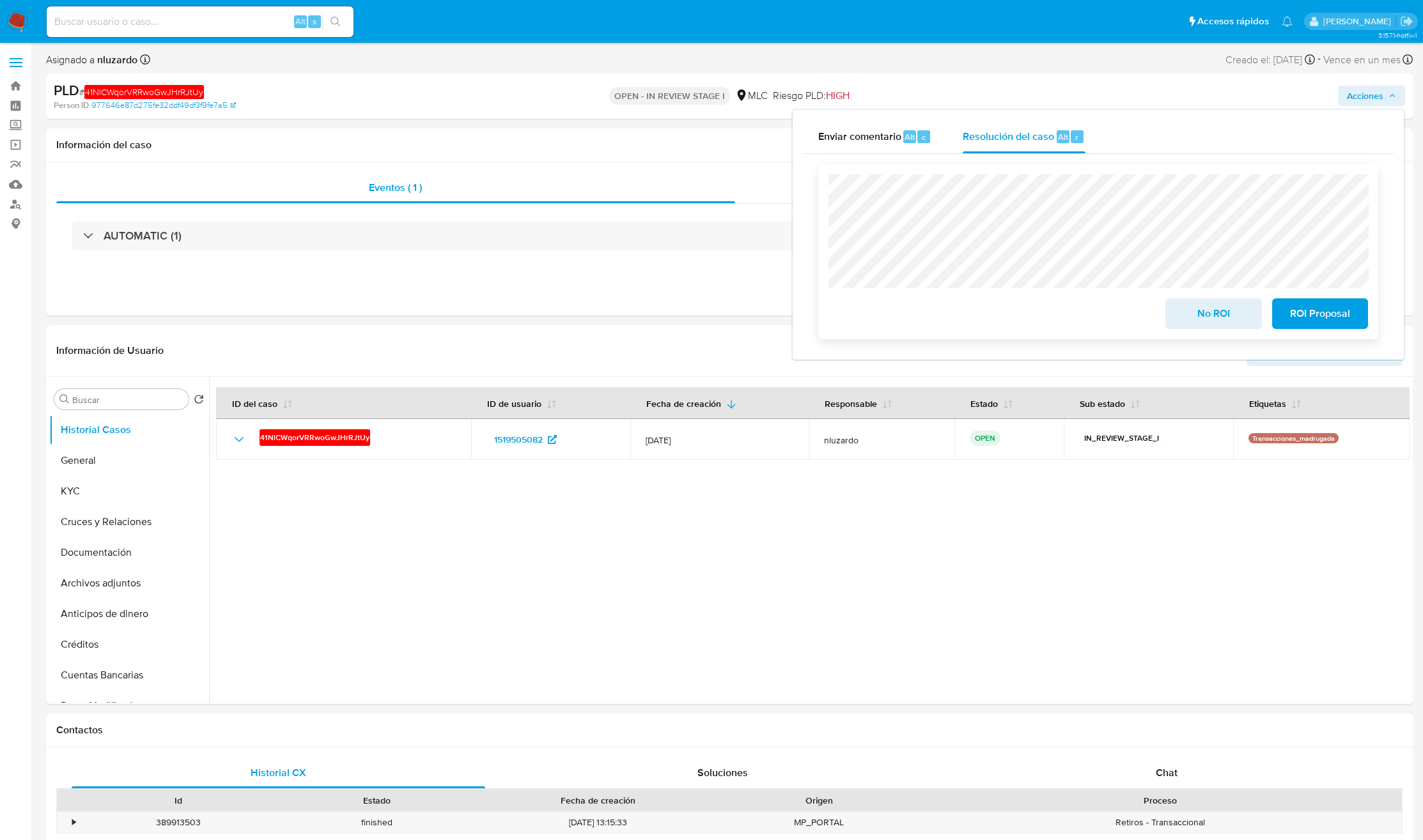
click at [1202, 310] on span "No ROI" at bounding box center [1213, 314] width 63 height 28
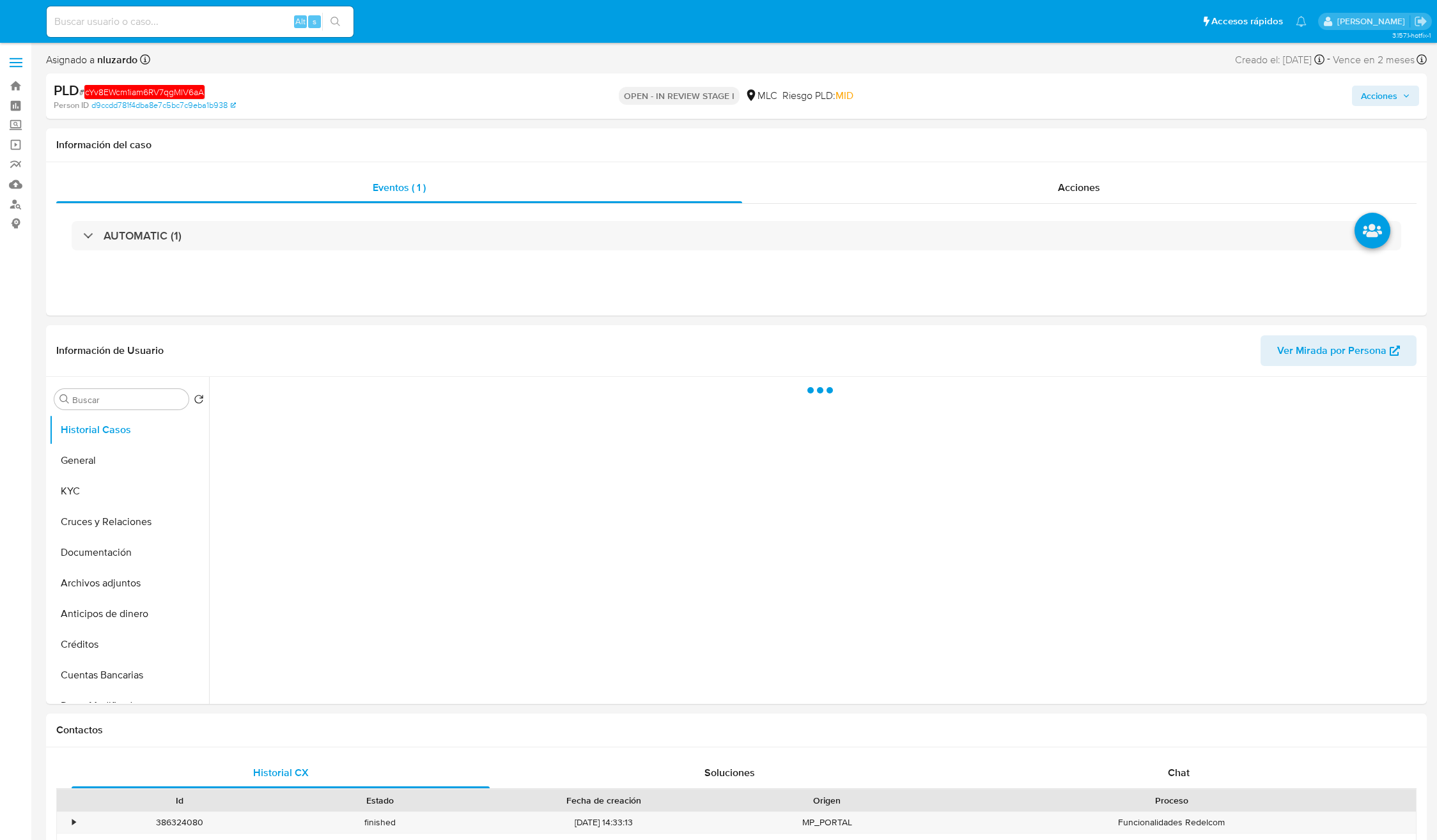
select select "10"
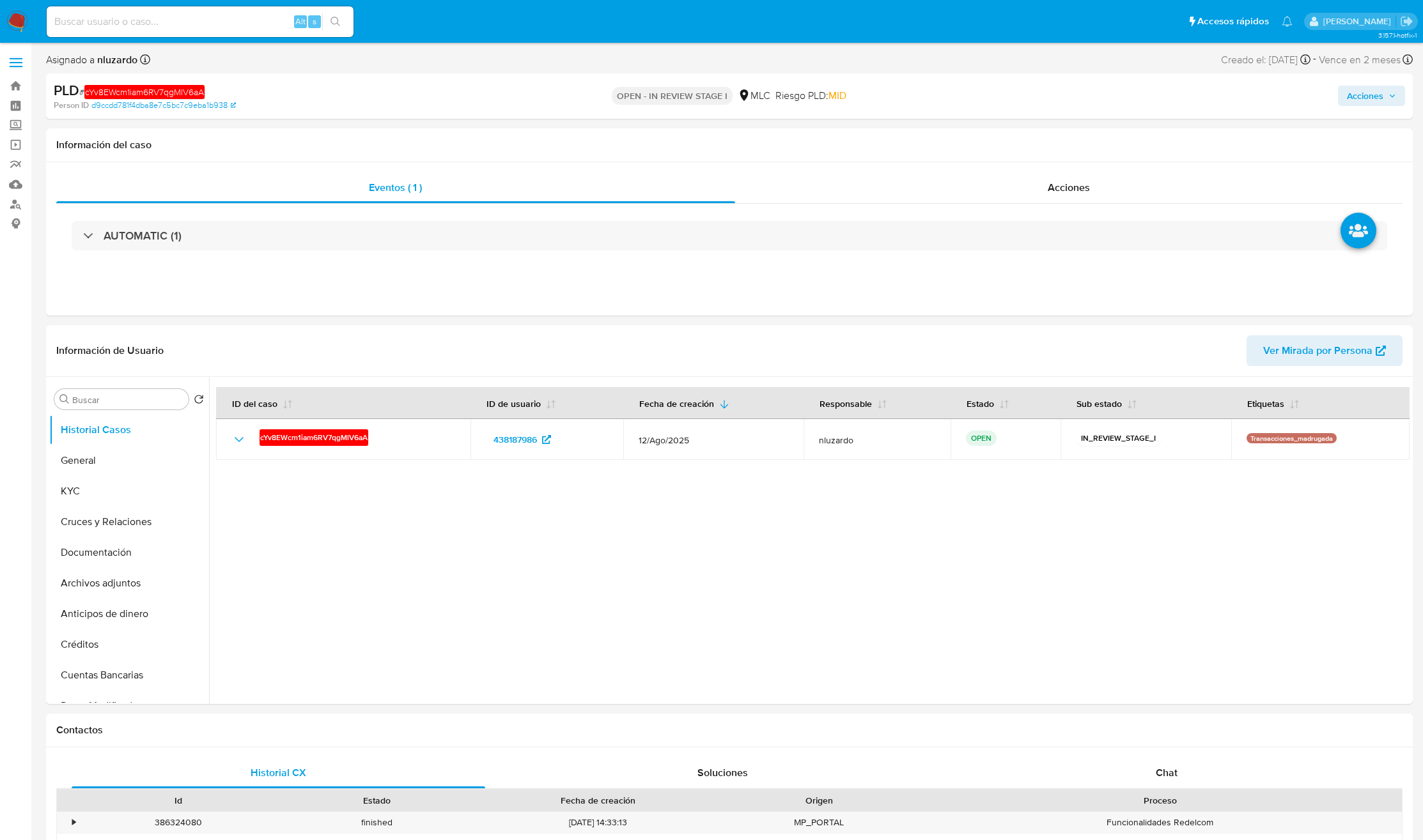
click at [1364, 89] on span "Acciones" at bounding box center [1365, 96] width 36 height 20
click at [992, 156] on div "Enviar" at bounding box center [1098, 237] width 591 height 167
click at [993, 136] on span "Resolución del caso" at bounding box center [1008, 136] width 91 height 15
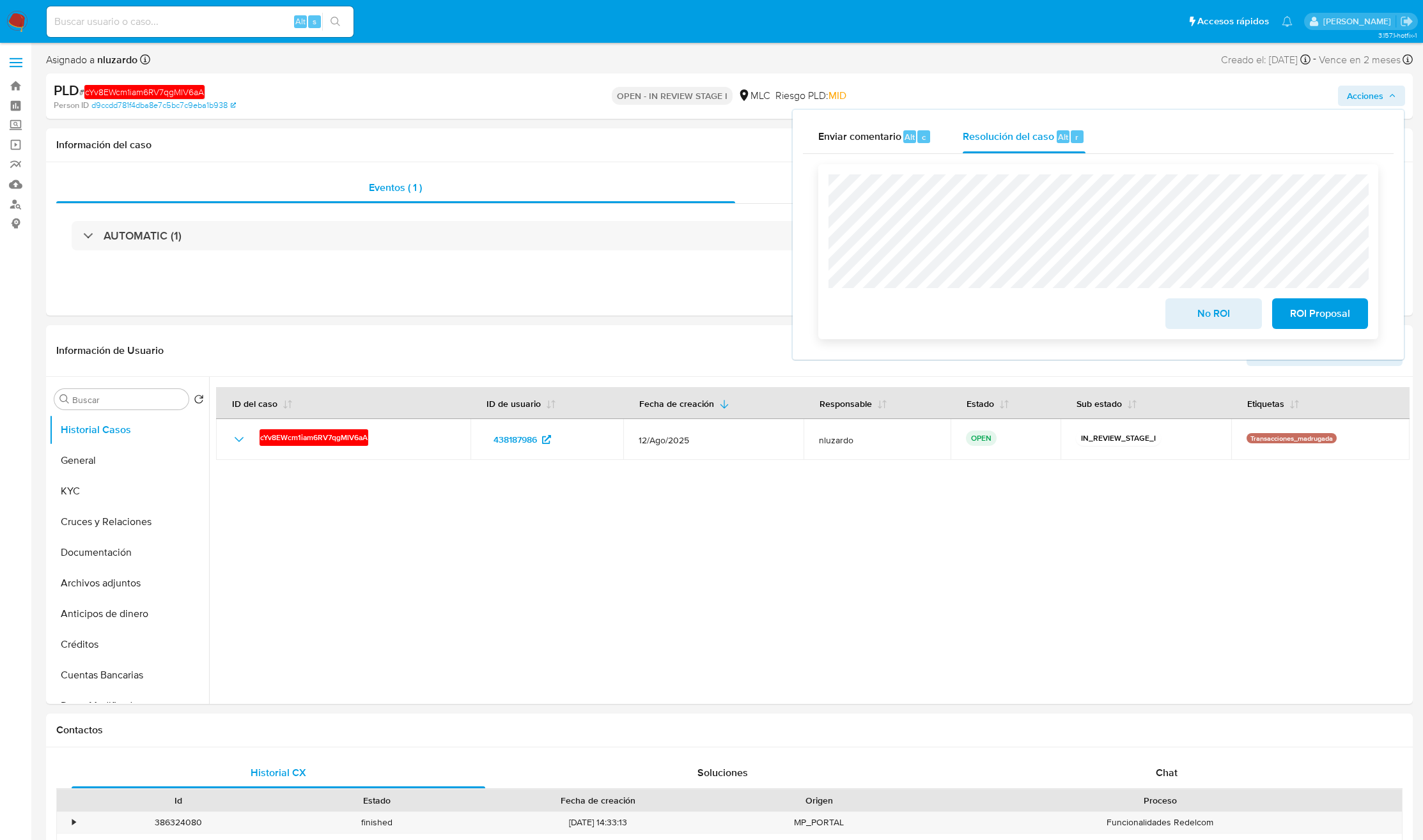
click at [1198, 309] on span "No ROI" at bounding box center [1213, 314] width 63 height 28
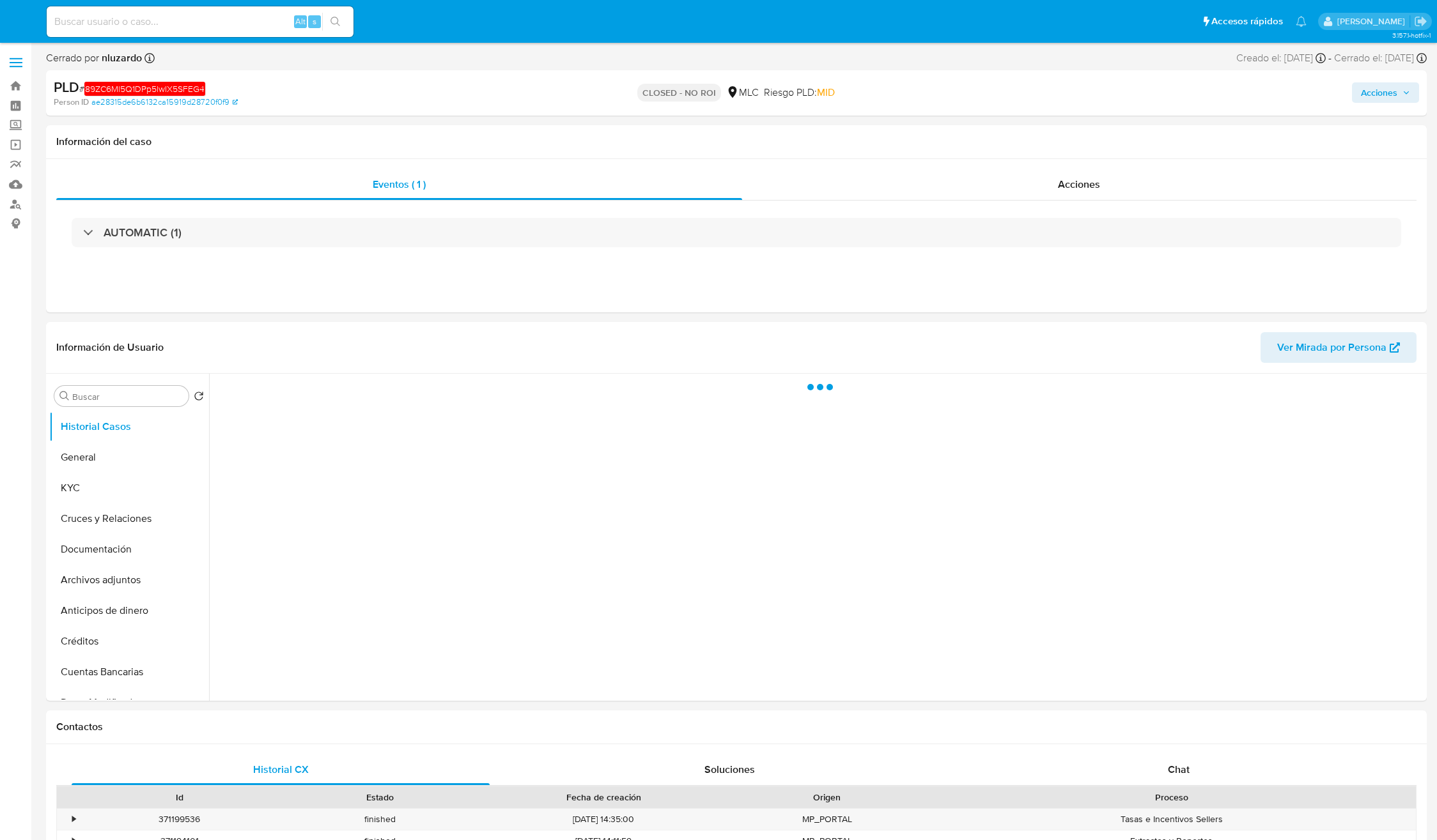
select select "10"
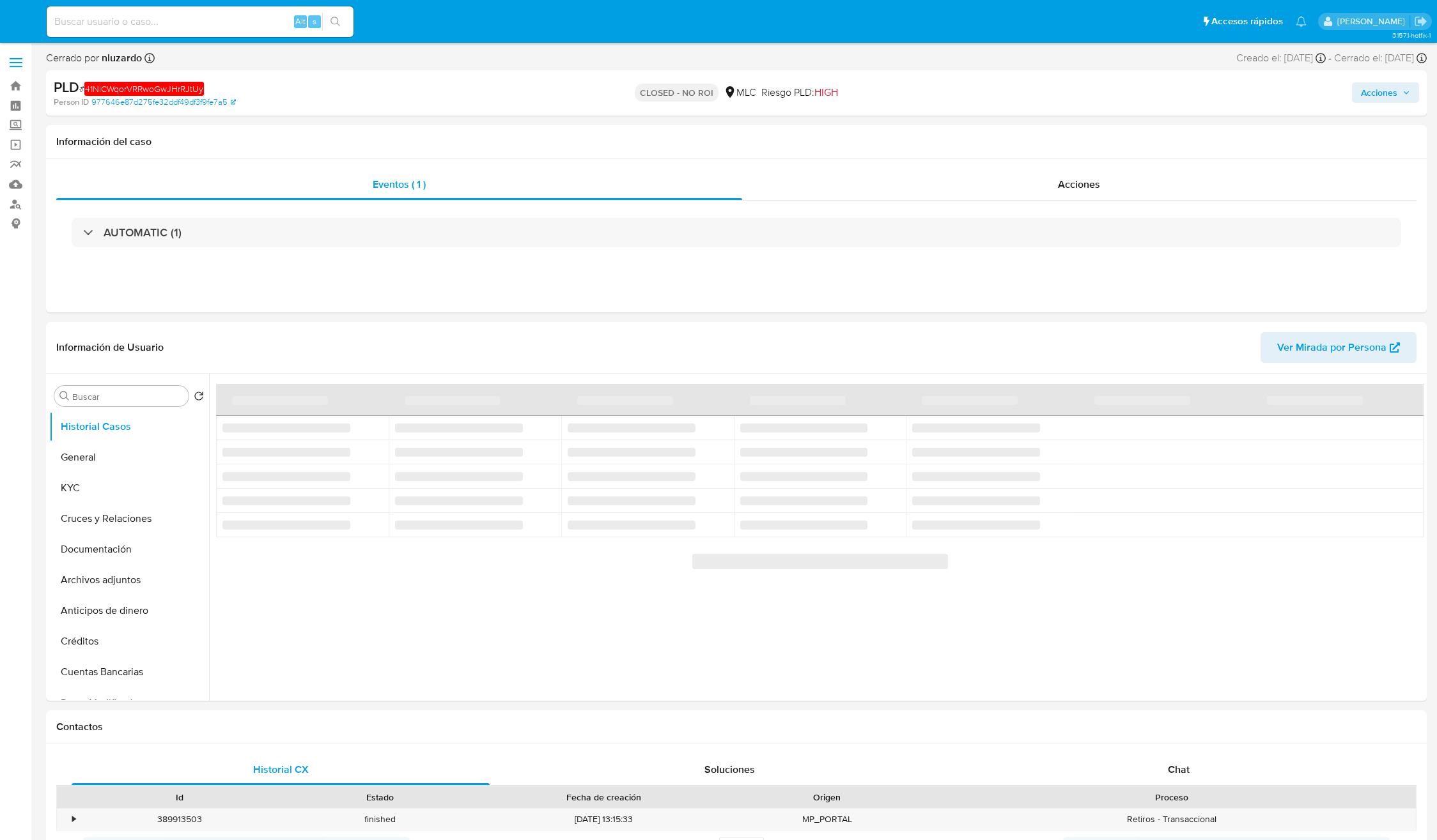
select select "10"
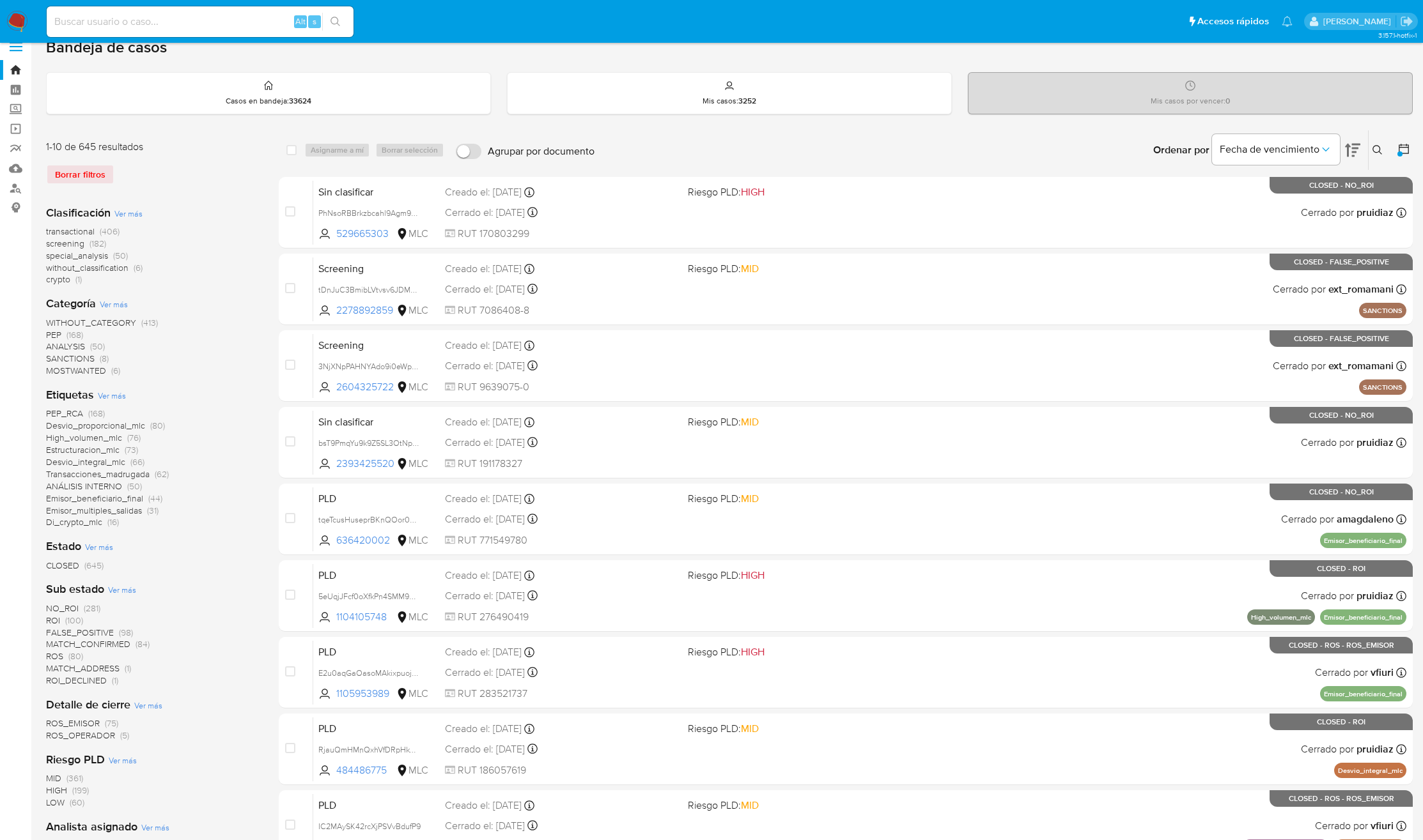
scroll to position [247, 0]
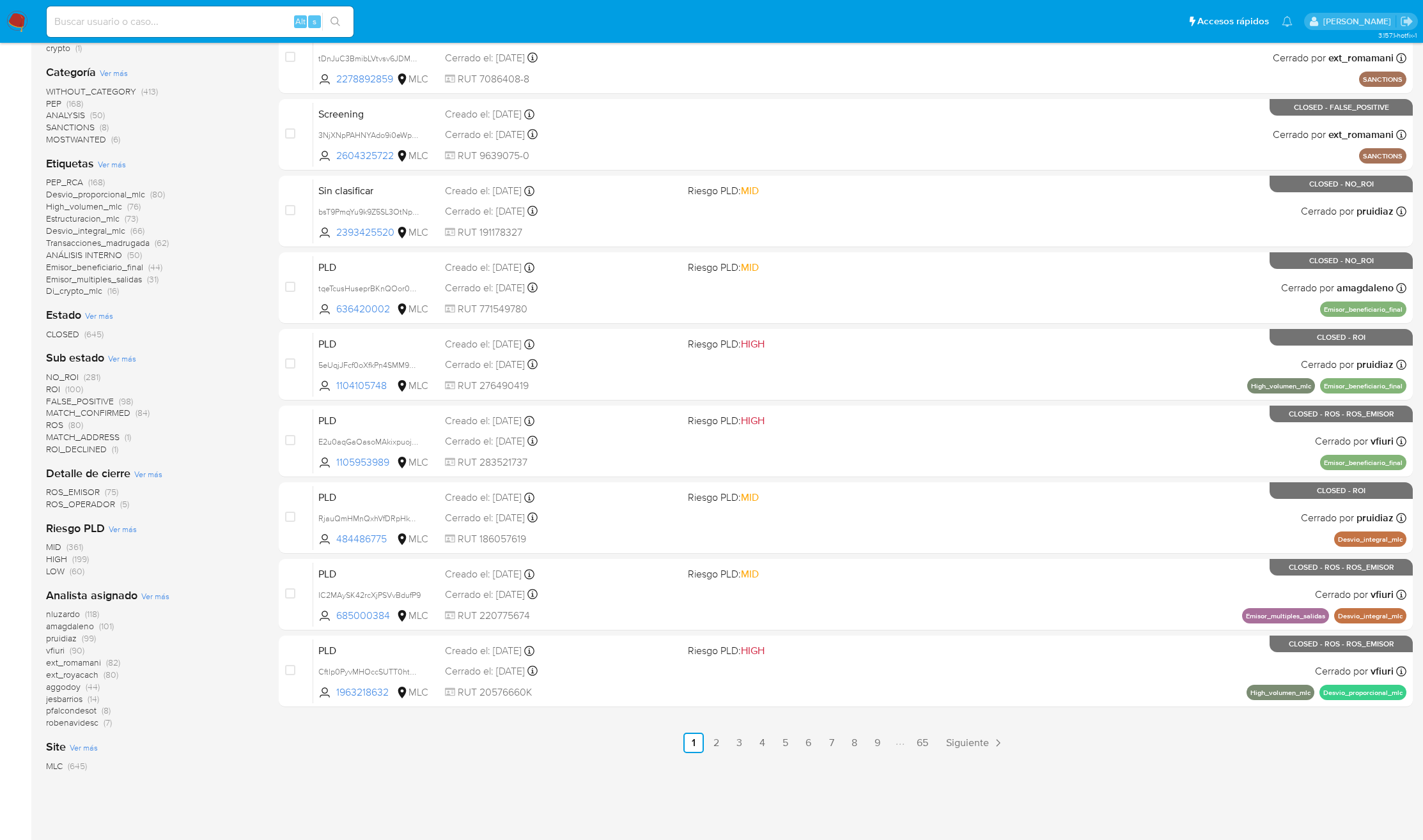
click at [69, 451] on span "ROI_DECLINED" at bounding box center [76, 449] width 61 height 13
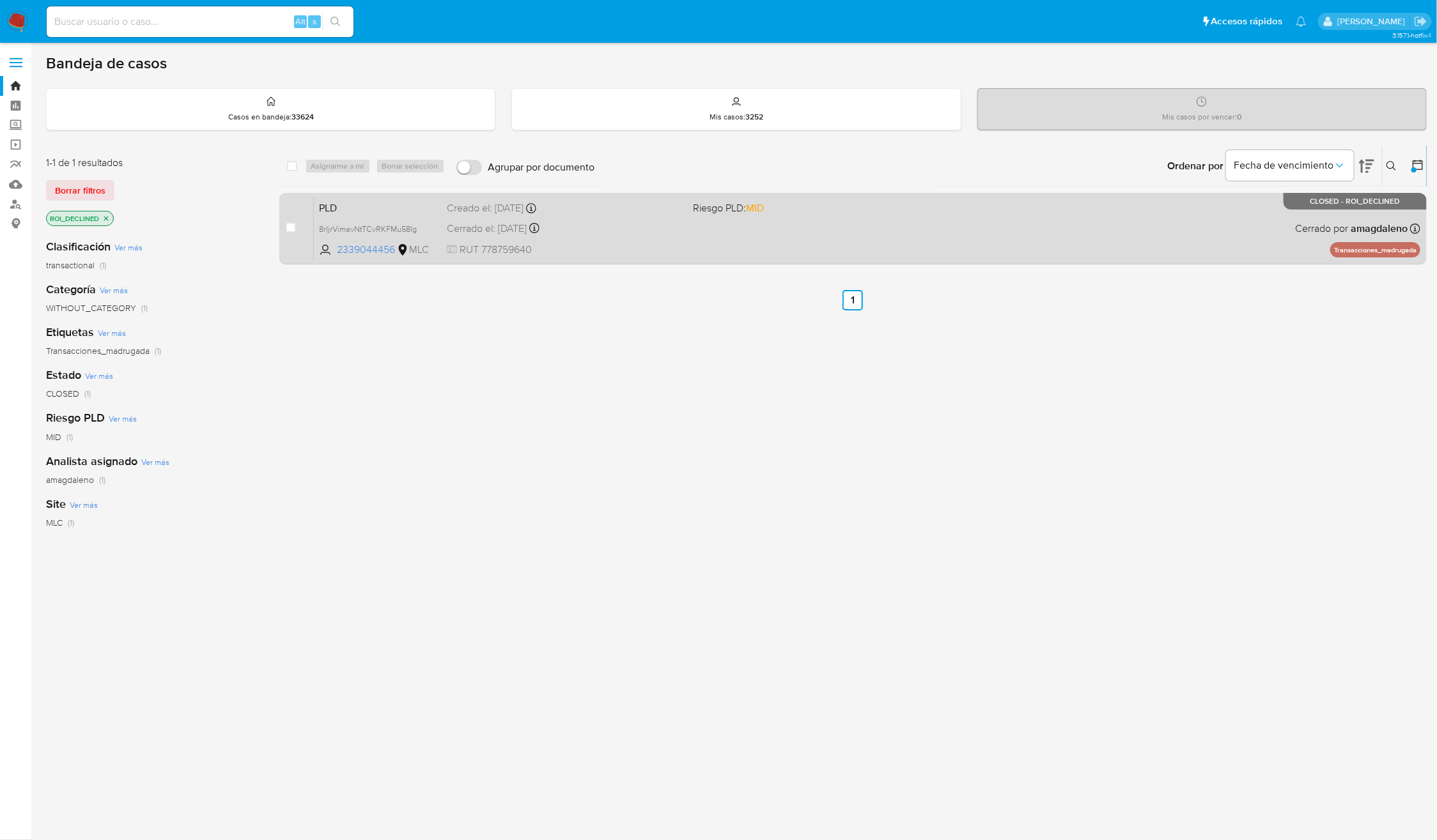
click at [821, 238] on div "PLD 8rIjrVimavNtTCvRKFMu58Ig 2339044456 MLC Riesgo PLD: MID Creado el: 12/05/20…" at bounding box center [867, 229] width 1106 height 65
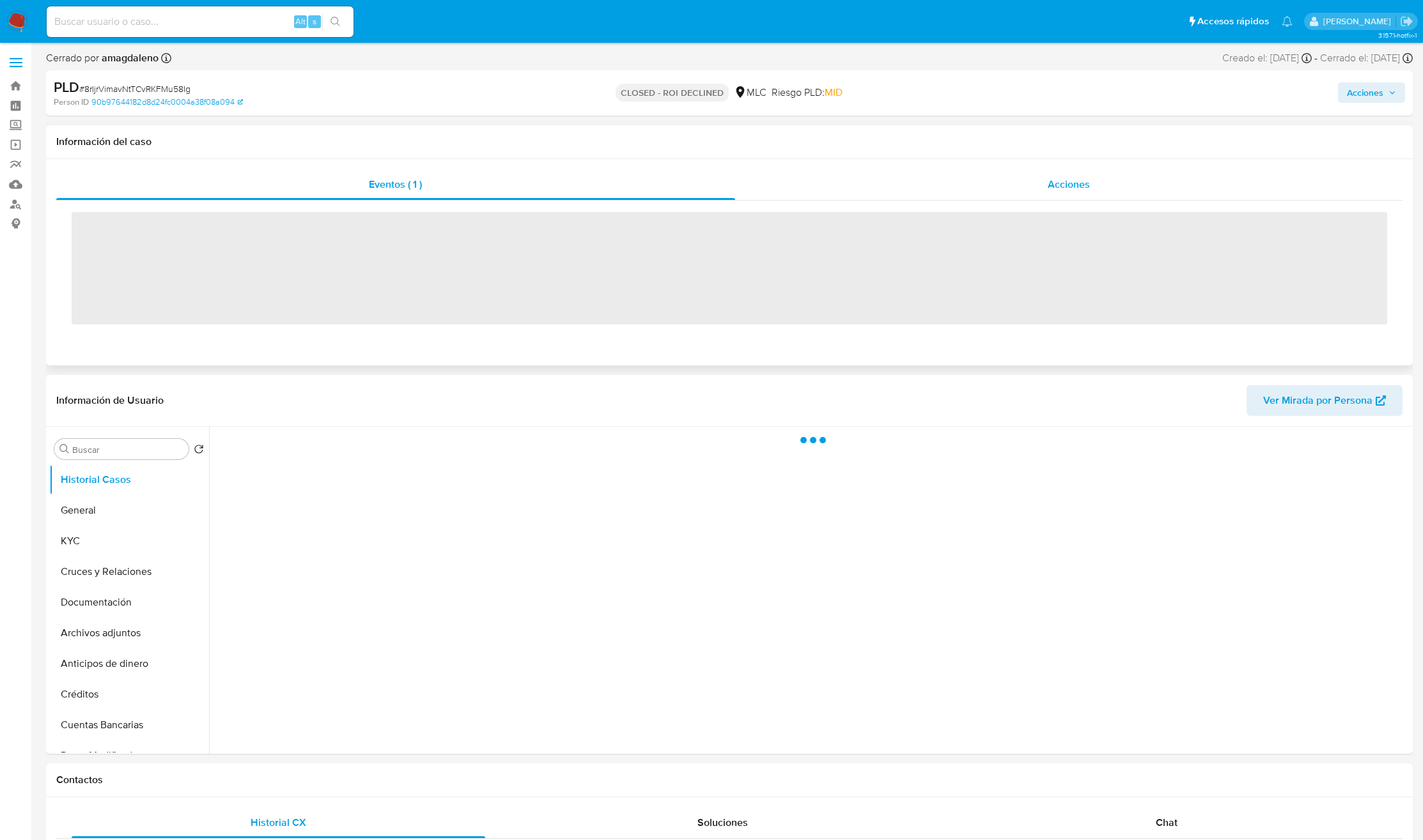
click at [996, 186] on div "Acciones" at bounding box center [1069, 184] width 668 height 30
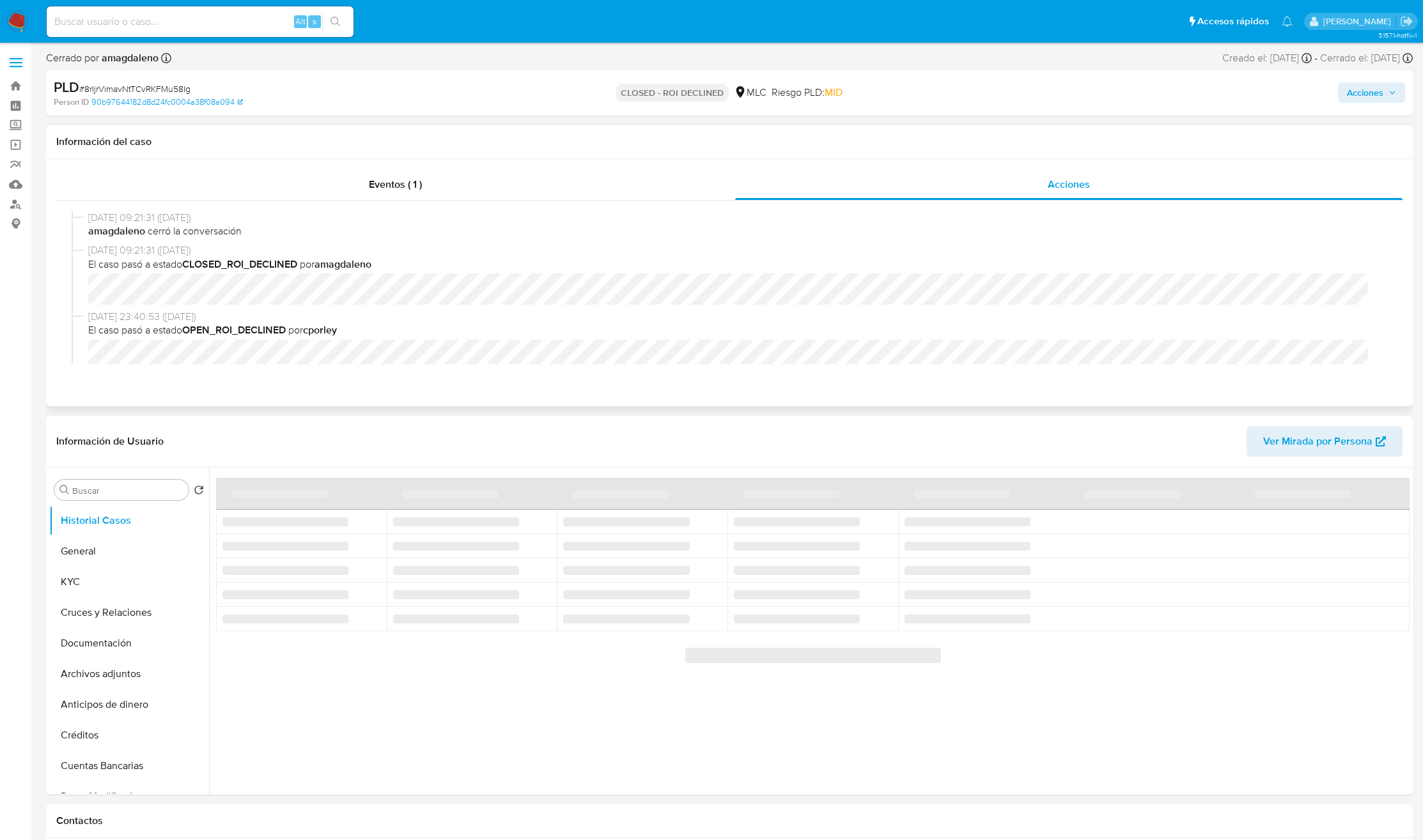
select select "10"
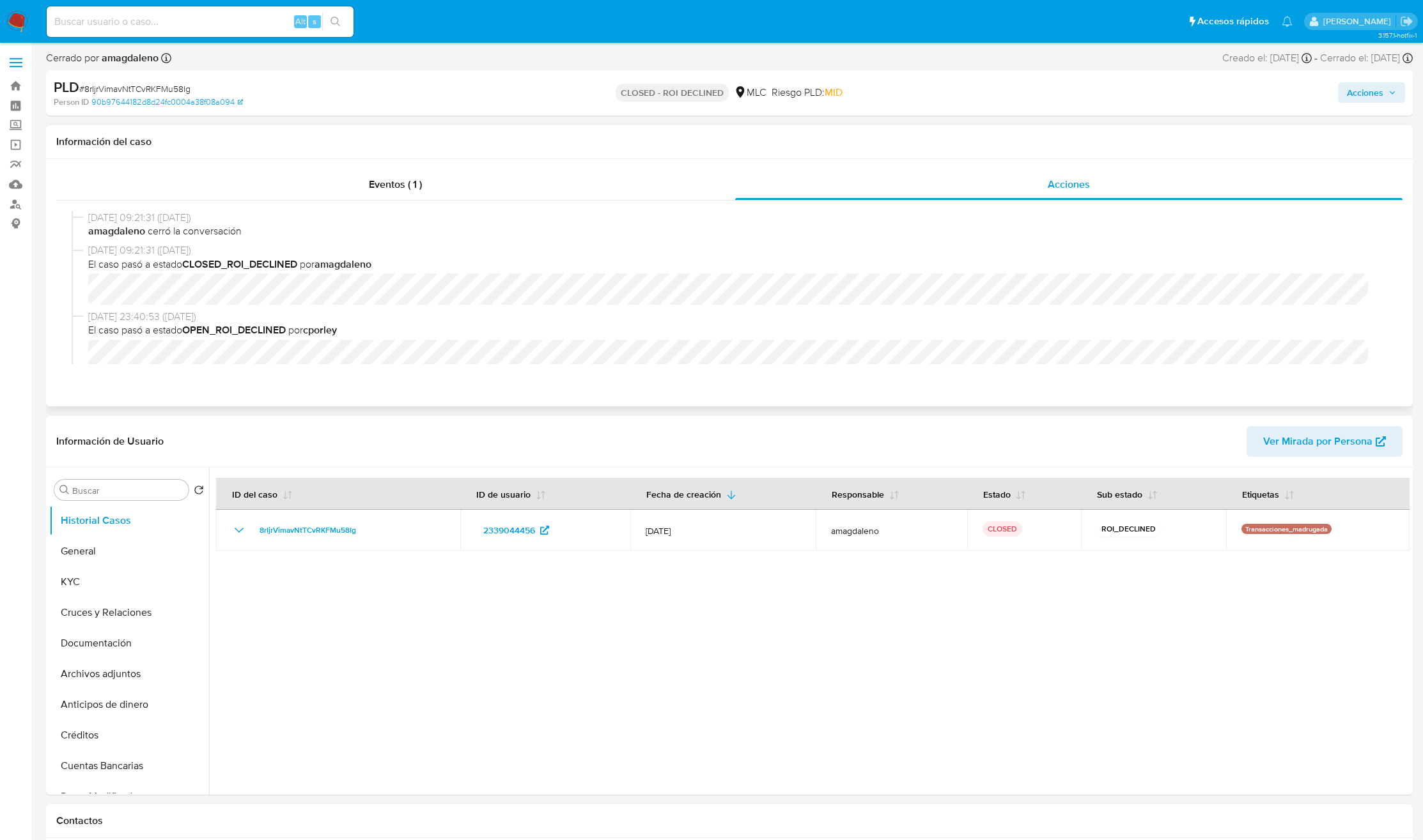
scroll to position [96, 0]
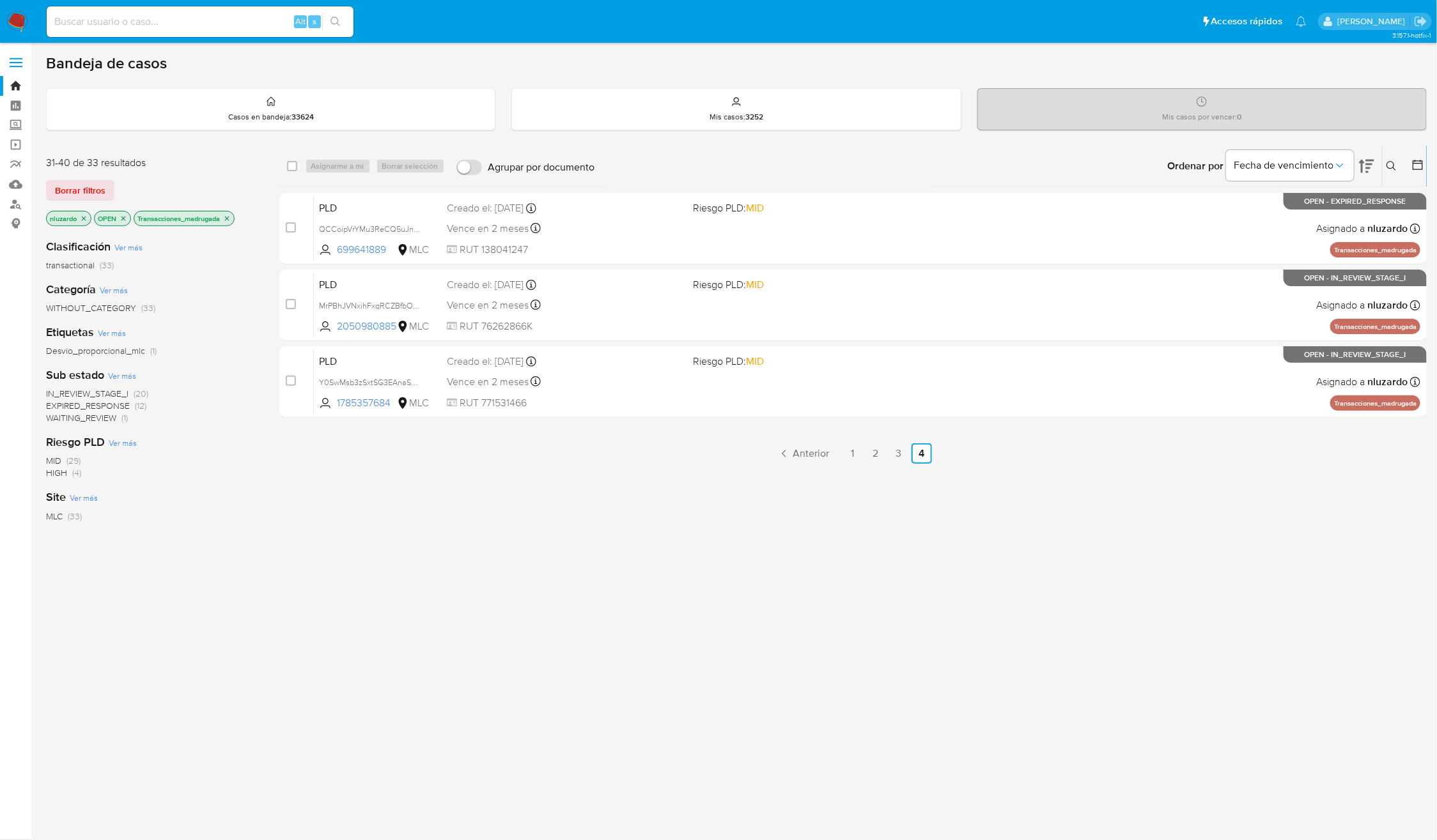
click at [229, 219] on icon "close-filter" at bounding box center [226, 218] width 7 height 7
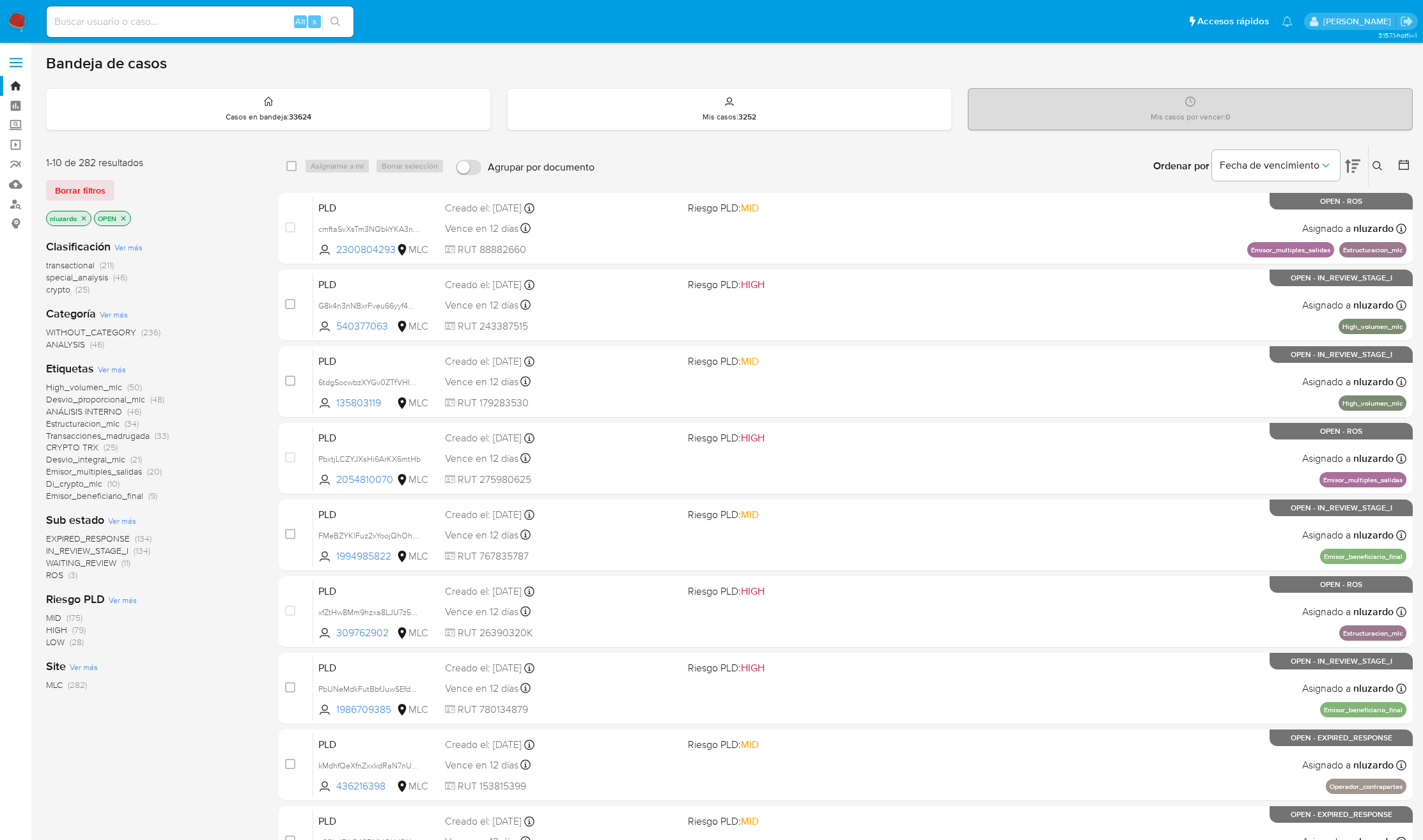
click at [1398, 167] on icon at bounding box center [1403, 165] width 13 height 13
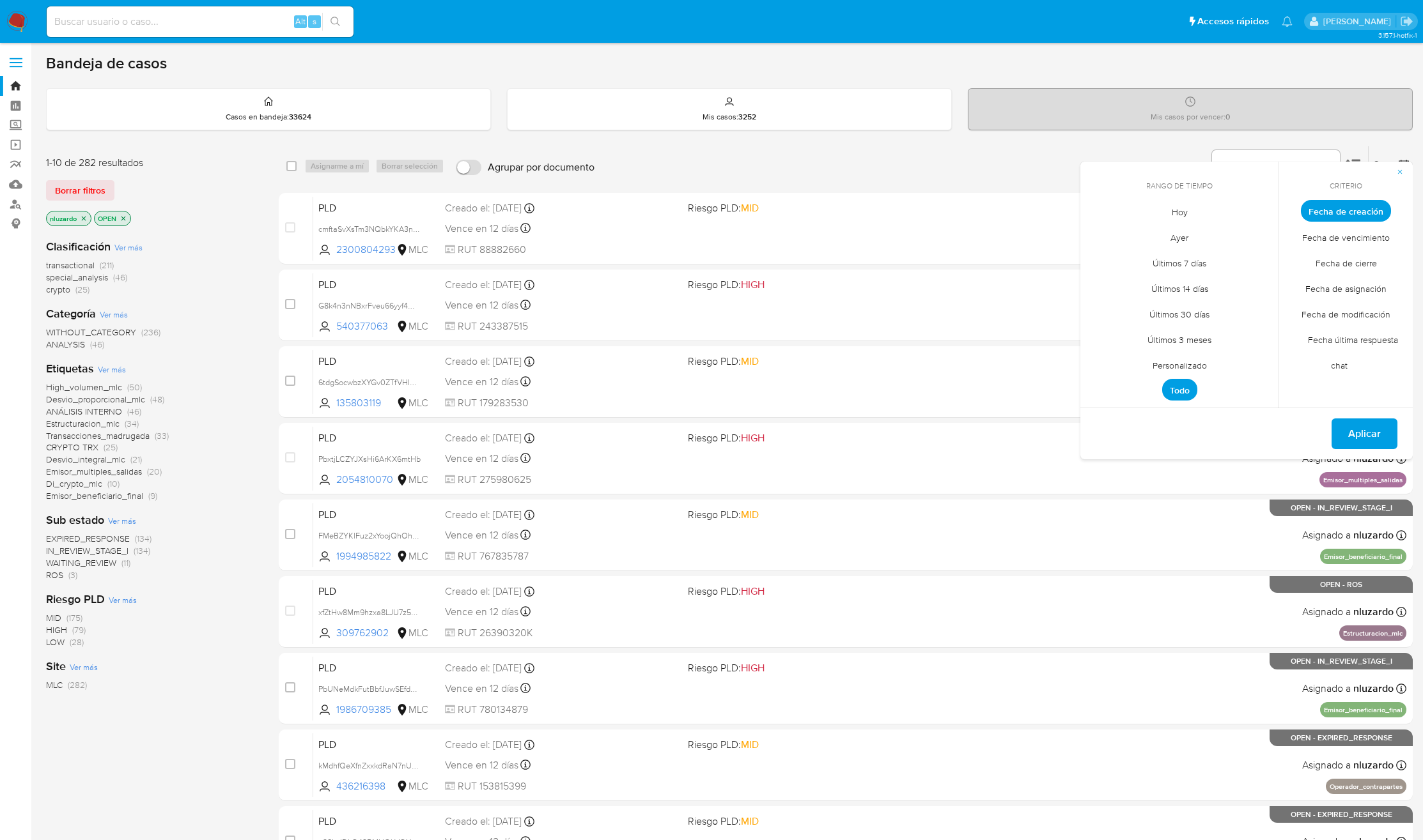
click at [1208, 368] on span "Personalizado" at bounding box center [1179, 365] width 81 height 26
click at [1095, 235] on icon "Mes anterior" at bounding box center [1100, 234] width 16 height 16
click at [1260, 231] on icon "Mes siguiente" at bounding box center [1258, 234] width 16 height 16
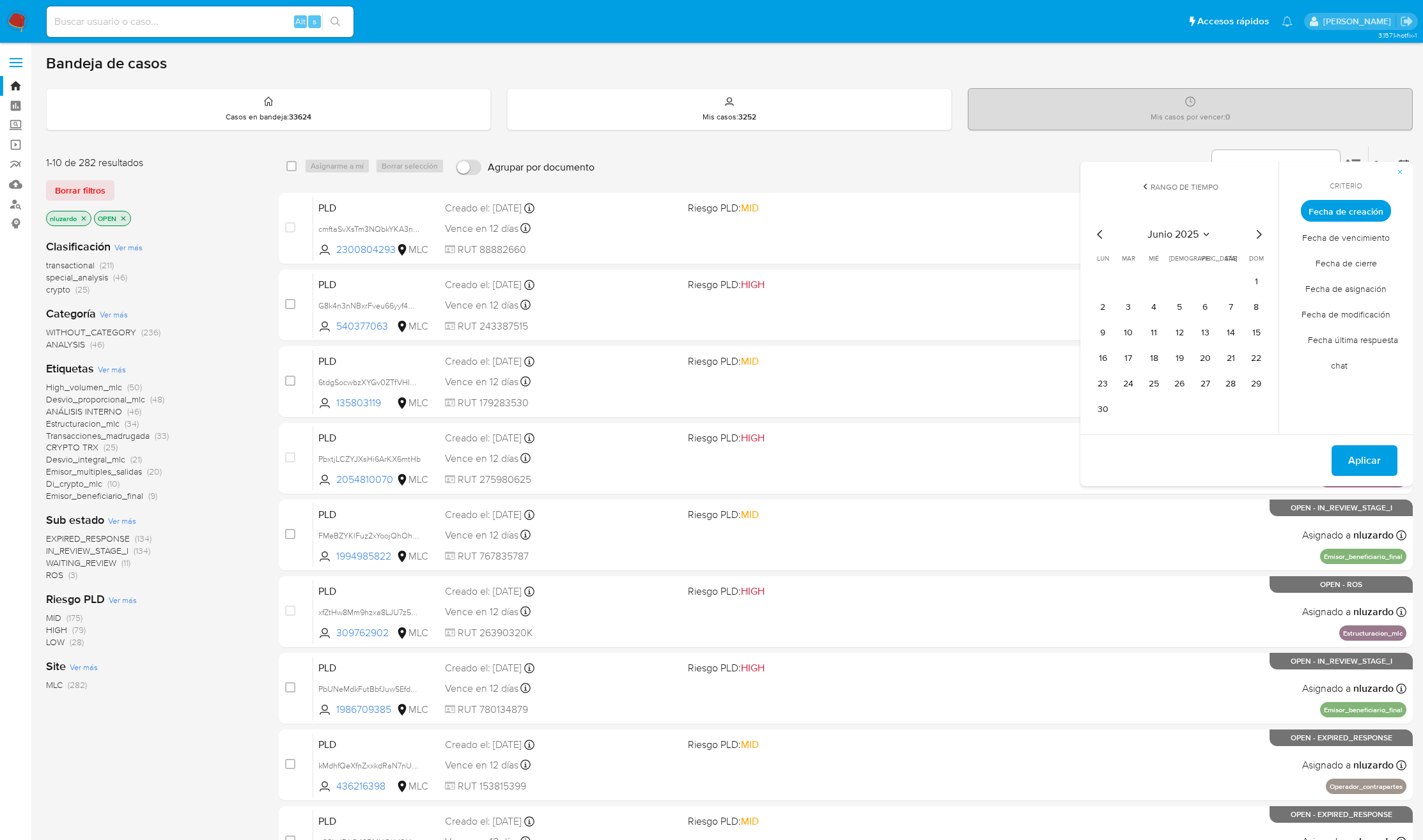
click at [1260, 231] on icon "Mes siguiente" at bounding box center [1258, 234] width 16 height 16
click at [1134, 280] on button "1" at bounding box center [1128, 281] width 20 height 20
click at [1224, 305] on button "12" at bounding box center [1231, 307] width 20 height 20
click at [1101, 234] on icon "Mes anterior" at bounding box center [1100, 234] width 16 height 16
click at [1258, 284] on button "1" at bounding box center [1256, 281] width 20 height 20
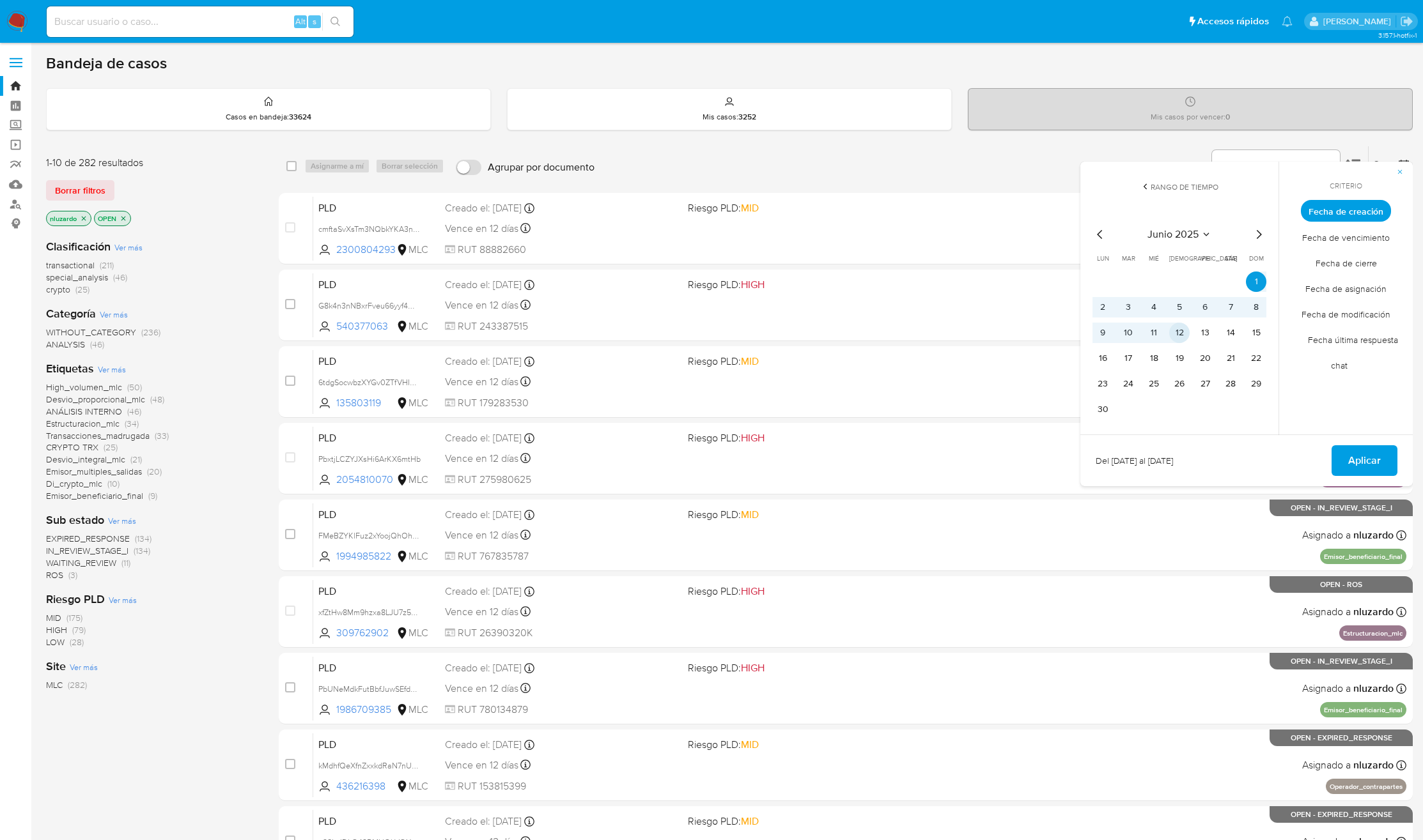
click at [1169, 331] on button "12" at bounding box center [1179, 333] width 20 height 20
click at [1339, 454] on button "Aplicar" at bounding box center [1364, 460] width 66 height 30
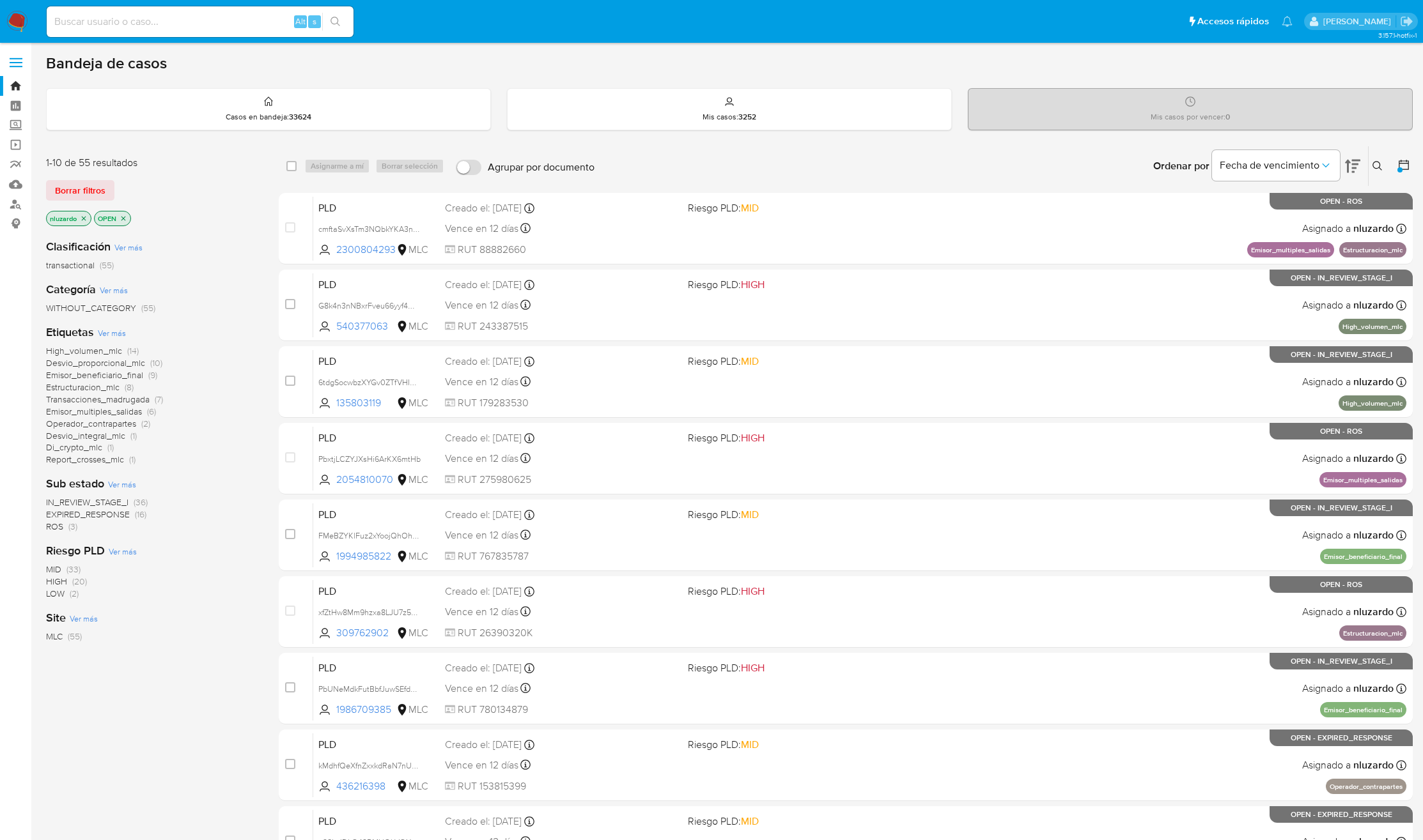
click at [95, 397] on span "Transacciones_madrugada" at bounding box center [97, 399] width 103 height 13
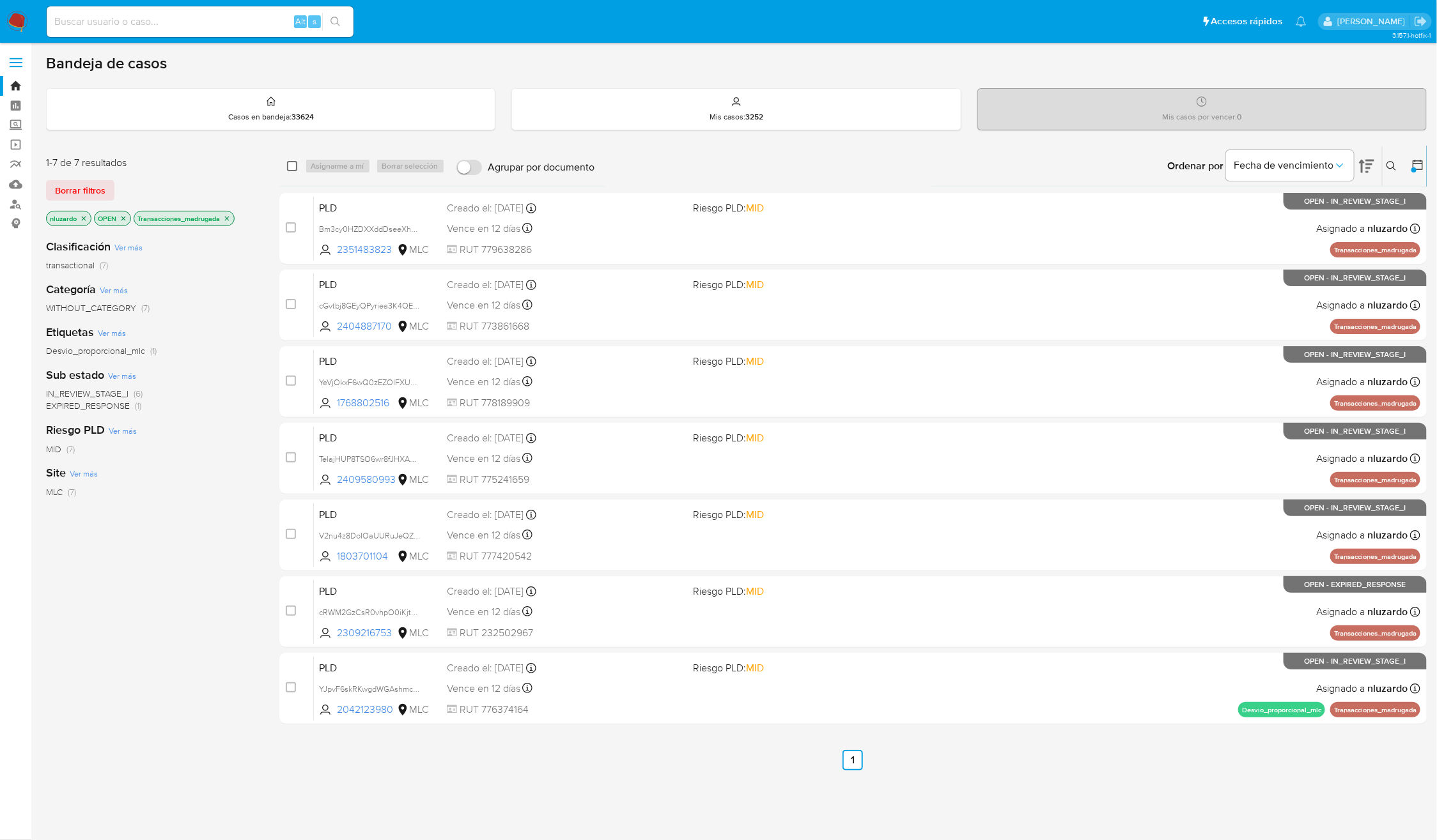
click at [290, 163] on input "checkbox" at bounding box center [292, 166] width 10 height 10
checkbox input "true"
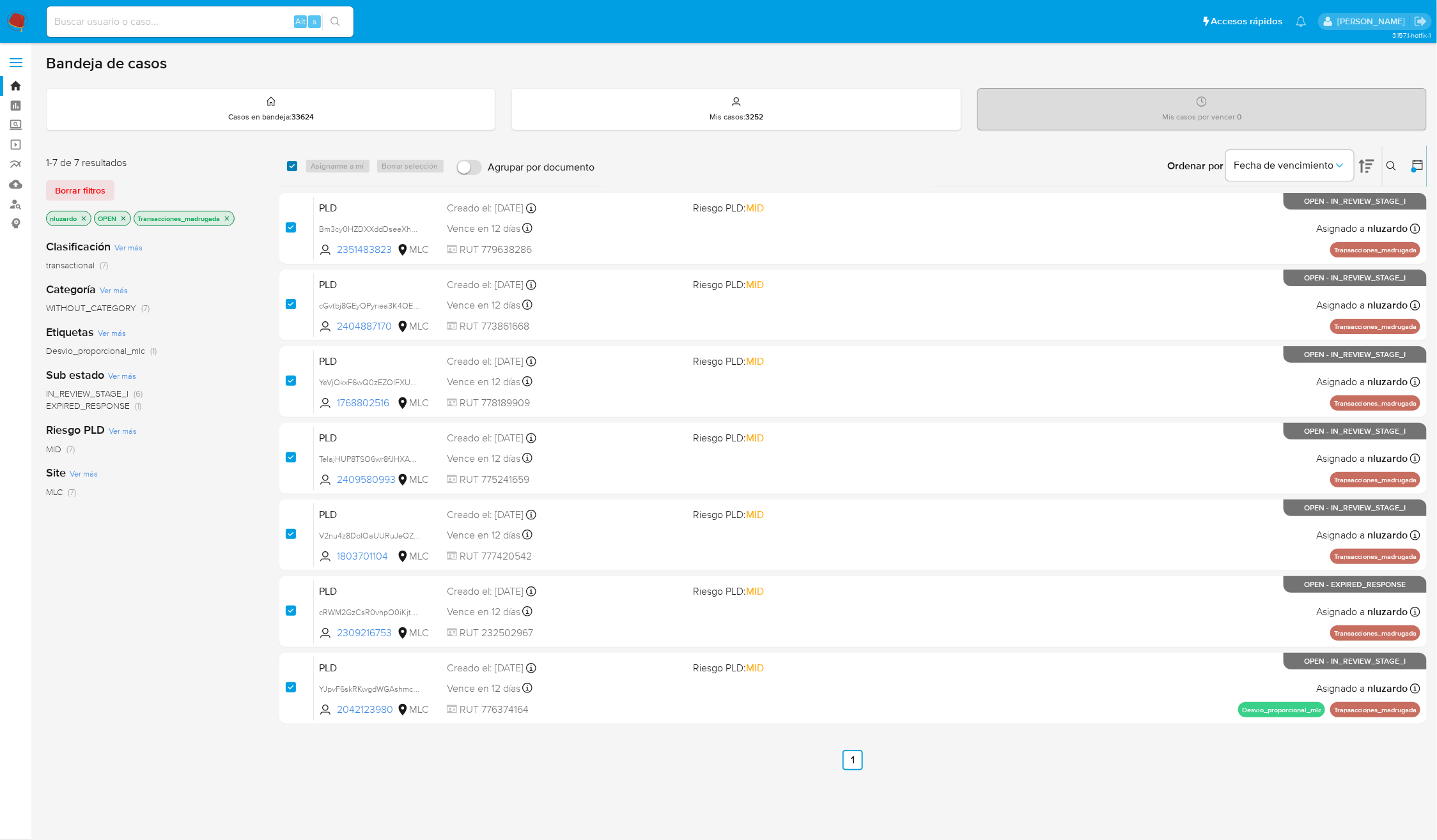
checkbox input "true"
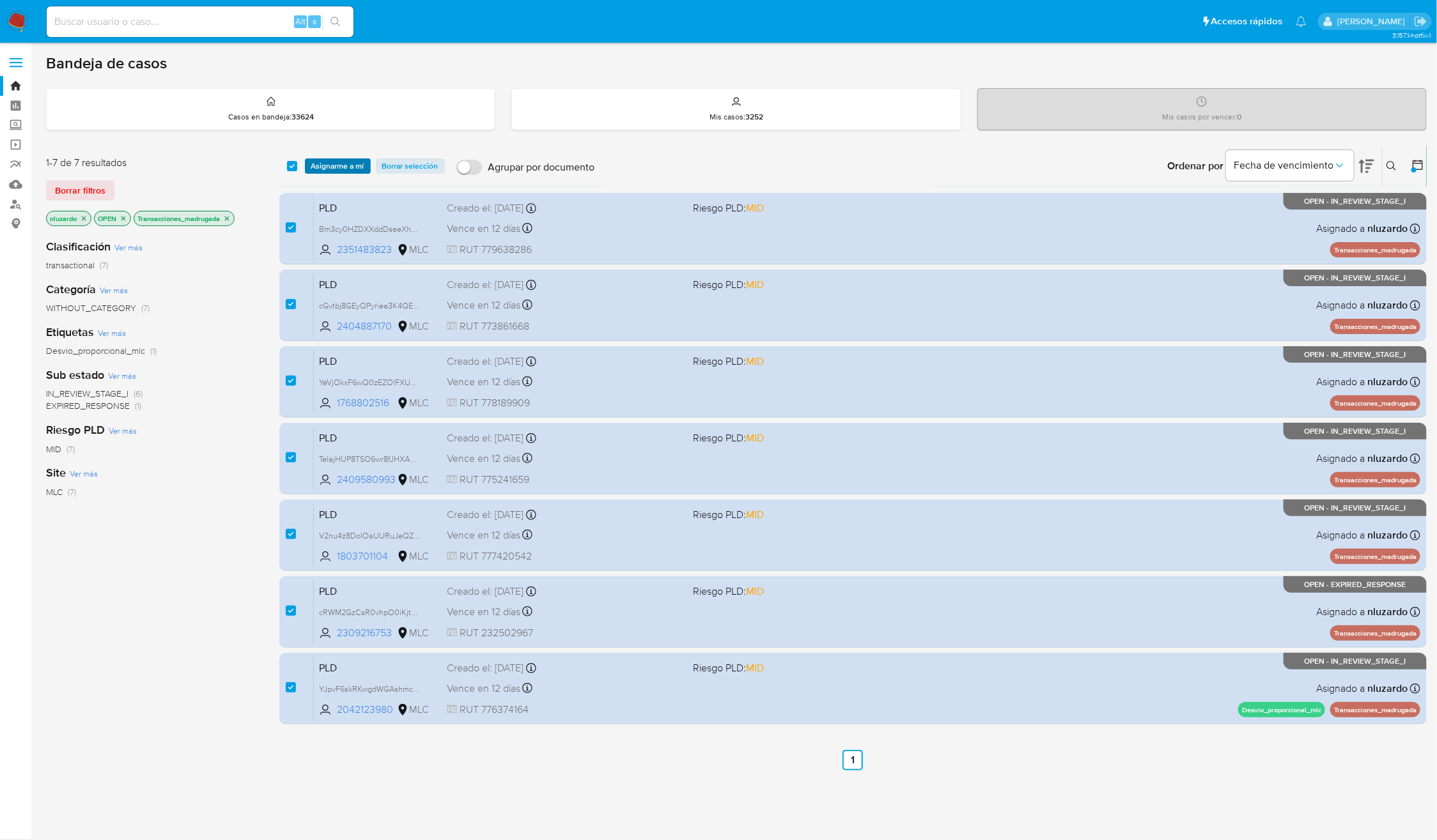
click at [332, 165] on span "Asignarme a mí" at bounding box center [337, 166] width 53 height 13
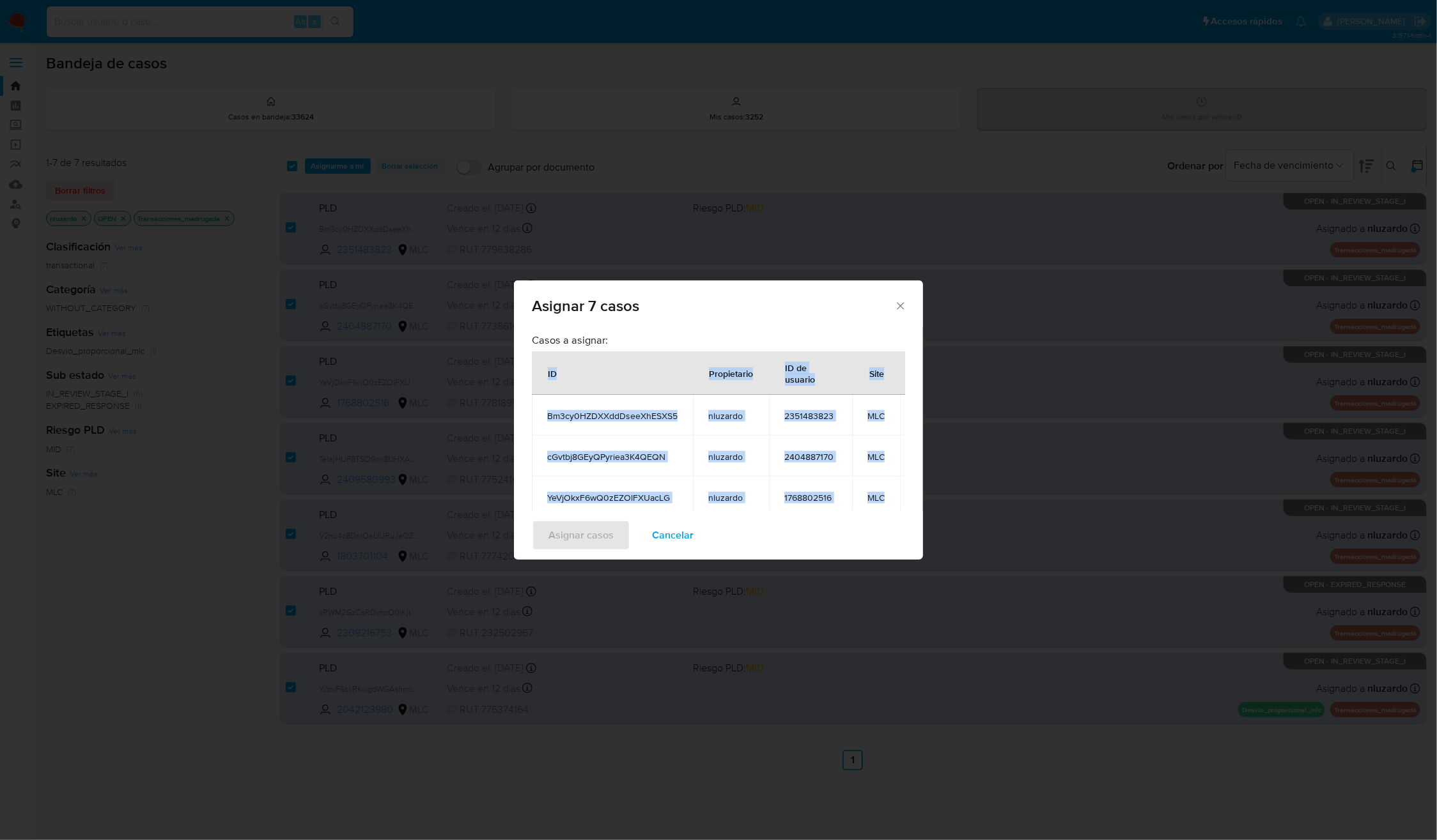
drag, startPoint x: 828, startPoint y: 466, endPoint x: 533, endPoint y: 386, distance: 305.7
click at [533, 386] on table "ID Propietario ID de usuario Site Bm3cy0HZDXXddDseeXhESXS5 nluzardo 2351483823 …" at bounding box center [739, 516] width 414 height 330
copy table "ID Propietario ID de usuario Site Bm3cy0HZDXXddDseeXhESXS5 nluzardo 2351483823 …"
